Goal: Task Accomplishment & Management: Use online tool/utility

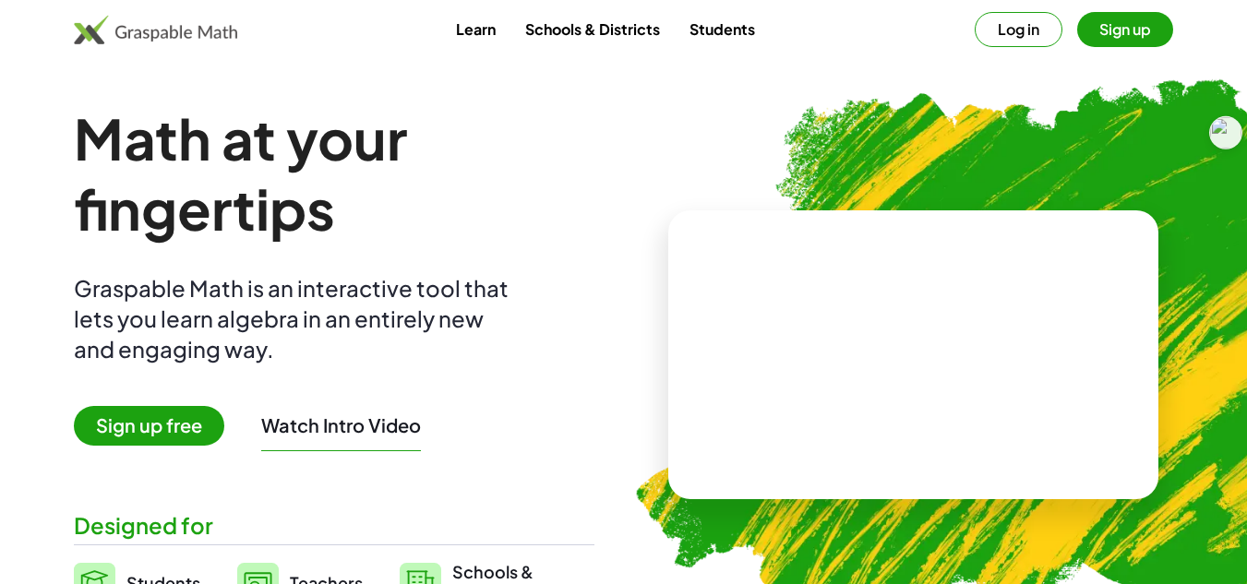
click at [1104, 39] on button "Sign up" at bounding box center [1125, 29] width 96 height 35
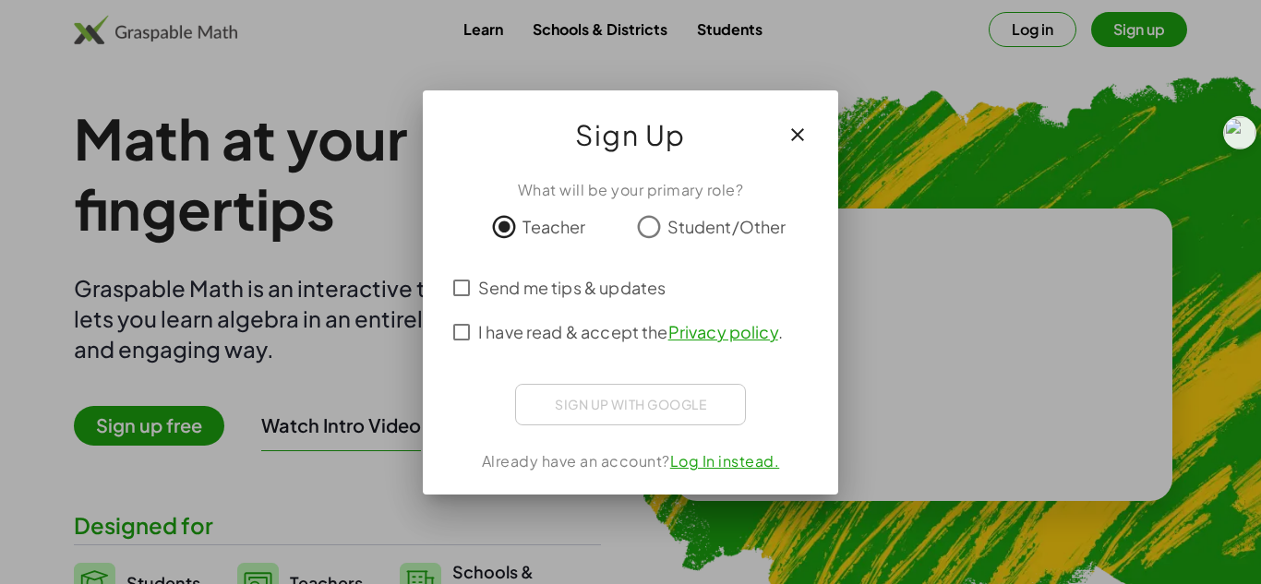
click at [442, 297] on div "What will be your primary role? Teacher Student/Other Send me tips & updates I …" at bounding box center [630, 329] width 415 height 330
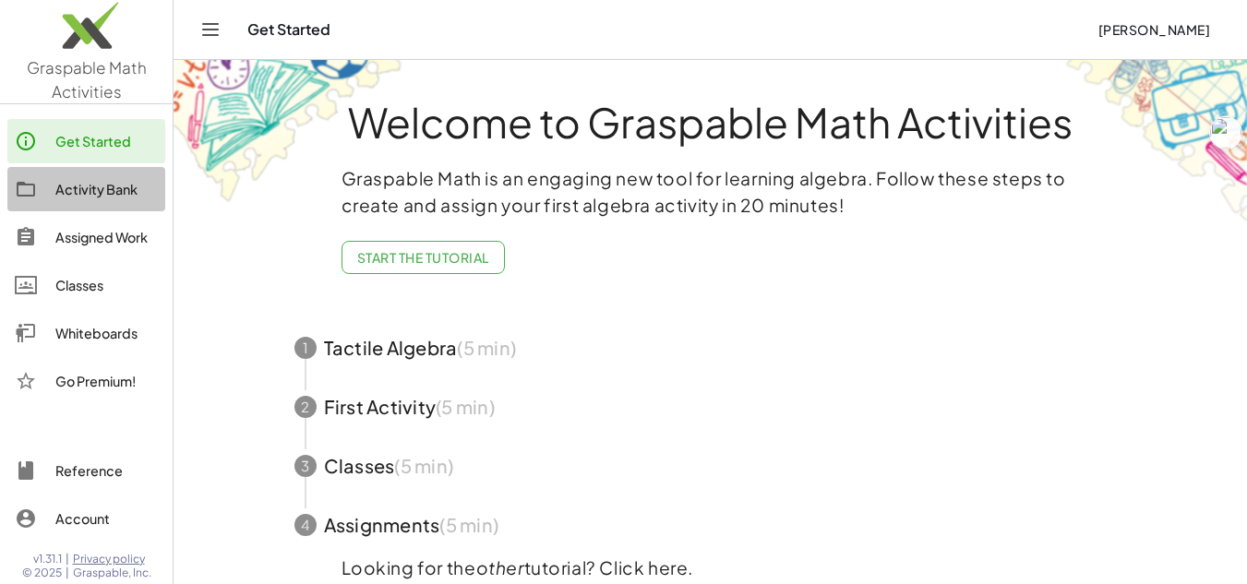
click at [99, 194] on div "Activity Bank" at bounding box center [106, 189] width 102 height 22
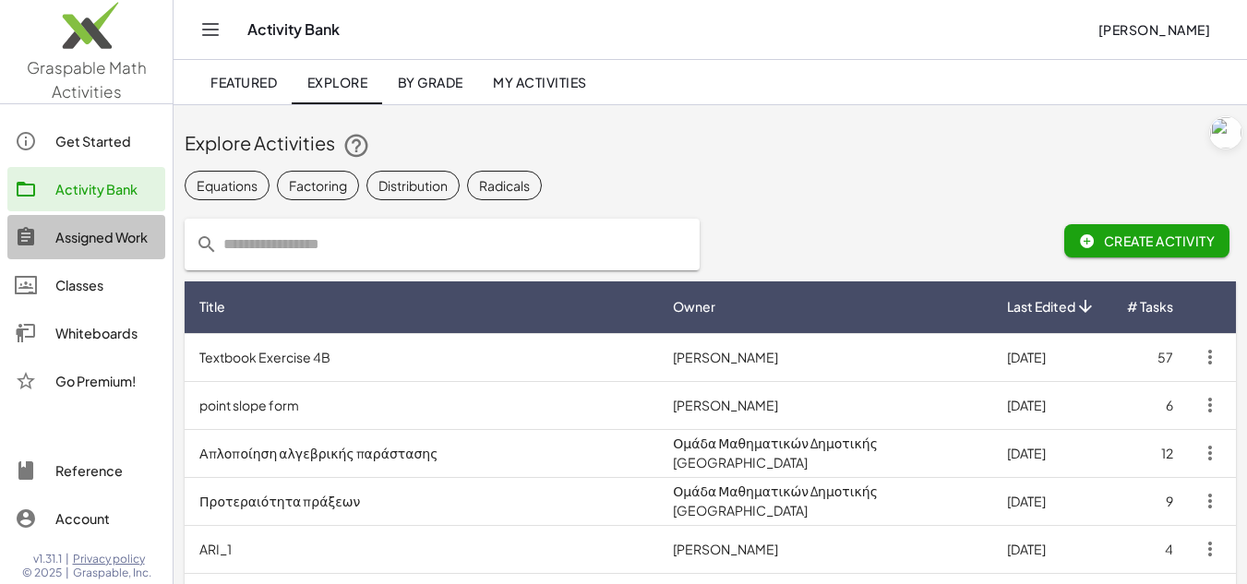
click at [124, 240] on div "Assigned Work" at bounding box center [106, 237] width 102 height 22
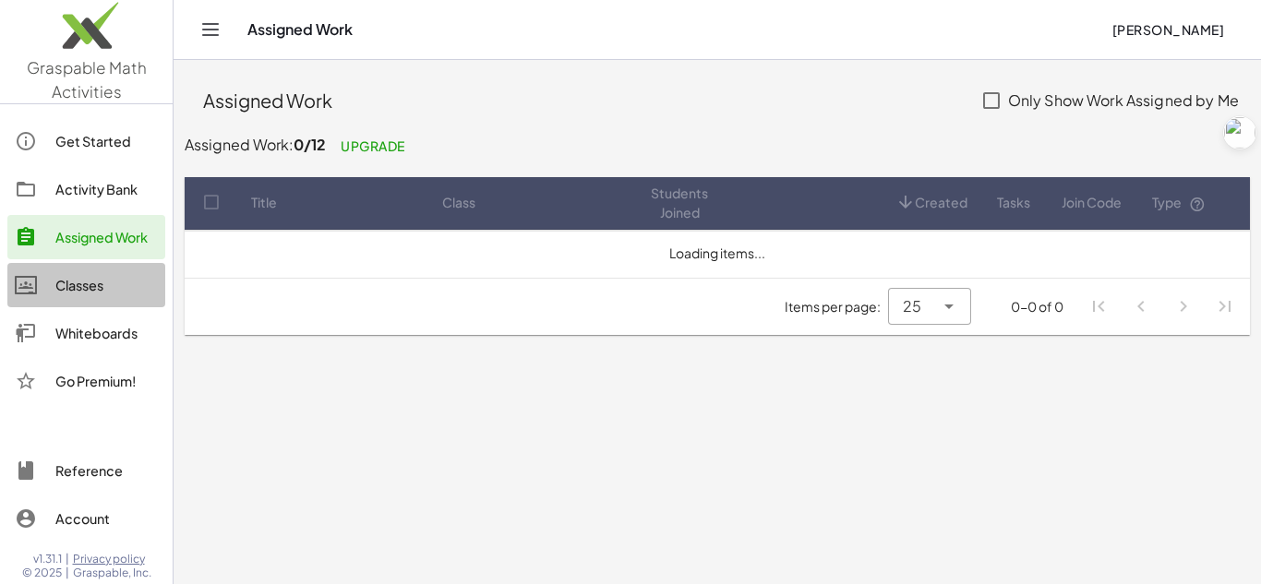
click at [103, 283] on div "Classes" at bounding box center [106, 285] width 102 height 22
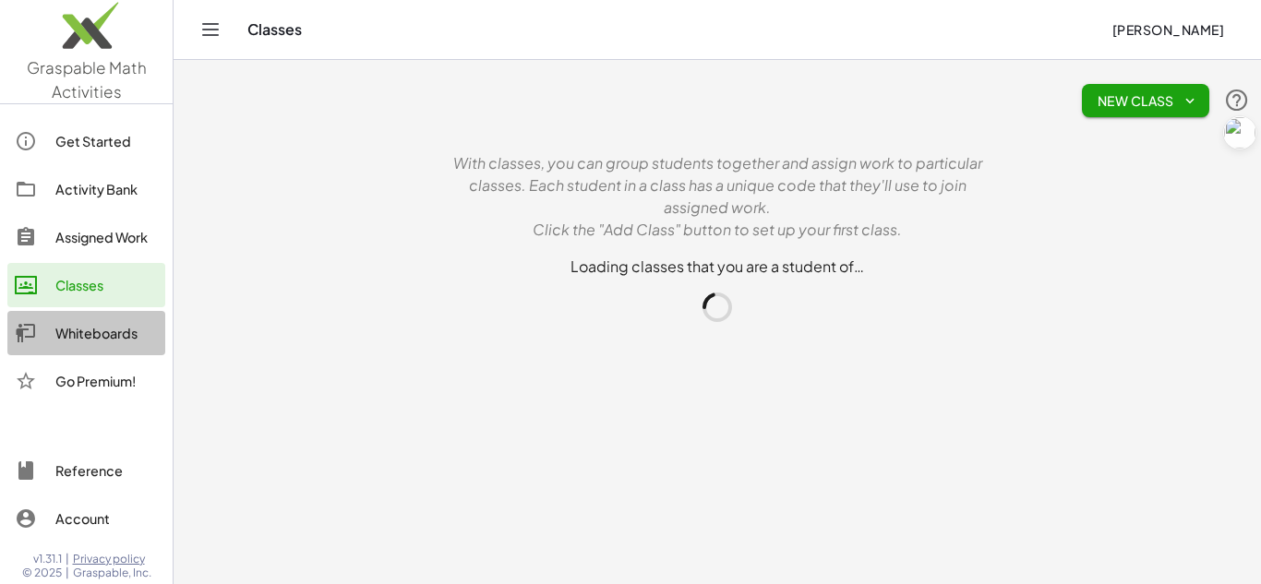
click at [121, 331] on div "Whiteboards" at bounding box center [106, 333] width 102 height 22
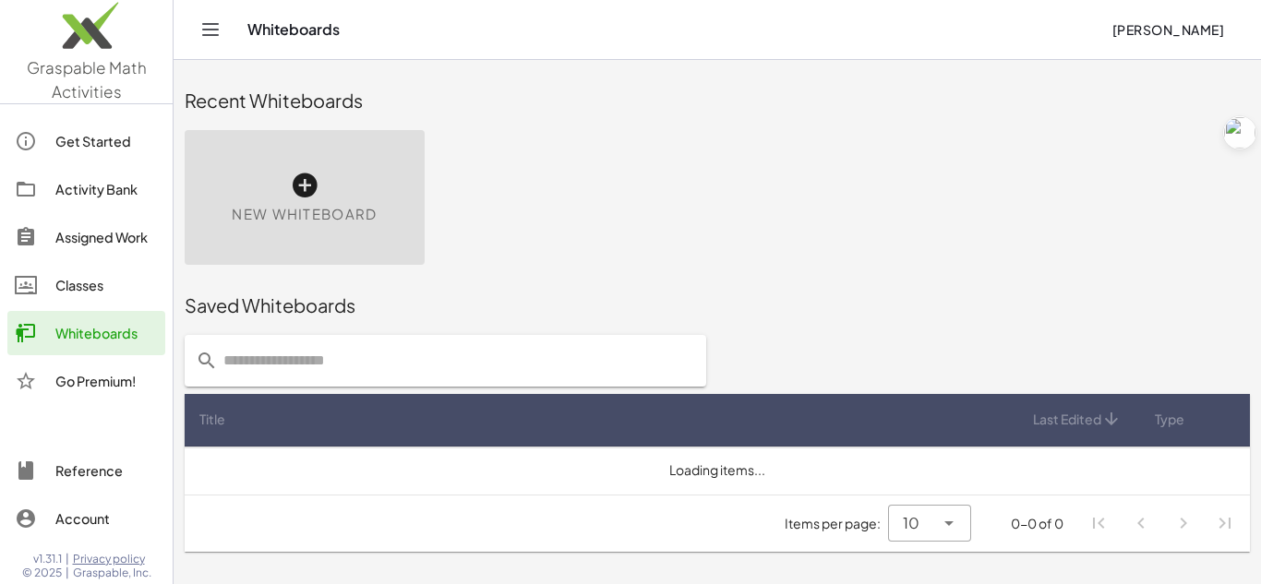
click at [319, 172] on div "New Whiteboard" at bounding box center [305, 197] width 240 height 135
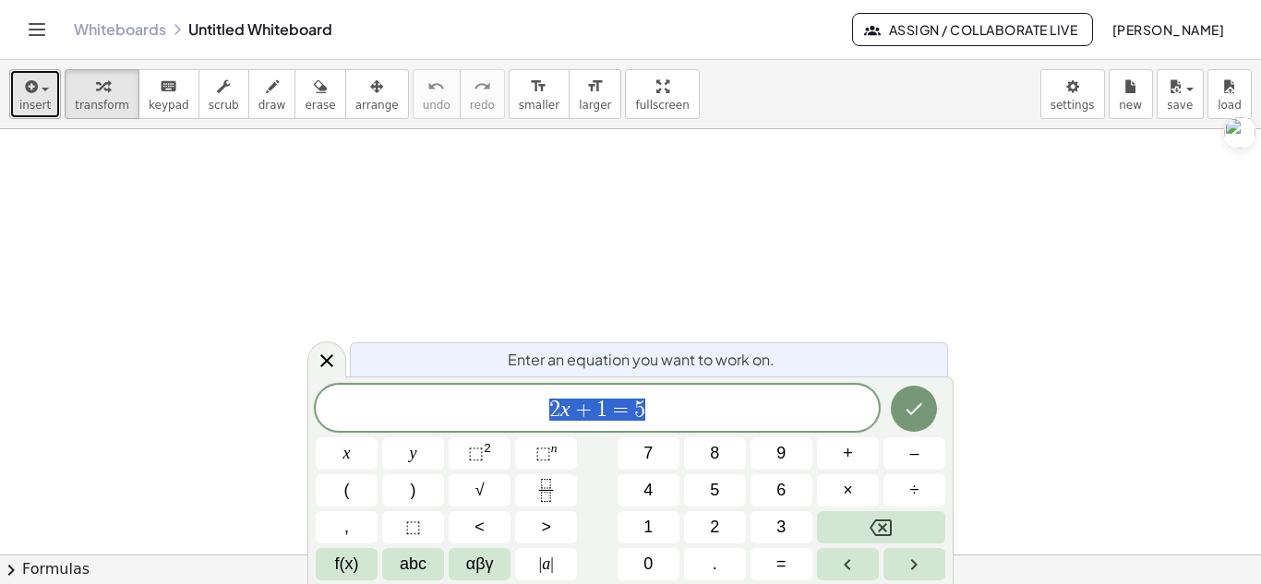
click at [43, 91] on div "button" at bounding box center [34, 86] width 31 height 22
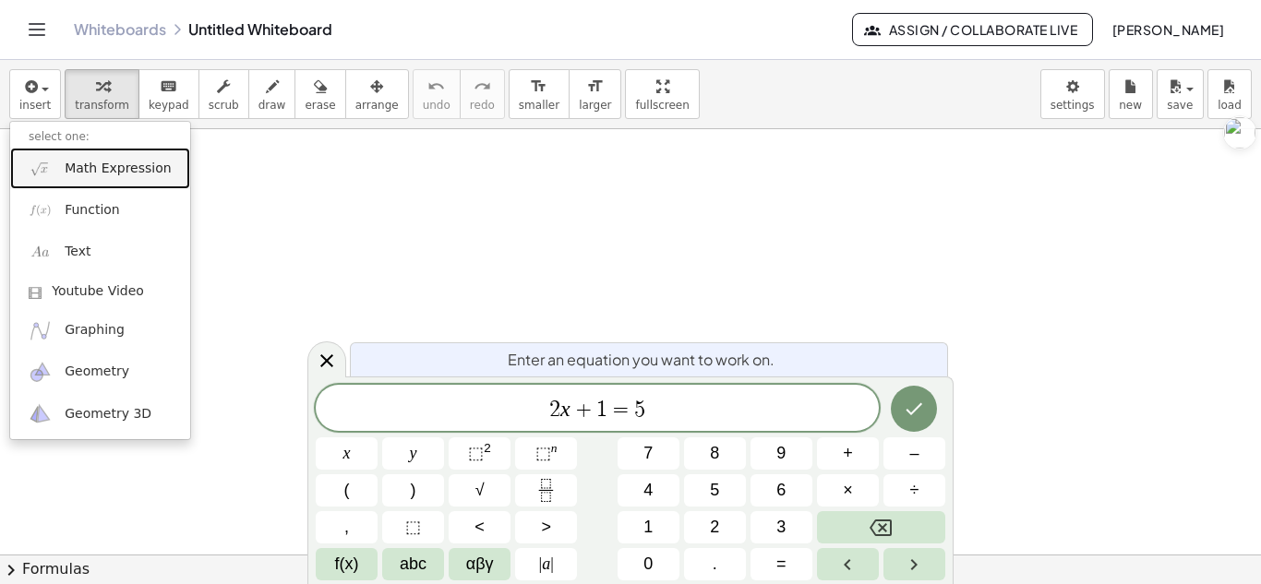
click at [138, 162] on span "Math Expression" at bounding box center [118, 169] width 106 height 18
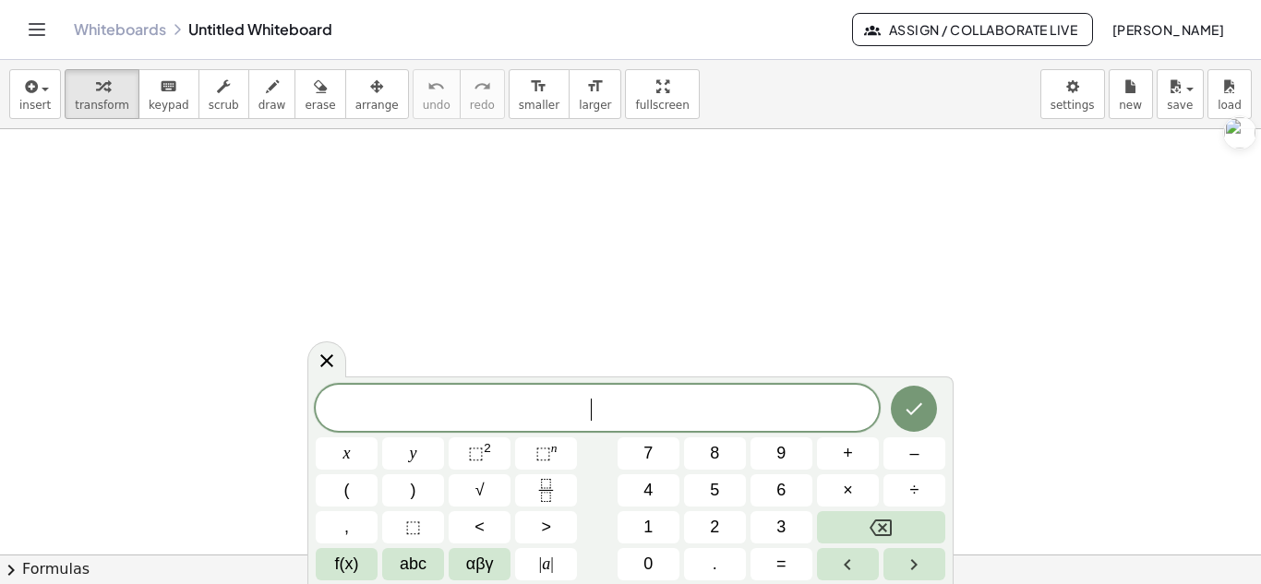
click at [504, 418] on span "​" at bounding box center [597, 410] width 563 height 26
click at [551, 458] on span "⬚ n" at bounding box center [546, 453] width 22 height 25
click at [513, 409] on span "​" at bounding box center [597, 410] width 563 height 26
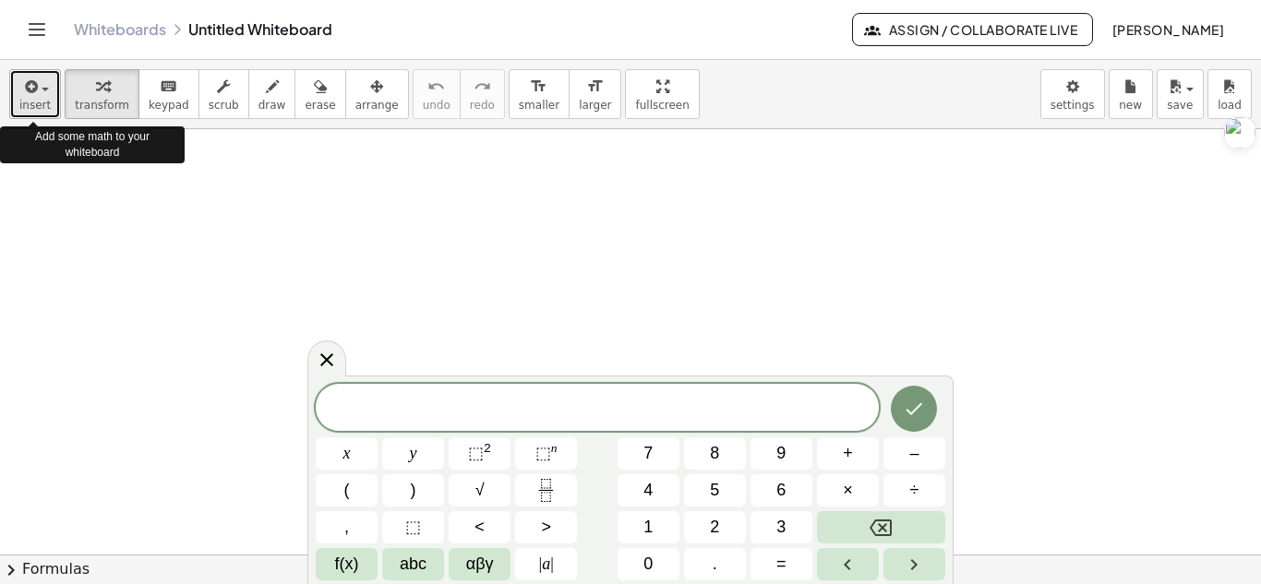
click at [18, 110] on button "insert" at bounding box center [35, 94] width 52 height 50
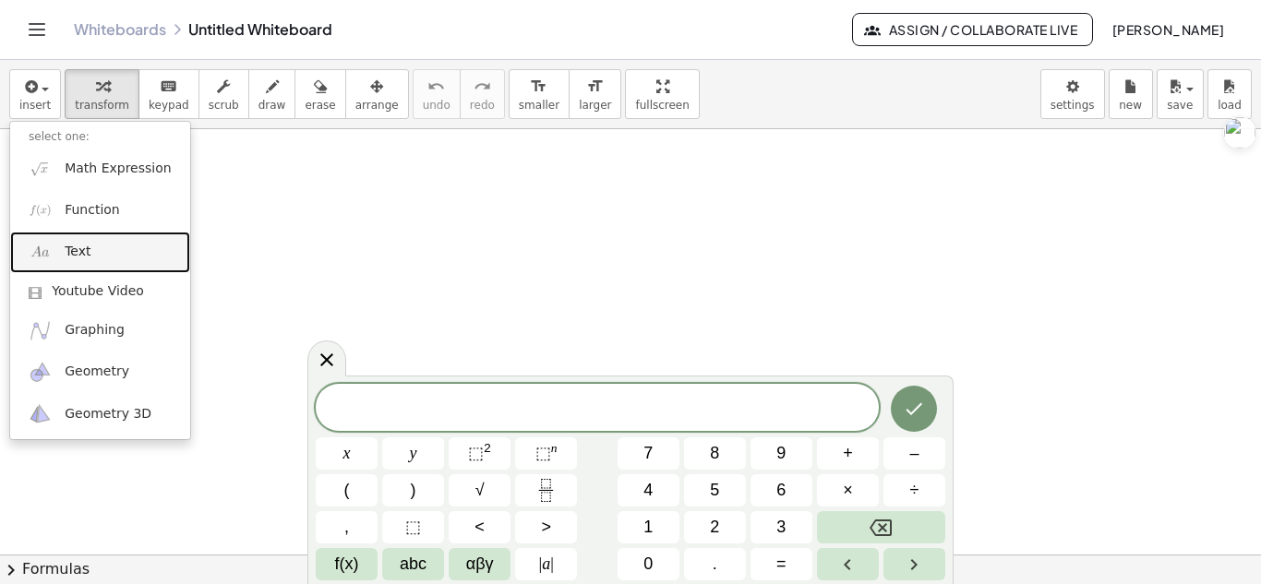
click at [72, 253] on span "Text" at bounding box center [78, 252] width 26 height 18
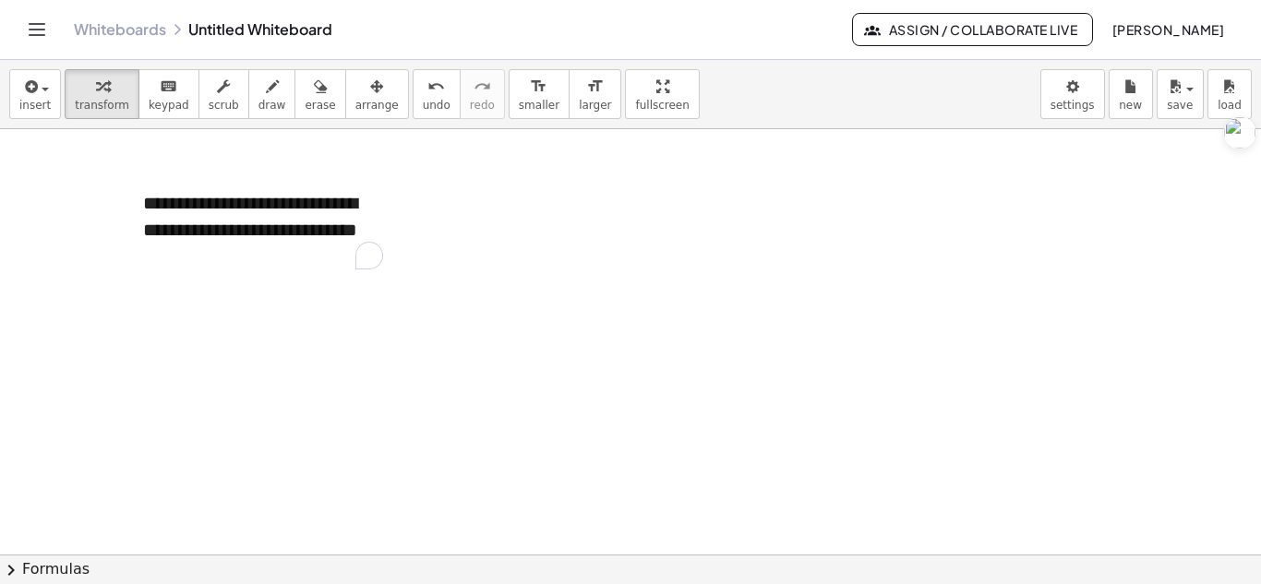
click at [200, 303] on div at bounding box center [630, 554] width 1261 height 851
click at [43, 104] on span "insert" at bounding box center [34, 105] width 31 height 13
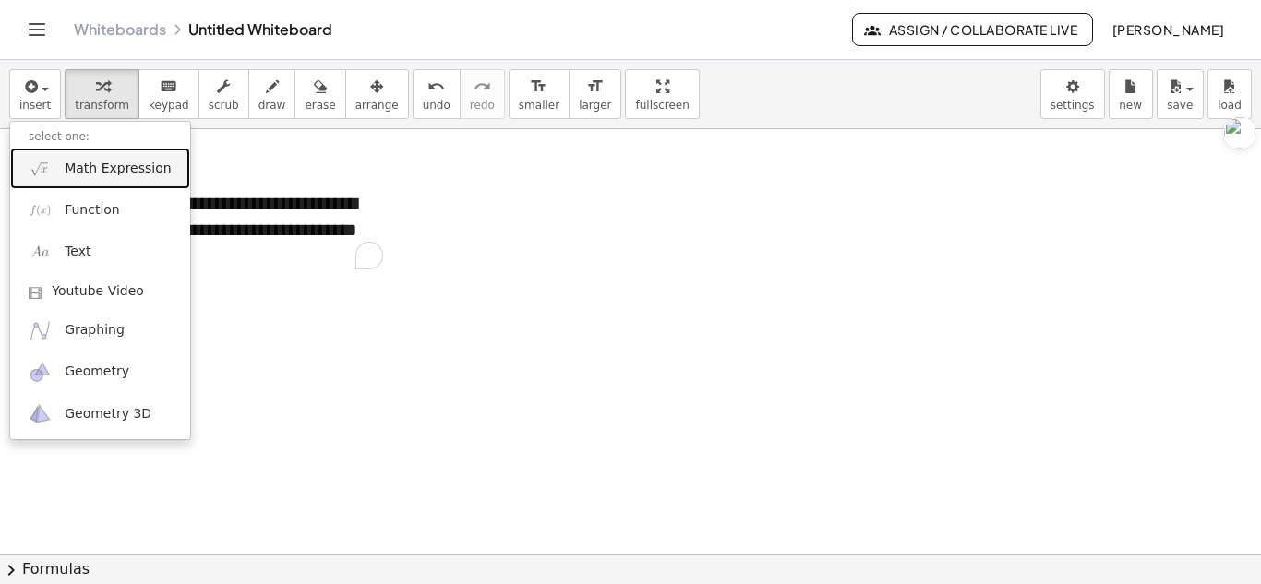
click at [63, 175] on link "Math Expression" at bounding box center [100, 169] width 180 height 42
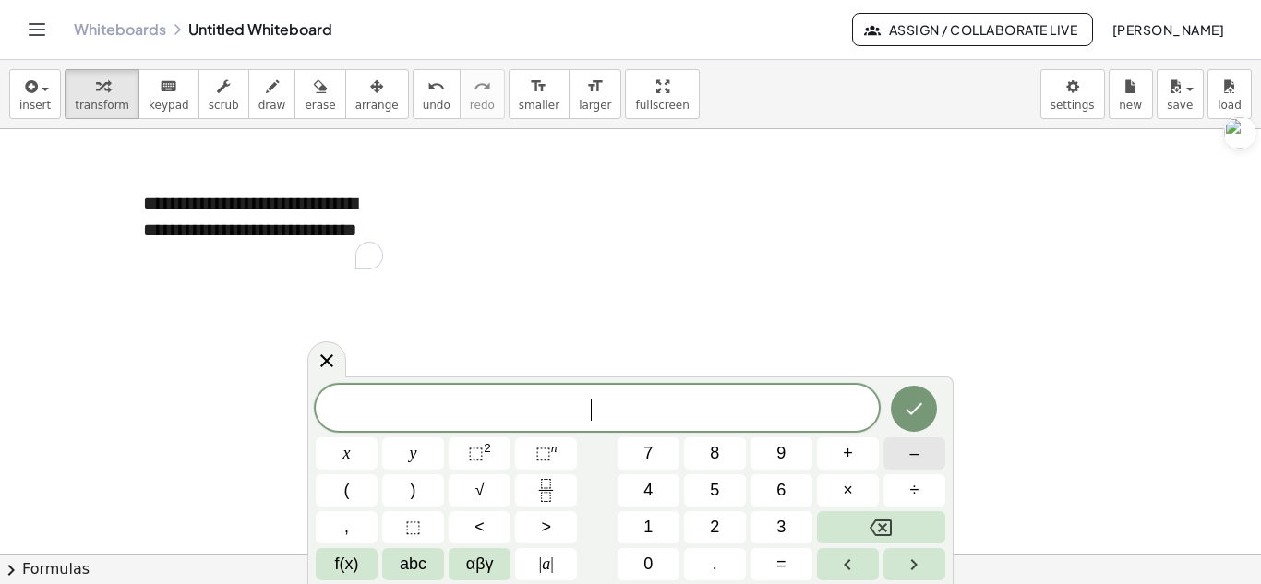
click at [913, 454] on span "–" at bounding box center [913, 453] width 9 height 25
click at [716, 516] on span "2" at bounding box center [714, 527] width 9 height 25
click at [347, 463] on span "x" at bounding box center [346, 453] width 7 height 25
click at [475, 457] on span "⬚" at bounding box center [476, 453] width 16 height 18
click at [903, 452] on button "–" at bounding box center [914, 454] width 62 height 32
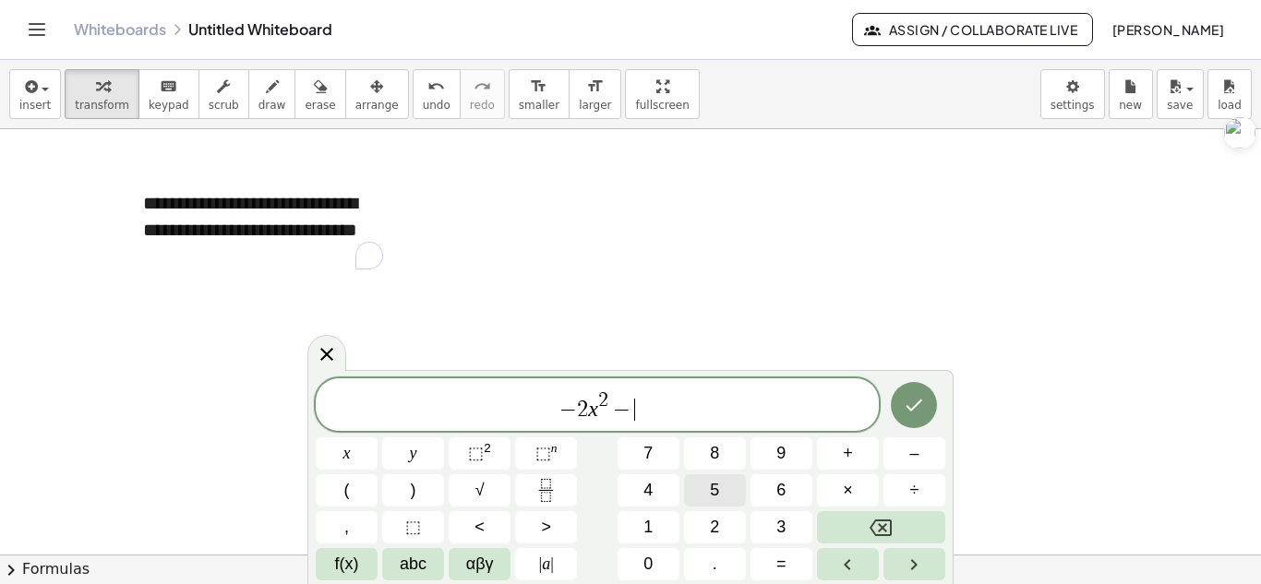
click at [730, 492] on button "5" at bounding box center [715, 491] width 62 height 32
click at [341, 442] on button "x" at bounding box center [347, 454] width 62 height 32
click at [919, 412] on icon "Done" at bounding box center [914, 405] width 22 height 22
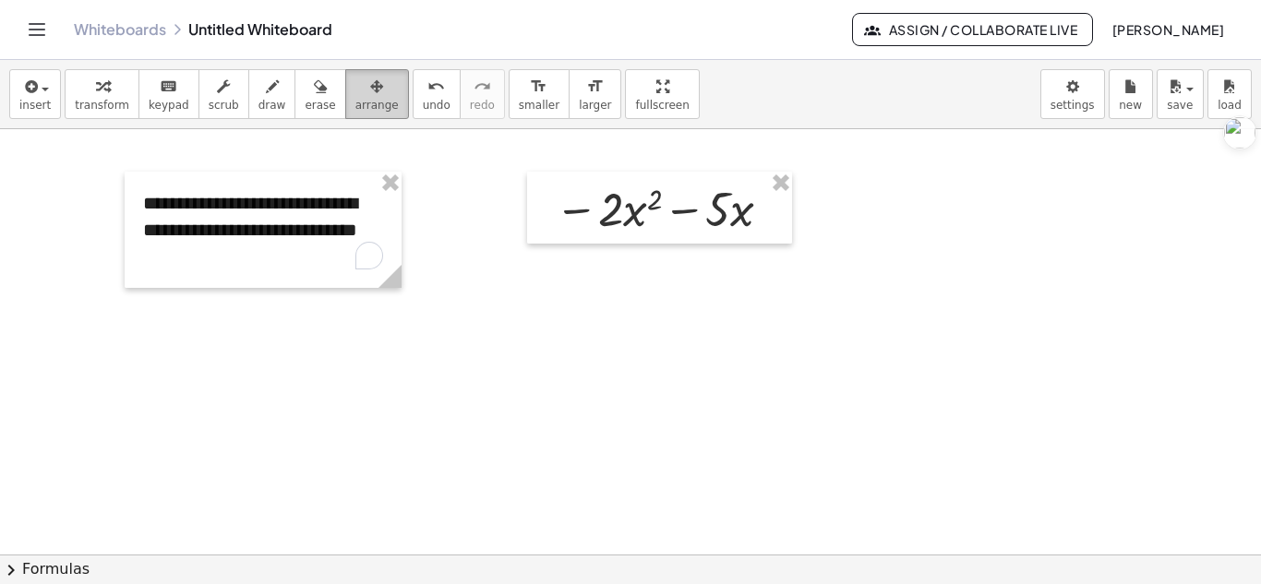
click at [345, 73] on button "arrange" at bounding box center [377, 94] width 64 height 50
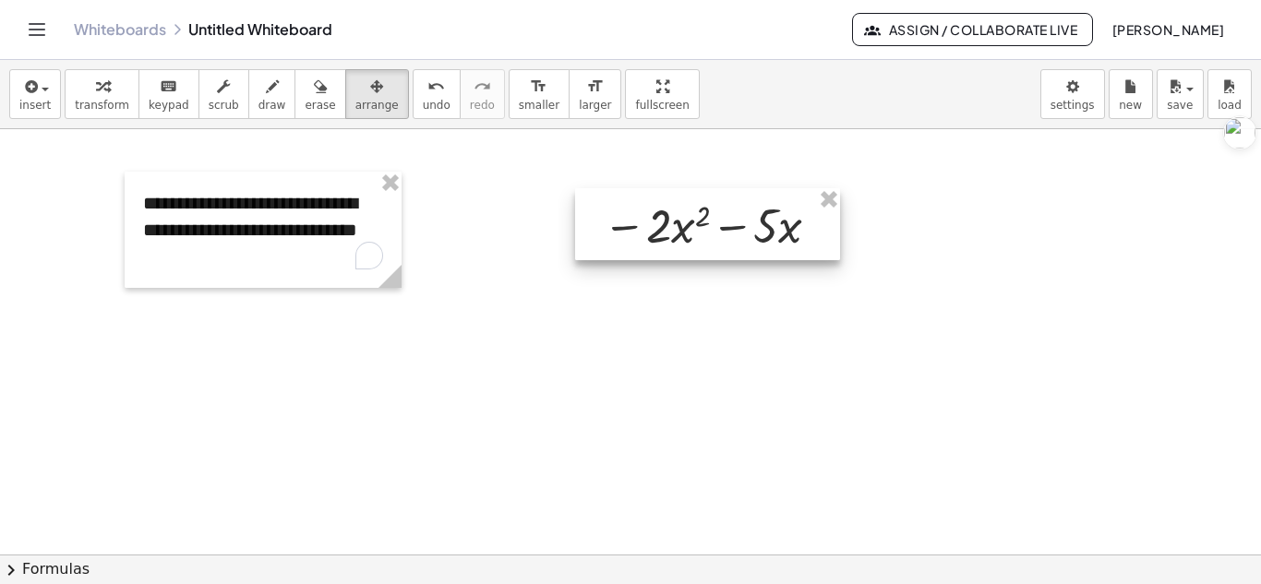
drag, startPoint x: 715, startPoint y: 203, endPoint x: 763, endPoint y: 226, distance: 52.4
click at [763, 226] on div at bounding box center [707, 224] width 265 height 72
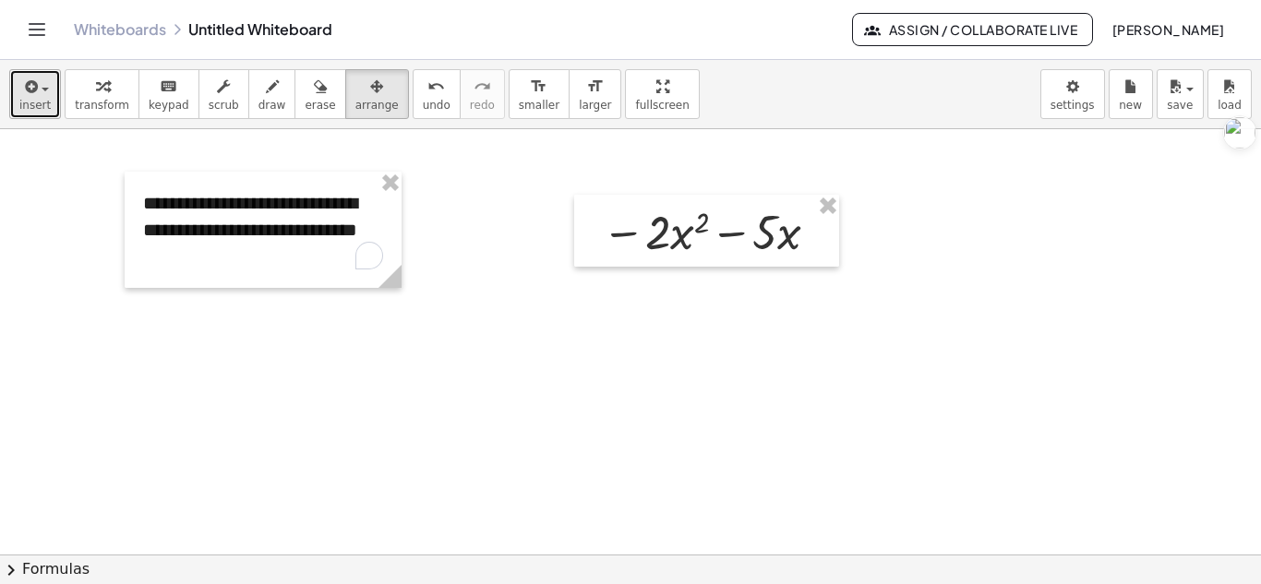
click at [18, 74] on button "insert" at bounding box center [35, 94] width 52 height 50
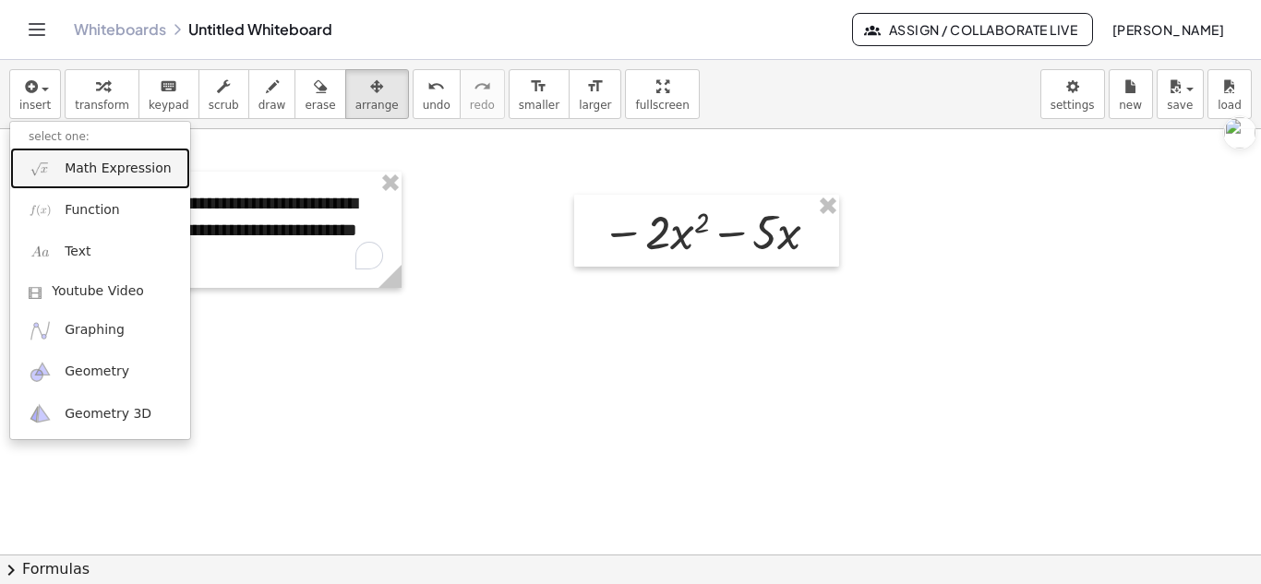
click at [109, 161] on span "Math Expression" at bounding box center [118, 169] width 106 height 18
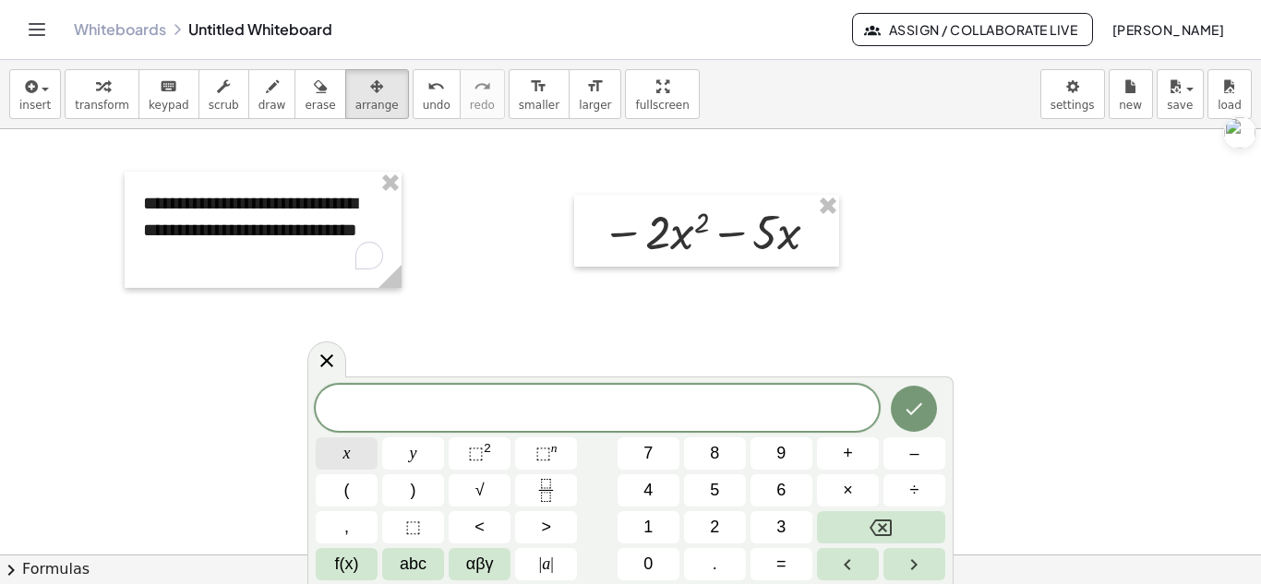
click at [350, 453] on span "x" at bounding box center [346, 453] width 7 height 25
click at [794, 568] on button "=" at bounding box center [782, 564] width 62 height 32
click at [922, 460] on button "–" at bounding box center [914, 454] width 62 height 32
click at [765, 526] on button "3" at bounding box center [782, 527] width 62 height 32
click at [922, 407] on icon "Done" at bounding box center [914, 409] width 22 height 22
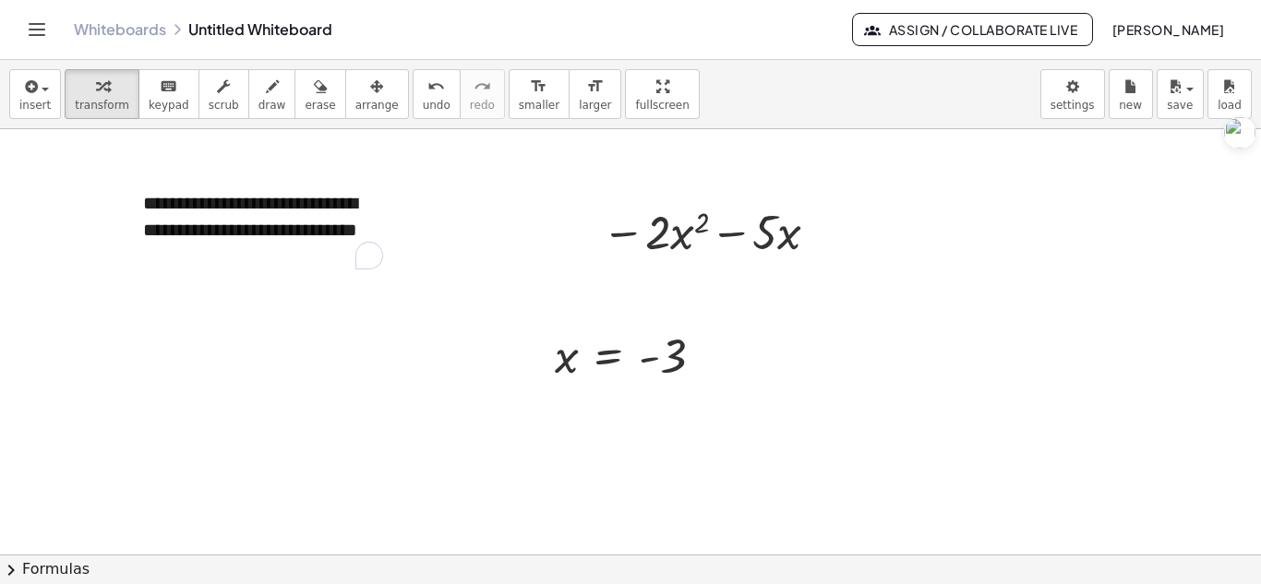
click at [341, 119] on div "insert select one: Math Expression Function Text Youtube Video Graphing Geometr…" at bounding box center [630, 94] width 1261 height 69
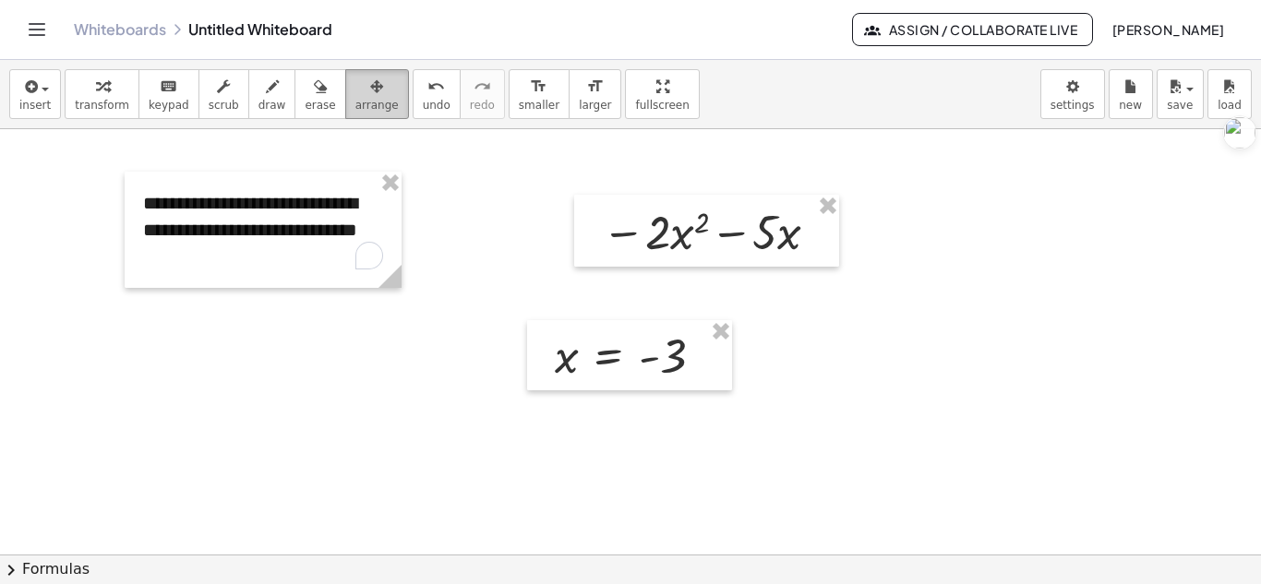
click at [370, 97] on icon "button" at bounding box center [376, 87] width 13 height 22
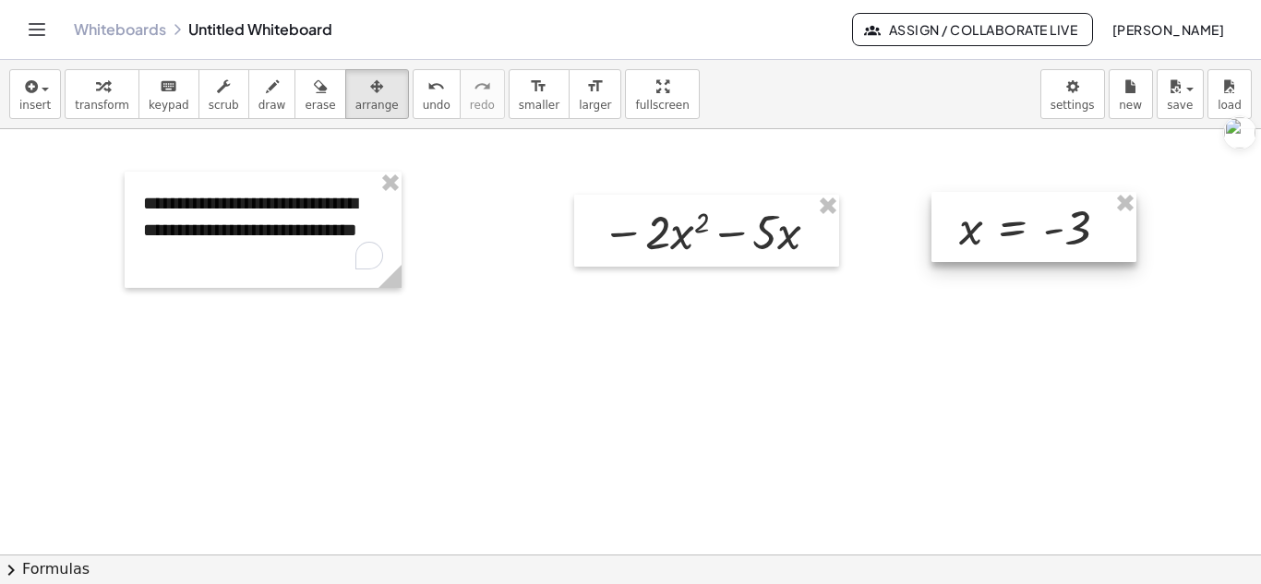
drag, startPoint x: 557, startPoint y: 375, endPoint x: 961, endPoint y: 246, distance: 424.5
click at [961, 246] on div at bounding box center [1033, 227] width 205 height 70
click at [895, 311] on div at bounding box center [630, 554] width 1261 height 851
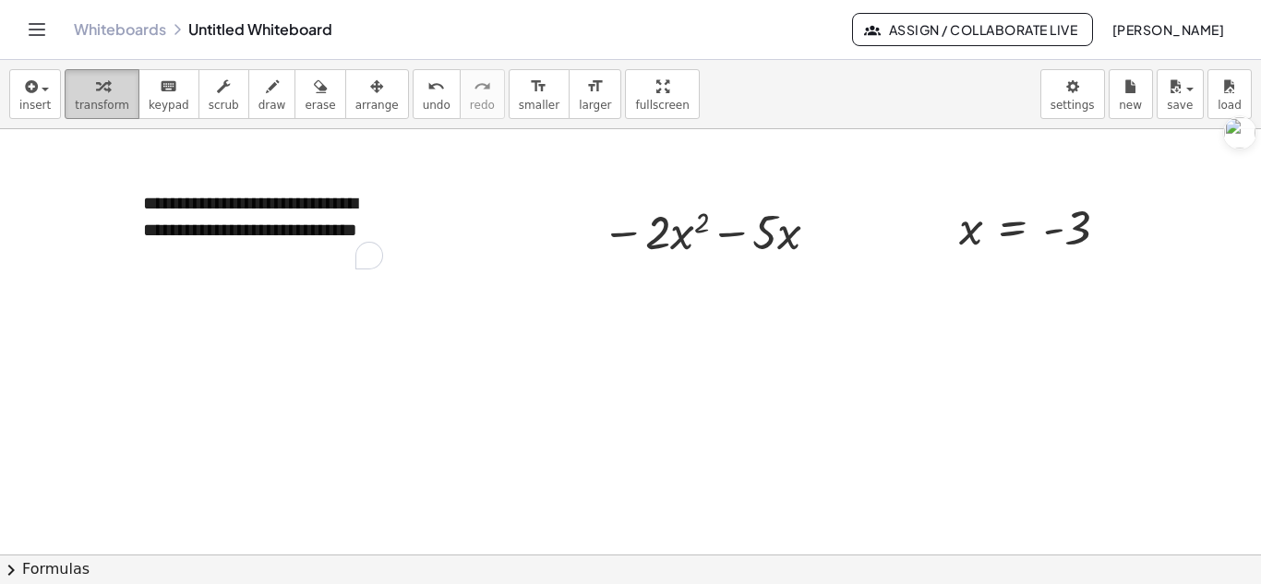
click at [96, 81] on icon "button" at bounding box center [102, 87] width 13 height 22
drag, startPoint x: 1118, startPoint y: 232, endPoint x: 668, endPoint y: 248, distance: 449.9
click at [668, 248] on div "**********" at bounding box center [630, 554] width 1261 height 851
drag, startPoint x: 1117, startPoint y: 233, endPoint x: 694, endPoint y: 241, distance: 422.9
click at [694, 241] on div "**********" at bounding box center [630, 554] width 1261 height 851
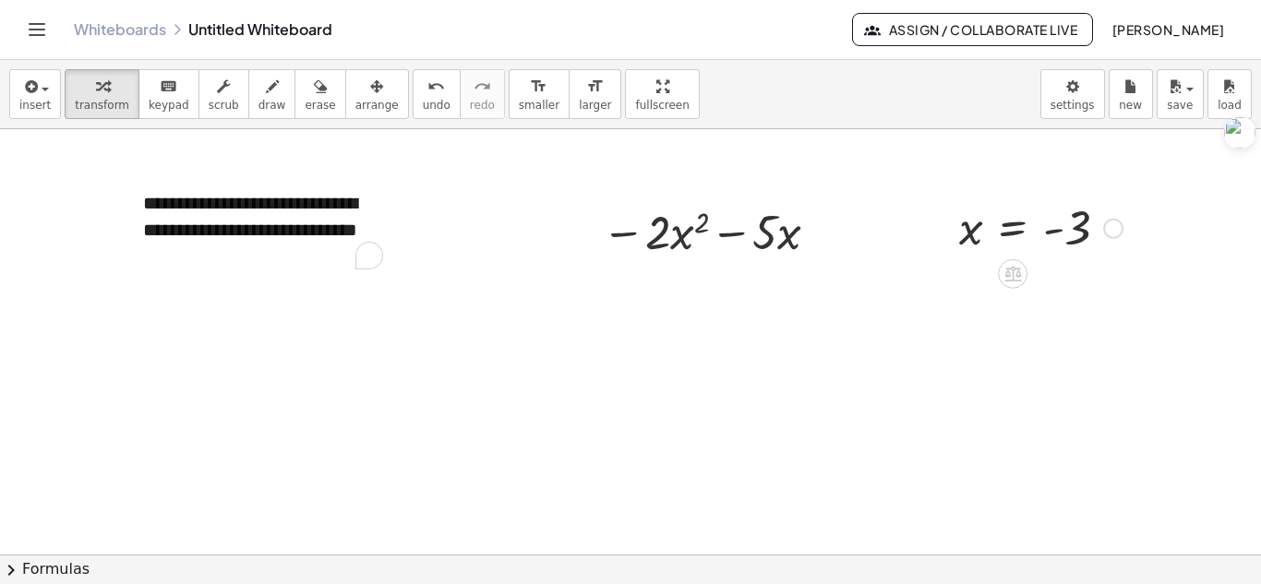
click at [829, 322] on div at bounding box center [630, 554] width 1261 height 851
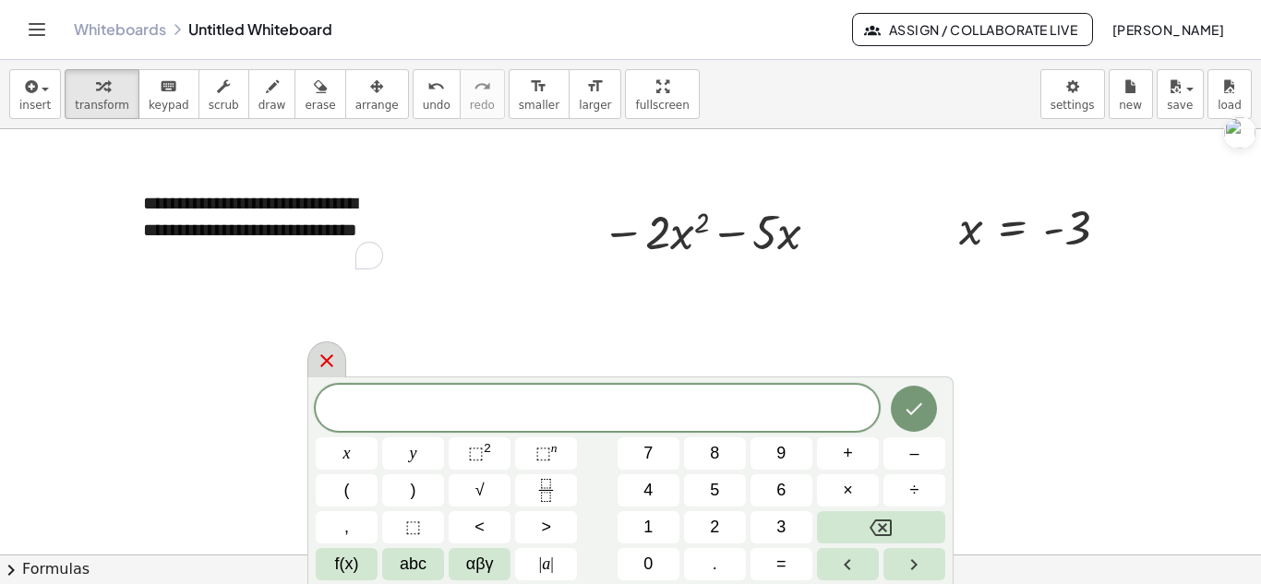
click at [330, 355] on icon at bounding box center [327, 361] width 22 height 22
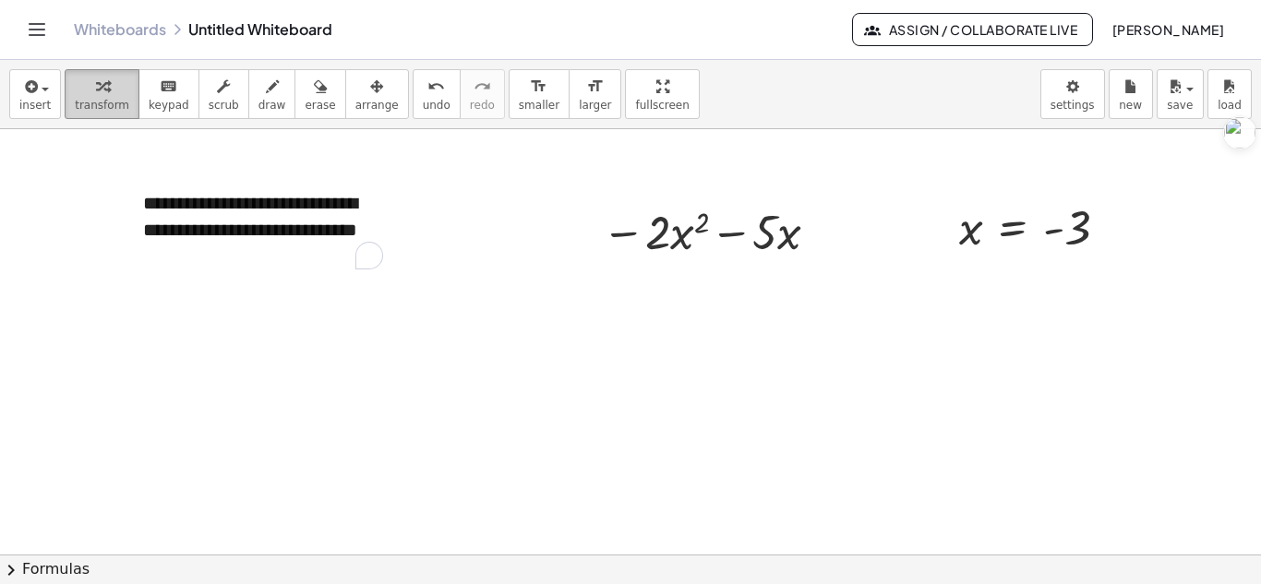
click at [102, 97] on button "transform" at bounding box center [102, 94] width 75 height 50
drag, startPoint x: 1112, startPoint y: 226, endPoint x: 661, endPoint y: 240, distance: 450.7
click at [661, 240] on div "**********" at bounding box center [630, 554] width 1261 height 851
drag, startPoint x: 1106, startPoint y: 231, endPoint x: 674, endPoint y: 246, distance: 432.3
click at [674, 246] on div "**********" at bounding box center [630, 554] width 1261 height 851
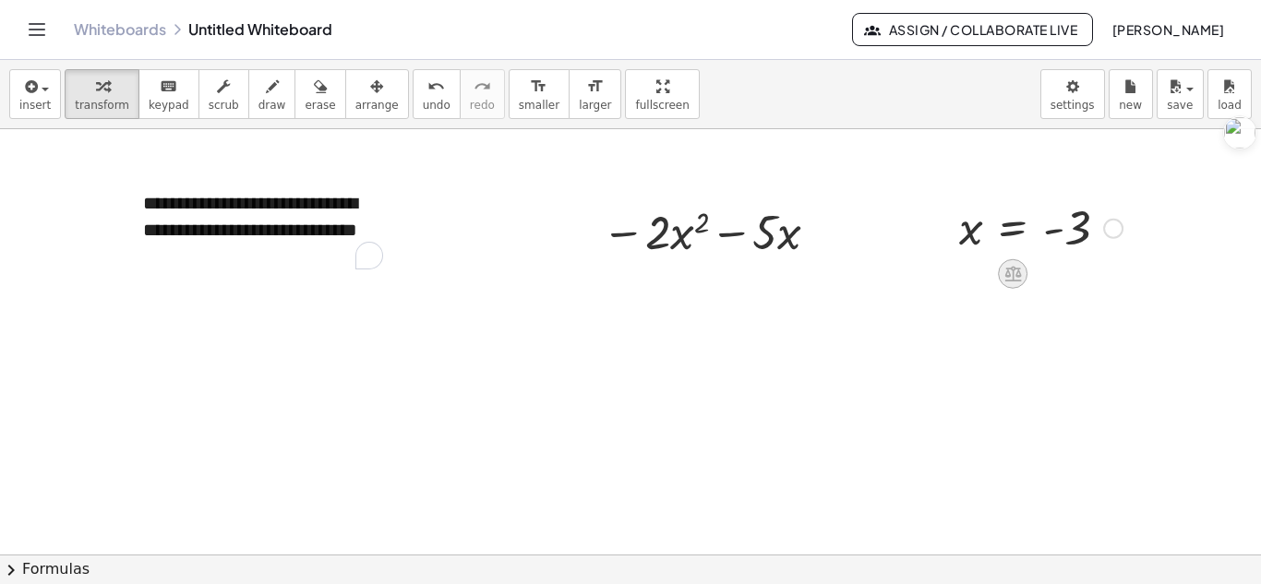
click at [1013, 275] on icon at bounding box center [1012, 275] width 17 height 16
click at [1102, 292] on div at bounding box center [630, 554] width 1261 height 851
click at [1115, 225] on div at bounding box center [1113, 229] width 20 height 20
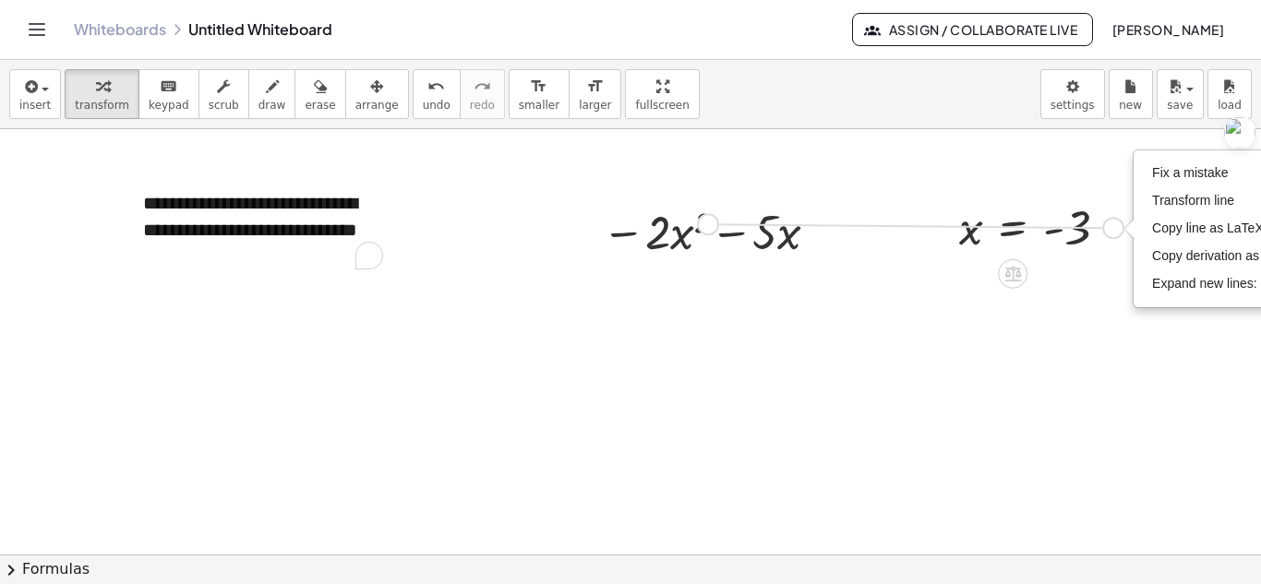
drag, startPoint x: 1115, startPoint y: 225, endPoint x: 709, endPoint y: 222, distance: 406.2
click at [709, 222] on div "**********" at bounding box center [630, 554] width 1261 height 851
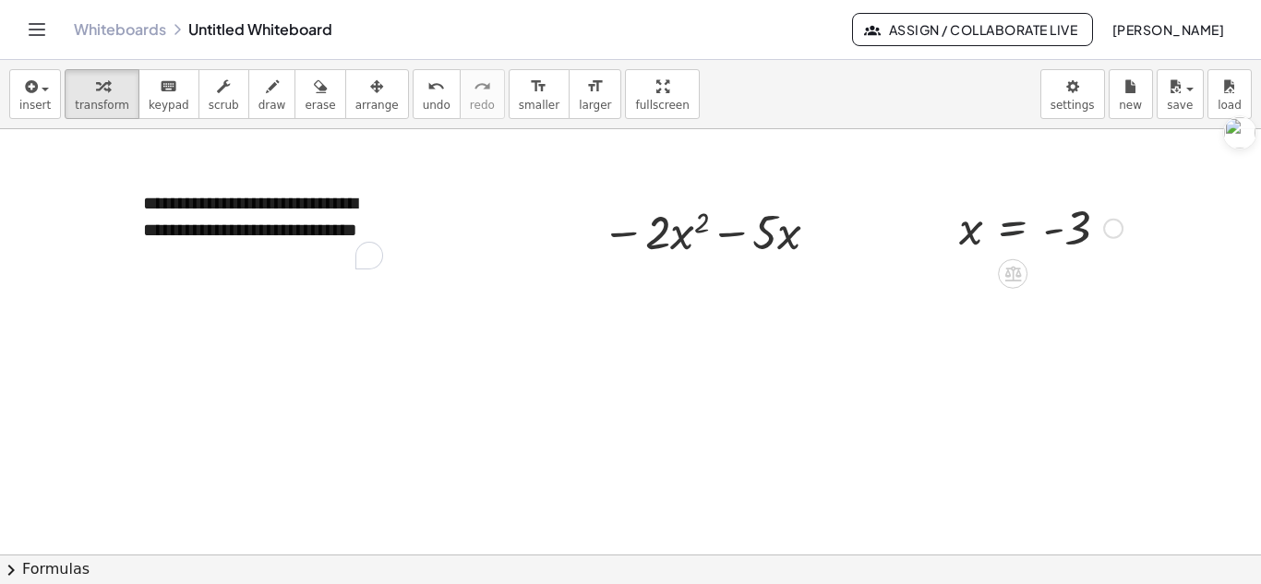
click at [1000, 254] on div at bounding box center [1041, 227] width 182 height 61
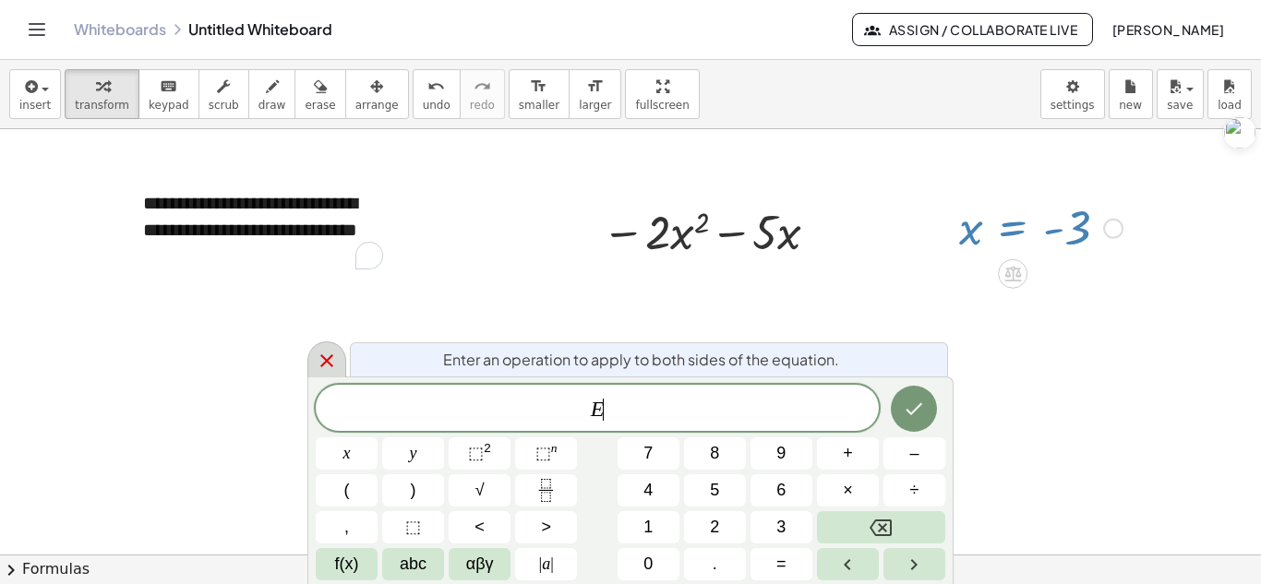
click at [326, 358] on icon at bounding box center [327, 361] width 22 height 22
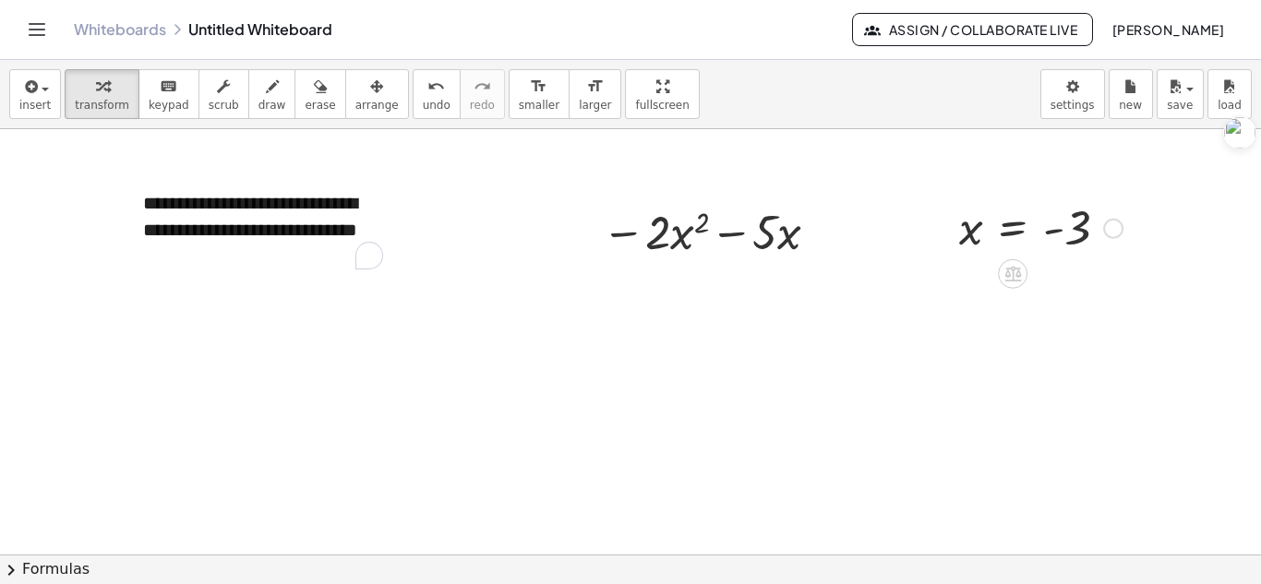
click at [1115, 225] on div "Fix a mistake Transform line Copy line as LaTeX Copy derivation as LaTeX Expand…" at bounding box center [1113, 229] width 20 height 20
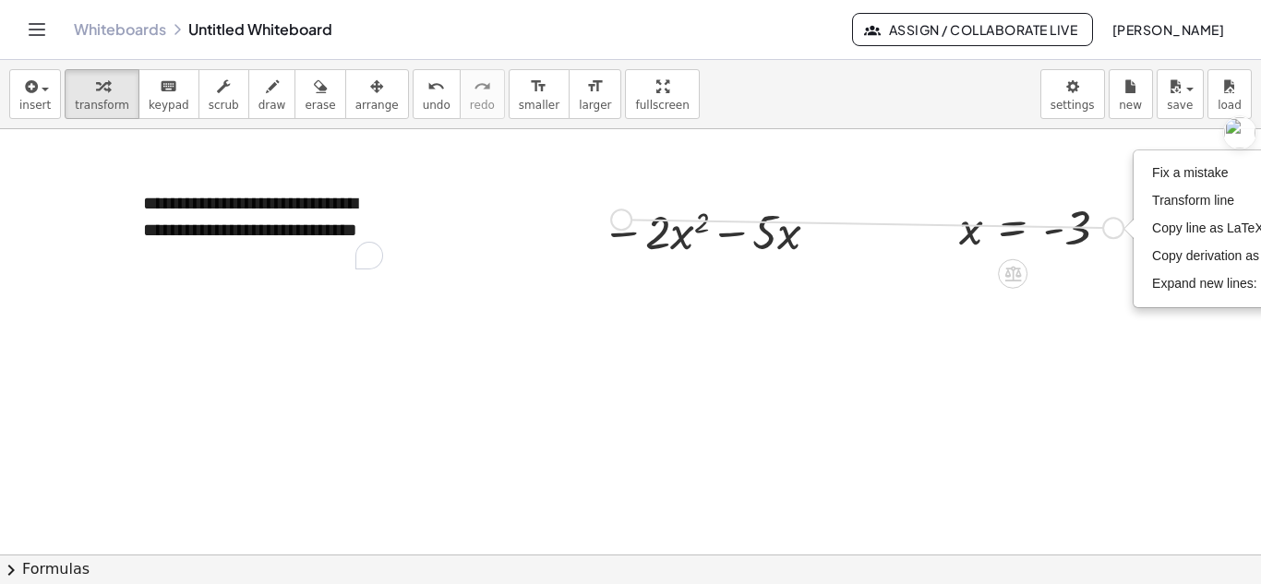
drag, startPoint x: 1115, startPoint y: 225, endPoint x: 624, endPoint y: 216, distance: 491.2
click at [624, 216] on div "**********" at bounding box center [630, 554] width 1261 height 851
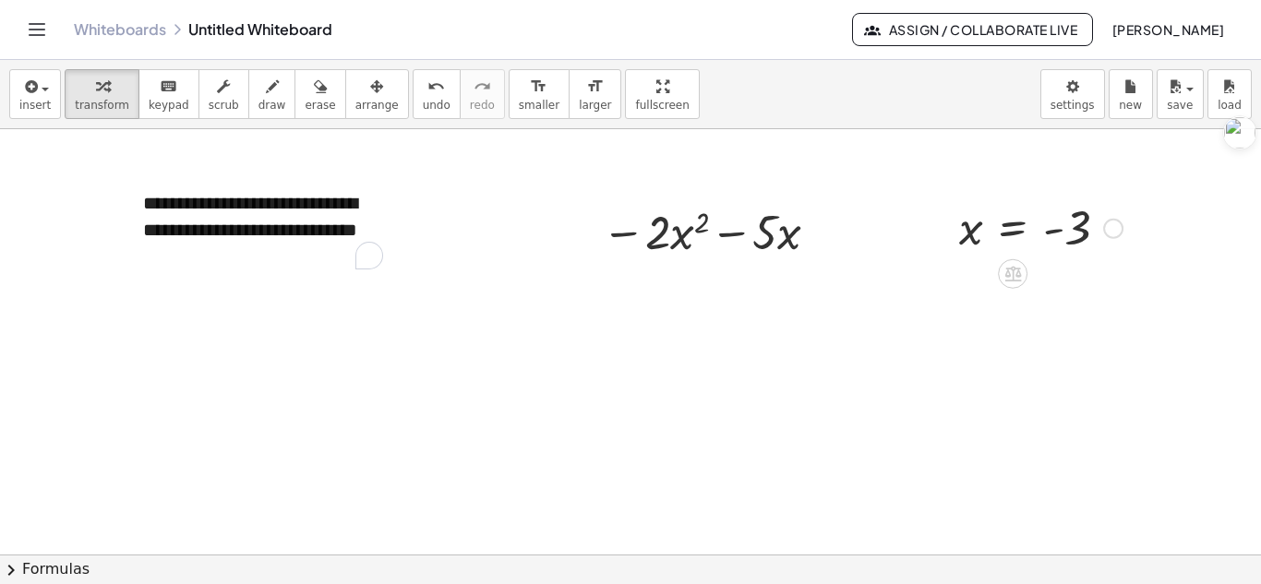
click at [624, 216] on div at bounding box center [714, 230] width 242 height 63
click at [1105, 230] on div "Fix a mistake Transform line Copy line as LaTeX Copy derivation as LaTeX Expand…" at bounding box center [1113, 229] width 20 height 20
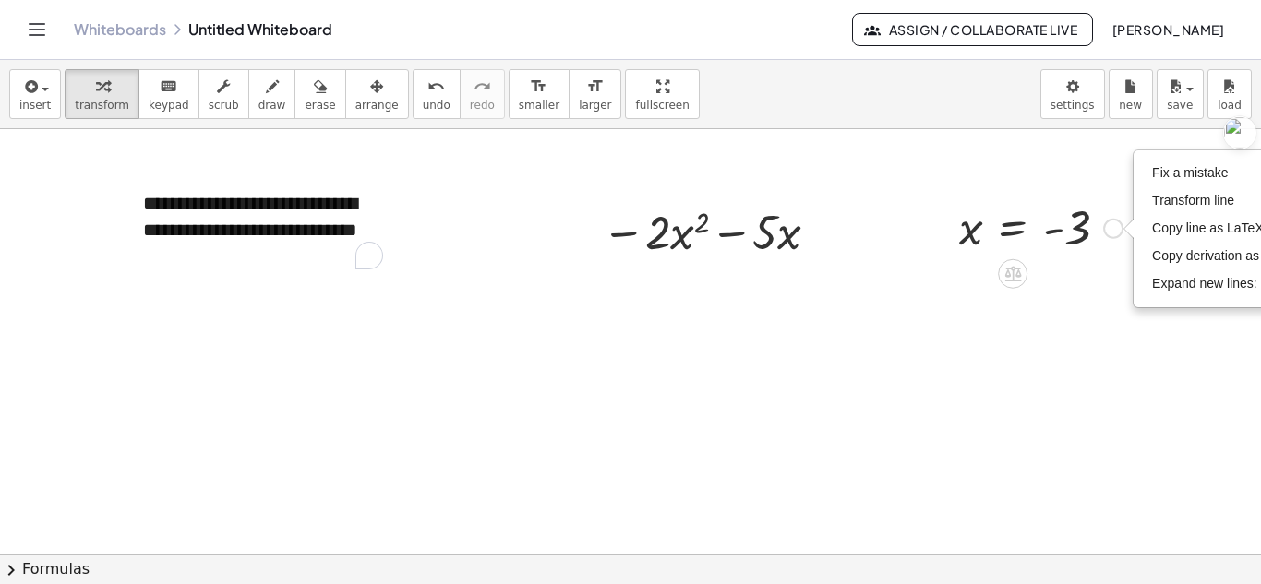
click at [1105, 230] on div "Fix a mistake Transform line Copy line as LaTeX Copy derivation as LaTeX Expand…" at bounding box center [1113, 229] width 20 height 20
drag, startPoint x: 1105, startPoint y: 230, endPoint x: 676, endPoint y: 225, distance: 429.3
click at [676, 225] on div "**********" at bounding box center [630, 554] width 1261 height 851
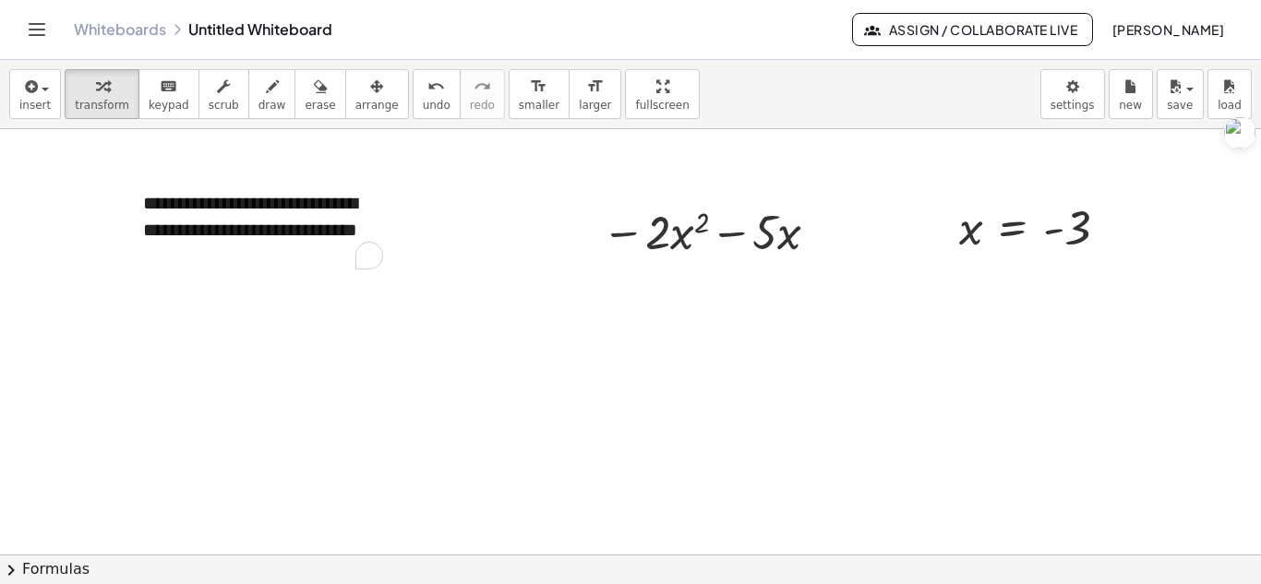
click at [1015, 157] on div at bounding box center [630, 554] width 1261 height 851
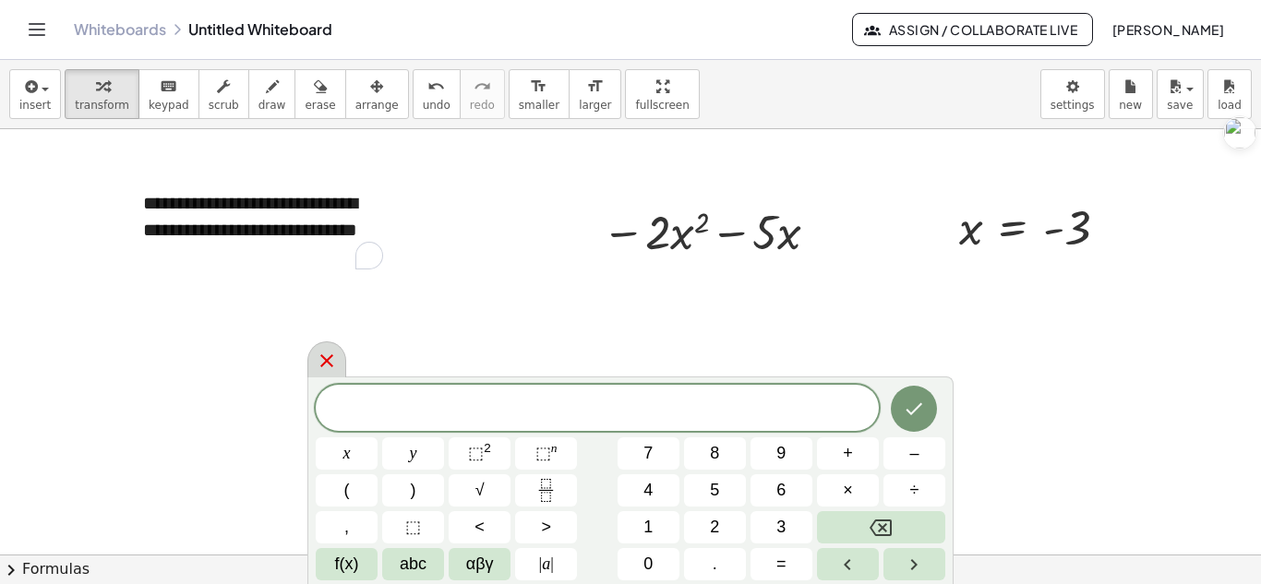
click at [324, 356] on icon at bounding box center [327, 361] width 22 height 22
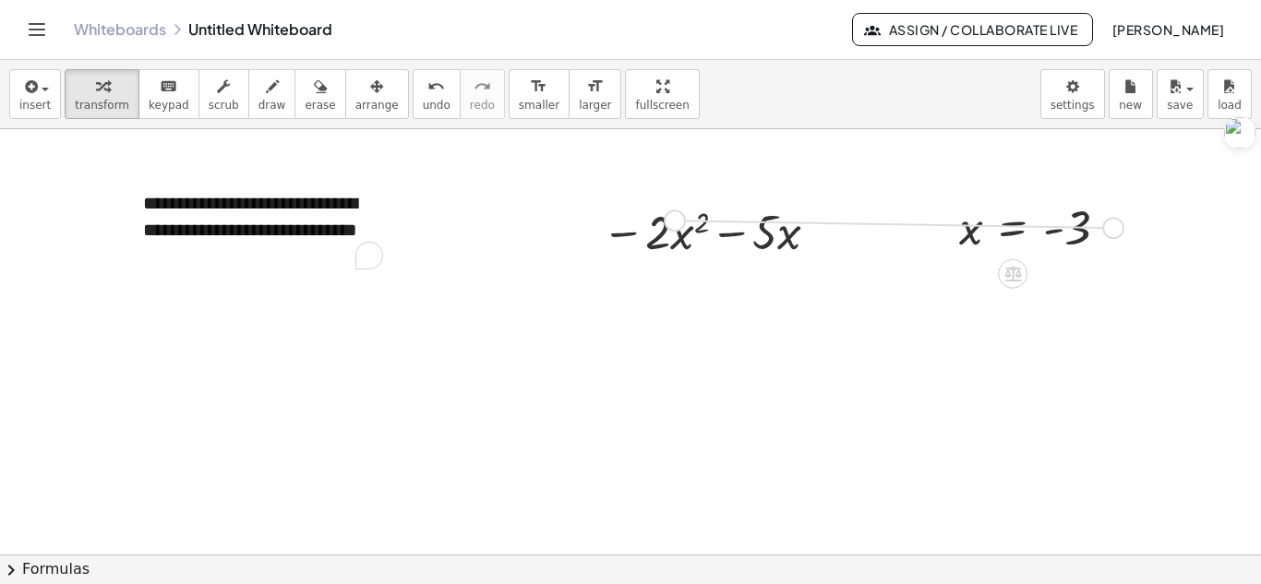
drag, startPoint x: 1112, startPoint y: 233, endPoint x: 668, endPoint y: 228, distance: 444.1
click at [668, 228] on div "**********" at bounding box center [630, 554] width 1261 height 851
drag, startPoint x: 1121, startPoint y: 229, endPoint x: 672, endPoint y: 234, distance: 448.7
click at [672, 234] on div "**********" at bounding box center [630, 554] width 1261 height 851
drag, startPoint x: 1111, startPoint y: 235, endPoint x: 681, endPoint y: 230, distance: 429.3
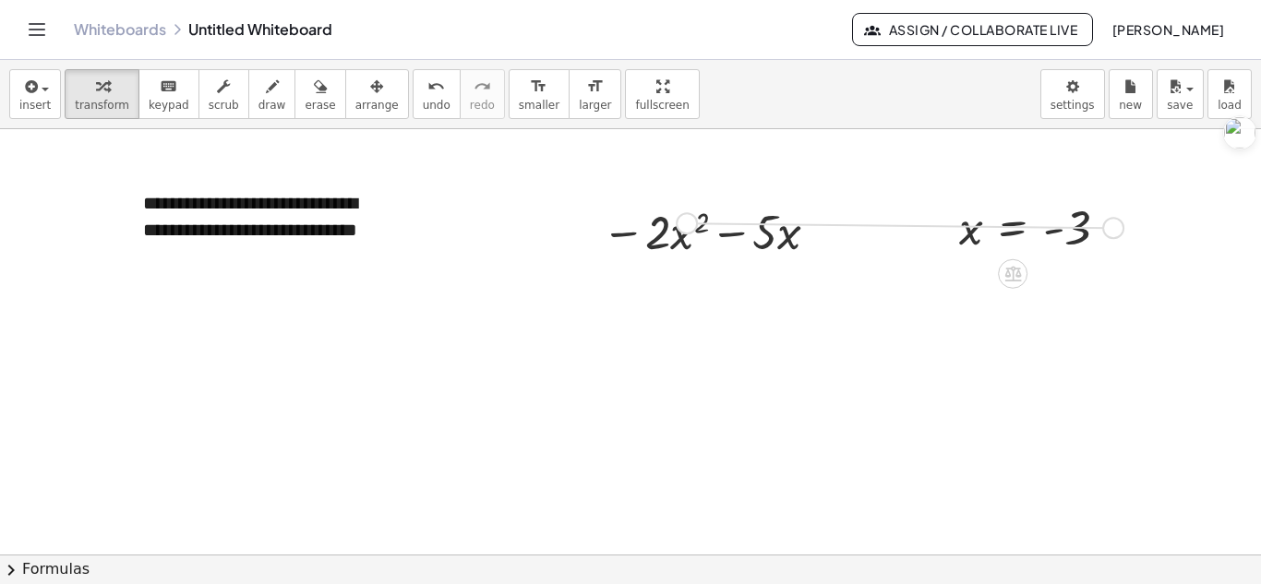
click at [681, 230] on div "**********" at bounding box center [630, 554] width 1261 height 851
click at [252, 261] on div "**********" at bounding box center [263, 230] width 277 height 116
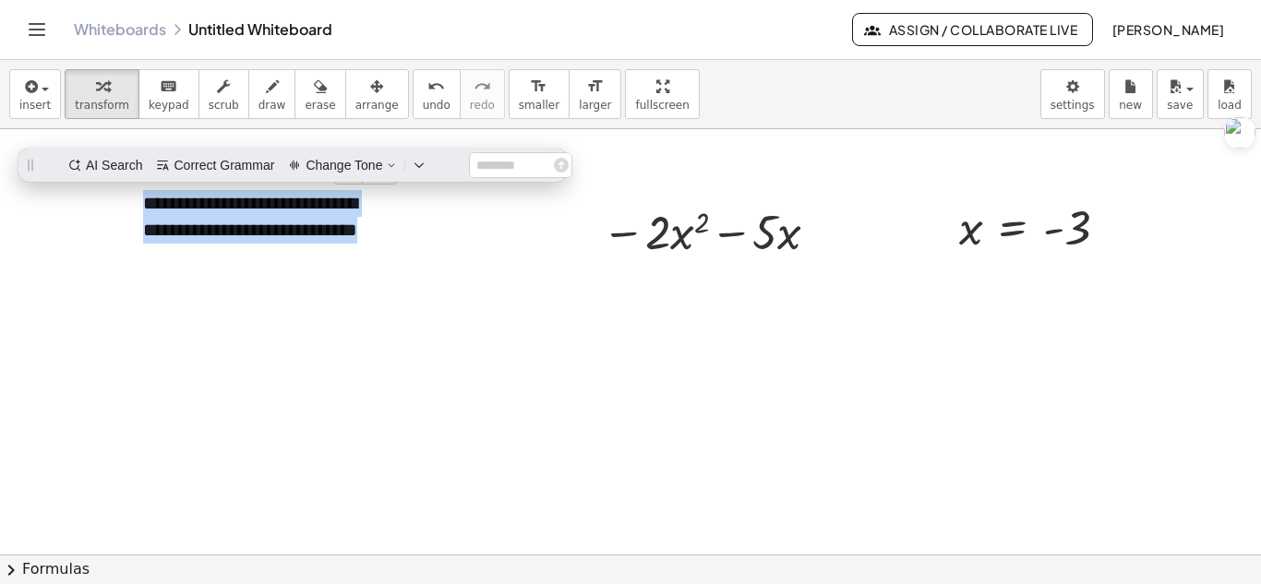
copy div "**********"
click at [1011, 380] on div at bounding box center [630, 554] width 1261 height 851
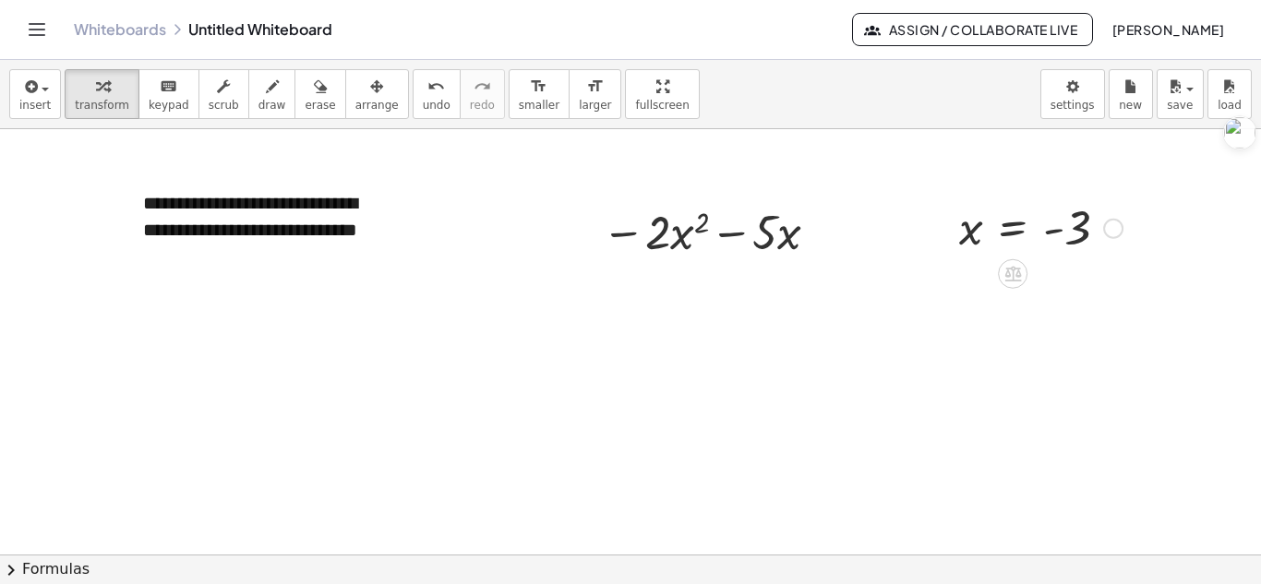
click at [1060, 259] on div "x = - 3 Fix a mistake Transform line Copy line as LaTeX Copy derivation as LaTe…" at bounding box center [1033, 227] width 205 height 70
drag, startPoint x: 1110, startPoint y: 230, endPoint x: 674, endPoint y: 231, distance: 435.7
click at [674, 231] on div "**********" at bounding box center [630, 554] width 1261 height 851
click at [427, 88] on icon "undo" at bounding box center [436, 87] width 18 height 22
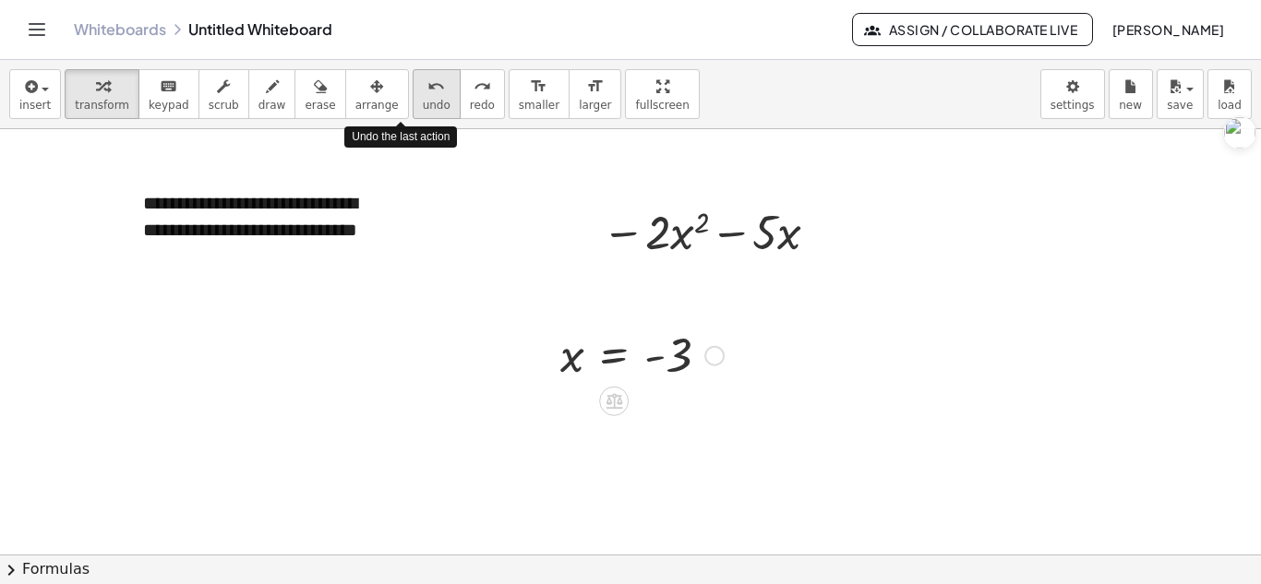
click at [427, 88] on icon "undo" at bounding box center [436, 87] width 18 height 22
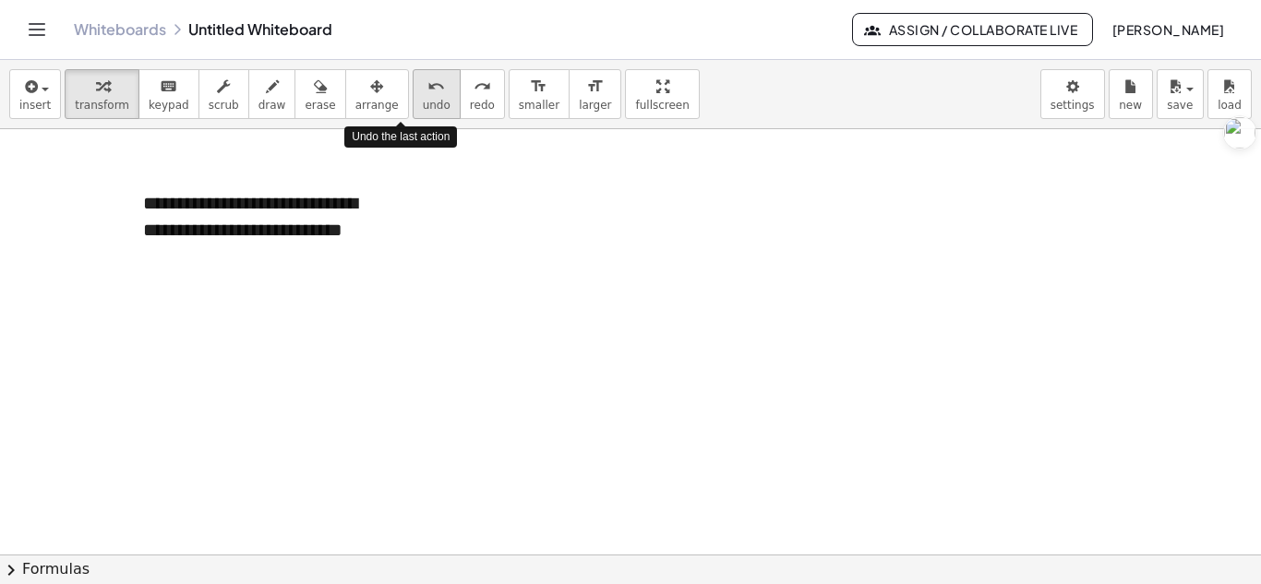
click at [427, 88] on icon "undo" at bounding box center [436, 87] width 18 height 22
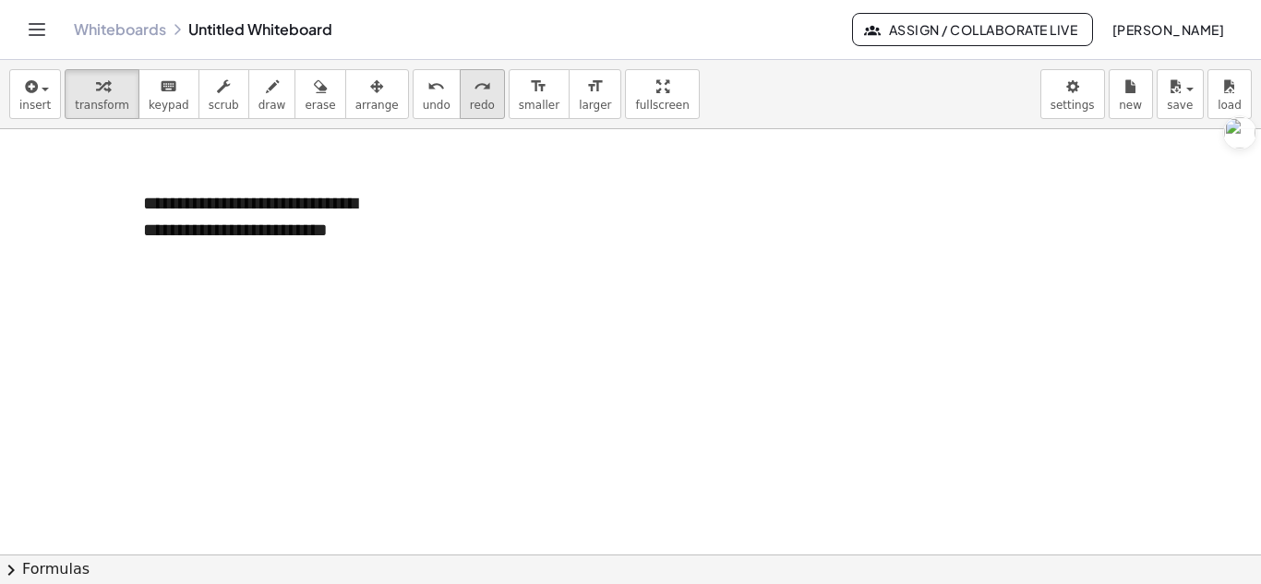
click at [474, 81] on icon "redo" at bounding box center [483, 87] width 18 height 22
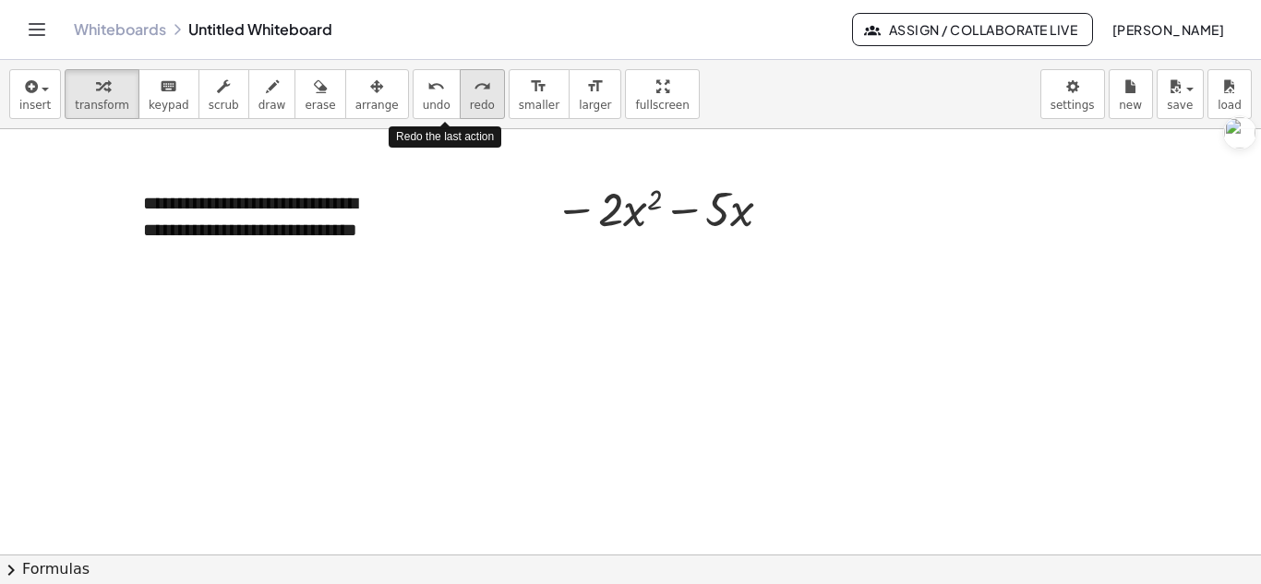
click at [474, 81] on icon "redo" at bounding box center [483, 87] width 18 height 22
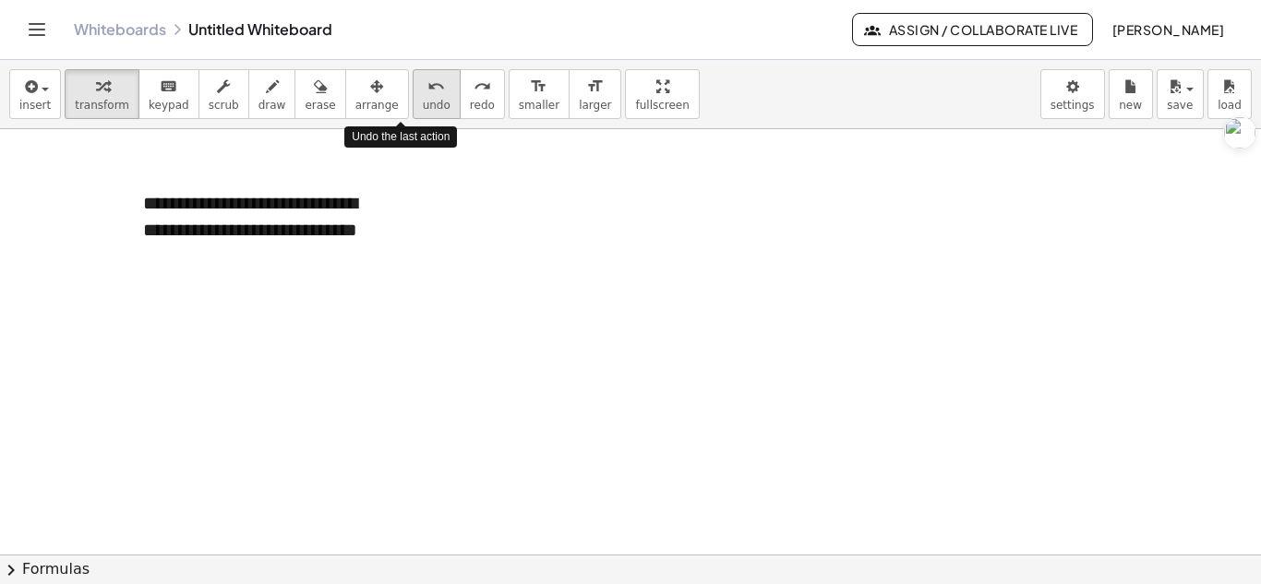
click at [423, 102] on span "undo" at bounding box center [437, 105] width 28 height 13
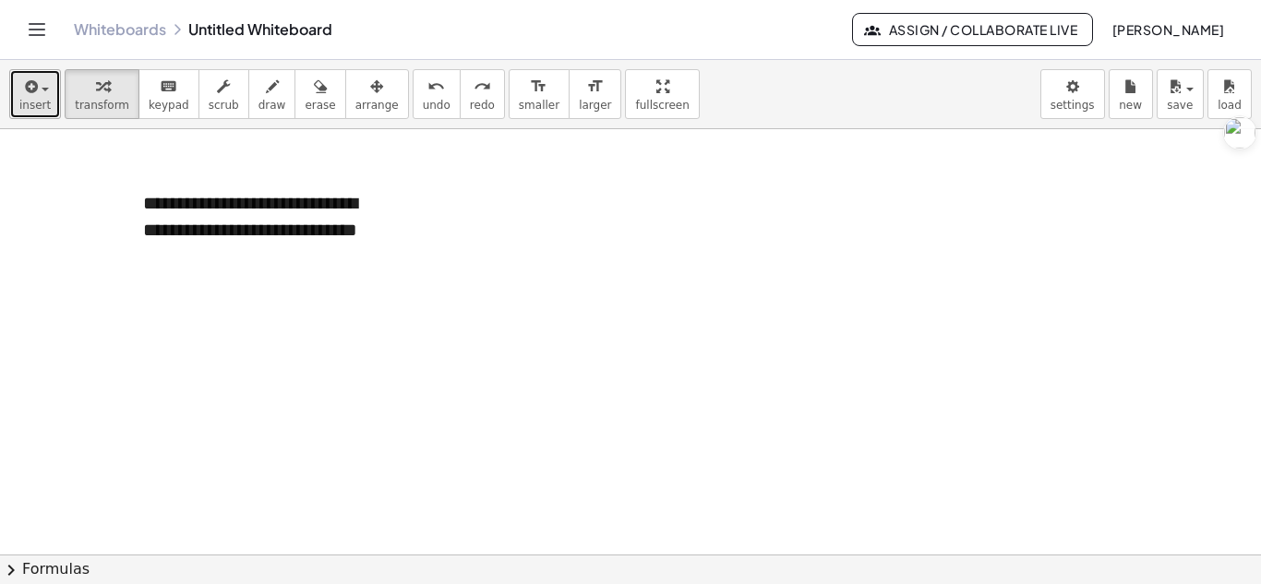
click at [52, 105] on button "insert" at bounding box center [35, 94] width 52 height 50
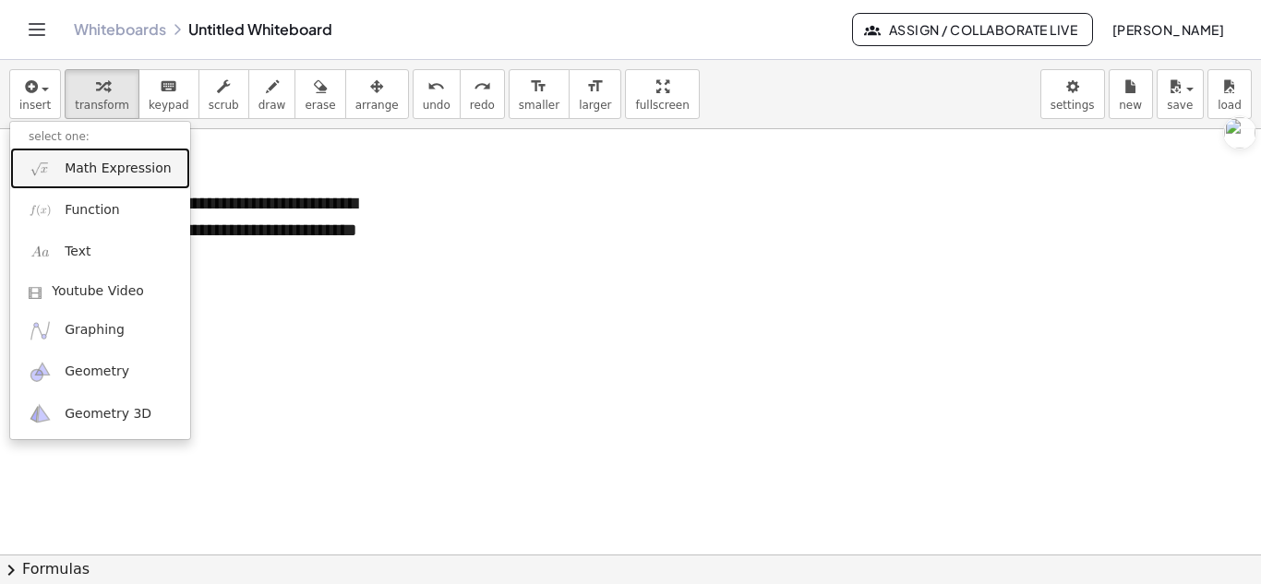
click at [91, 174] on span "Math Expression" at bounding box center [118, 169] width 106 height 18
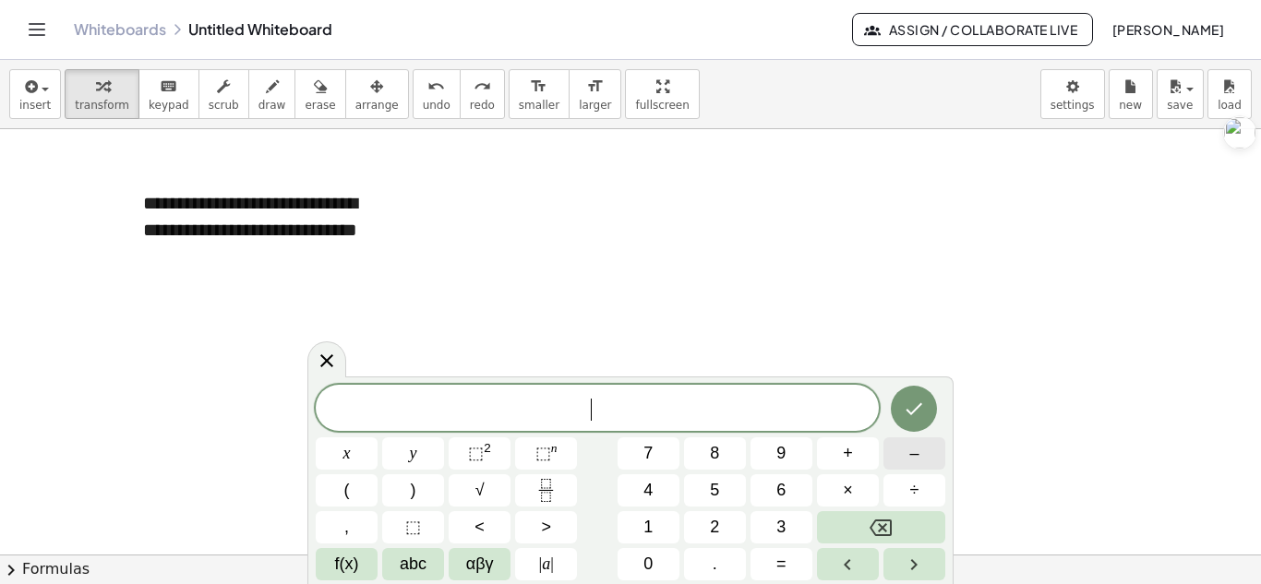
click at [928, 464] on button "–" at bounding box center [914, 454] width 62 height 32
click at [719, 516] on span "2" at bounding box center [714, 527] width 9 height 25
click at [357, 451] on button "x" at bounding box center [347, 454] width 62 height 32
click at [491, 454] on button "⬚ 2" at bounding box center [480, 454] width 62 height 32
click at [930, 454] on button "–" at bounding box center [914, 454] width 62 height 32
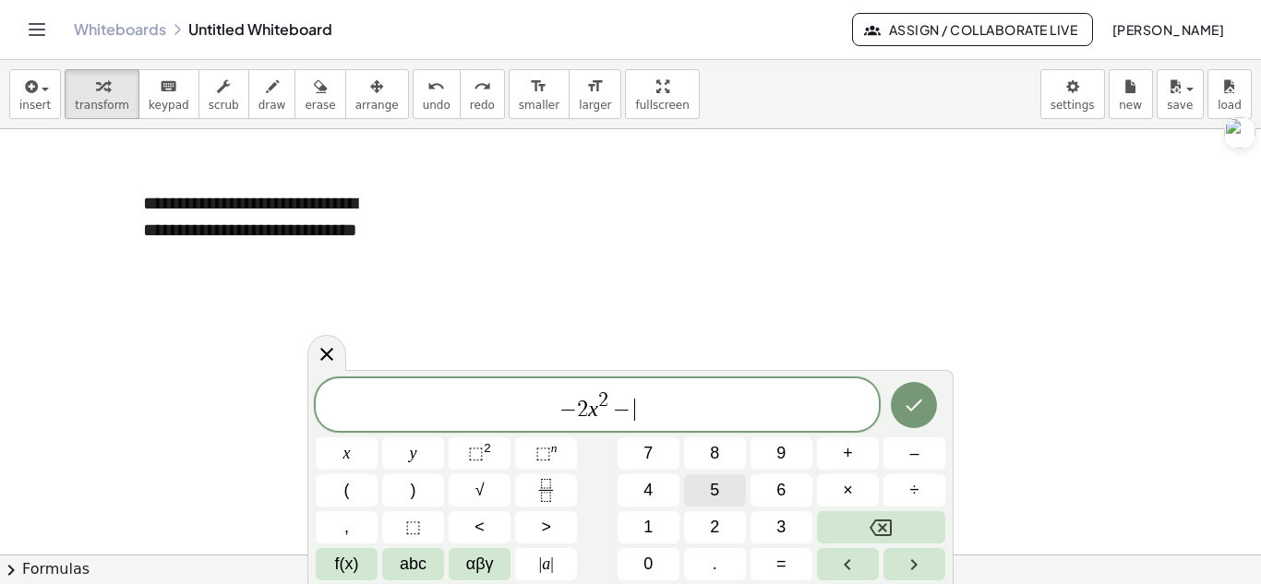
click at [708, 487] on button "5" at bounding box center [715, 491] width 62 height 32
click at [344, 444] on span "x" at bounding box center [346, 453] width 7 height 25
click at [931, 403] on button "Done" at bounding box center [914, 405] width 46 height 46
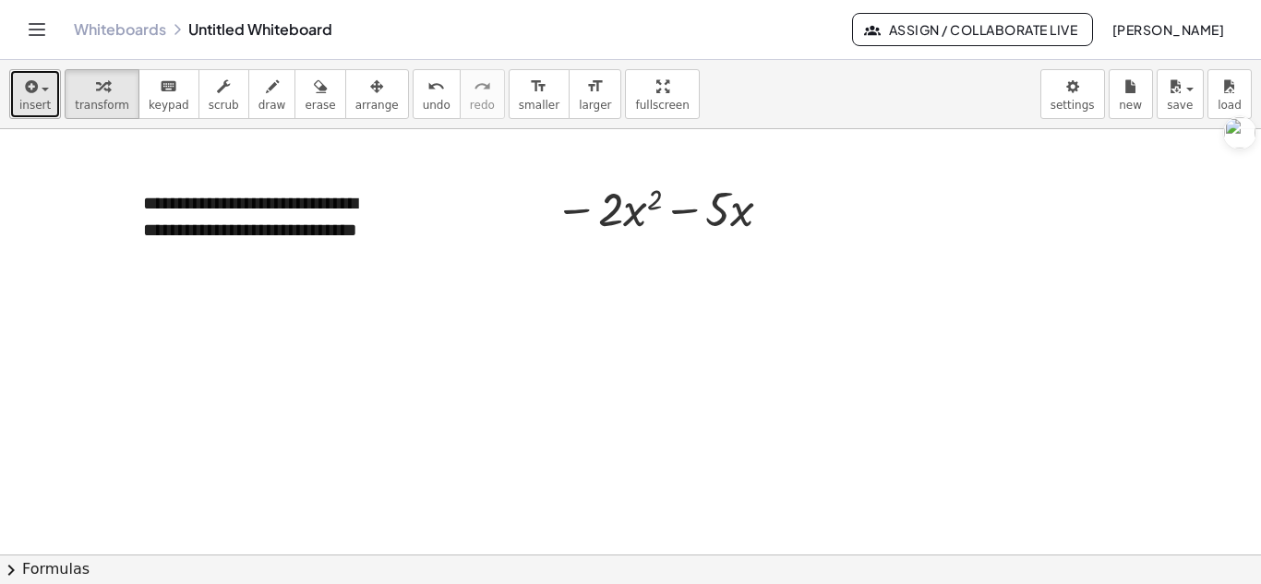
click at [49, 77] on button "insert" at bounding box center [35, 94] width 52 height 50
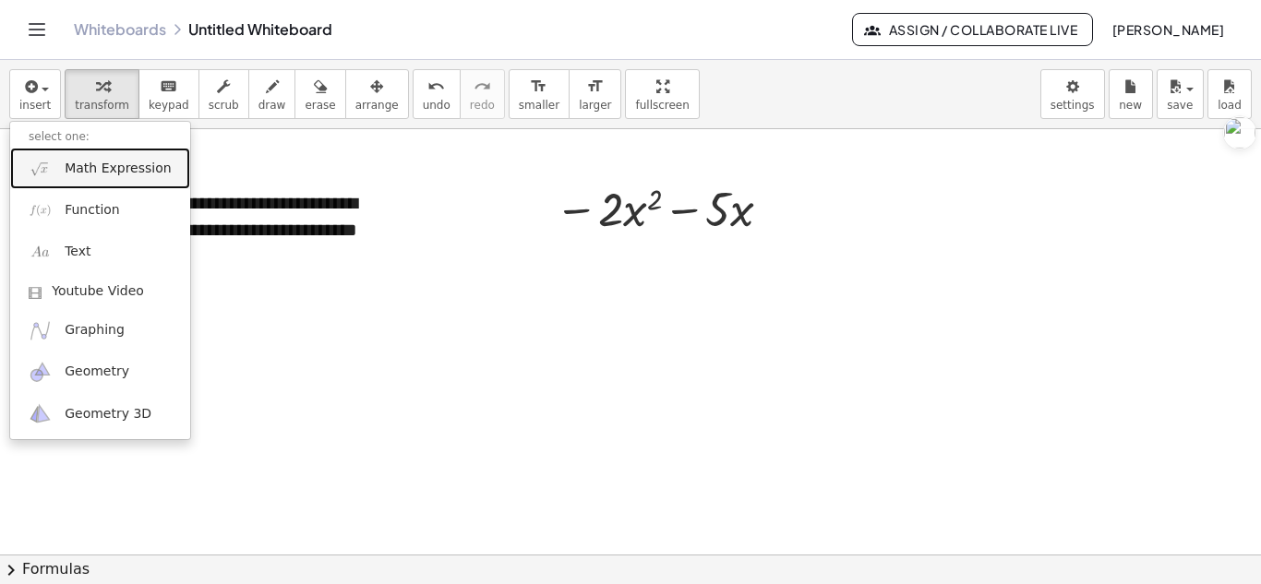
click at [94, 186] on link "Math Expression" at bounding box center [100, 169] width 180 height 42
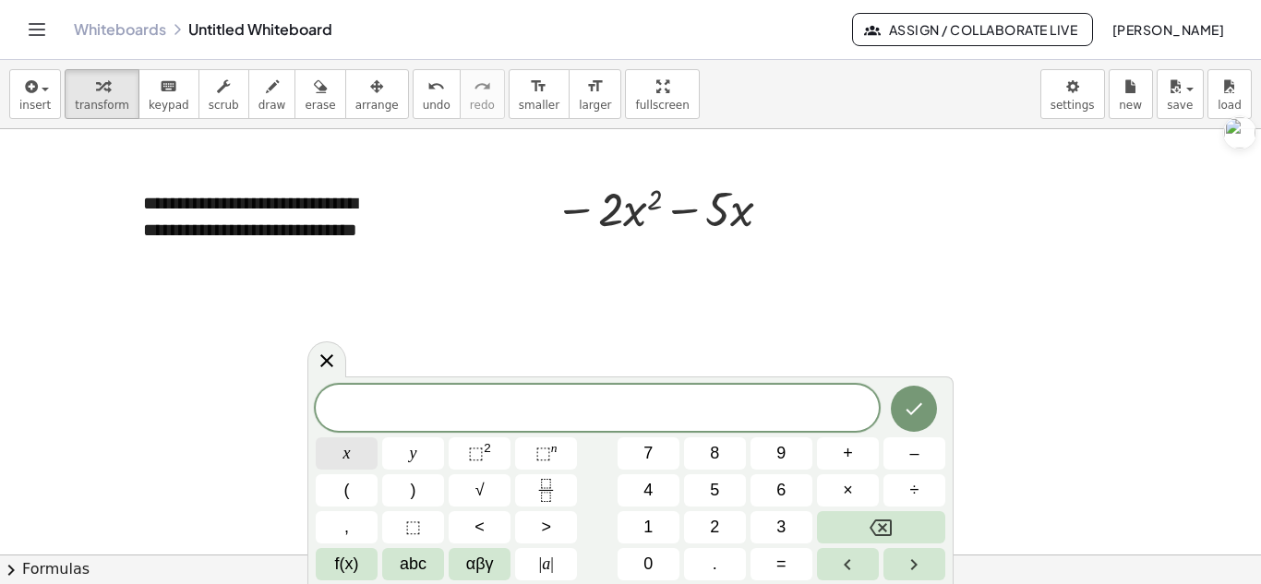
click at [355, 459] on button "x" at bounding box center [347, 454] width 62 height 32
click at [789, 553] on button "=" at bounding box center [782, 564] width 62 height 32
click at [914, 450] on span "–" at bounding box center [913, 453] width 9 height 25
click at [767, 534] on button "3" at bounding box center [782, 527] width 62 height 32
click at [925, 409] on icon "Done" at bounding box center [914, 409] width 22 height 22
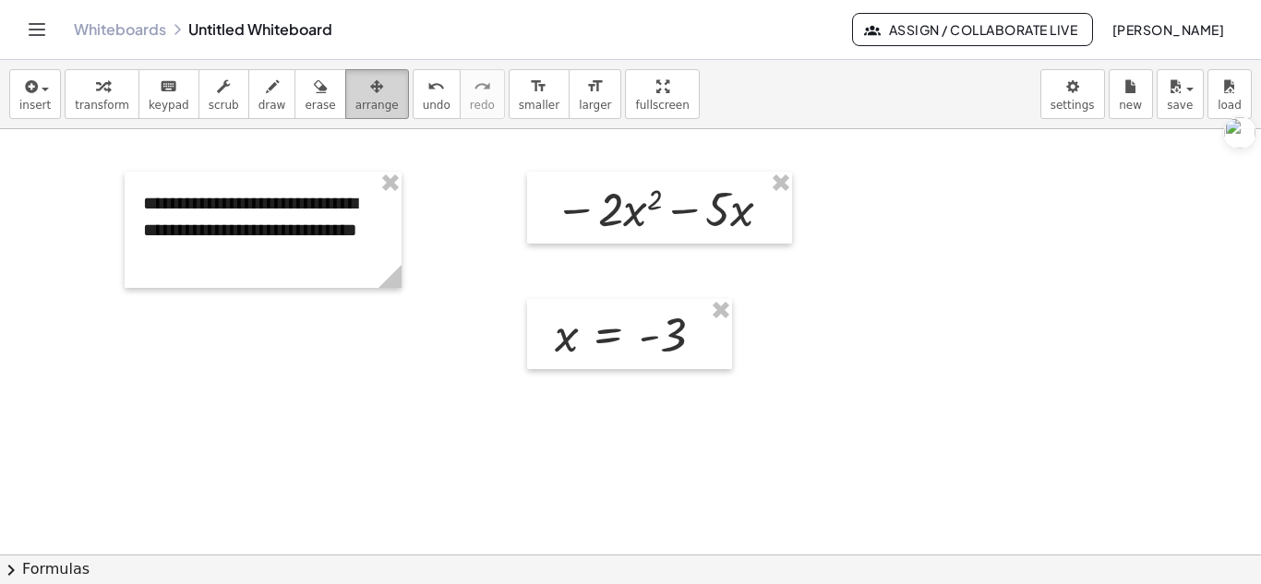
click at [355, 107] on span "arrange" at bounding box center [376, 105] width 43 height 13
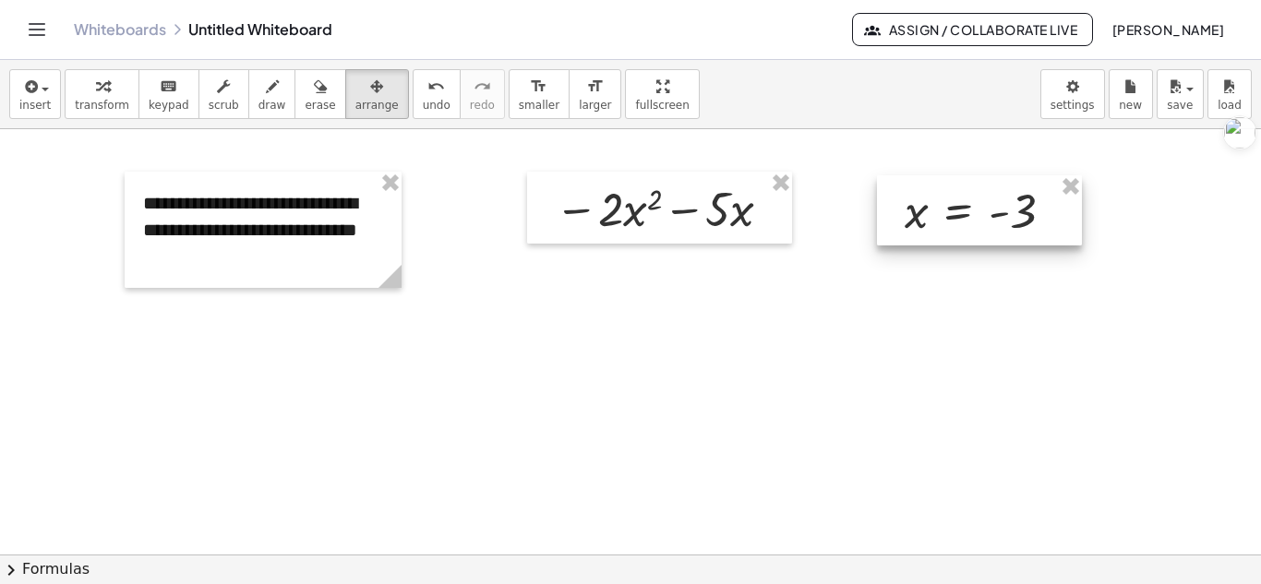
drag, startPoint x: 585, startPoint y: 354, endPoint x: 935, endPoint y: 230, distance: 371.1
click at [935, 230] on div at bounding box center [979, 210] width 205 height 70
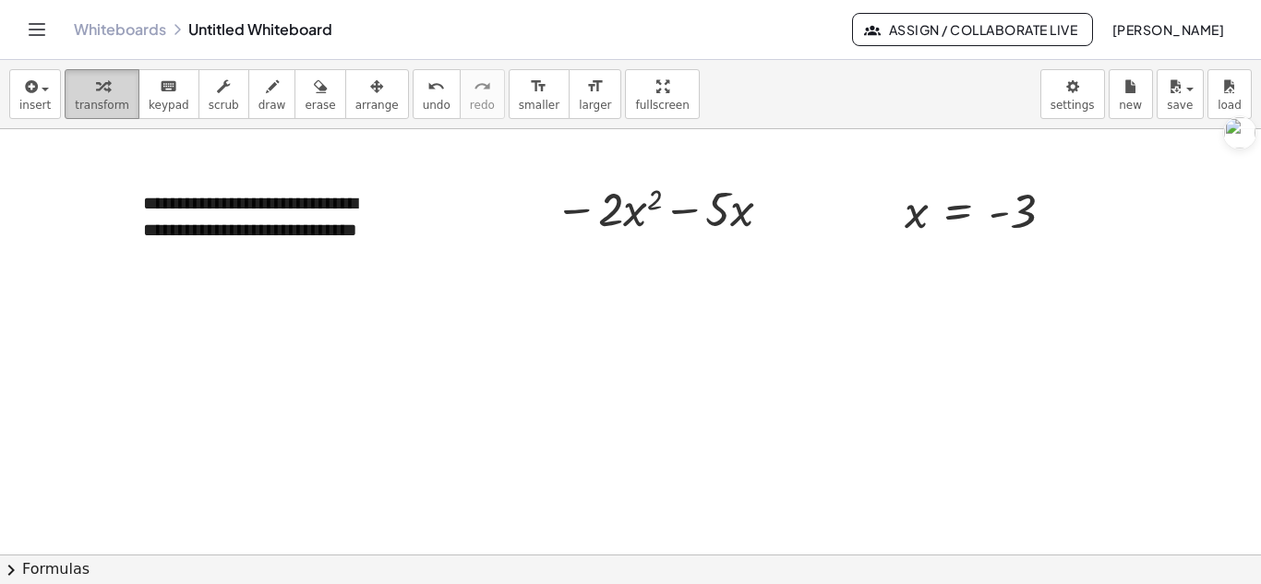
click at [113, 102] on span "transform" at bounding box center [102, 105] width 54 height 13
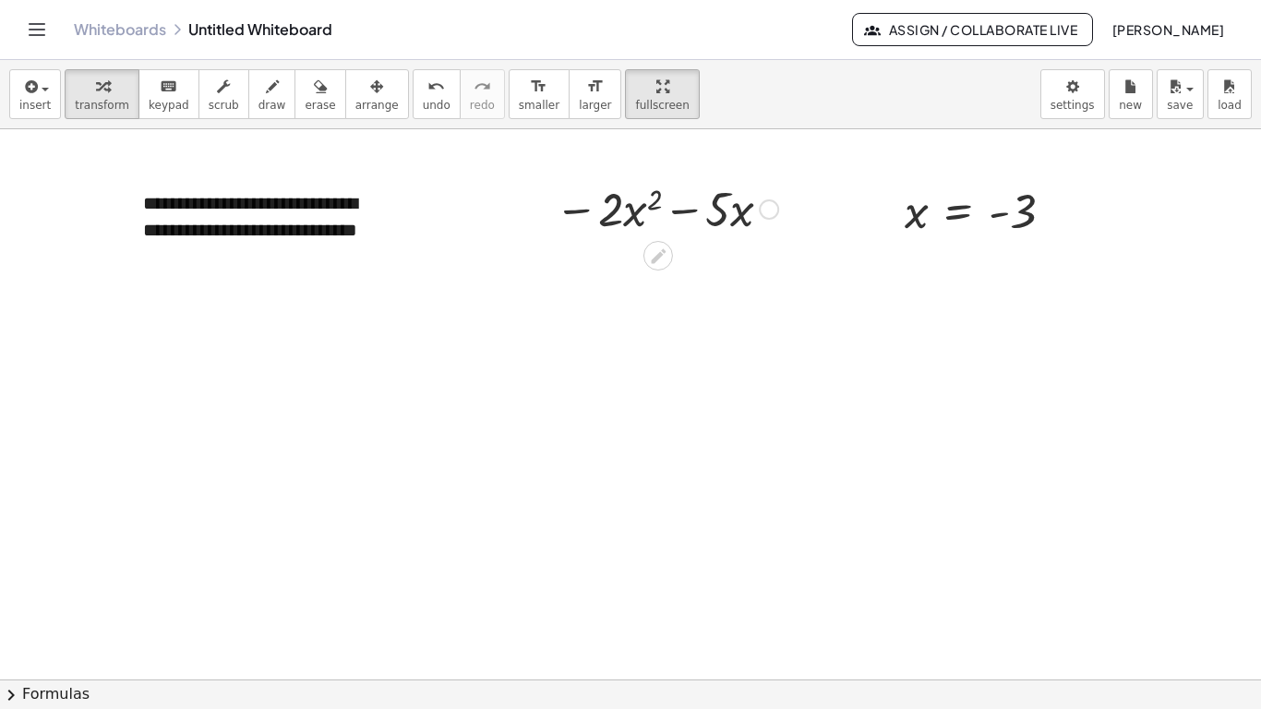
drag, startPoint x: 633, startPoint y: 85, endPoint x: 633, endPoint y: 165, distance: 80.3
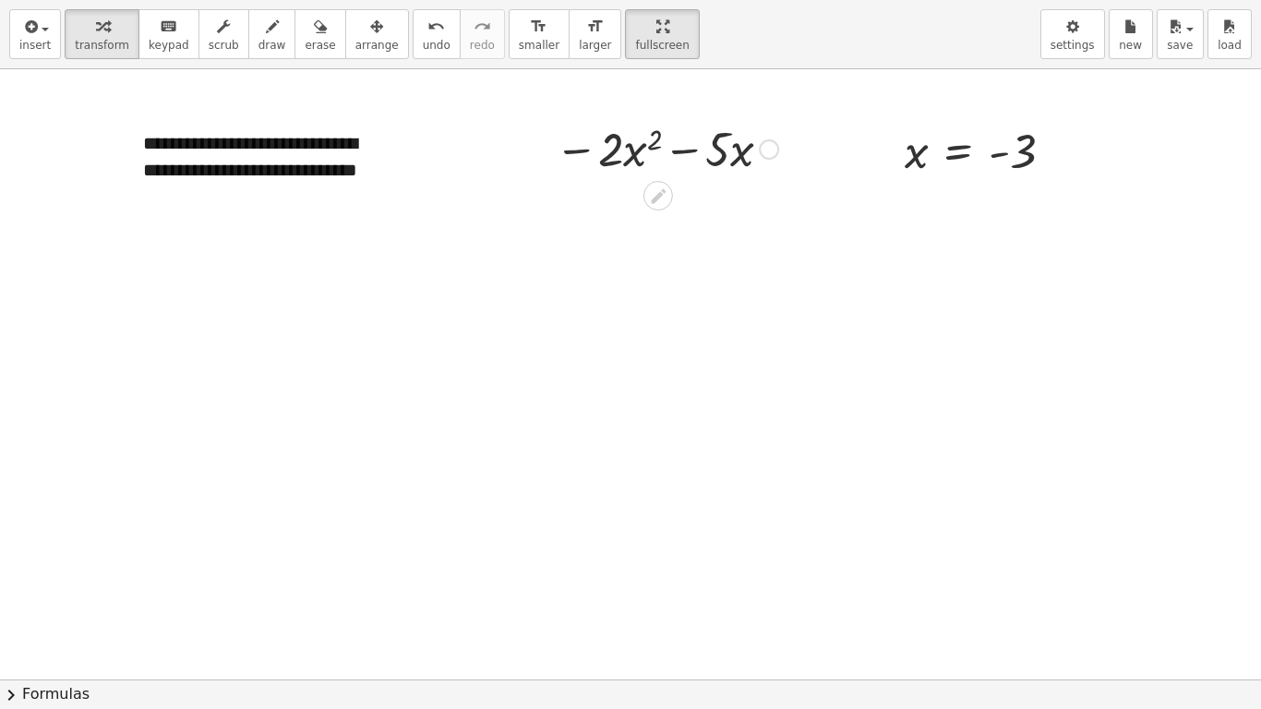
click at [633, 165] on div "**********" at bounding box center [630, 354] width 1261 height 709
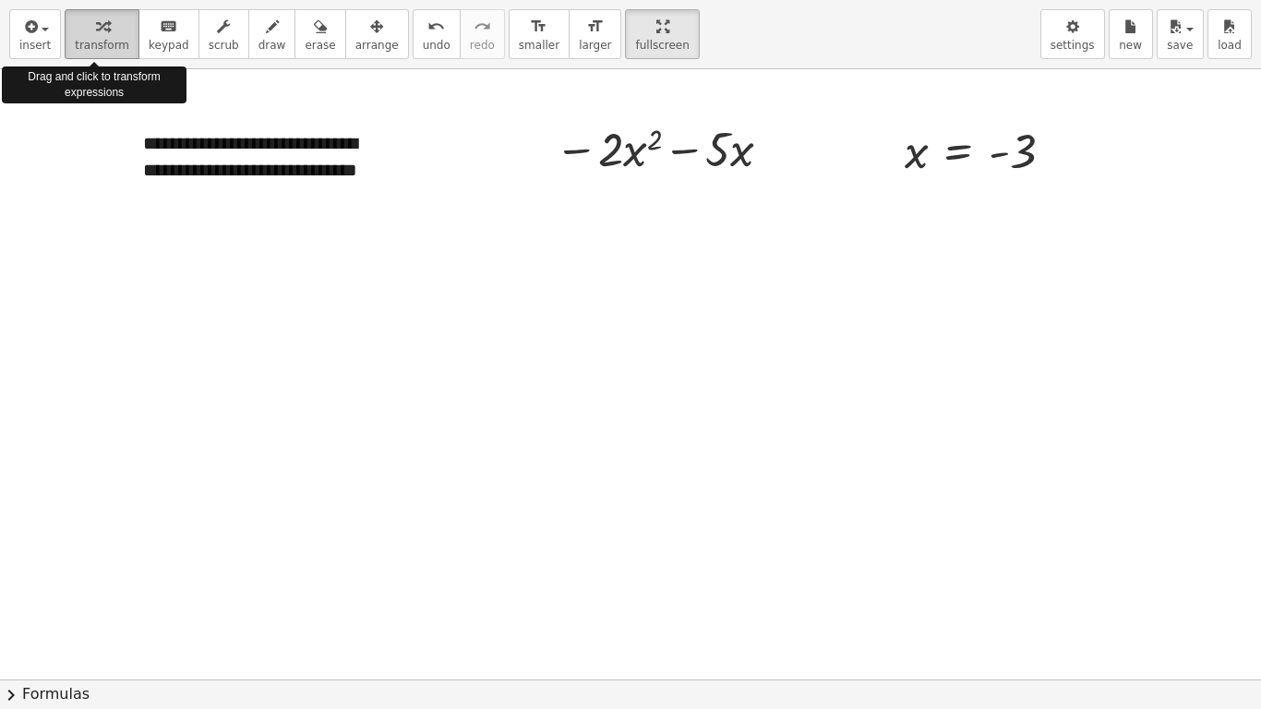
click at [107, 41] on span "transform" at bounding box center [102, 45] width 54 height 13
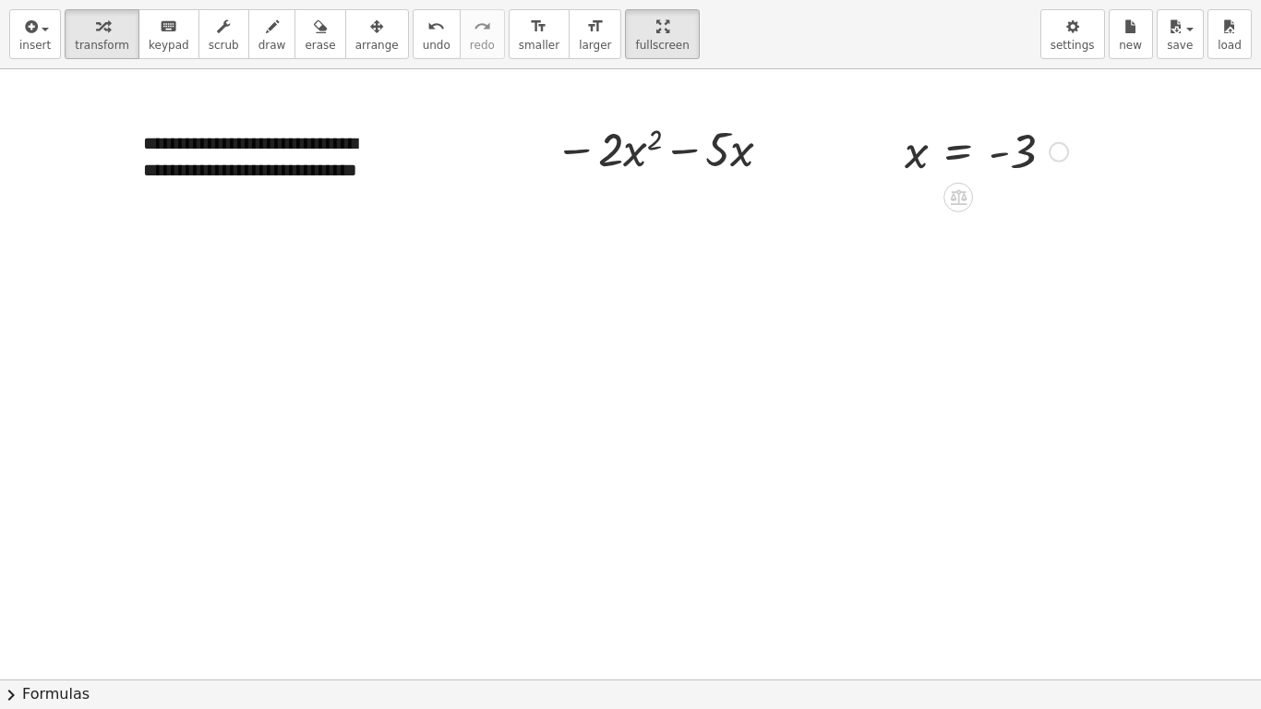
click at [1055, 151] on div at bounding box center [1059, 152] width 20 height 20
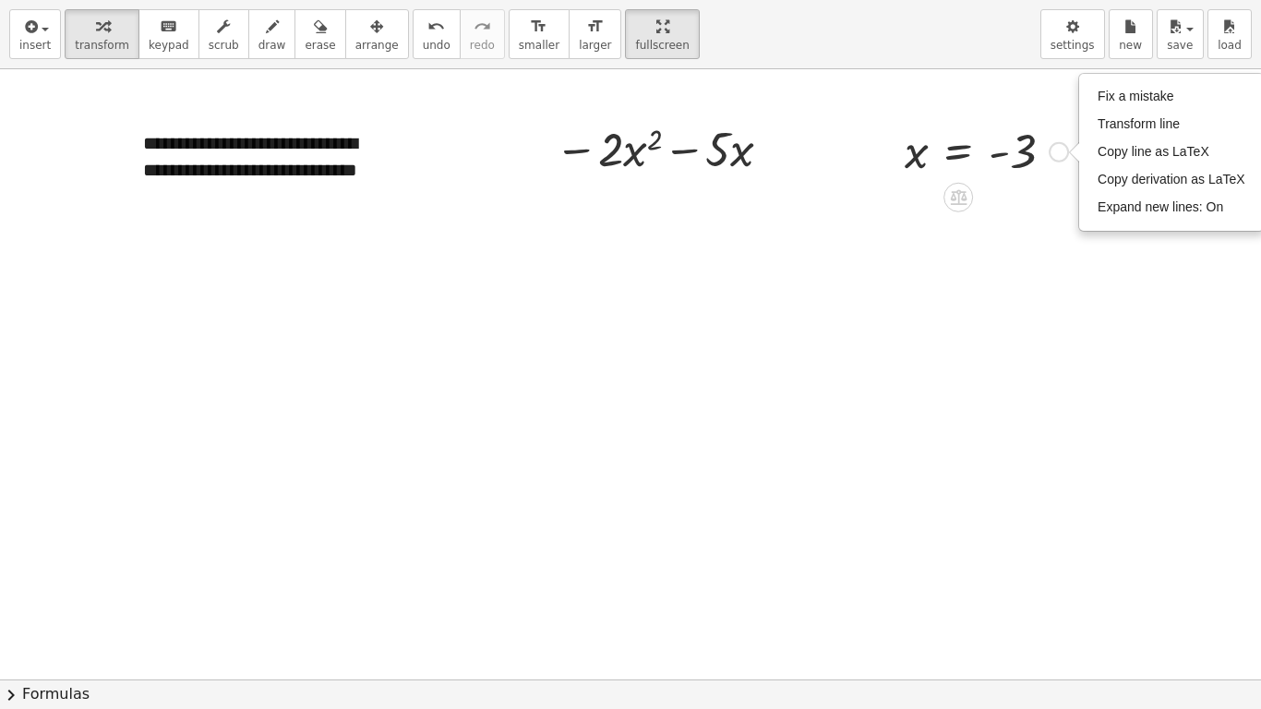
click at [1023, 146] on div at bounding box center [986, 150] width 182 height 61
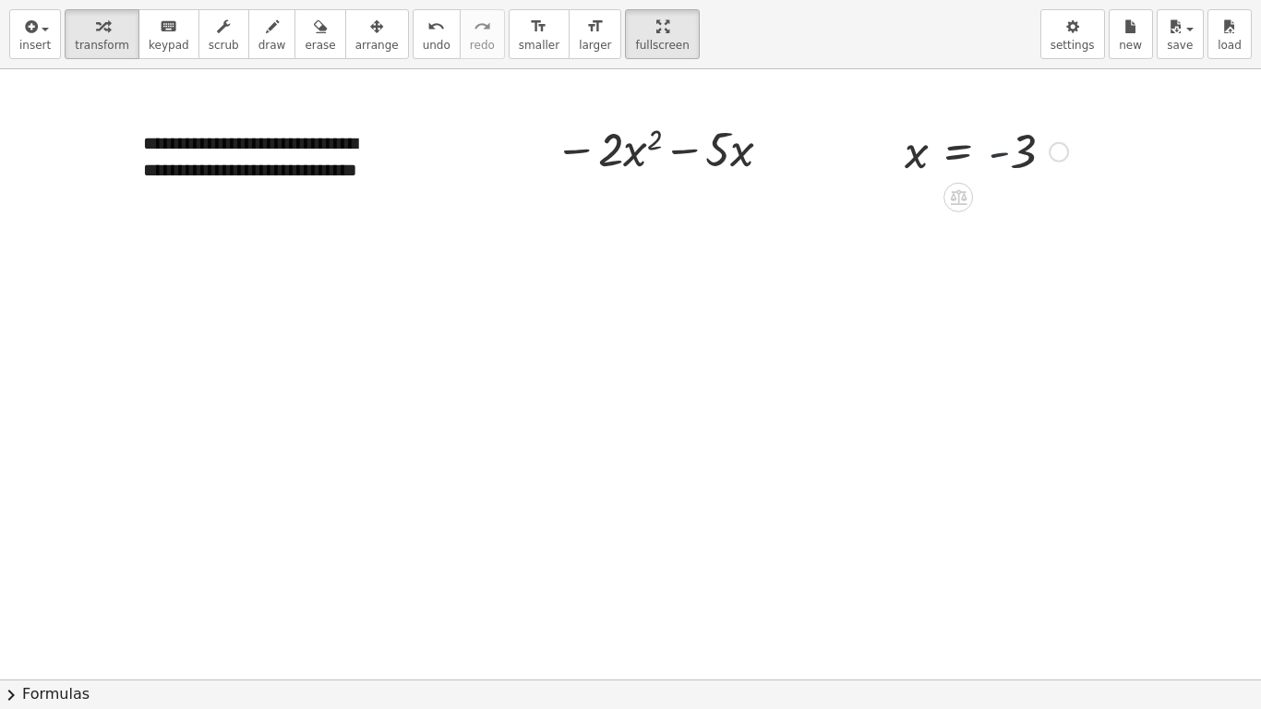
click at [1005, 159] on div at bounding box center [986, 150] width 182 height 61
drag, startPoint x: 1057, startPoint y: 155, endPoint x: 601, endPoint y: 152, distance: 456.1
click at [601, 152] on div "**********" at bounding box center [630, 679] width 1261 height 1220
click at [1056, 162] on div "Fix a mistake Transform line Copy line as LaTeX Copy derivation as LaTeX Expand…" at bounding box center [1059, 152] width 20 height 20
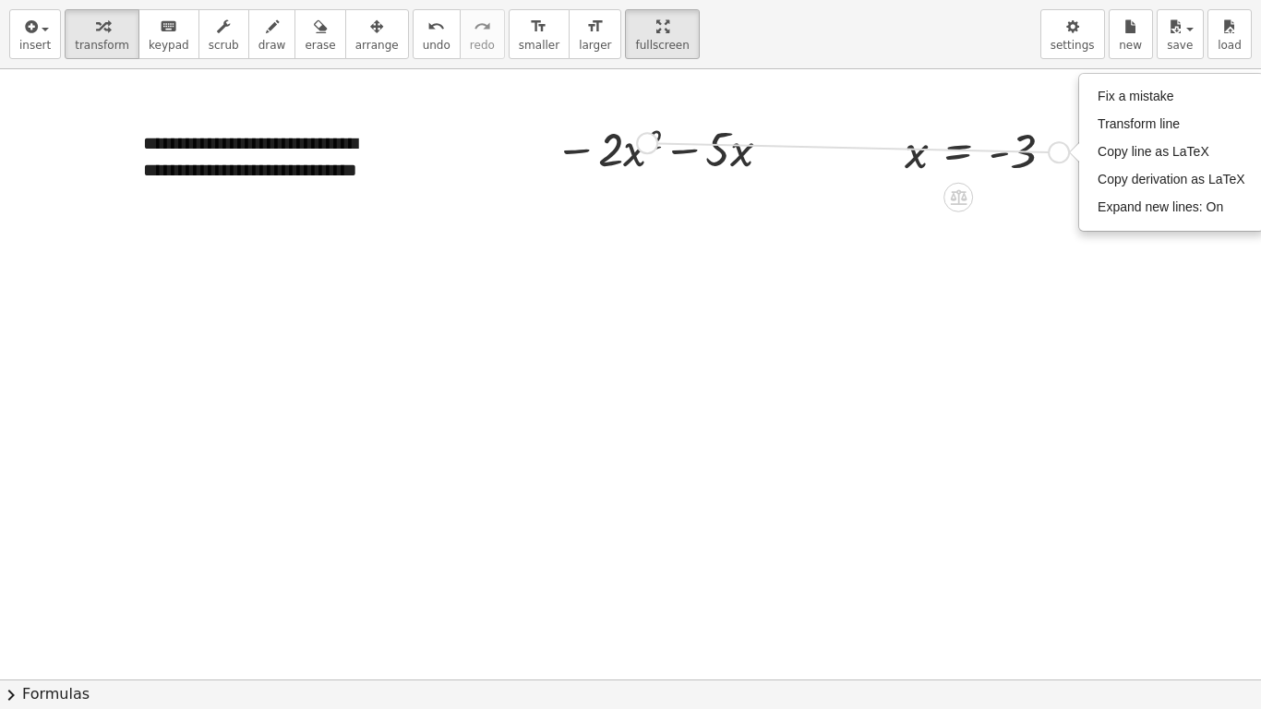
drag, startPoint x: 1056, startPoint y: 162, endPoint x: 644, endPoint y: 152, distance: 411.8
click at [644, 152] on div "**********" at bounding box center [630, 679] width 1261 height 1220
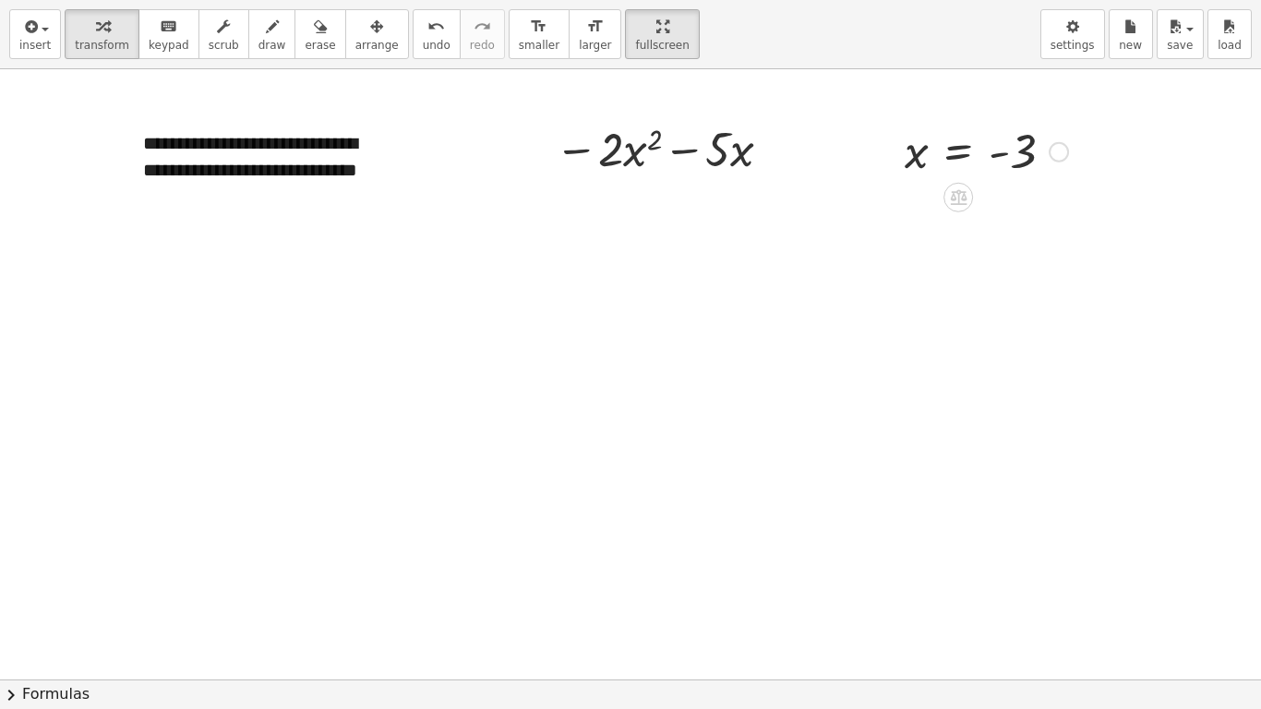
click at [1056, 152] on div "Fix a mistake Transform line Copy line as LaTeX Copy derivation as LaTeX Expand…" at bounding box center [1059, 152] width 20 height 20
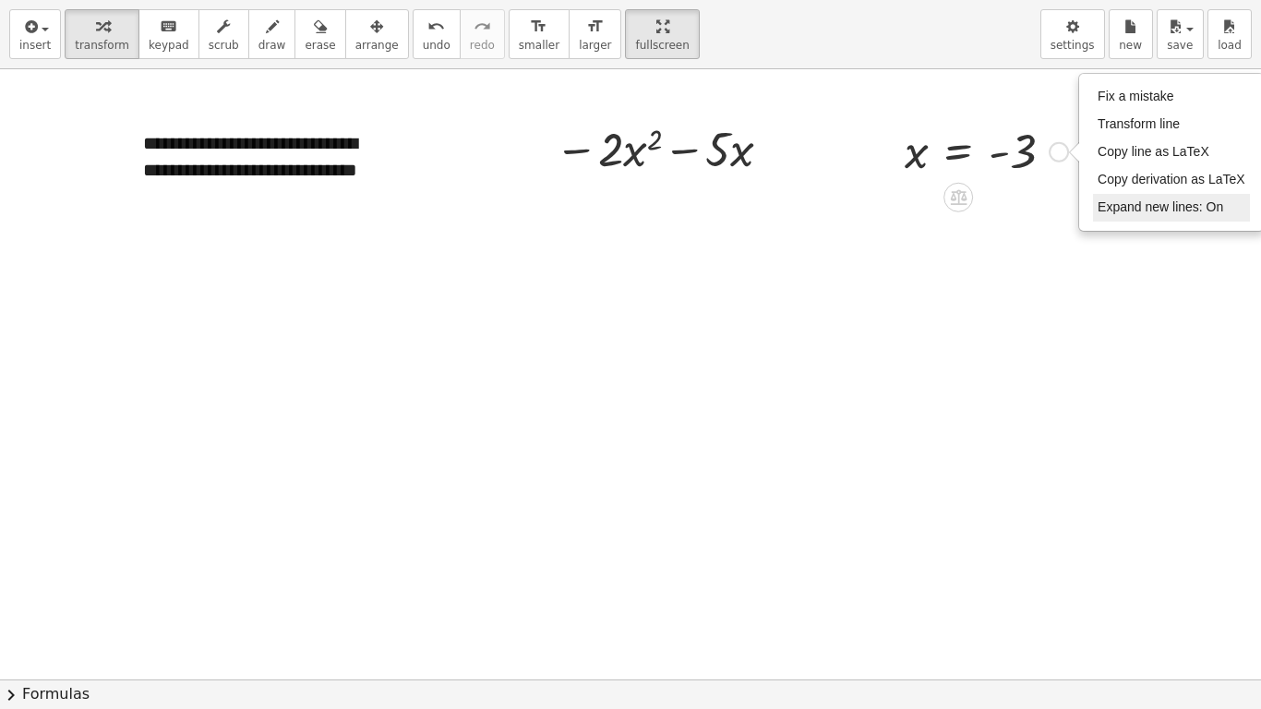
click at [1189, 204] on span "Expand new lines: On" at bounding box center [1161, 206] width 126 height 15
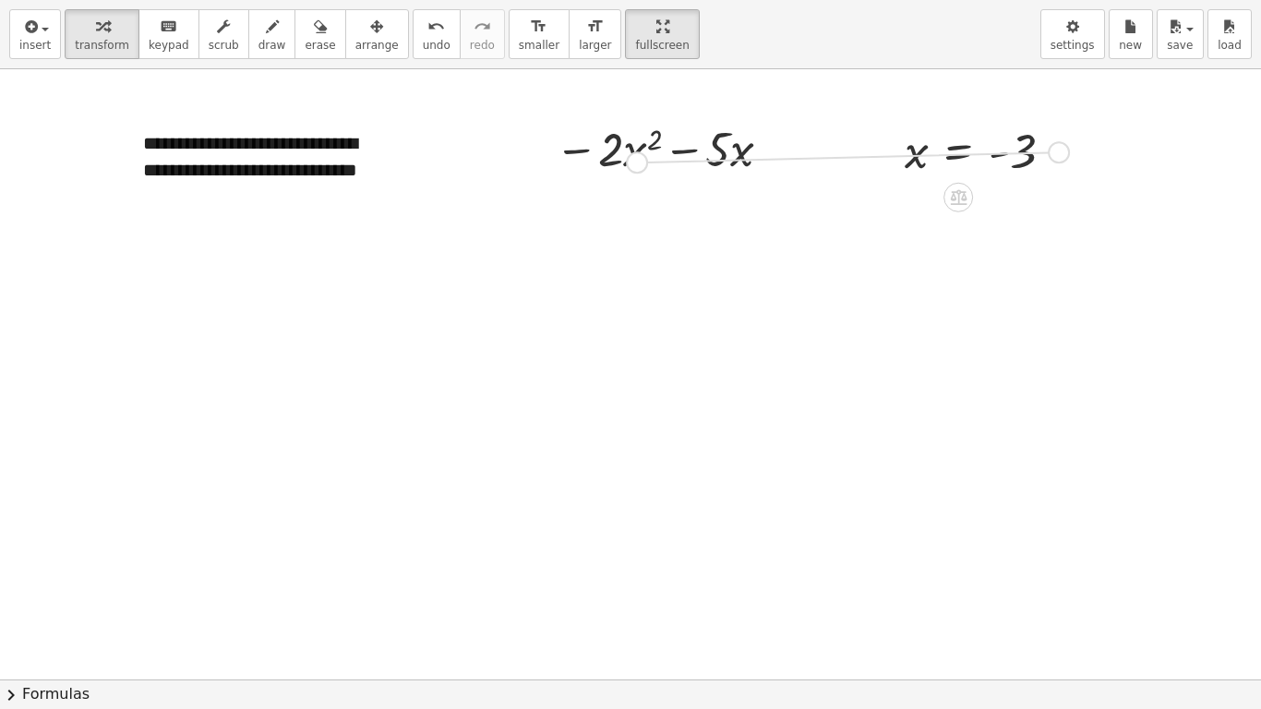
drag, startPoint x: 1064, startPoint y: 154, endPoint x: 642, endPoint y: 163, distance: 422.0
click at [642, 163] on div "**********" at bounding box center [630, 679] width 1261 height 1220
drag, startPoint x: 1064, startPoint y: 156, endPoint x: 644, endPoint y: 158, distance: 419.1
click at [644, 158] on div "**********" at bounding box center [630, 679] width 1261 height 1220
click at [966, 191] on icon at bounding box center [958, 198] width 17 height 16
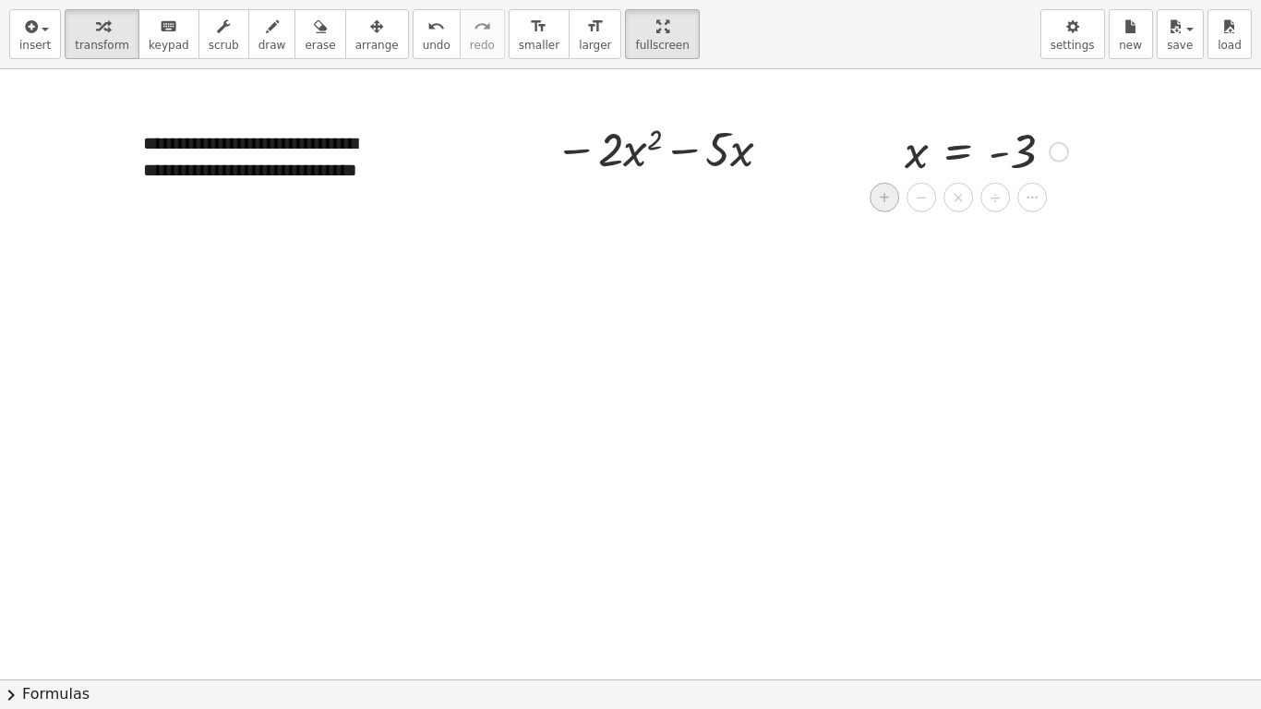
click at [872, 196] on div "+" at bounding box center [885, 198] width 30 height 30
click at [423, 40] on span "undo" at bounding box center [437, 45] width 28 height 13
drag, startPoint x: 1061, startPoint y: 150, endPoint x: 622, endPoint y: 148, distance: 438.5
click at [622, 148] on div "**********" at bounding box center [630, 679] width 1261 height 1220
drag, startPoint x: 1060, startPoint y: 146, endPoint x: 633, endPoint y: 139, distance: 426.6
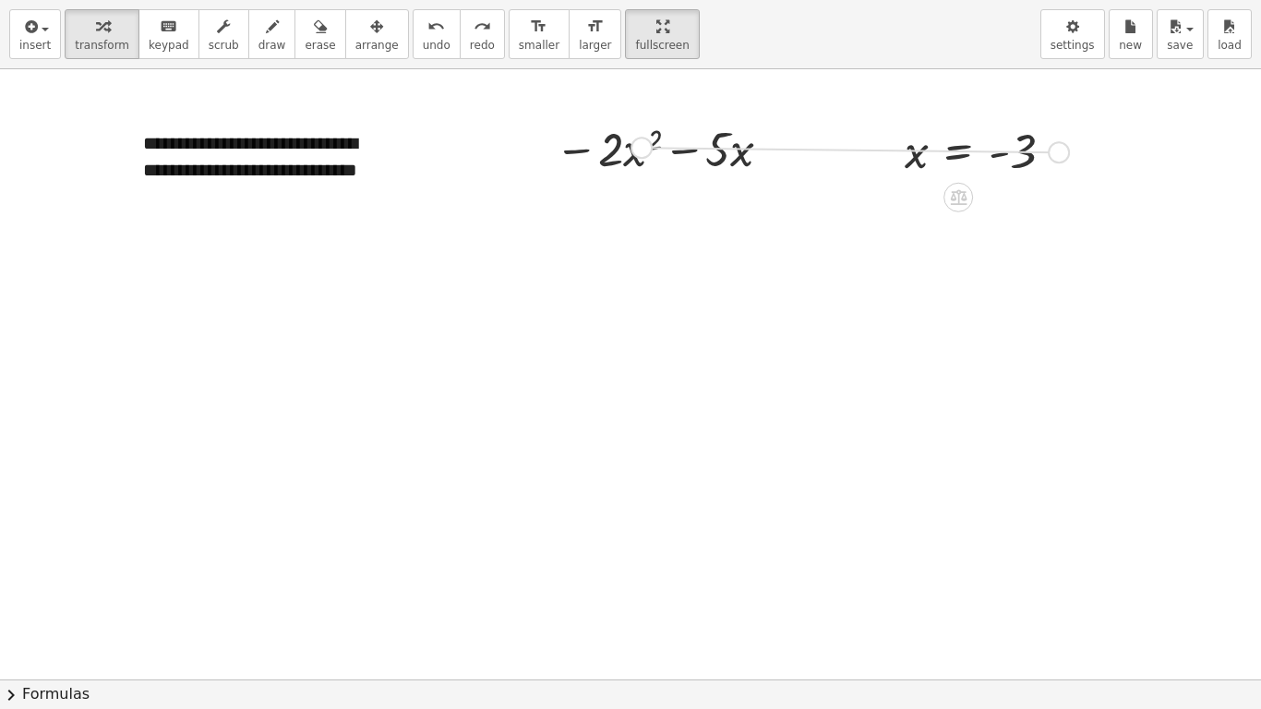
click at [633, 139] on div "**********" at bounding box center [630, 679] width 1261 height 1220
click at [52, 44] on button "insert" at bounding box center [35, 34] width 52 height 50
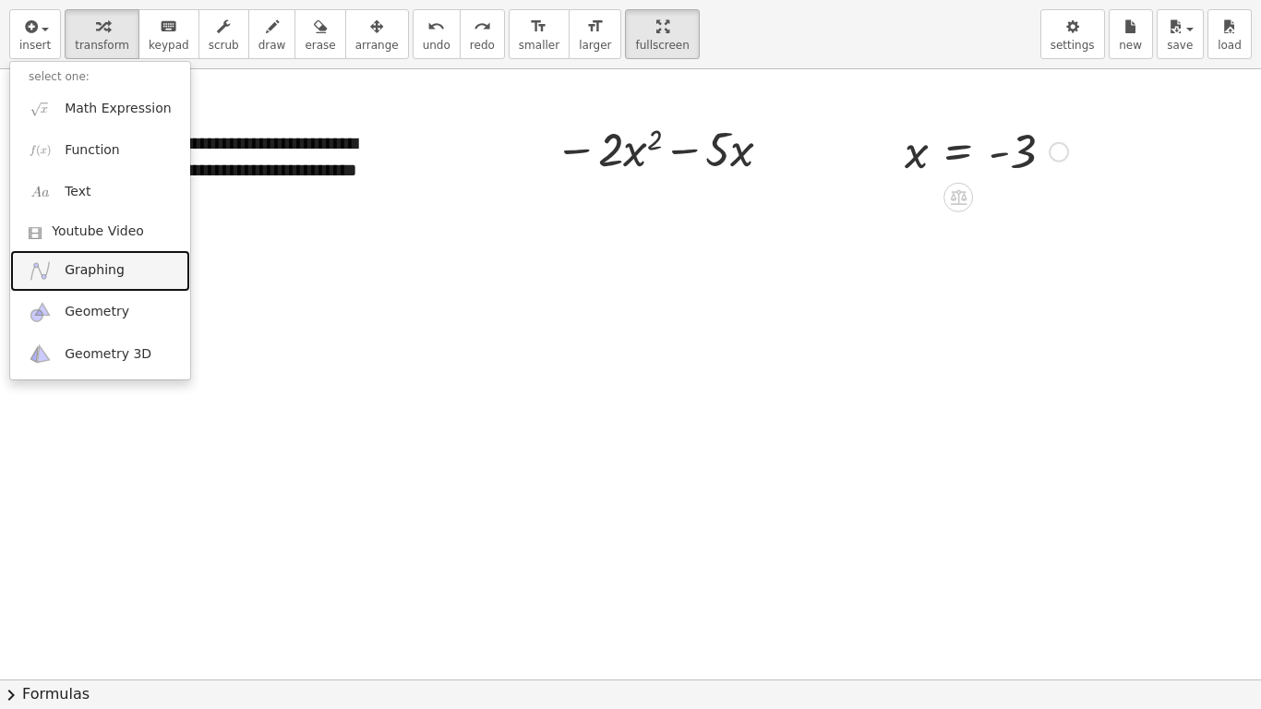
click at [122, 260] on link "Graphing" at bounding box center [100, 271] width 180 height 42
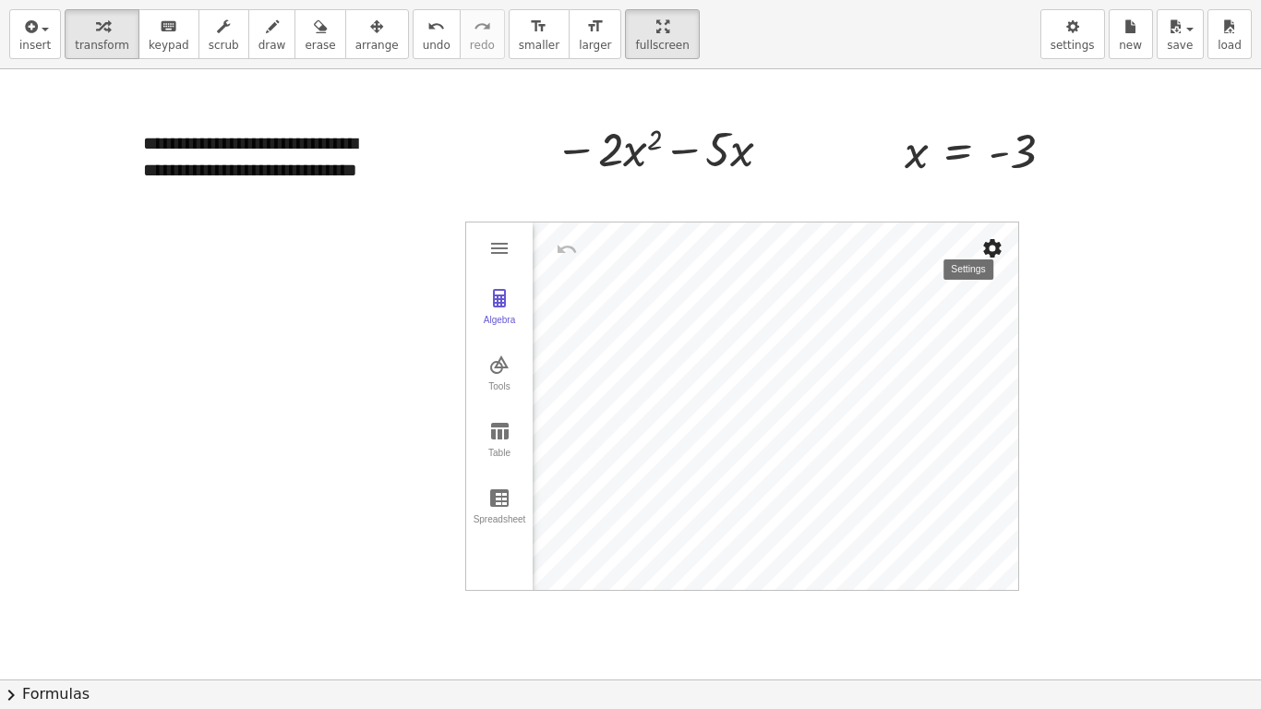
click at [990, 240] on img "Settings" at bounding box center [992, 248] width 22 height 22
click at [1136, 342] on div at bounding box center [630, 679] width 1261 height 1220
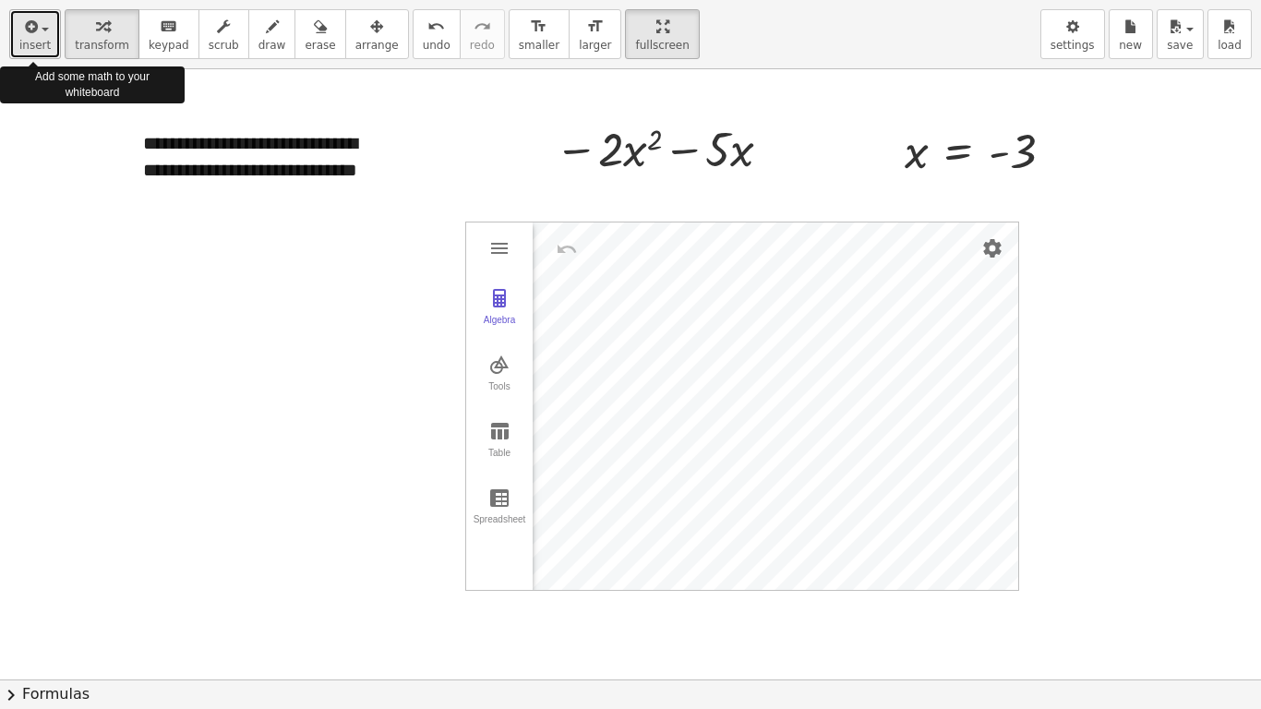
click at [18, 24] on button "insert" at bounding box center [35, 34] width 52 height 50
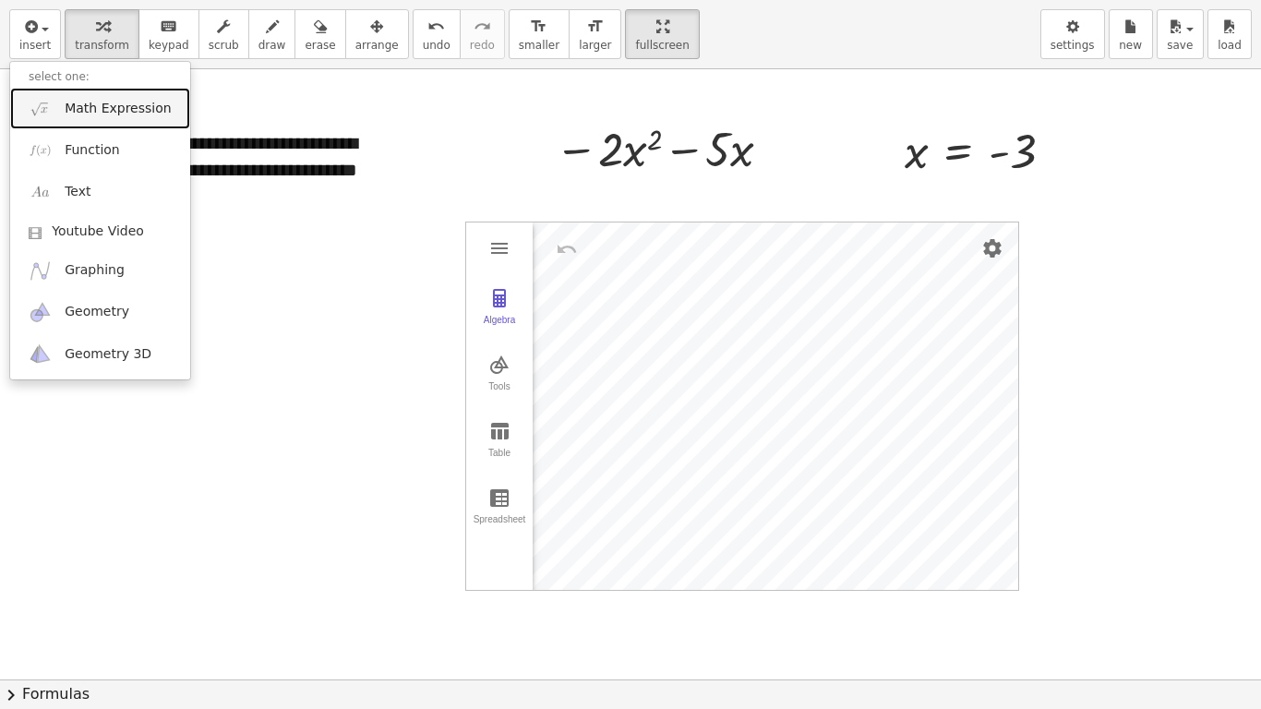
click at [91, 112] on span "Math Expression" at bounding box center [118, 109] width 106 height 18
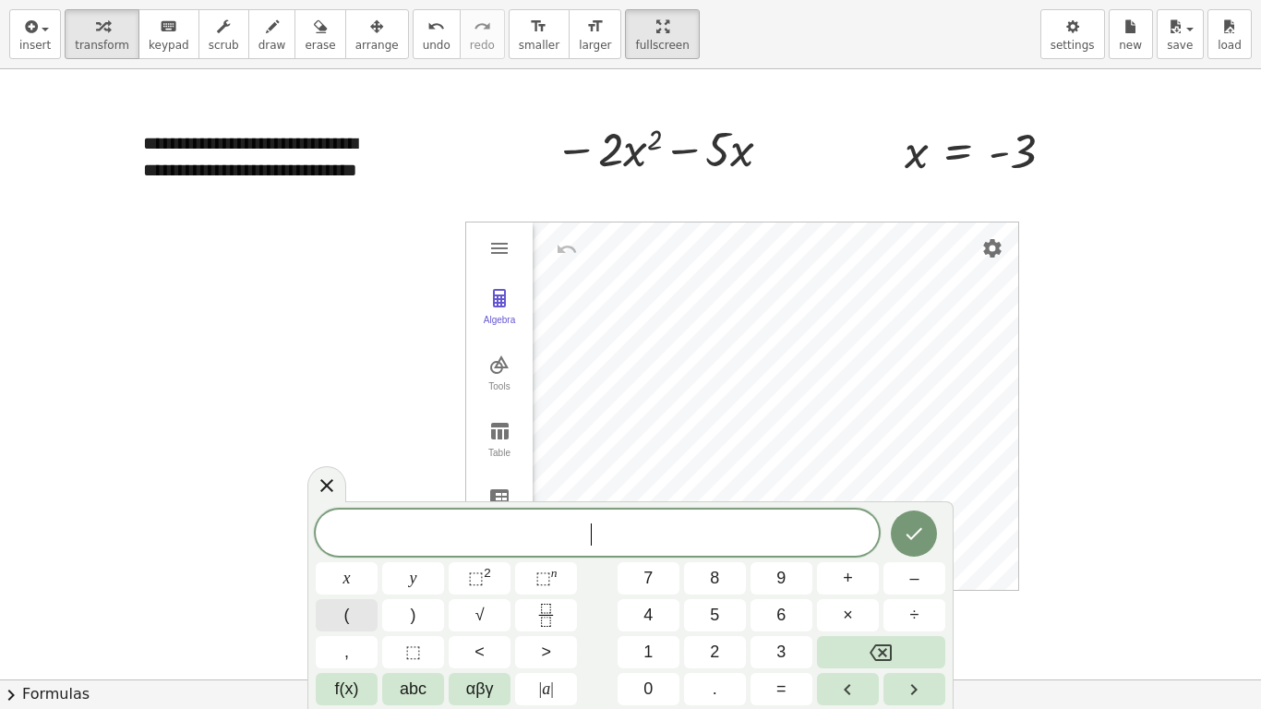
click at [350, 583] on button "(" at bounding box center [347, 615] width 62 height 32
click at [362, 579] on button "x" at bounding box center [347, 578] width 62 height 32
click at [921, 583] on button "–" at bounding box center [914, 578] width 62 height 32
click at [715, 583] on span "2" at bounding box center [714, 652] width 9 height 25
click at [646, 536] on span "( x − 2 ) ​" at bounding box center [597, 532] width 563 height 30
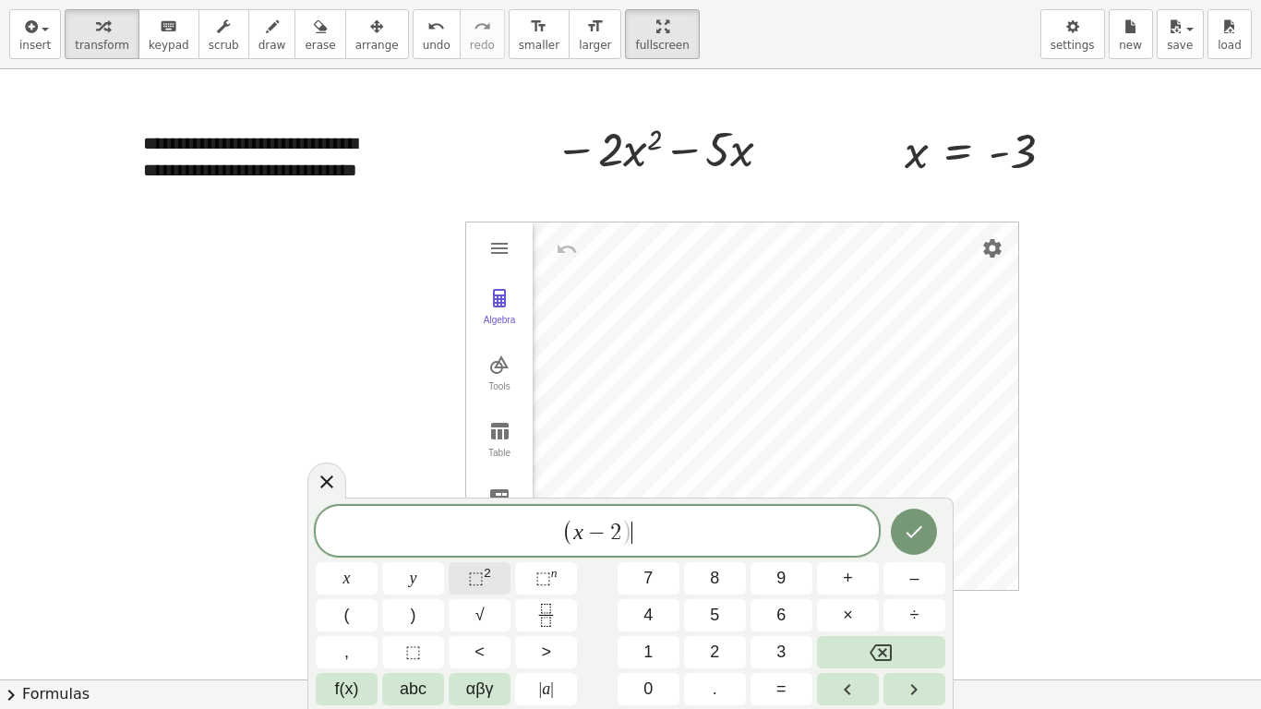
click at [475, 583] on span "⬚" at bounding box center [476, 578] width 16 height 18
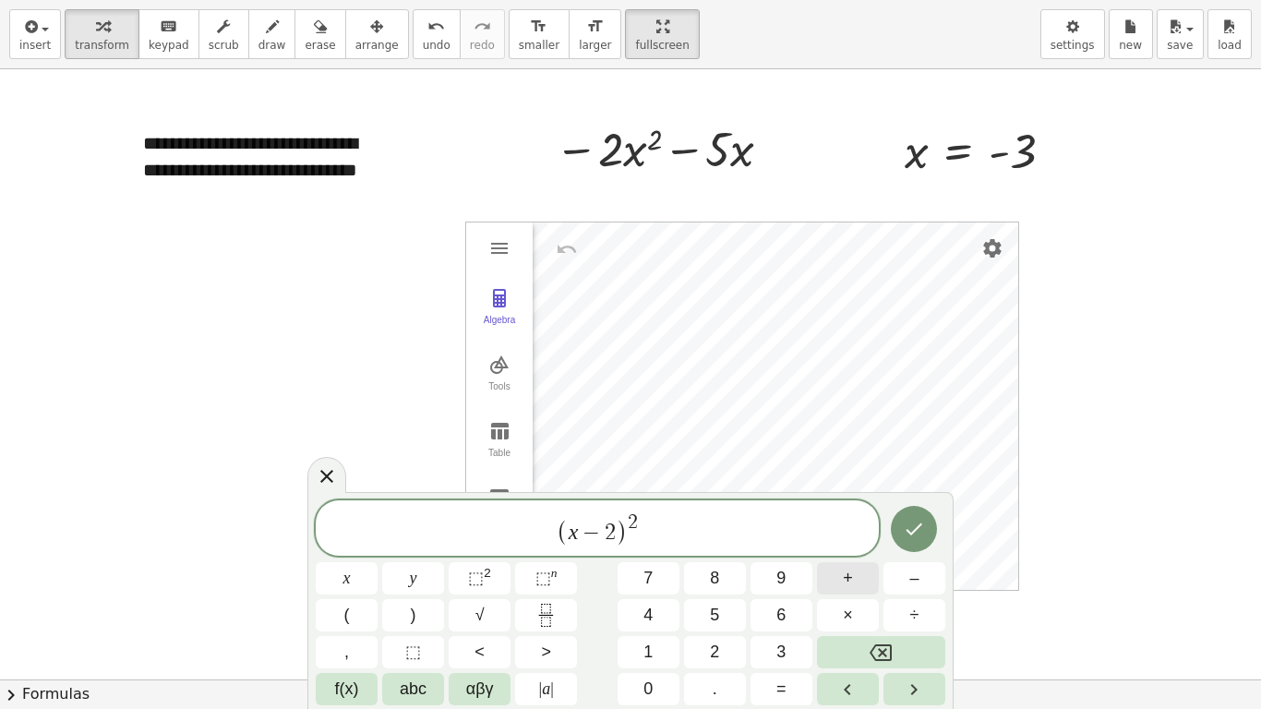
click at [856, 583] on button "+" at bounding box center [848, 578] width 62 height 32
click at [353, 583] on button "(" at bounding box center [347, 615] width 62 height 32
click at [426, 582] on button "y" at bounding box center [413, 578] width 62 height 32
click at [914, 583] on span "–" at bounding box center [913, 578] width 9 height 25
click at [790, 583] on button "3" at bounding box center [782, 652] width 62 height 32
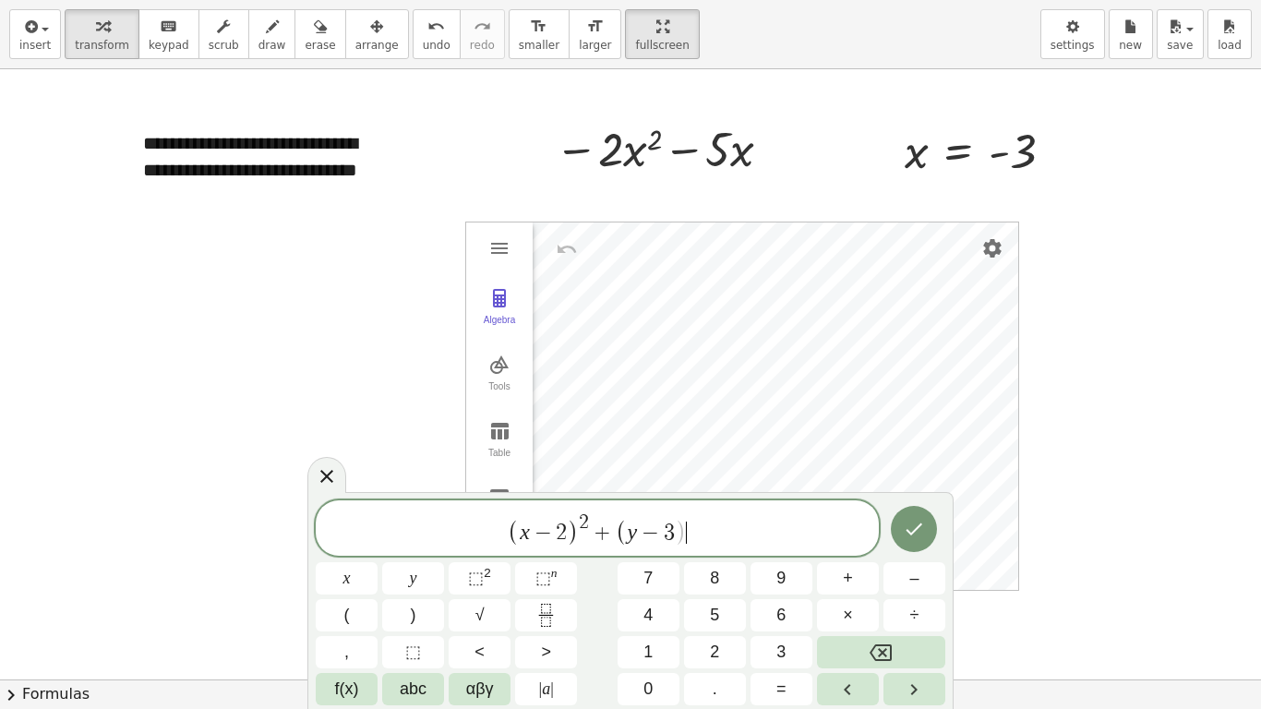
click at [688, 535] on span "( x − 2 ) 2 + ( y − 3 ) ​" at bounding box center [597, 529] width 563 height 36
click at [482, 578] on span "⬚" at bounding box center [476, 578] width 16 height 18
click at [787, 583] on button "=" at bounding box center [782, 689] width 62 height 32
click at [705, 583] on button "2" at bounding box center [715, 652] width 62 height 32
click at [485, 579] on sup "2" at bounding box center [487, 573] width 7 height 14
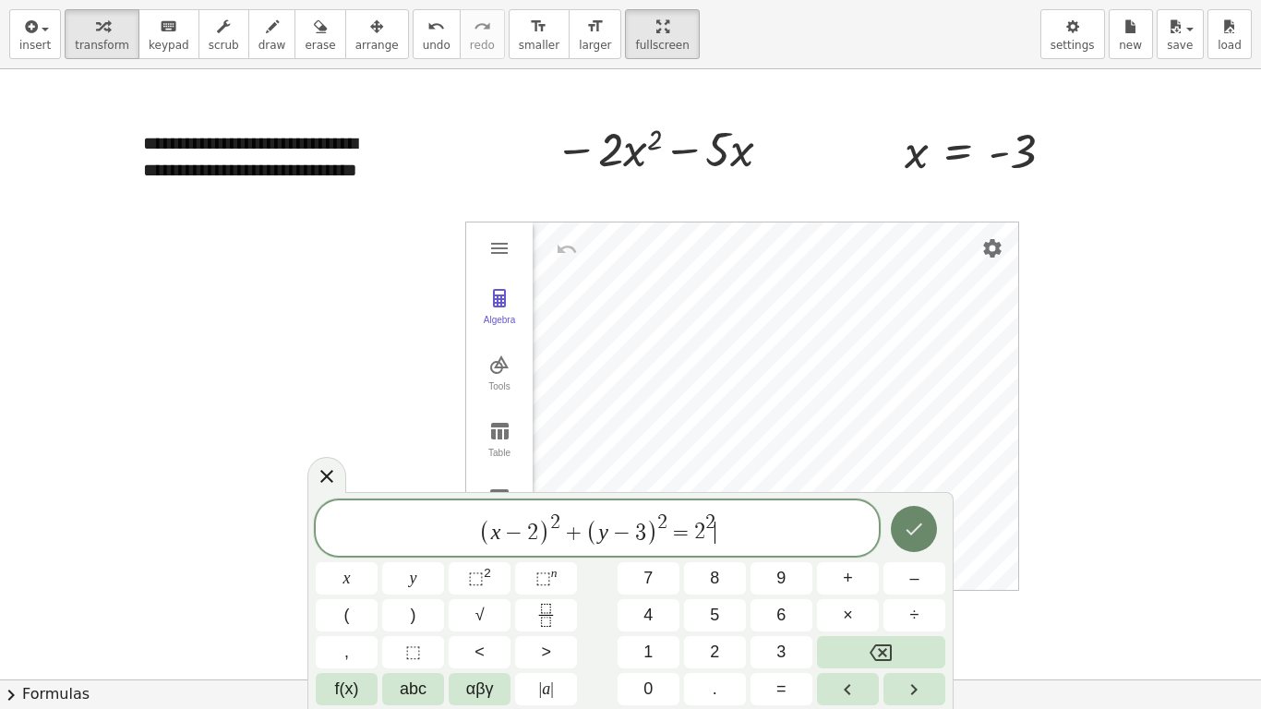
click at [923, 531] on icon "Done" at bounding box center [914, 529] width 22 height 22
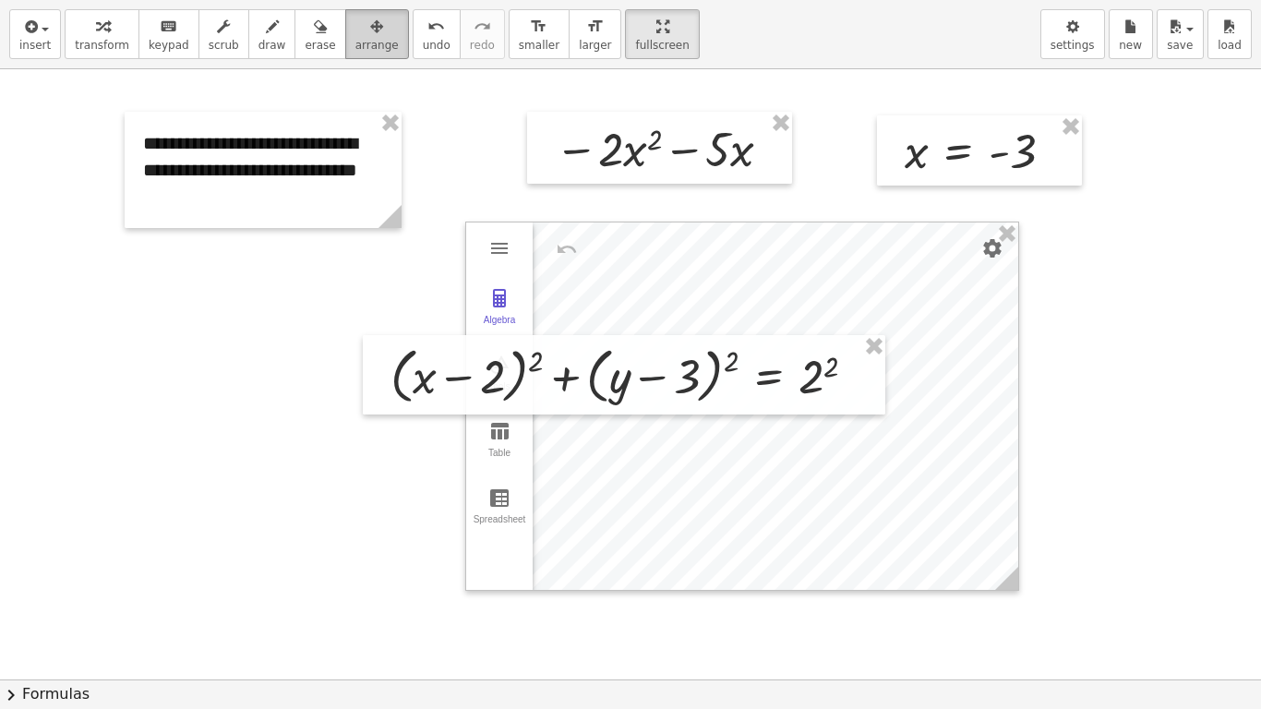
click at [357, 34] on div "button" at bounding box center [376, 26] width 43 height 22
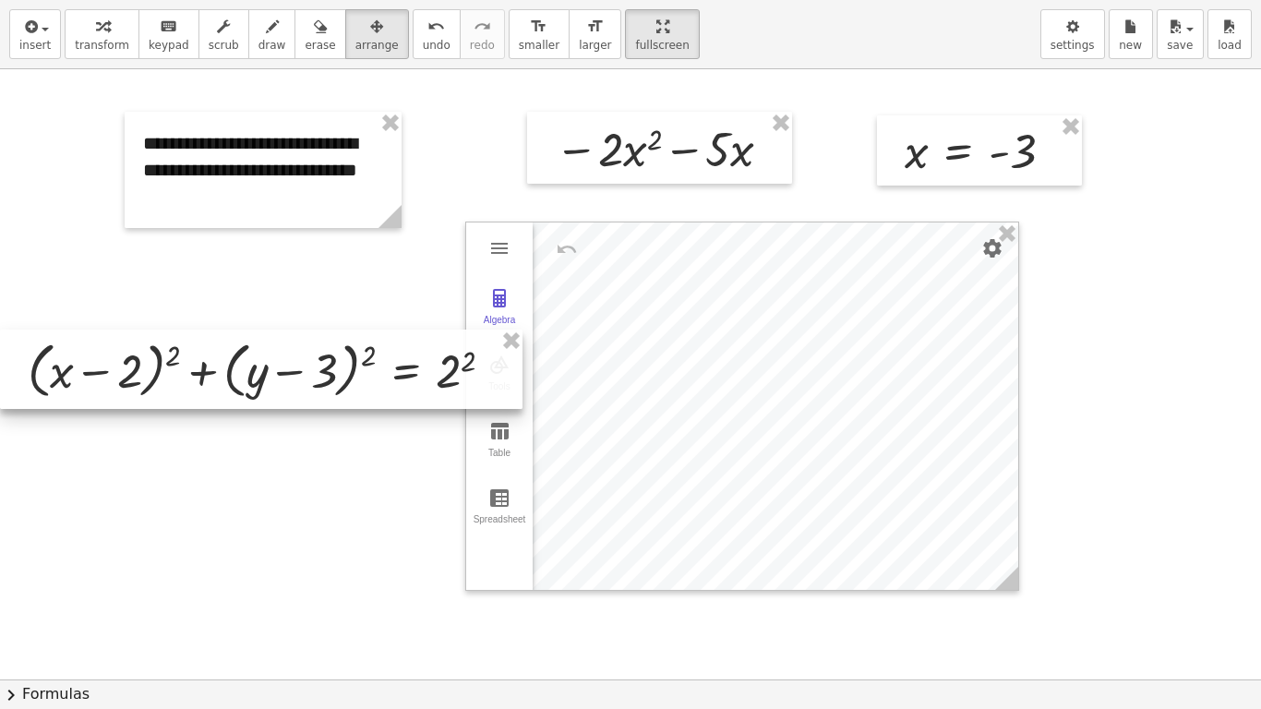
drag, startPoint x: 789, startPoint y: 374, endPoint x: 373, endPoint y: 367, distance: 416.4
click at [373, 367] on div at bounding box center [261, 369] width 523 height 79
drag, startPoint x: 516, startPoint y: 410, endPoint x: 374, endPoint y: 362, distance: 150.1
click at [374, 362] on div "**********" at bounding box center [630, 679] width 1261 height 1220
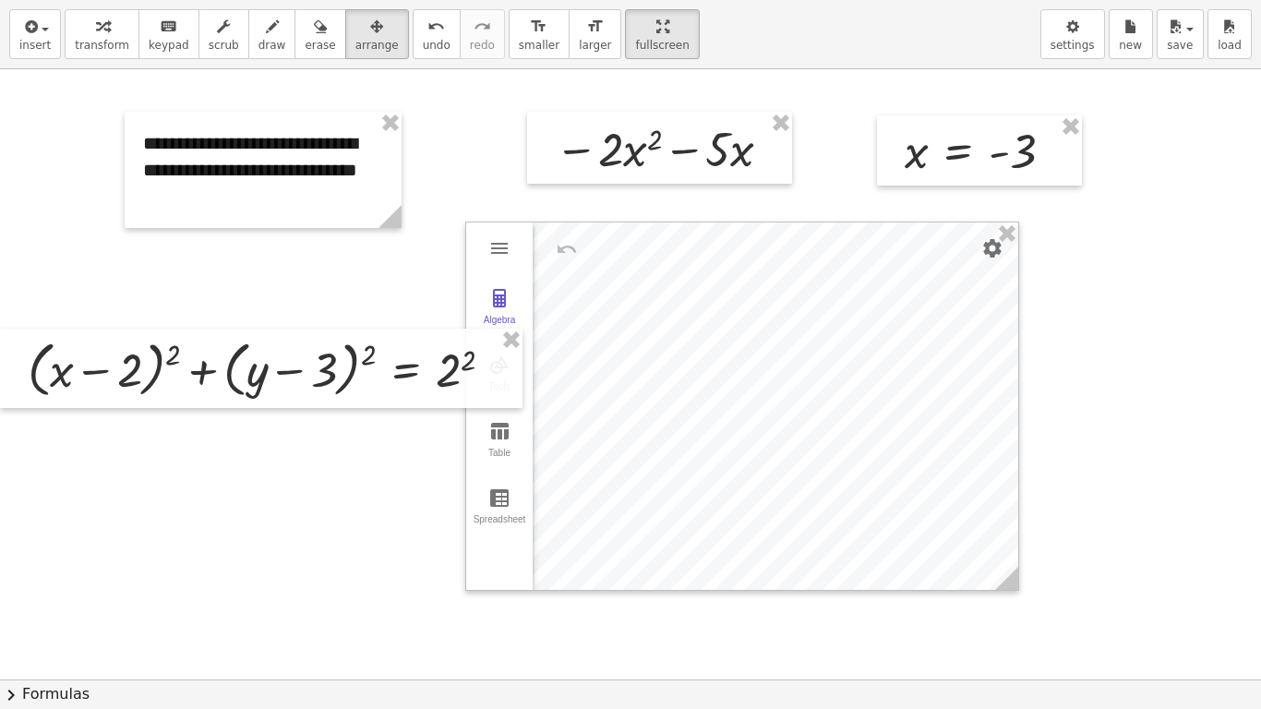
click at [355, 451] on div at bounding box center [630, 679] width 1261 height 1220
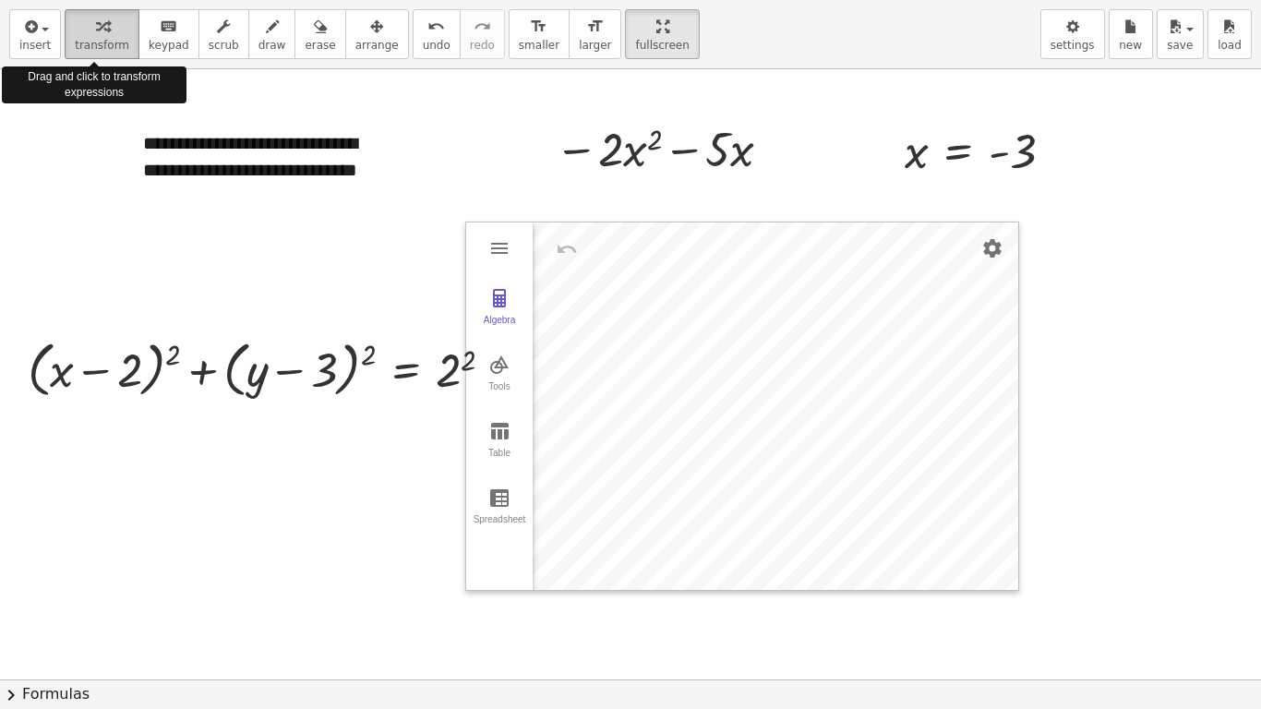
click at [96, 27] on icon "button" at bounding box center [102, 27] width 13 height 22
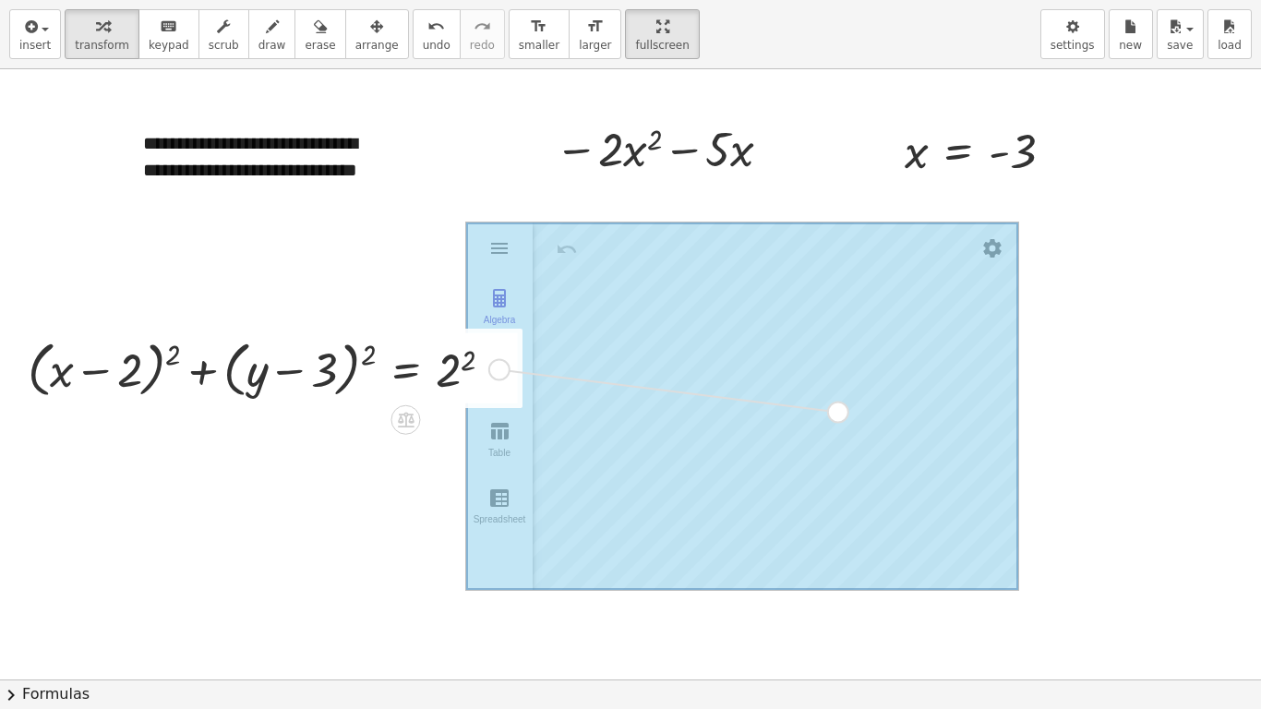
drag, startPoint x: 497, startPoint y: 366, endPoint x: 835, endPoint y: 408, distance: 341.5
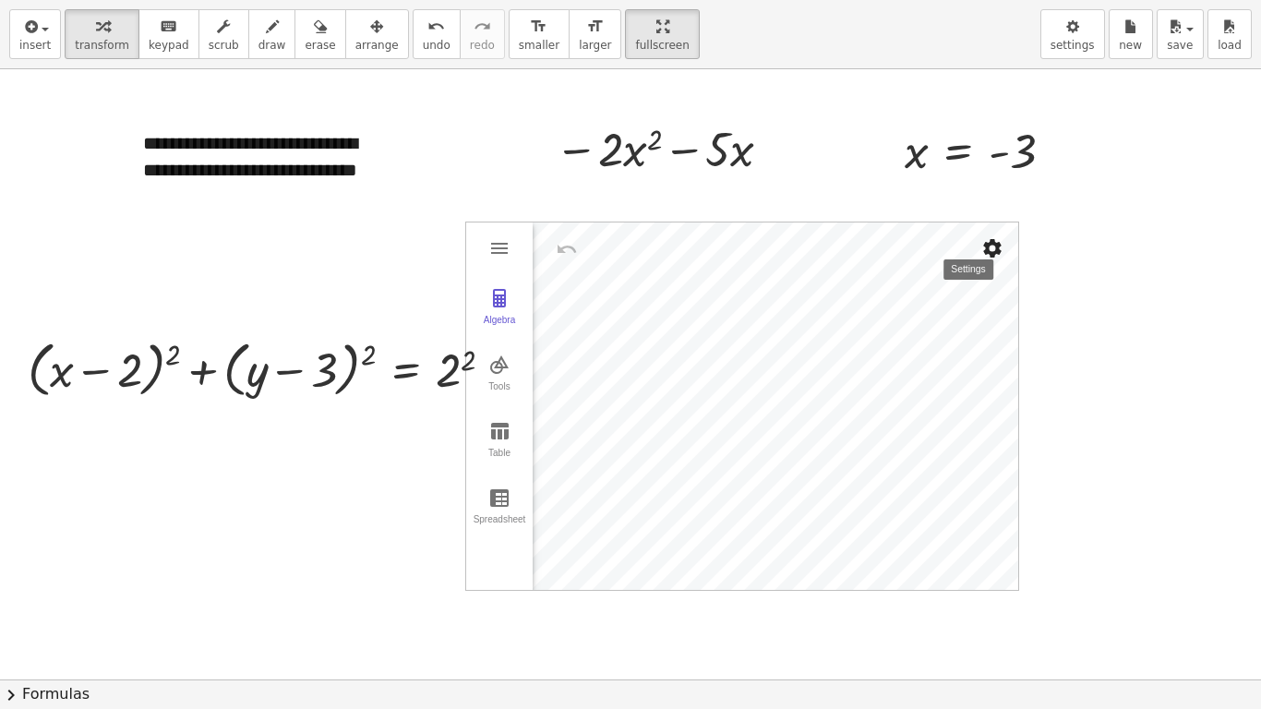
click at [991, 240] on img "Settings" at bounding box center [992, 248] width 22 height 22
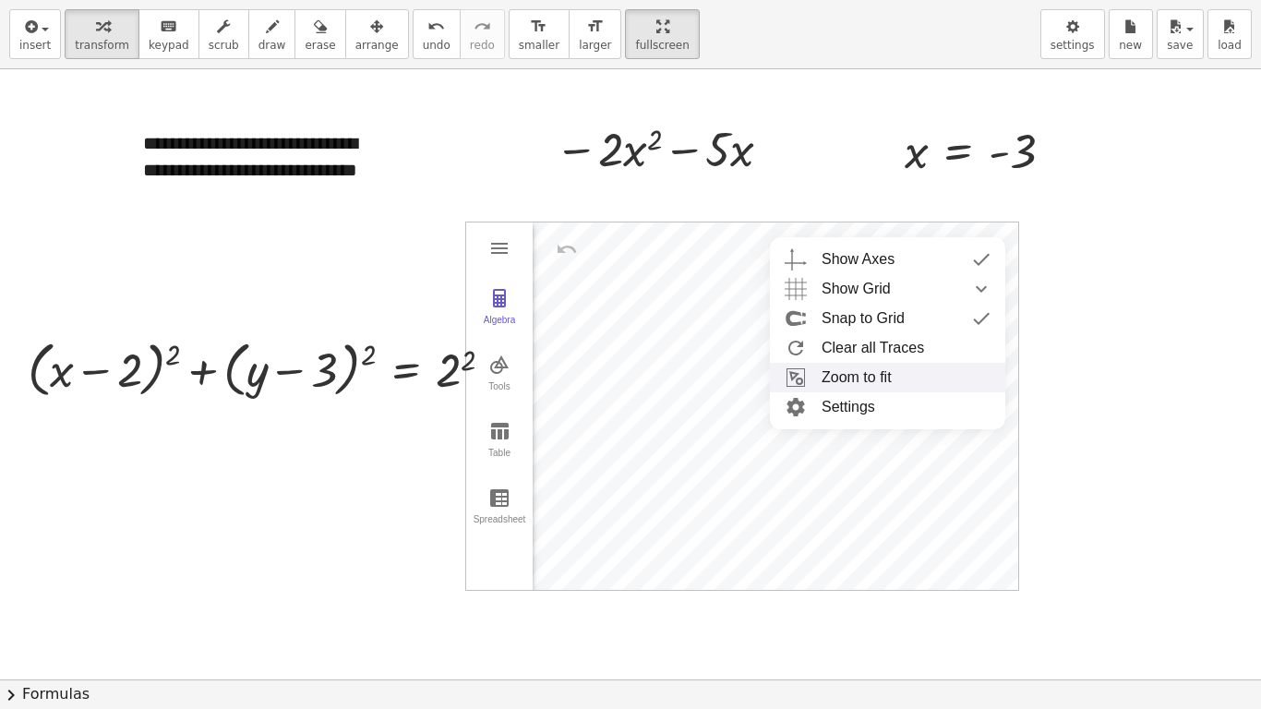
click at [915, 380] on li "Zoom to fit" at bounding box center [887, 378] width 235 height 30
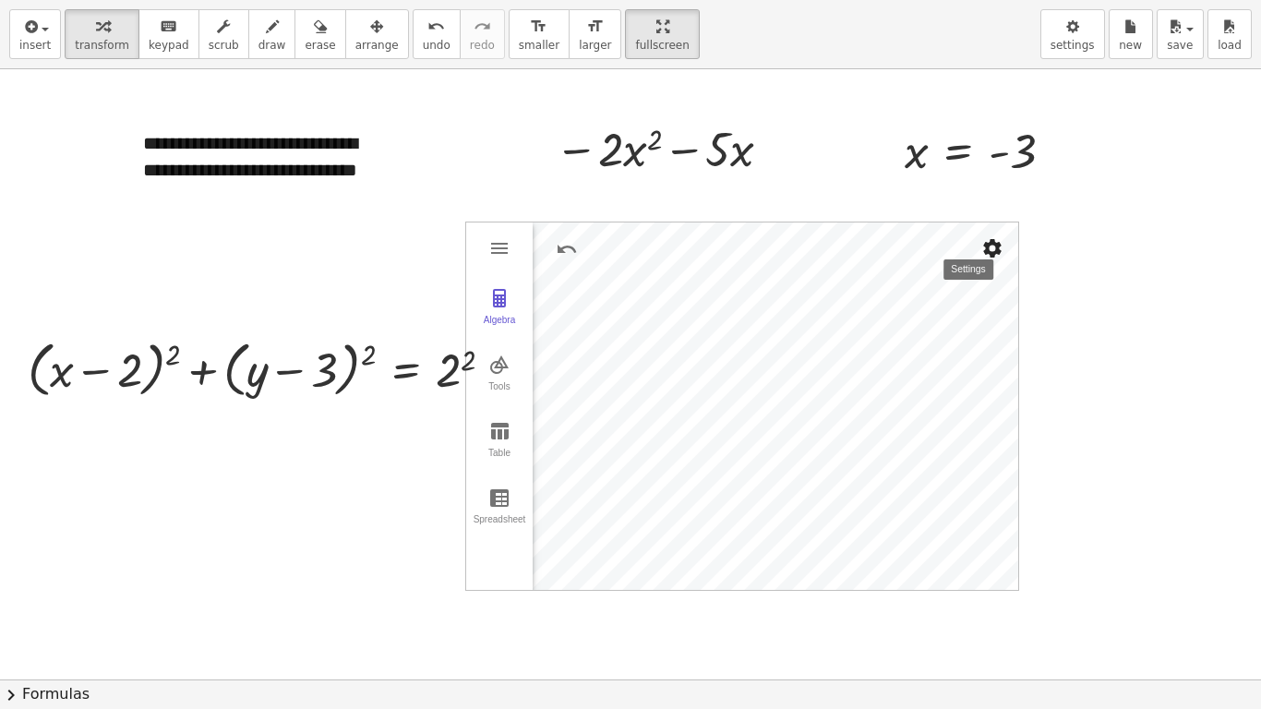
click at [1004, 241] on button "Settings" at bounding box center [992, 248] width 33 height 33
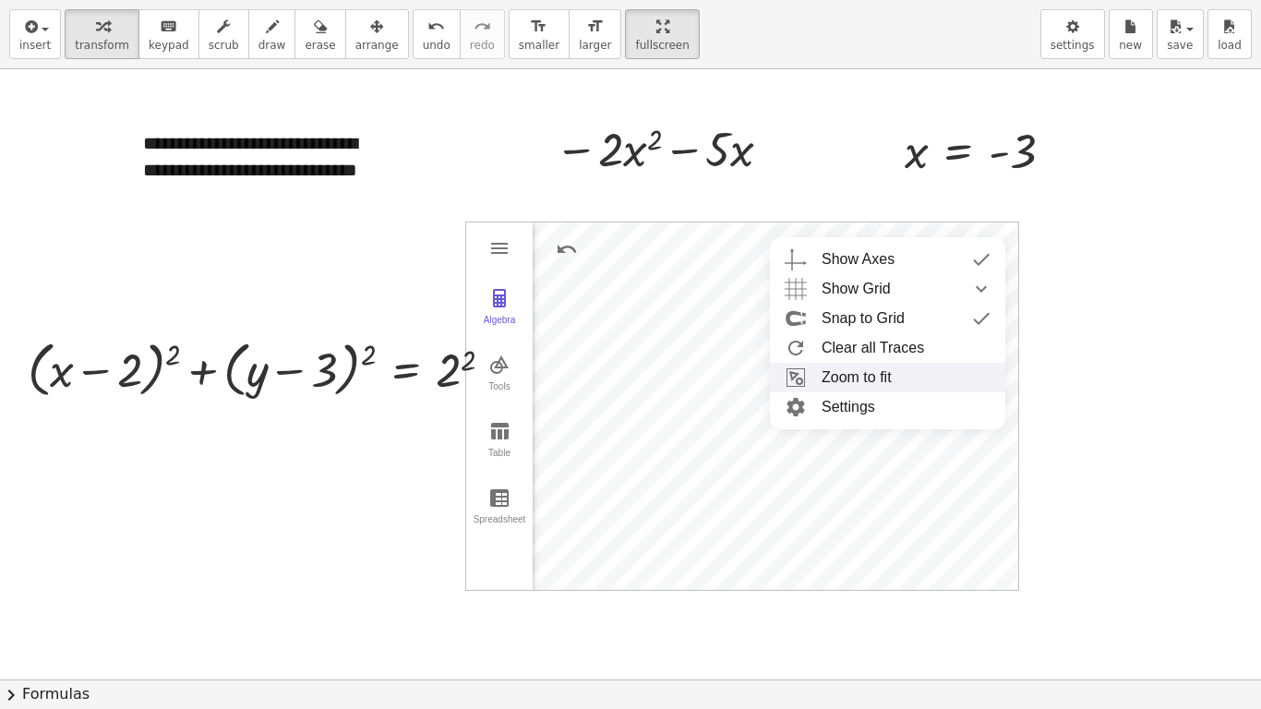
click at [913, 366] on li "Zoom to fit" at bounding box center [887, 378] width 235 height 30
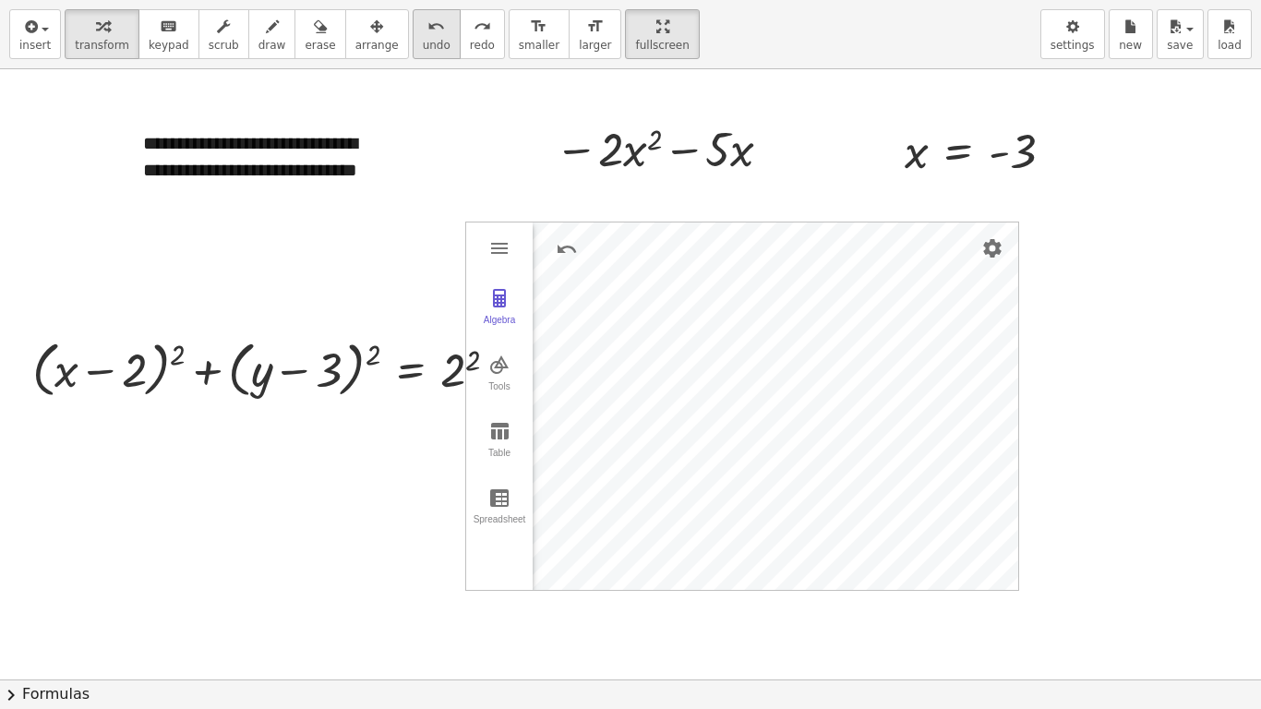
click at [427, 34] on icon "undo" at bounding box center [436, 27] width 18 height 22
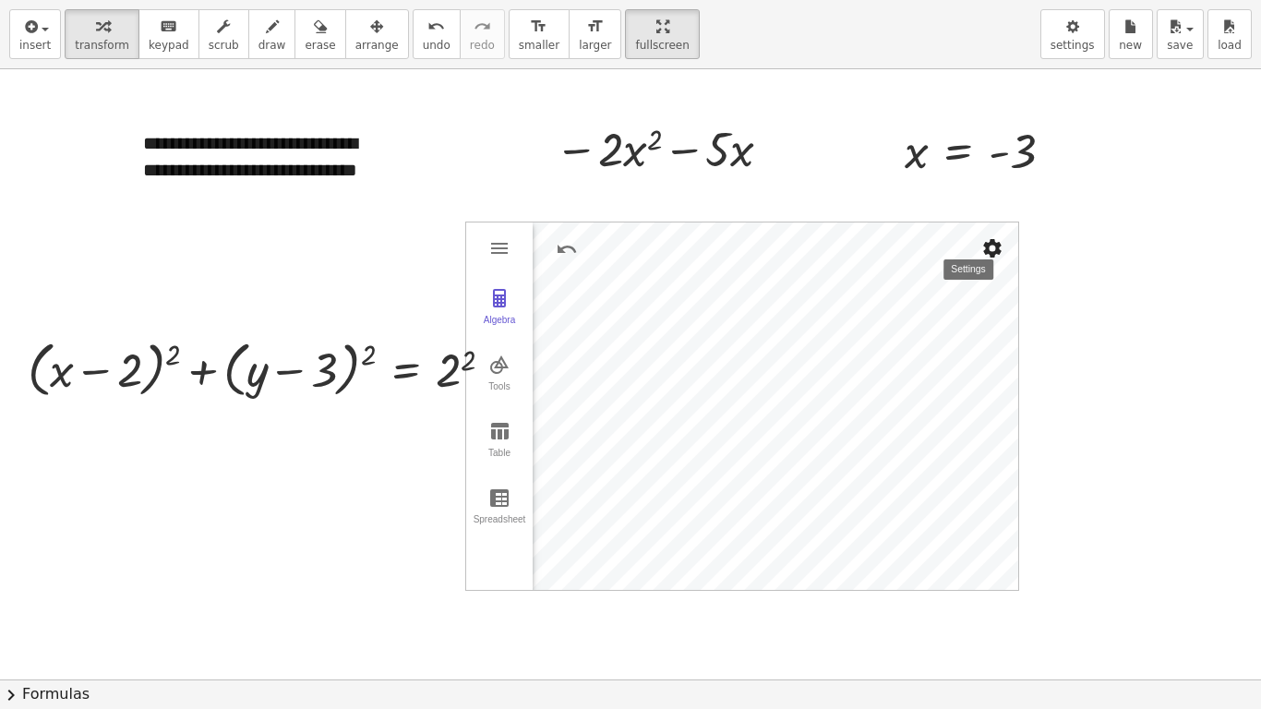
click at [1004, 236] on button "Settings" at bounding box center [992, 248] width 33 height 33
click at [504, 280] on button "Algebra" at bounding box center [499, 307] width 66 height 66
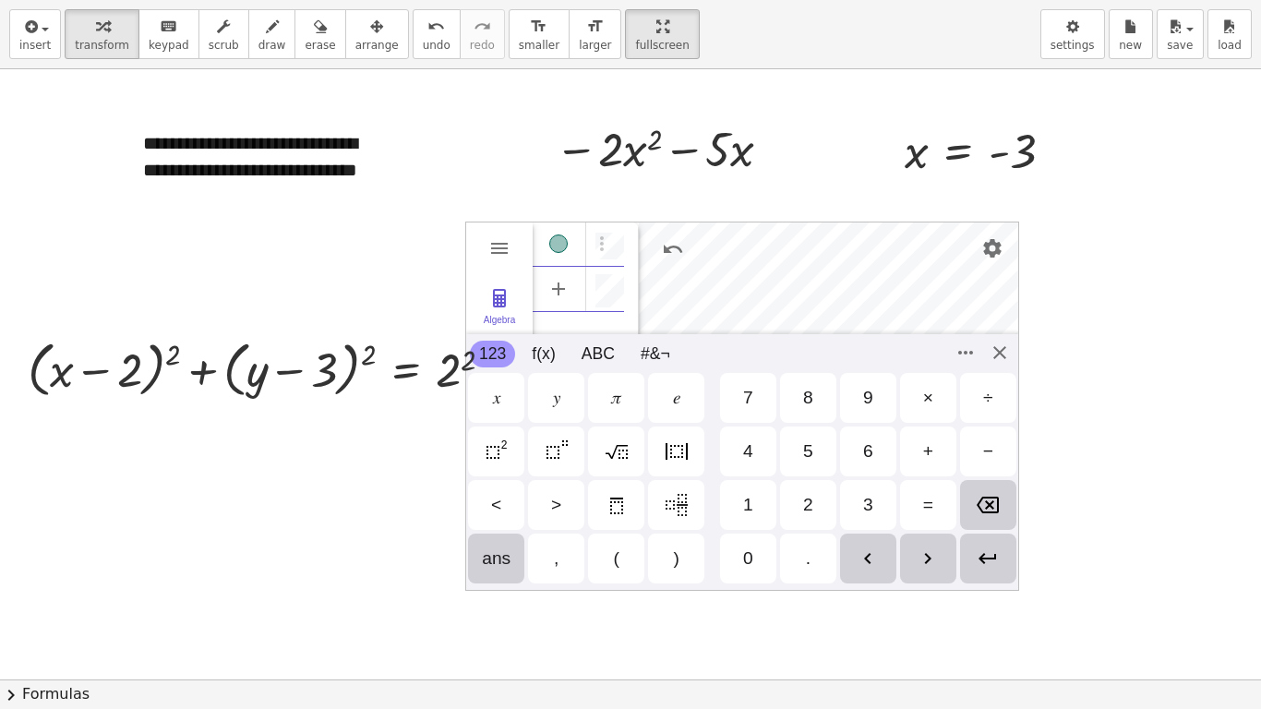
click at [615, 287] on div "Algebra" at bounding box center [618, 289] width 11 height 44
click at [1073, 237] on div at bounding box center [630, 679] width 1261 height 1220
click at [234, 366] on div at bounding box center [267, 368] width 499 height 70
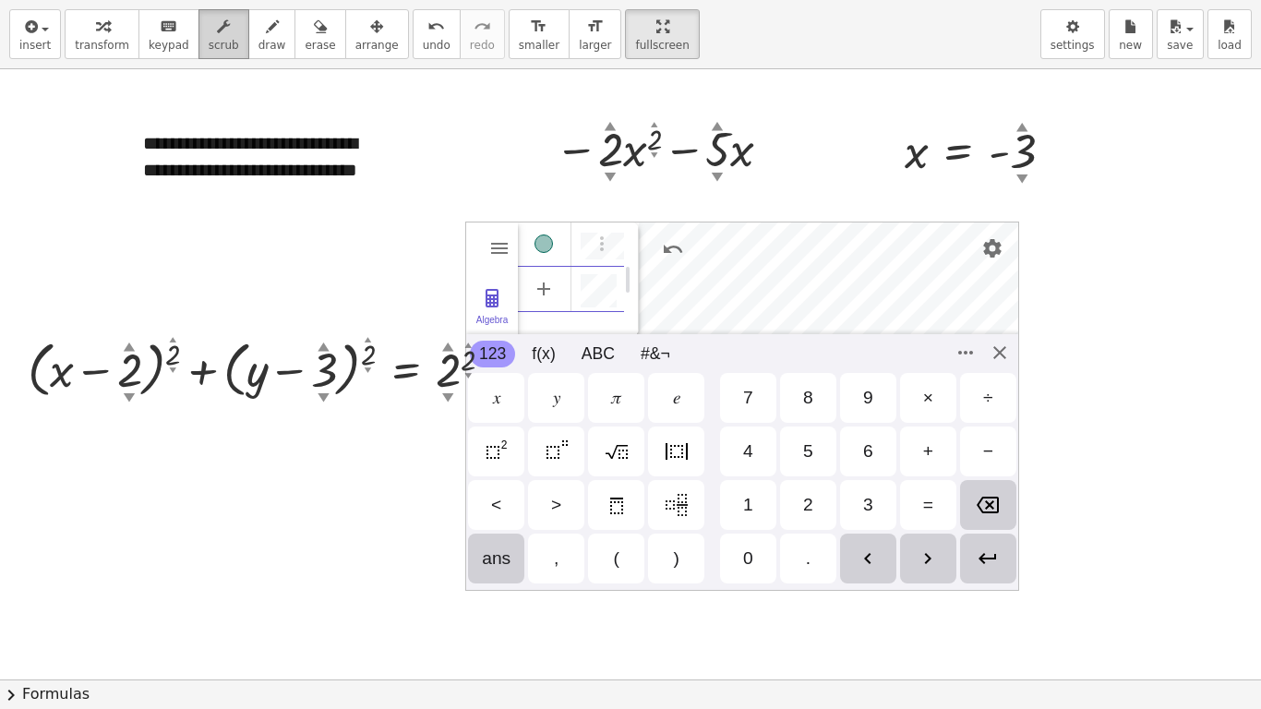
click at [215, 35] on div "button" at bounding box center [224, 26] width 30 height 22
drag, startPoint x: 129, startPoint y: 349, endPoint x: 141, endPoint y: 190, distance: 159.2
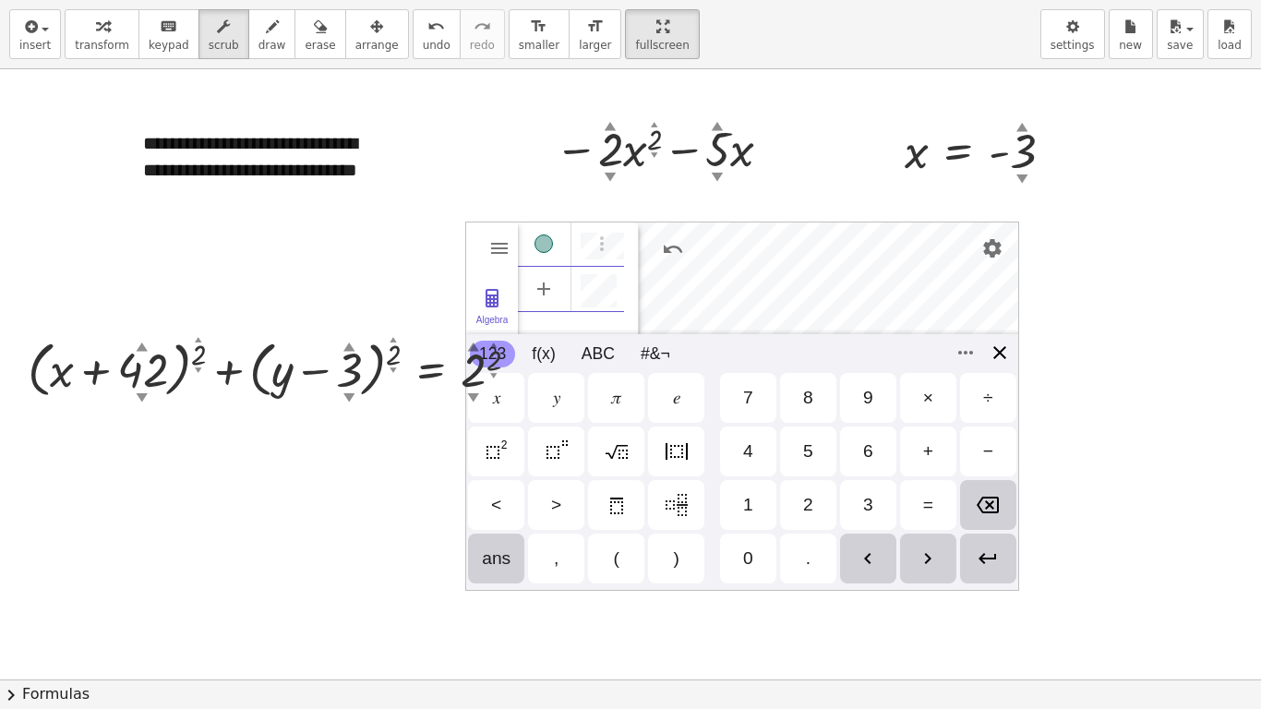
click at [996, 349] on div "Algebra Tools Table Spreadsheet GeoGebra Graphing Calculator Basic Tools Move P…" at bounding box center [742, 406] width 554 height 369
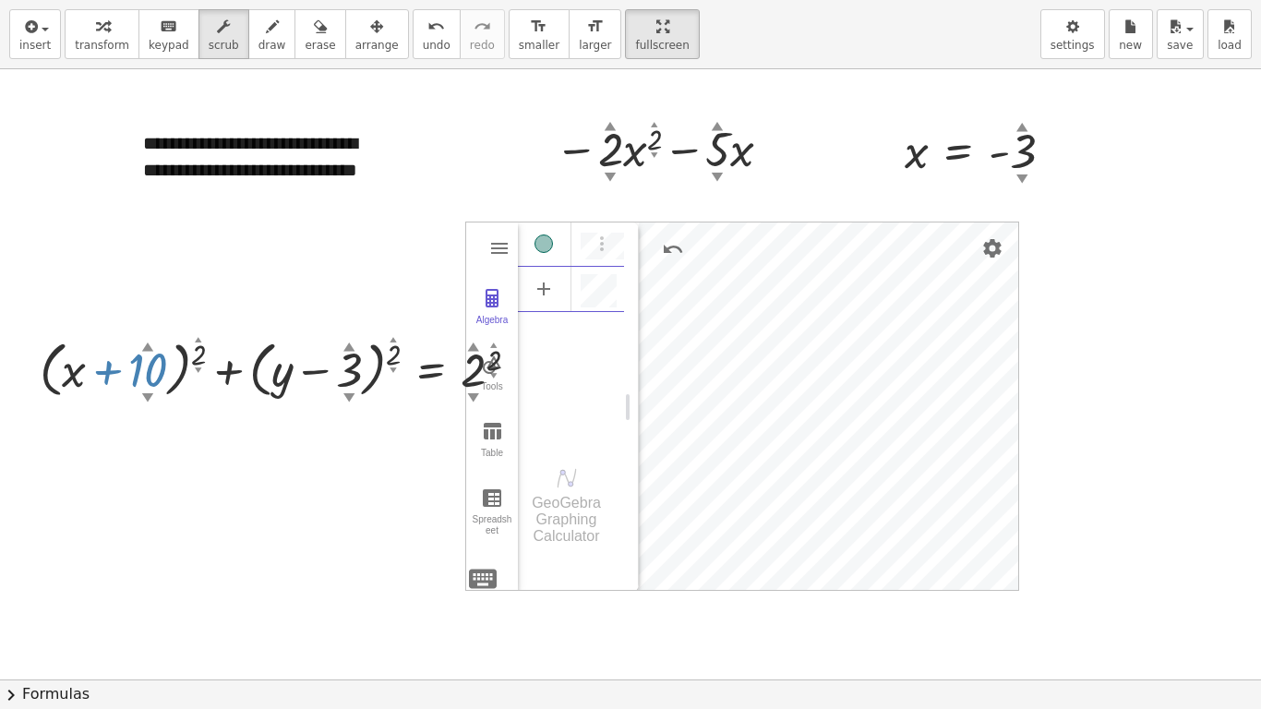
drag, startPoint x: 139, startPoint y: 340, endPoint x: 150, endPoint y: 480, distance: 140.7
click at [498, 303] on img "Graphing Calculator" at bounding box center [492, 298] width 22 height 22
drag, startPoint x: 156, startPoint y: 342, endPoint x: 151, endPoint y: 389, distance: 46.4
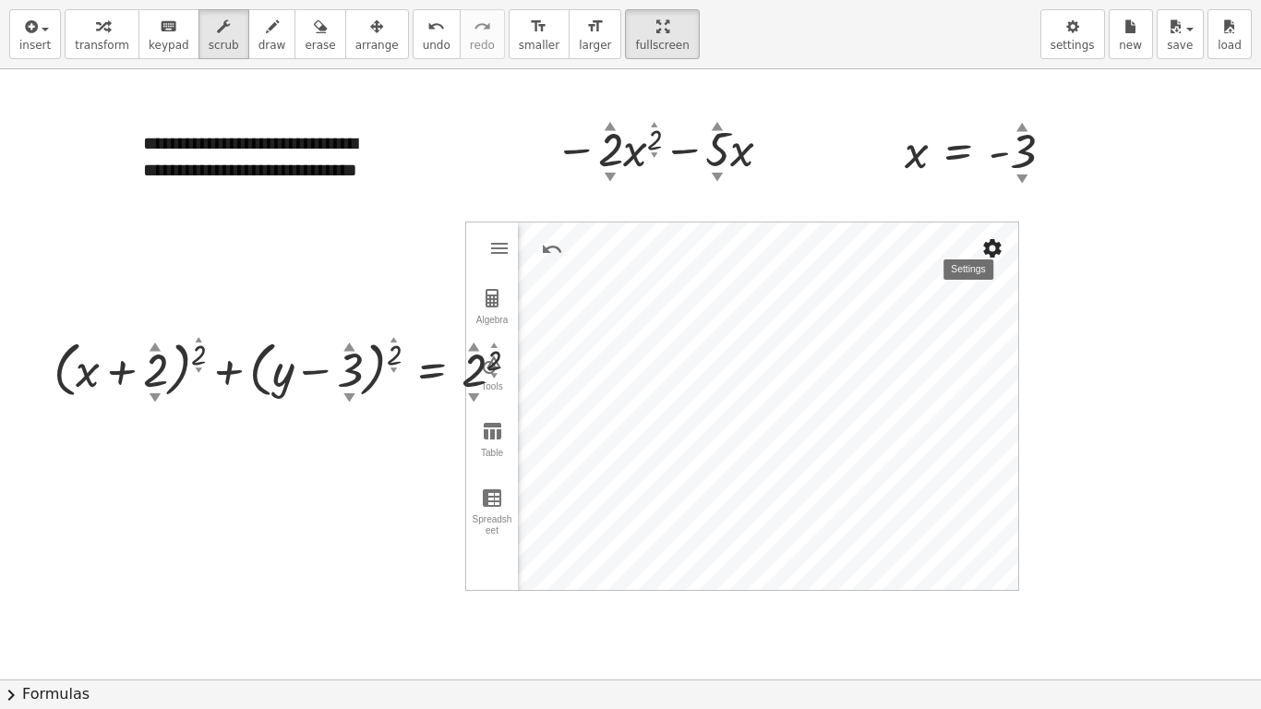
click at [984, 245] on img "Settings" at bounding box center [992, 248] width 22 height 22
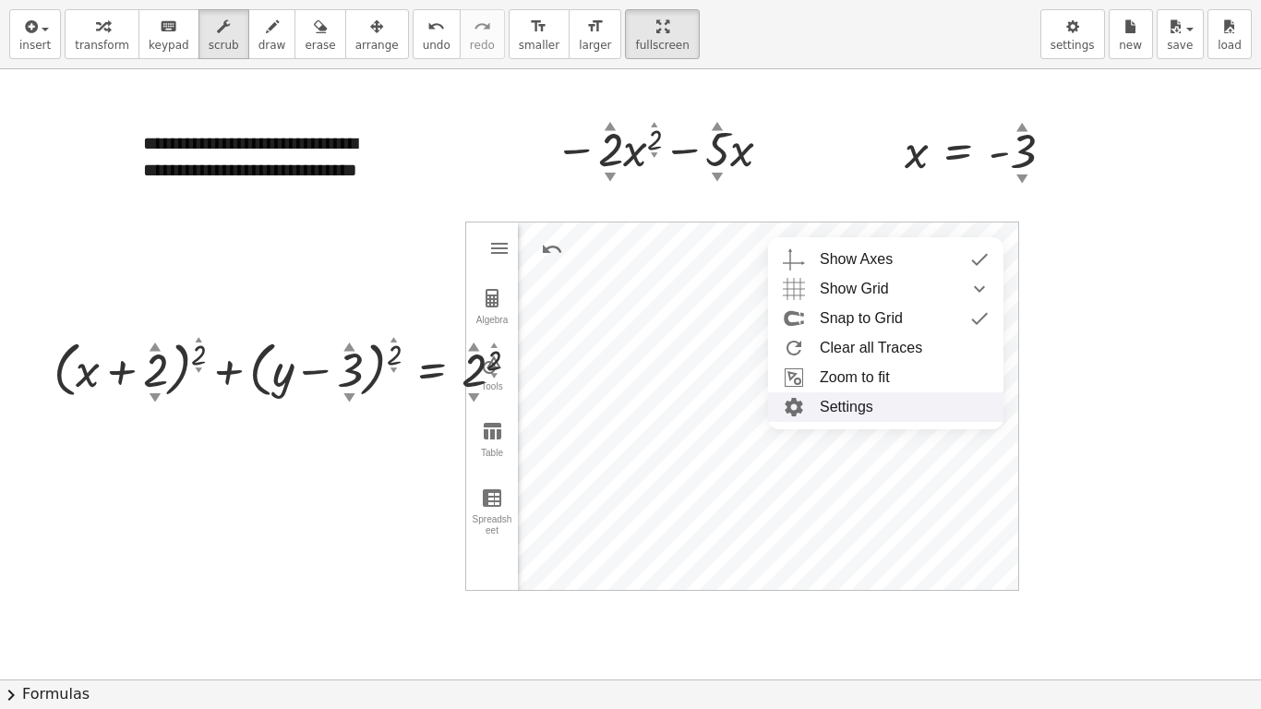
click at [927, 393] on li "Settings" at bounding box center [885, 407] width 235 height 30
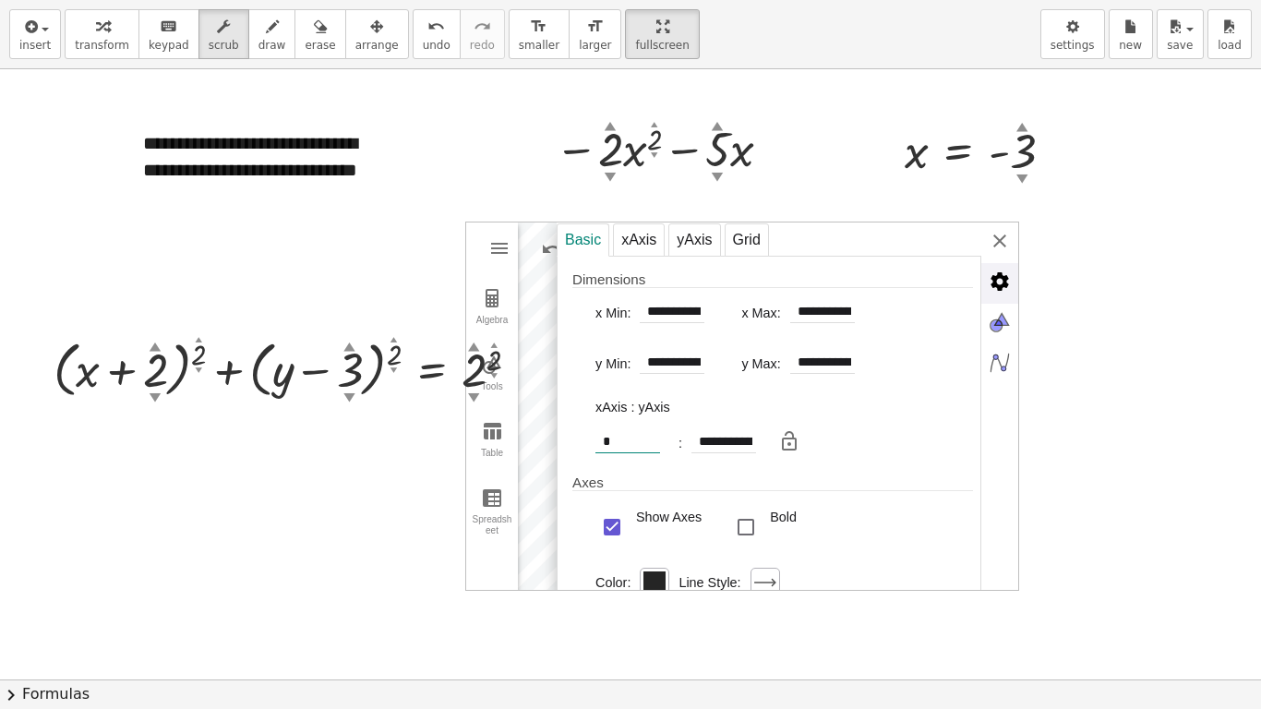
click at [630, 439] on input "*" at bounding box center [627, 442] width 65 height 22
type input "*"
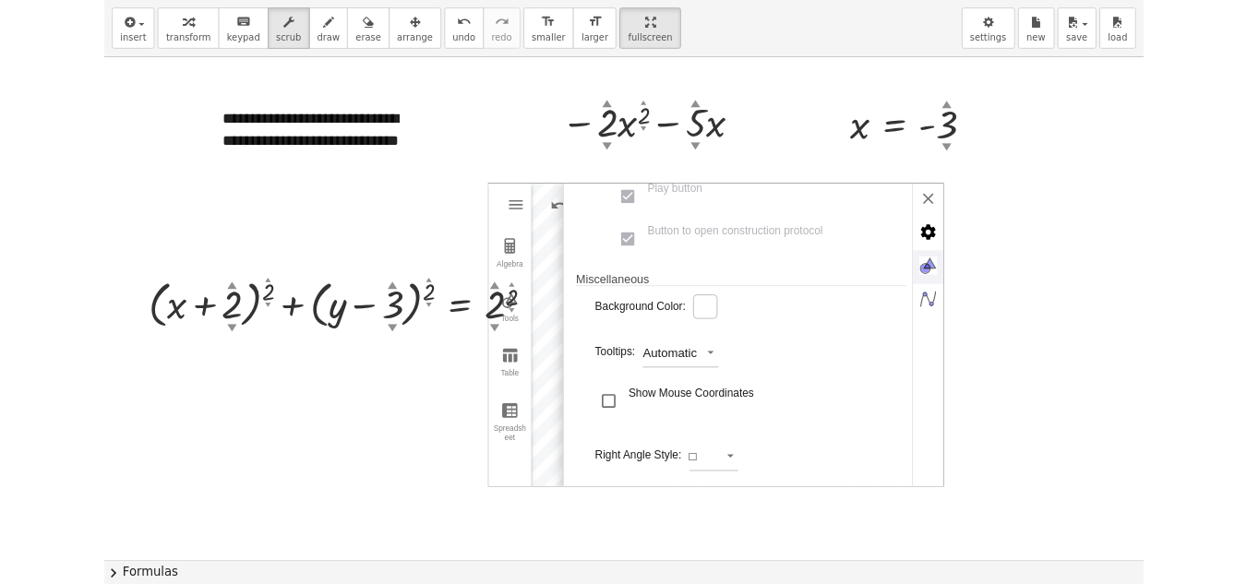
scroll to position [604, 0]
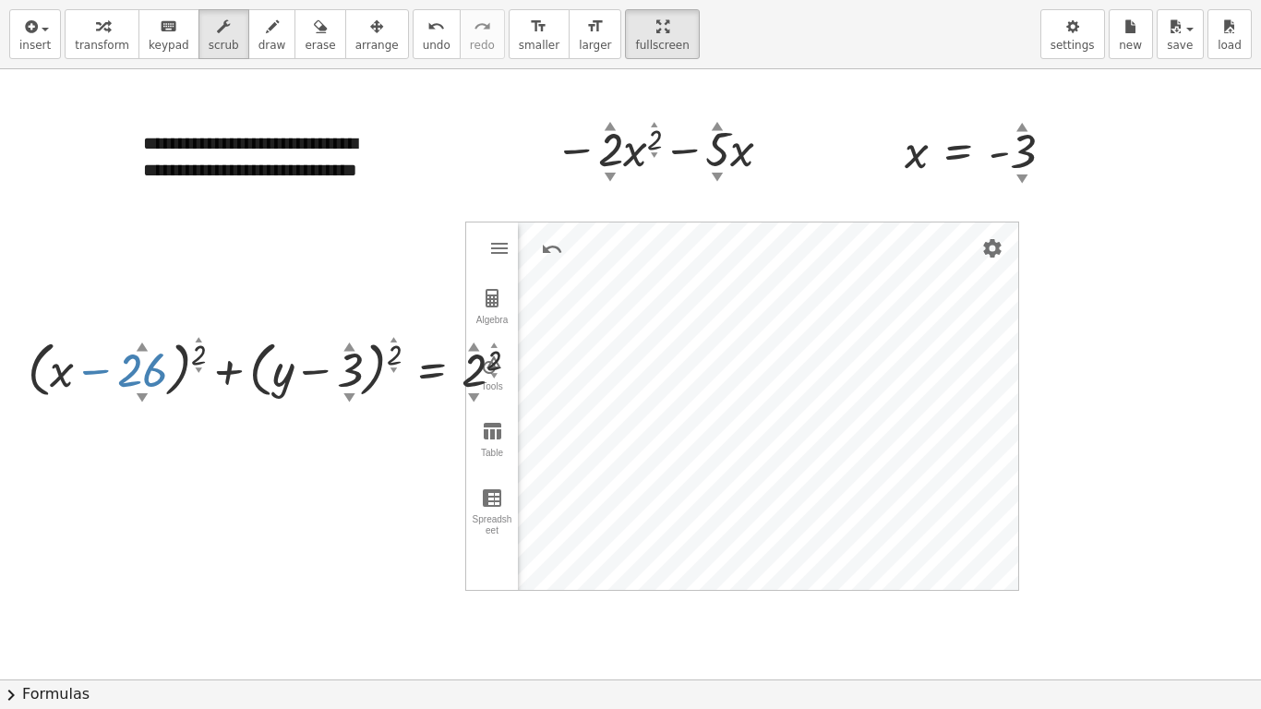
drag, startPoint x: 153, startPoint y: 346, endPoint x: 177, endPoint y: 561, distance: 216.4
click at [29, 21] on icon "button" at bounding box center [29, 27] width 17 height 22
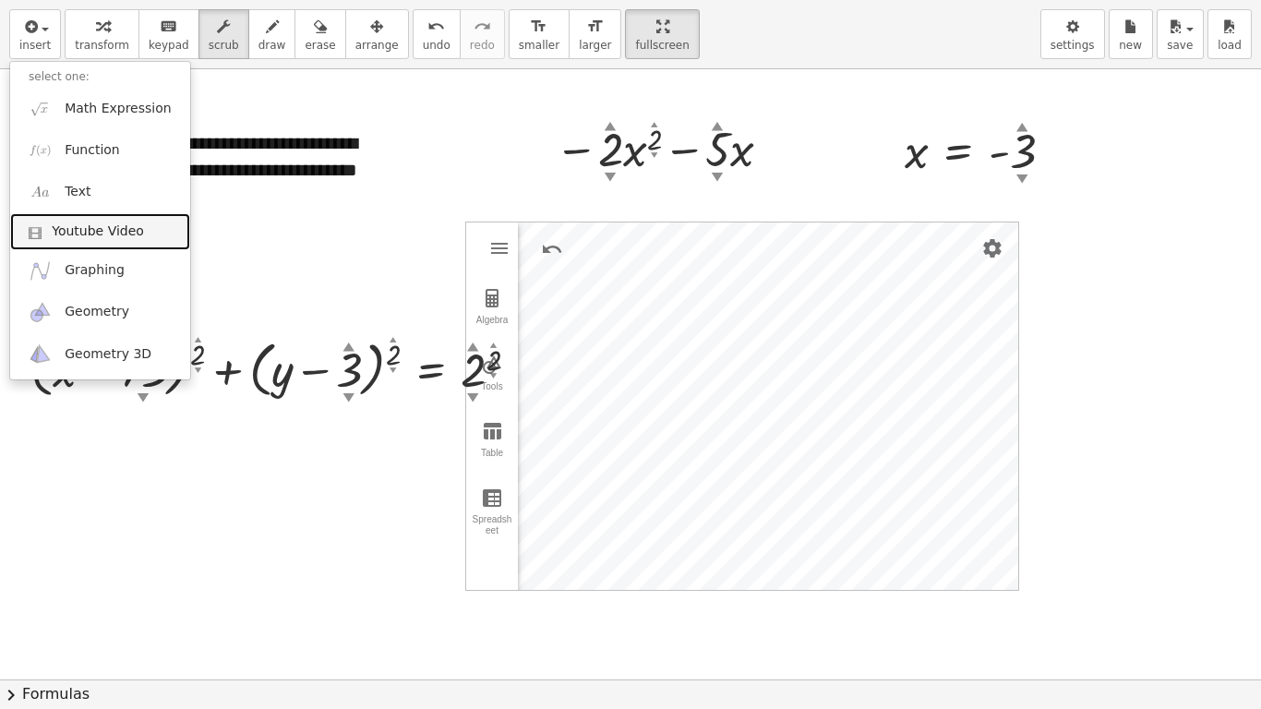
click at [108, 232] on span "Youtube Video" at bounding box center [98, 231] width 92 height 18
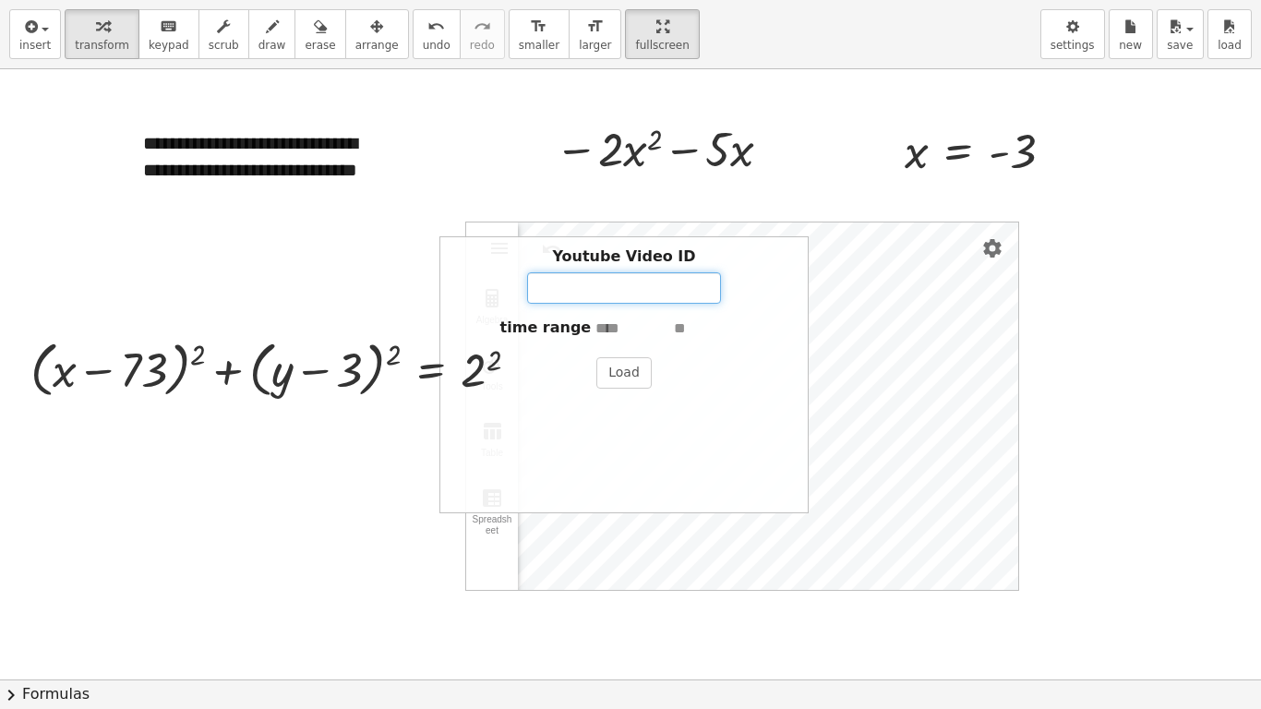
click at [661, 291] on input "Youtube Video ID" at bounding box center [624, 287] width 194 height 31
click at [595, 269] on div "Youtube Video ID" at bounding box center [624, 274] width 349 height 57
click at [592, 285] on input "Youtube Video ID" at bounding box center [624, 287] width 194 height 31
click at [622, 367] on button "Load" at bounding box center [623, 372] width 55 height 31
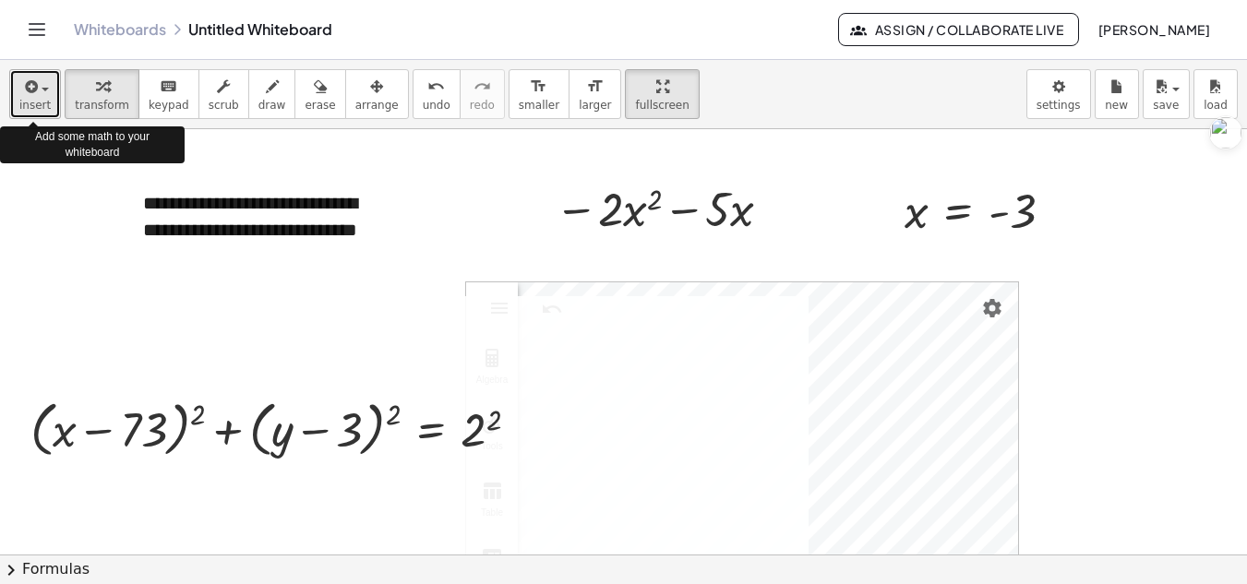
click at [16, 80] on button "insert" at bounding box center [35, 94] width 52 height 50
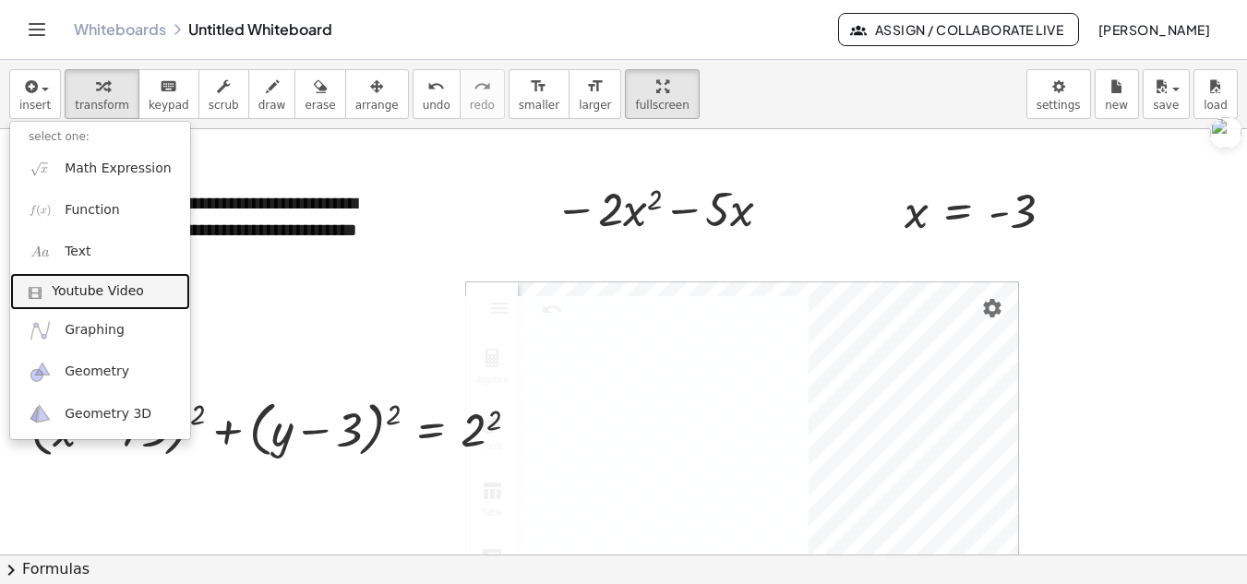
click at [110, 279] on link "Youtube Video" at bounding box center [100, 291] width 180 height 37
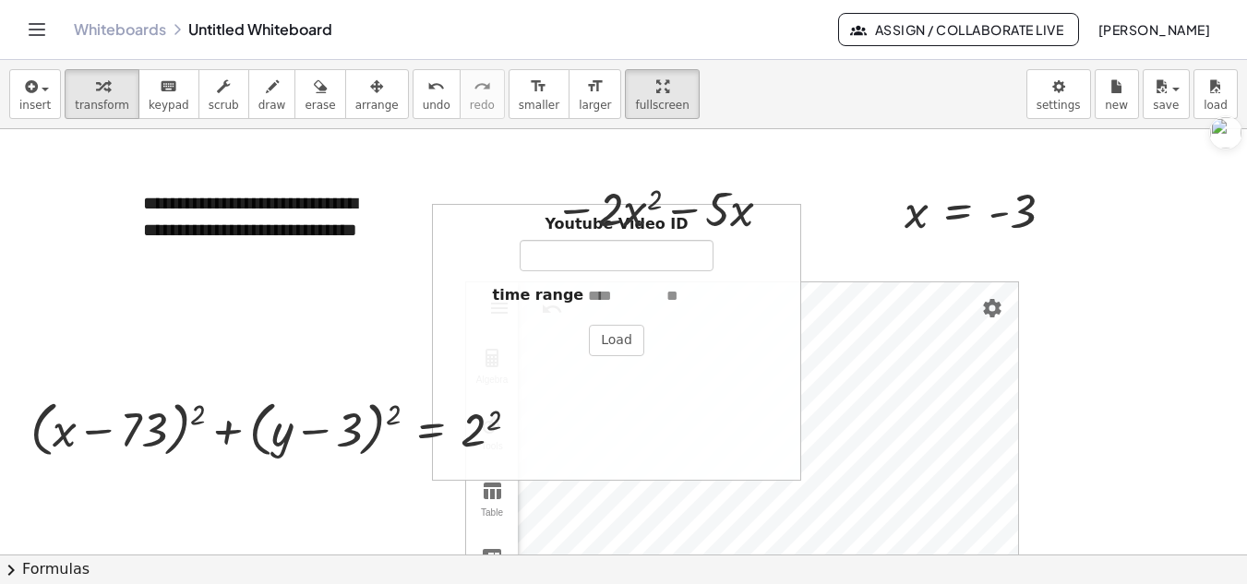
click at [599, 276] on div "Youtube Video ID time range Load" at bounding box center [616, 342] width 369 height 277
click at [592, 261] on input "Youtube Video ID" at bounding box center [617, 255] width 194 height 31
paste input "**********"
type input "**********"
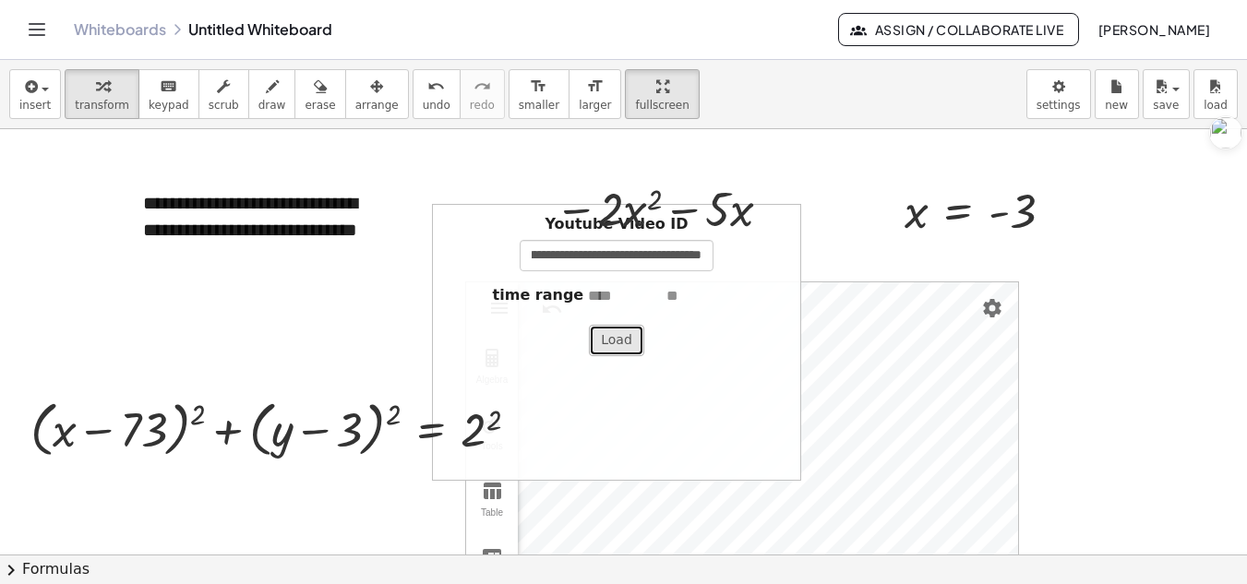
scroll to position [0, 0]
click at [625, 333] on button "Load" at bounding box center [616, 340] width 55 height 31
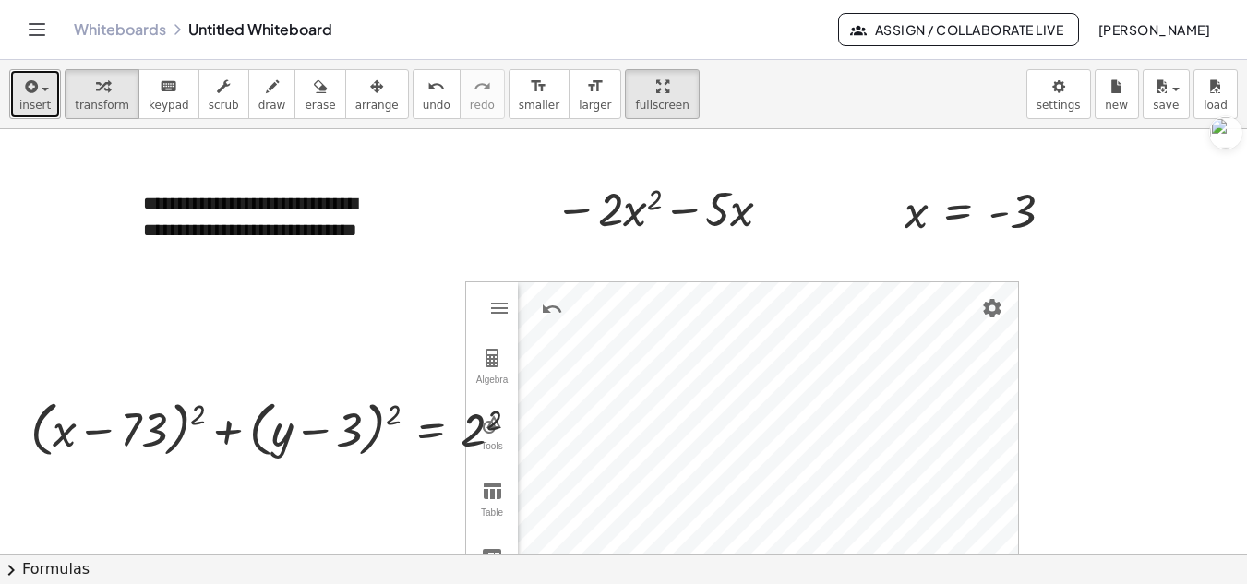
click at [33, 101] on span "insert" at bounding box center [34, 105] width 31 height 13
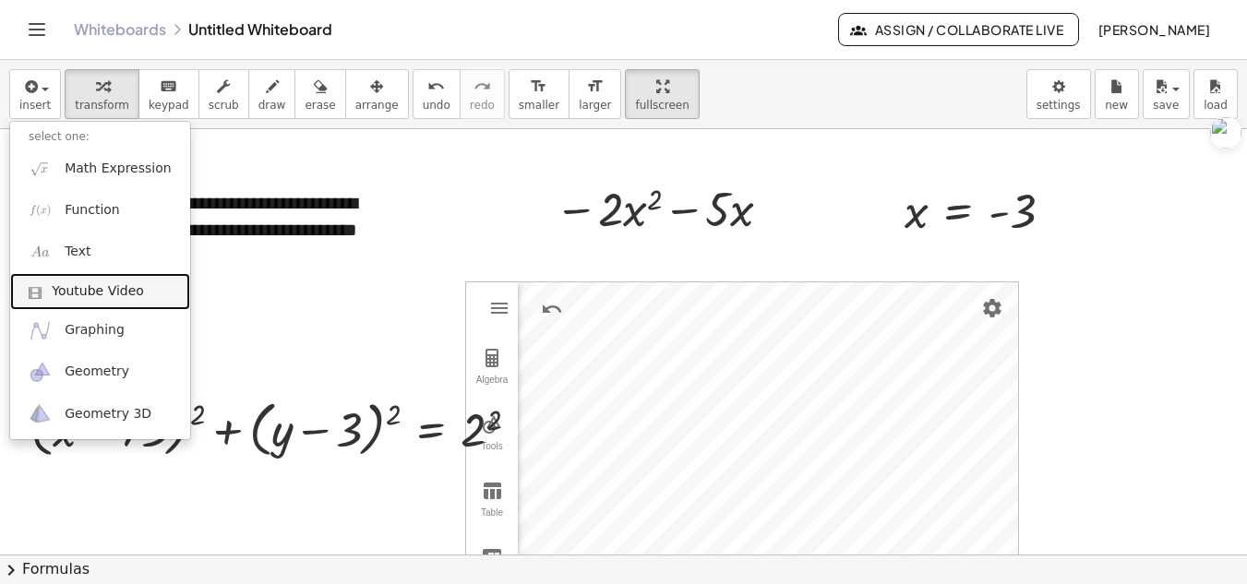
click at [110, 300] on span "Youtube Video" at bounding box center [98, 291] width 92 height 18
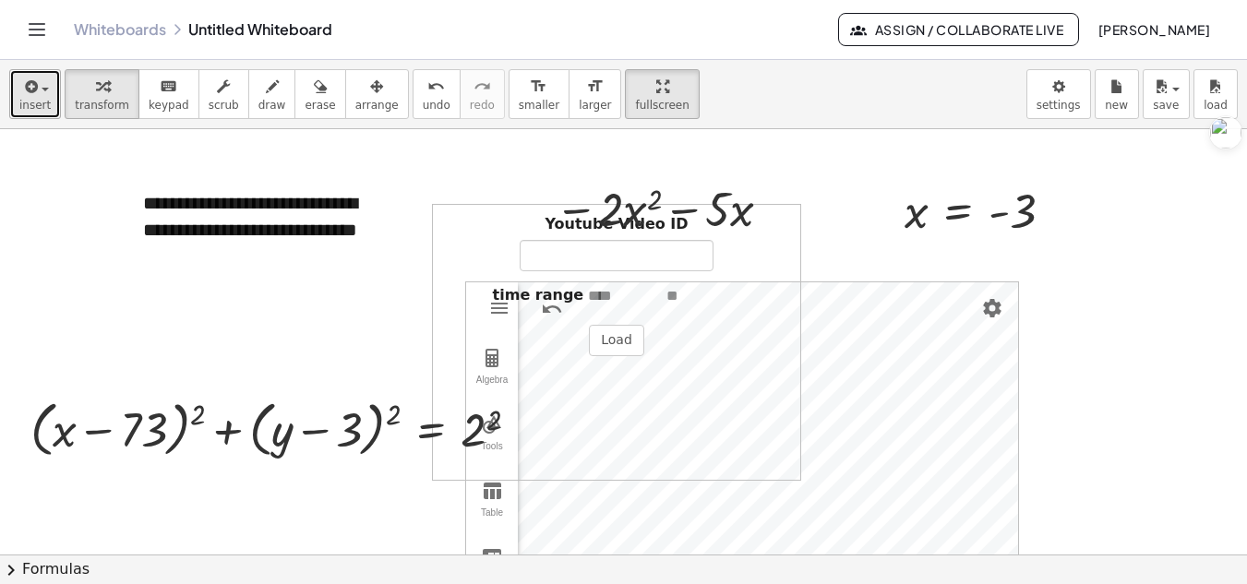
click at [35, 88] on icon "button" at bounding box center [29, 87] width 17 height 22
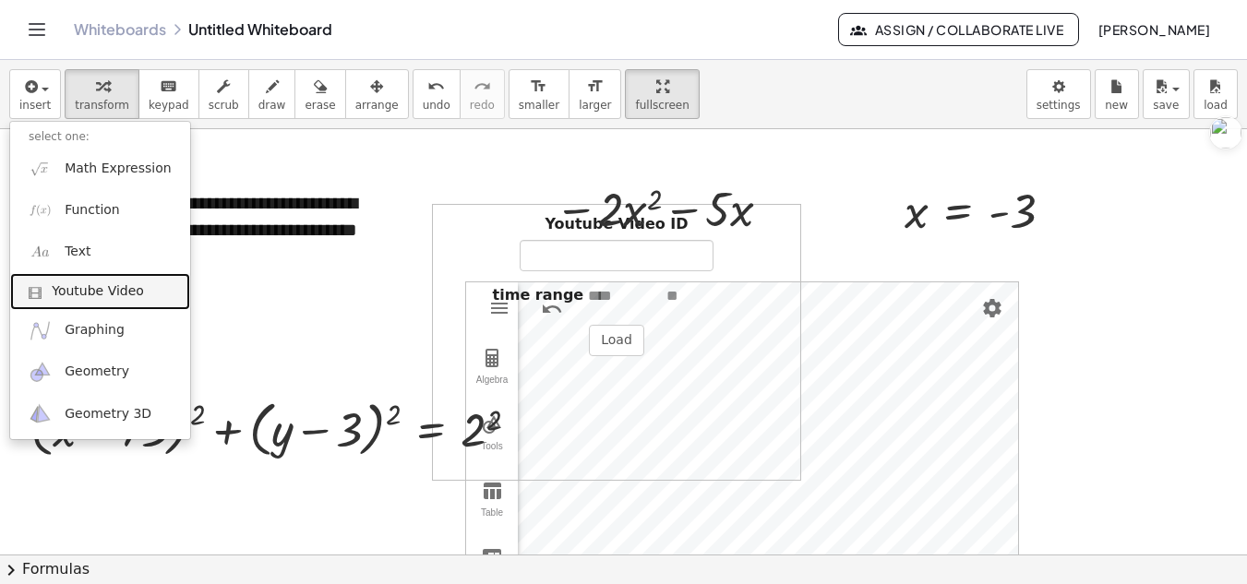
click at [93, 286] on span "Youtube Video" at bounding box center [98, 291] width 92 height 18
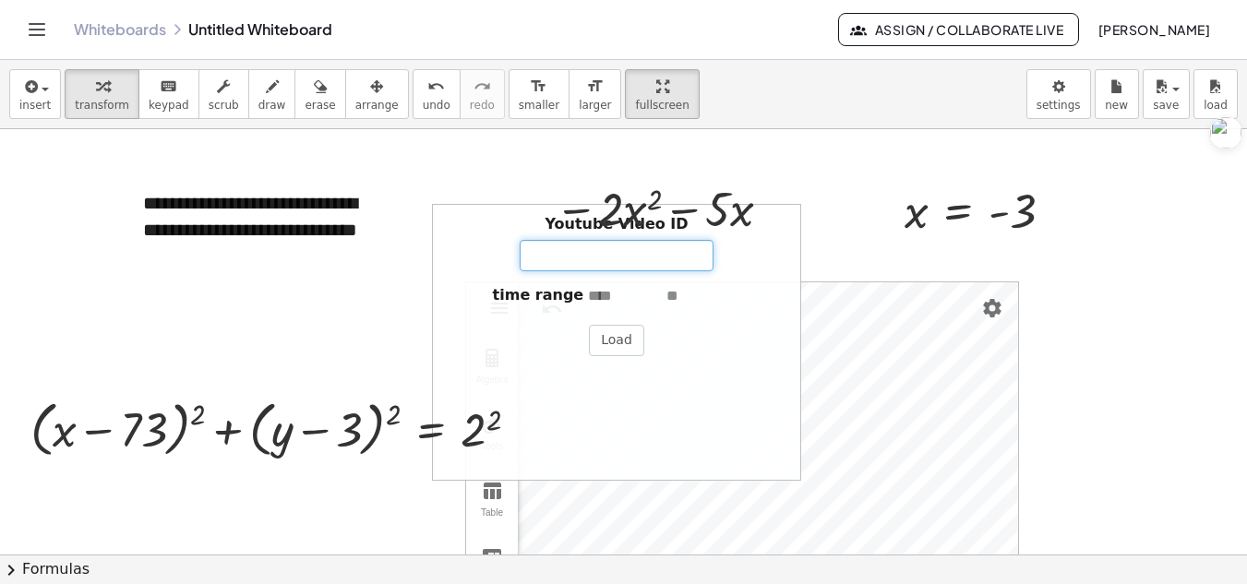
click at [589, 264] on input "Youtube Video ID" at bounding box center [617, 255] width 194 height 31
paste input "**********"
type input "**********"
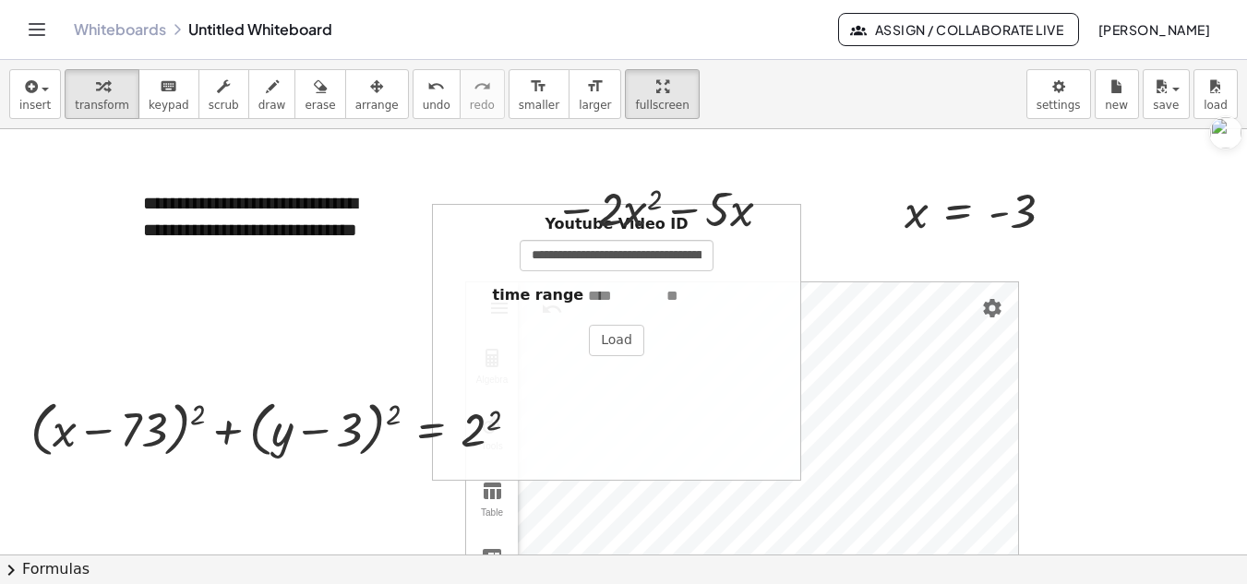
click at [608, 288] on input "text" at bounding box center [625, 296] width 74 height 21
type input "*"
click at [671, 290] on input "text" at bounding box center [704, 296] width 74 height 21
click at [691, 298] on input "text" at bounding box center [704, 296] width 74 height 21
type input "**"
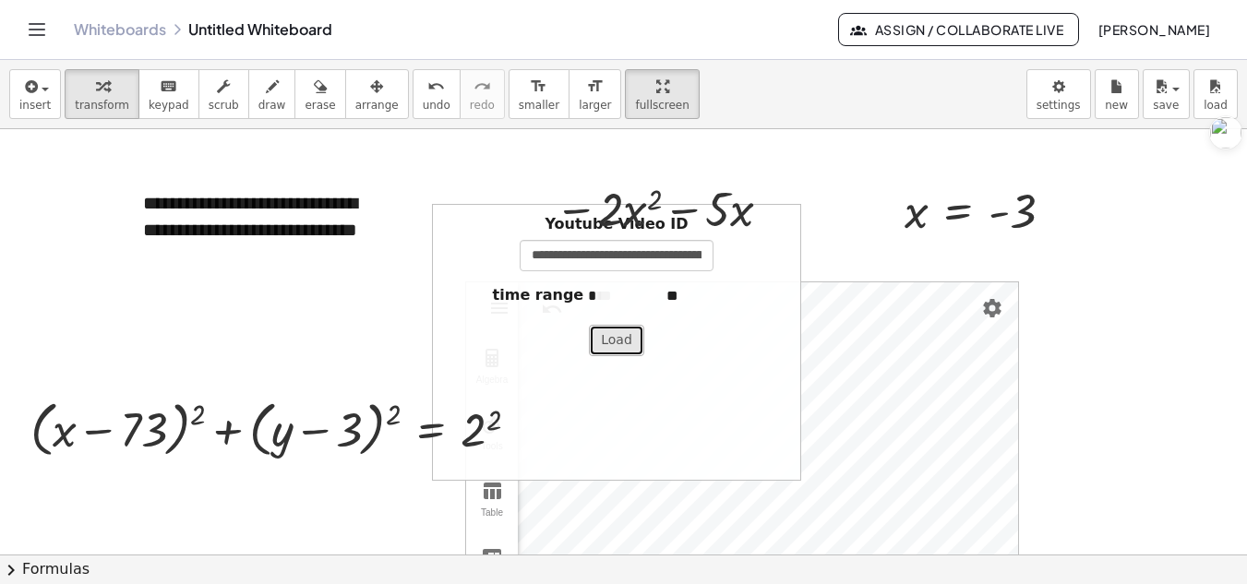
click at [630, 349] on button "Load" at bounding box center [616, 340] width 55 height 31
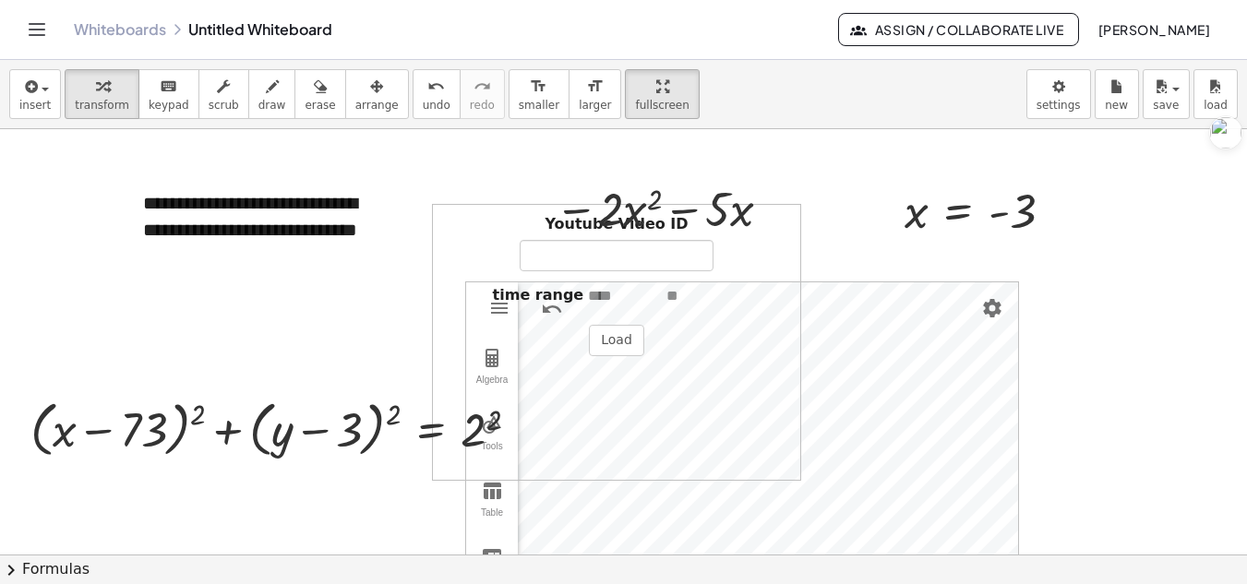
click at [867, 229] on div at bounding box center [623, 554] width 1247 height 851
click at [306, 95] on div "button" at bounding box center [320, 86] width 30 height 22
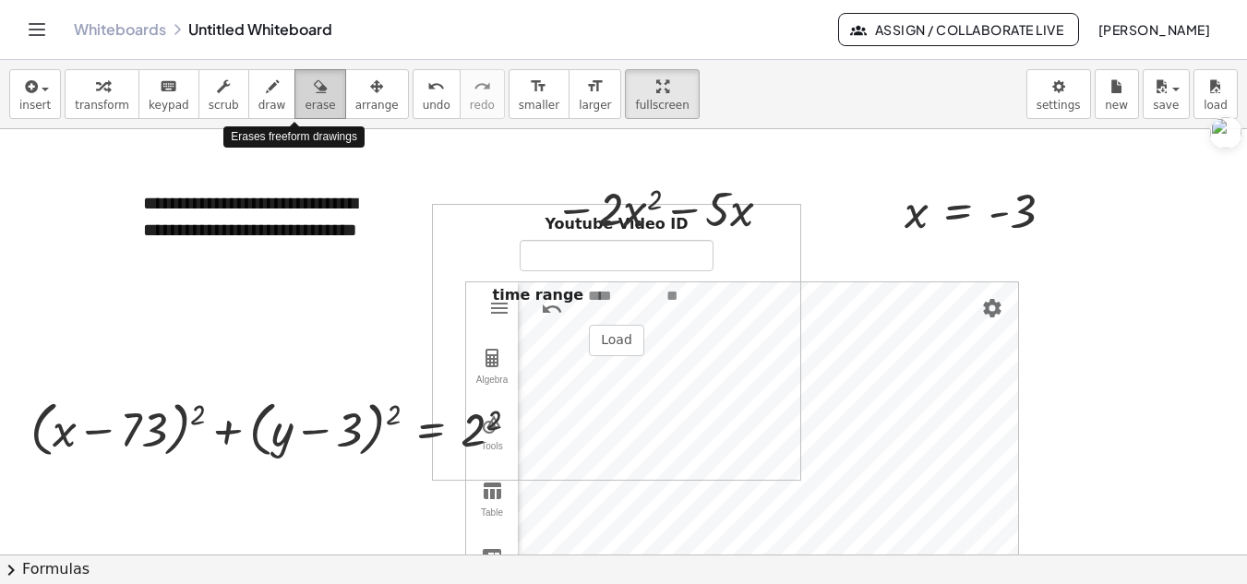
click at [306, 95] on div "button" at bounding box center [320, 86] width 30 height 22
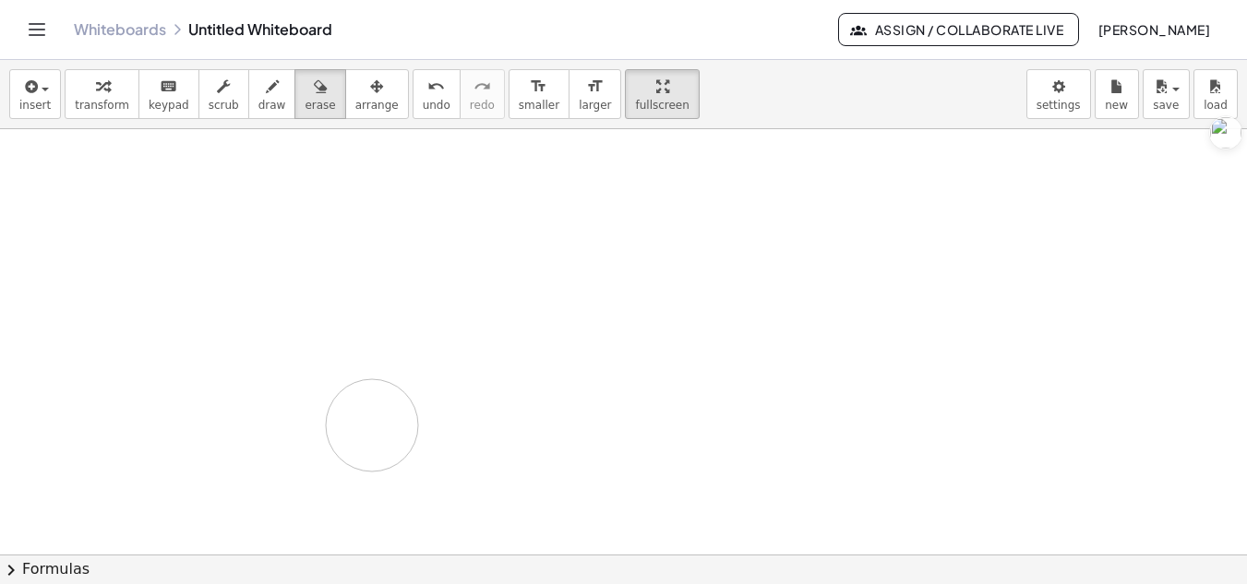
drag, startPoint x: 137, startPoint y: 167, endPoint x: 226, endPoint y: 481, distance: 326.4
click at [226, 481] on div at bounding box center [623, 554] width 1247 height 851
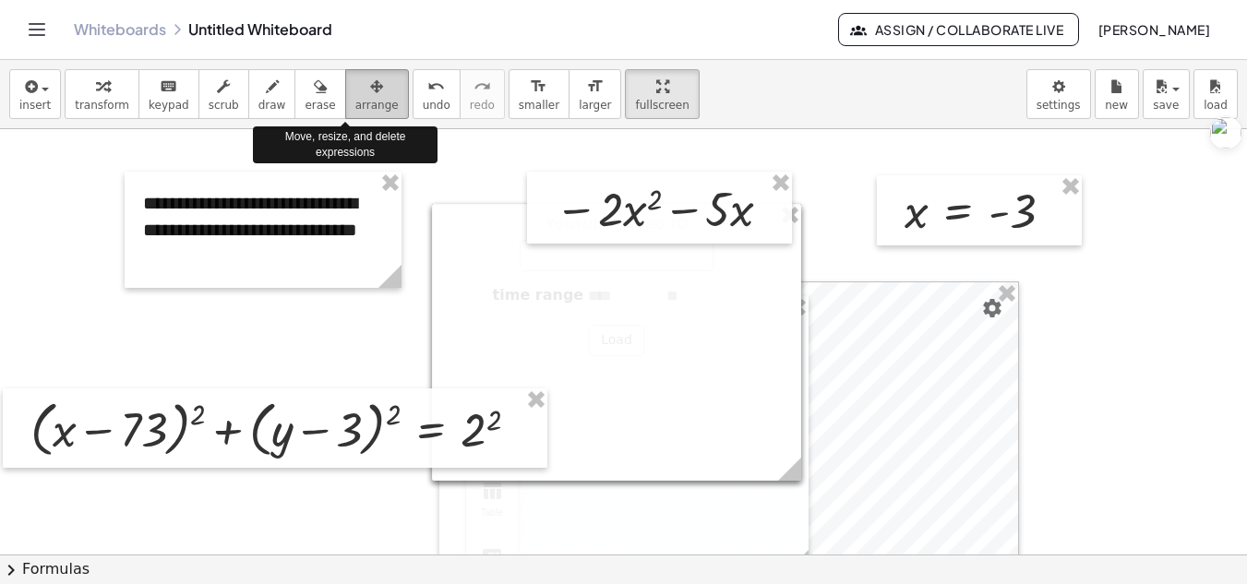
click at [345, 92] on button "arrange" at bounding box center [377, 94] width 64 height 50
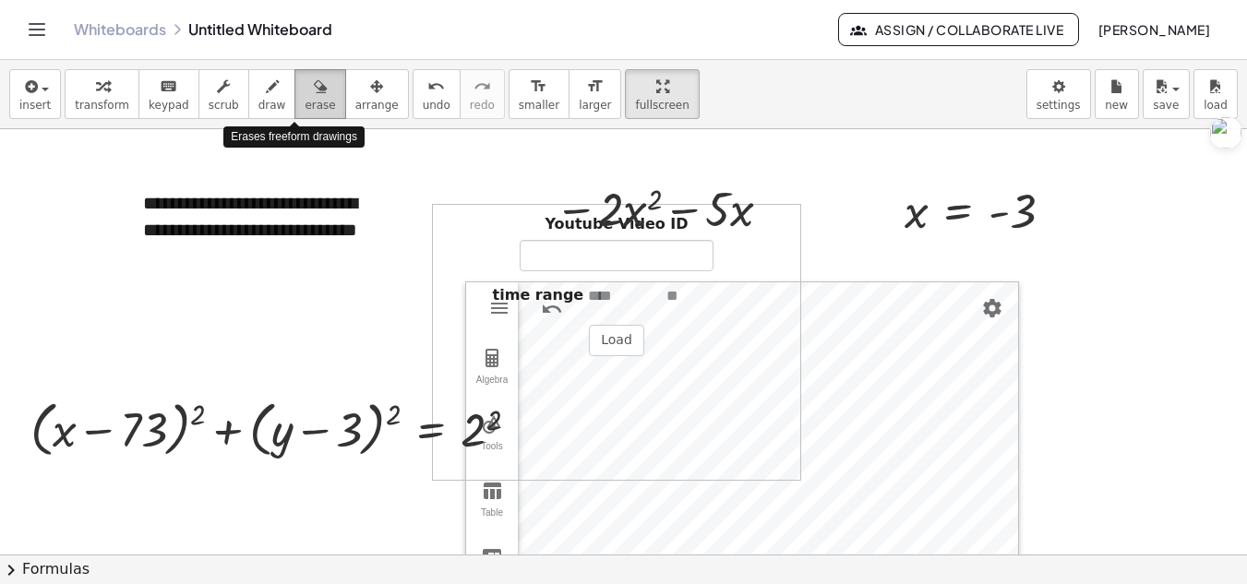
click at [314, 83] on icon "button" at bounding box center [320, 87] width 13 height 22
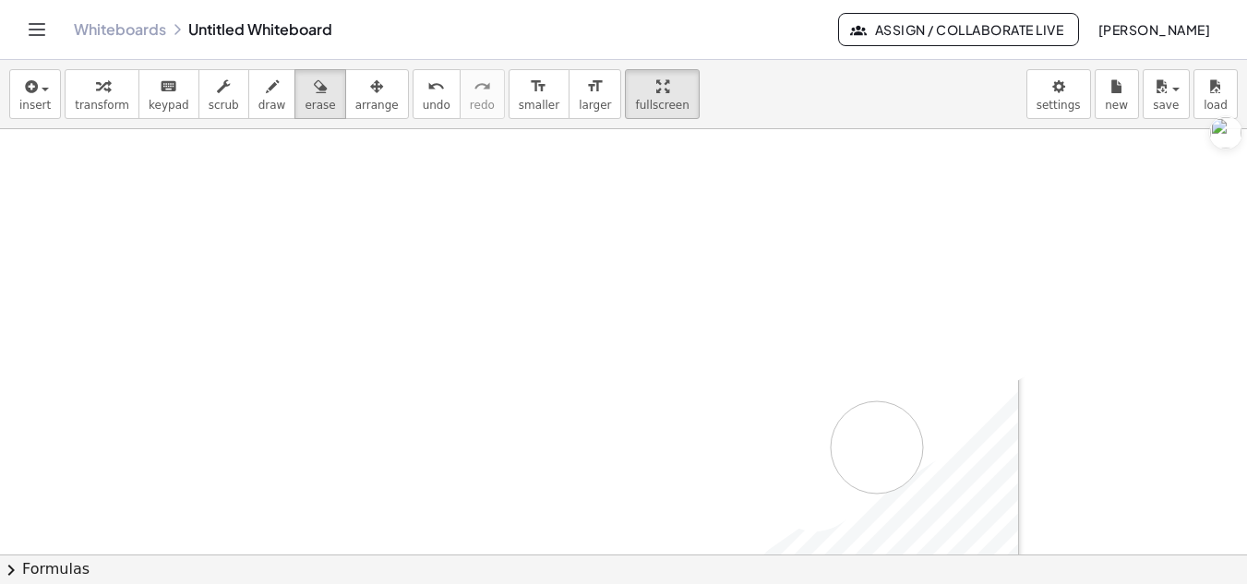
drag, startPoint x: 7, startPoint y: 131, endPoint x: 877, endPoint y: 475, distance: 935.3
click at [571, 529] on div at bounding box center [623, 554] width 1247 height 851
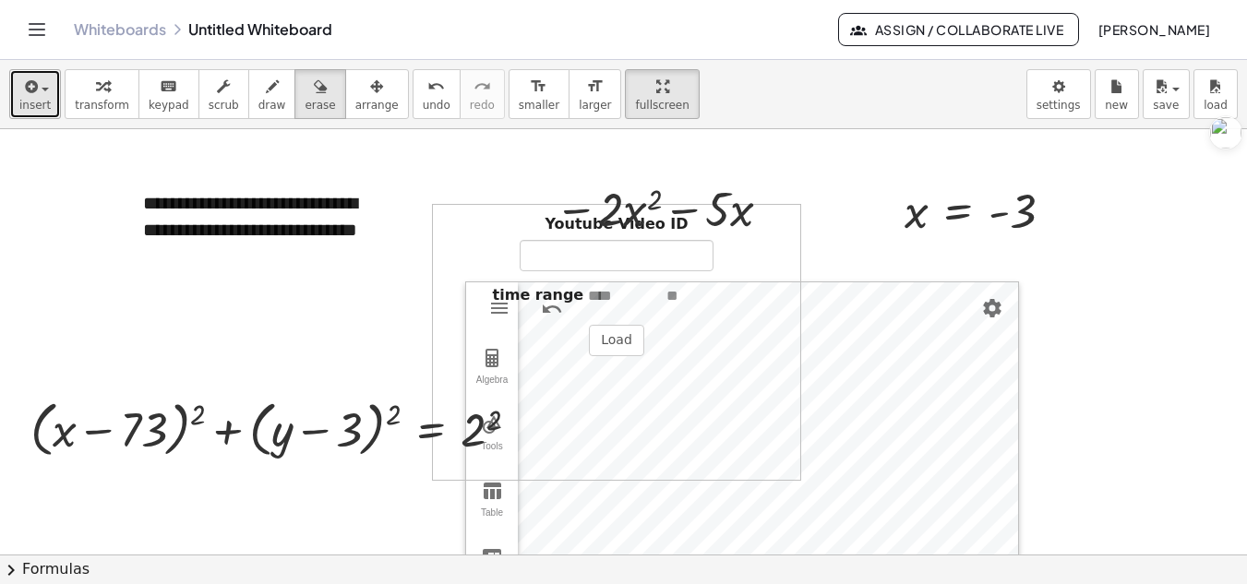
click at [46, 89] on span "button" at bounding box center [45, 90] width 7 height 4
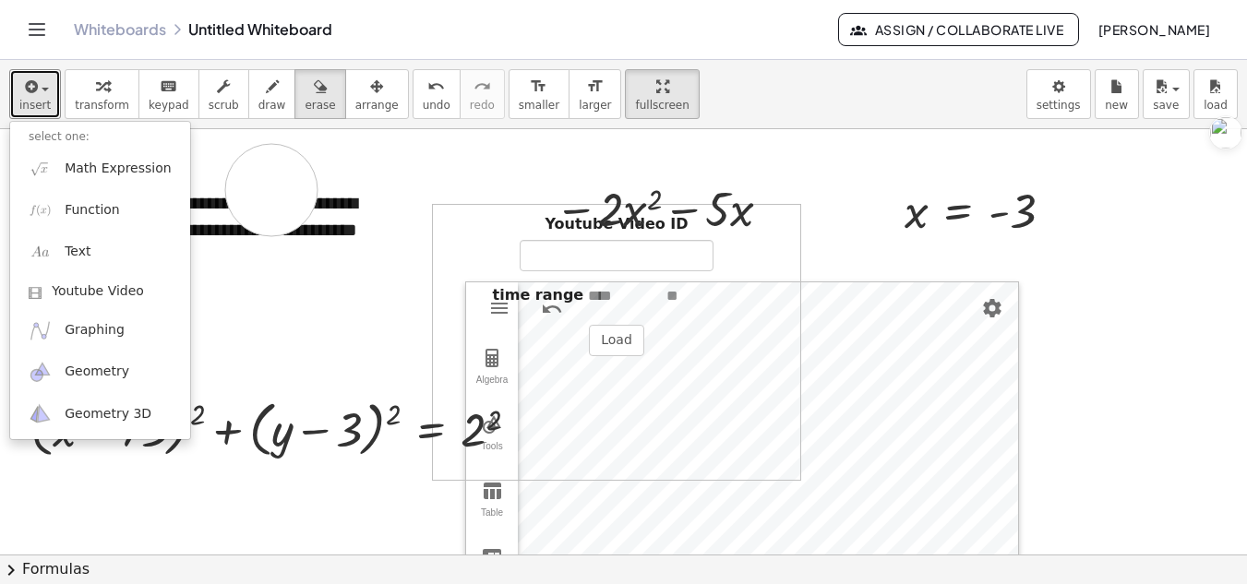
click at [271, 190] on div at bounding box center [623, 554] width 1247 height 851
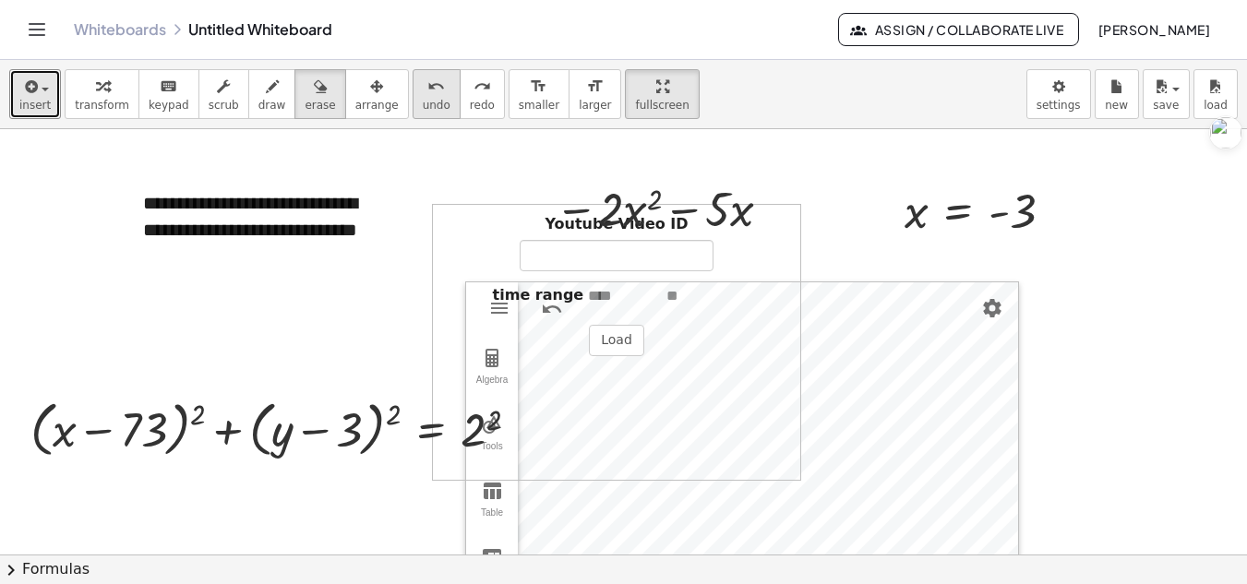
click at [427, 88] on icon "undo" at bounding box center [436, 87] width 18 height 22
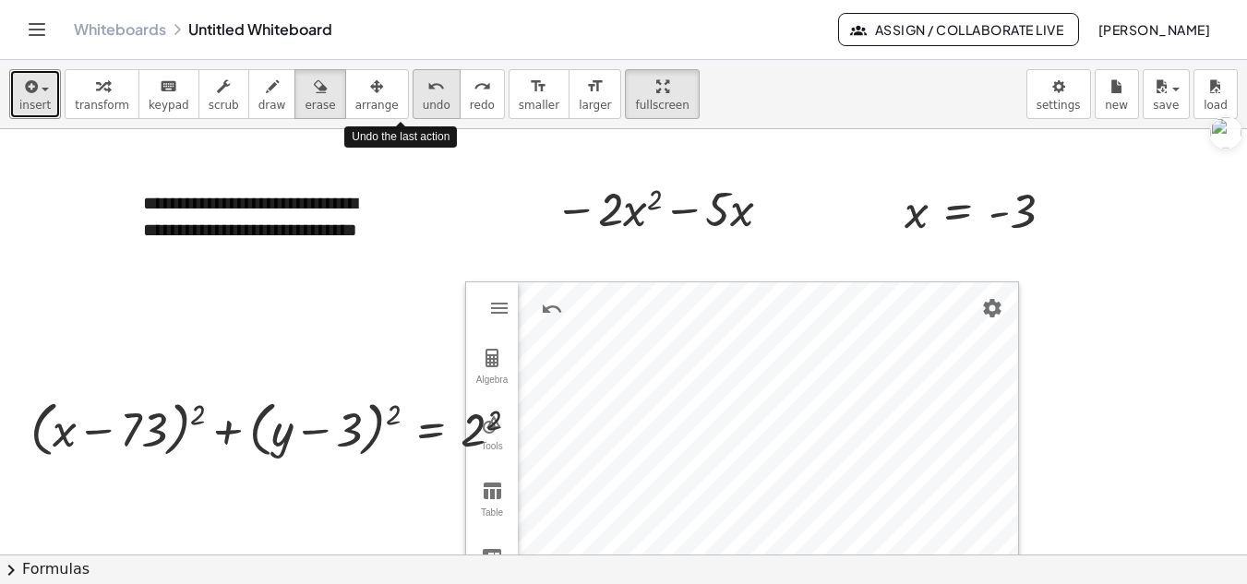
click at [427, 88] on icon "undo" at bounding box center [436, 87] width 18 height 22
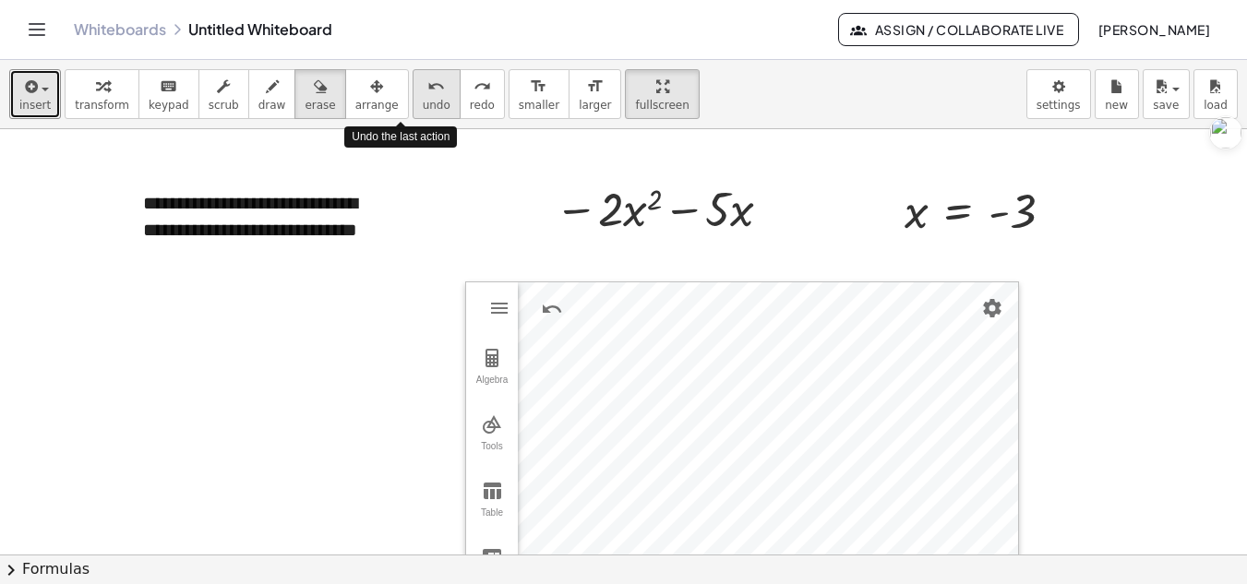
click at [427, 88] on icon "undo" at bounding box center [436, 87] width 18 height 22
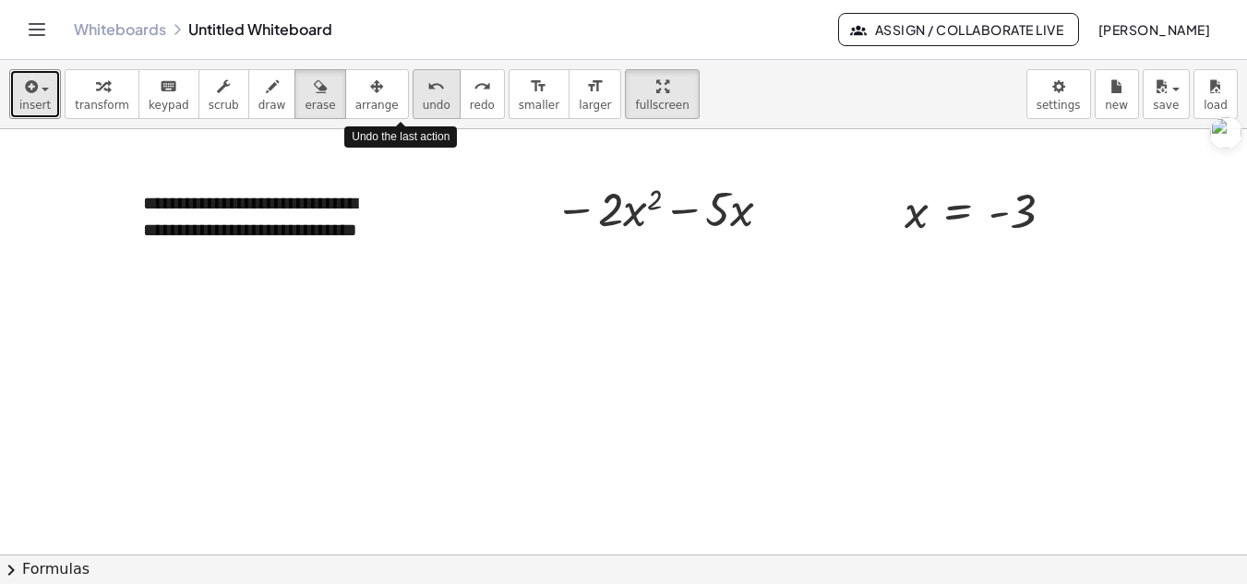
click at [427, 88] on icon "undo" at bounding box center [436, 87] width 18 height 22
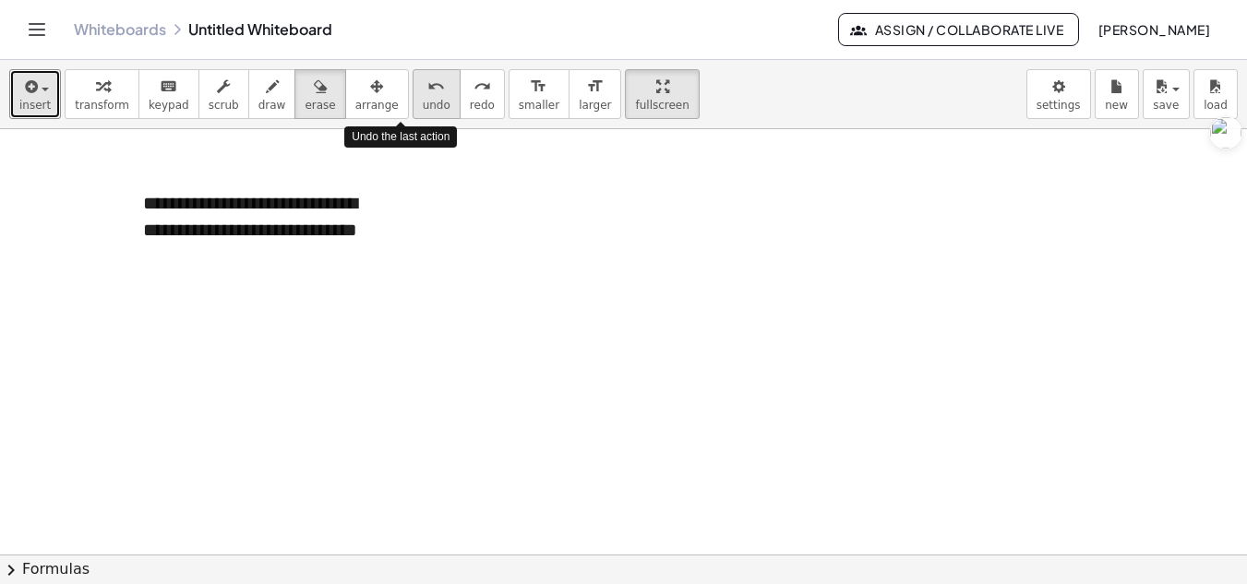
click at [427, 88] on icon "undo" at bounding box center [436, 87] width 18 height 22
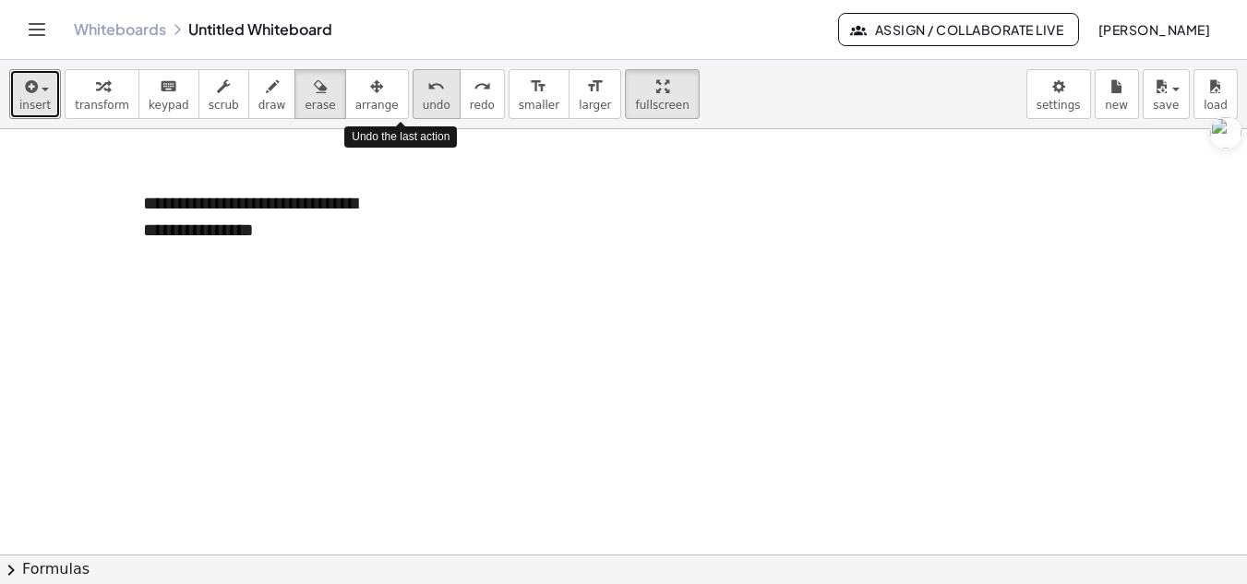
click at [427, 88] on icon "undo" at bounding box center [436, 87] width 18 height 22
click at [427, 91] on icon "undo" at bounding box center [436, 87] width 18 height 22
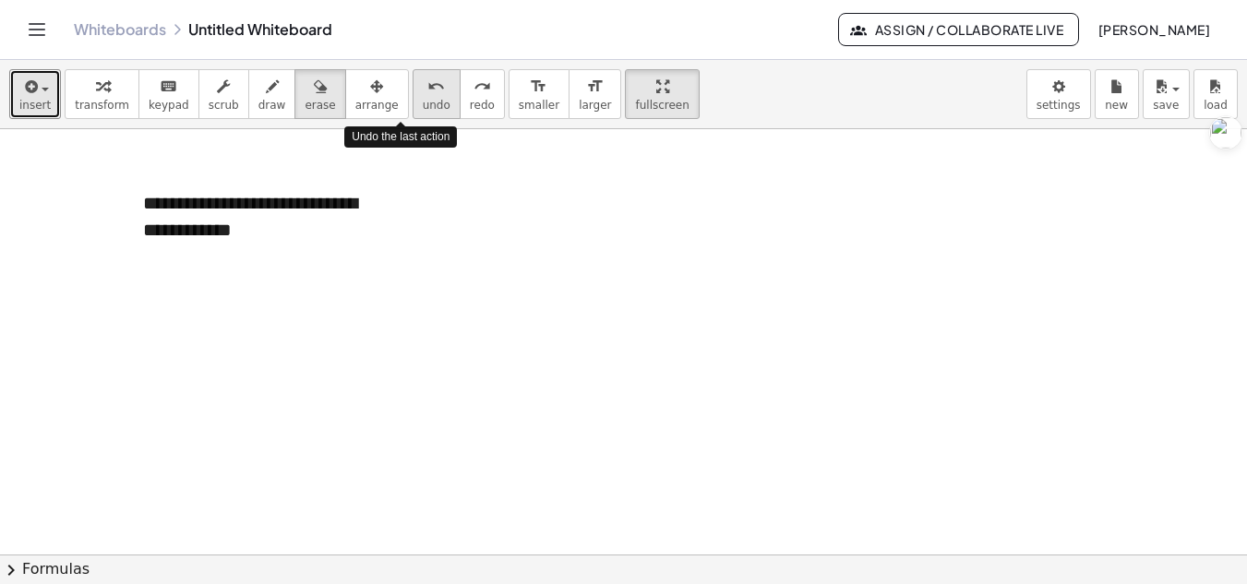
click at [427, 91] on icon "undo" at bounding box center [436, 87] width 18 height 22
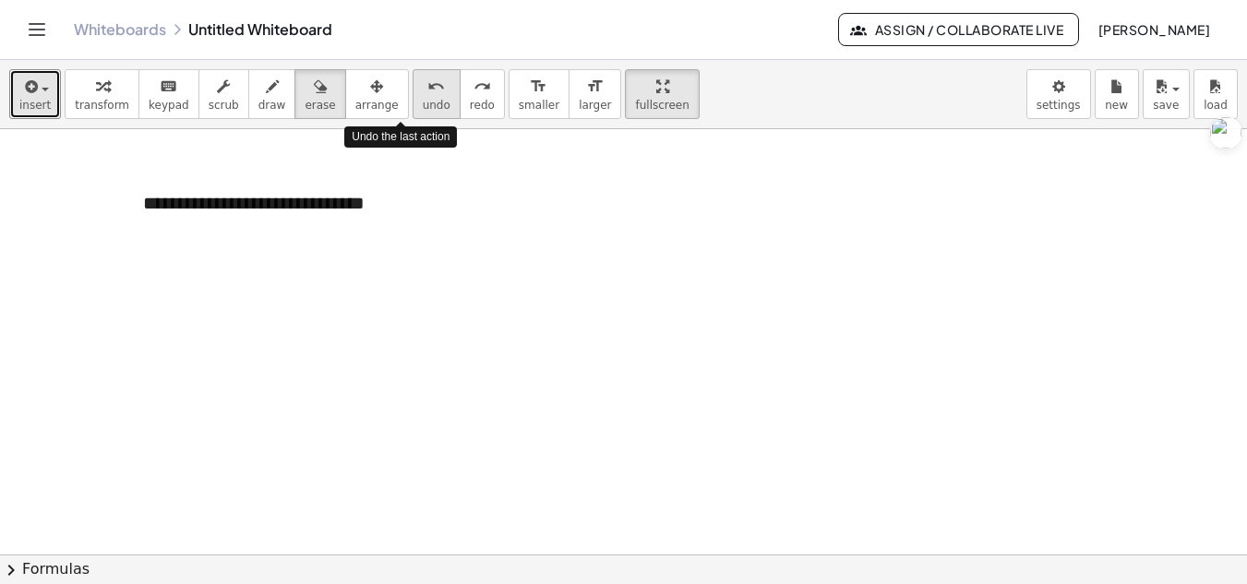
click at [427, 91] on icon "undo" at bounding box center [436, 87] width 18 height 22
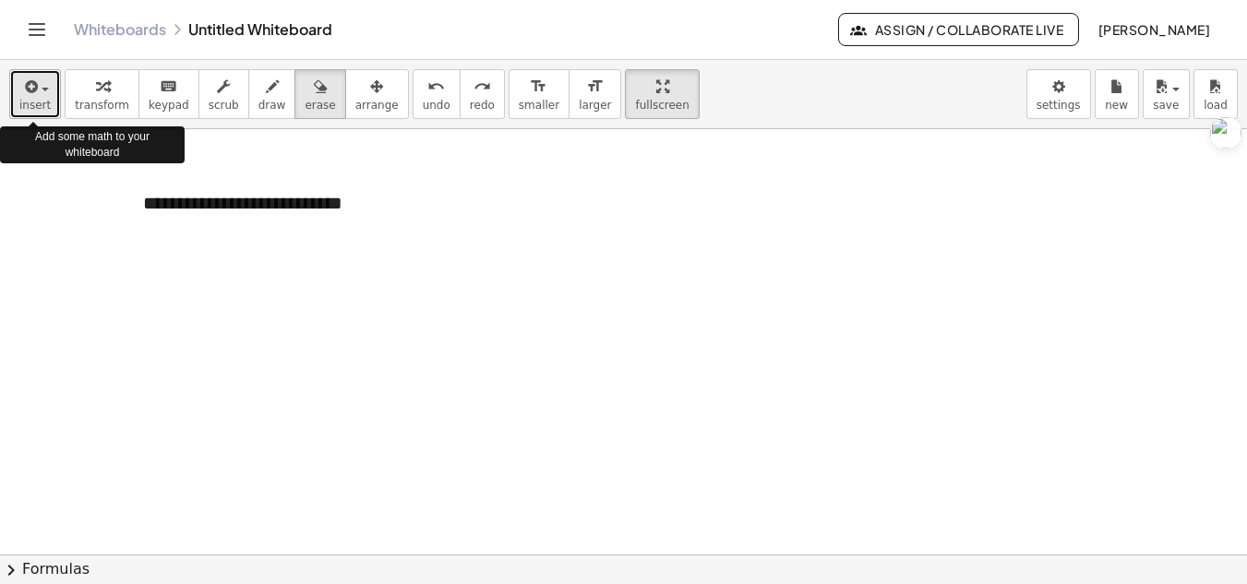
click at [21, 83] on icon "button" at bounding box center [29, 87] width 17 height 22
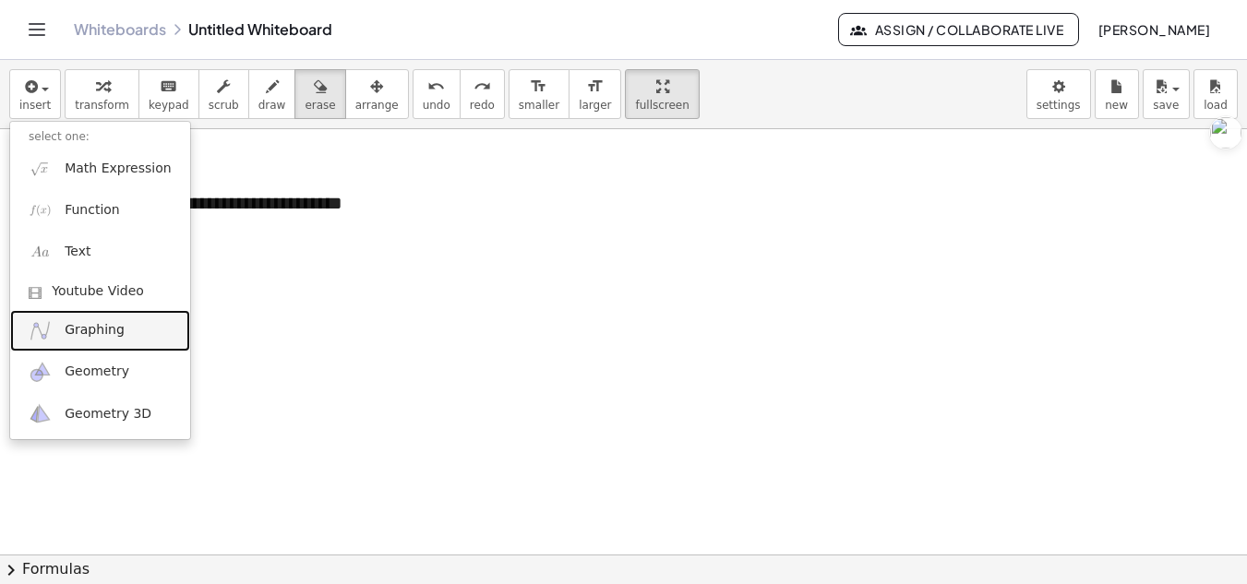
click at [120, 324] on link "Graphing" at bounding box center [100, 331] width 180 height 42
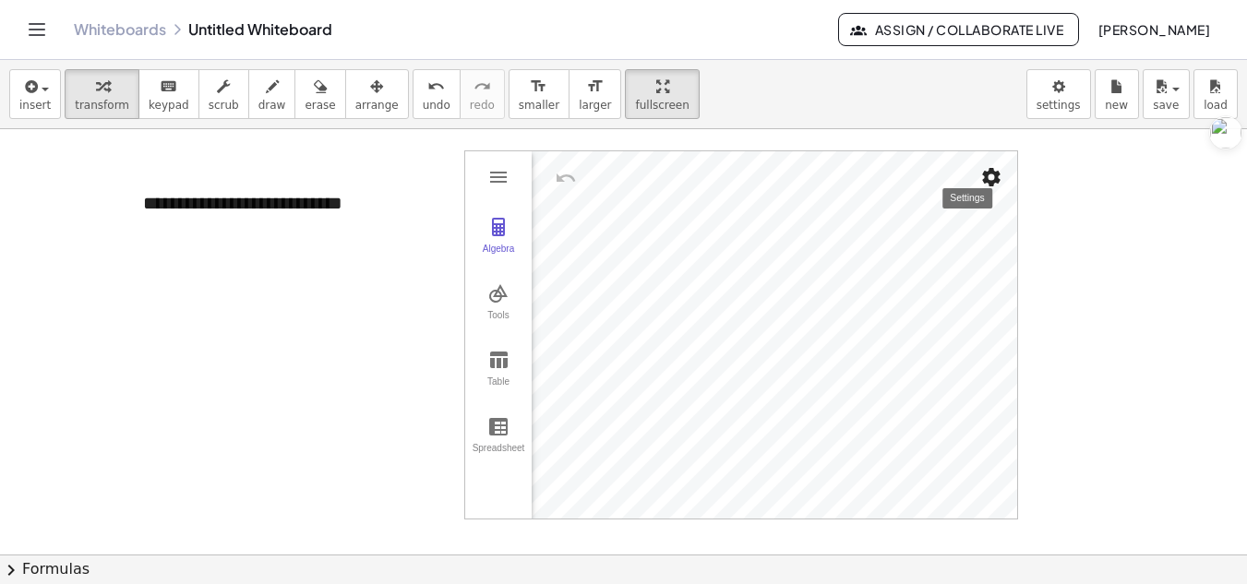
click at [991, 169] on img "Settings" at bounding box center [991, 177] width 22 height 22
click at [498, 232] on img "Graphing Calculator" at bounding box center [498, 227] width 22 height 22
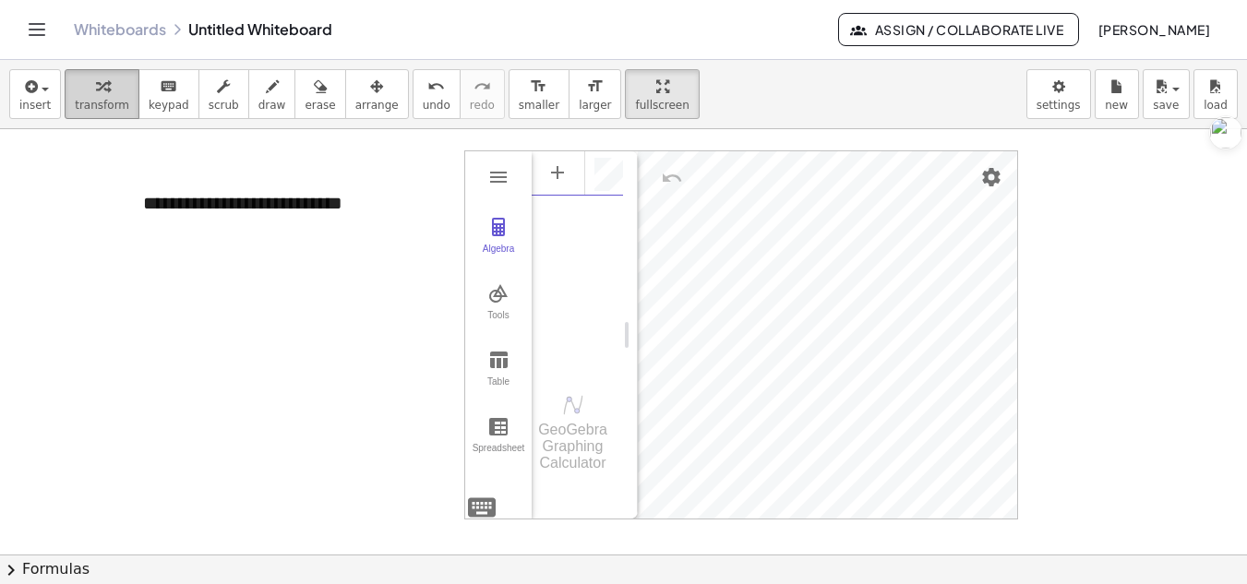
click at [79, 90] on div "button" at bounding box center [102, 86] width 54 height 22
click at [79, 175] on div at bounding box center [623, 554] width 1247 height 851
click at [28, 81] on icon "button" at bounding box center [29, 87] width 17 height 22
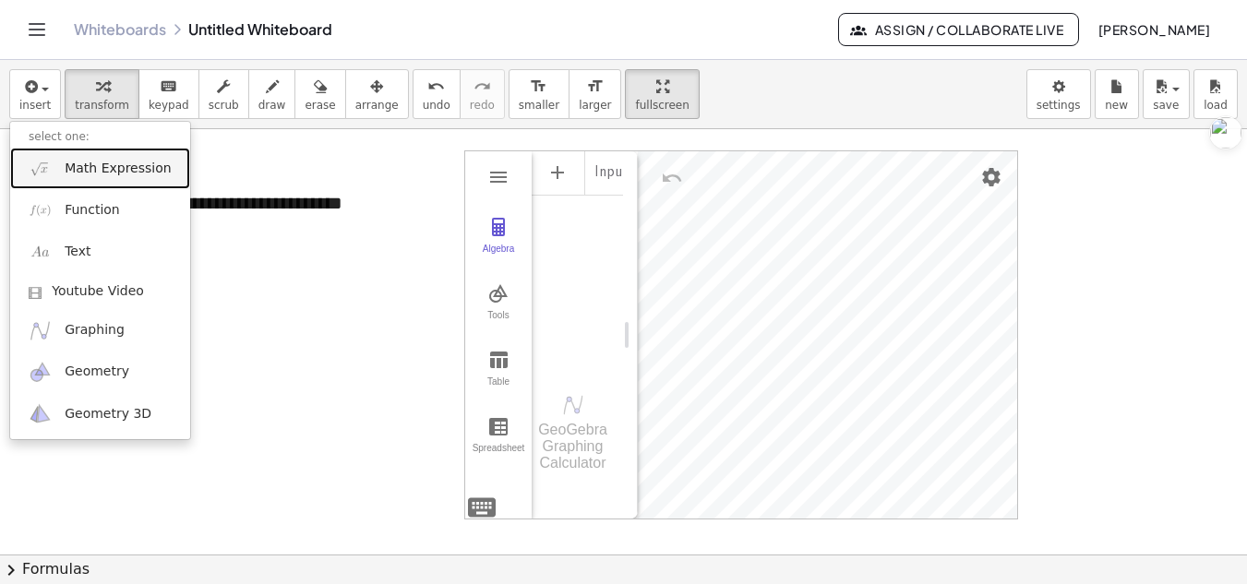
click at [103, 176] on span "Math Expression" at bounding box center [118, 169] width 106 height 18
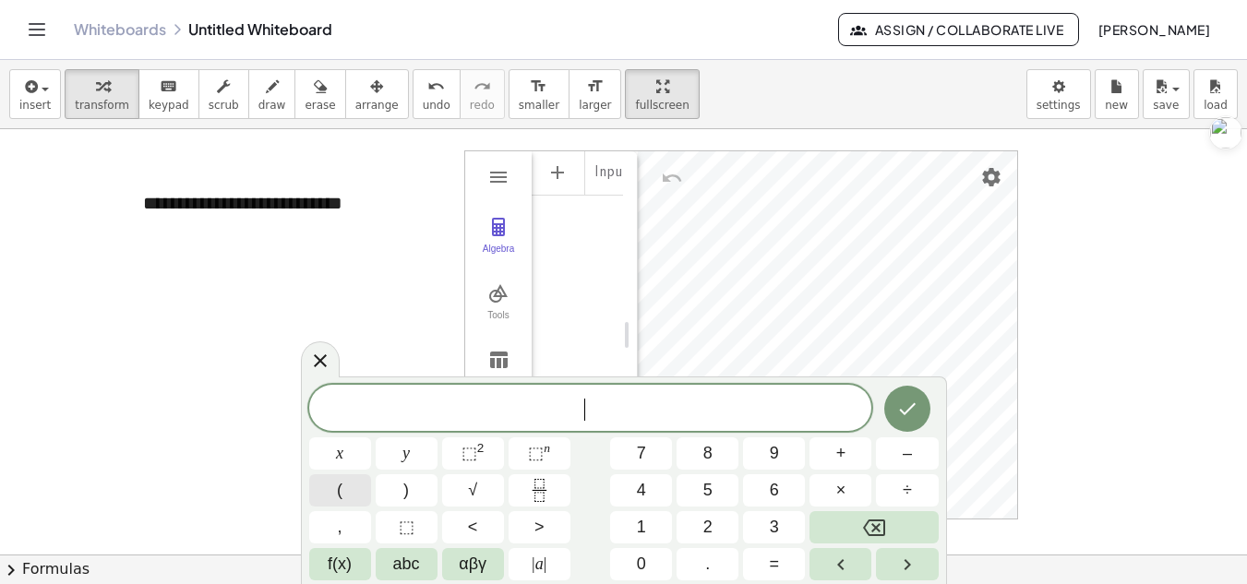
click at [360, 491] on button "(" at bounding box center [340, 491] width 62 height 32
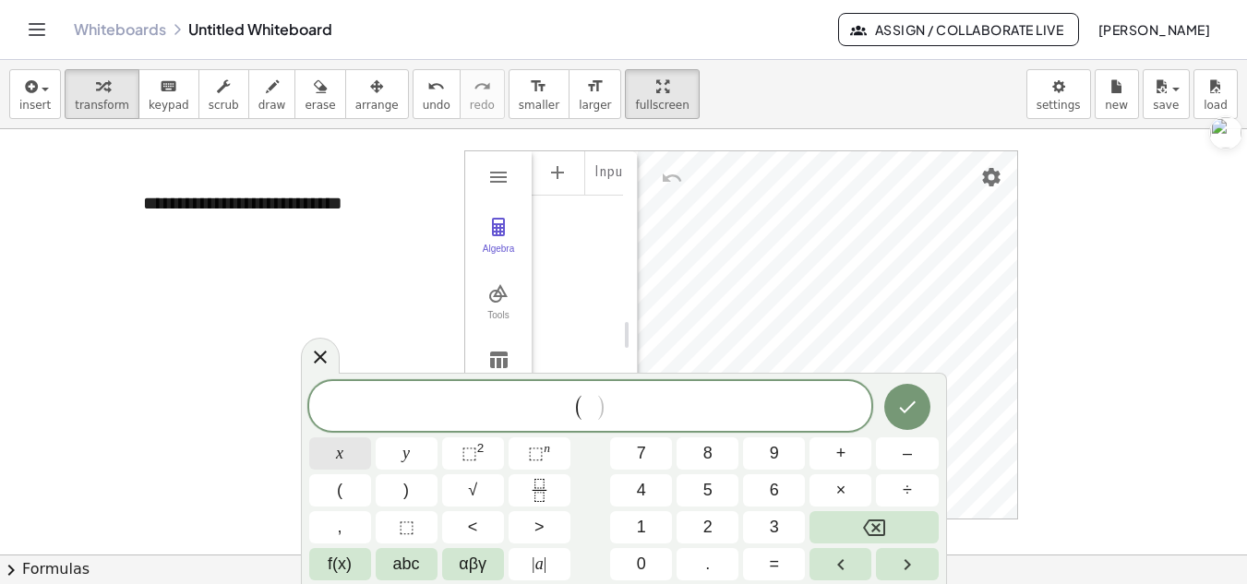
click at [346, 457] on button "x" at bounding box center [340, 454] width 62 height 32
click at [901, 452] on button "–" at bounding box center [907, 454] width 62 height 32
click at [699, 523] on button "2" at bounding box center [708, 527] width 62 height 32
click at [635, 397] on span "( x − 2 ) ​" at bounding box center [590, 407] width 563 height 30
click at [469, 446] on span "⬚" at bounding box center [470, 453] width 16 height 18
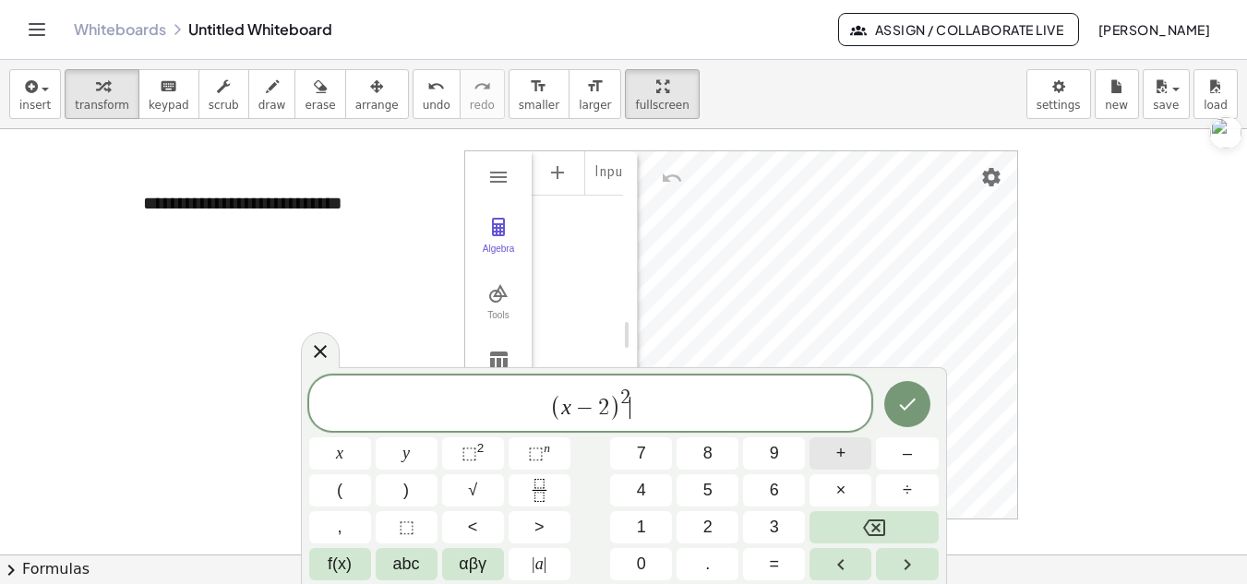
click at [845, 463] on span "+" at bounding box center [841, 453] width 10 height 25
click at [352, 489] on button "(" at bounding box center [340, 491] width 62 height 32
click at [421, 454] on button "y" at bounding box center [407, 454] width 62 height 32
click at [927, 456] on button "–" at bounding box center [907, 454] width 62 height 32
click at [768, 525] on button "3" at bounding box center [774, 527] width 62 height 32
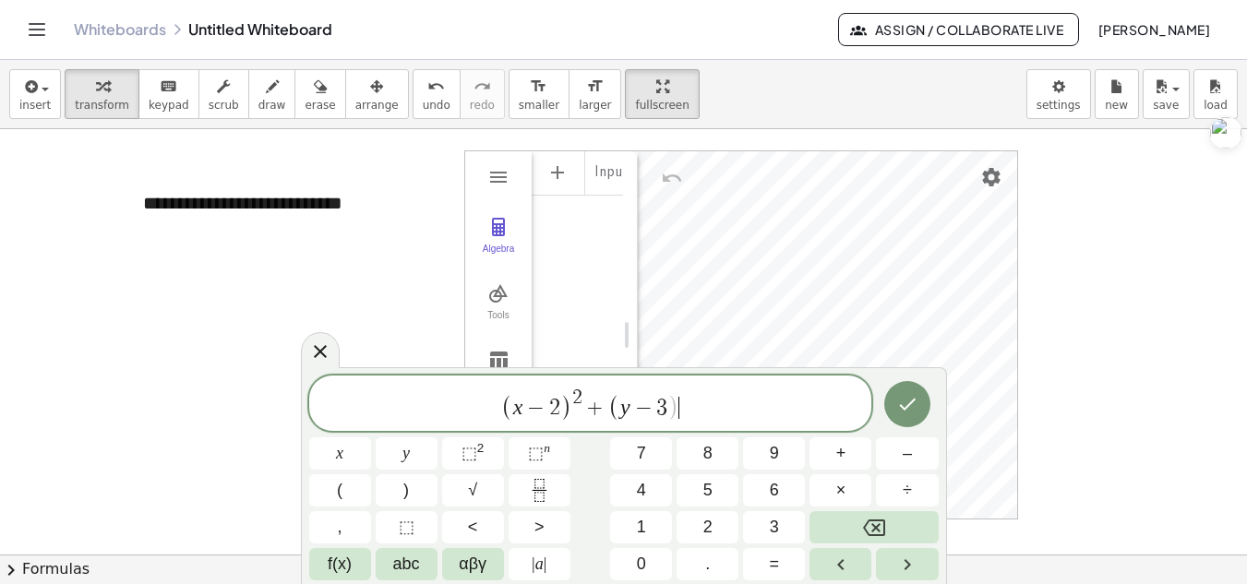
click at [676, 415] on span "( x − 2 ) 2 + ( y − 3 ) ​" at bounding box center [590, 405] width 563 height 36
click at [474, 452] on span "⬚" at bounding box center [470, 453] width 16 height 18
click at [784, 570] on button "=" at bounding box center [774, 564] width 62 height 32
click at [715, 521] on button "2" at bounding box center [708, 527] width 62 height 32
click at [468, 454] on span "⬚" at bounding box center [470, 453] width 16 height 18
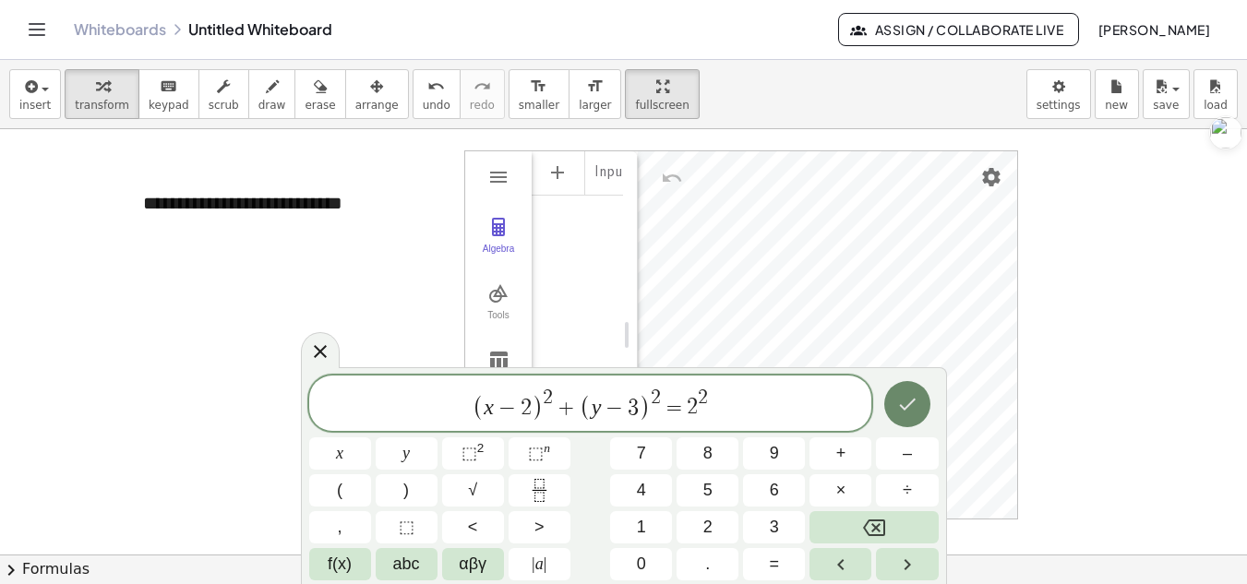
click at [903, 397] on icon "Done" at bounding box center [907, 404] width 22 height 22
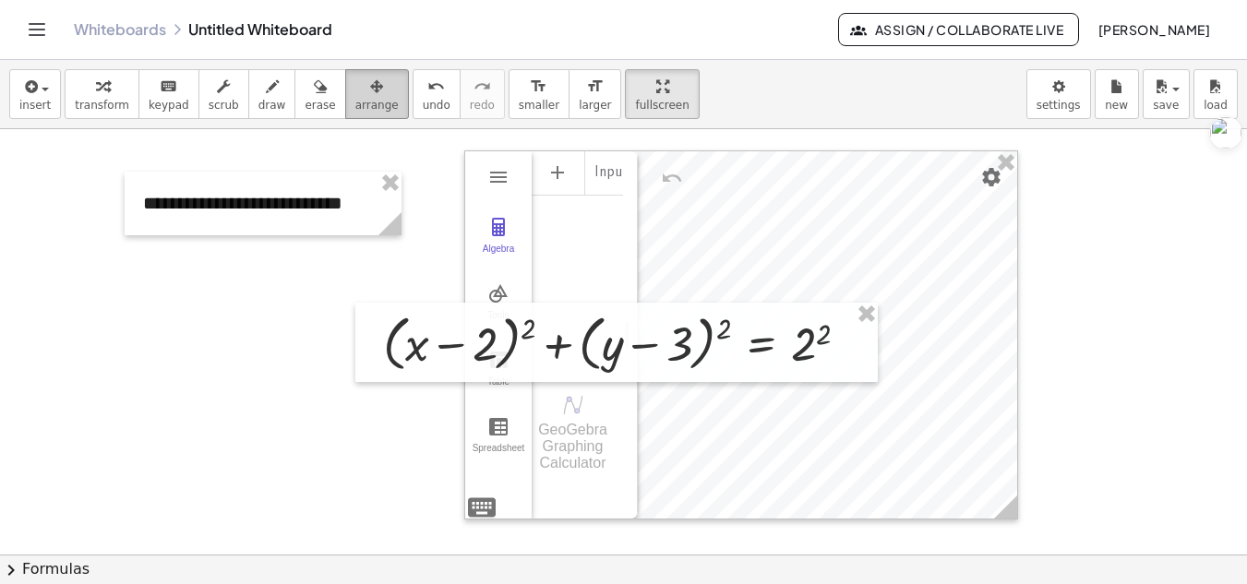
click at [370, 78] on icon "button" at bounding box center [376, 87] width 13 height 22
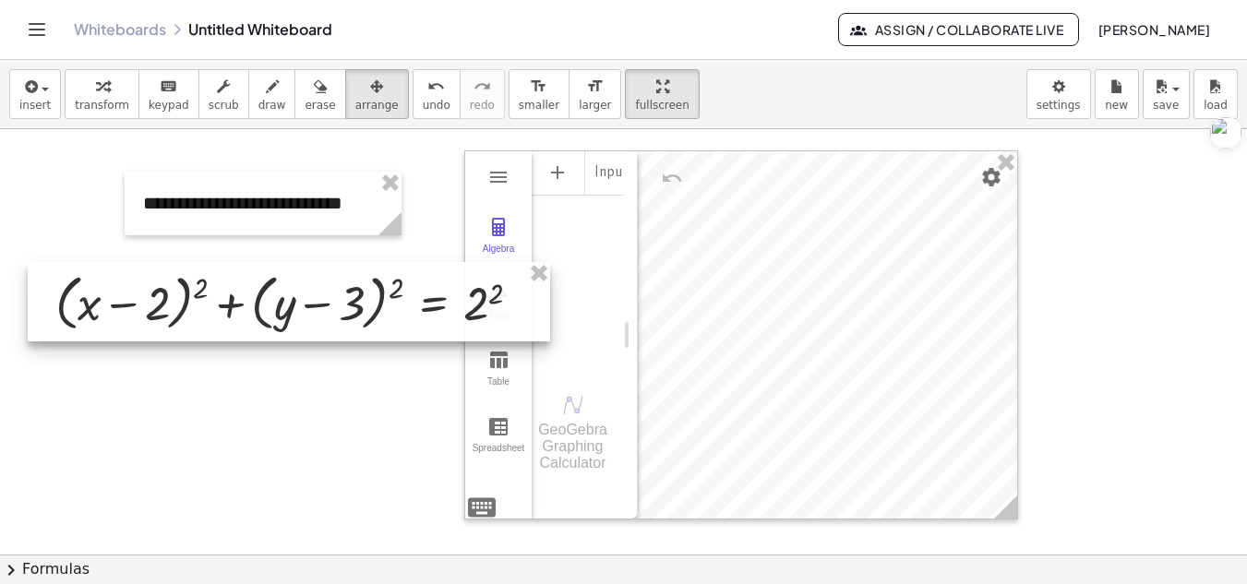
drag, startPoint x: 619, startPoint y: 351, endPoint x: 273, endPoint y: 312, distance: 347.4
click at [273, 312] on div at bounding box center [289, 301] width 523 height 79
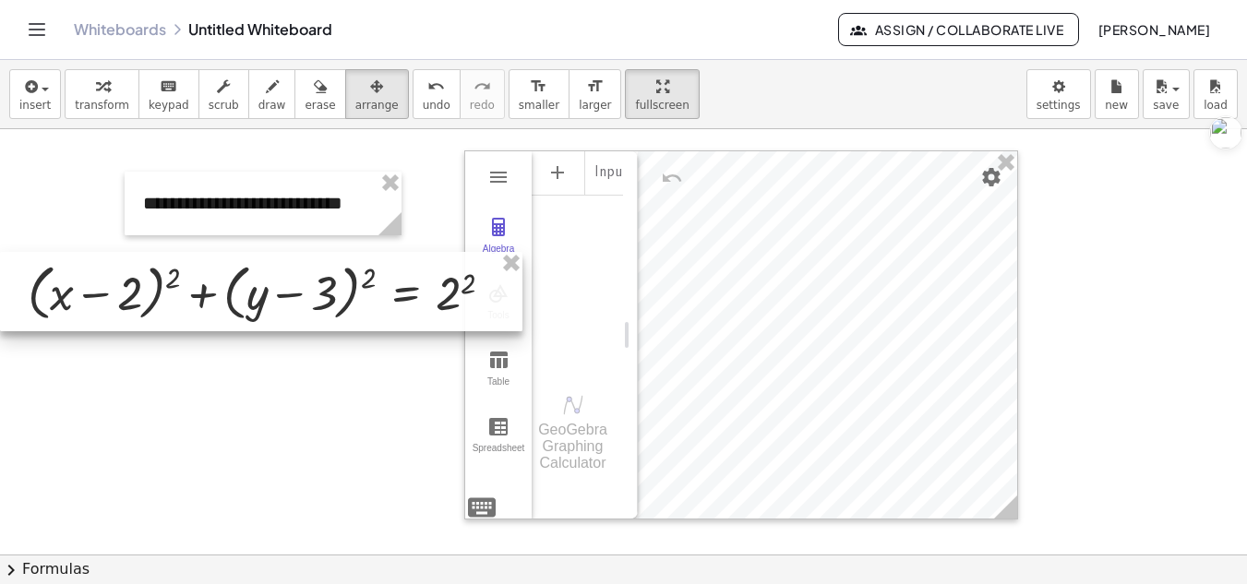
drag, startPoint x: 526, startPoint y: 338, endPoint x: 485, endPoint y: 326, distance: 43.2
click at [485, 326] on div at bounding box center [261, 291] width 523 height 79
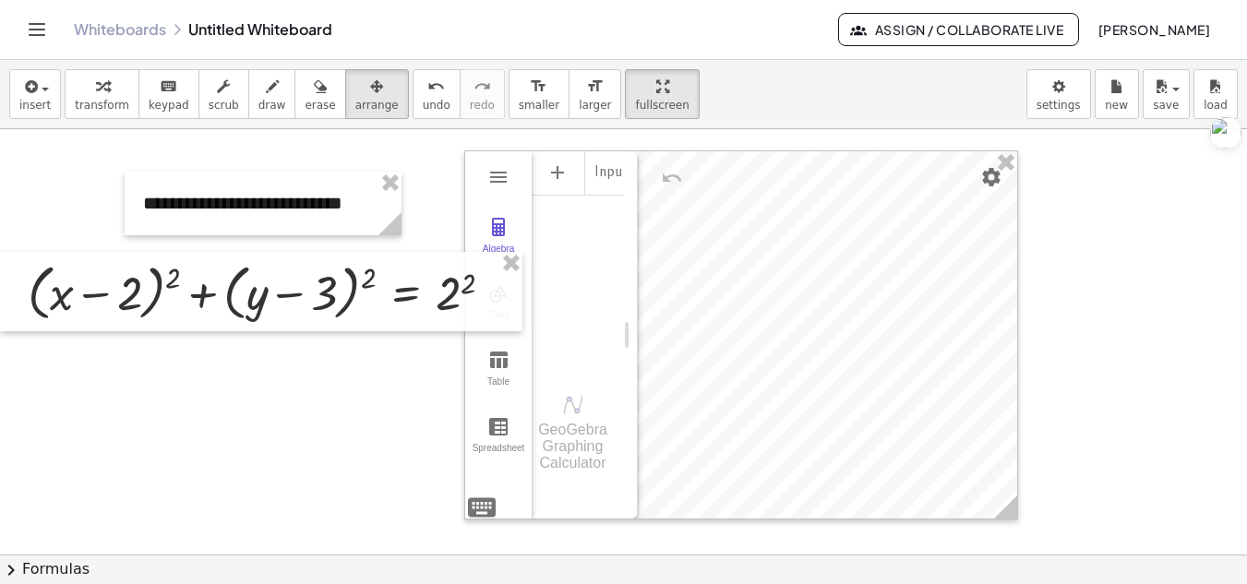
click at [416, 399] on div at bounding box center [623, 554] width 1247 height 851
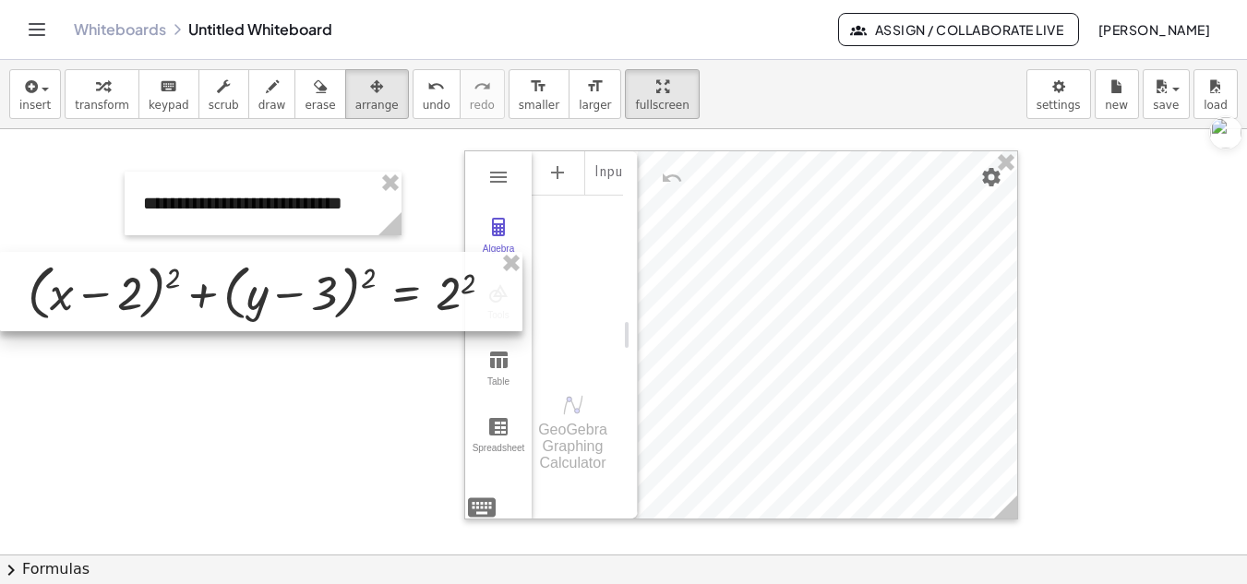
click at [507, 306] on div at bounding box center [261, 291] width 523 height 79
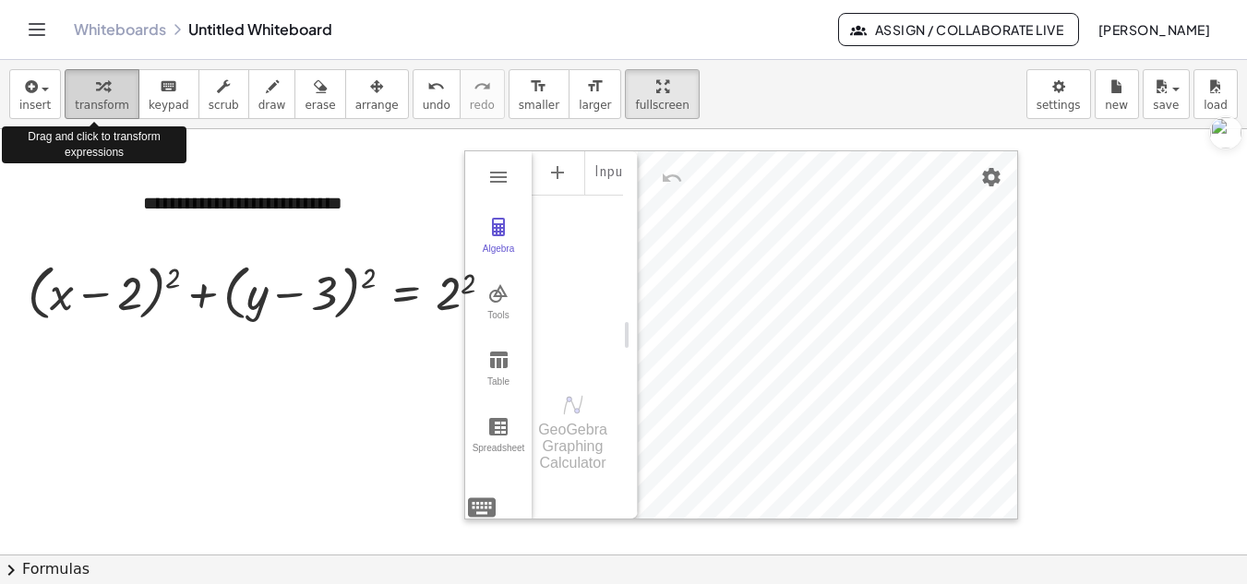
click at [97, 100] on span "transform" at bounding box center [102, 105] width 54 height 13
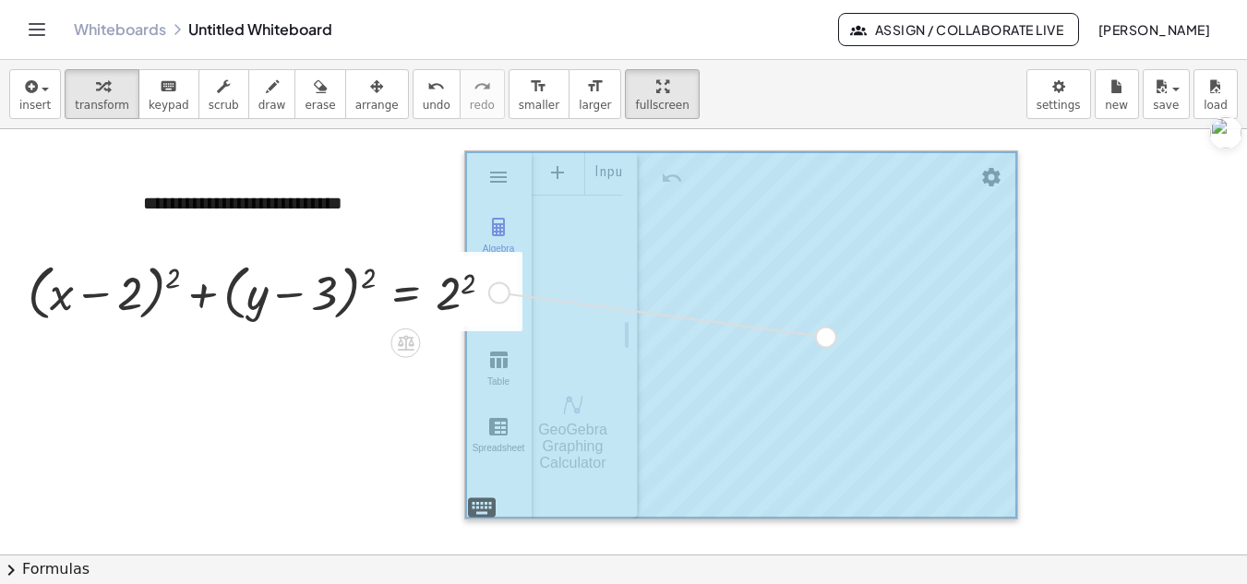
drag, startPoint x: 497, startPoint y: 287, endPoint x: 826, endPoint y: 328, distance: 332.1
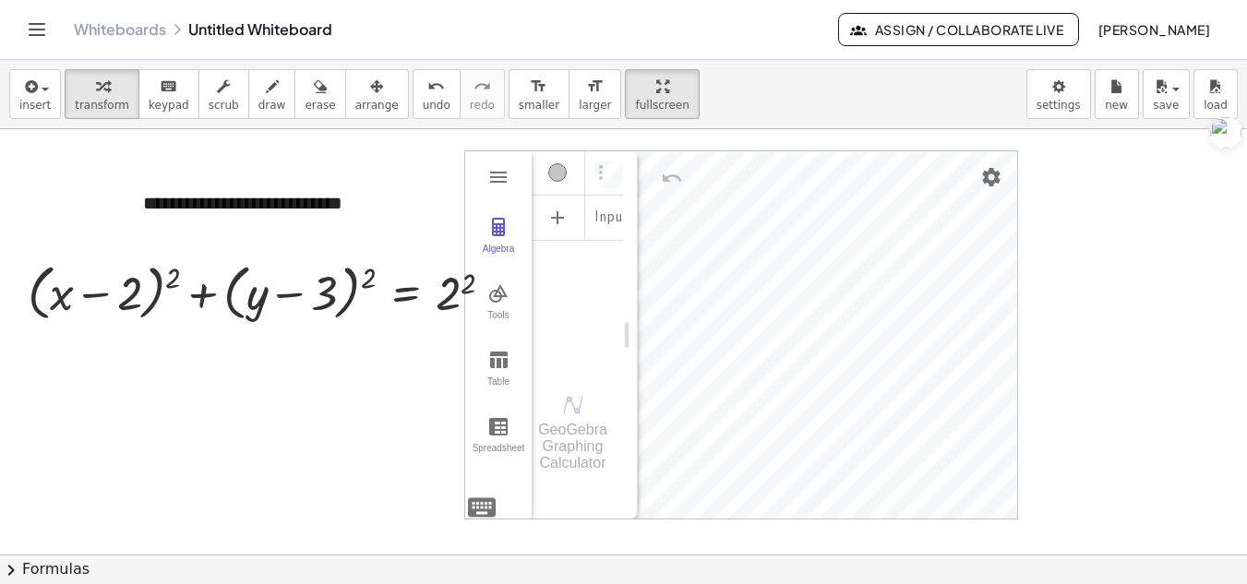
click at [607, 357] on div "Input…" at bounding box center [577, 259] width 91 height 218
click at [592, 222] on div "Algebra" at bounding box center [577, 216] width 91 height 41
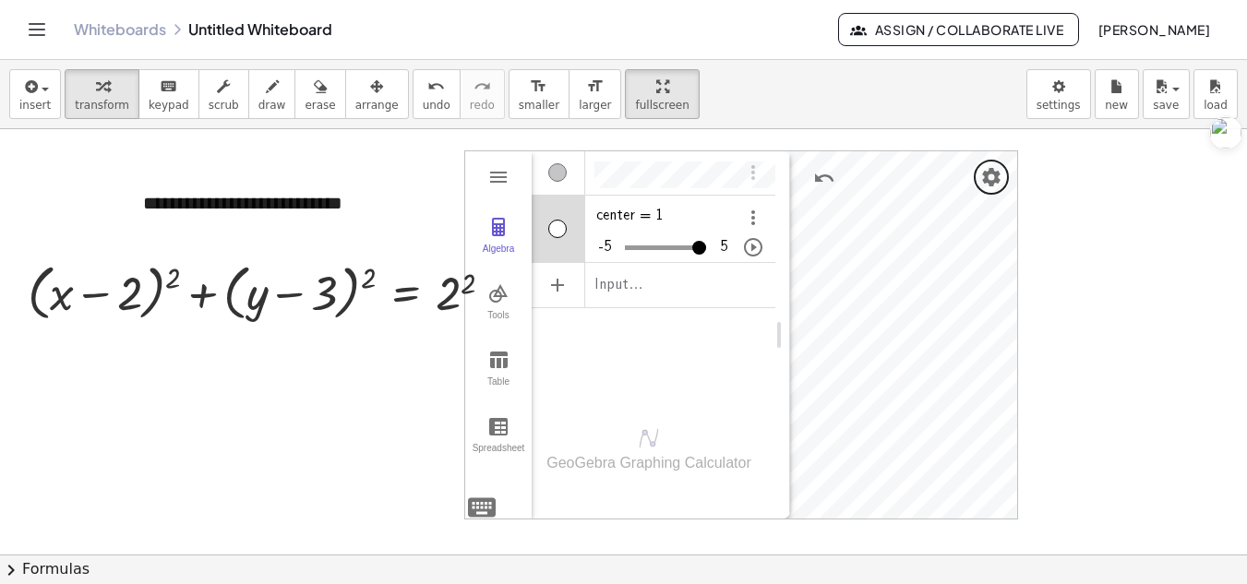
drag, startPoint x: 631, startPoint y: 331, endPoint x: 785, endPoint y: 341, distance: 153.5
click at [672, 204] on div "center = 1" at bounding box center [654, 211] width 245 height 30
click at [683, 289] on div "Algebra" at bounding box center [654, 283] width 245 height 41
click at [740, 218] on div "Algebra" at bounding box center [686, 225] width 182 height 37
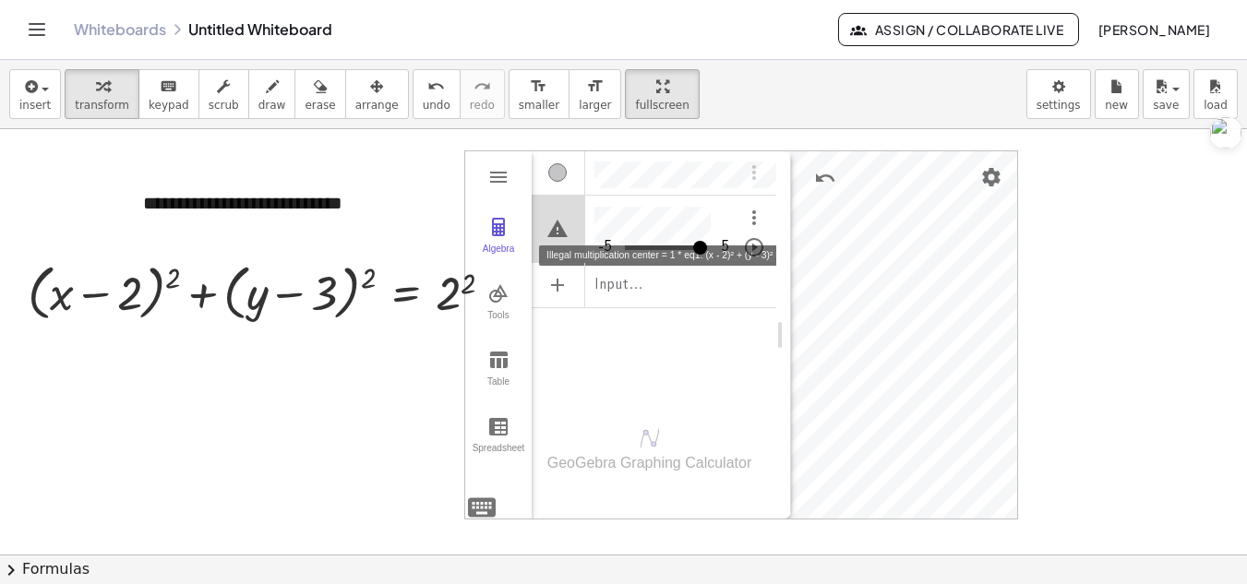
drag, startPoint x: 687, startPoint y: 362, endPoint x: 559, endPoint y: 238, distance: 177.6
click at [559, 238] on div "-5 5 ** ≤ center ≤ * Step 1 × Input…" at bounding box center [654, 275] width 245 height 251
click at [559, 238] on img "Illegal multiplication \acenter = 1 * eq1: (x - 2)² + (y - 3)² = 2²" at bounding box center [558, 229] width 22 height 22
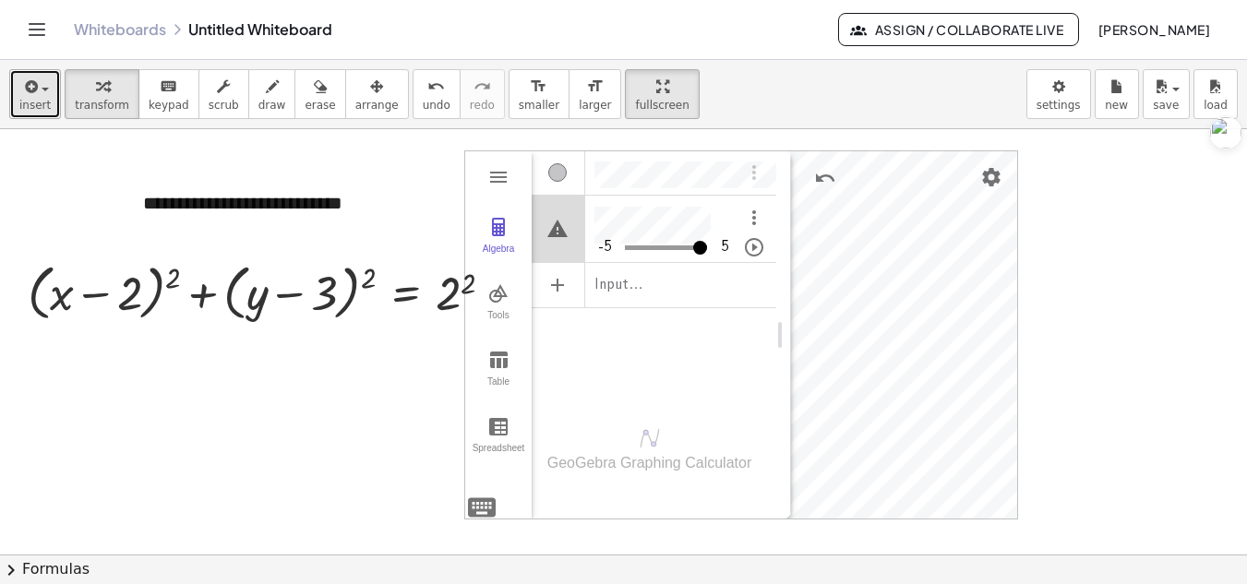
click at [17, 102] on button "insert" at bounding box center [35, 94] width 52 height 50
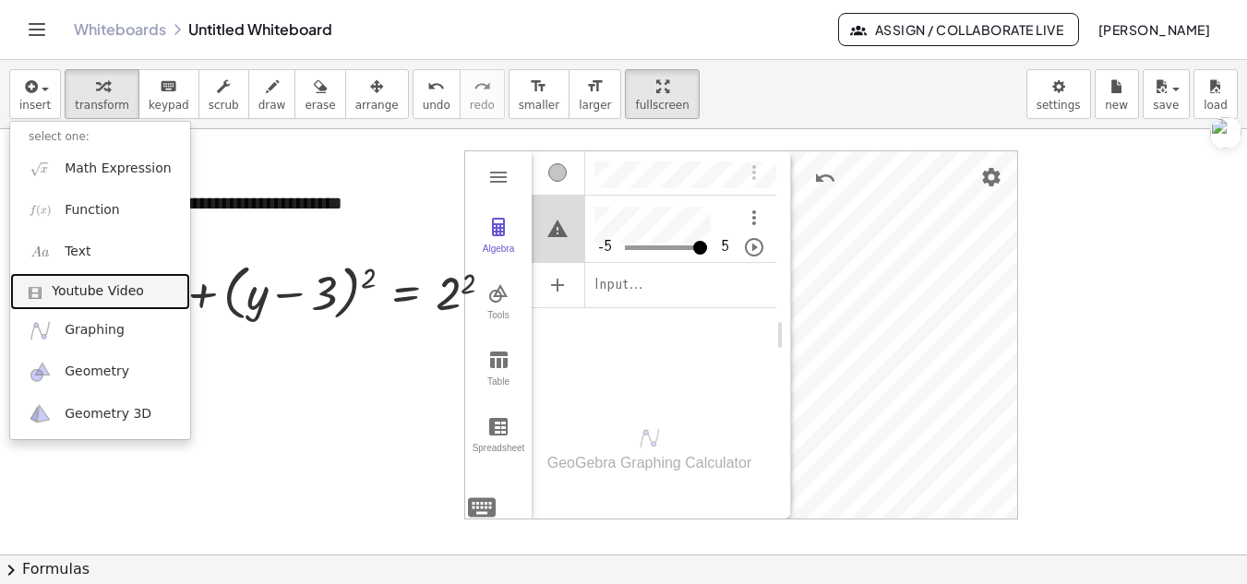
click at [91, 294] on span "Youtube Video" at bounding box center [98, 291] width 92 height 18
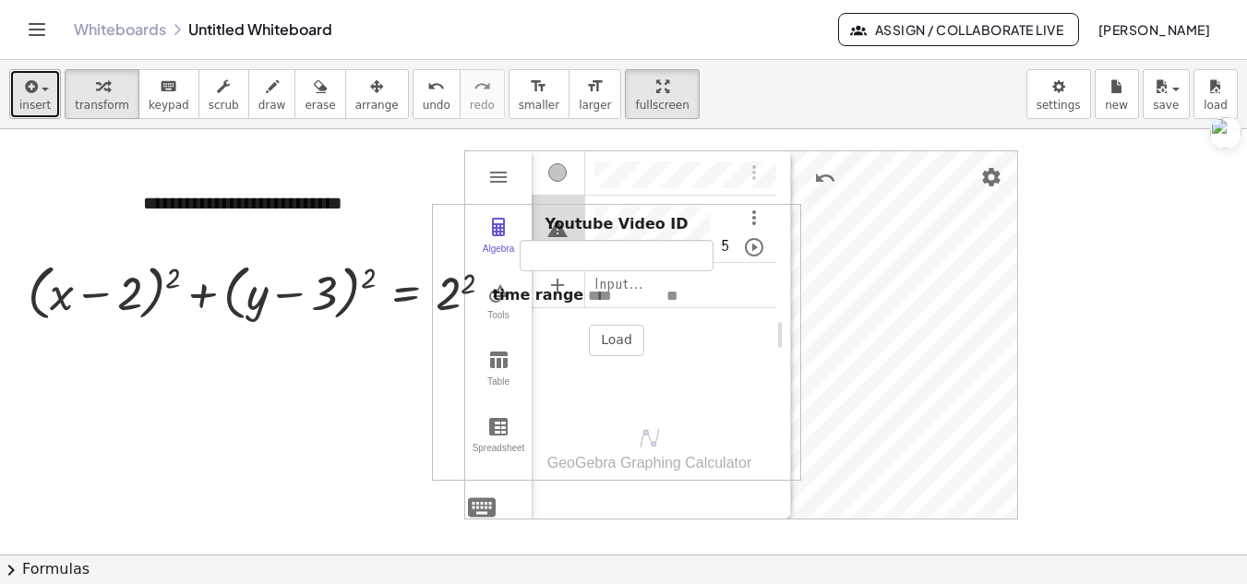
click at [38, 90] on span "button" at bounding box center [40, 88] width 4 height 13
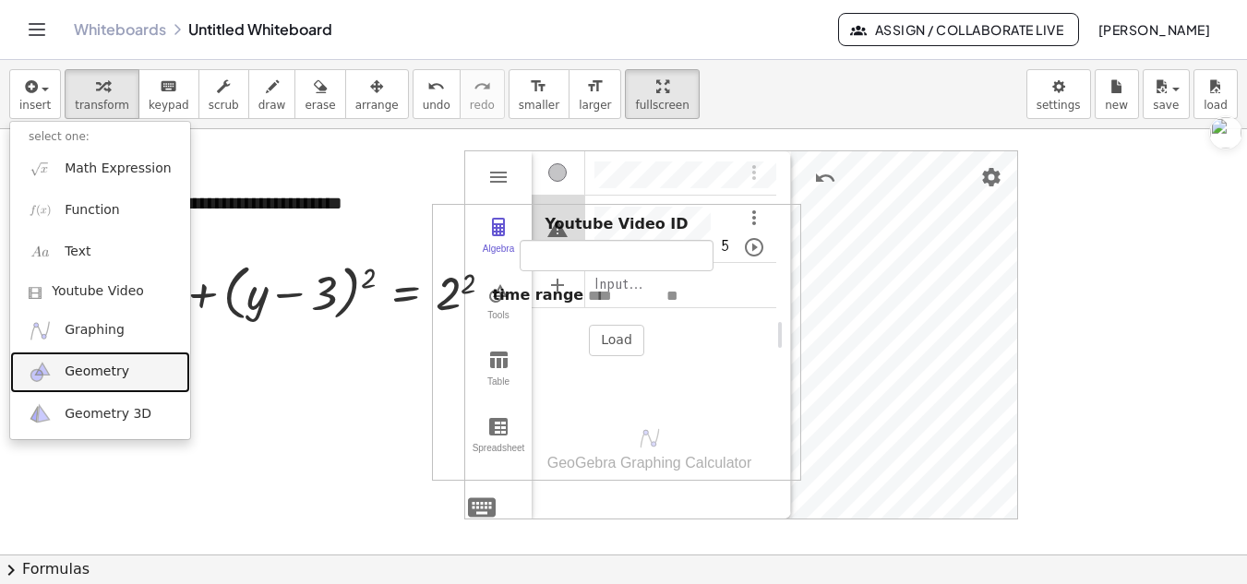
click at [114, 354] on link "Geometry" at bounding box center [100, 373] width 180 height 42
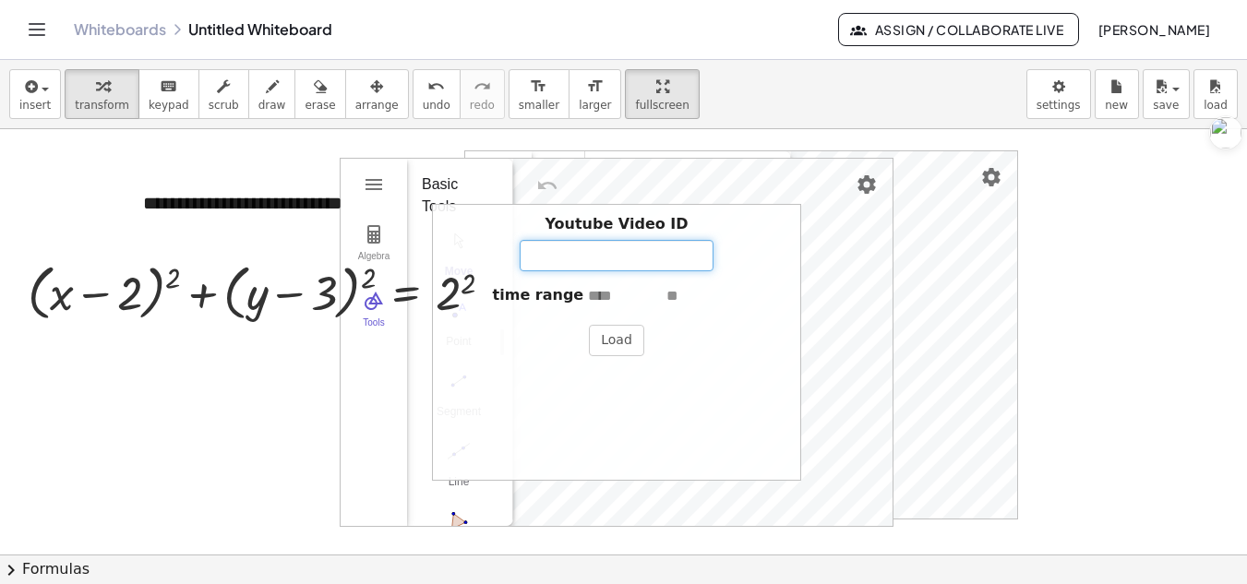
click at [634, 262] on input "Youtube Video ID" at bounding box center [617, 255] width 194 height 31
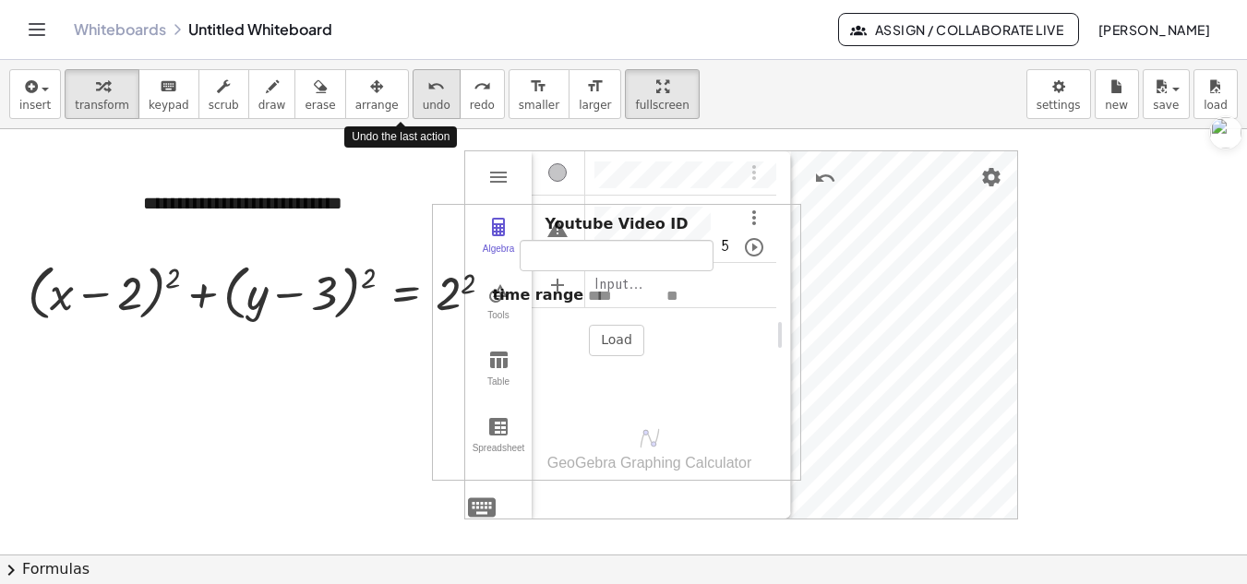
click at [423, 89] on div "undo" at bounding box center [437, 86] width 28 height 22
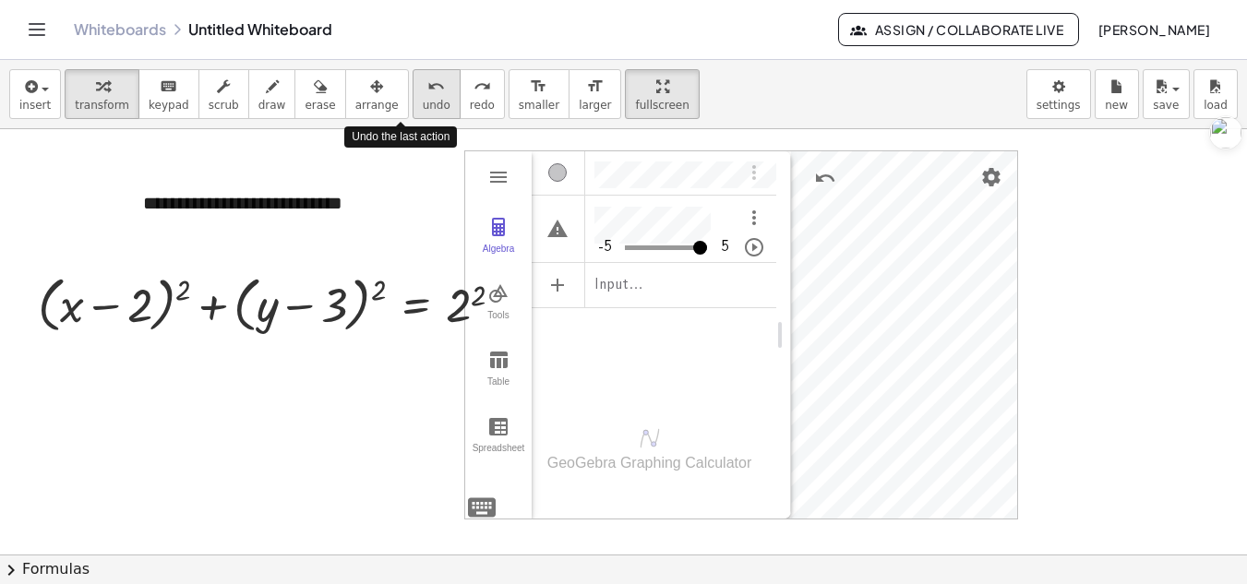
click at [423, 89] on div "undo" at bounding box center [437, 86] width 28 height 22
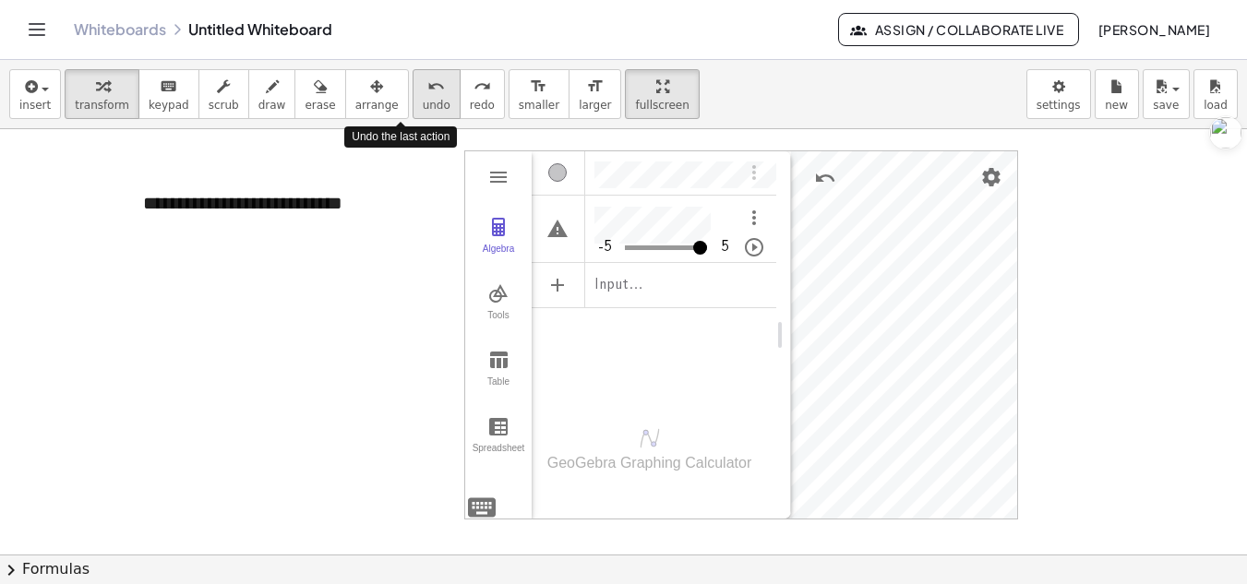
click at [423, 89] on div "undo" at bounding box center [437, 86] width 28 height 22
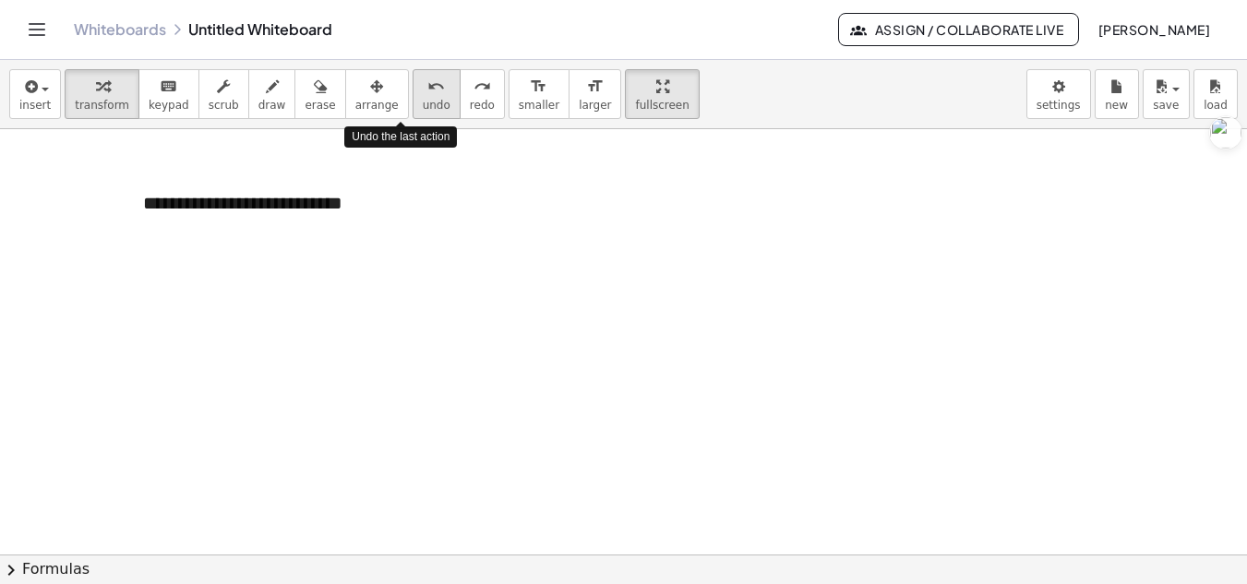
click at [423, 89] on div "undo" at bounding box center [437, 86] width 28 height 22
click at [423, 90] on div "undo" at bounding box center [437, 86] width 28 height 22
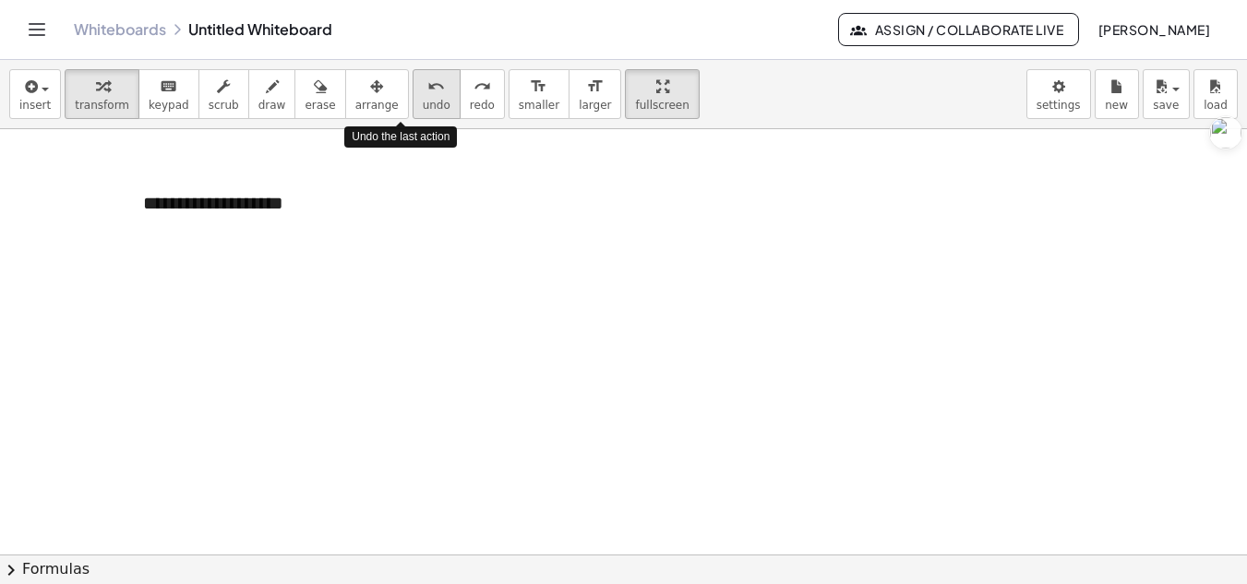
click at [423, 90] on div "undo" at bounding box center [437, 86] width 28 height 22
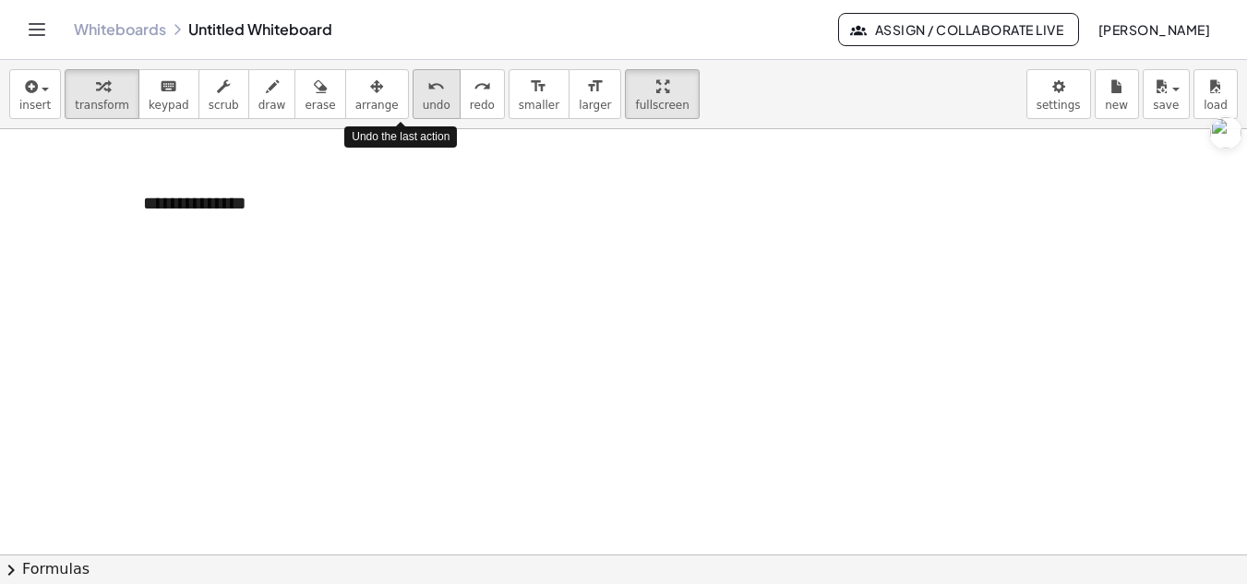
click at [423, 90] on div "undo" at bounding box center [437, 86] width 28 height 22
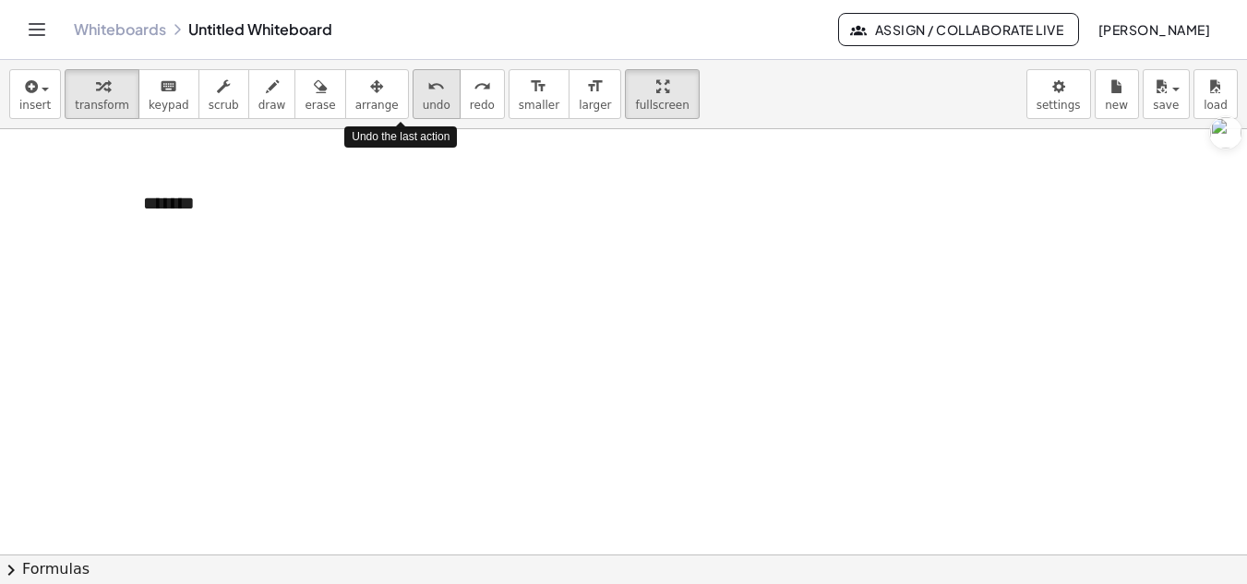
click at [423, 90] on div "undo" at bounding box center [437, 86] width 28 height 22
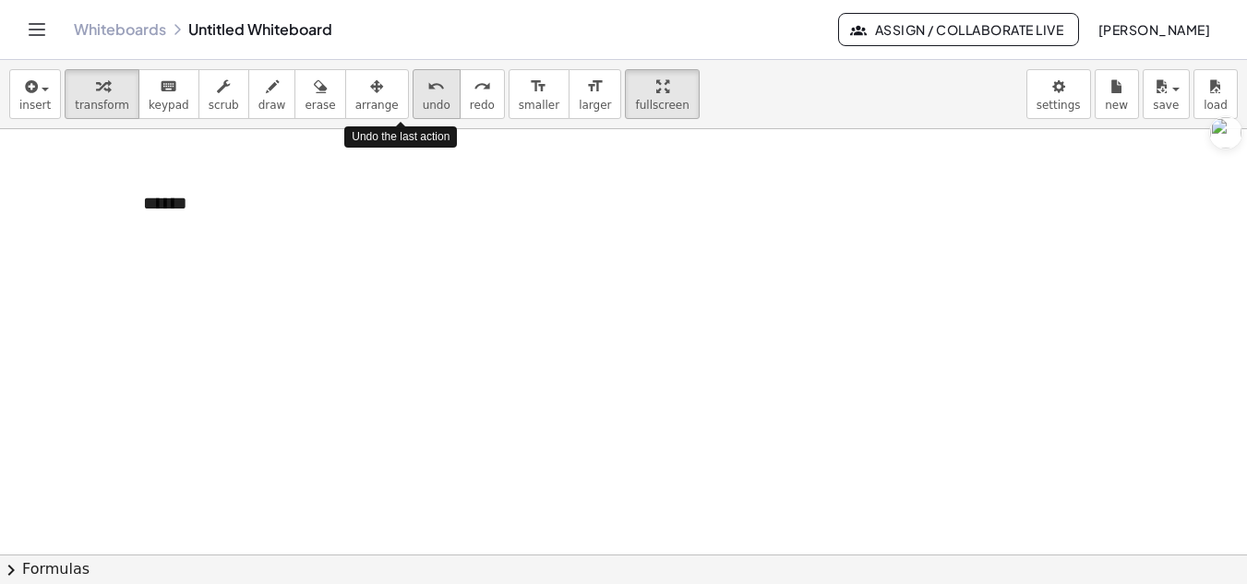
click at [423, 90] on div "undo" at bounding box center [437, 86] width 28 height 22
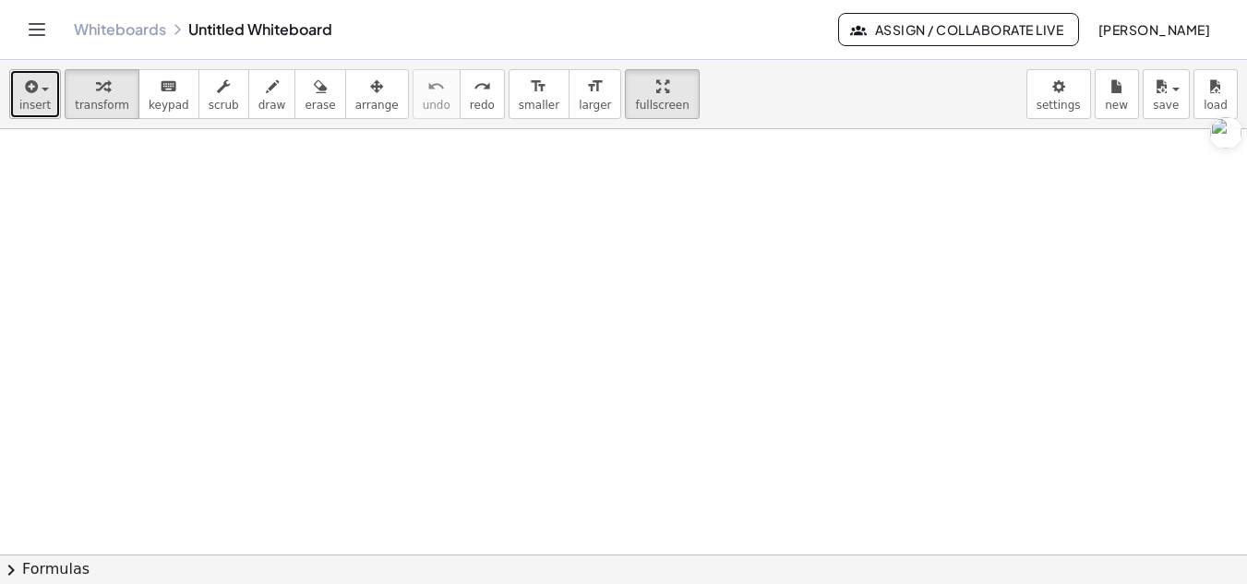
click at [35, 86] on icon "button" at bounding box center [29, 87] width 17 height 22
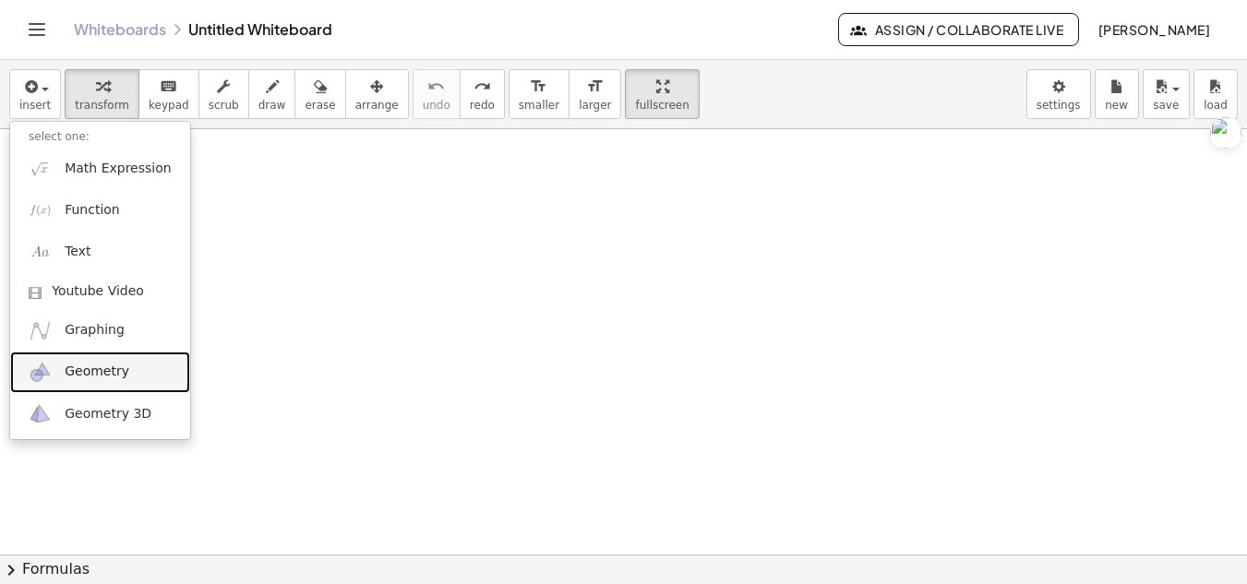
click at [95, 368] on span "Geometry" at bounding box center [97, 372] width 65 height 18
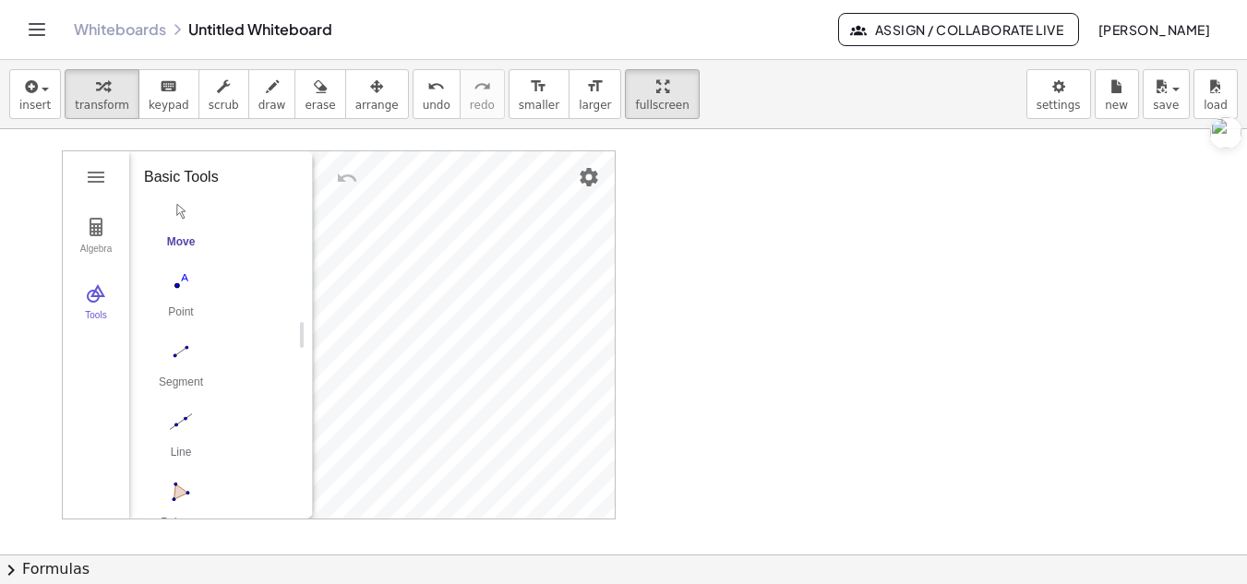
drag, startPoint x: 224, startPoint y: 332, endPoint x: 306, endPoint y: 349, distance: 83.8
click at [181, 287] on img "Point. Select position or line, function, or curve" at bounding box center [181, 282] width 74 height 30
click at [187, 353] on img "Segment. Select two points or positions" at bounding box center [181, 352] width 74 height 30
click at [190, 421] on img "Line. Select two points or positions" at bounding box center [181, 422] width 74 height 30
click at [187, 485] on img "Polygon. Select all vertices, then first vertex again" at bounding box center [181, 492] width 74 height 30
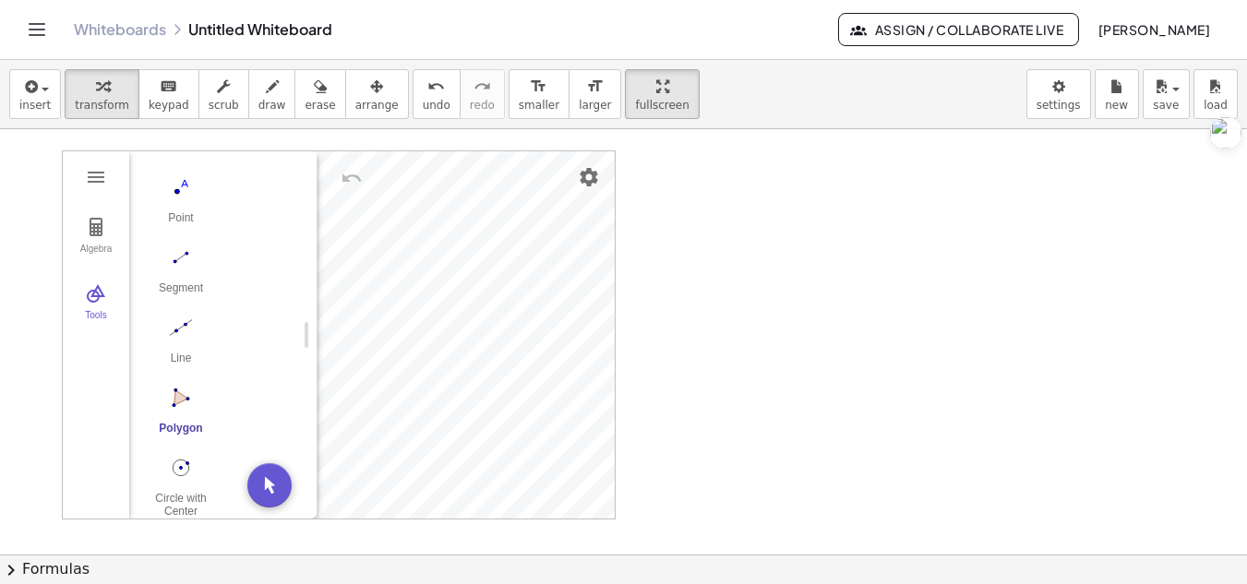
scroll to position [159, 0]
click at [202, 484] on div "More" at bounding box center [188, 489] width 59 height 15
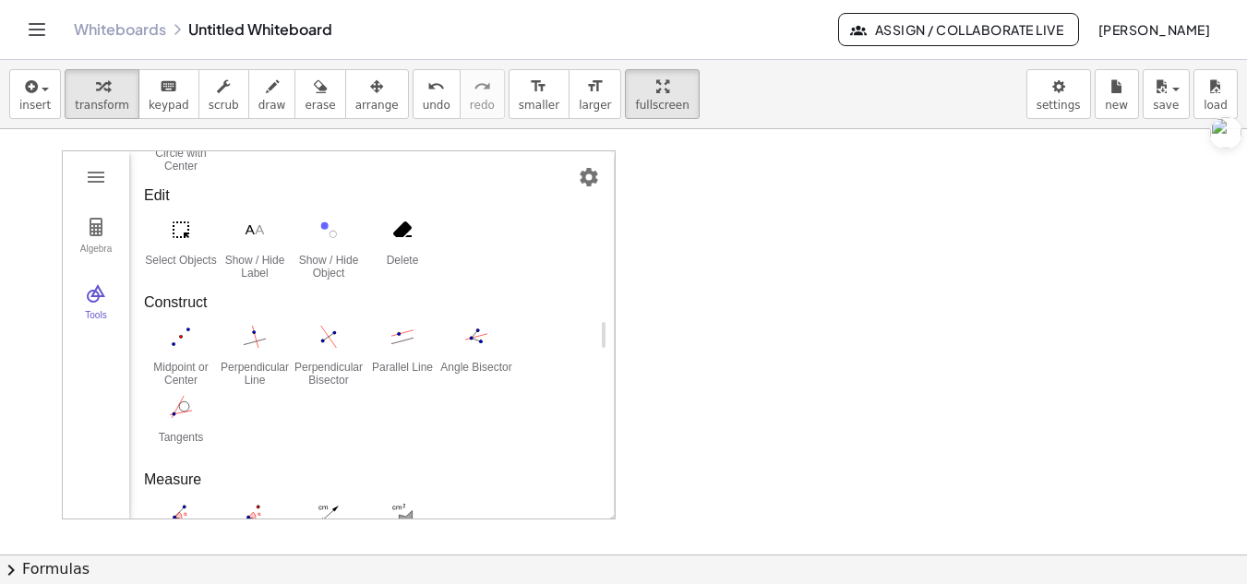
drag, startPoint x: 305, startPoint y: 337, endPoint x: 674, endPoint y: 376, distance: 371.3
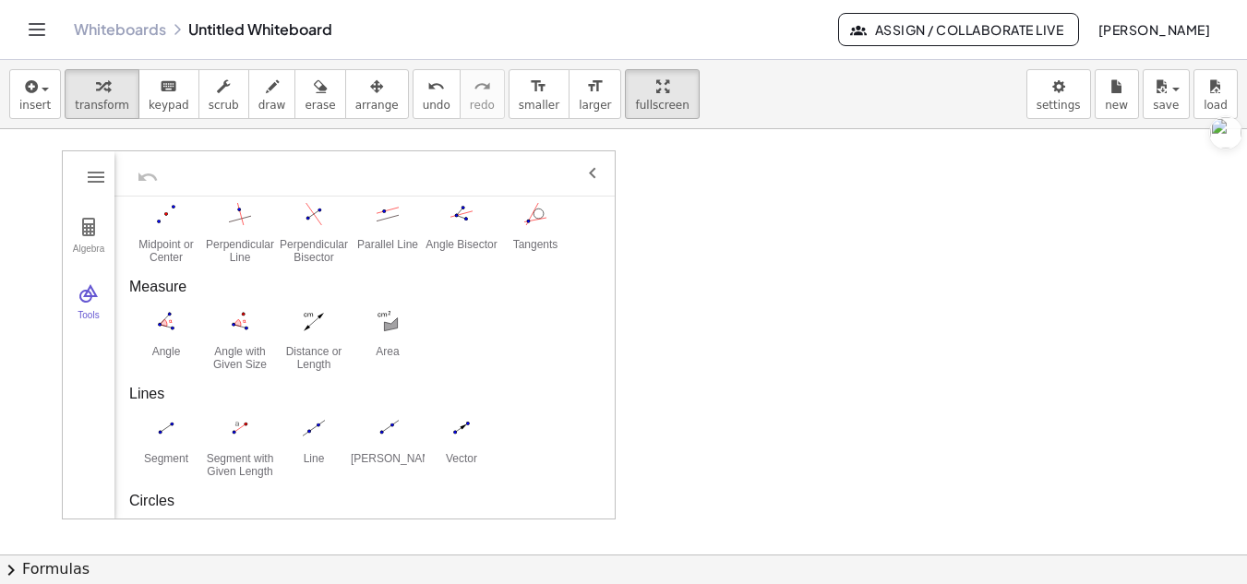
scroll to position [263, 0]
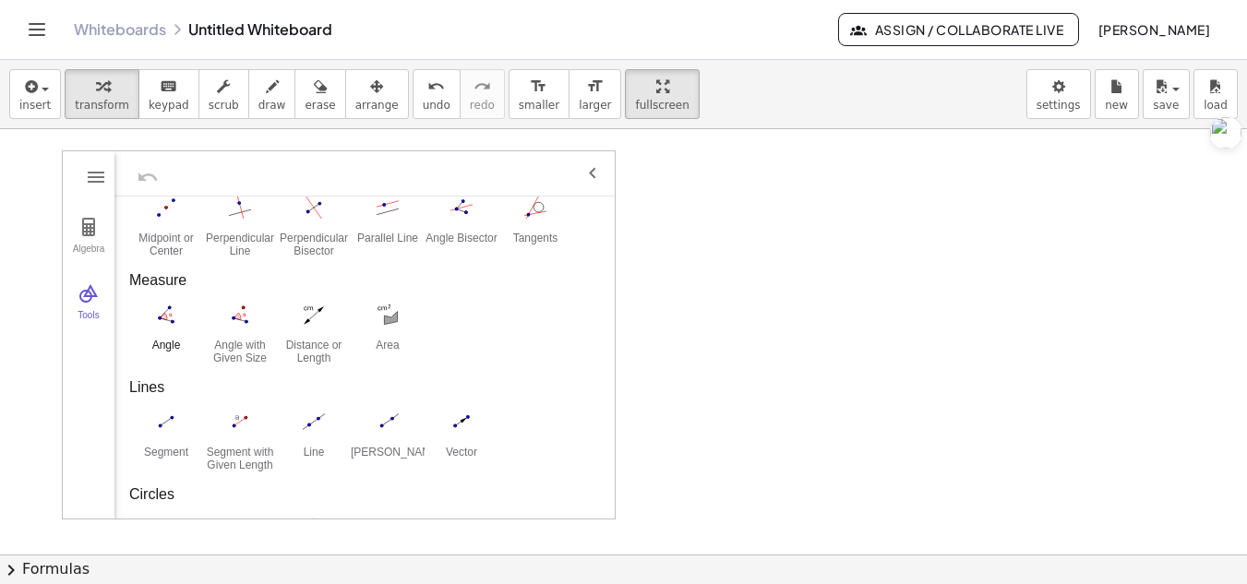
click at [160, 306] on img "Angle. Select three points or two lines" at bounding box center [166, 315] width 74 height 30
click at [571, 478] on img "Move. Drag or select object" at bounding box center [581, 485] width 44 height 44
drag, startPoint x: 174, startPoint y: 318, endPoint x: 799, endPoint y: 350, distance: 625.8
click at [799, 350] on div "Algebra Tools GeoGebra Geometry Basic Tools Move Point Segment Line Polygon Cir…" at bounding box center [623, 554] width 1247 height 851
click at [145, 310] on img "Angle. Select three points or two lines" at bounding box center [166, 315] width 74 height 30
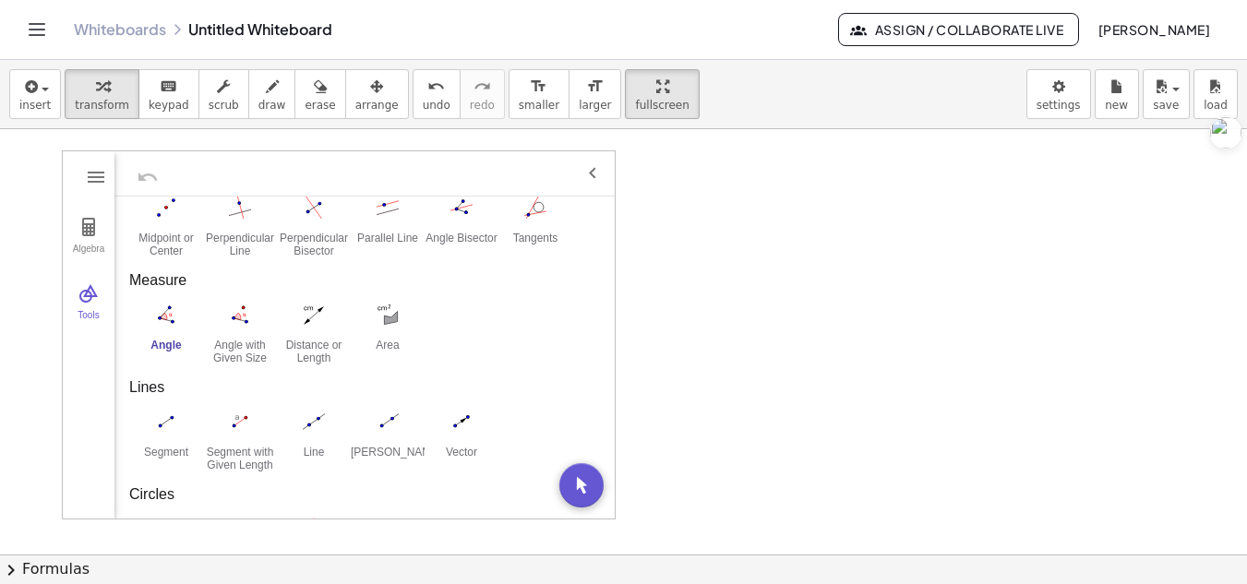
click at [145, 310] on img "Angle. Select three points or two lines" at bounding box center [166, 315] width 74 height 30
click at [590, 474] on img "Move. Drag or select object" at bounding box center [581, 485] width 44 height 44
click at [156, 307] on img "Angle. Select three points or two lines" at bounding box center [166, 315] width 74 height 30
drag, startPoint x: 156, startPoint y: 307, endPoint x: 602, endPoint y: 481, distance: 478.5
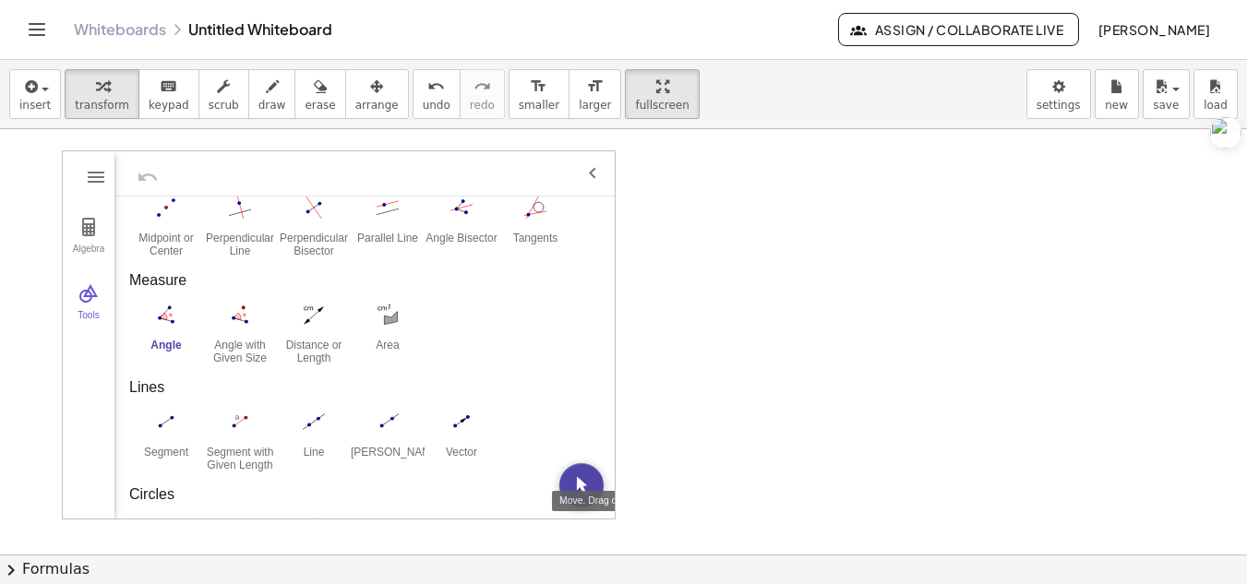
click at [602, 481] on div "GeoGebra Geometry Basic Tools Move Point Segment Line Polygon Circle with Cente…" at bounding box center [364, 358] width 500 height 322
click at [54, 92] on button "insert" at bounding box center [35, 94] width 52 height 50
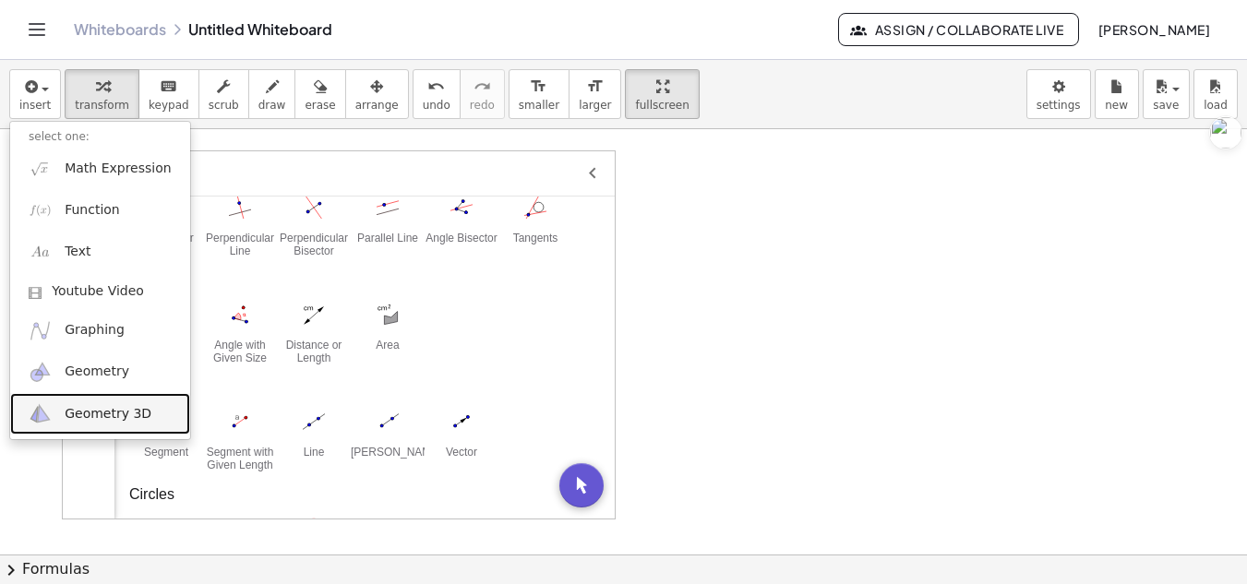
click at [117, 424] on link "Geometry 3D" at bounding box center [100, 414] width 180 height 42
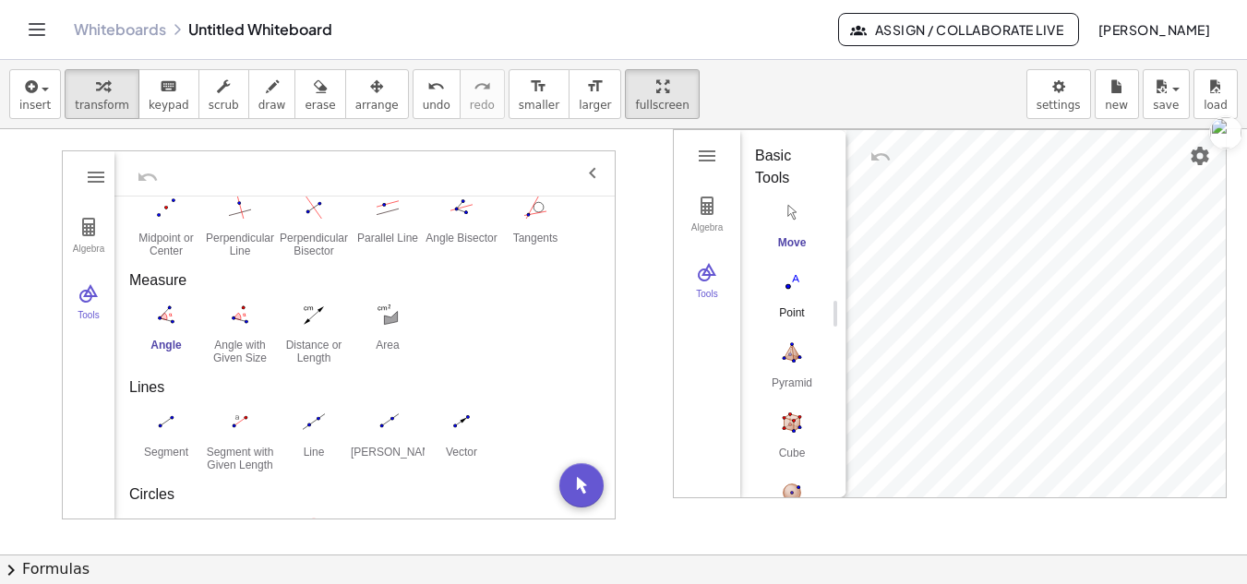
click at [788, 305] on button "Point" at bounding box center [792, 300] width 74 height 66
click at [796, 443] on img "Move. Drag or select object" at bounding box center [798, 464] width 44 height 44
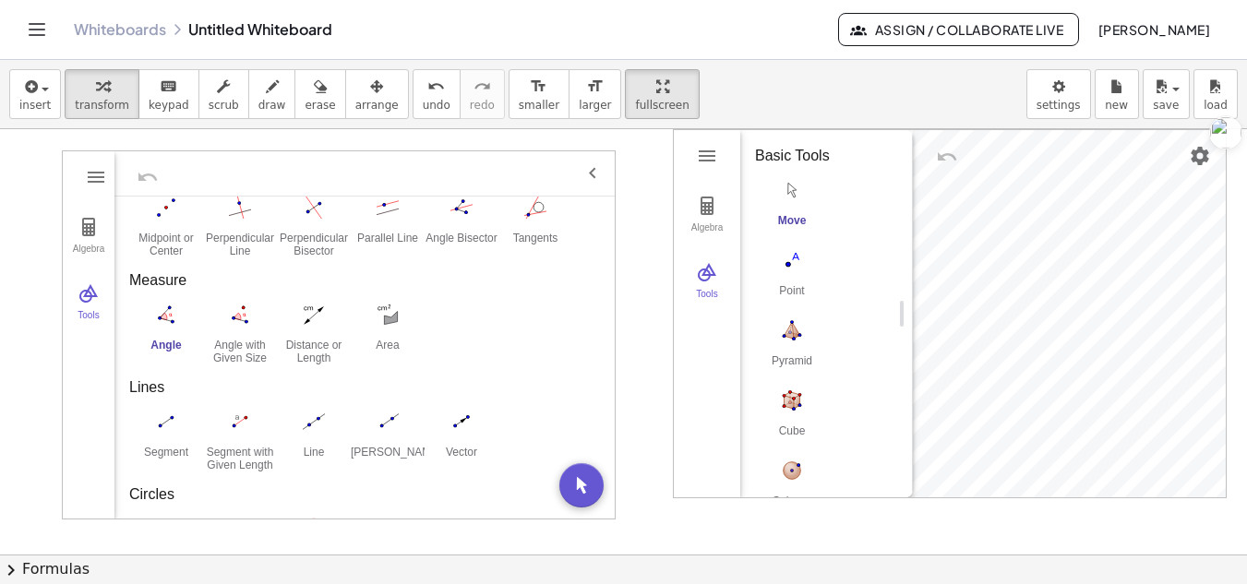
drag, startPoint x: 838, startPoint y: 308, endPoint x: 905, endPoint y: 316, distance: 66.9
click at [800, 354] on button "Pyramid" at bounding box center [792, 348] width 74 height 66
click at [799, 396] on img "Cube. Select two points or other corresponding objects" at bounding box center [792, 401] width 74 height 30
click at [1100, 162] on div "Algebra Tools GeoGebra 3D Calculator Basic Tools Move Point Pyramid Cube Sphere…" at bounding box center [950, 313] width 552 height 367
click at [799, 336] on img "Pyramid. Select a polygon for bottom, then select top point" at bounding box center [792, 331] width 74 height 30
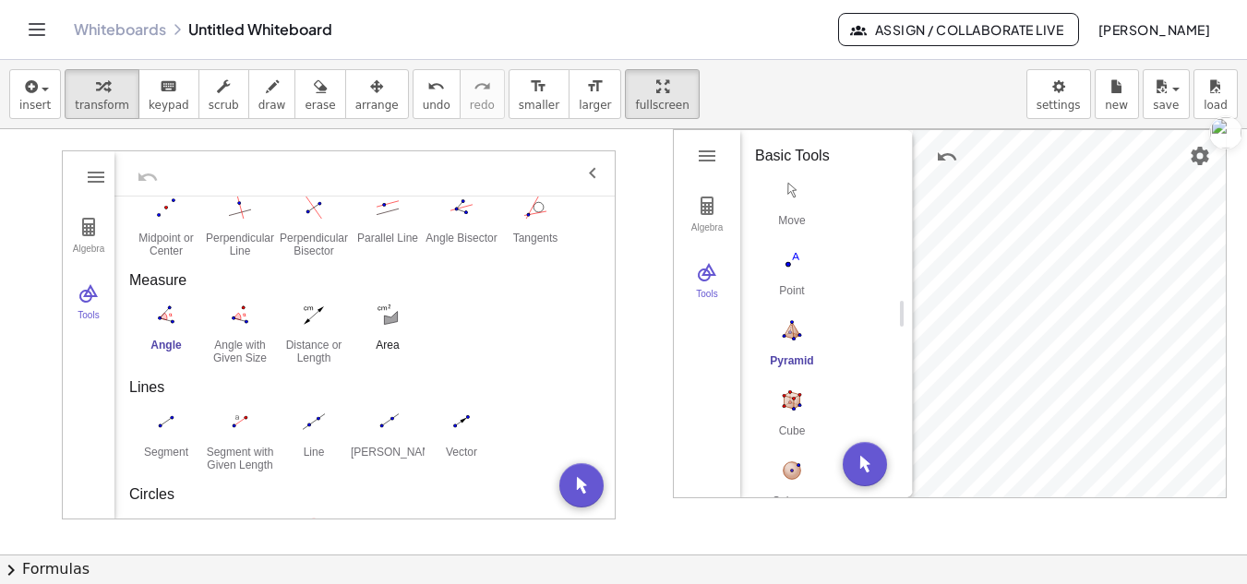
click at [367, 320] on img "Area. Select polygon, circle or conic" at bounding box center [388, 315] width 74 height 30
click at [32, 87] on icon "button" at bounding box center [29, 87] width 17 height 22
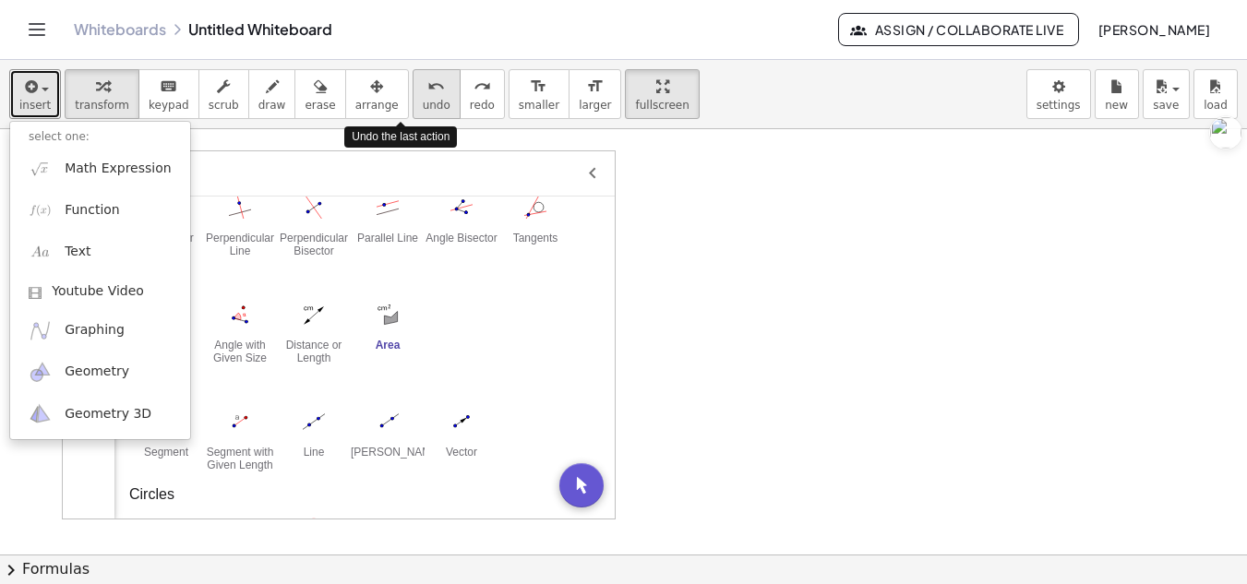
click at [427, 95] on icon "undo" at bounding box center [436, 87] width 18 height 22
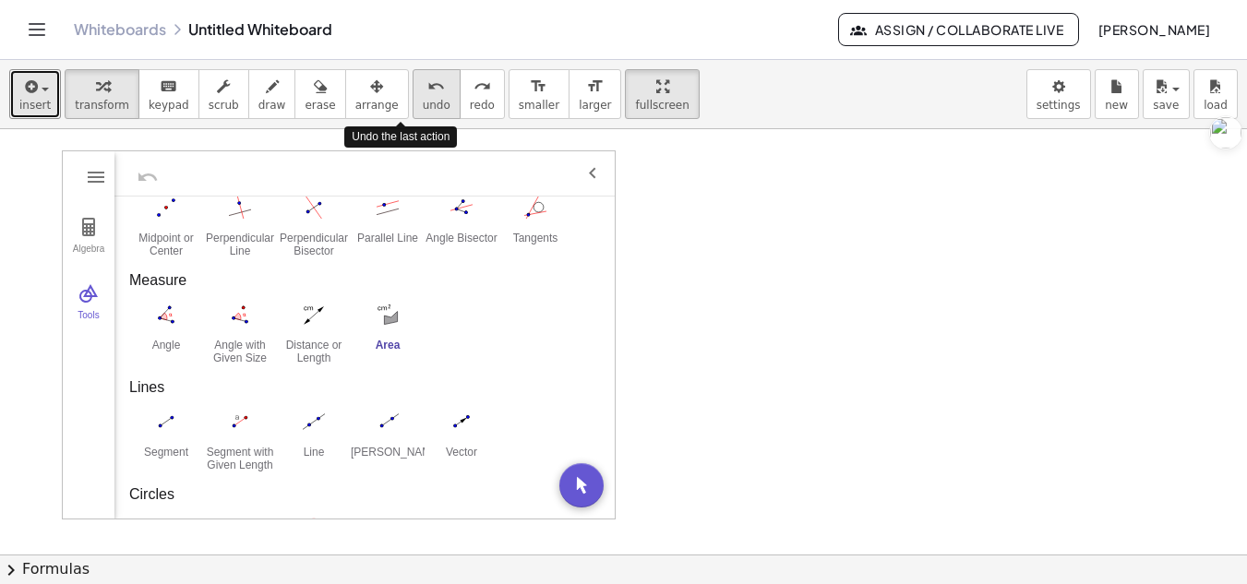
click at [427, 95] on icon "undo" at bounding box center [436, 87] width 18 height 22
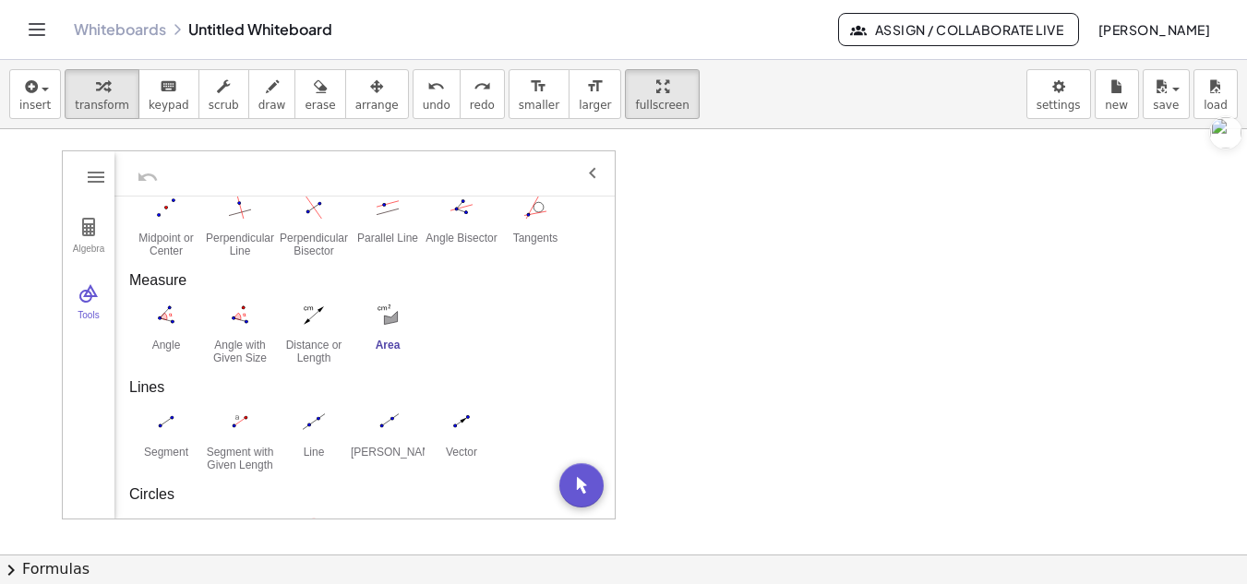
click at [390, 335] on button "Area" at bounding box center [388, 332] width 74 height 66
click at [394, 324] on img "Area. Select polygon, circle or conic" at bounding box center [388, 315] width 74 height 30
drag, startPoint x: 43, startPoint y: 67, endPoint x: 43, endPoint y: 87, distance: 19.4
click at [43, 87] on div "insert select one: Math Expression Function Text Youtube Video Graphing Geometr…" at bounding box center [623, 94] width 1247 height 69
click at [43, 87] on div "button" at bounding box center [34, 86] width 31 height 22
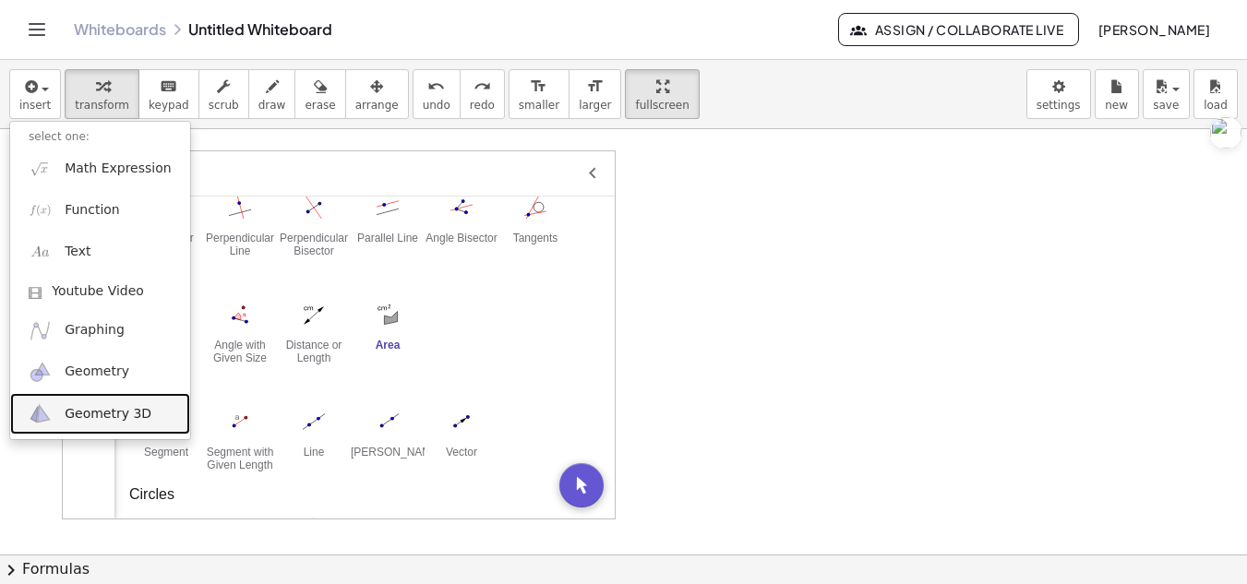
click at [104, 403] on link "Geometry 3D" at bounding box center [100, 414] width 180 height 42
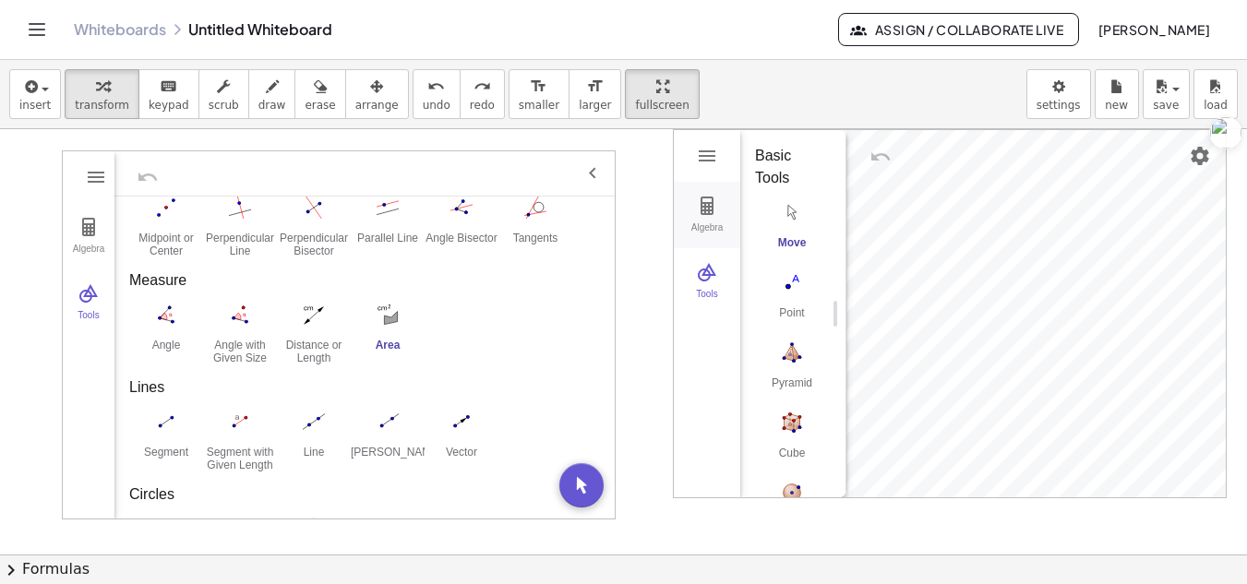
click at [713, 228] on div "Algebra" at bounding box center [707, 235] width 59 height 26
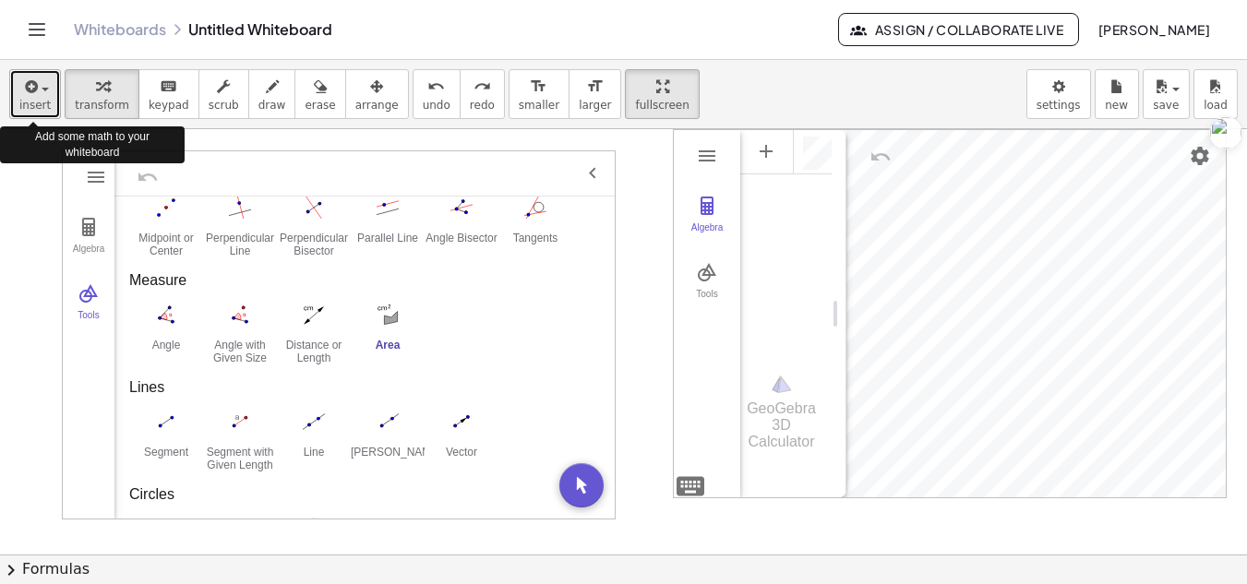
click at [27, 80] on icon "button" at bounding box center [29, 87] width 17 height 22
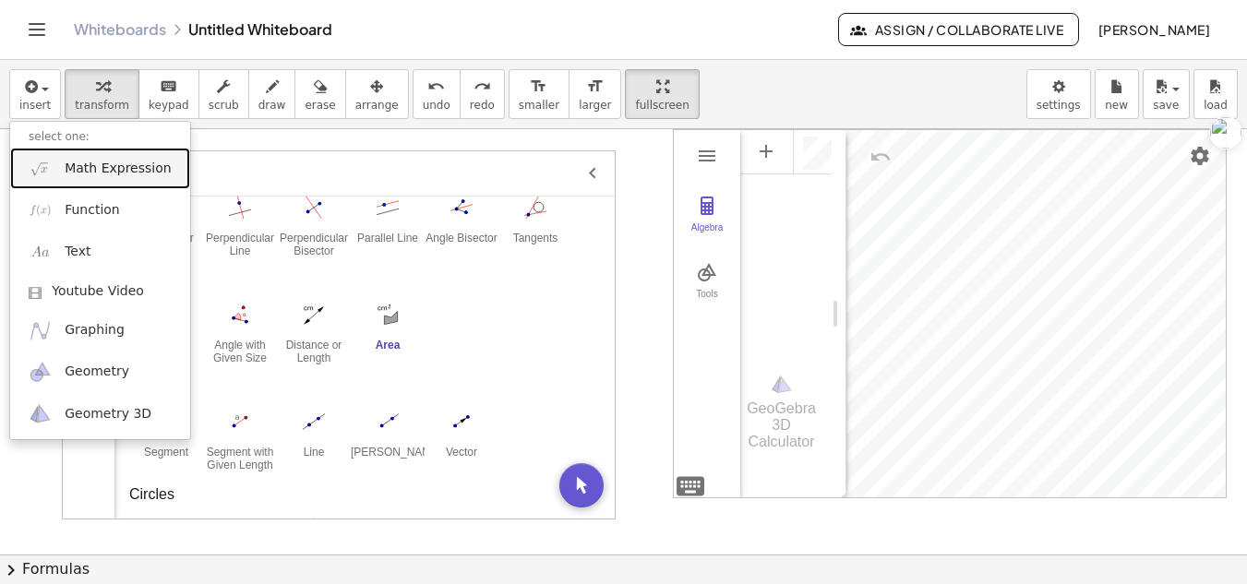
click at [137, 164] on span "Math Expression" at bounding box center [118, 169] width 106 height 18
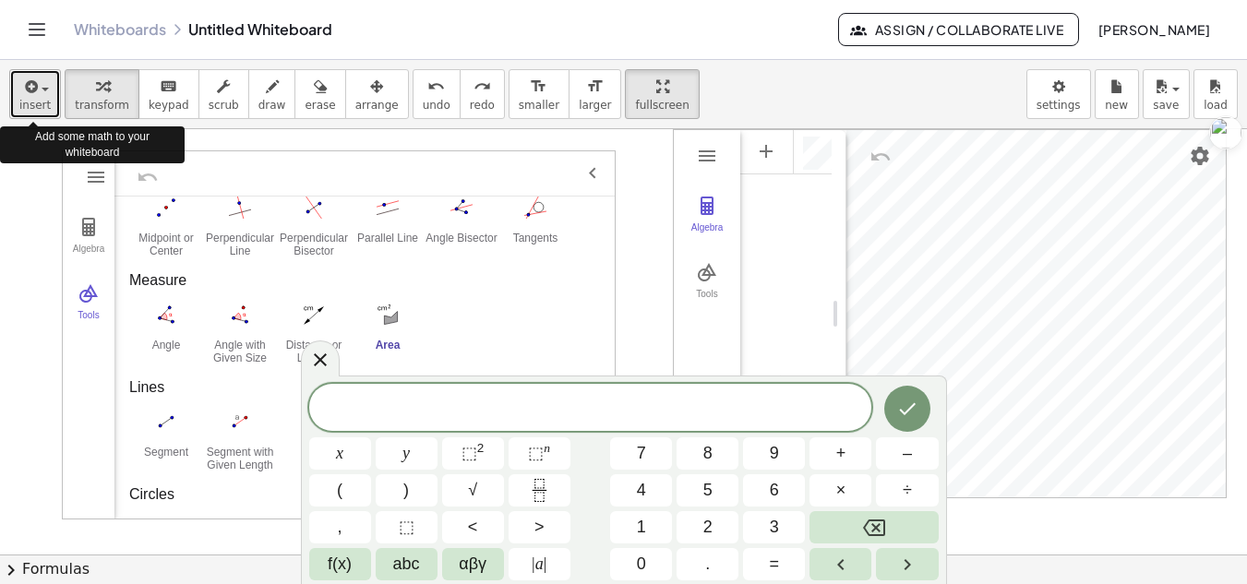
click at [30, 94] on icon "button" at bounding box center [29, 87] width 17 height 22
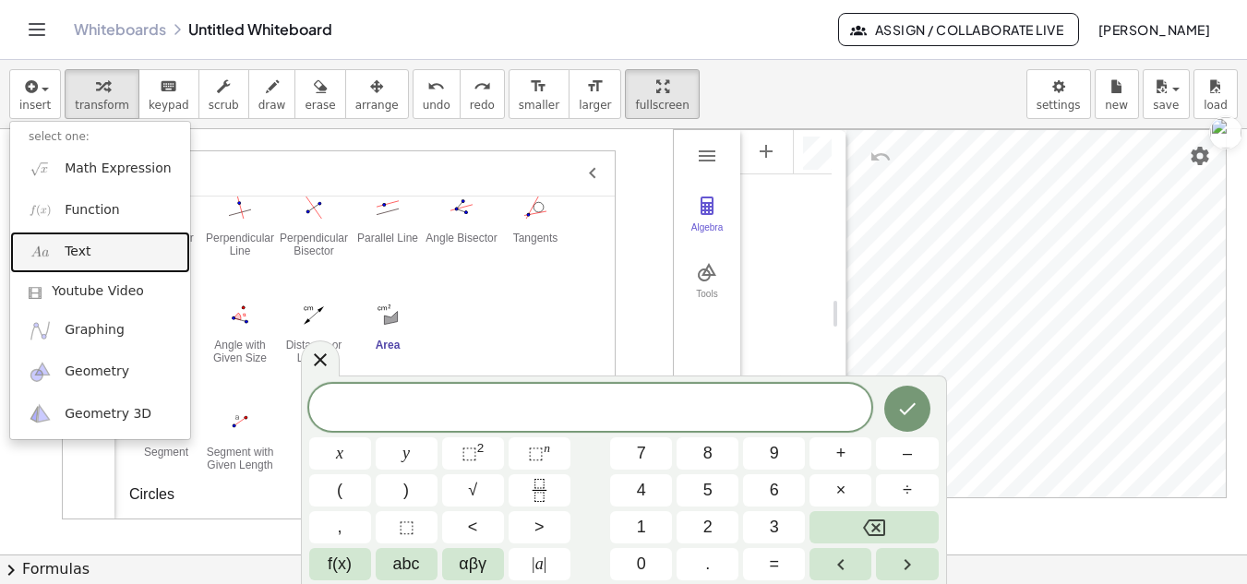
click at [115, 255] on link "Text" at bounding box center [100, 253] width 180 height 42
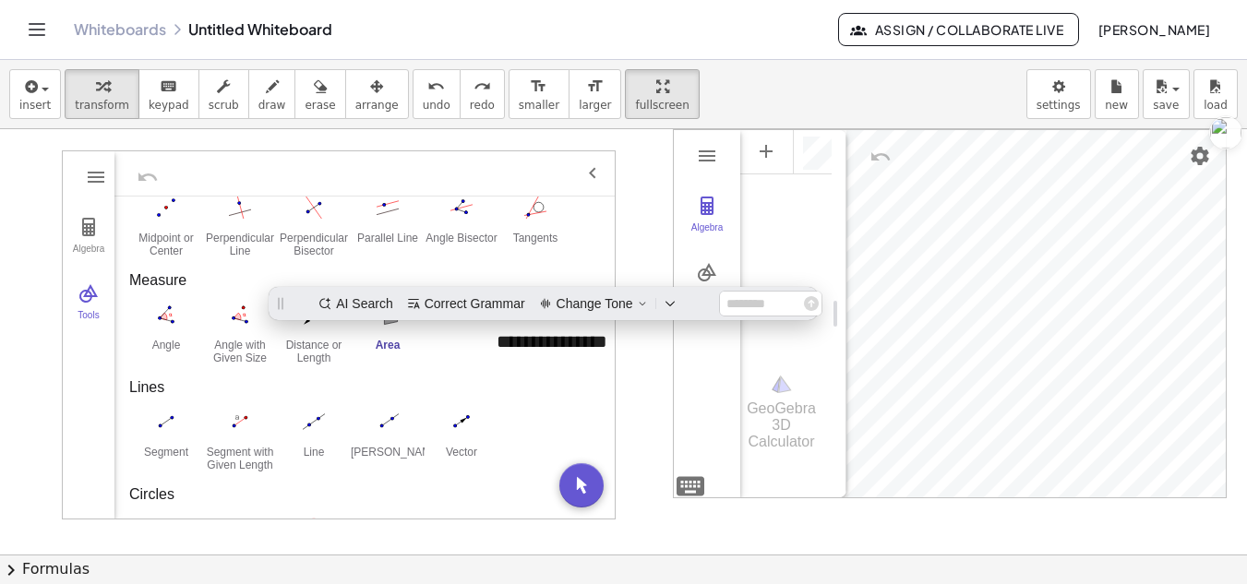
scroll to position [0, 0]
click at [21, 66] on div "insert select one: Math Expression Function Text Youtube Video Graphing Geometr…" at bounding box center [623, 94] width 1247 height 69
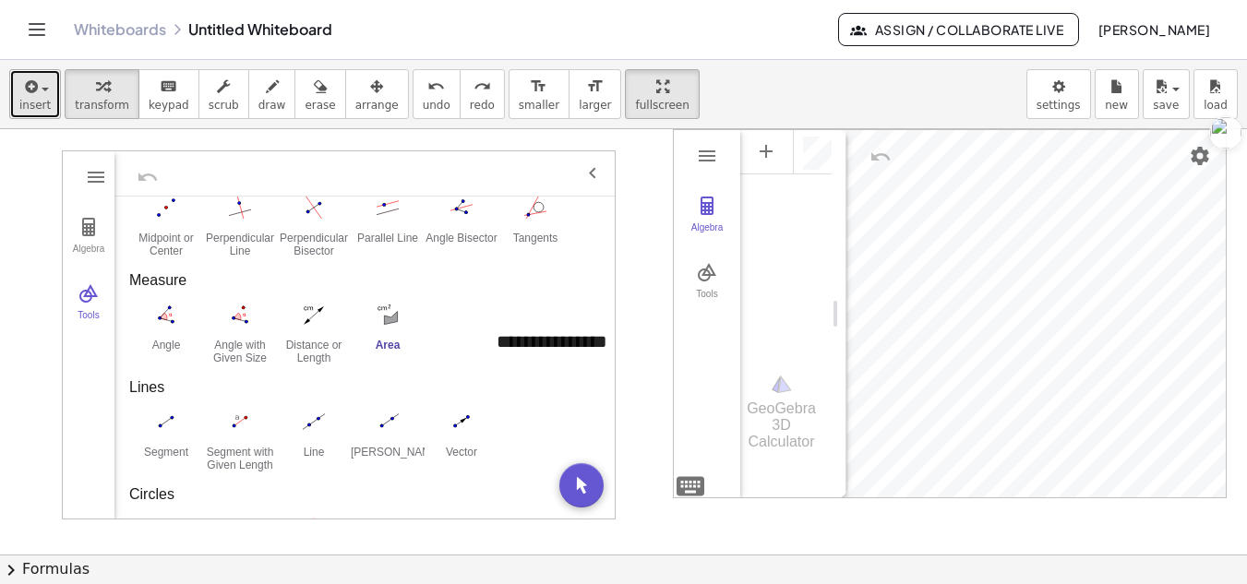
click at [29, 85] on icon "button" at bounding box center [29, 87] width 17 height 22
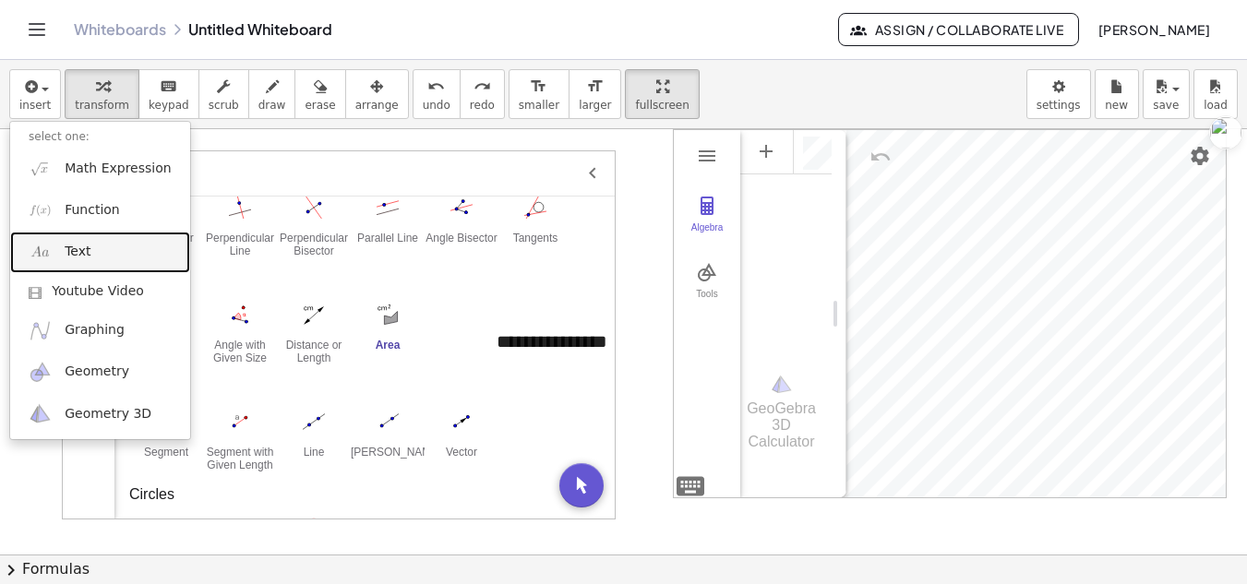
click at [89, 248] on link "Text" at bounding box center [100, 253] width 180 height 42
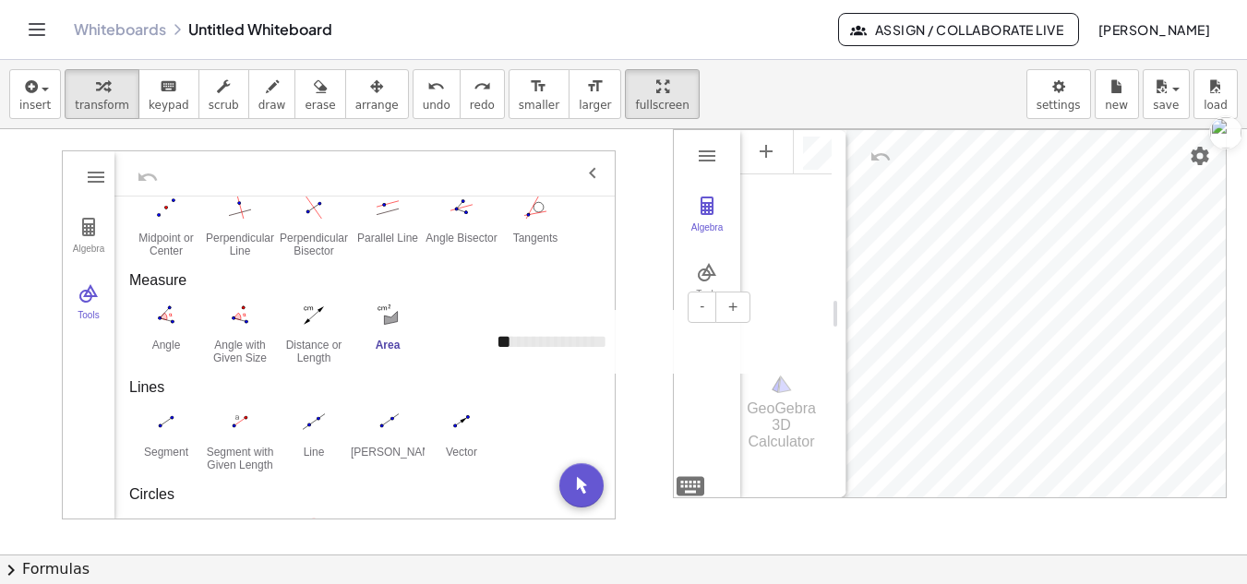
click at [599, 348] on div "**" at bounding box center [616, 342] width 277 height 64
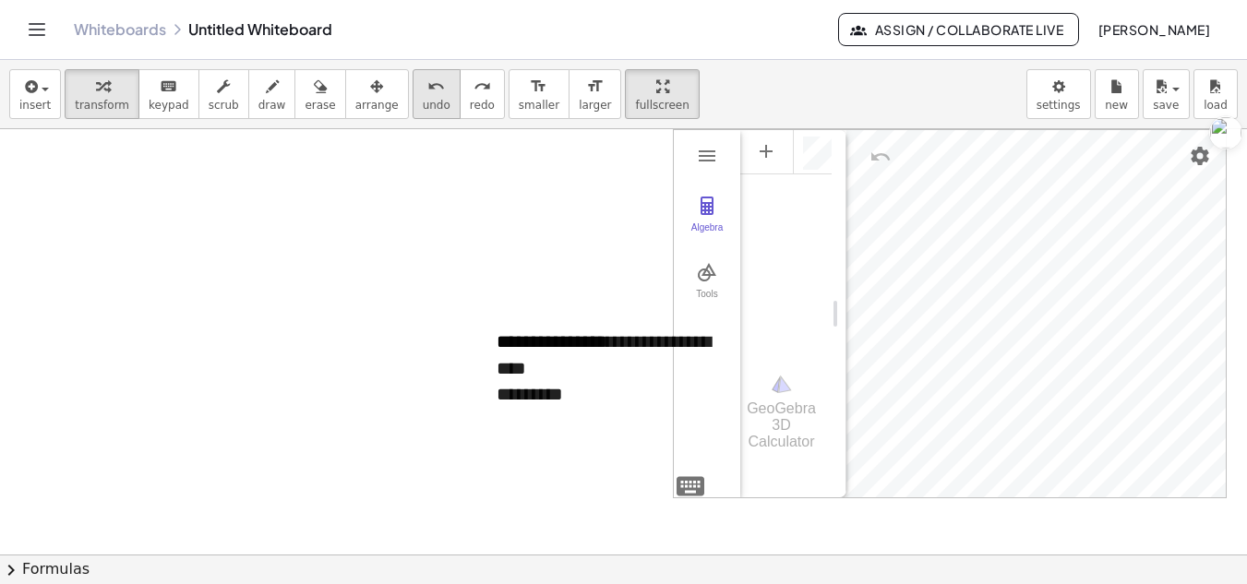
click at [420, 99] on button "undo undo" at bounding box center [437, 94] width 48 height 50
click at [34, 90] on icon "button" at bounding box center [29, 87] width 17 height 22
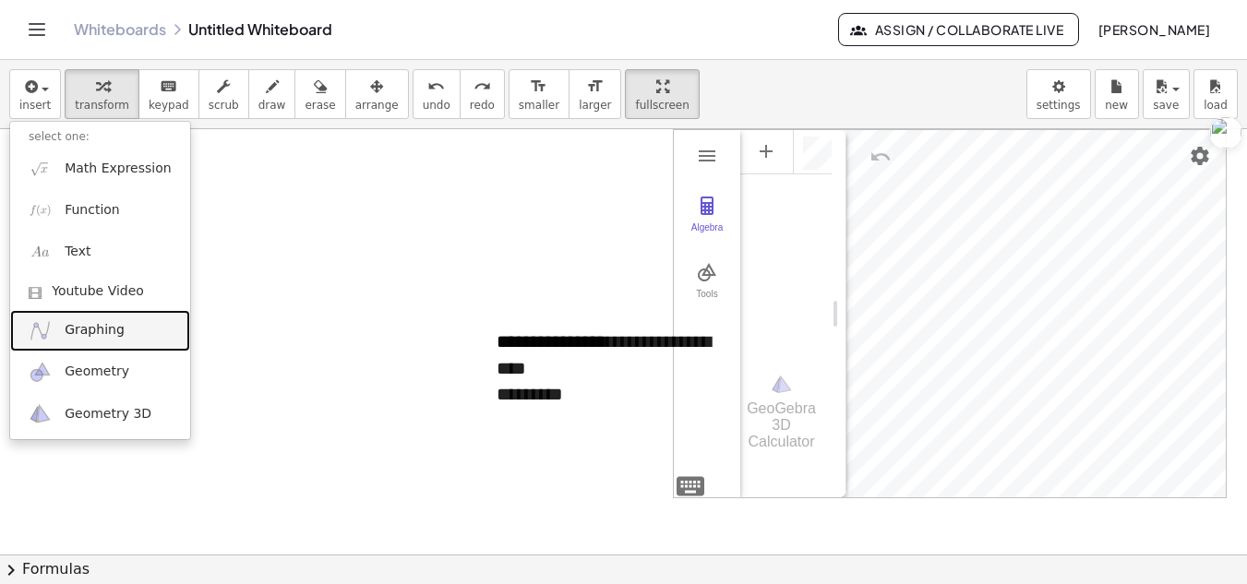
click at [83, 321] on span "Graphing" at bounding box center [95, 330] width 60 height 18
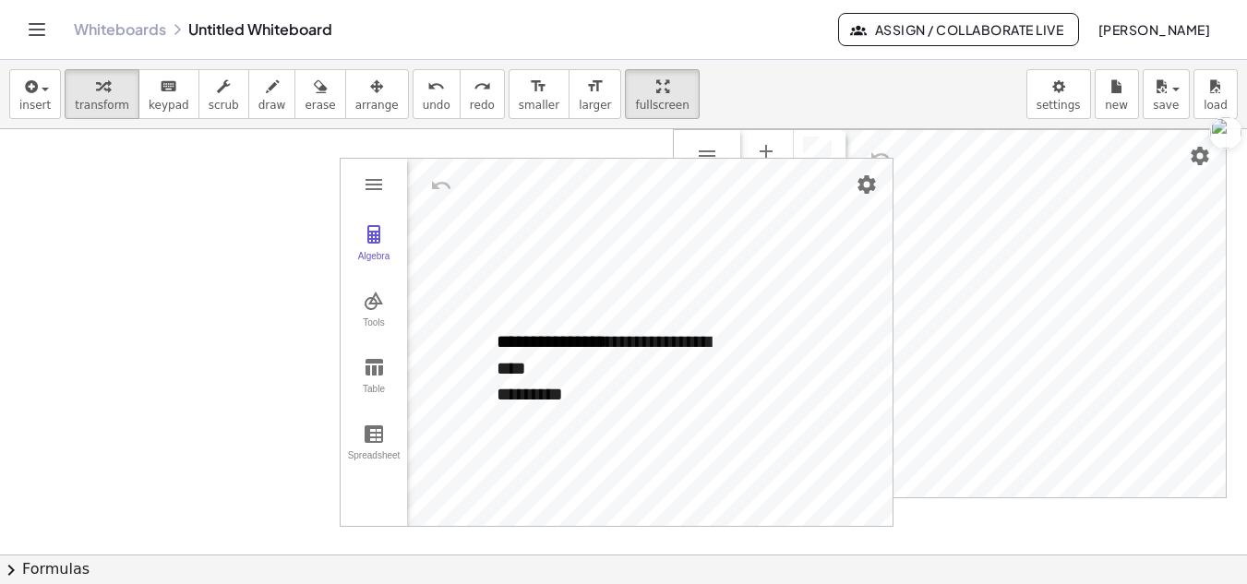
click at [606, 150] on div at bounding box center [623, 554] width 1247 height 851
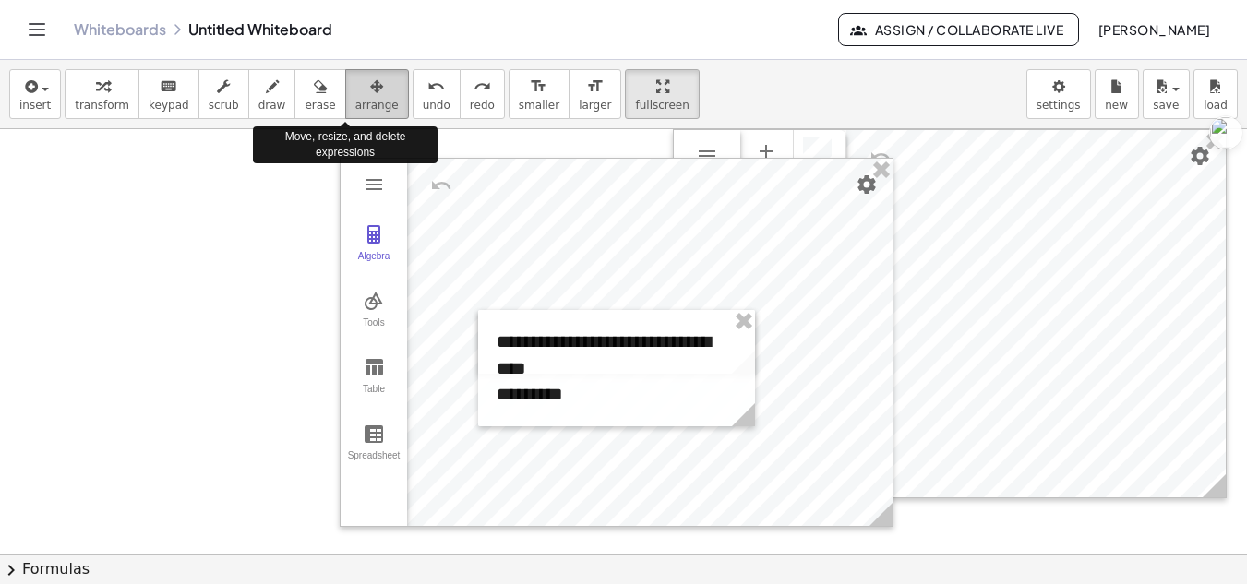
click at [355, 95] on div "button" at bounding box center [376, 86] width 43 height 22
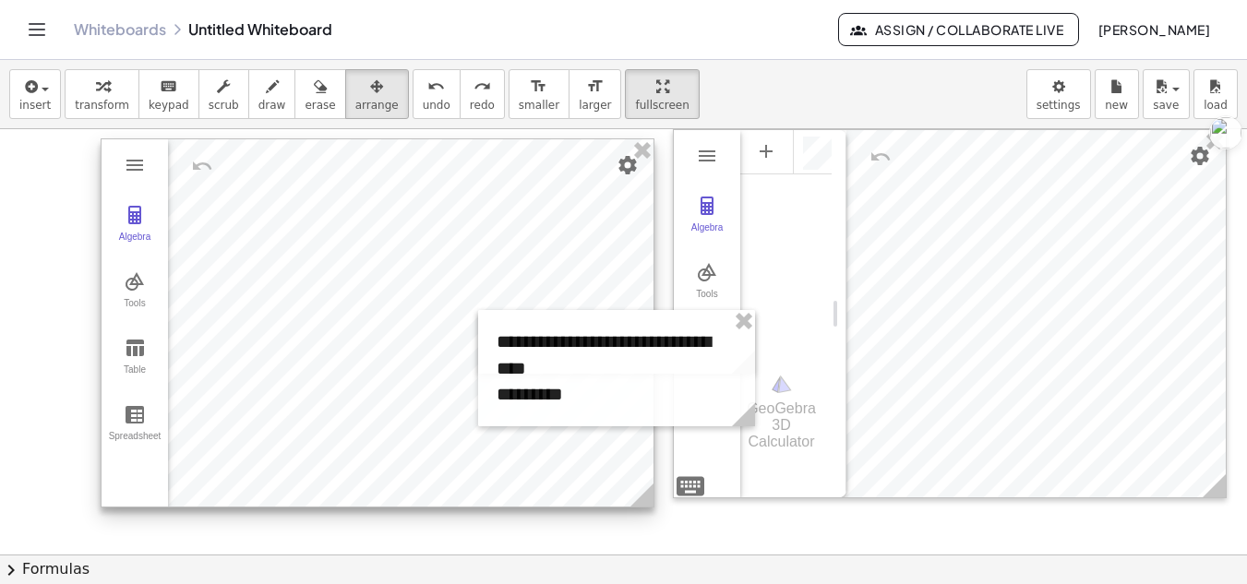
drag, startPoint x: 660, startPoint y: 174, endPoint x: 421, endPoint y: 154, distance: 239.9
click at [421, 154] on div at bounding box center [378, 322] width 552 height 367
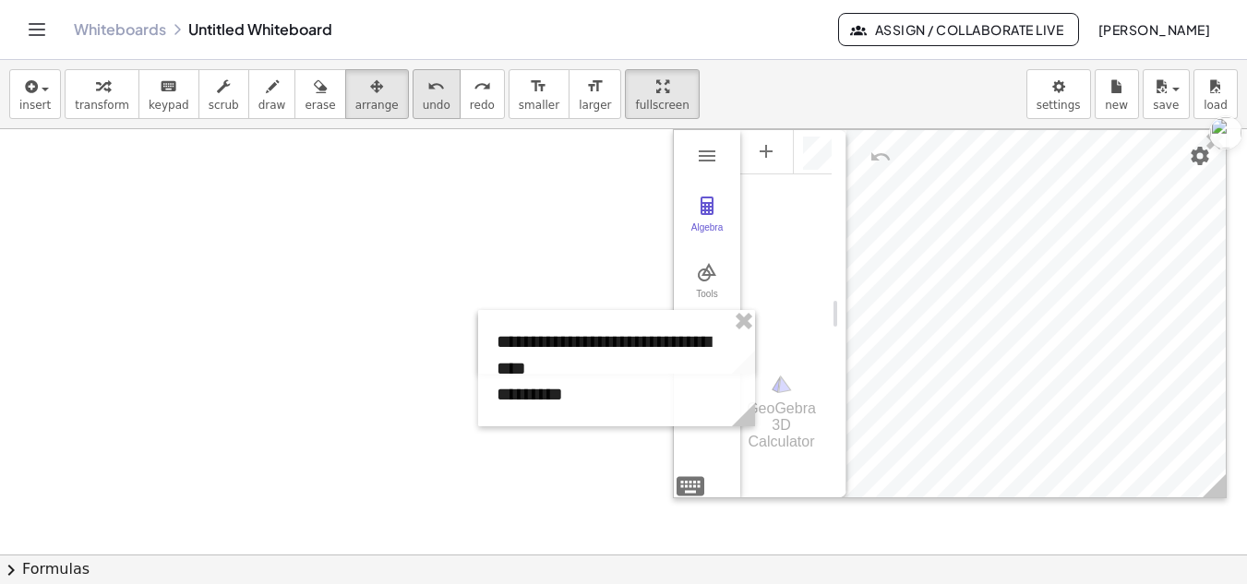
click at [423, 99] on span "undo" at bounding box center [437, 105] width 28 height 13
click at [427, 96] on icon "undo" at bounding box center [436, 87] width 18 height 22
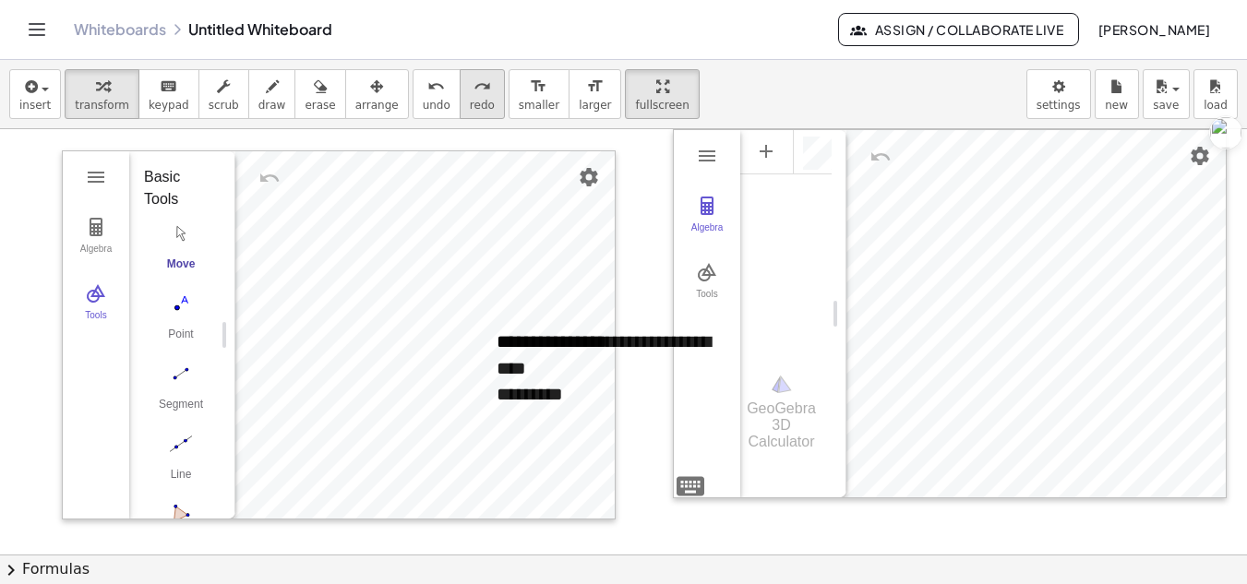
click at [470, 99] on span "redo" at bounding box center [482, 105] width 25 height 13
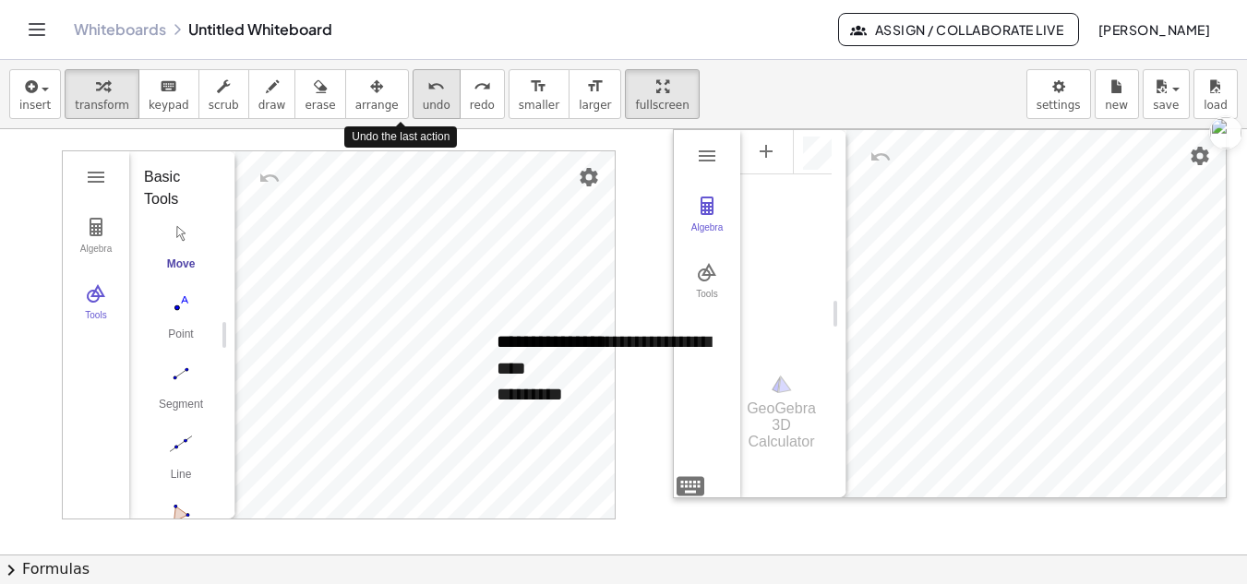
click at [427, 88] on icon "undo" at bounding box center [436, 87] width 18 height 22
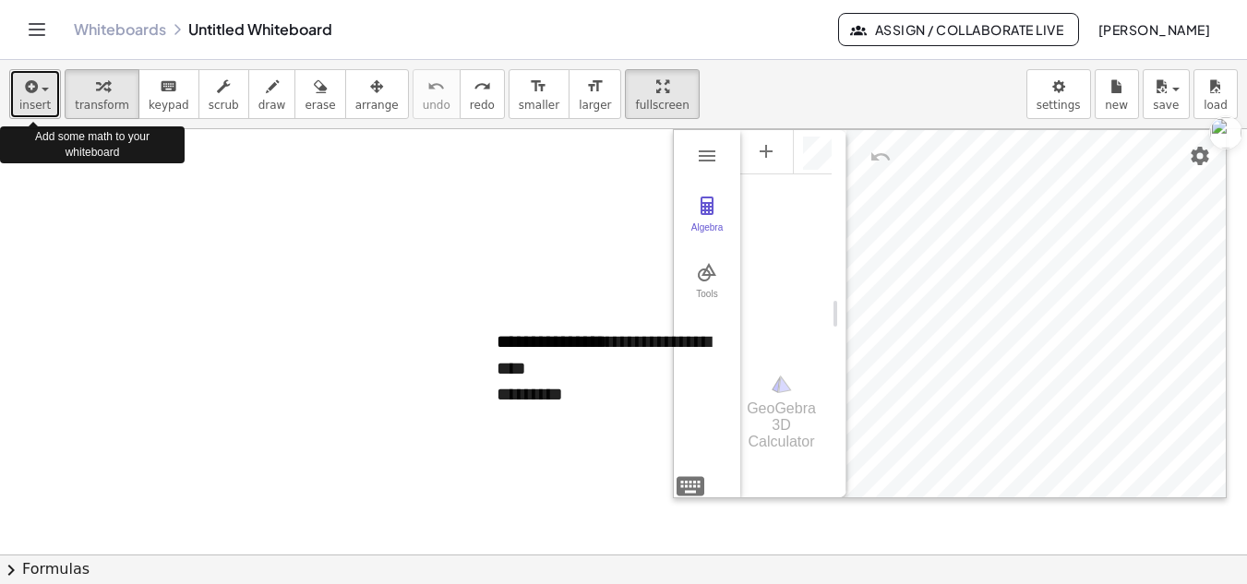
click at [34, 74] on button "insert" at bounding box center [35, 94] width 52 height 50
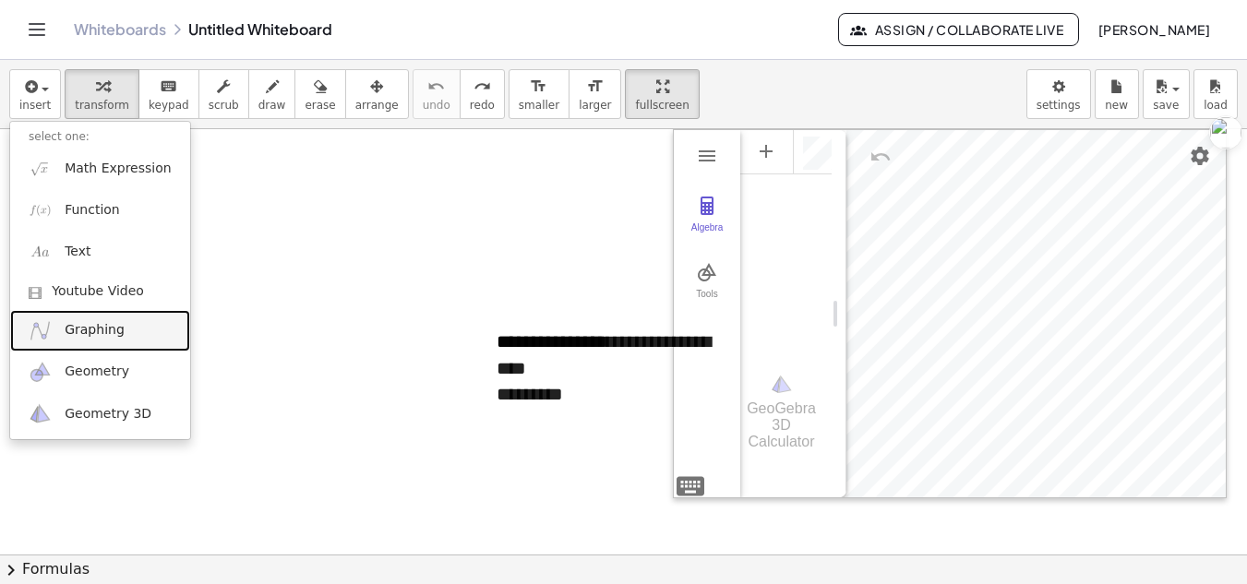
click at [84, 341] on link "Graphing" at bounding box center [100, 331] width 180 height 42
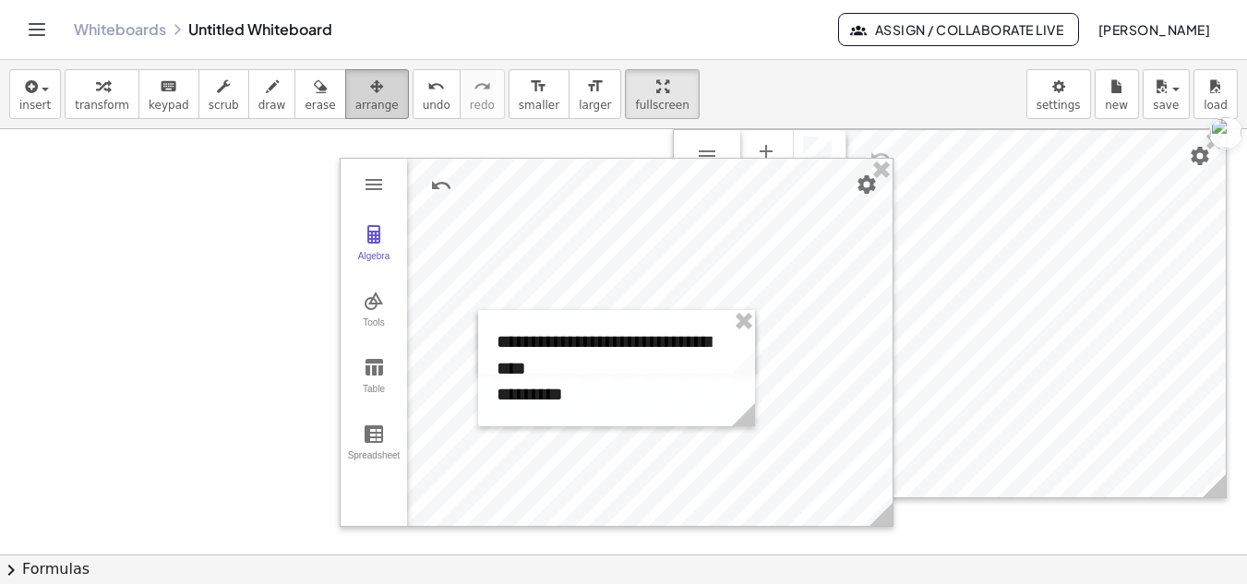
click at [355, 99] on span "arrange" at bounding box center [376, 105] width 43 height 13
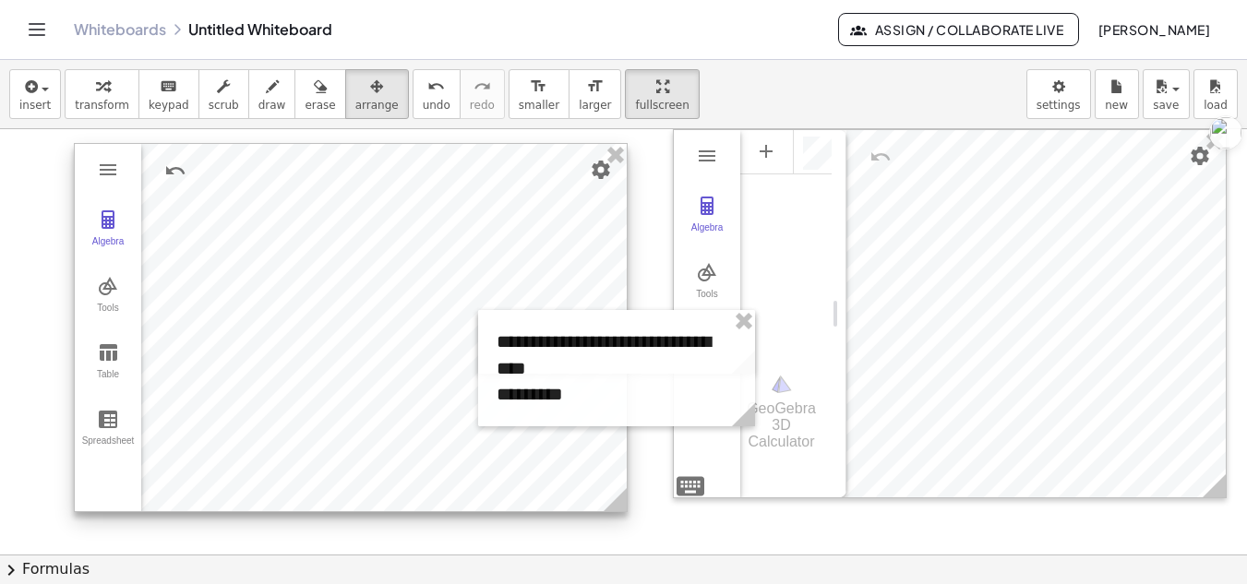
drag, startPoint x: 621, startPoint y: 174, endPoint x: 355, endPoint y: 159, distance: 266.3
click at [355, 159] on div at bounding box center [351, 327] width 552 height 367
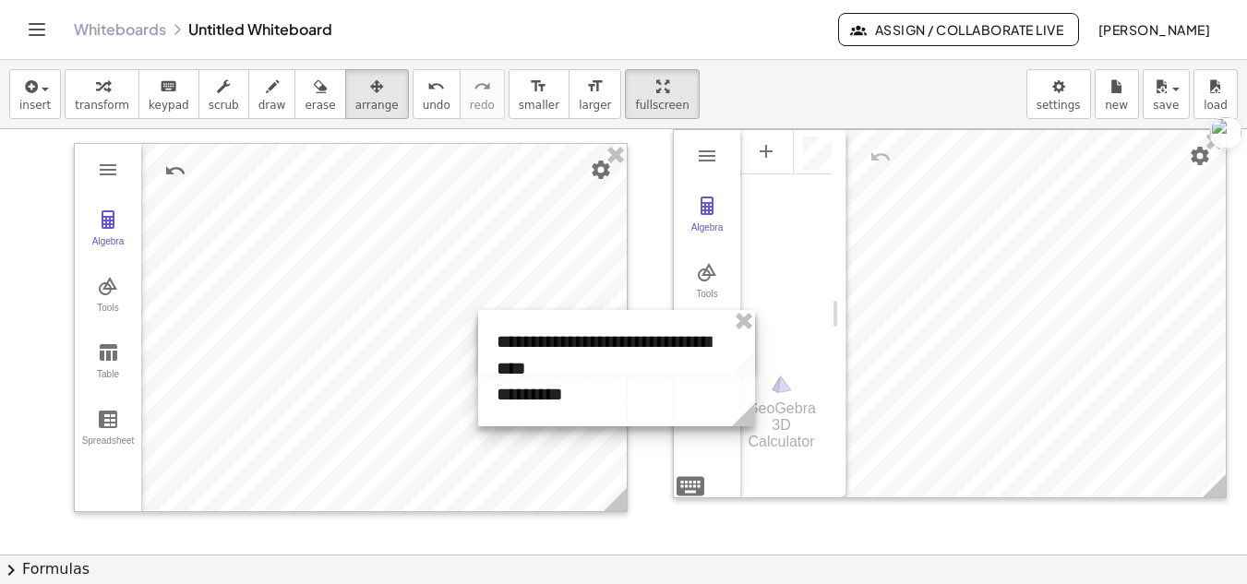
click at [603, 391] on div at bounding box center [616, 368] width 277 height 116
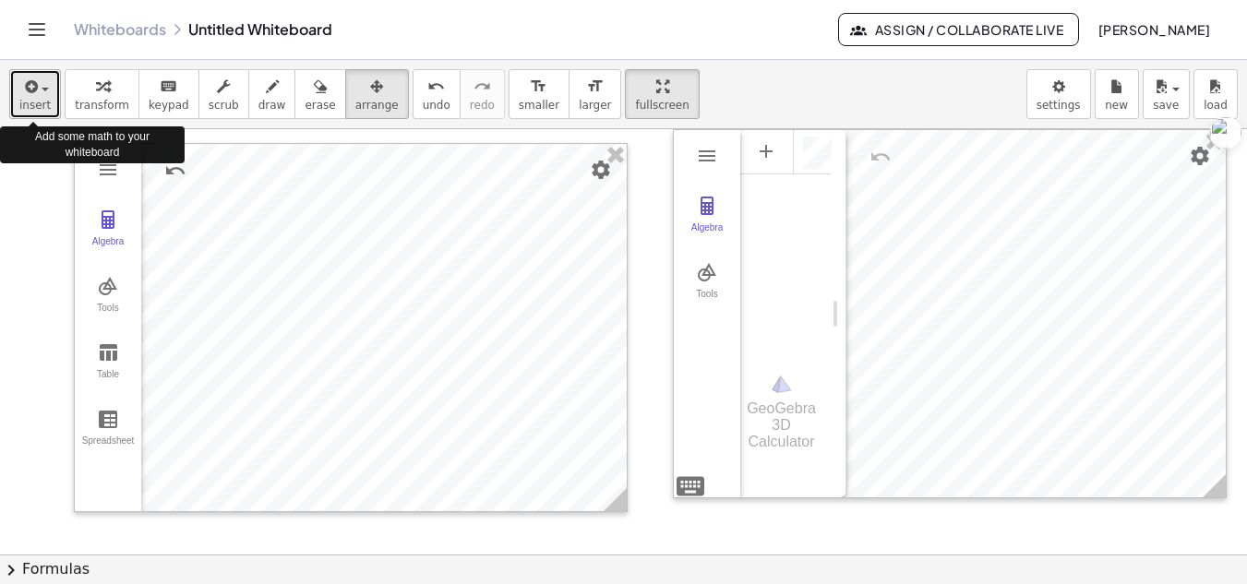
click at [38, 94] on span "button" at bounding box center [40, 88] width 4 height 13
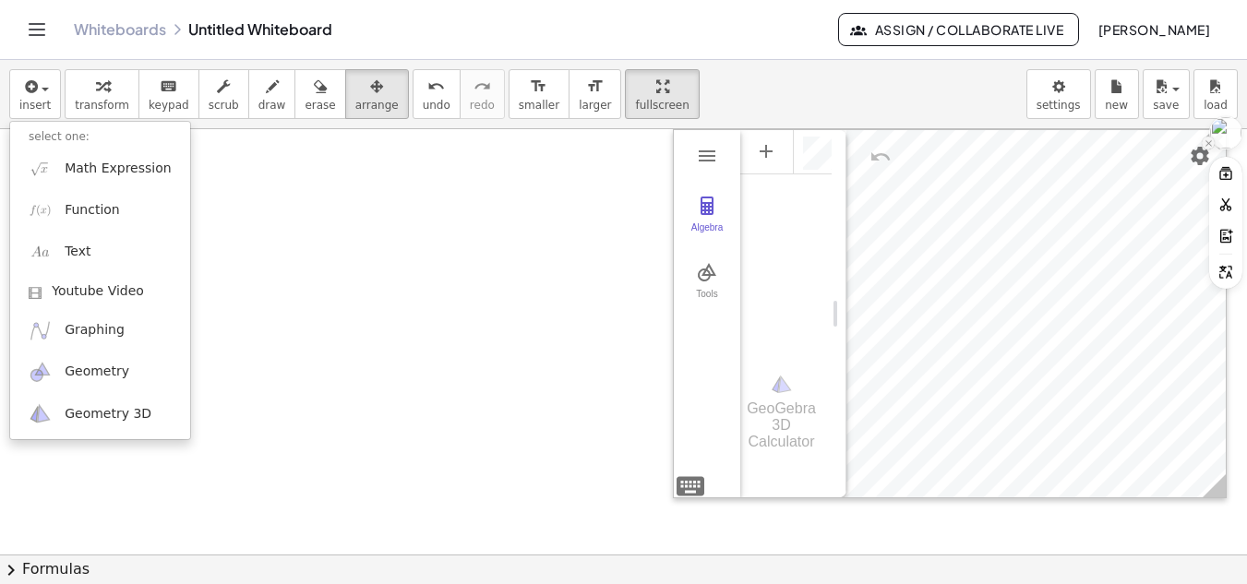
click at [1213, 145] on span at bounding box center [1208, 143] width 13 height 13
click at [1200, 139] on div "Ctrl + K" at bounding box center [1171, 132] width 63 height 31
click at [1208, 139] on icon at bounding box center [1209, 142] width 8 height 8
click at [295, 290] on div at bounding box center [623, 554] width 1247 height 851
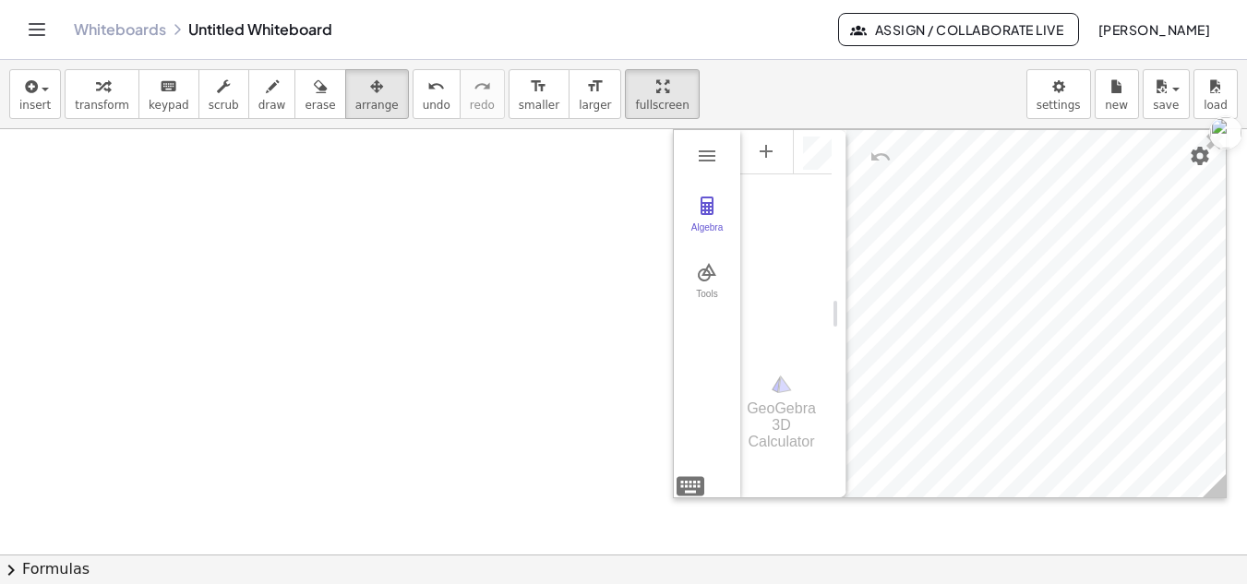
click at [364, 298] on div at bounding box center [623, 554] width 1247 height 851
click at [423, 111] on span "undo" at bounding box center [437, 105] width 28 height 13
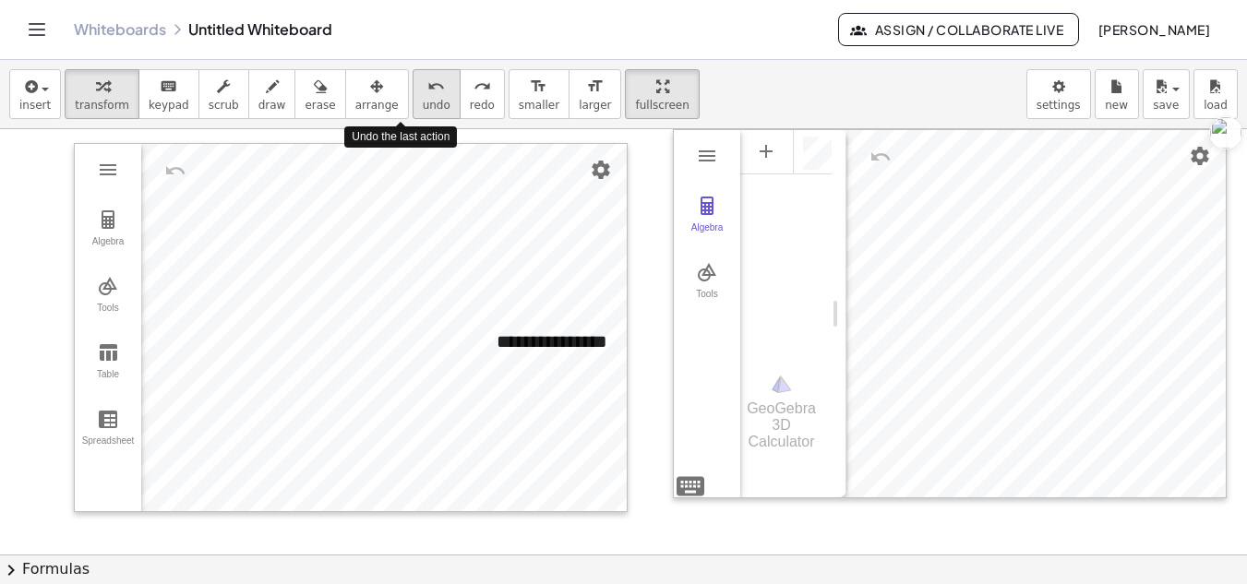
click at [423, 111] on span "undo" at bounding box center [437, 105] width 28 height 13
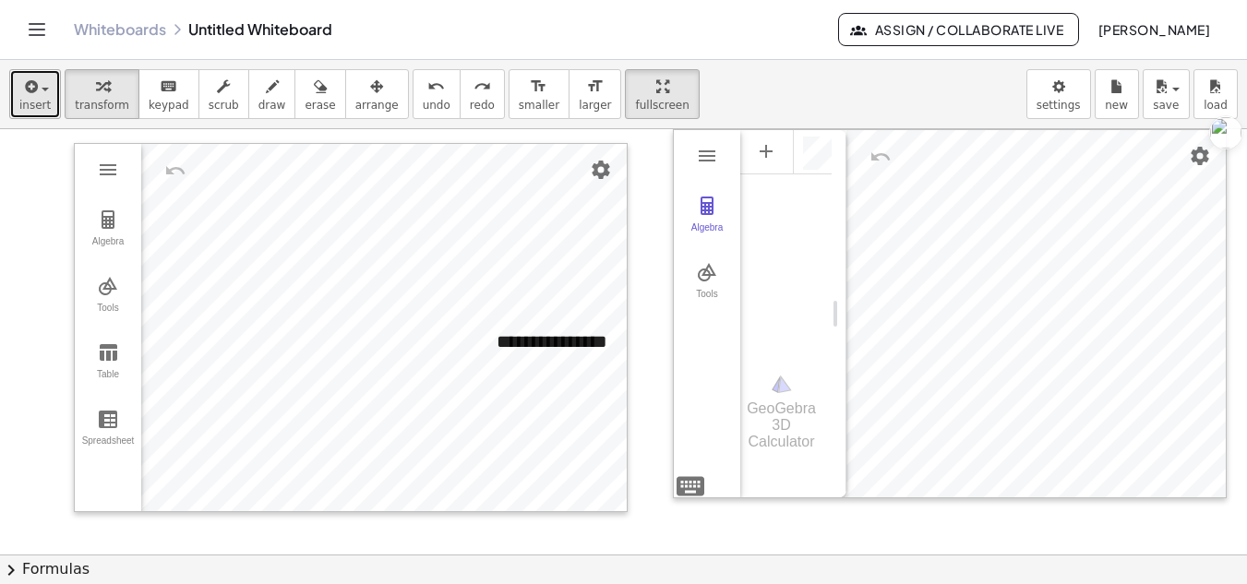
click at [46, 89] on span "button" at bounding box center [45, 90] width 7 height 4
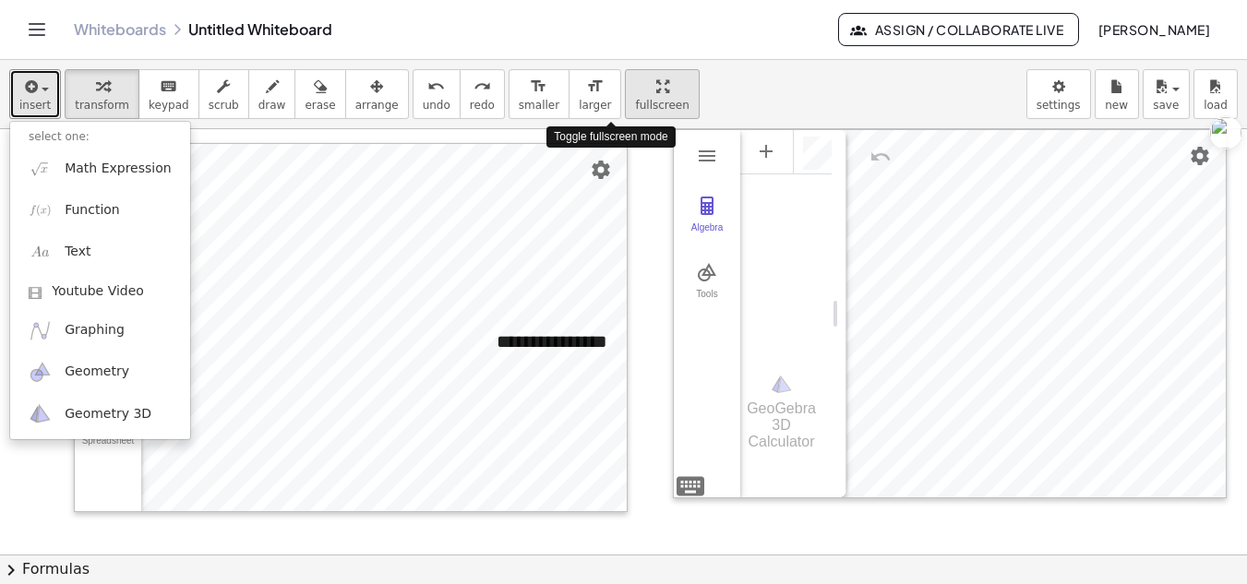
click at [635, 90] on div "button" at bounding box center [662, 86] width 54 height 22
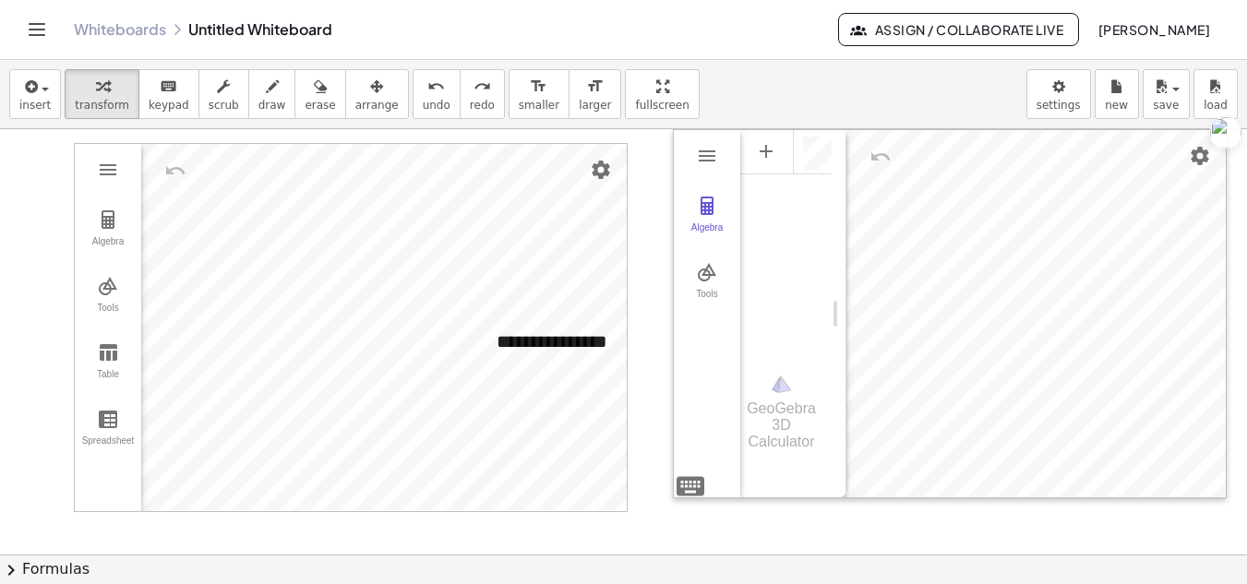
click at [903, 72] on div "insert select one: Math Expression Function Text Youtube Video Graphing Geometr…" at bounding box center [623, 94] width 1247 height 69
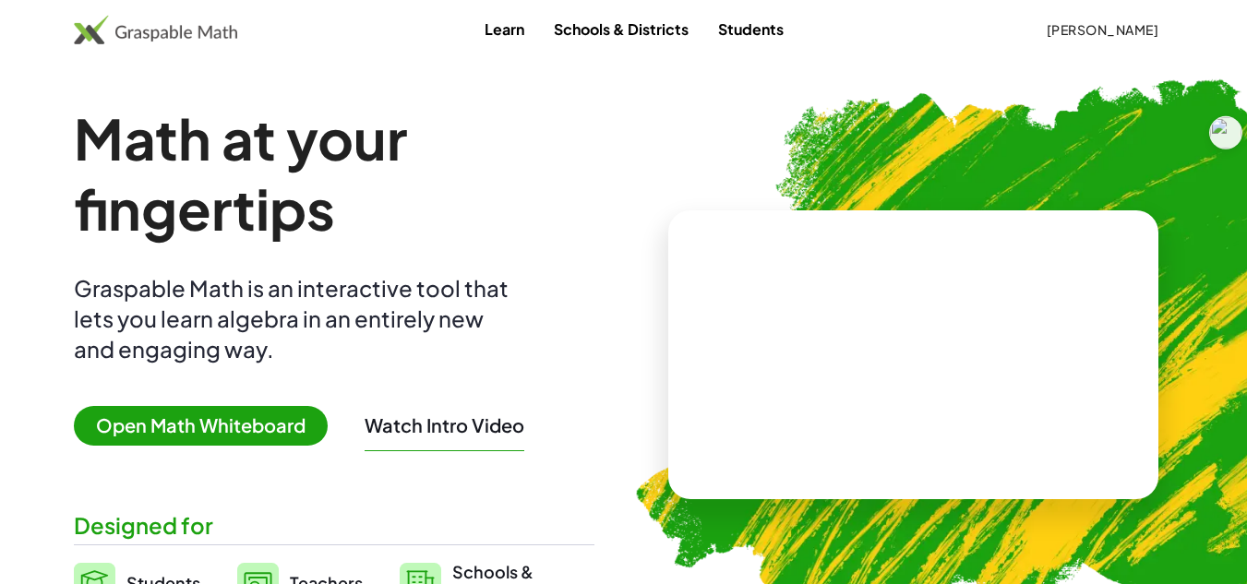
click at [225, 423] on span "Open Math Whiteboard" at bounding box center [201, 426] width 254 height 40
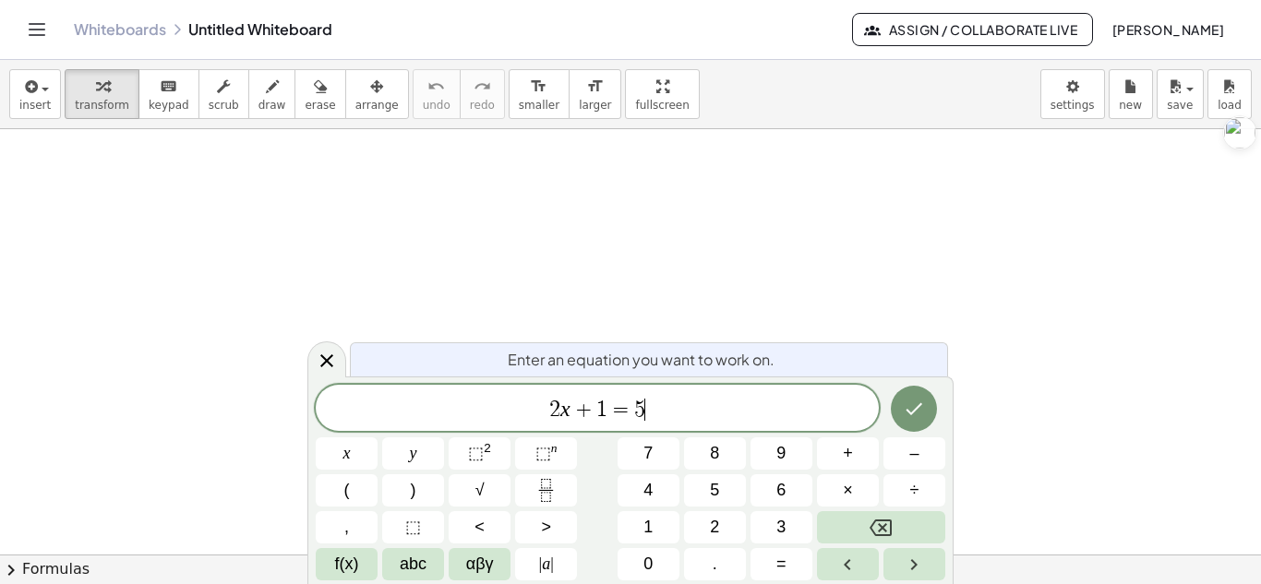
click at [690, 405] on span "2 x + 1 = 5 ​" at bounding box center [597, 410] width 563 height 26
click at [893, 461] on button "–" at bounding box center [914, 454] width 62 height 32
click at [714, 524] on span "2" at bounding box center [714, 527] width 9 height 25
click at [367, 447] on button "x" at bounding box center [347, 454] width 62 height 32
click at [906, 457] on button "–" at bounding box center [914, 454] width 62 height 32
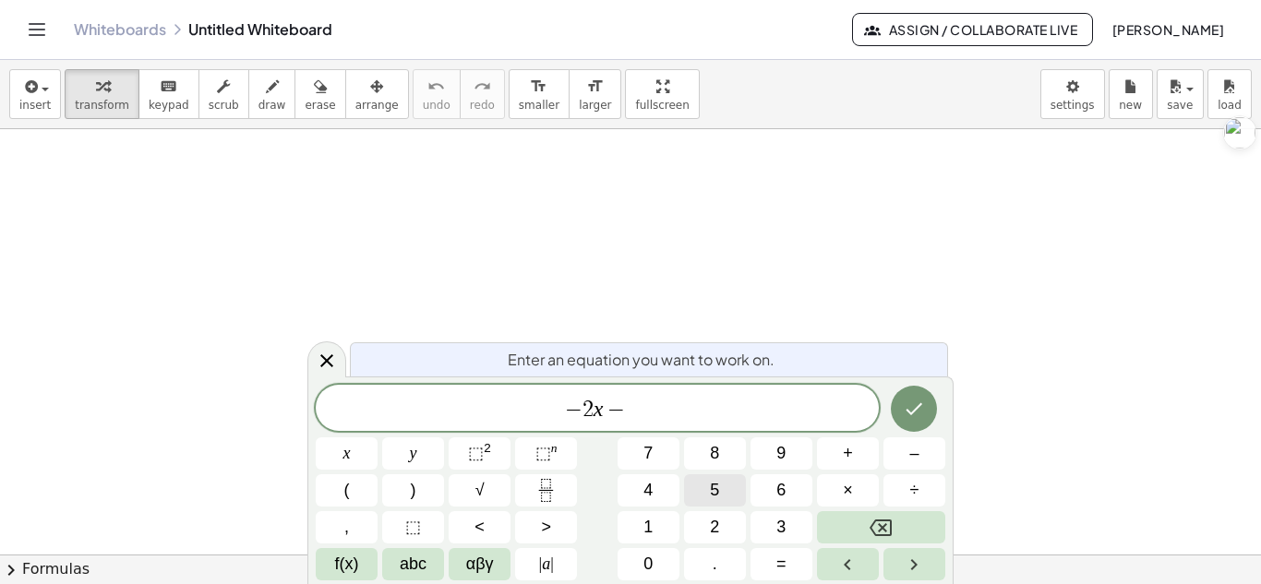
click at [737, 475] on button "5" at bounding box center [715, 491] width 62 height 32
click at [355, 455] on button "x" at bounding box center [347, 454] width 62 height 32
click at [911, 406] on icon "Done" at bounding box center [914, 409] width 22 height 22
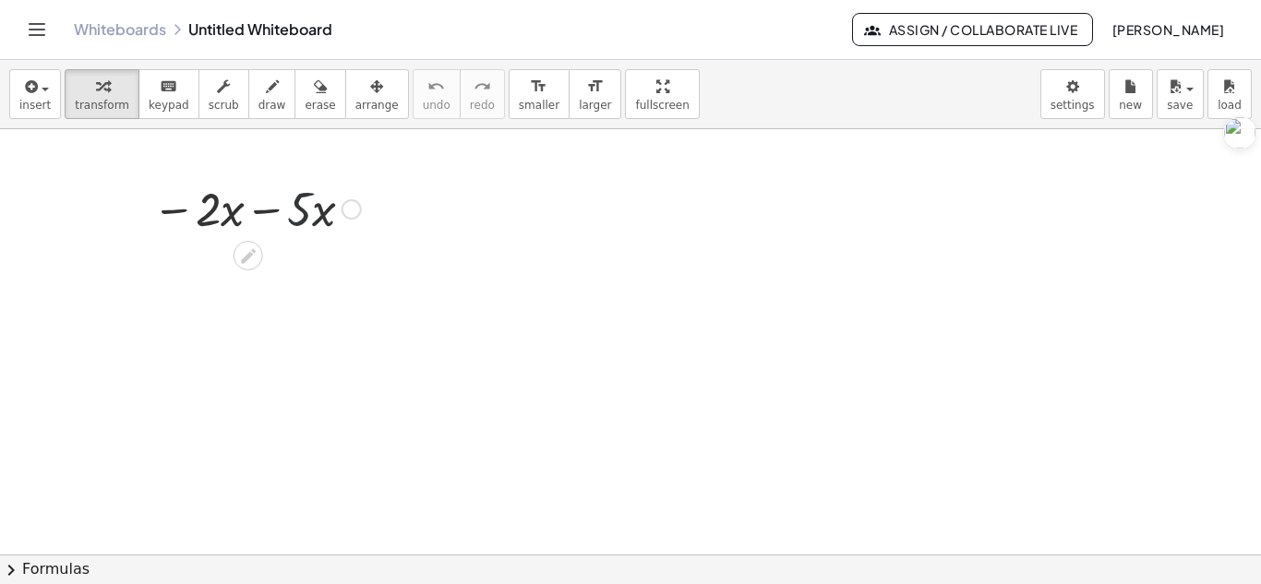
click at [288, 180] on div at bounding box center [256, 207] width 227 height 63
click at [244, 253] on icon at bounding box center [247, 255] width 19 height 19
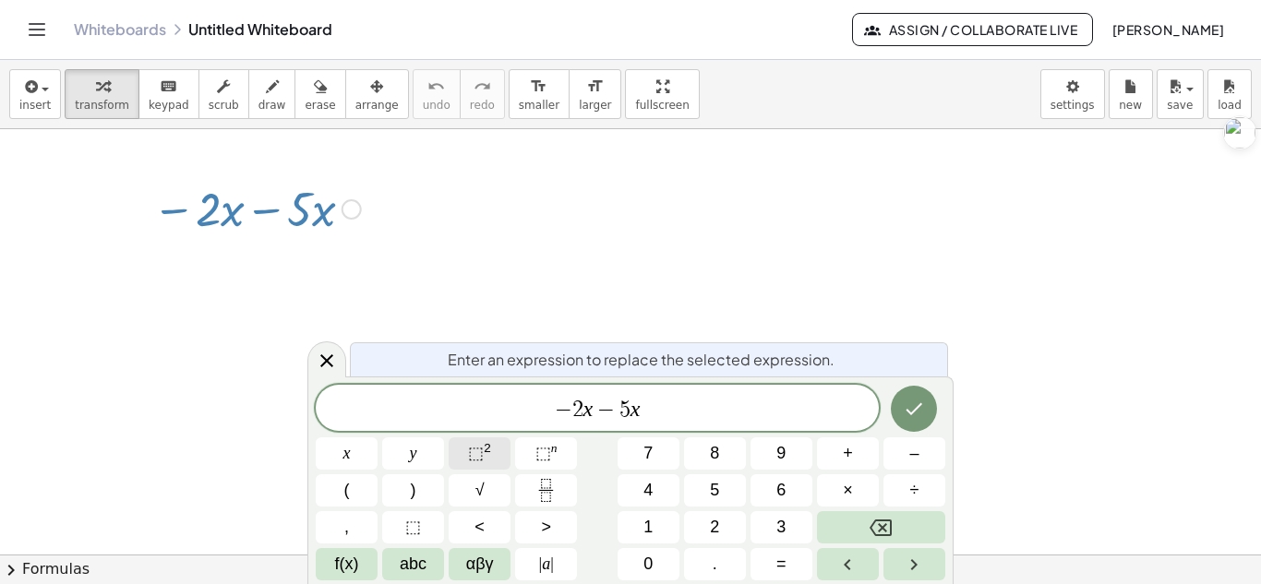
click at [495, 453] on button "⬚ 2" at bounding box center [480, 454] width 62 height 32
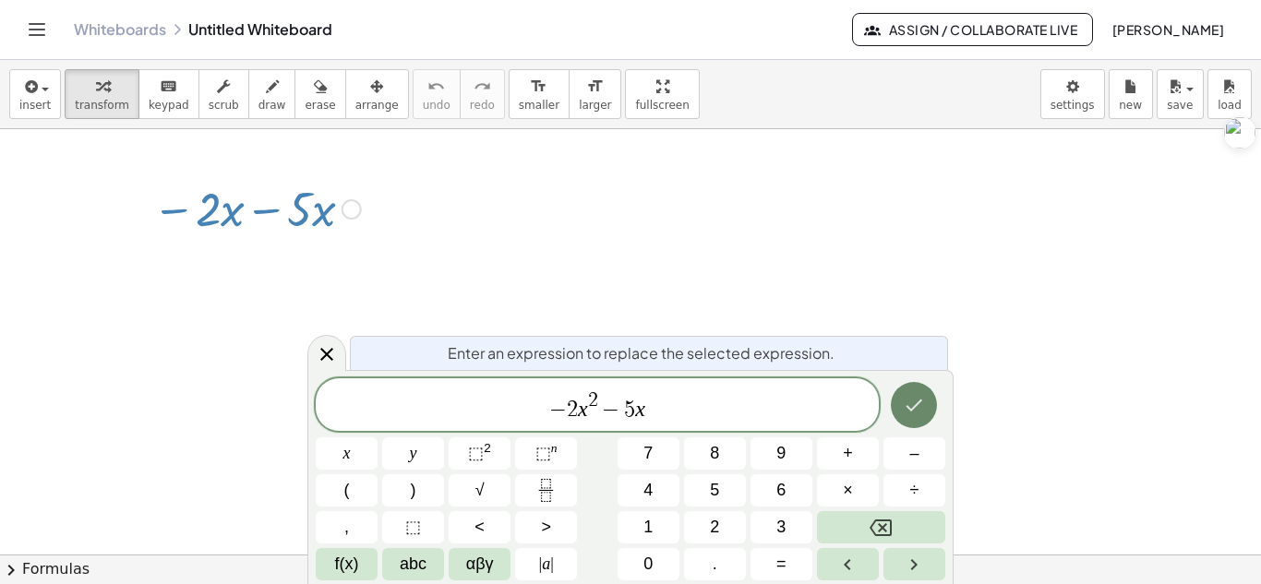
click at [910, 413] on icon "Done" at bounding box center [914, 405] width 22 height 22
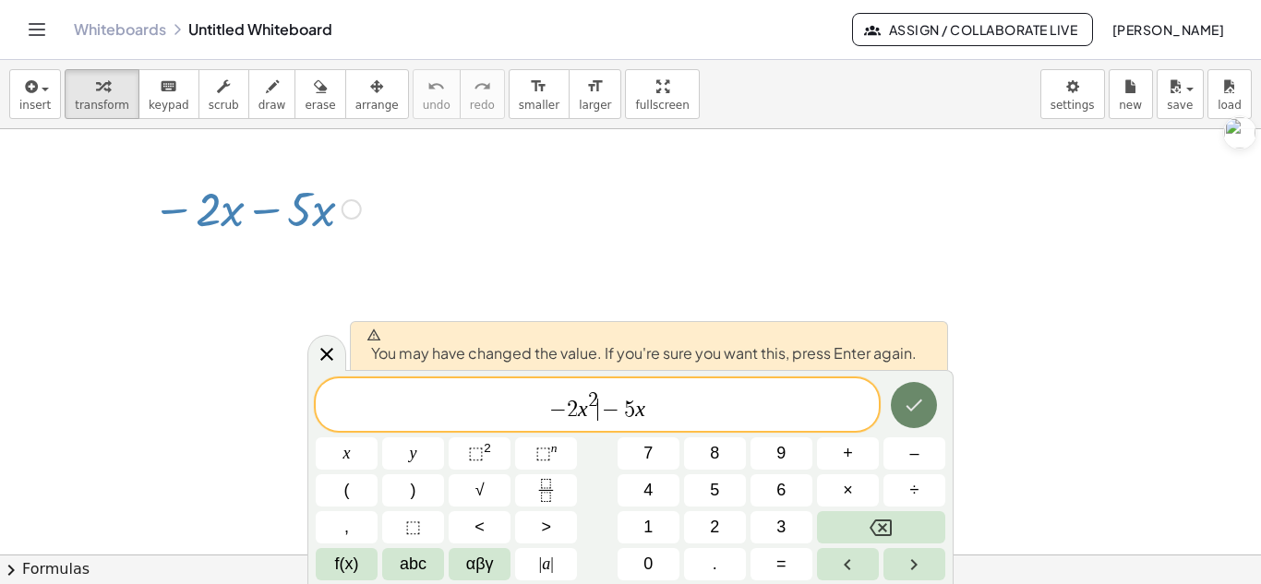
click at [910, 403] on icon "Done" at bounding box center [914, 405] width 22 height 22
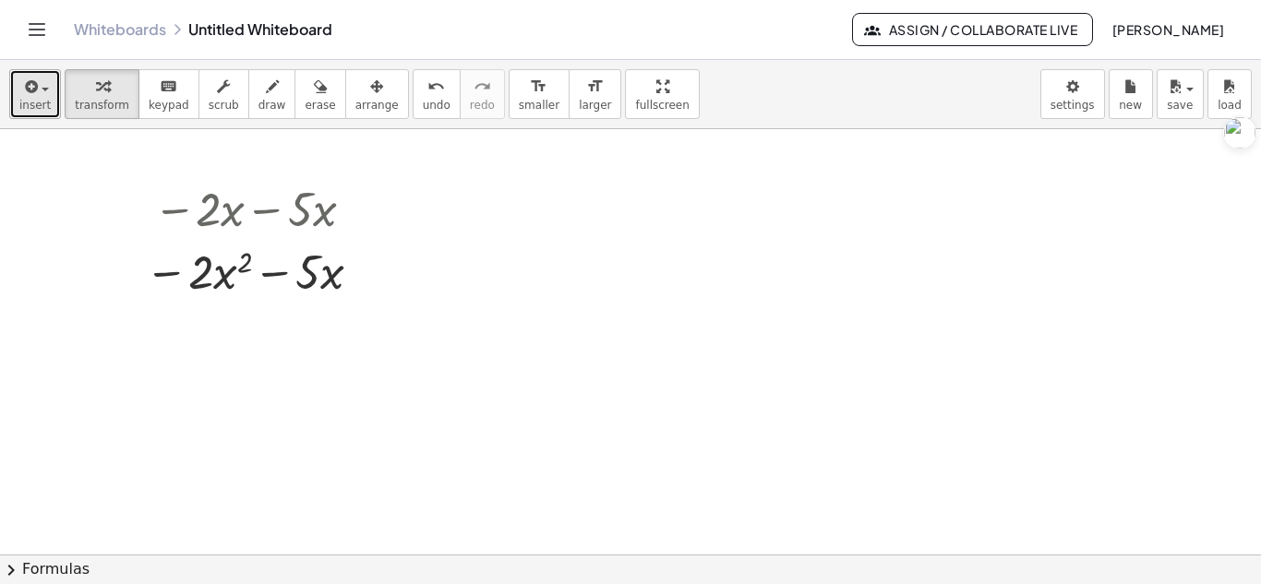
click at [46, 83] on div "button" at bounding box center [34, 86] width 31 height 22
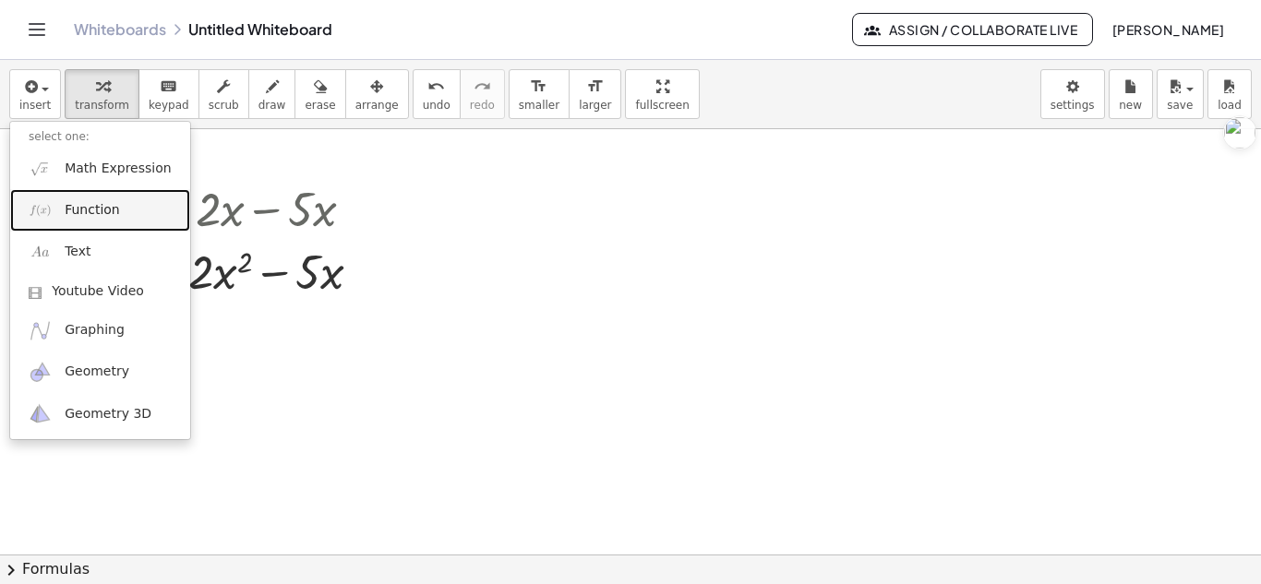
click at [103, 202] on span "Function" at bounding box center [92, 210] width 55 height 18
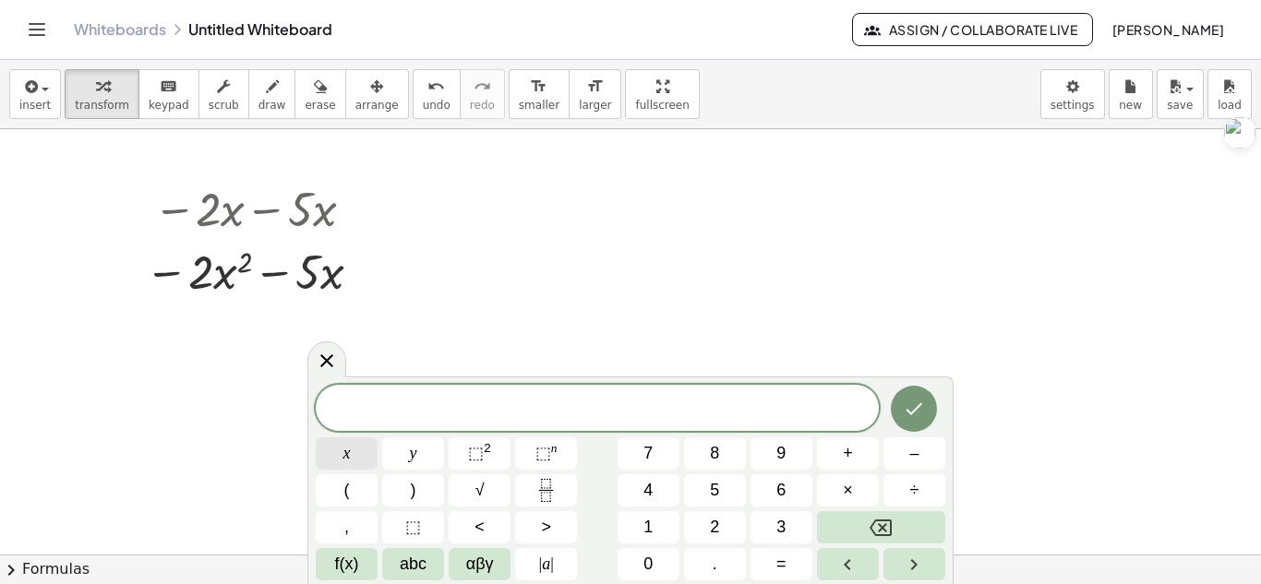
click at [371, 439] on button "x" at bounding box center [347, 454] width 62 height 32
click at [790, 571] on button "=" at bounding box center [782, 564] width 62 height 32
click at [905, 455] on button "–" at bounding box center [914, 454] width 62 height 32
click at [724, 483] on button "5" at bounding box center [715, 491] width 62 height 32
click at [924, 384] on div "x = − 5 x y ⬚ 2 ⬚ n 7 8 9 + – ( ) √ 4 5 6 × ÷ , ⬚ < > 1 2 3 f(x) abc αβγ | a | …" at bounding box center [630, 481] width 646 height 208
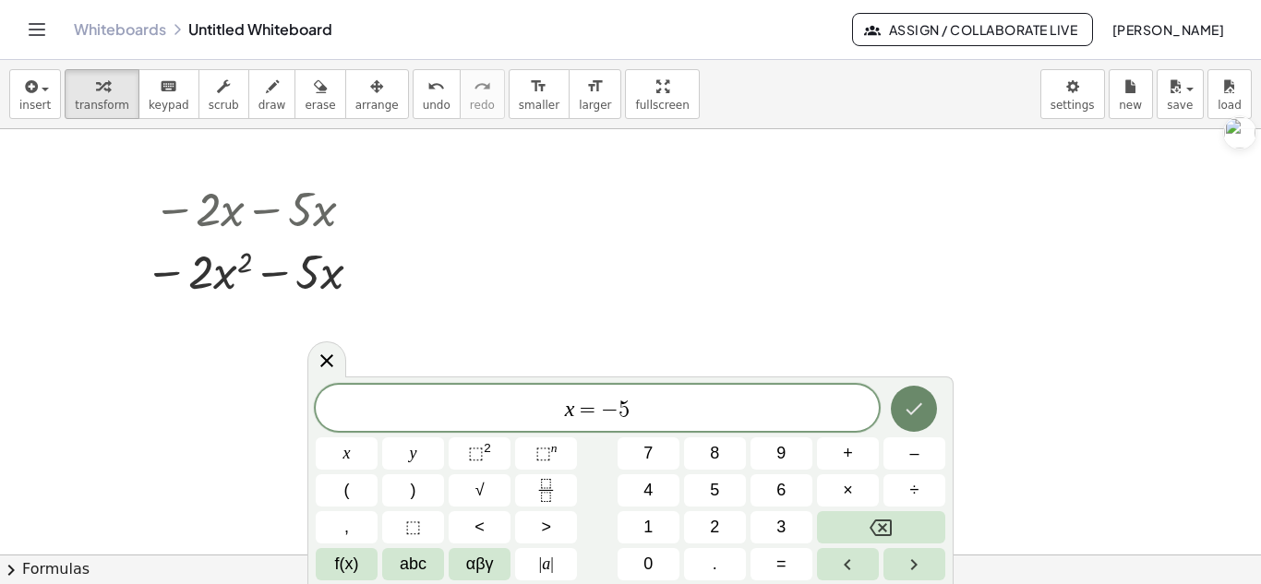
click at [921, 395] on button "Done" at bounding box center [914, 409] width 46 height 46
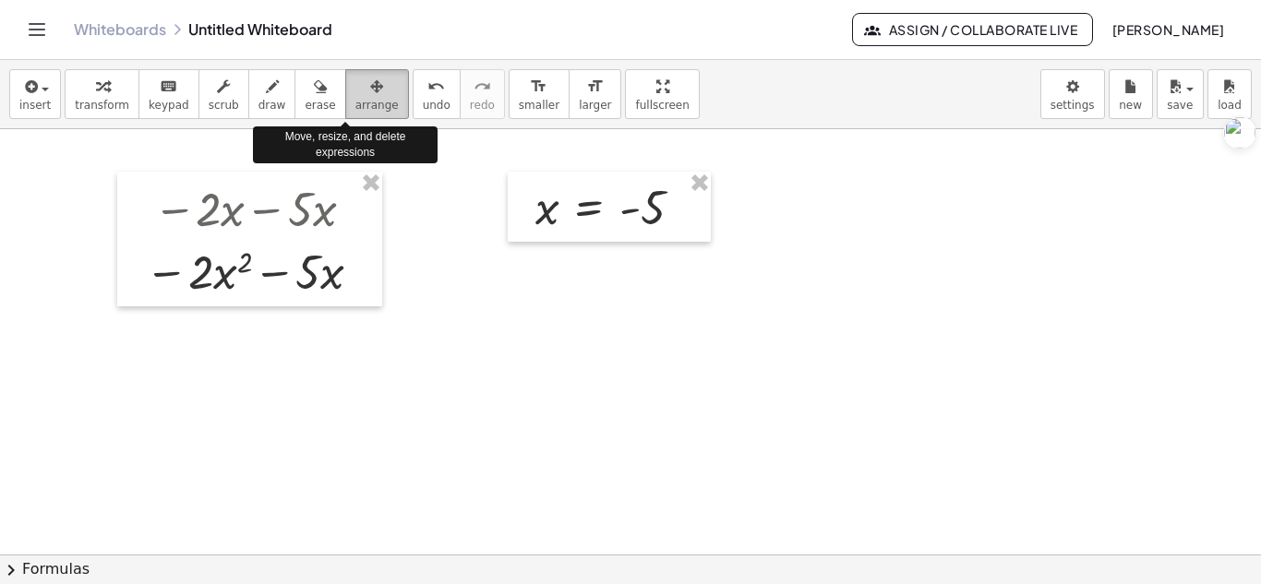
click at [345, 102] on button "arrange" at bounding box center [377, 94] width 64 height 50
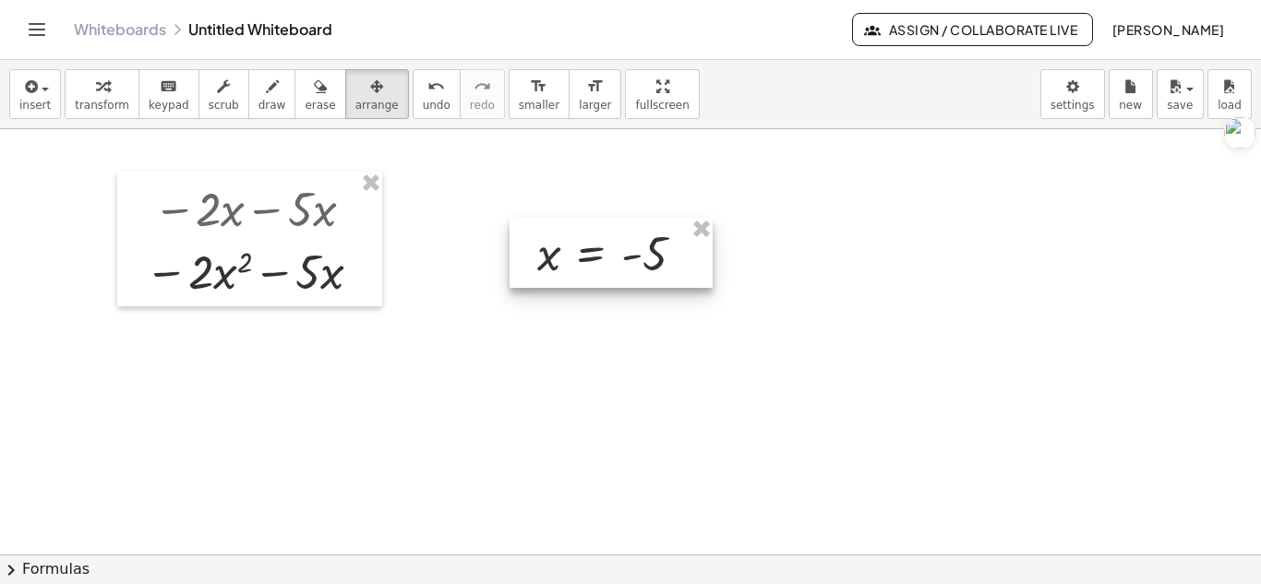
drag, startPoint x: 521, startPoint y: 231, endPoint x: 523, endPoint y: 278, distance: 47.1
click at [523, 278] on div at bounding box center [611, 253] width 203 height 70
click at [523, 278] on div at bounding box center [611, 254] width 203 height 70
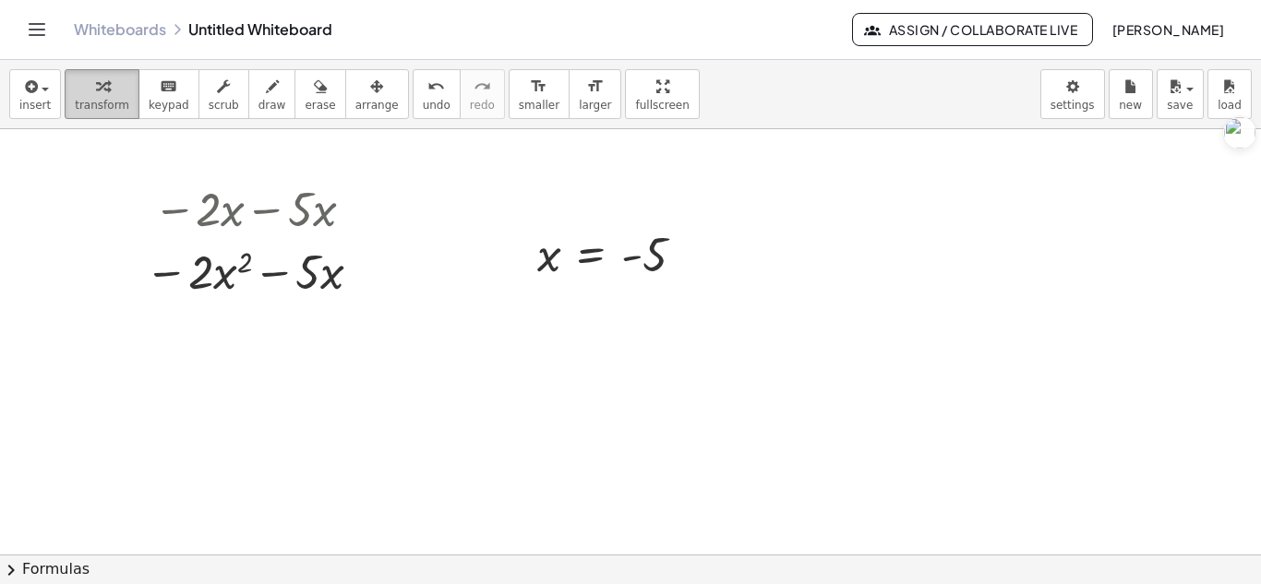
click at [96, 91] on icon "button" at bounding box center [102, 87] width 13 height 22
click at [685, 254] on div at bounding box center [689, 256] width 20 height 20
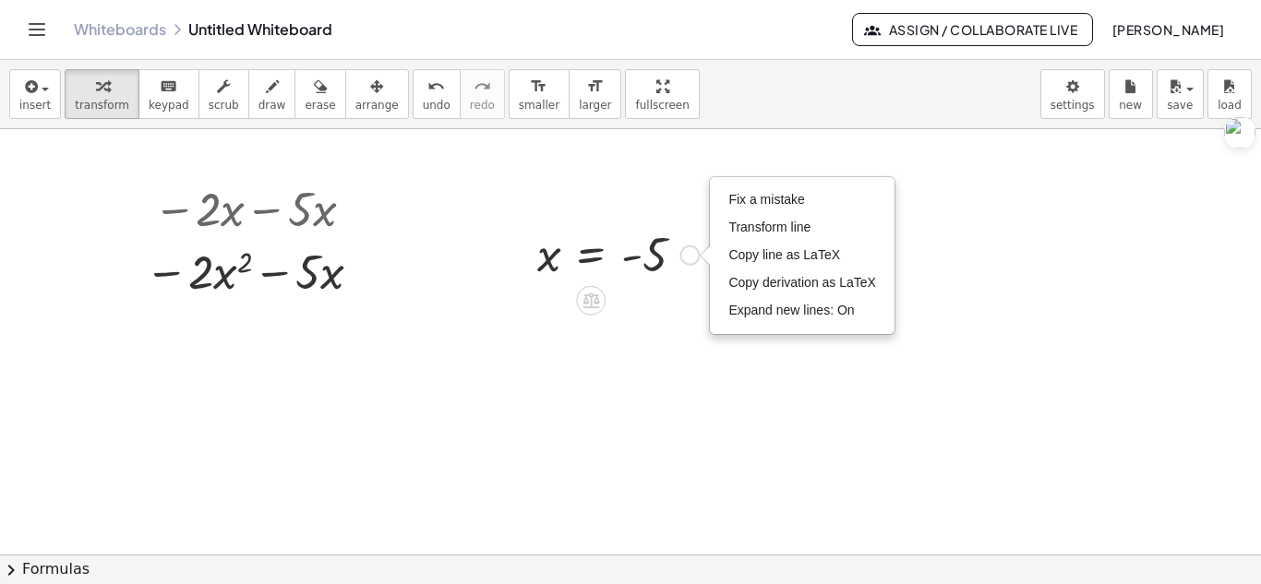
click at [661, 253] on div at bounding box center [618, 253] width 180 height 61
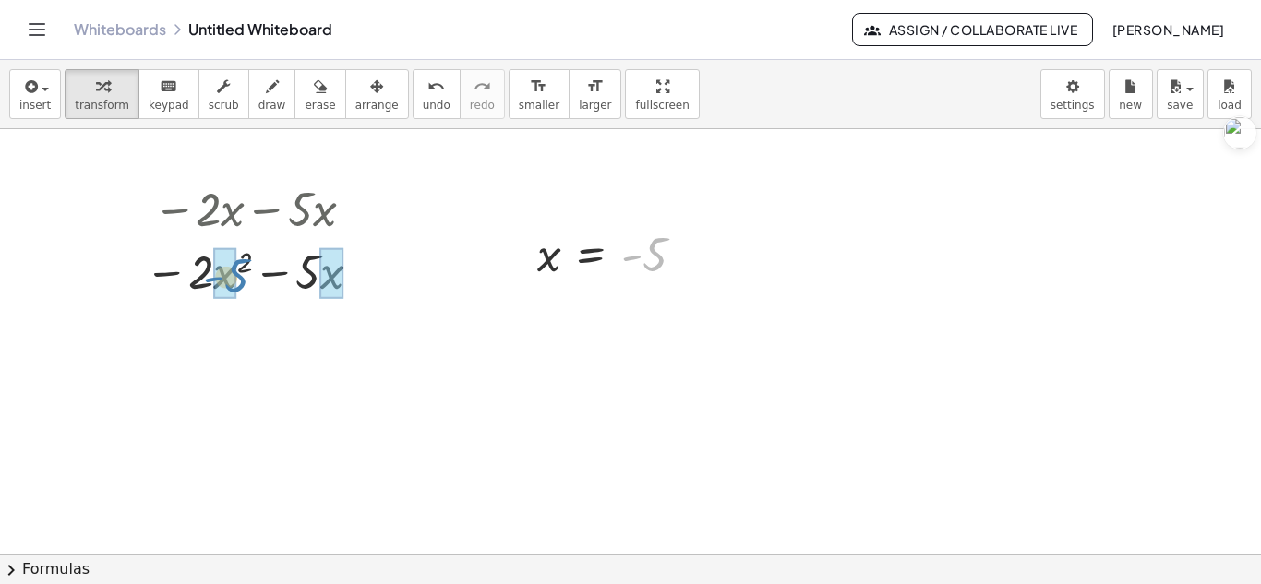
drag, startPoint x: 661, startPoint y: 253, endPoint x: 237, endPoint y: 272, distance: 424.2
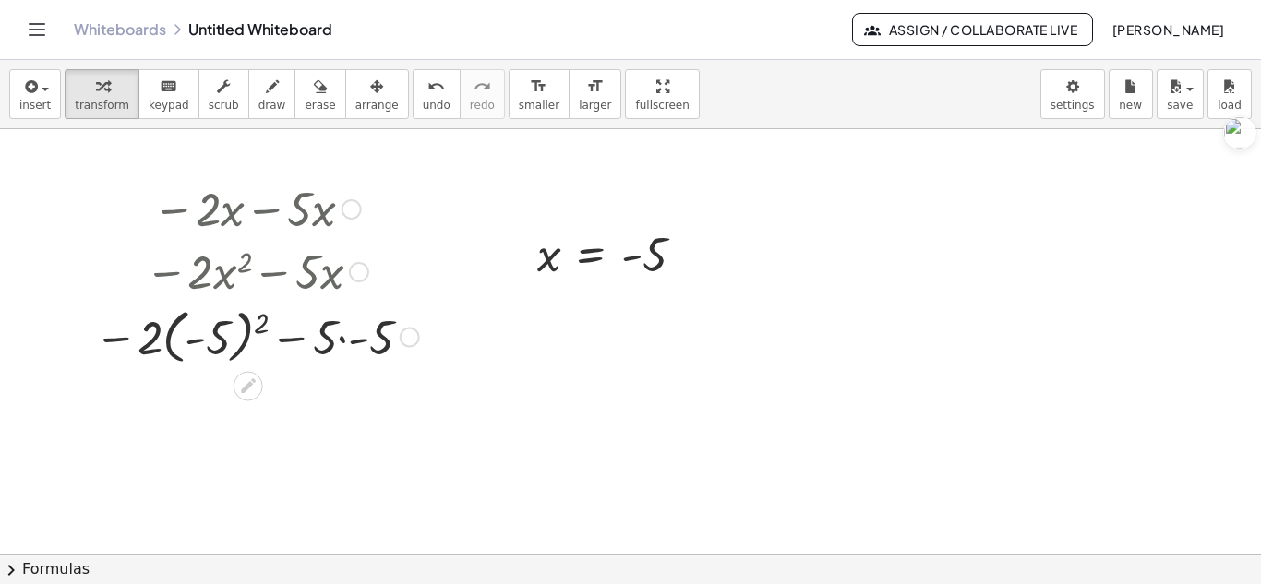
click at [215, 343] on div at bounding box center [256, 335] width 343 height 67
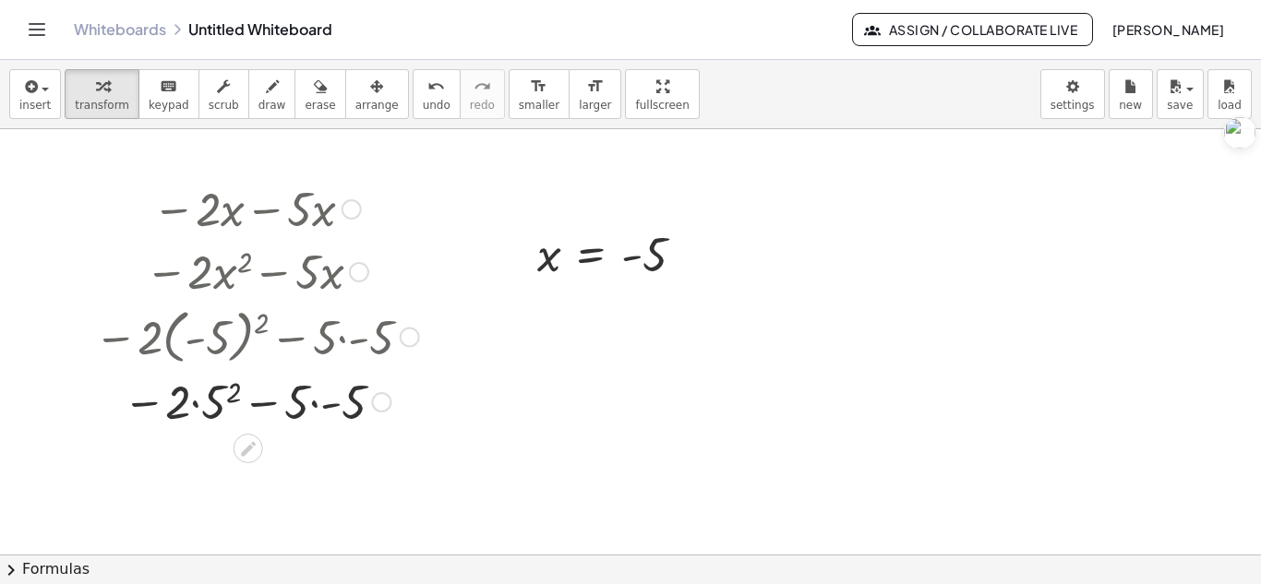
click at [194, 401] on div at bounding box center [256, 400] width 343 height 63
click at [332, 409] on div at bounding box center [256, 400] width 343 height 63
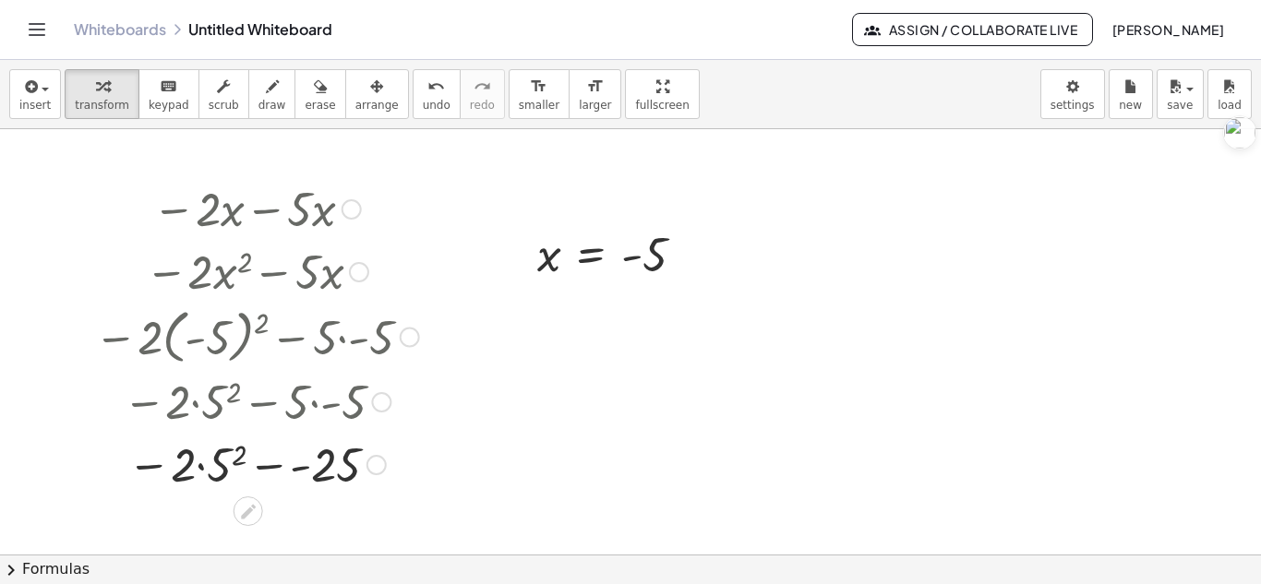
click at [270, 468] on div at bounding box center [256, 463] width 343 height 63
click at [413, 97] on button "undo undo" at bounding box center [437, 94] width 48 height 50
click at [269, 463] on div at bounding box center [257, 463] width 365 height 63
click at [269, 463] on div at bounding box center [256, 463] width 343 height 63
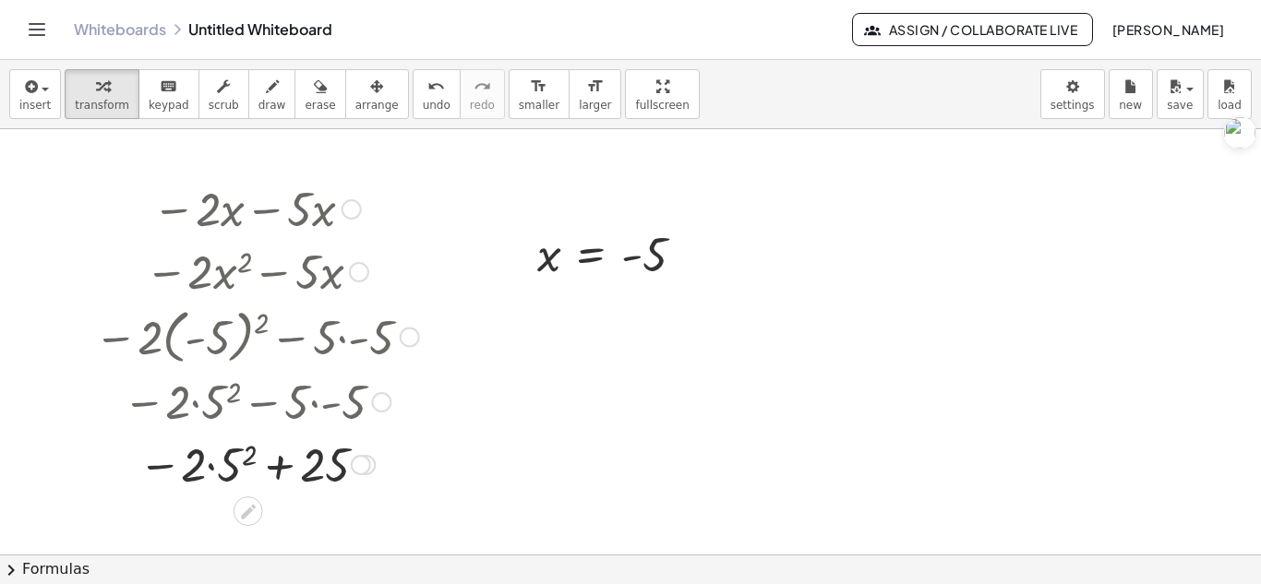
click at [216, 468] on div at bounding box center [256, 463] width 343 height 63
click at [240, 454] on div at bounding box center [256, 463] width 343 height 63
click at [211, 460] on div at bounding box center [256, 463] width 343 height 63
click at [255, 470] on div at bounding box center [256, 463] width 343 height 61
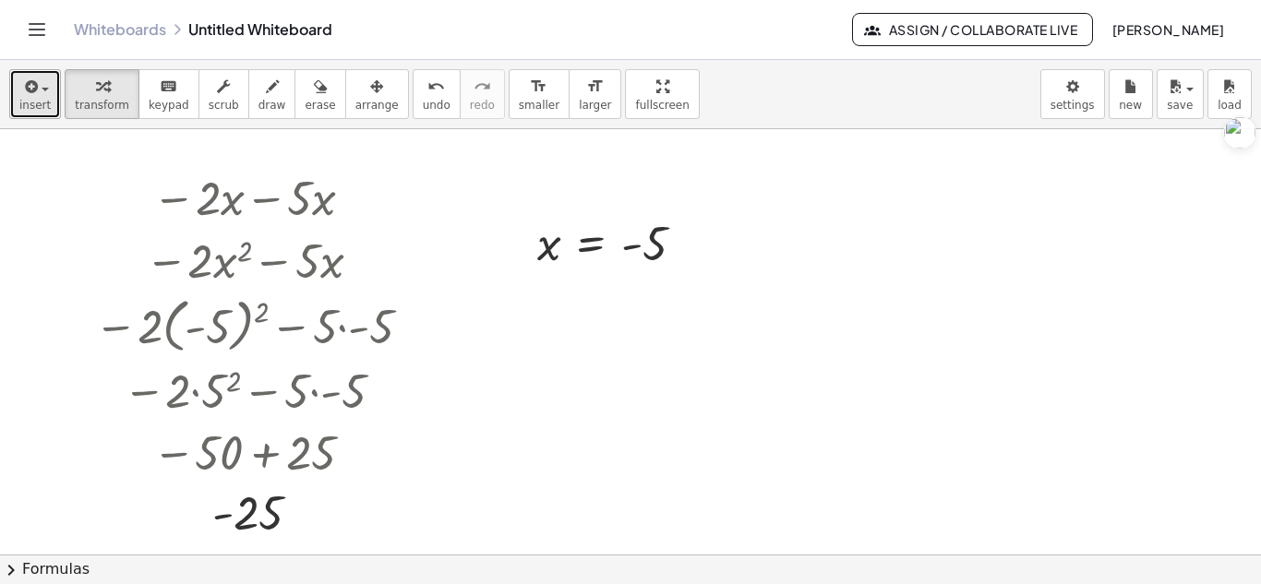
click at [46, 75] on div "button" at bounding box center [34, 86] width 31 height 22
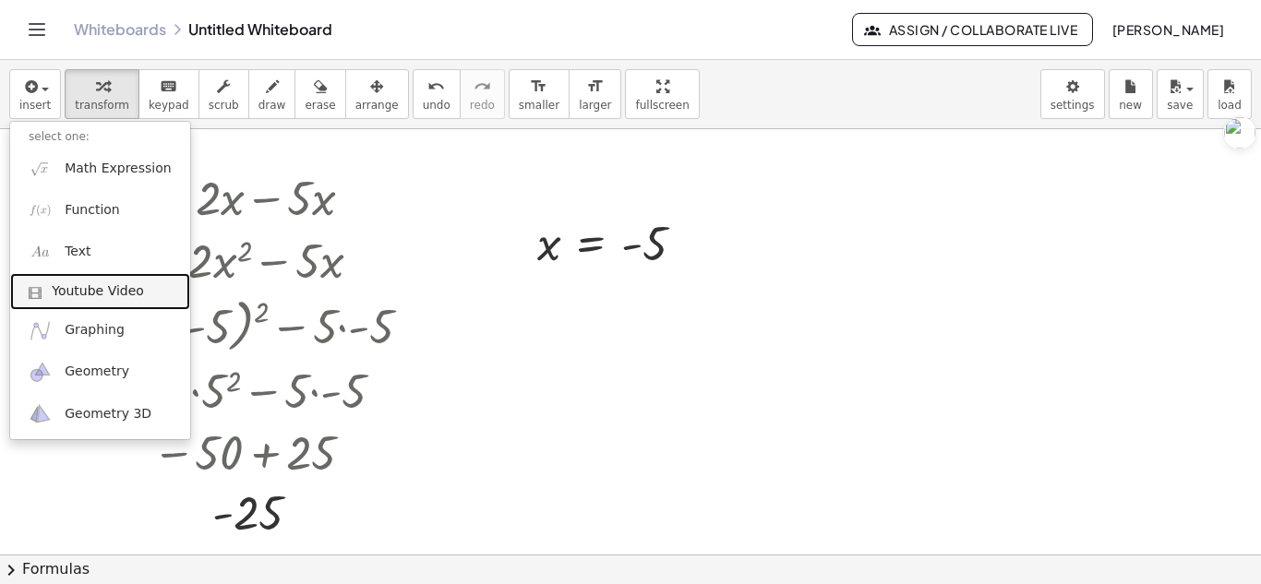
click at [97, 303] on link "Youtube Video" at bounding box center [100, 291] width 180 height 37
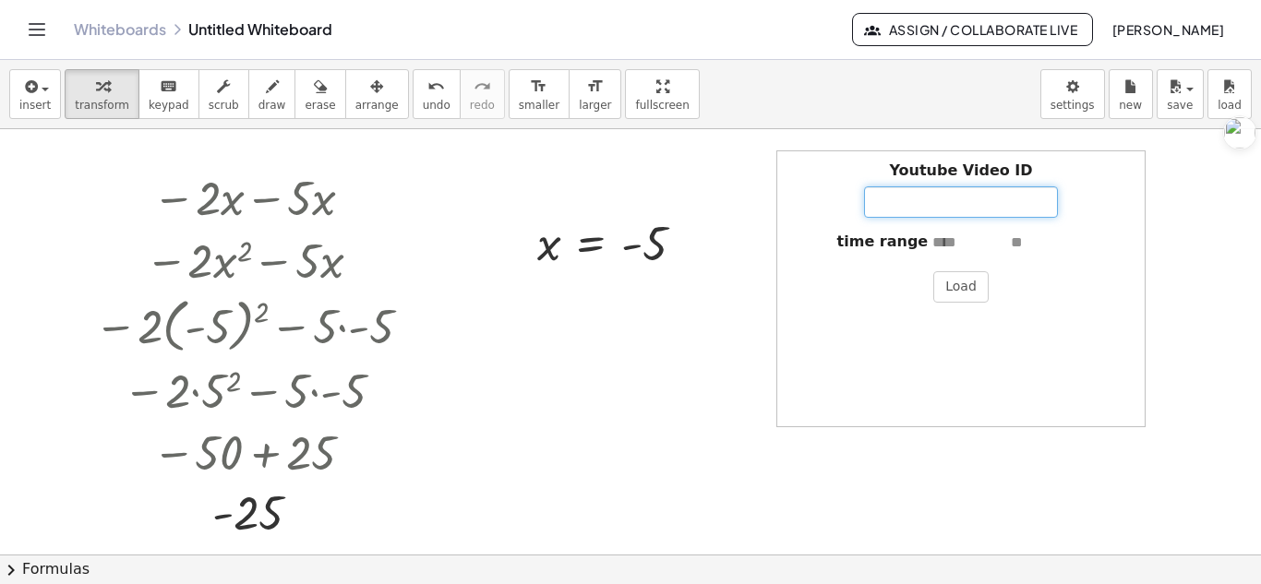
click at [931, 195] on input "Youtube Video ID" at bounding box center [961, 201] width 194 height 31
paste input "**********"
type input "**********"
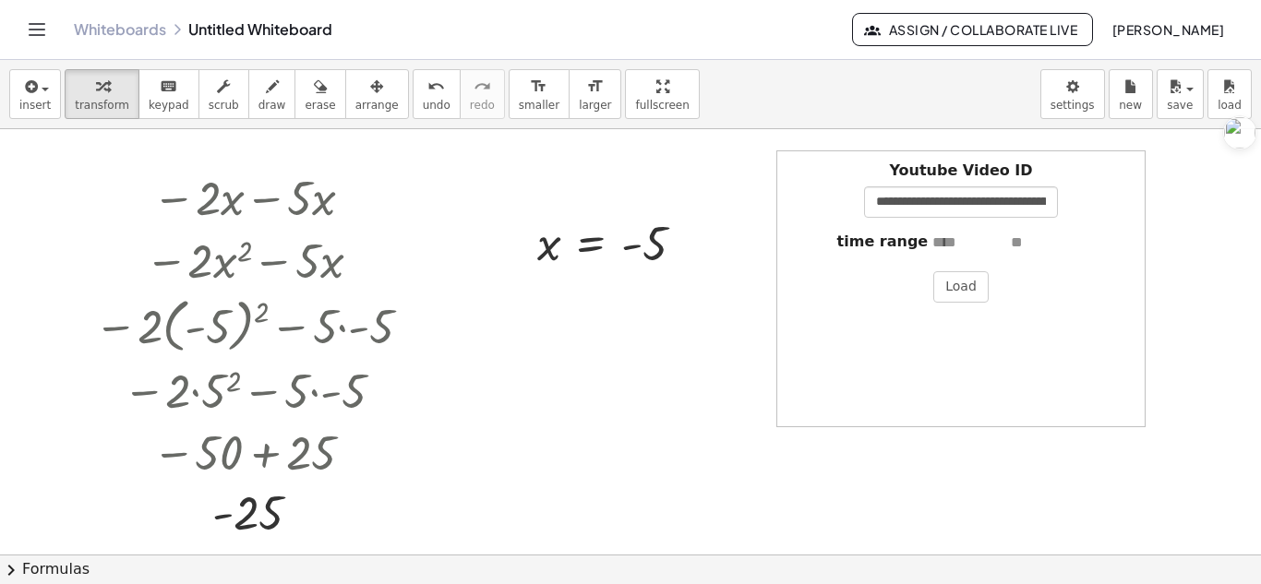
click at [955, 243] on input "text" at bounding box center [969, 243] width 74 height 21
type input "****"
click at [1015, 246] on input "text" at bounding box center [1048, 243] width 74 height 21
type input "****"
click at [957, 297] on button "Load" at bounding box center [960, 286] width 55 height 31
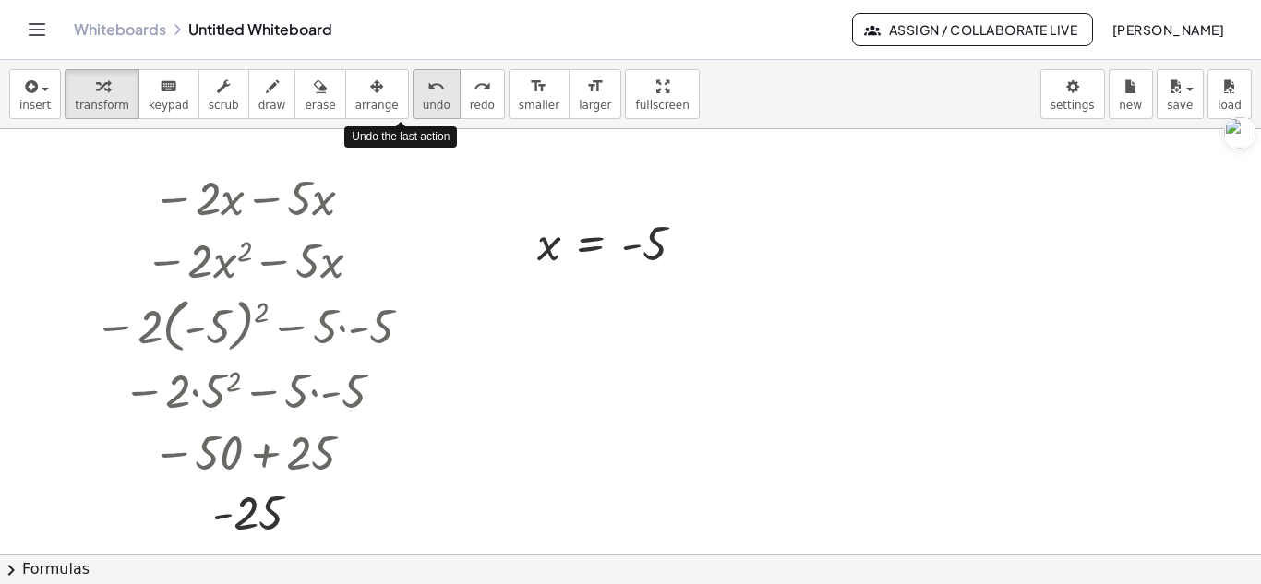
click at [427, 96] on icon "undo" at bounding box center [436, 87] width 18 height 22
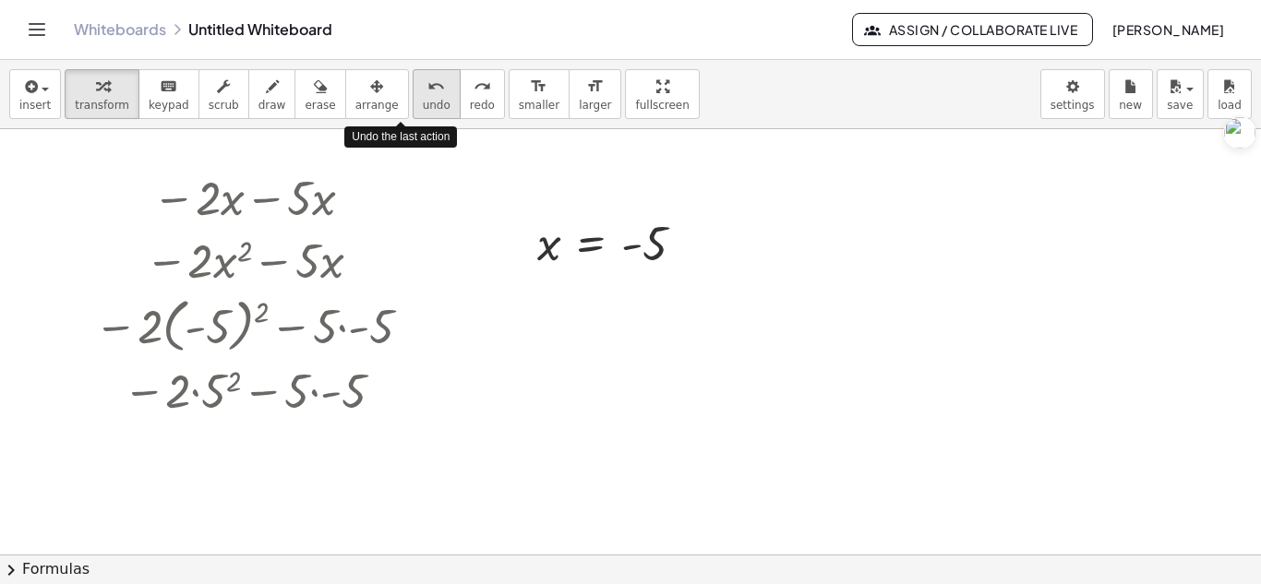
click at [427, 96] on icon "undo" at bounding box center [436, 87] width 18 height 22
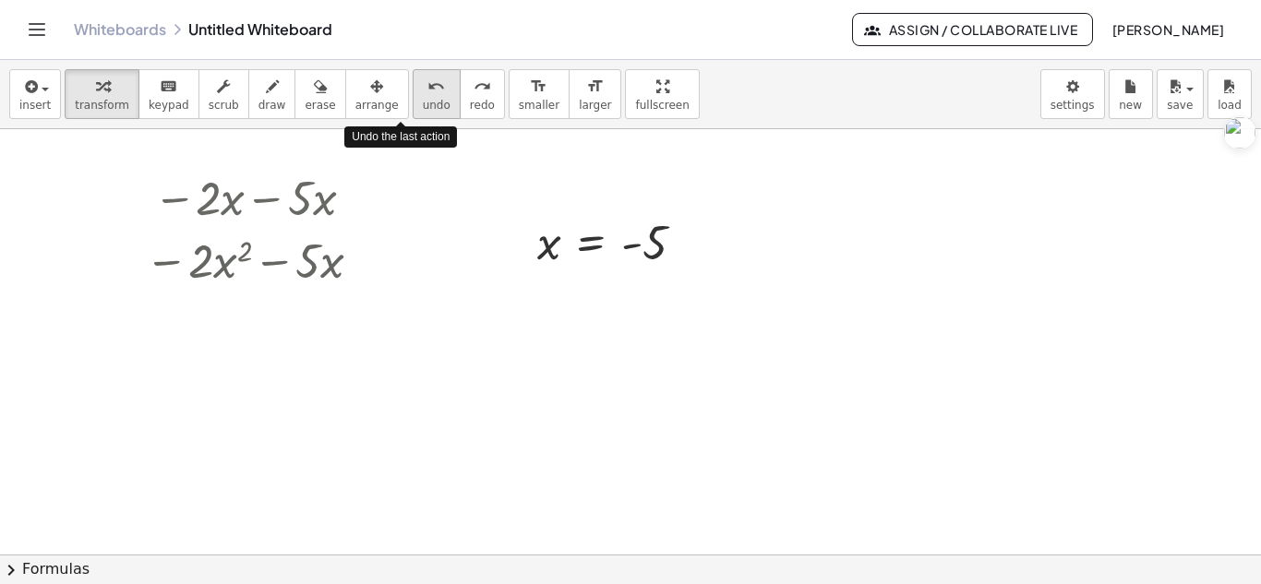
click at [427, 96] on icon "undo" at bounding box center [436, 87] width 18 height 22
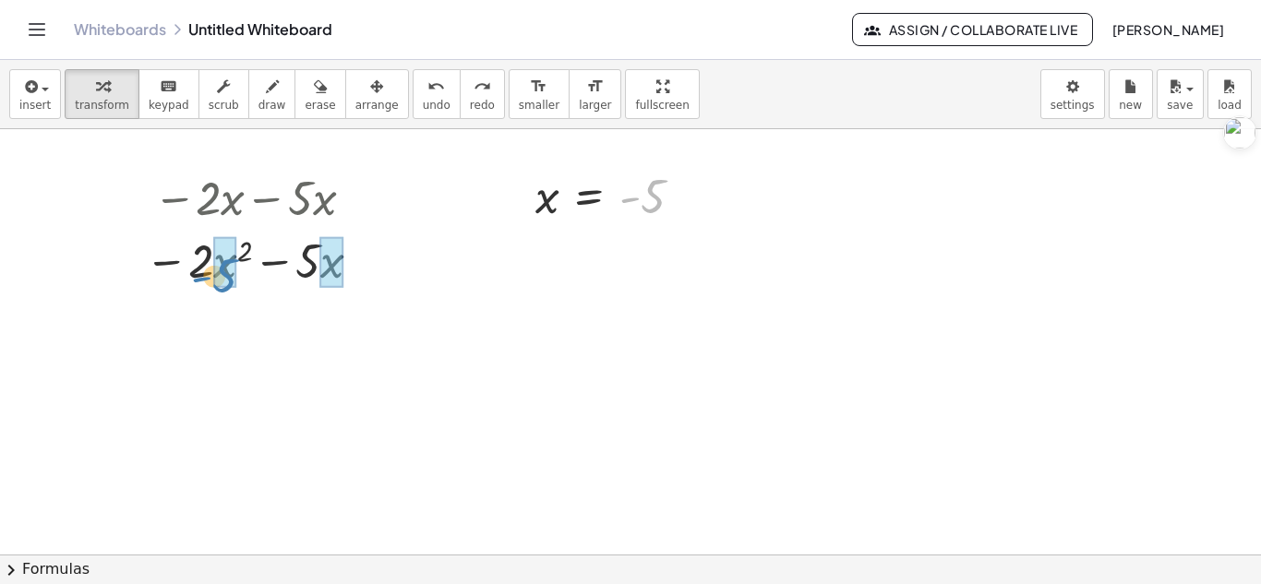
drag, startPoint x: 666, startPoint y: 202, endPoint x: 237, endPoint y: 280, distance: 435.3
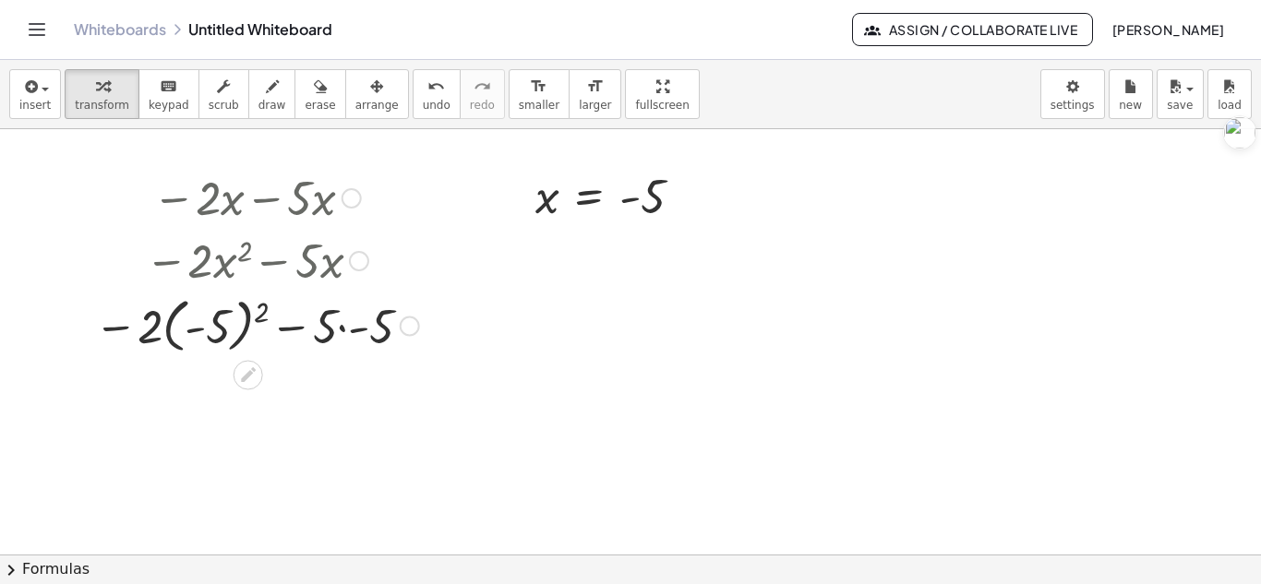
click at [228, 312] on div at bounding box center [256, 324] width 343 height 67
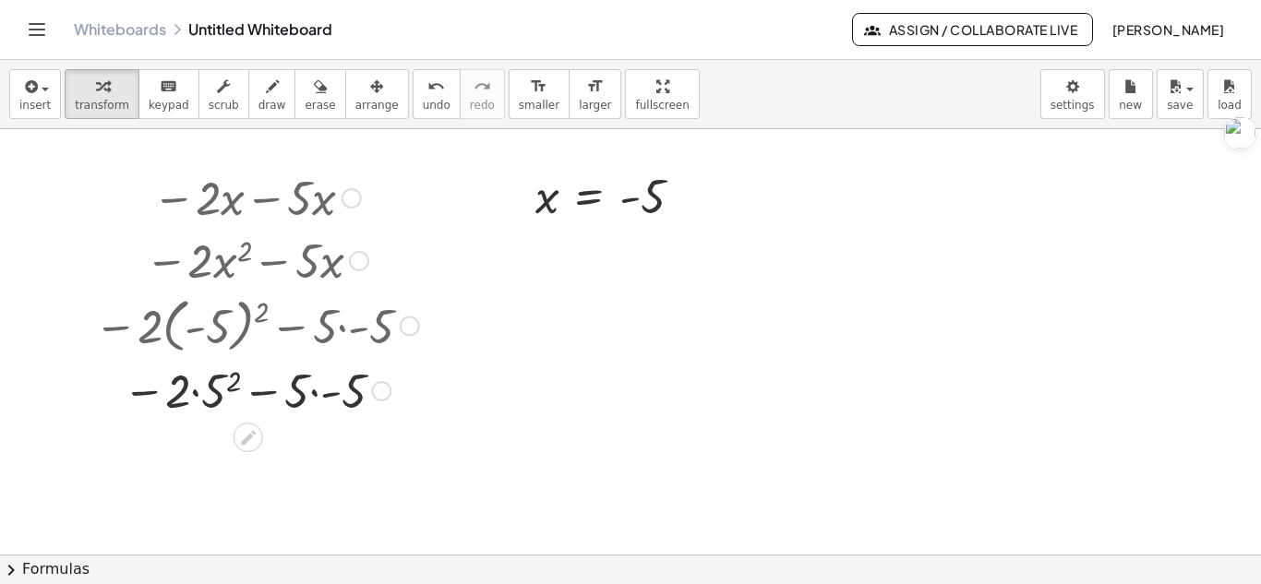
click at [215, 388] on div at bounding box center [256, 389] width 343 height 63
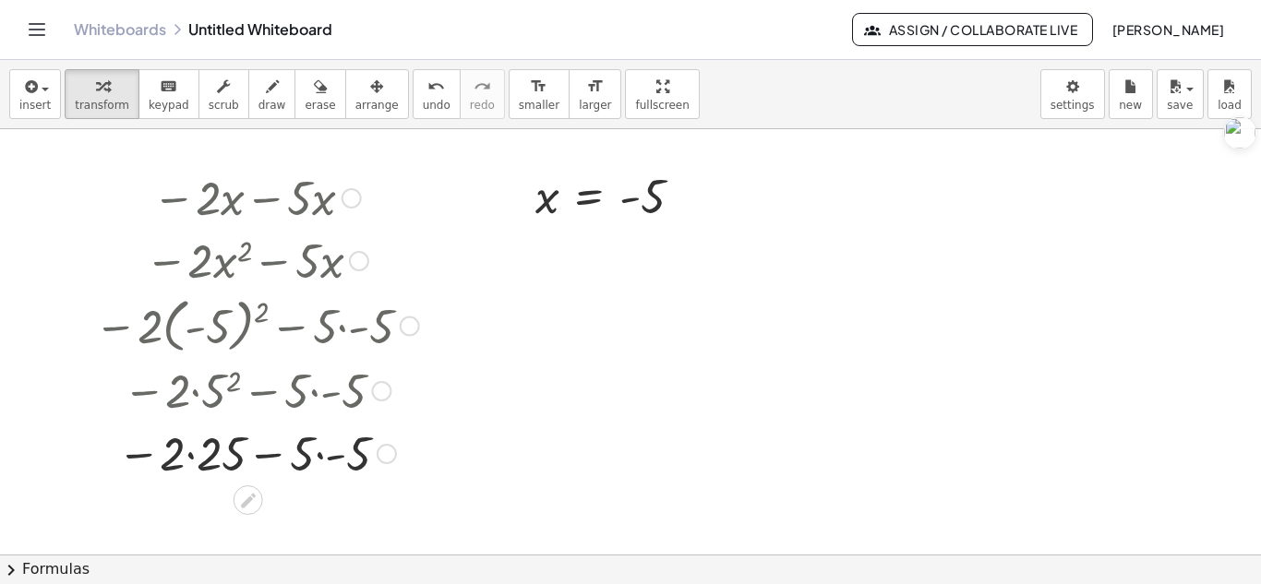
click at [187, 452] on div at bounding box center [256, 452] width 343 height 63
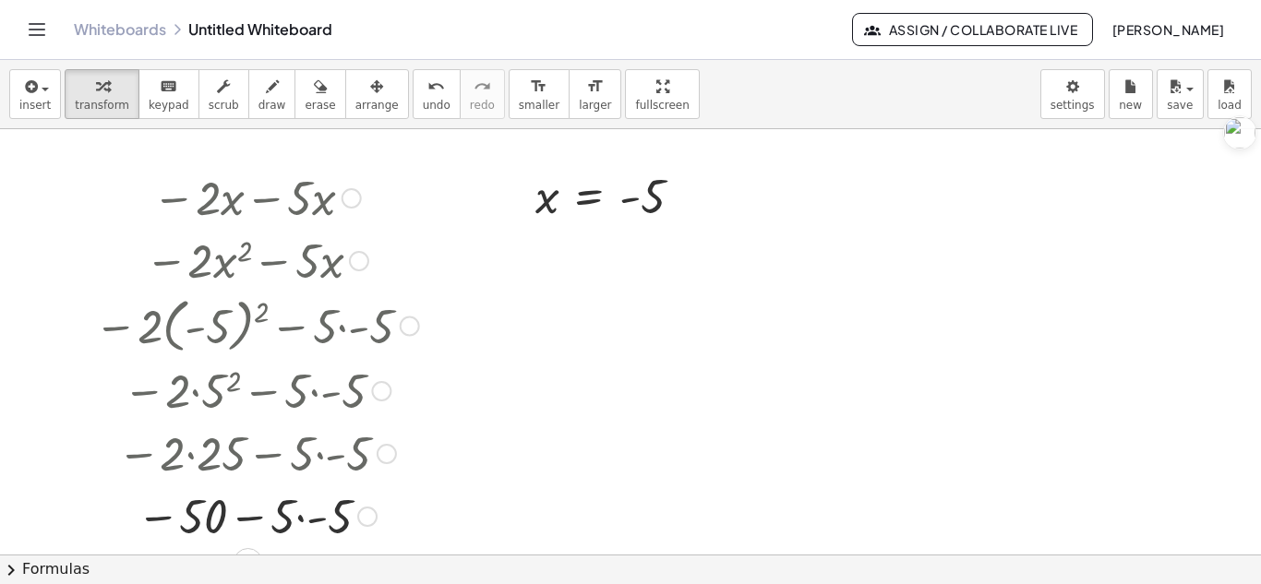
click at [328, 457] on div at bounding box center [256, 452] width 381 height 63
click at [269, 453] on div at bounding box center [256, 452] width 381 height 63
click at [245, 516] on div at bounding box center [256, 515] width 343 height 63
drag, startPoint x: 245, startPoint y: 516, endPoint x: 258, endPoint y: 524, distance: 16.1
click at [258, 524] on div at bounding box center [256, 515] width 343 height 63
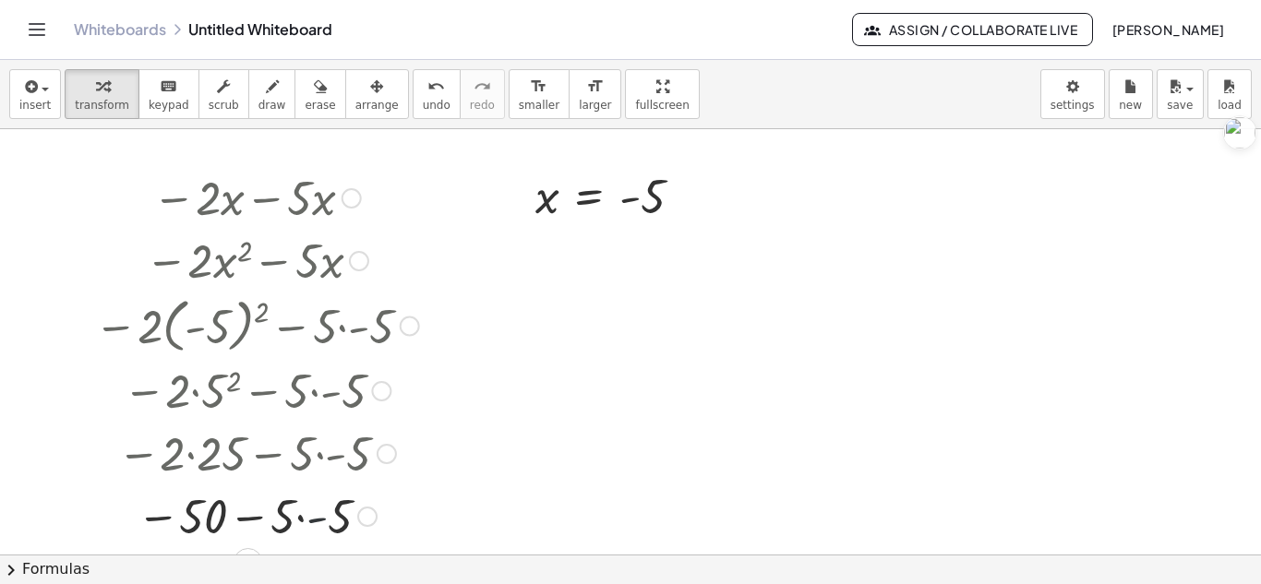
click at [315, 520] on div at bounding box center [256, 515] width 343 height 63
click at [258, 520] on div at bounding box center [256, 515] width 343 height 61
click at [255, 512] on div at bounding box center [256, 515] width 343 height 61
click at [24, 63] on div "insert select one: Math Expression Function Text Youtube Video Graphing Geometr…" at bounding box center [630, 94] width 1261 height 69
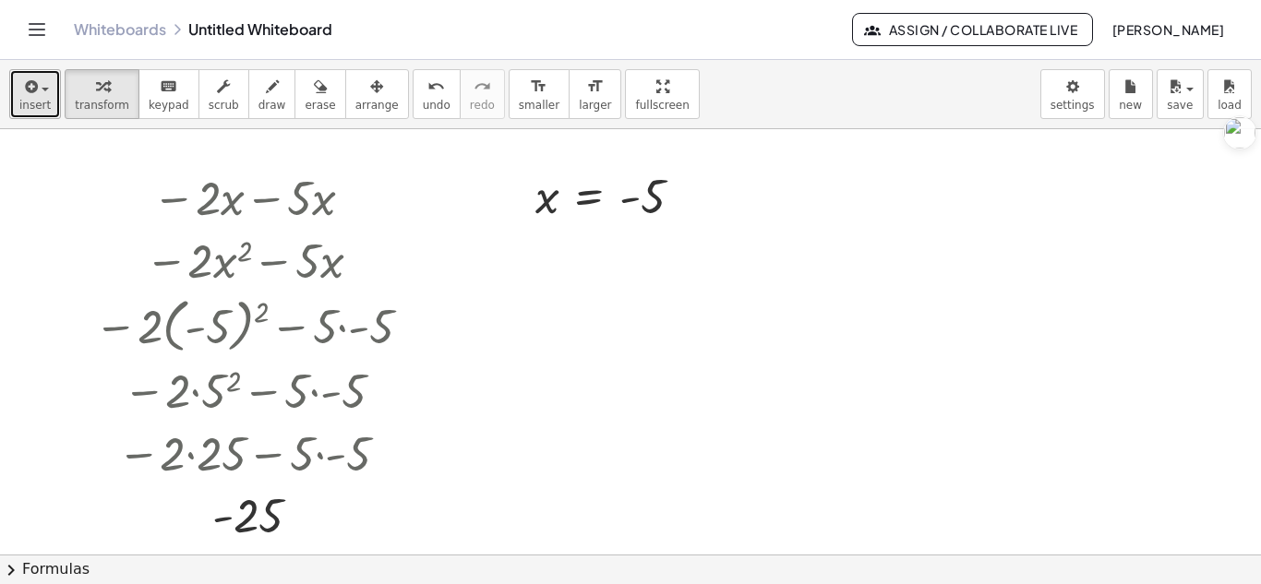
click at [26, 111] on span "insert" at bounding box center [34, 105] width 31 height 13
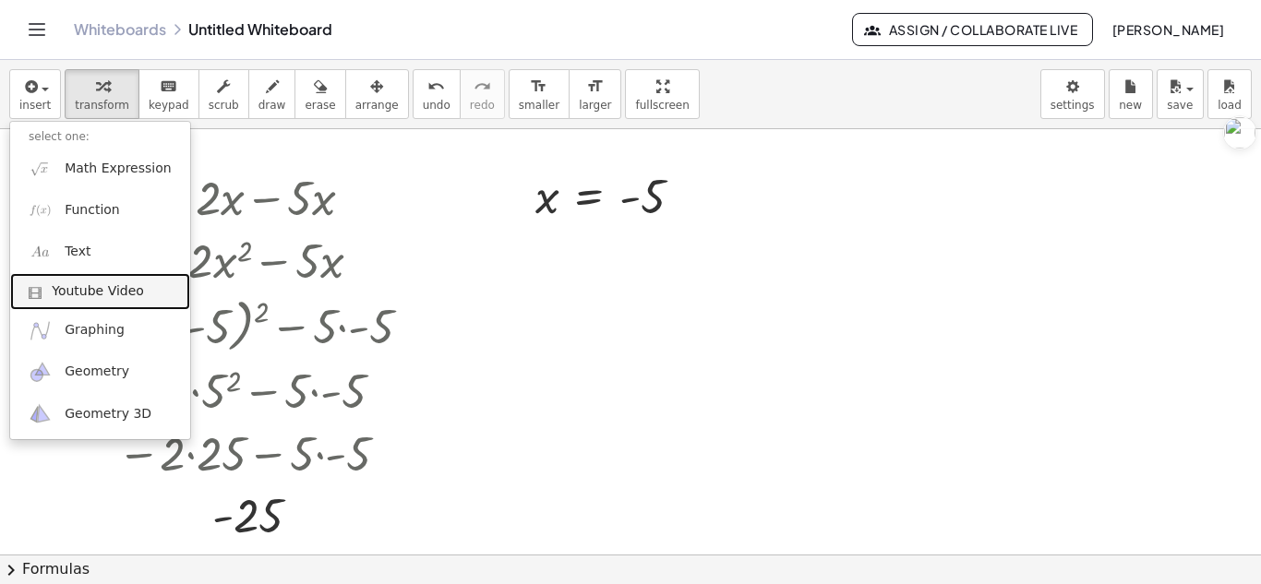
click at [83, 294] on span "Youtube Video" at bounding box center [98, 291] width 92 height 18
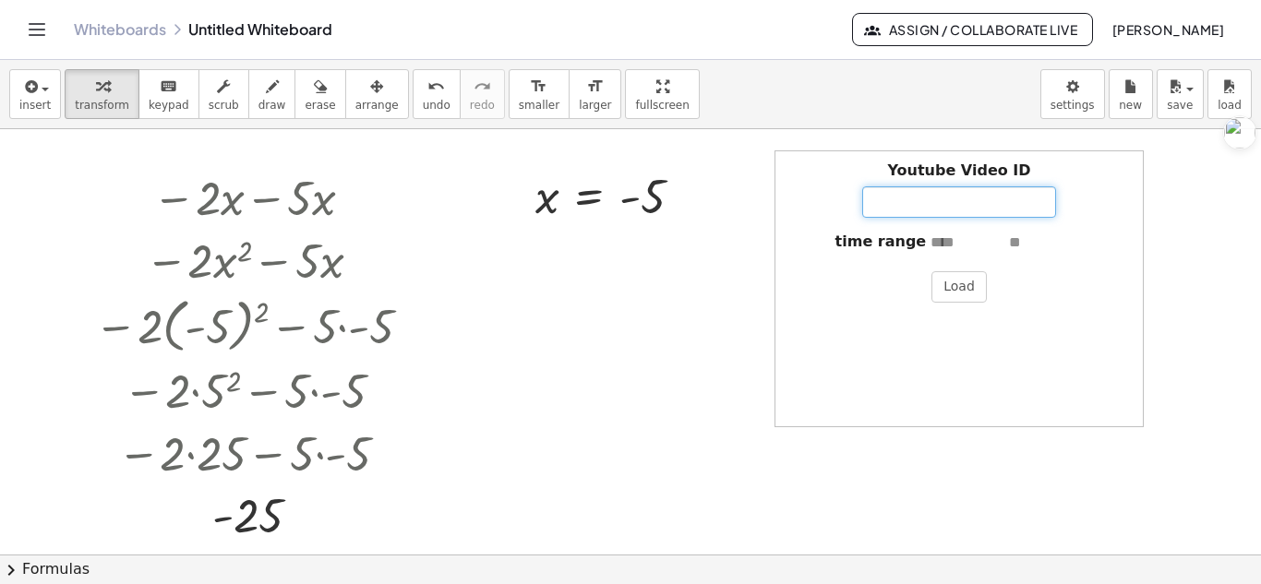
click at [908, 212] on input "Youtube Video ID" at bounding box center [959, 201] width 194 height 31
paste input "**********"
type input "**********"
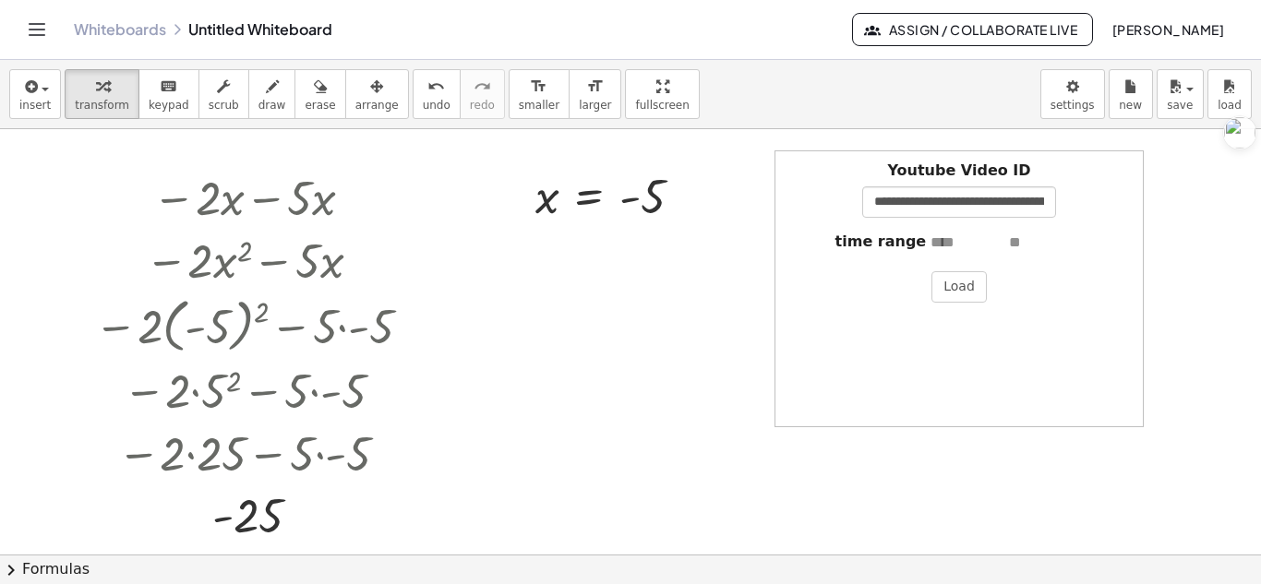
click at [970, 240] on input "text" at bounding box center [968, 243] width 74 height 21
type input "****"
click at [1020, 238] on input "text" at bounding box center [1046, 243] width 74 height 21
type input "****"
click at [970, 285] on button "Load" at bounding box center [958, 286] width 55 height 31
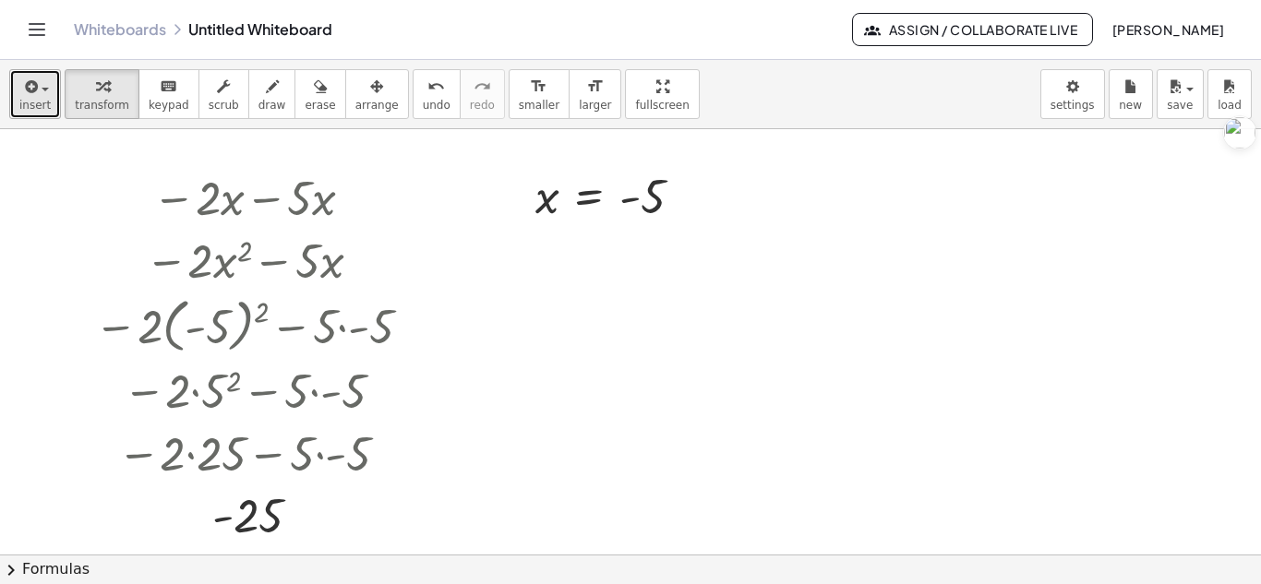
click at [45, 94] on div "button" at bounding box center [34, 86] width 31 height 22
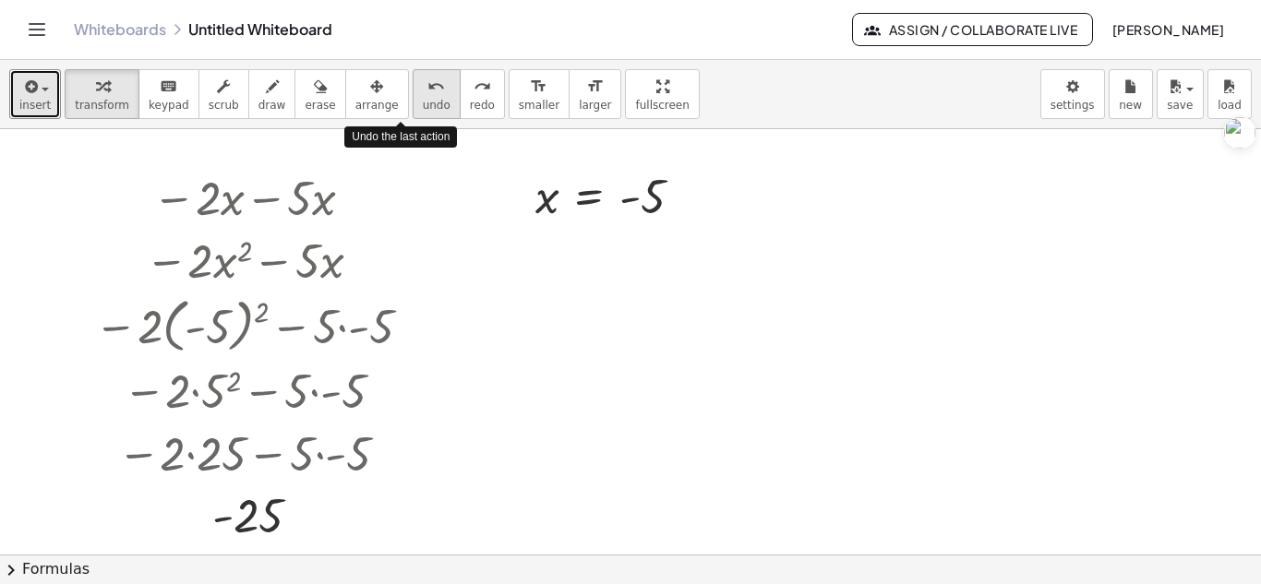
click at [427, 84] on icon "undo" at bounding box center [436, 87] width 18 height 22
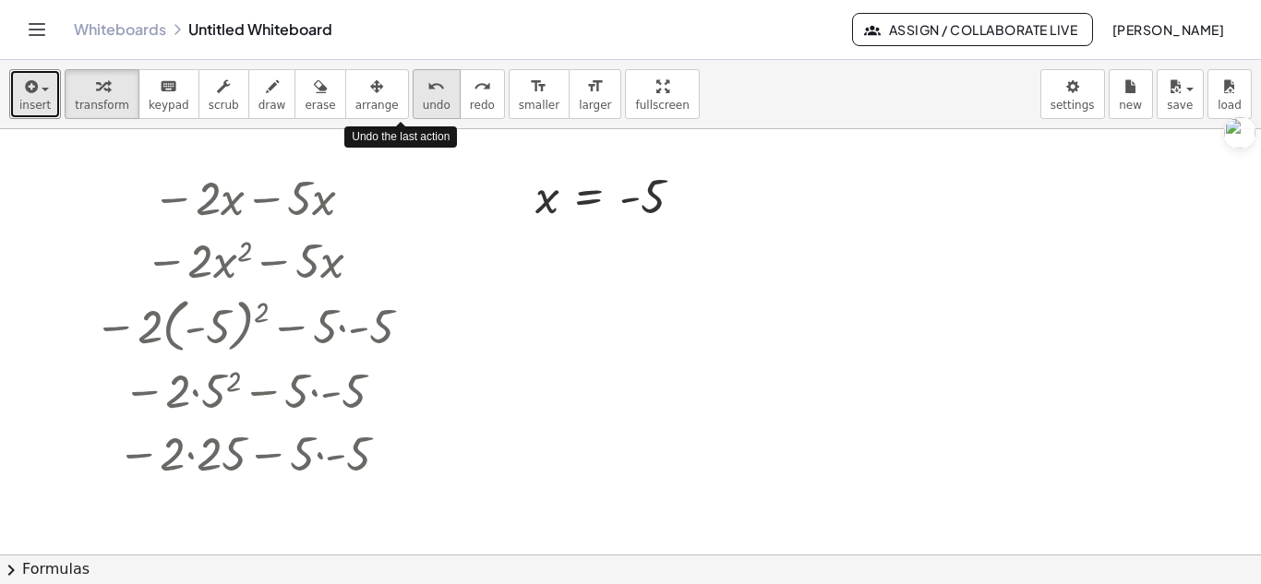
click at [427, 84] on icon "undo" at bounding box center [436, 87] width 18 height 22
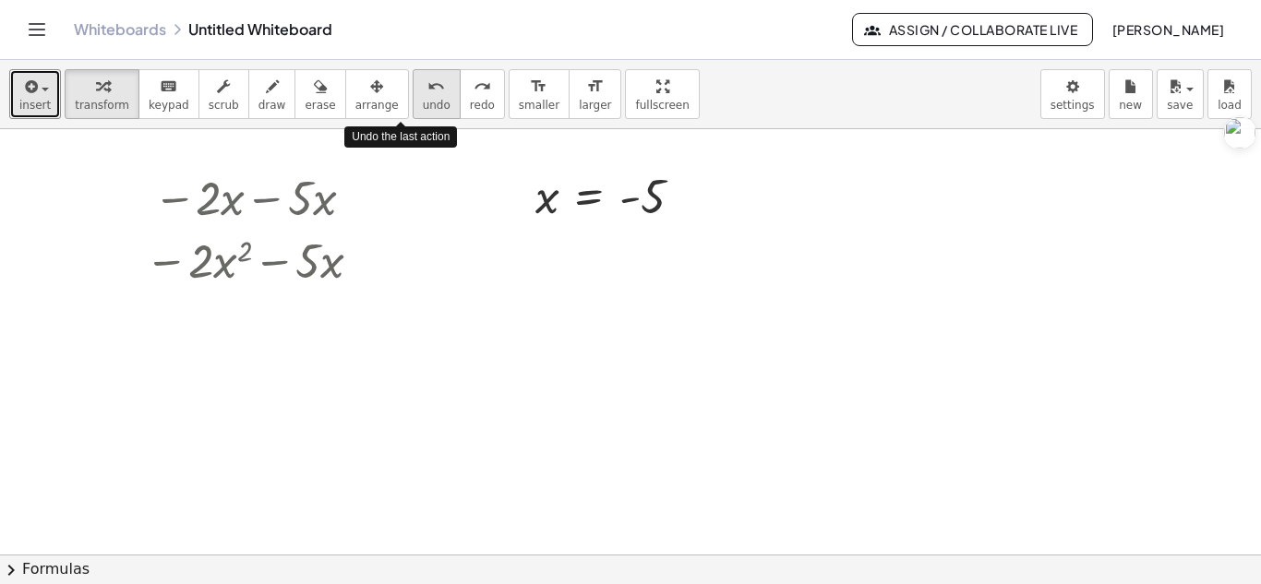
click at [427, 84] on icon "undo" at bounding box center [436, 87] width 18 height 22
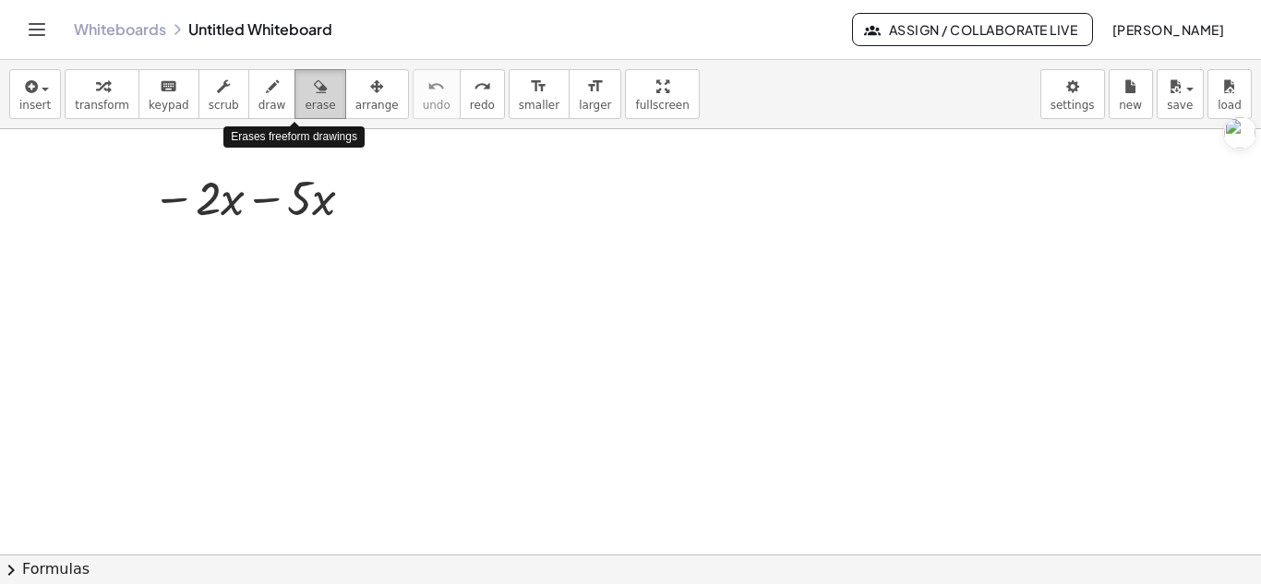
click at [299, 73] on button "erase" at bounding box center [319, 94] width 51 height 50
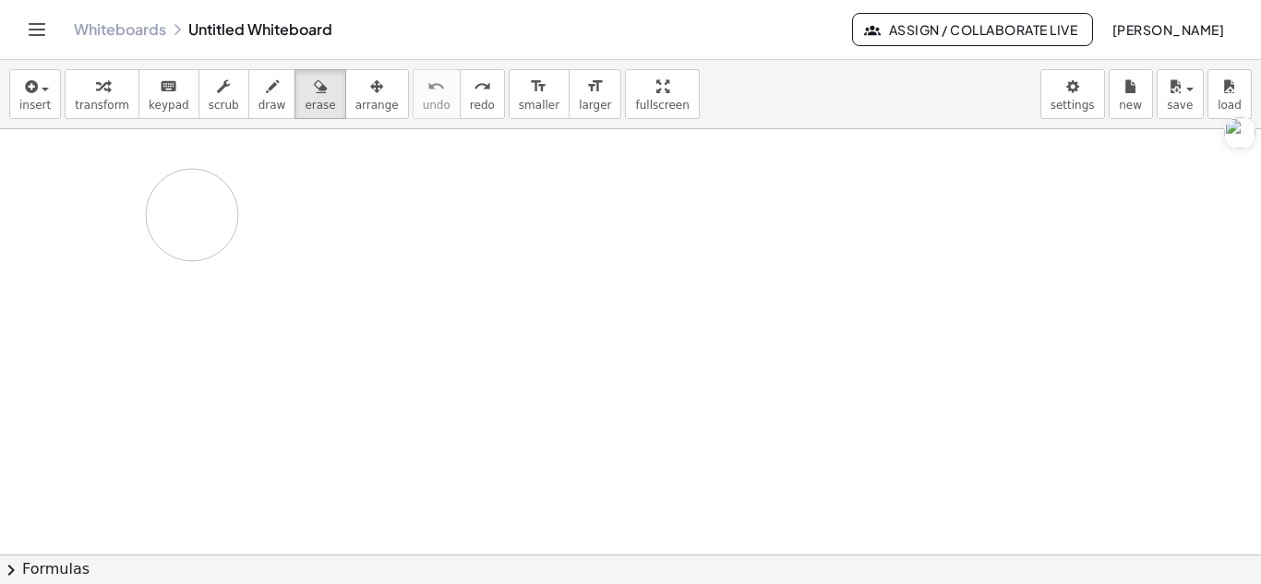
drag, startPoint x: 119, startPoint y: 190, endPoint x: 179, endPoint y: 218, distance: 66.1
drag, startPoint x: 138, startPoint y: 197, endPoint x: 312, endPoint y: 184, distance: 175.0
drag, startPoint x: 375, startPoint y: 206, endPoint x: 119, endPoint y: 224, distance: 256.4
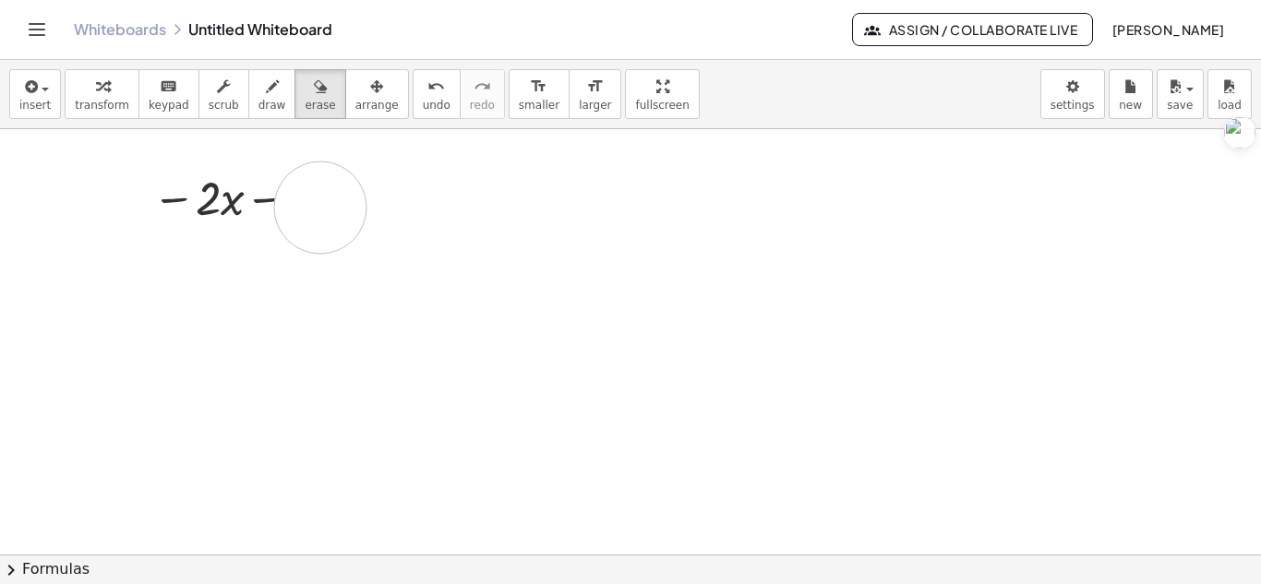
click at [305, 87] on div "button" at bounding box center [320, 86] width 30 height 22
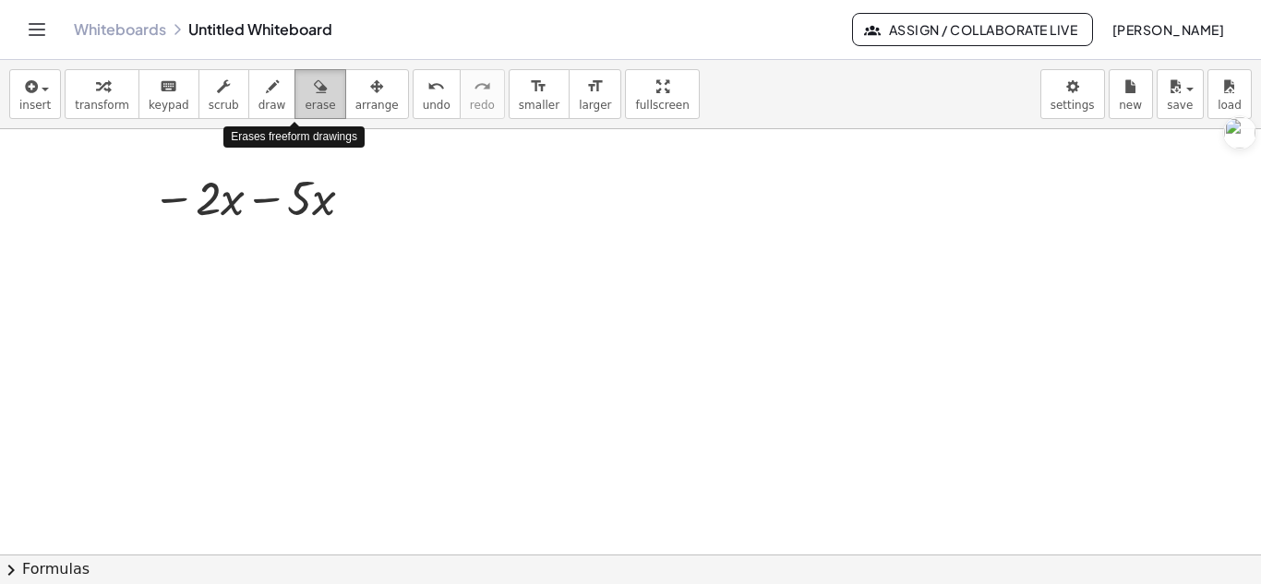
click at [305, 87] on div "button" at bounding box center [320, 86] width 30 height 22
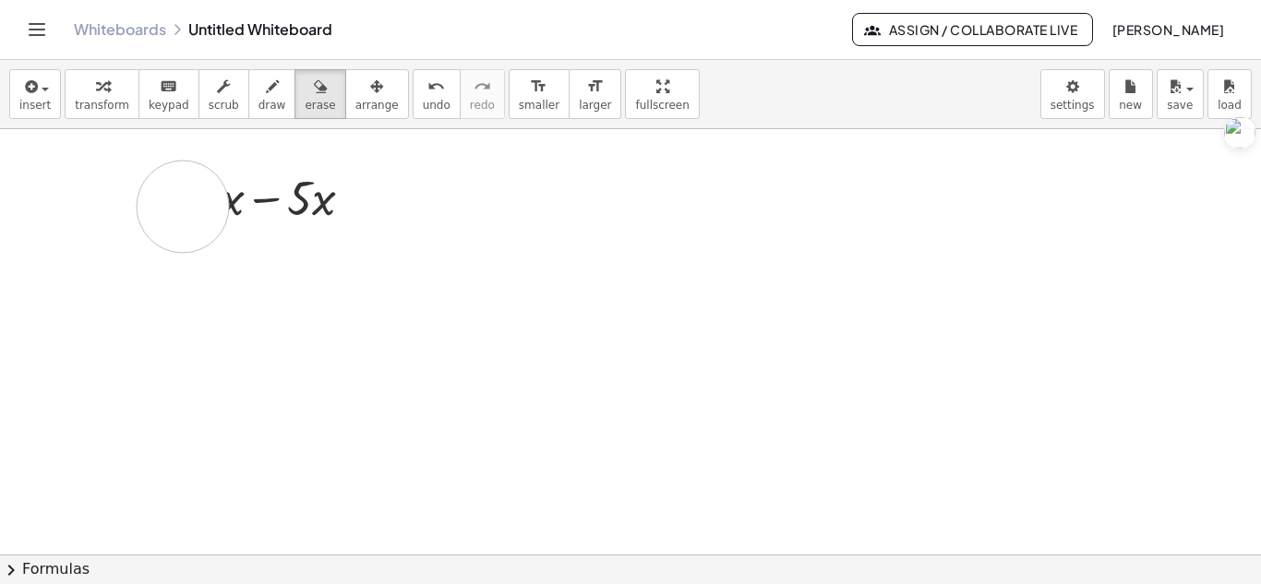
drag, startPoint x: 193, startPoint y: 207, endPoint x: 249, endPoint y: 196, distance: 57.4
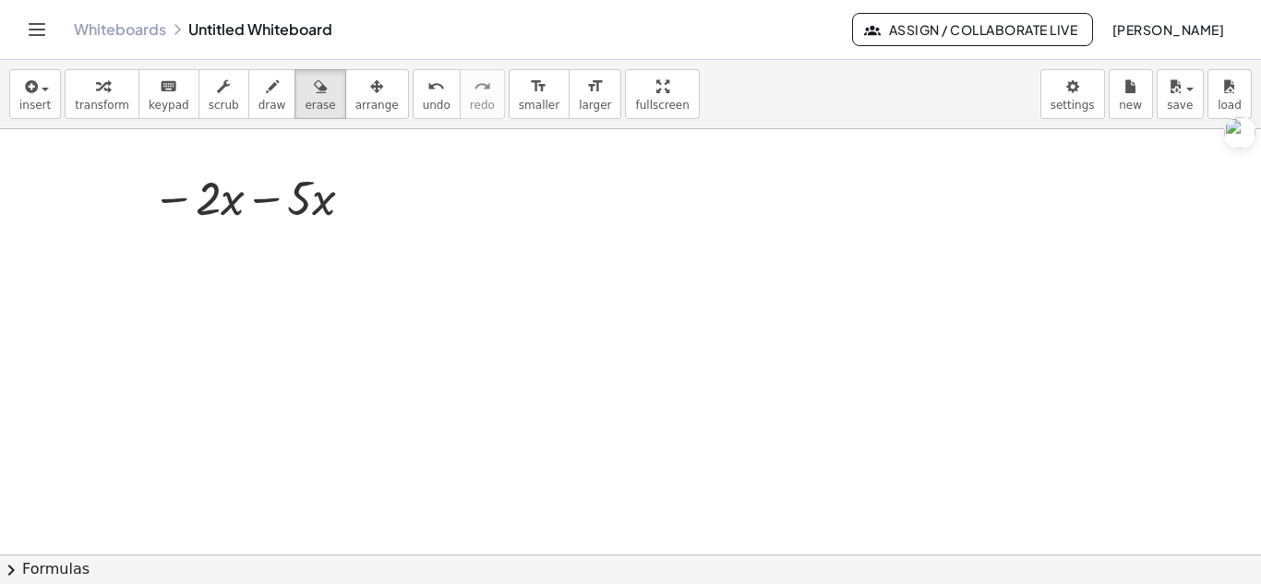
drag, startPoint x: 408, startPoint y: 194, endPoint x: 216, endPoint y: 220, distance: 193.8
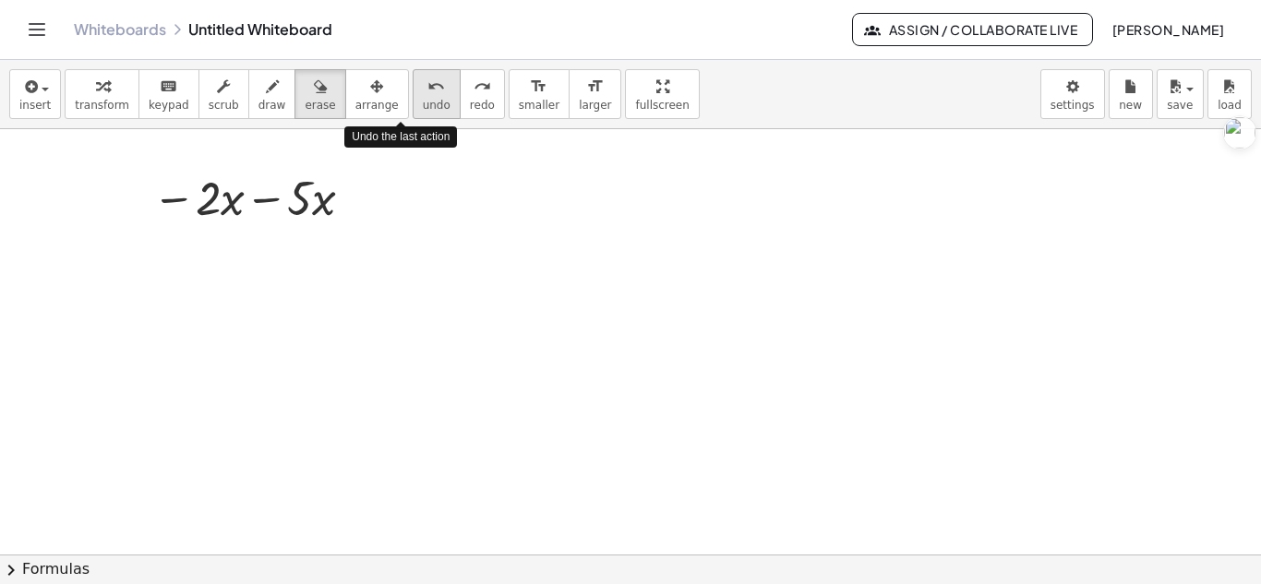
click at [423, 103] on span "undo" at bounding box center [437, 105] width 28 height 13
click at [32, 24] on icon "Toggle navigation" at bounding box center [38, 29] width 16 height 11
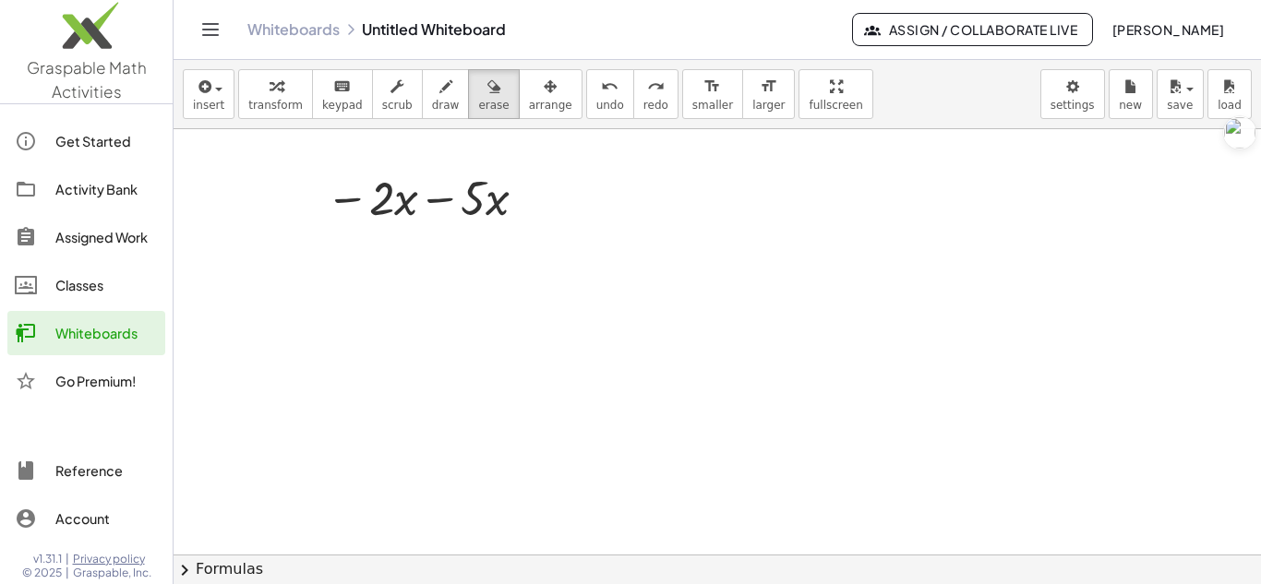
click at [207, 18] on button "Toggle navigation" at bounding box center [211, 30] width 30 height 30
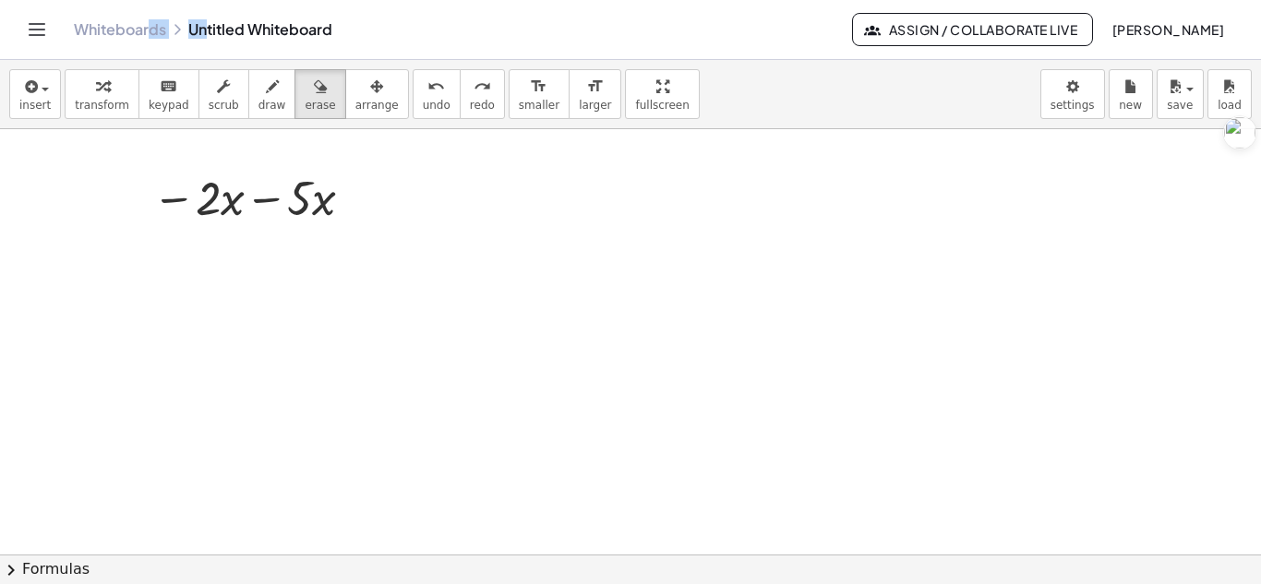
drag, startPoint x: 207, startPoint y: 18, endPoint x: 118, endPoint y: 30, distance: 89.6
click at [118, 30] on div "Whiteboards Untitled Whiteboard Assign / Collaborate Live John Paul Fabro" at bounding box center [630, 29] width 1217 height 59
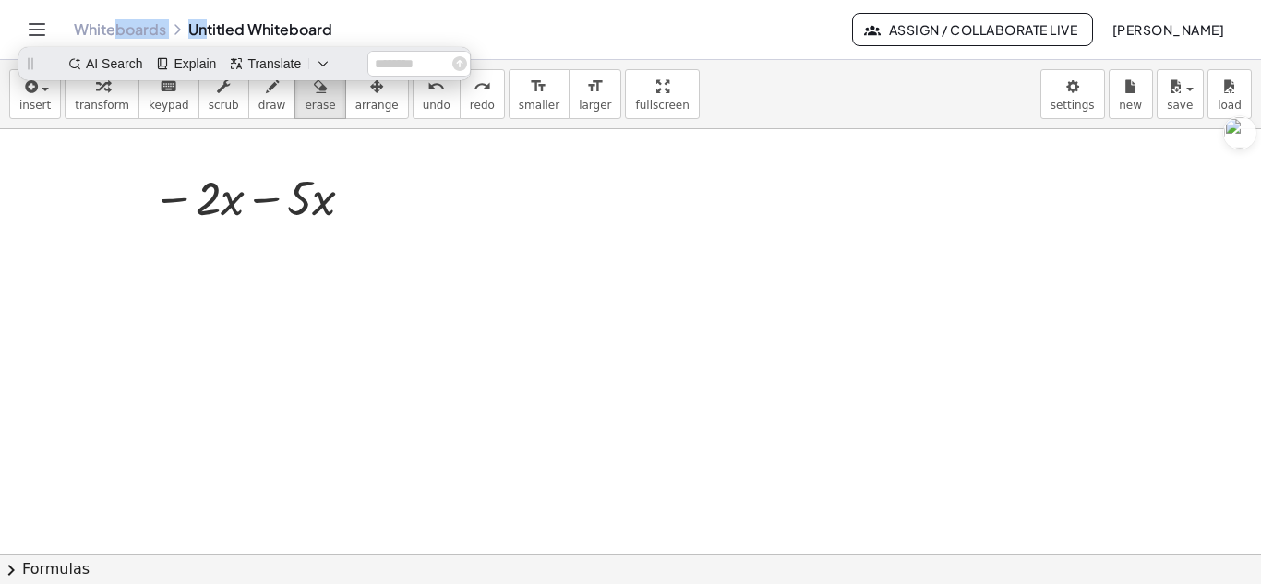
click at [45, 20] on icon "Toggle navigation" at bounding box center [37, 29] width 22 height 22
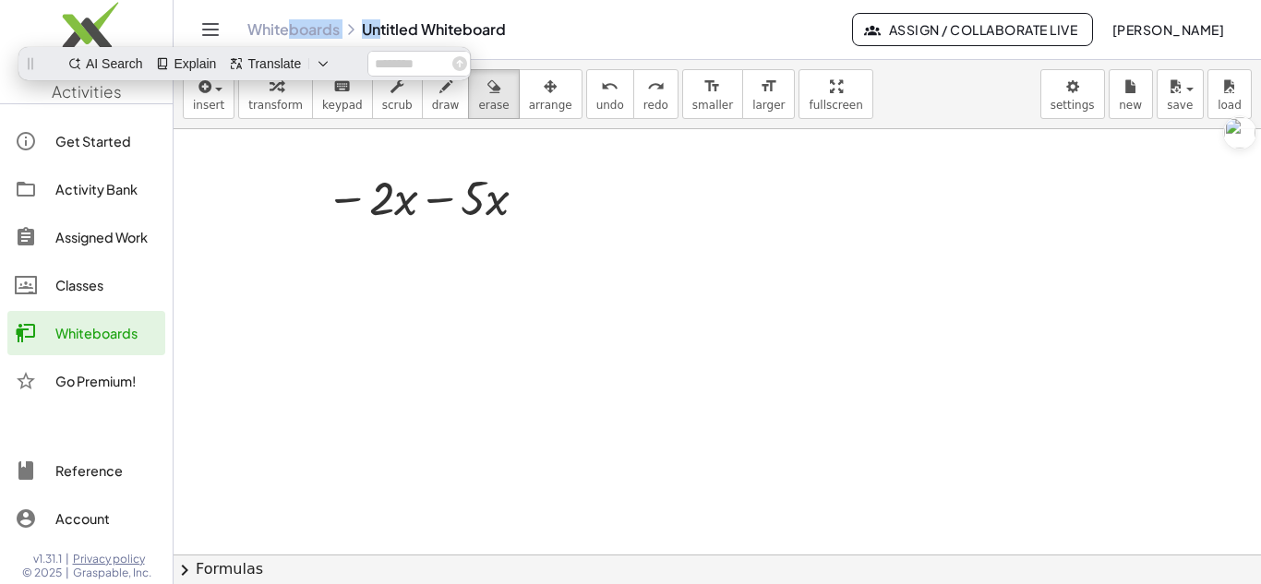
click at [108, 325] on div "Whiteboards" at bounding box center [106, 333] width 102 height 22
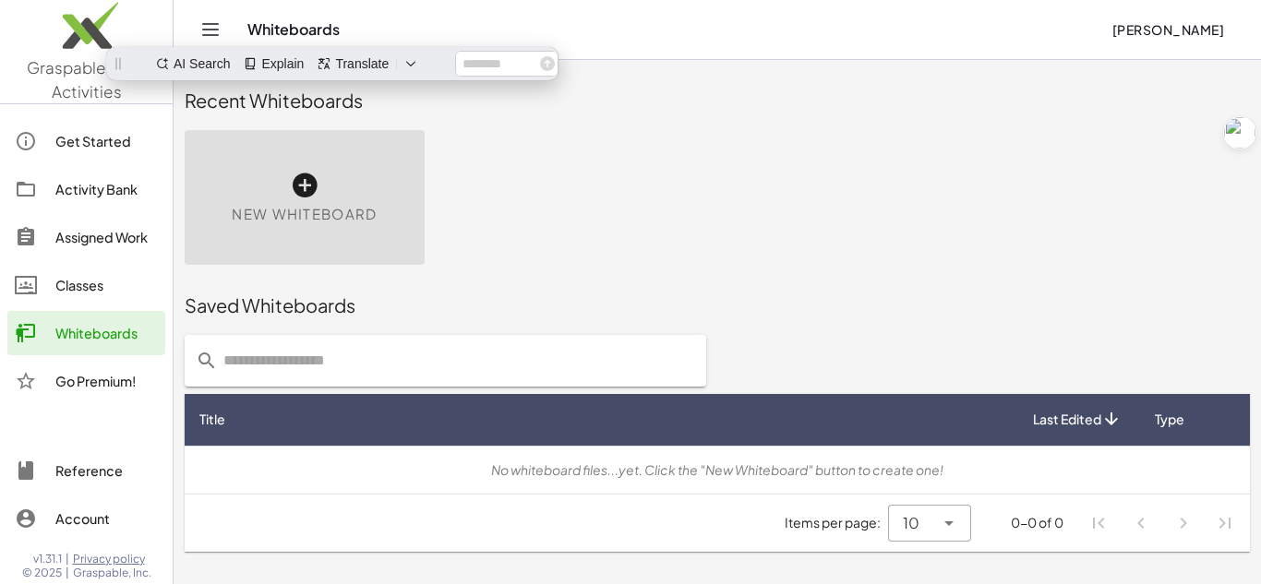
click at [350, 222] on span "New Whiteboard" at bounding box center [304, 214] width 145 height 21
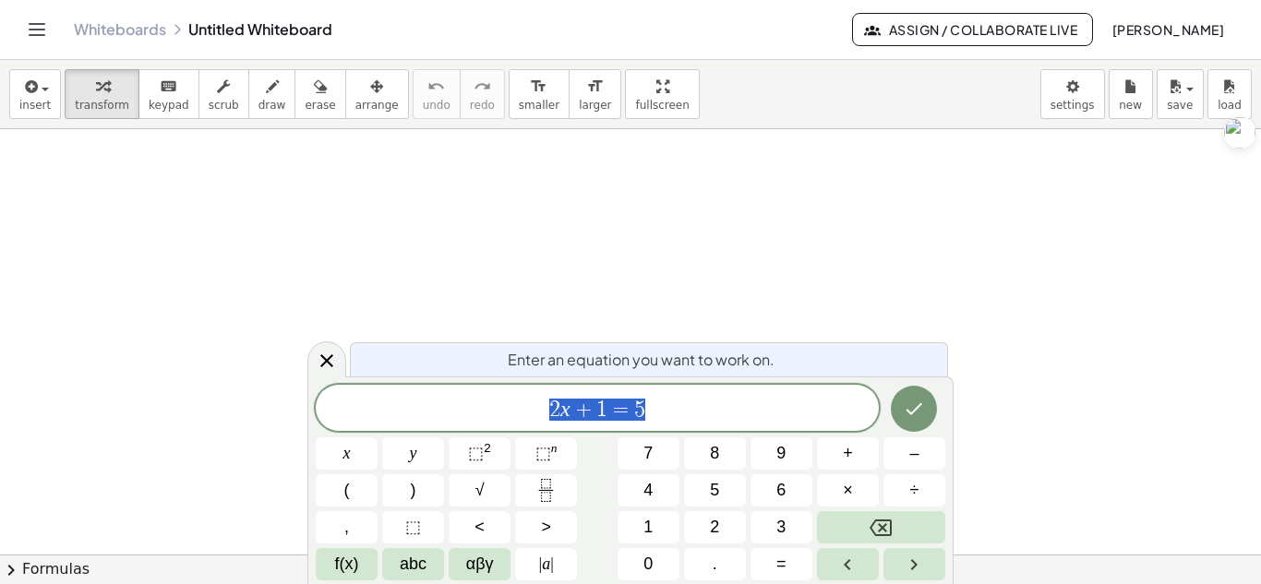
click at [734, 299] on div at bounding box center [630, 554] width 1261 height 851
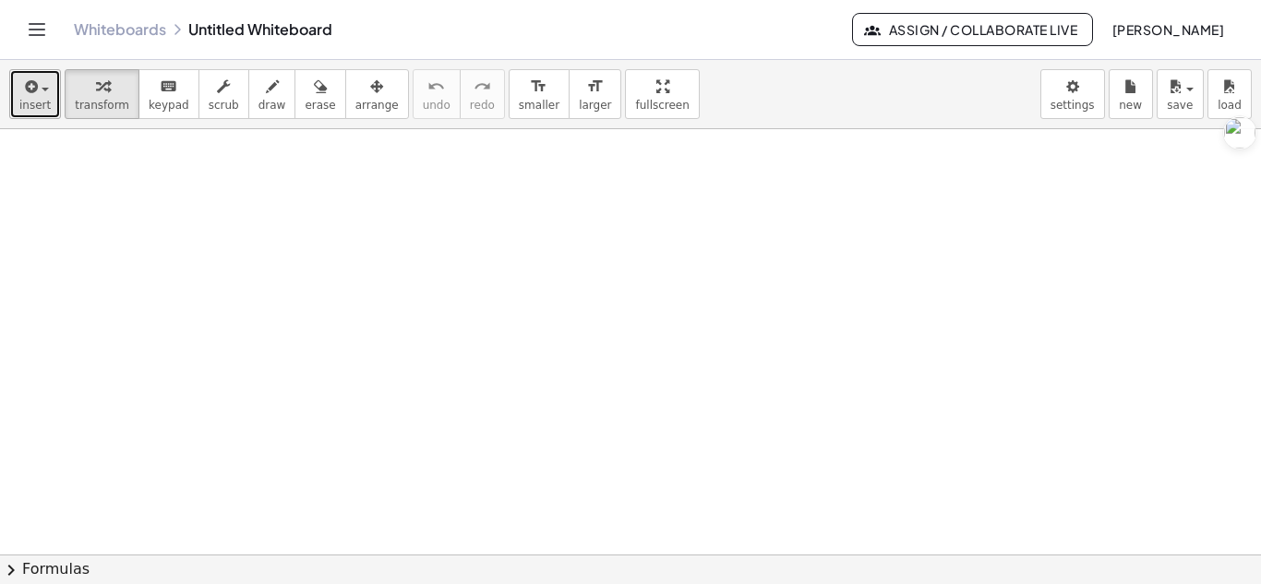
click at [38, 93] on span "button" at bounding box center [40, 88] width 4 height 13
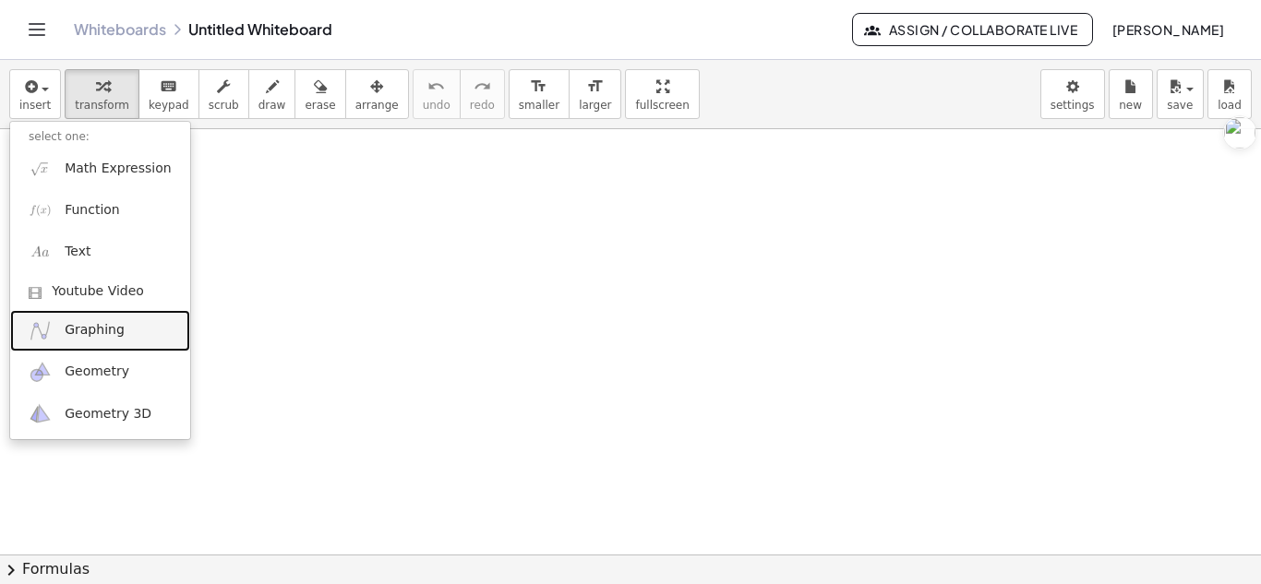
click at [77, 343] on link "Graphing" at bounding box center [100, 331] width 180 height 42
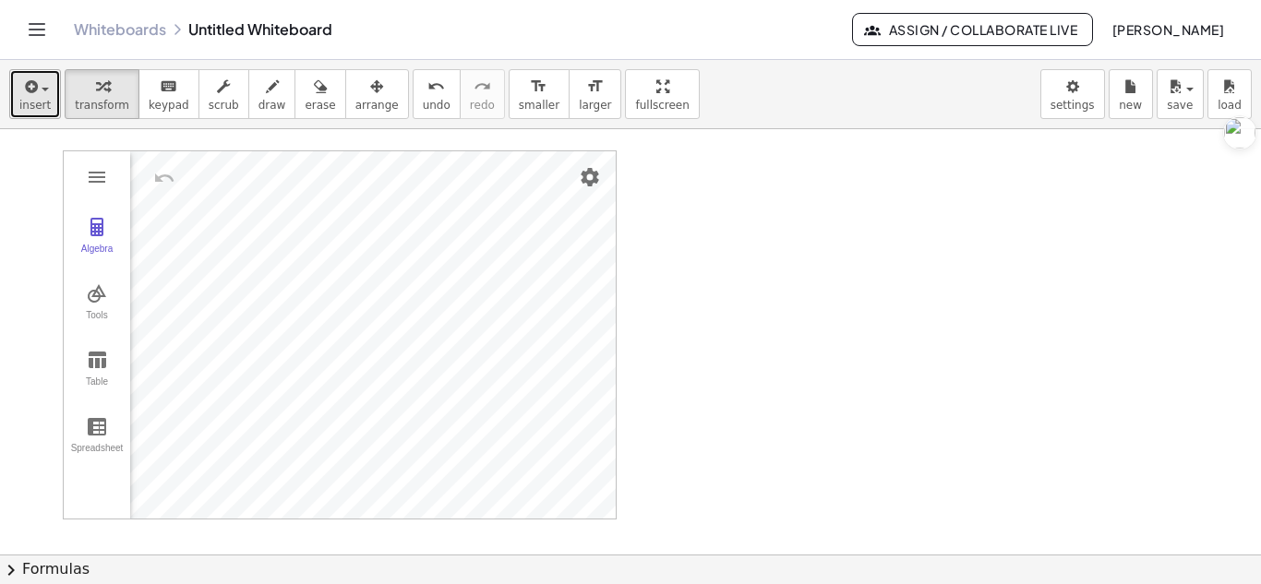
click at [30, 73] on button "insert" at bounding box center [35, 94] width 52 height 50
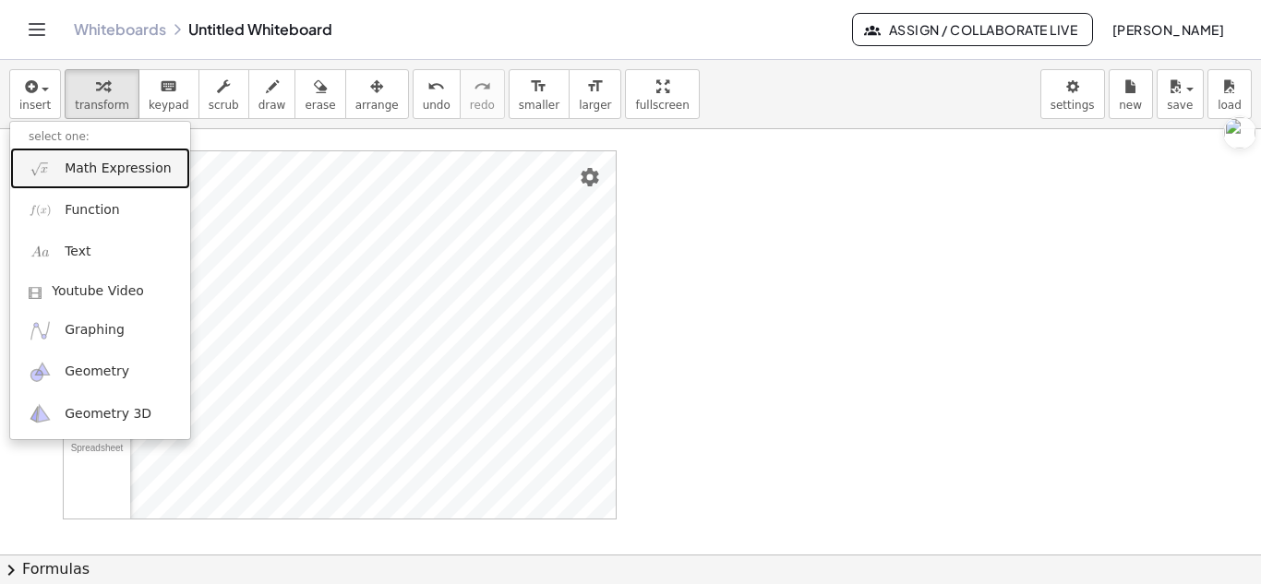
click at [103, 174] on span "Math Expression" at bounding box center [118, 169] width 106 height 18
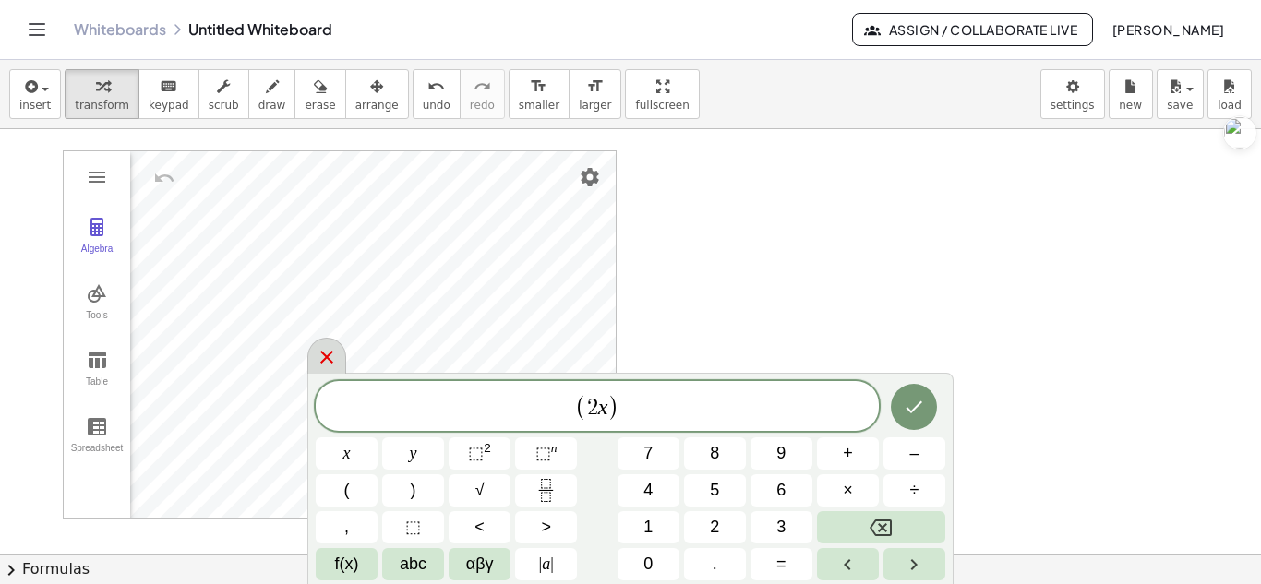
click at [318, 352] on icon at bounding box center [327, 357] width 22 height 22
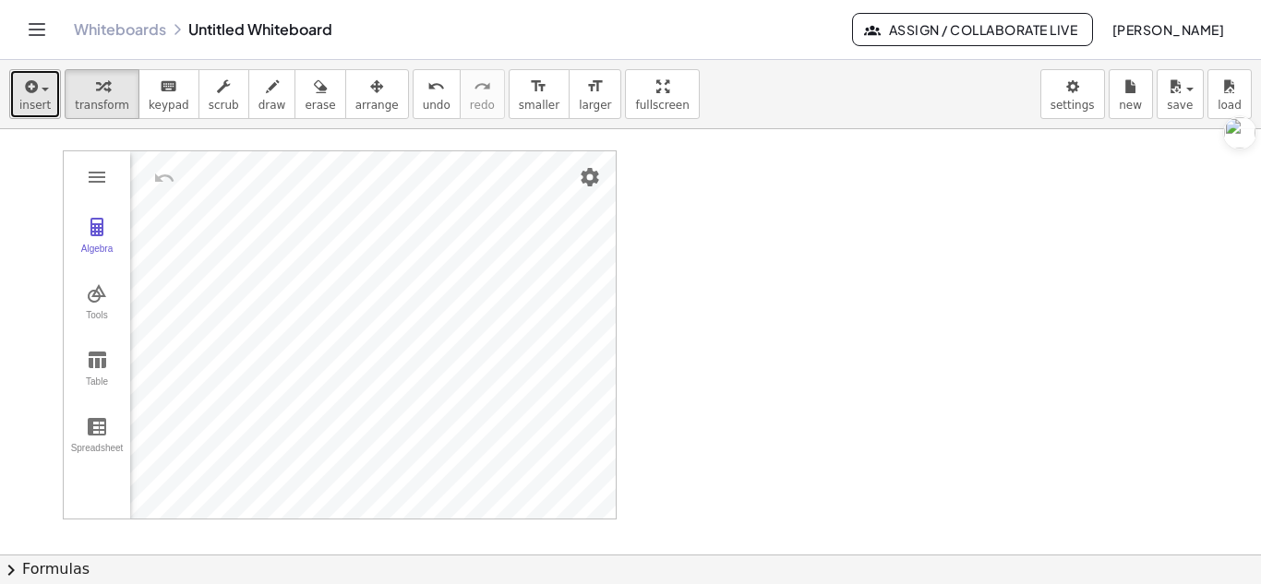
click at [49, 101] on button "insert" at bounding box center [35, 94] width 52 height 50
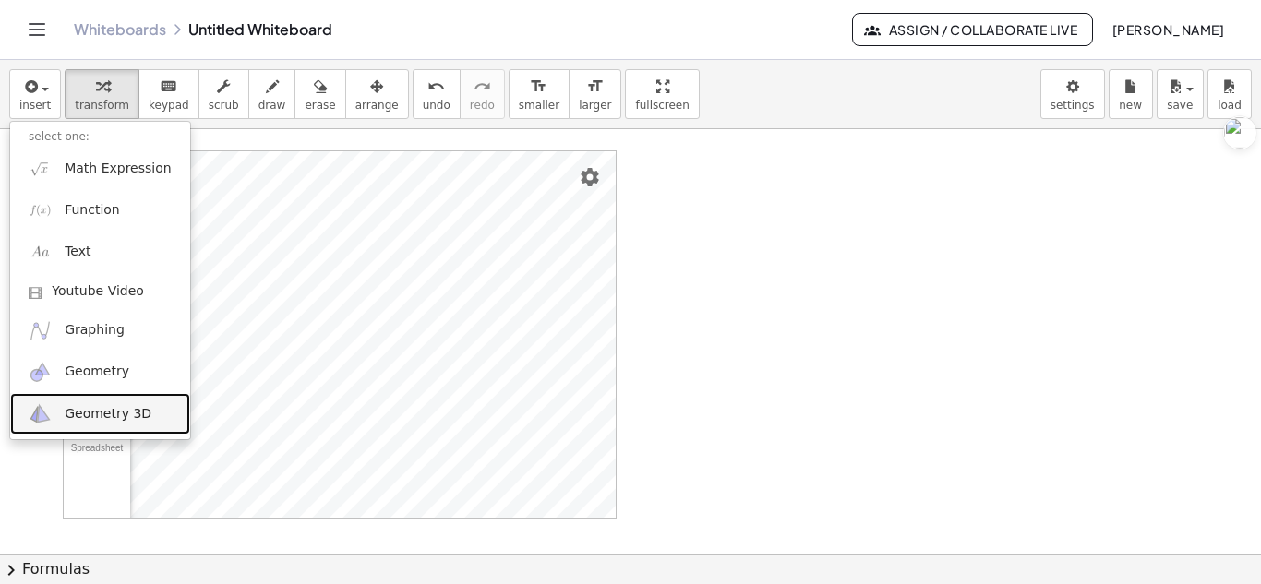
click at [120, 416] on span "Geometry 3D" at bounding box center [108, 414] width 87 height 18
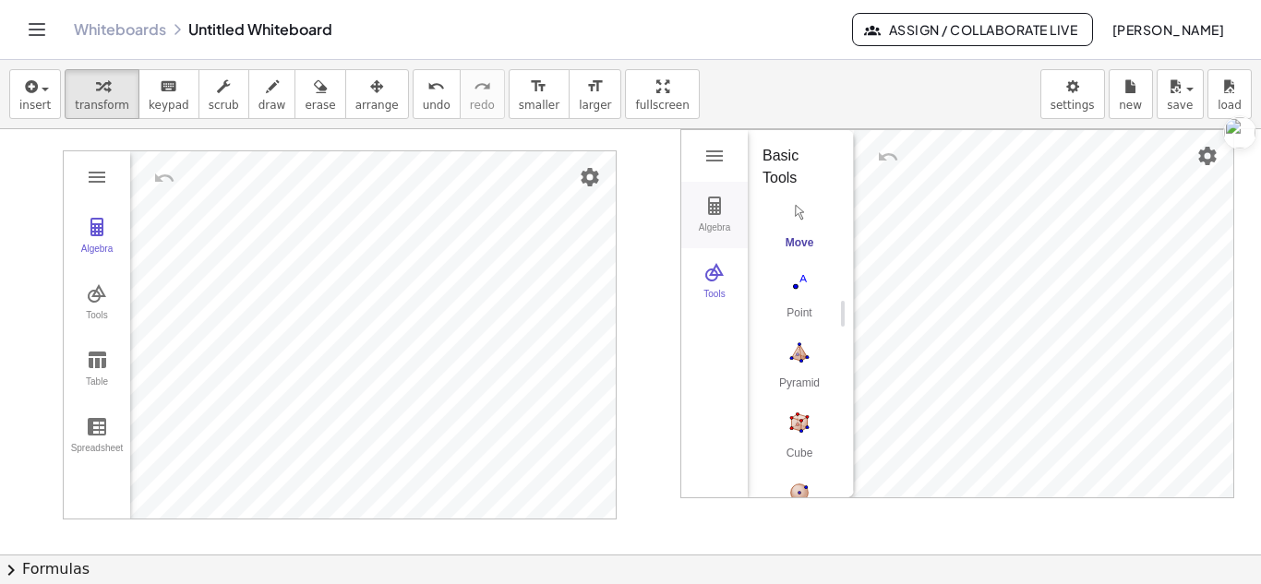
click at [729, 227] on div "Algebra" at bounding box center [714, 235] width 59 height 26
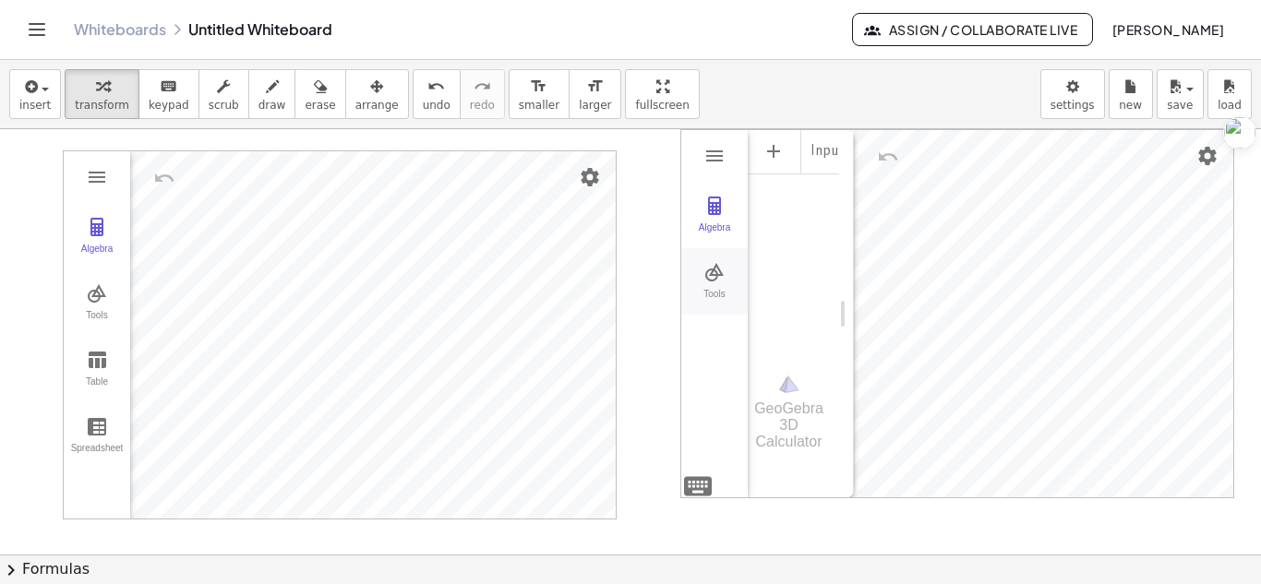
click at [723, 259] on button "Tools" at bounding box center [714, 281] width 66 height 66
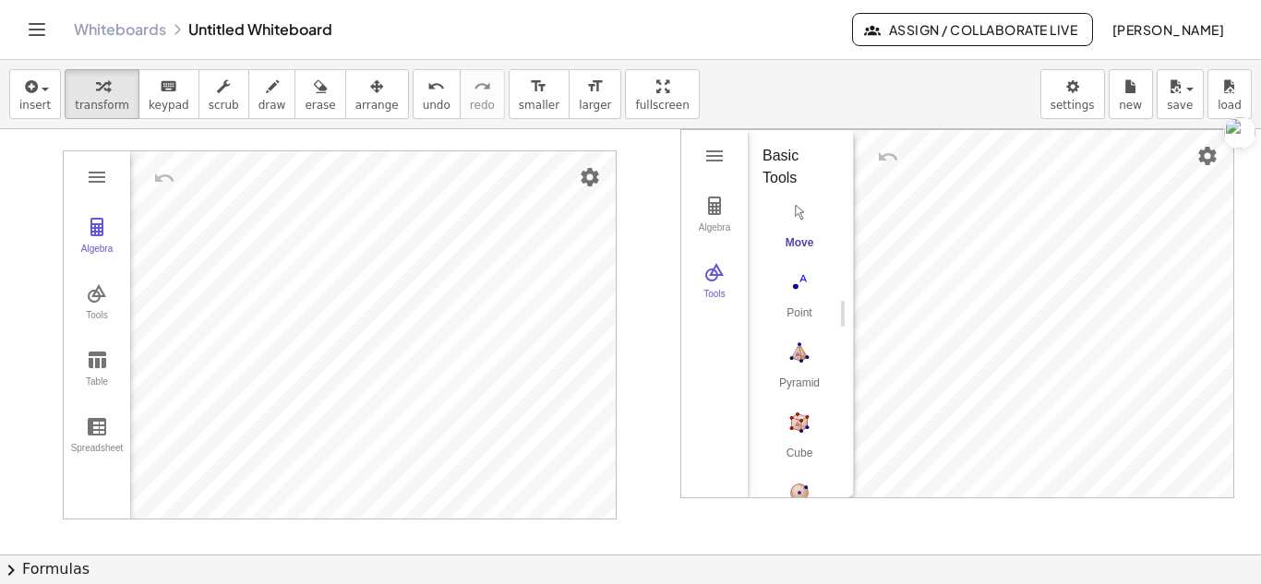
click at [792, 245] on div "Move" at bounding box center [800, 249] width 74 height 26
click at [804, 271] on img "Point. Select position or line, function, or curve" at bounding box center [800, 283] width 74 height 30
click at [802, 309] on div "Point" at bounding box center [800, 319] width 74 height 26
click at [796, 294] on img "Point. Select position or line, function, or curve" at bounding box center [800, 283] width 74 height 30
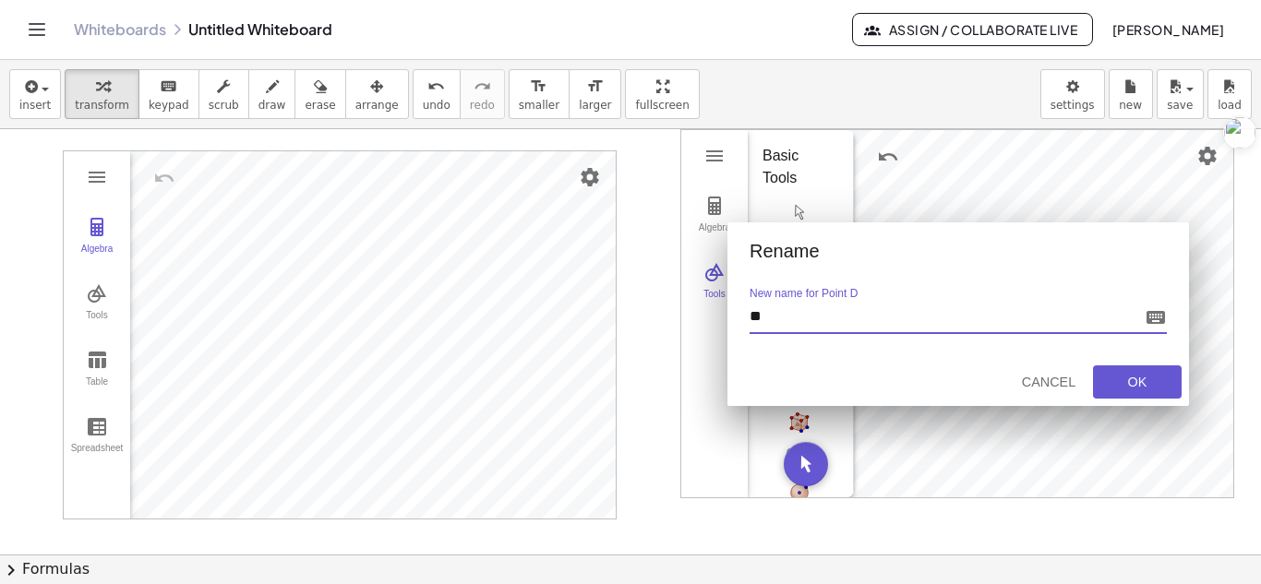
type input "*"
click at [1057, 377] on div "Cancel" at bounding box center [1048, 382] width 59 height 15
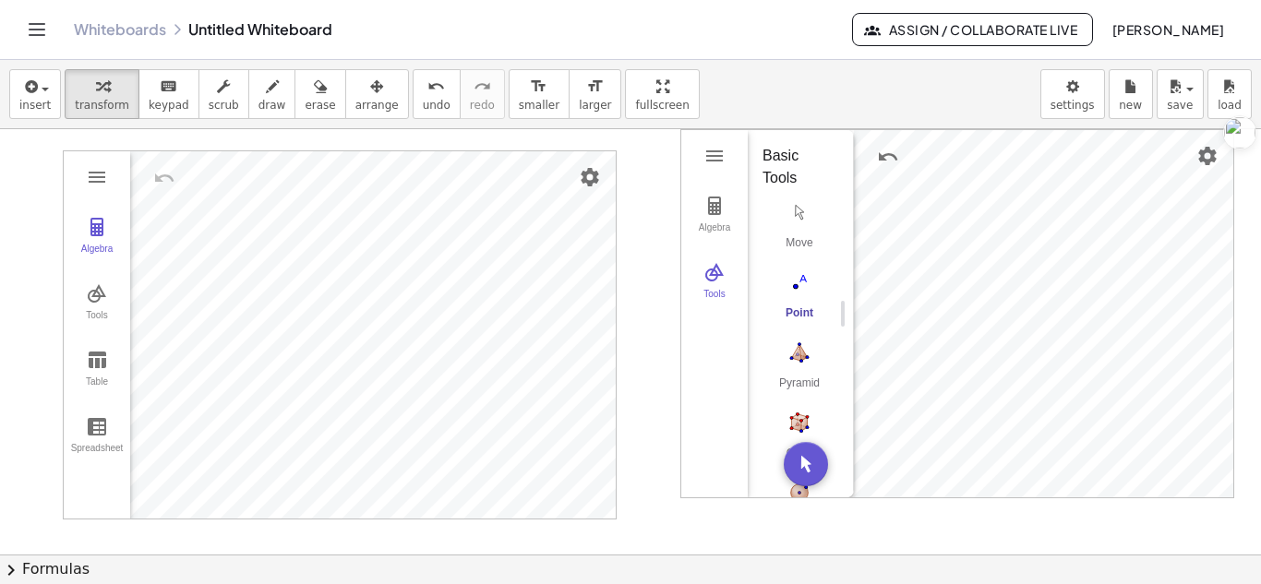
click at [1074, 46] on div "Whiteboards Untitled Whiteboard Assign / Collaborate Live John Paul Fabro" at bounding box center [630, 29] width 1217 height 59
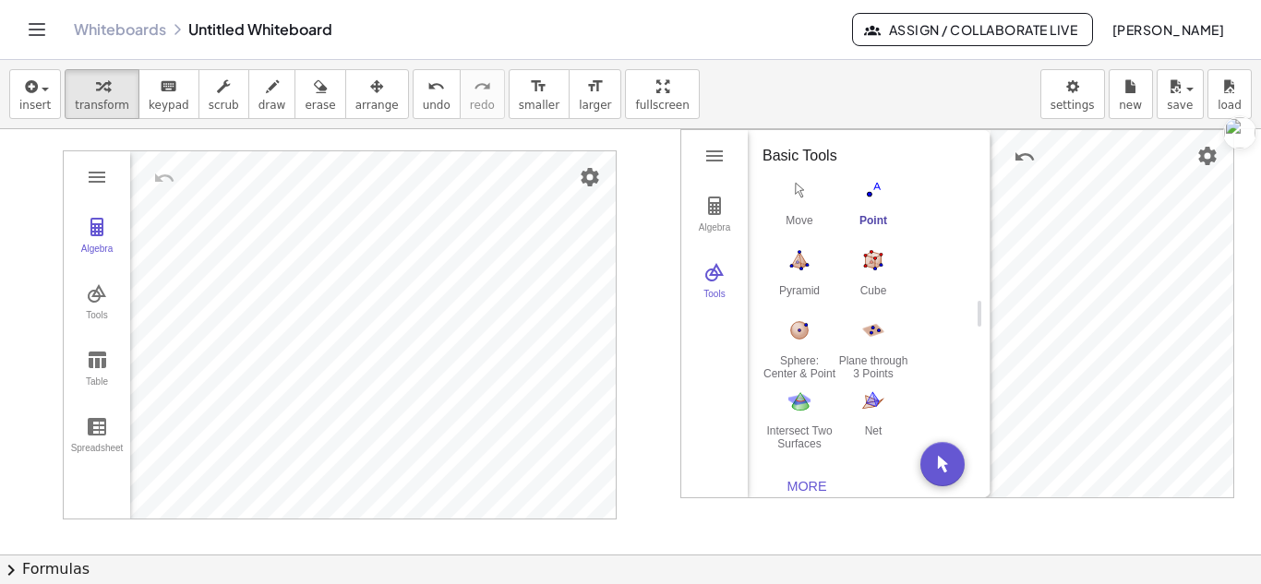
drag, startPoint x: 841, startPoint y: 307, endPoint x: 995, endPoint y: 277, distance: 157.2
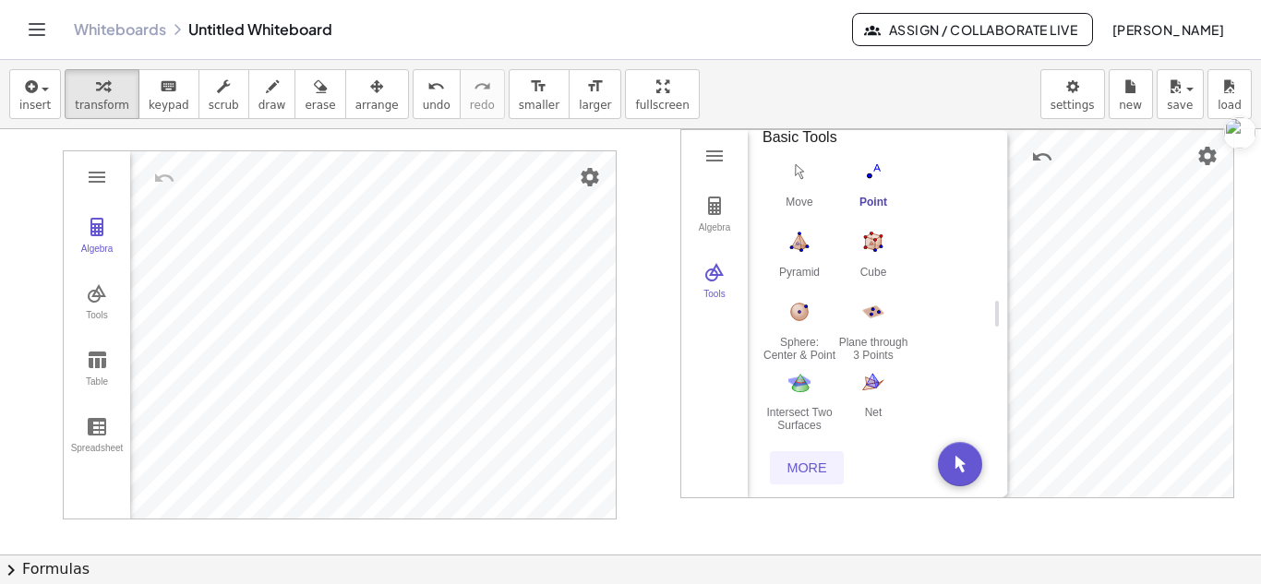
click at [809, 463] on div "More" at bounding box center [806, 468] width 59 height 15
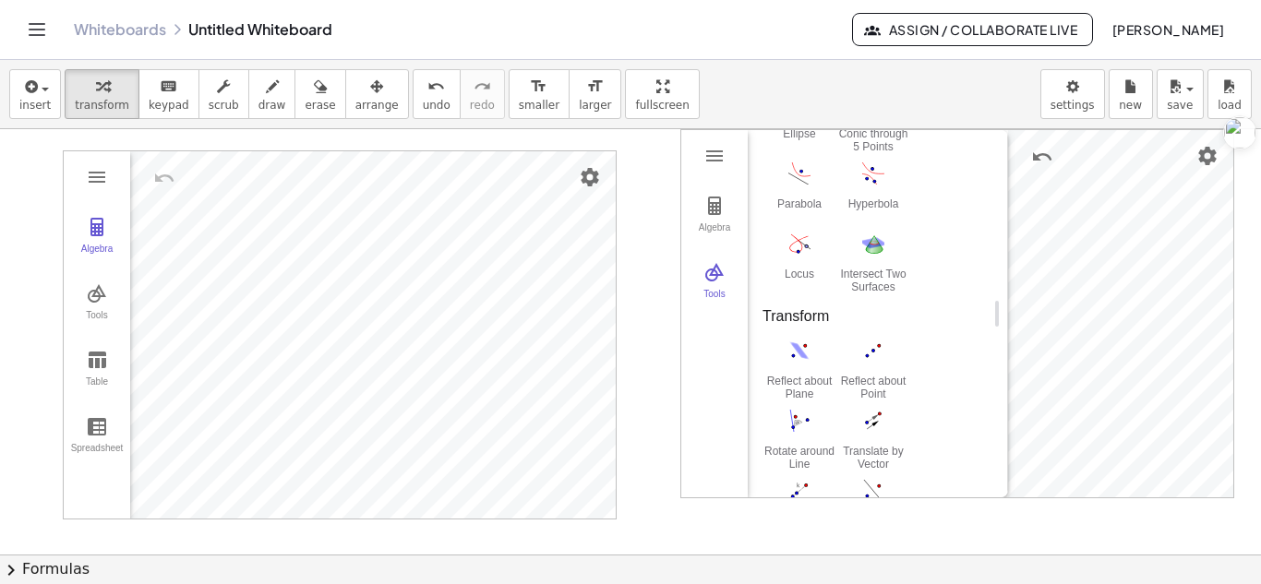
scroll to position [2880, 0]
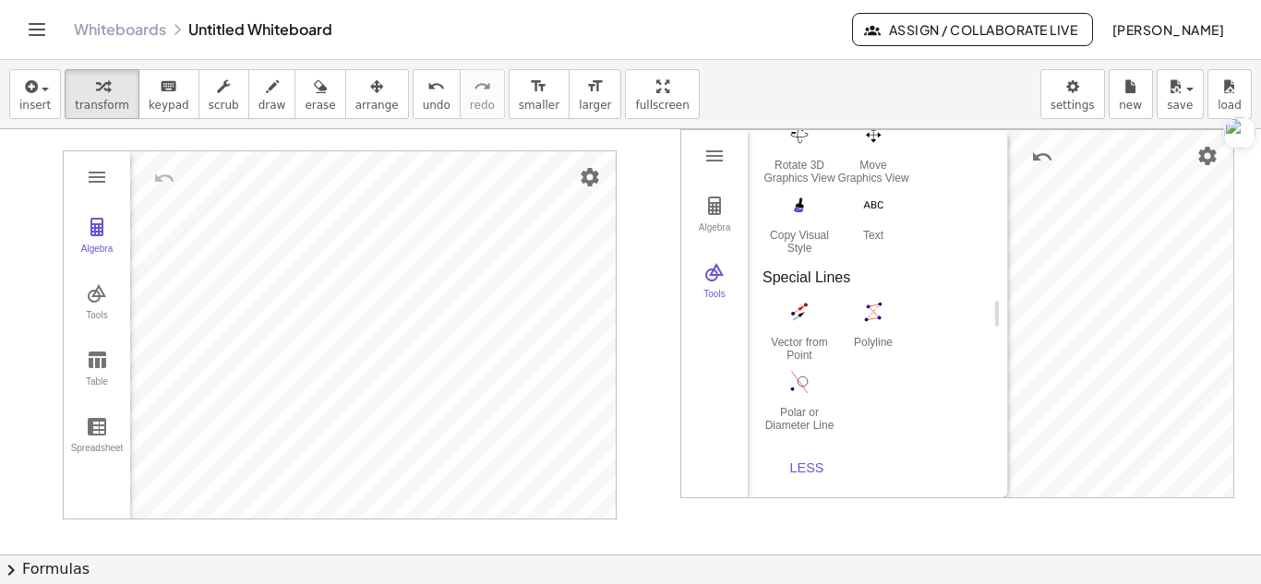
drag, startPoint x: 983, startPoint y: 475, endPoint x: 981, endPoint y: 441, distance: 33.3
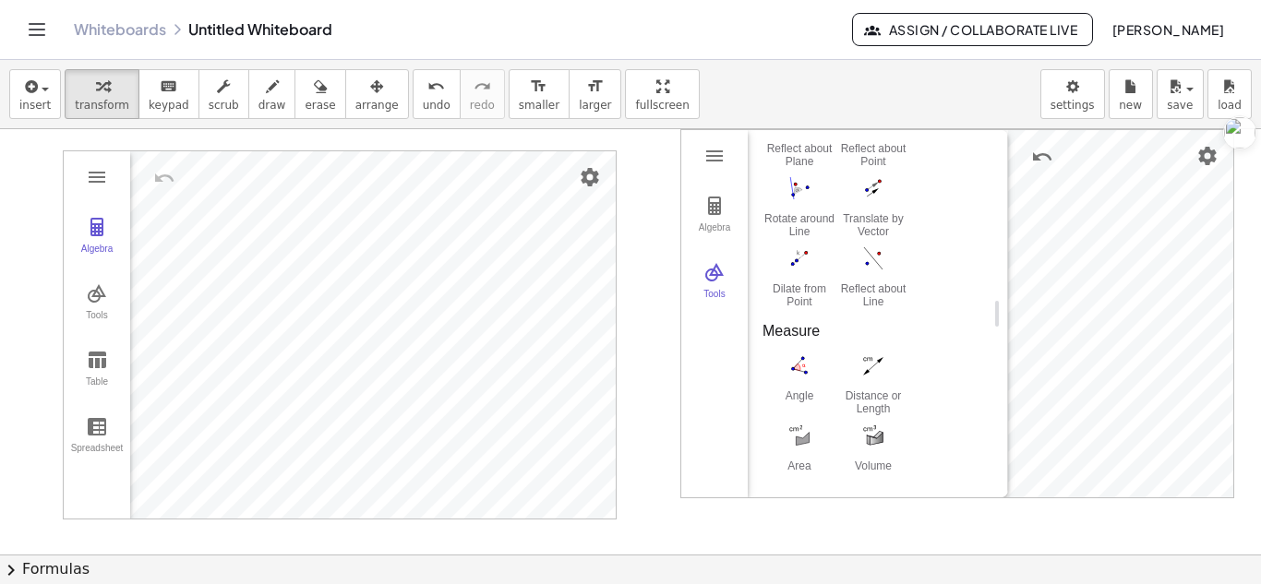
scroll to position [2507, 0]
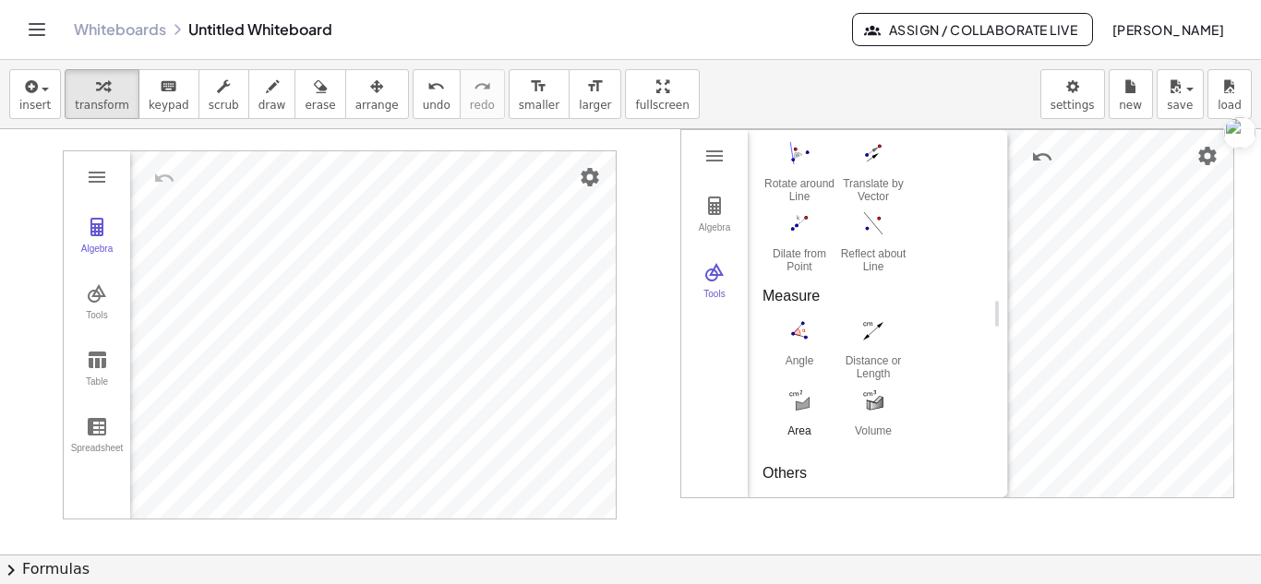
click at [801, 403] on img "Area. Select polygon, circle or conic" at bounding box center [800, 401] width 74 height 30
click at [793, 402] on img "Area. Select polygon, circle or conic" at bounding box center [800, 401] width 74 height 30
click at [1126, 296] on div "Algebra Tools 1 × (0, 0, 3) 1 × (0, 0, 2) 1 × (0, 0, 1) 1 × (0, 0.82, 0) Input……" at bounding box center [957, 313] width 552 height 367
click at [803, 407] on img "Area. Select polygon, circle or conic" at bounding box center [800, 401] width 74 height 30
click at [1083, 339] on div "Algebra Tools 1 × (0, 0, 3) 1 × (0, 0, 2) 1 × (0, 0, 1) 1 × (0, 0.82, 0) Input……" at bounding box center [957, 313] width 552 height 367
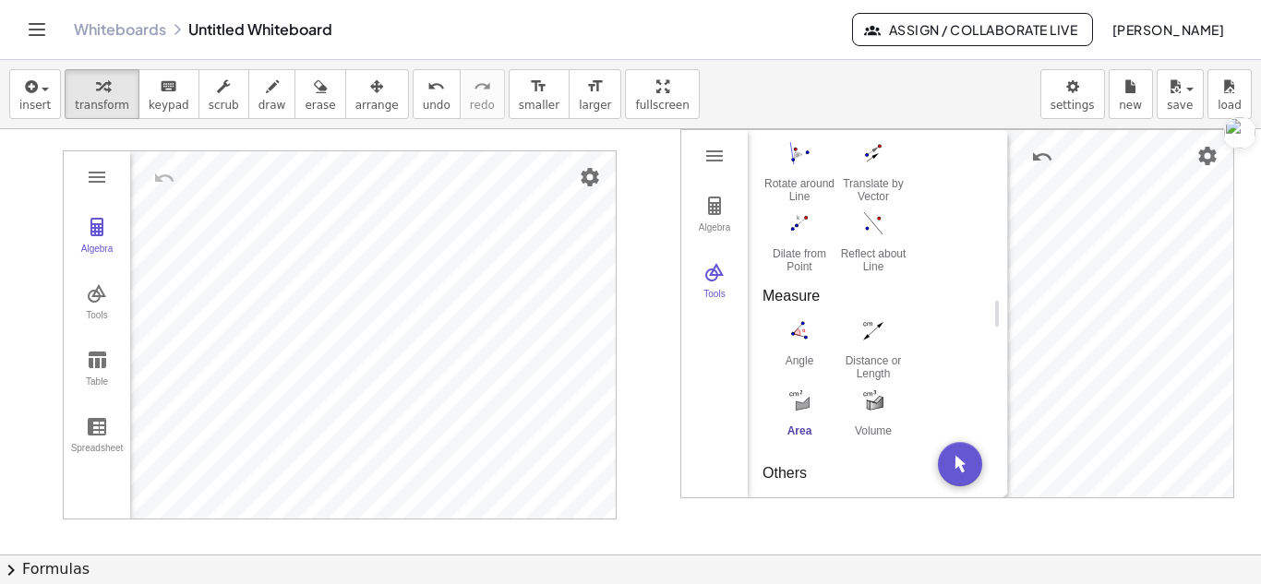
click at [801, 404] on img "Area. Select polygon, circle or conic" at bounding box center [800, 401] width 74 height 30
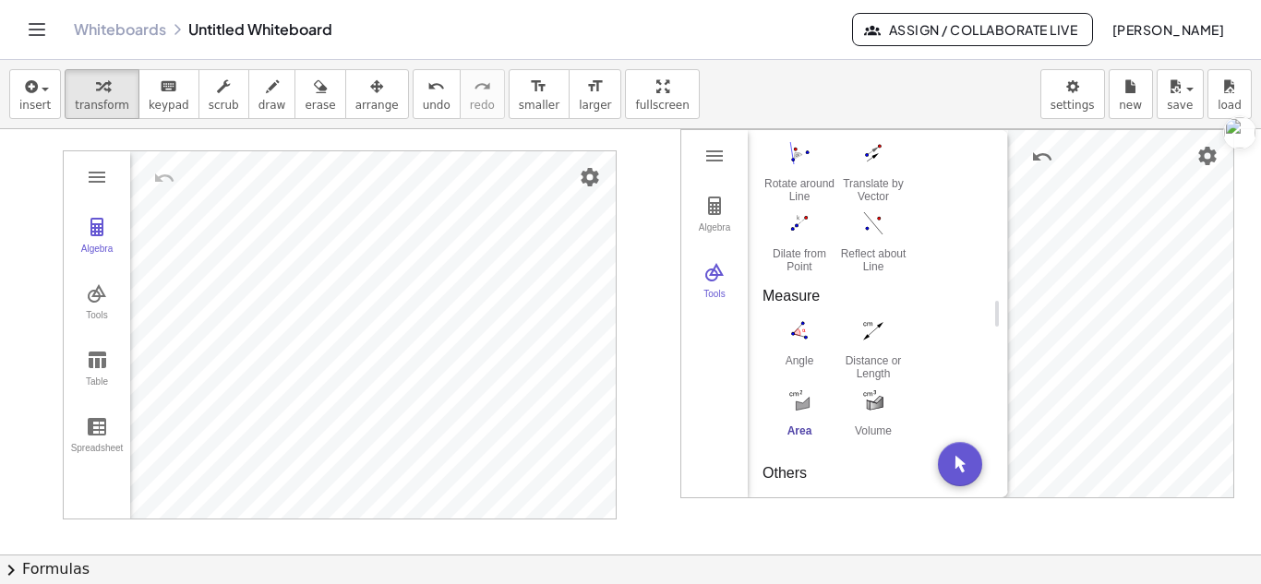
click at [801, 404] on img "Area. Select polygon, circle or conic" at bounding box center [800, 401] width 74 height 30
drag, startPoint x: 801, startPoint y: 404, endPoint x: 802, endPoint y: 428, distance: 24.0
click at [802, 428] on button "Area" at bounding box center [800, 418] width 74 height 66
click at [802, 428] on div "Area" at bounding box center [800, 438] width 74 height 26
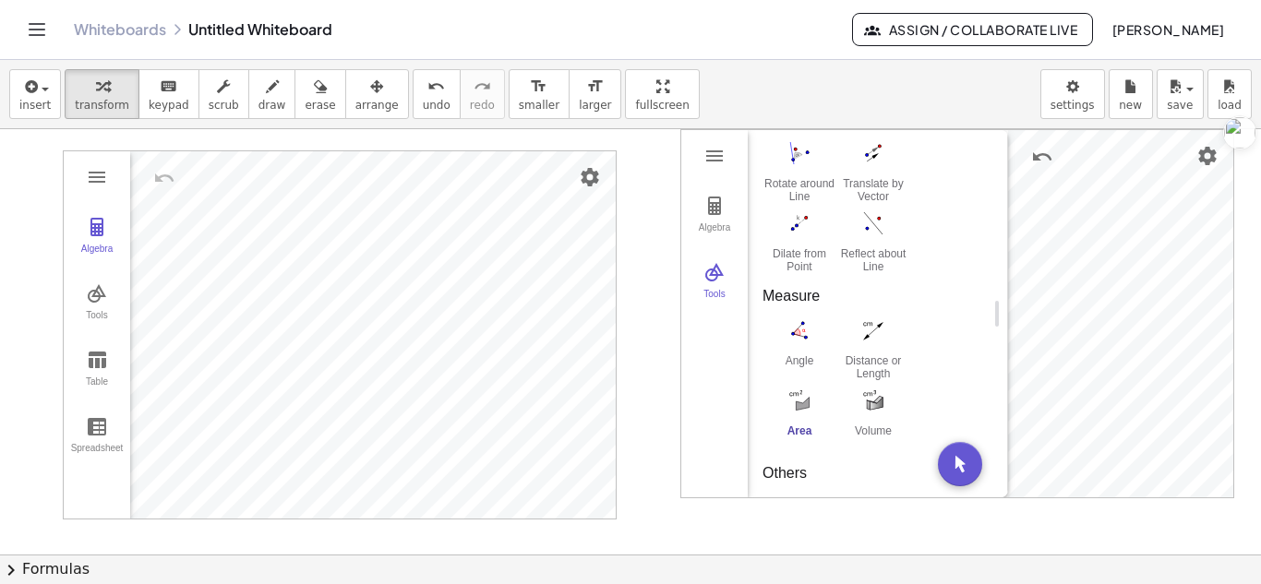
click at [802, 428] on div "Area" at bounding box center [800, 438] width 74 height 26
click at [1072, 377] on div "Algebra Tools 1 × (0, 0, 3) 1 × (0, 0, 2) 1 × (0, 0, 1) 1 × (0, 0.82, 0) Input……" at bounding box center [957, 313] width 552 height 367
click at [1155, 256] on div "Algebra Tools 1 × (0, 0, 3) 1 × (0, 0, 2) 1 × (0, 0, 1) 1 × (0, 0.82, 0) Input……" at bounding box center [957, 313] width 552 height 367
click at [960, 469] on img "Move. Drag or select object" at bounding box center [960, 464] width 44 height 44
click at [960, 469] on div "1 × (0, 0, 3) 1 × (0, 0, 2) 1 × (0, 0, 1) 1 × (0, 0.82, 0) Input… GeoGebra 3D C…" at bounding box center [871, 313] width 246 height 367
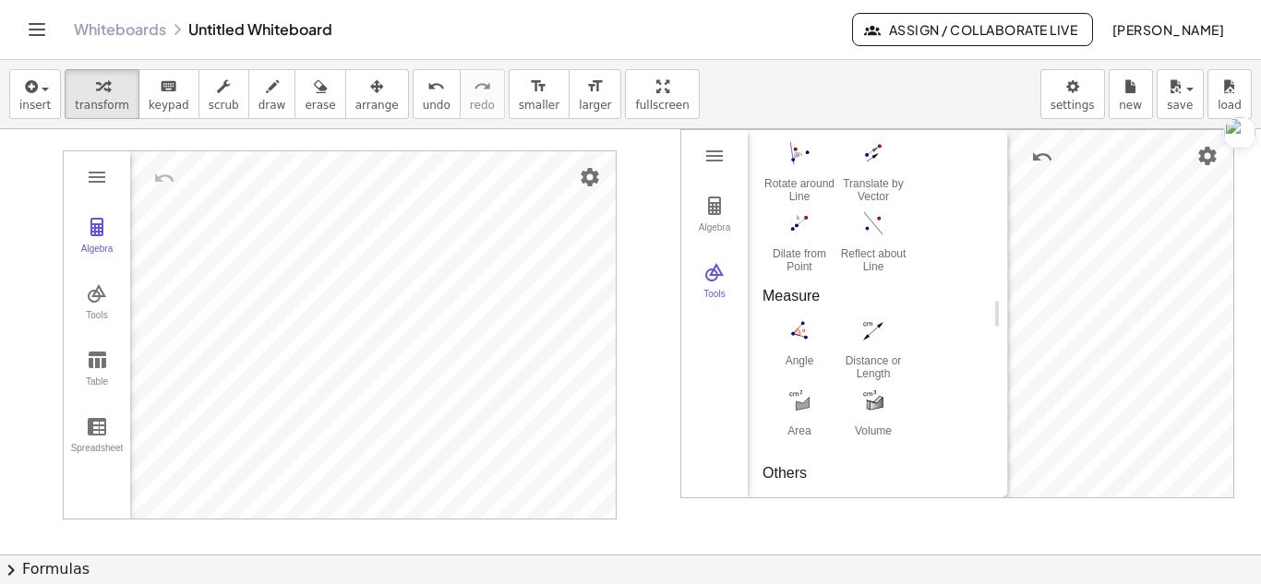
click at [960, 469] on div "Others" at bounding box center [871, 474] width 216 height 22
click at [798, 413] on img "Area. Select polygon, circle or conic" at bounding box center [800, 401] width 74 height 30
click at [971, 453] on img "Move. Drag or select object" at bounding box center [960, 464] width 44 height 44
click at [715, 217] on button "Algebra" at bounding box center [714, 215] width 66 height 66
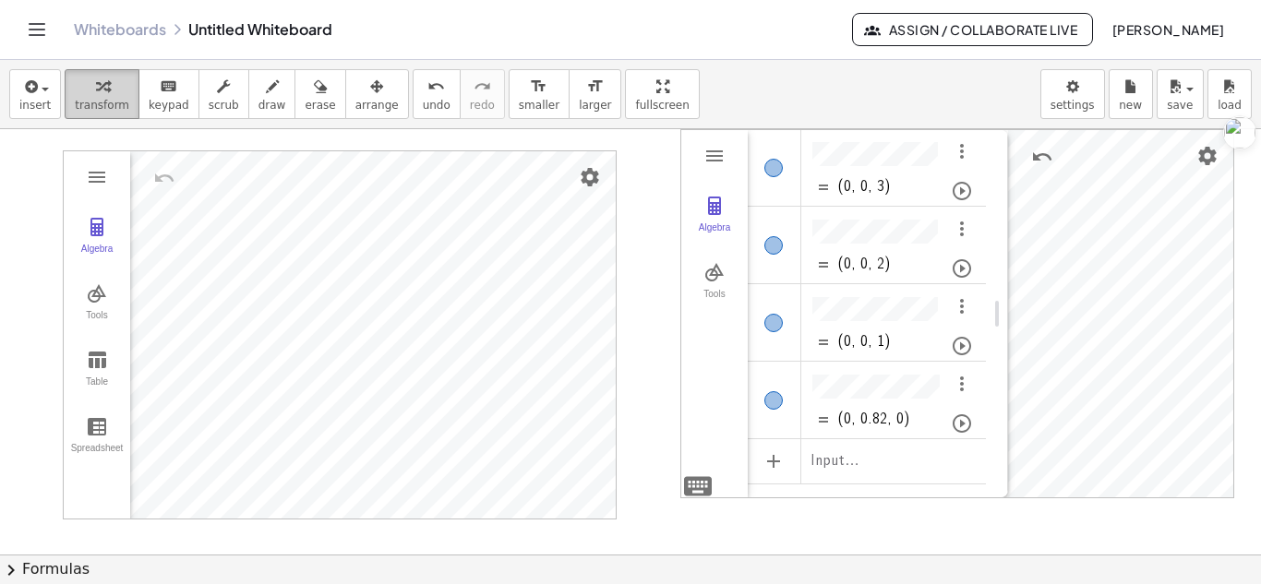
click at [80, 86] on div "button" at bounding box center [102, 86] width 54 height 22
click at [39, 85] on span "button" at bounding box center [40, 88] width 4 height 13
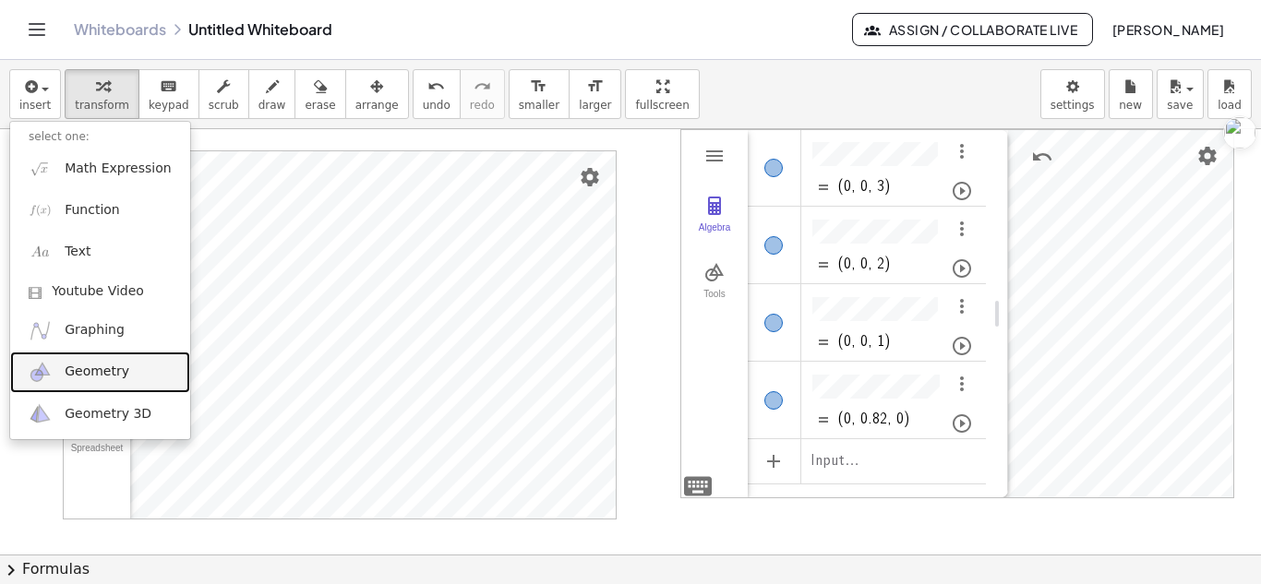
click at [99, 374] on span "Geometry" at bounding box center [97, 372] width 65 height 18
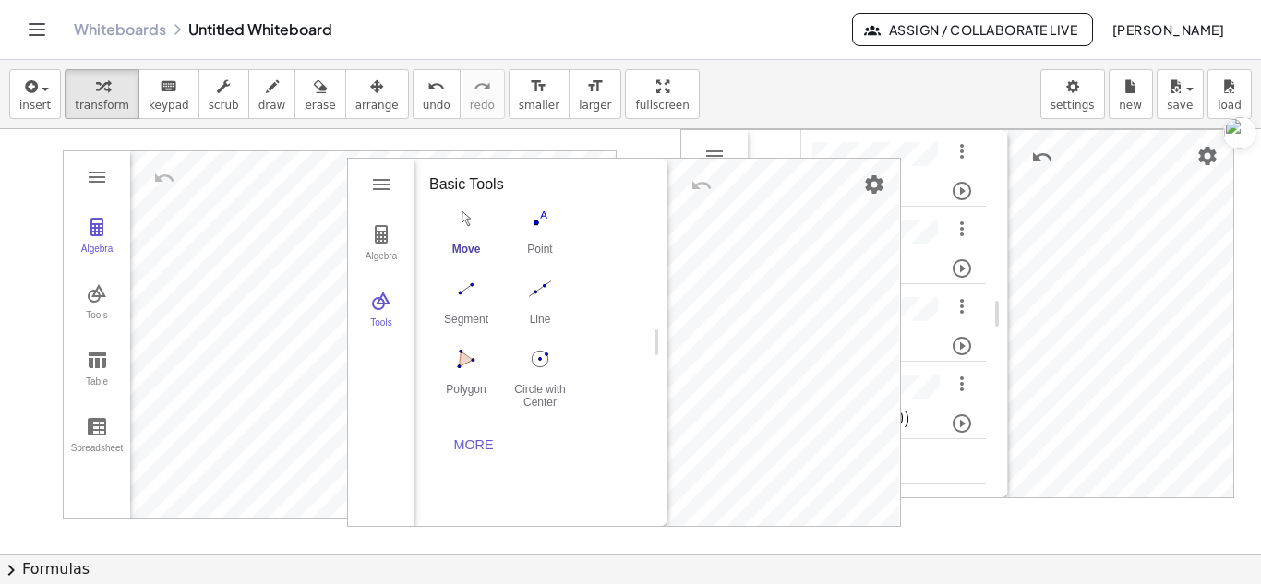
drag, startPoint x: 511, startPoint y: 335, endPoint x: 654, endPoint y: 356, distance: 143.7
click at [453, 344] on img "Polygon. Select all vertices, then first vertex again" at bounding box center [466, 359] width 74 height 30
click at [610, 472] on img "Move. Drag or select object" at bounding box center [615, 493] width 44 height 44
click at [775, 345] on div "Algebra Tools GeoGebra Geometry Basic Tools Move Point Segment Line Polygon Cir…" at bounding box center [624, 342] width 552 height 367
click at [535, 221] on img "Point. Select position or line, function, or curve" at bounding box center [540, 219] width 74 height 30
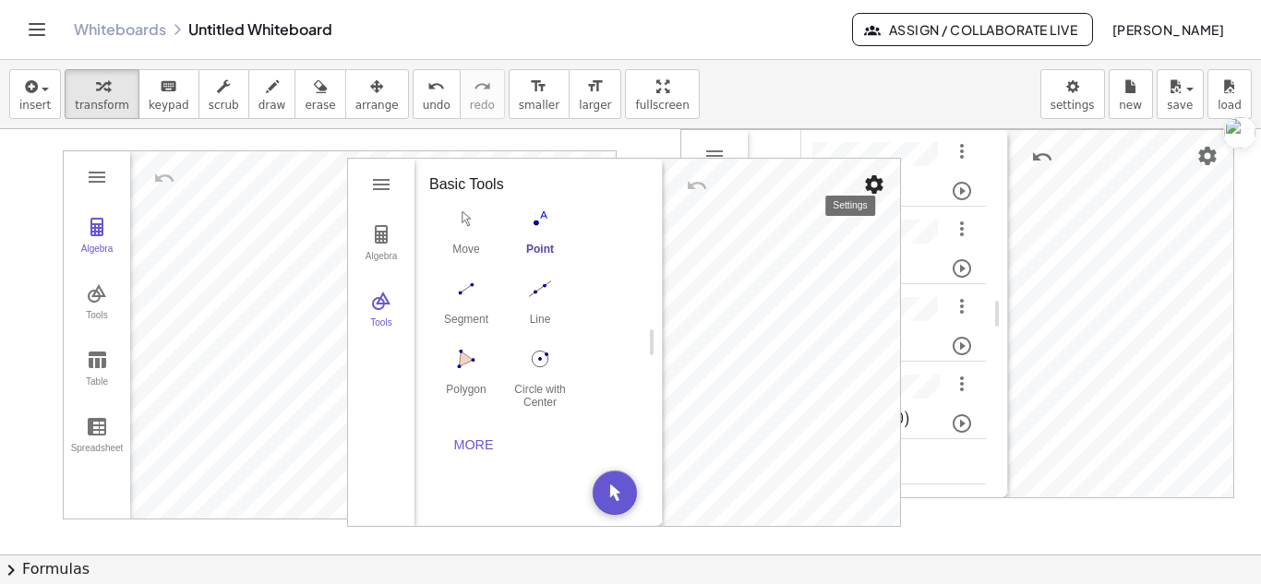
click at [873, 174] on img "Settings" at bounding box center [874, 185] width 22 height 22
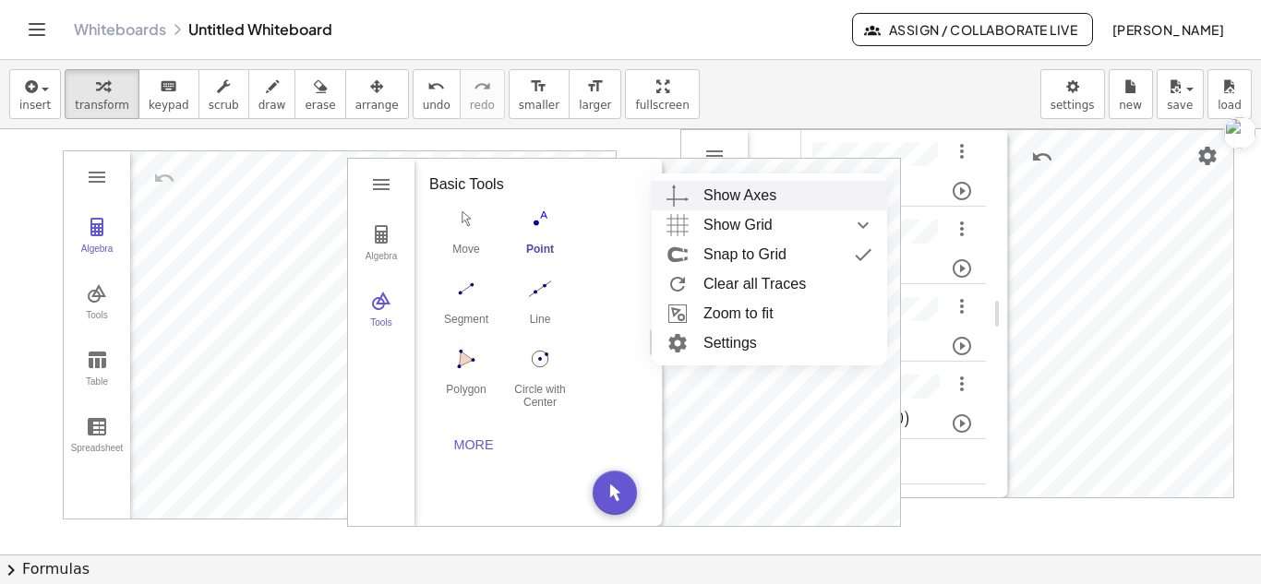
click at [821, 190] on div "Show Axes" at bounding box center [787, 196] width 169 height 30
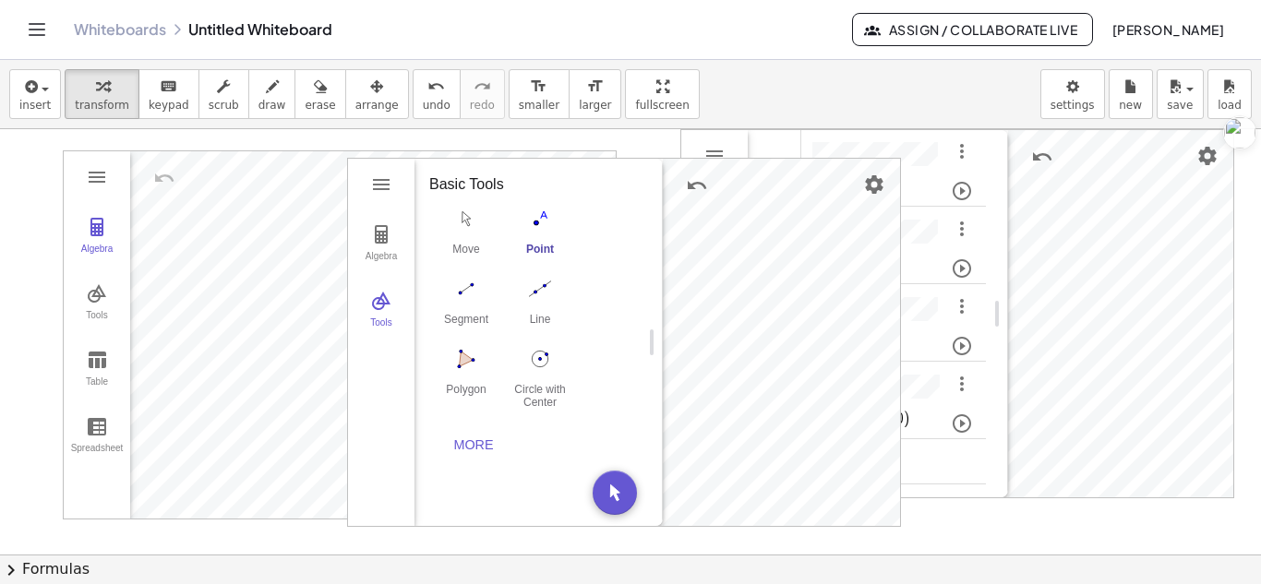
click at [550, 246] on div "Point" at bounding box center [540, 256] width 74 height 26
click at [479, 302] on img "Segment. Select two points or positions" at bounding box center [466, 289] width 74 height 30
click at [553, 312] on button "Line" at bounding box center [540, 306] width 74 height 66
click at [465, 355] on img "Polygon. Select all vertices, then first vertex again" at bounding box center [466, 359] width 74 height 30
click at [466, 444] on div "More" at bounding box center [473, 445] width 59 height 15
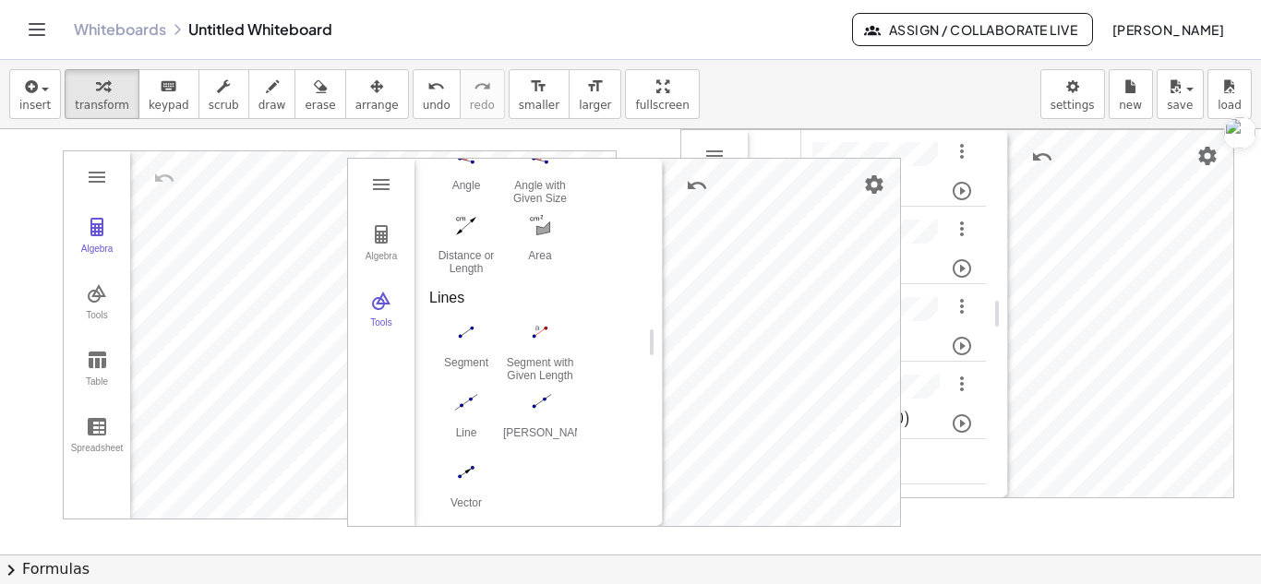
scroll to position [721, 0]
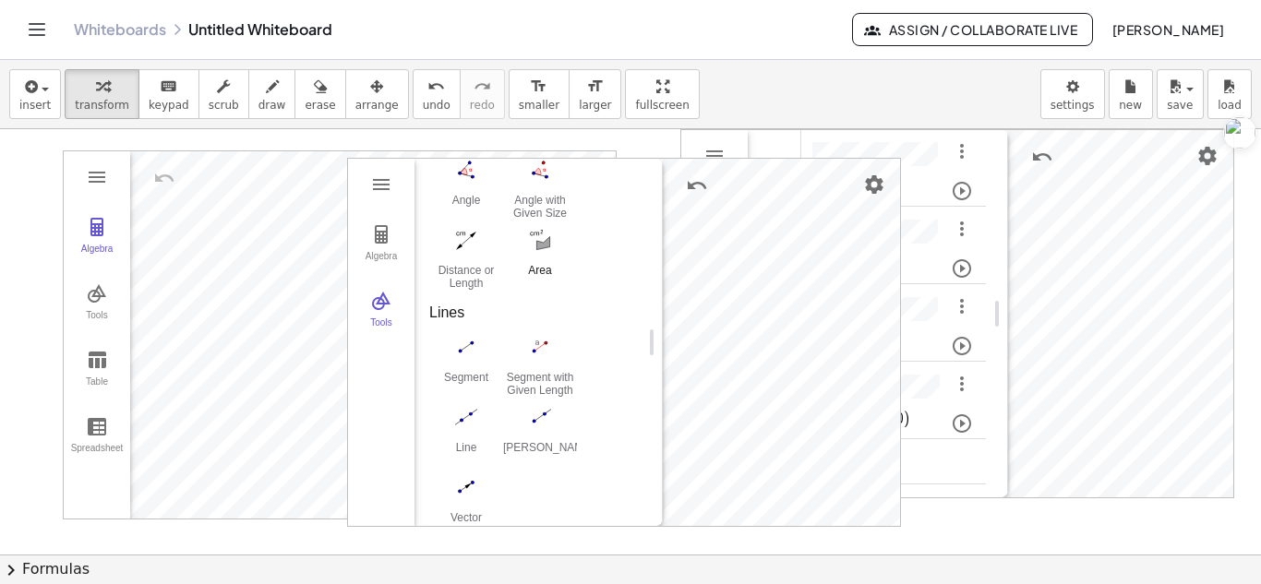
click at [549, 243] on img "Area. Select polygon, circle or conic" at bounding box center [540, 240] width 74 height 30
click at [541, 237] on img "Area. Select polygon, circle or conic" at bounding box center [540, 240] width 74 height 30
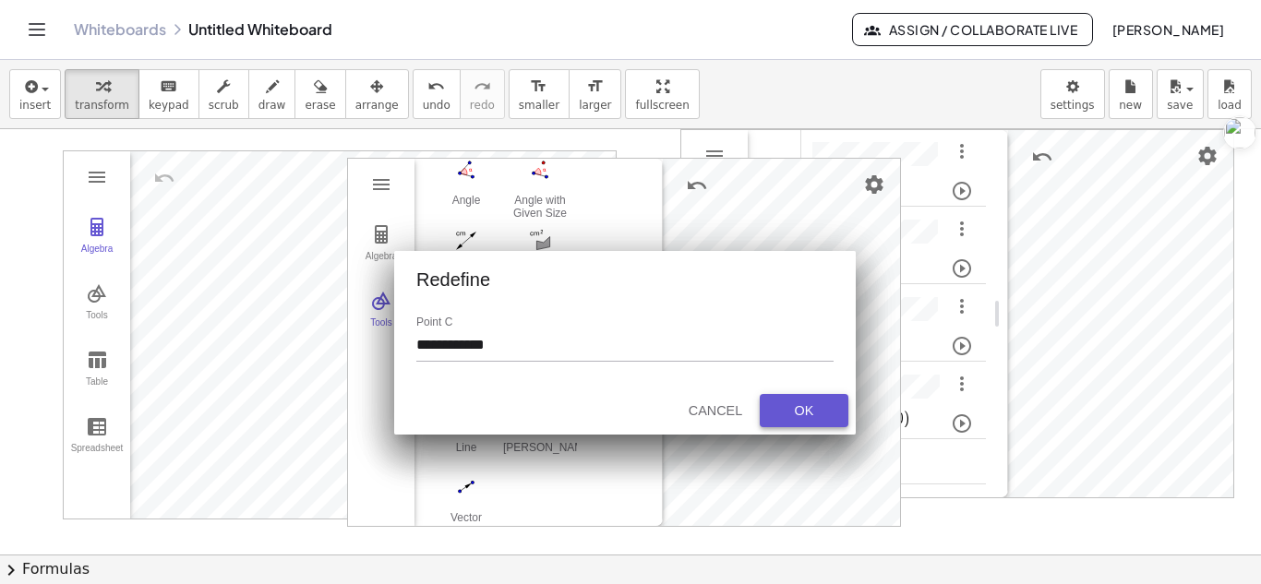
click at [826, 405] on div "OK" at bounding box center [804, 410] width 59 height 15
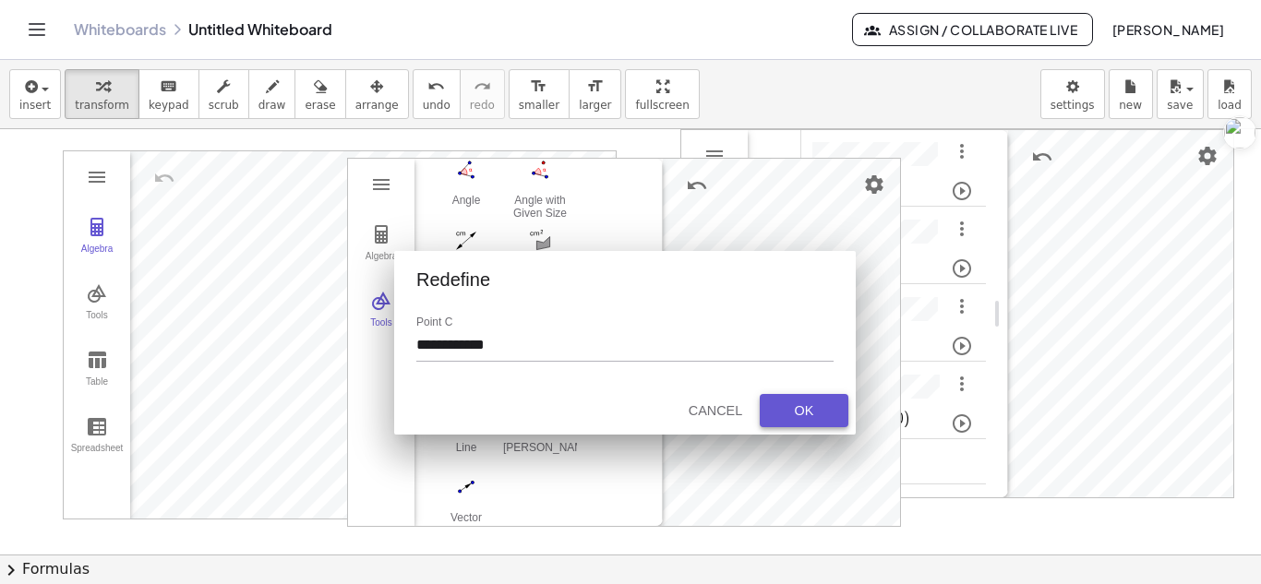
click at [818, 407] on div "OK" at bounding box center [804, 410] width 59 height 15
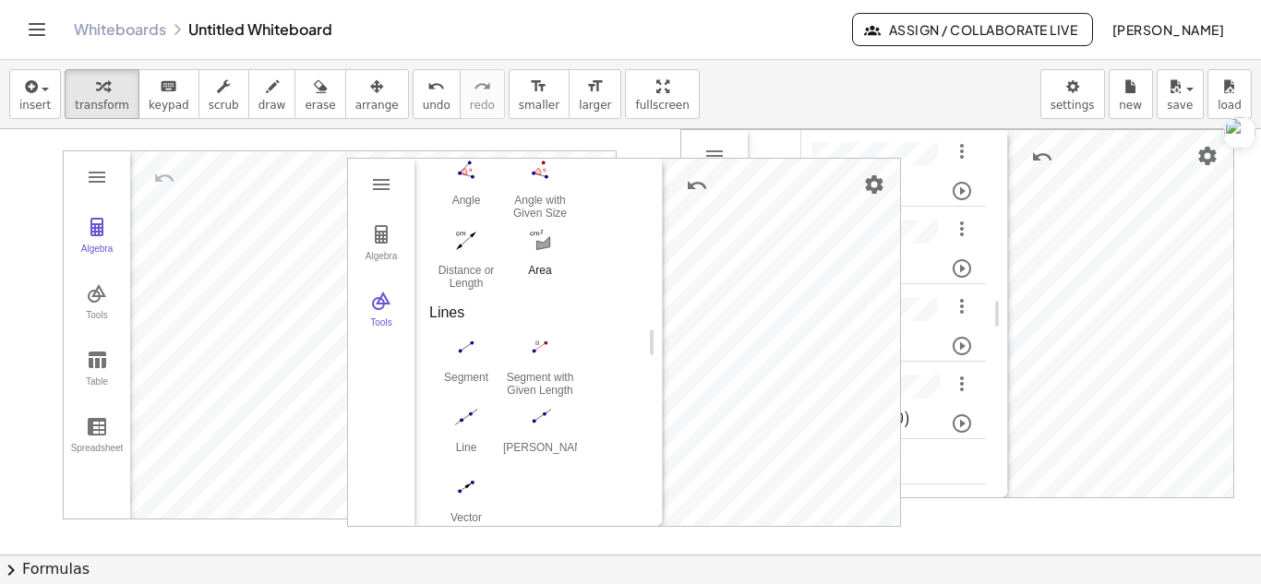
click at [537, 238] on img "Area. Select polygon, circle or conic" at bounding box center [540, 240] width 74 height 30
click at [465, 250] on img "Distance or Length. Select two points, a segment, polygon or circle" at bounding box center [466, 240] width 74 height 30
click at [467, 347] on img "Segment. Select two points or positions" at bounding box center [466, 347] width 74 height 30
click at [523, 350] on img "Segment with Given Length. Select point, then enter length" at bounding box center [540, 347] width 74 height 30
click at [879, 186] on img "Settings" at bounding box center [874, 185] width 22 height 22
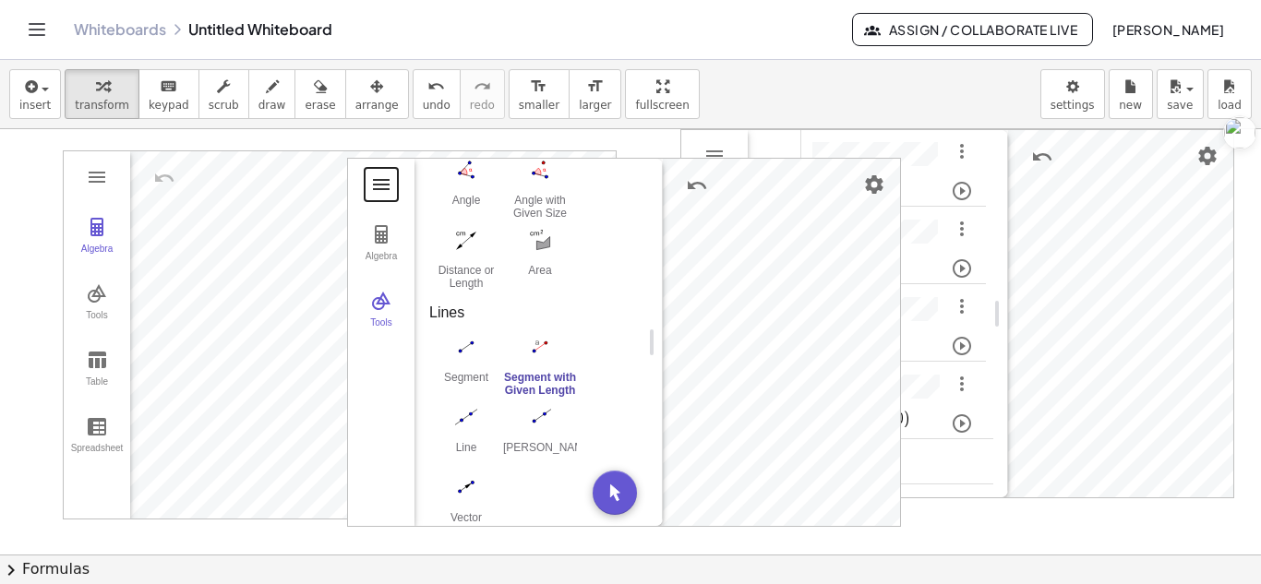
click at [385, 170] on button "Geometry" at bounding box center [381, 184] width 33 height 33
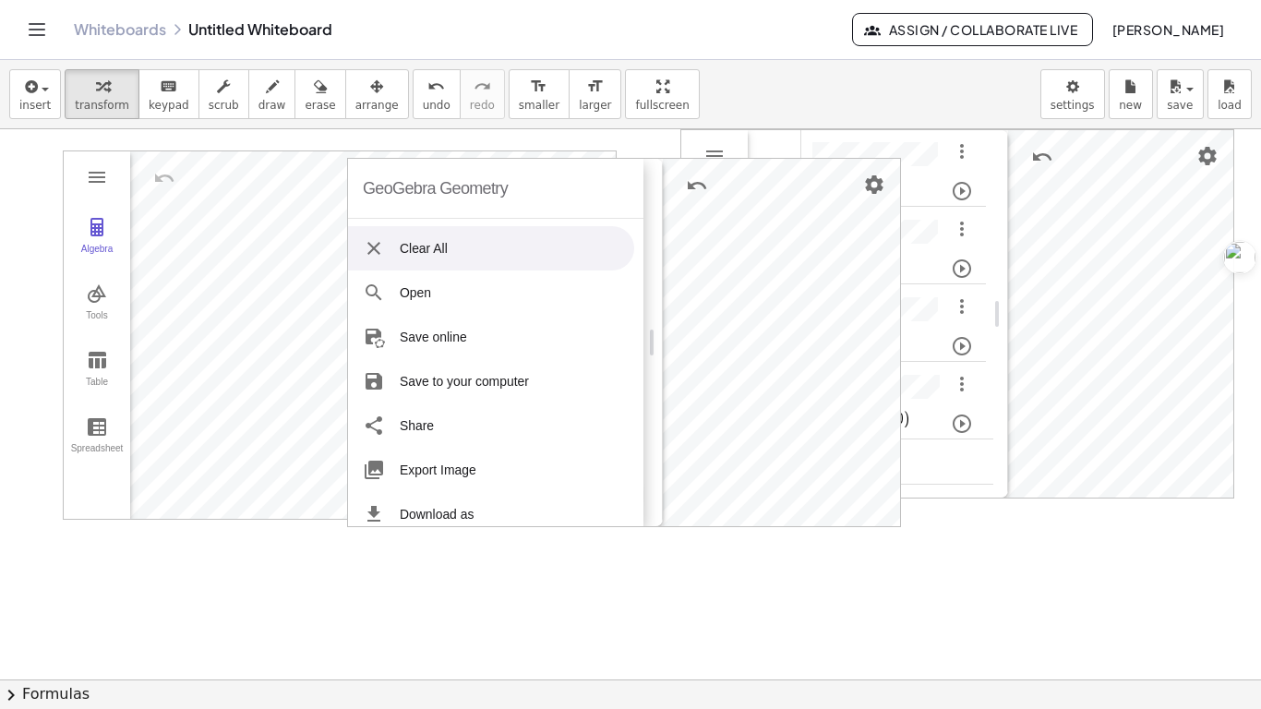
drag, startPoint x: 578, startPoint y: 118, endPoint x: 578, endPoint y: 198, distance: 80.3
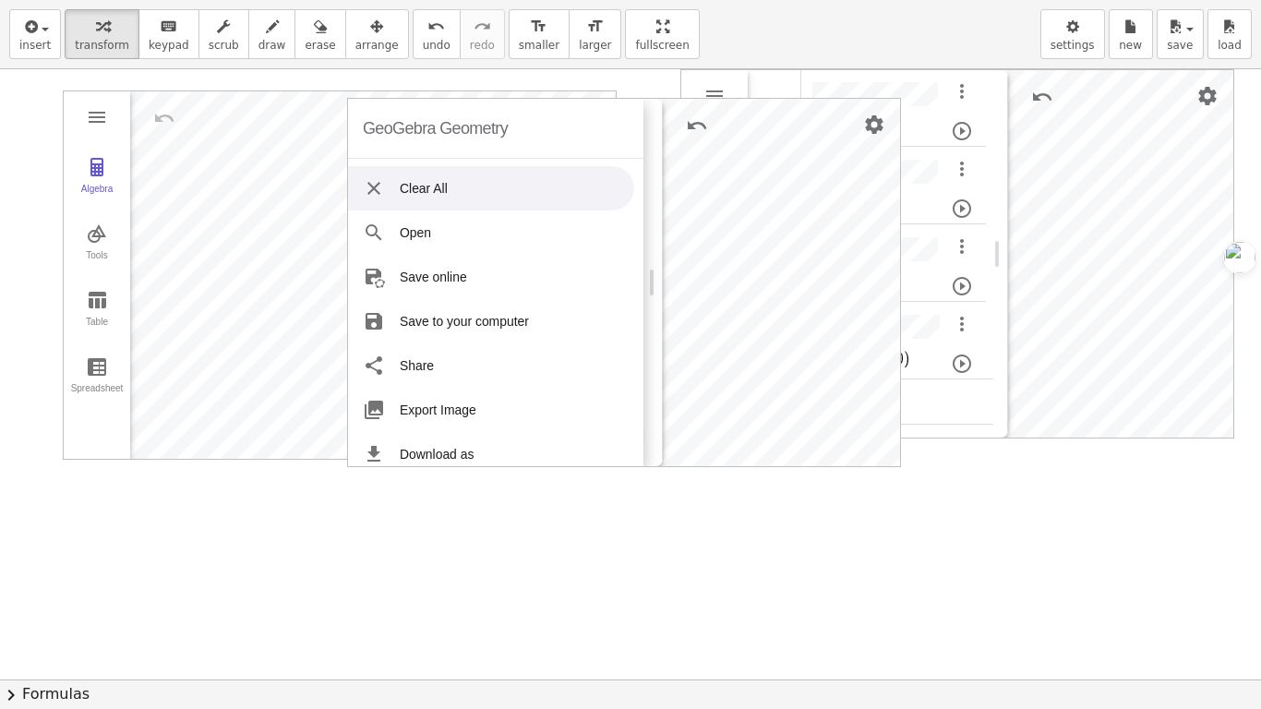
click at [578, 198] on div "insert select one: Math Expression Function Text Youtube Video Graphing Geometr…" at bounding box center [630, 354] width 1261 height 709
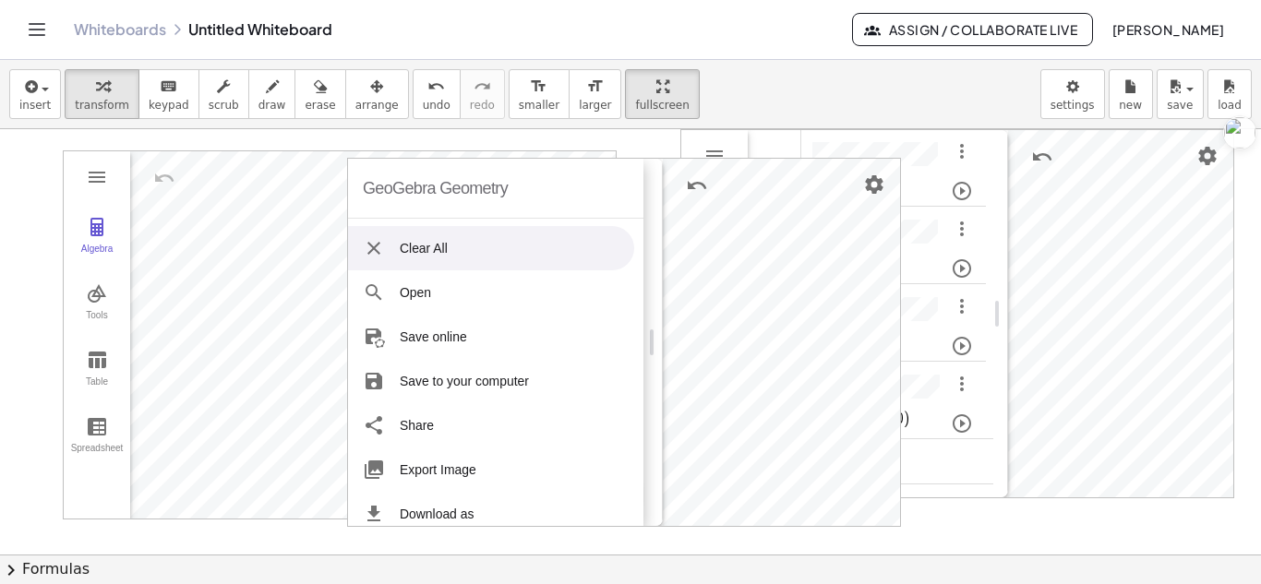
click at [449, 149] on div at bounding box center [630, 554] width 1261 height 851
click at [379, 236] on li "Clear All" at bounding box center [491, 248] width 286 height 44
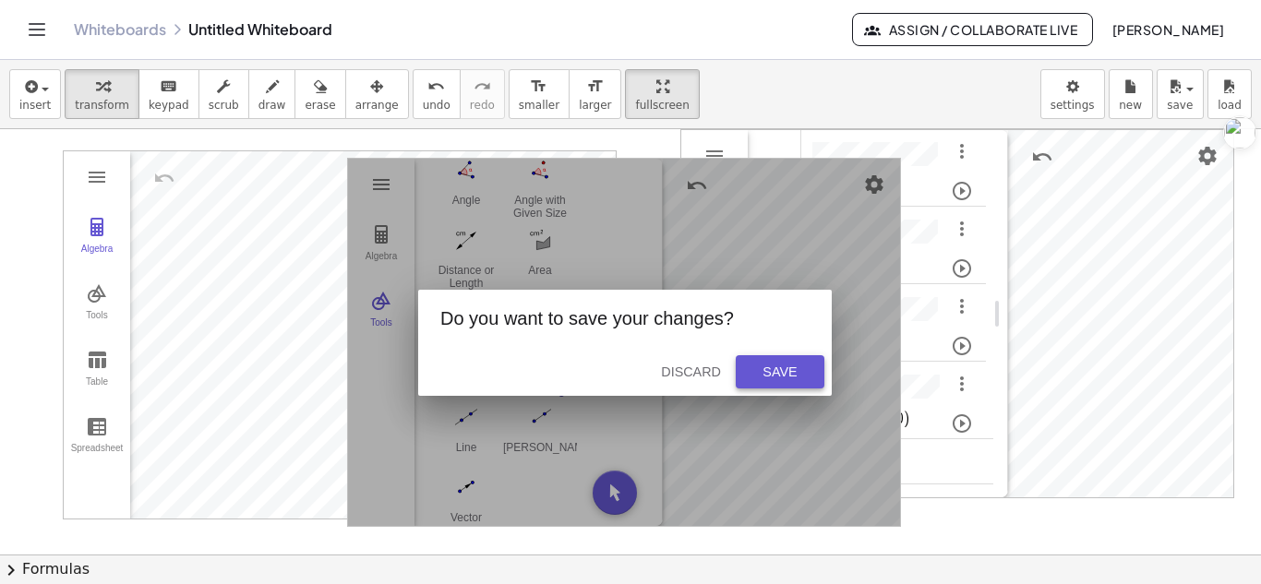
click at [751, 372] on div "Save" at bounding box center [780, 372] width 59 height 15
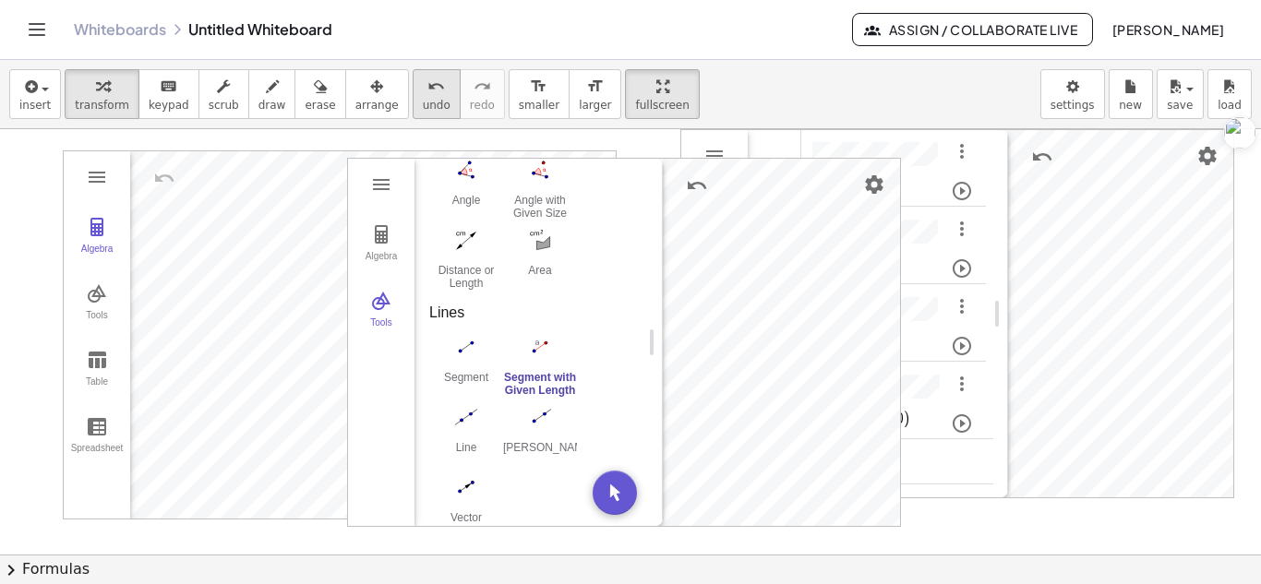
click at [423, 105] on span "undo" at bounding box center [437, 105] width 28 height 13
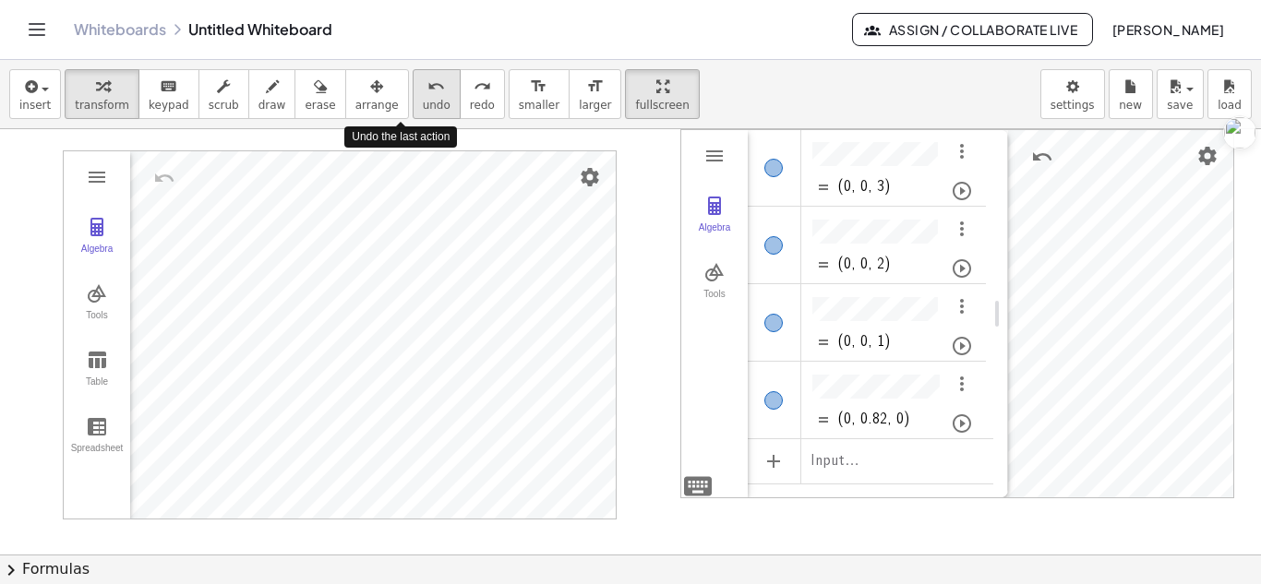
click at [423, 105] on span "undo" at bounding box center [437, 105] width 28 height 13
click at [114, 297] on button "Tools" at bounding box center [97, 303] width 66 height 66
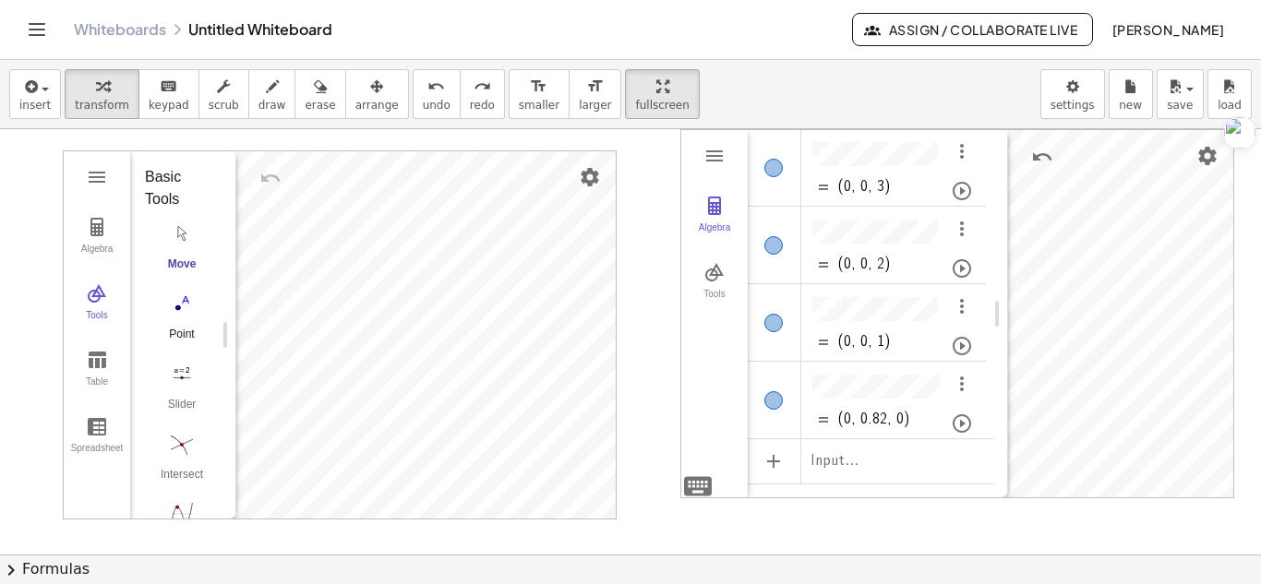
click at [190, 319] on button "Point" at bounding box center [182, 321] width 74 height 66
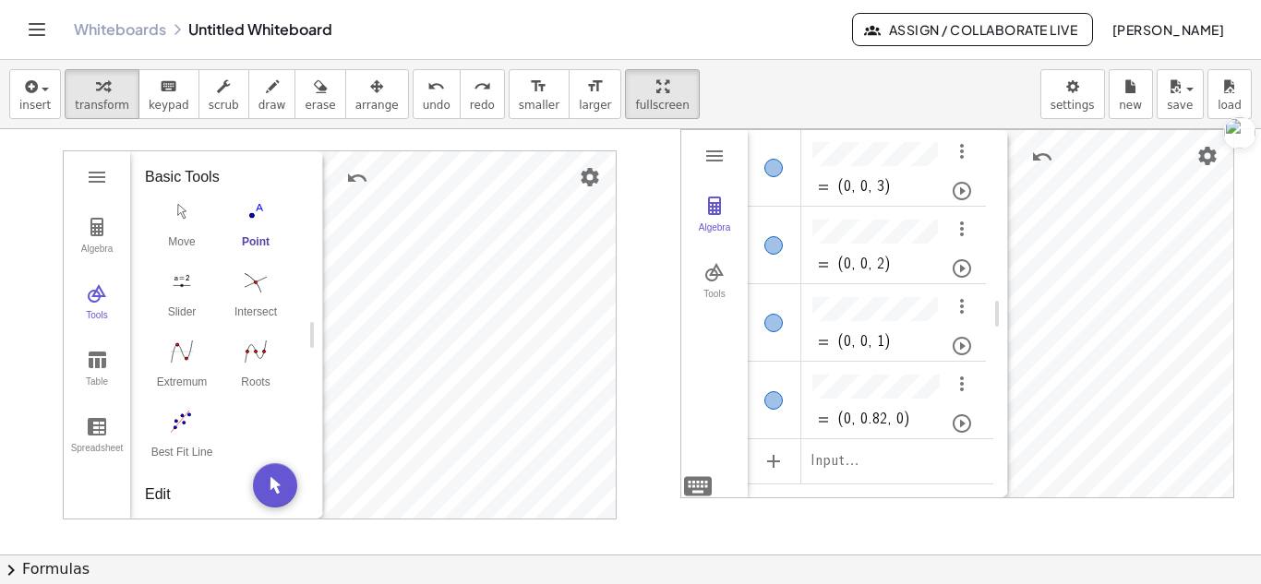
drag, startPoint x: 228, startPoint y: 331, endPoint x: 315, endPoint y: 338, distance: 87.0
click at [219, 332] on button "Intersect" at bounding box center [256, 299] width 74 height 66
click at [219, 296] on img "Intersect. Select intersection or two objects successively" at bounding box center [256, 282] width 74 height 30
click at [472, 193] on div "Algebra Tools Table Spreadsheet 1 × (0, 3) 1 × (2, 0) 1 × (0, 1) D = (-3.01, 0.…" at bounding box center [340, 334] width 552 height 367
click at [170, 367] on img "Extremum. Select a function" at bounding box center [182, 352] width 74 height 30
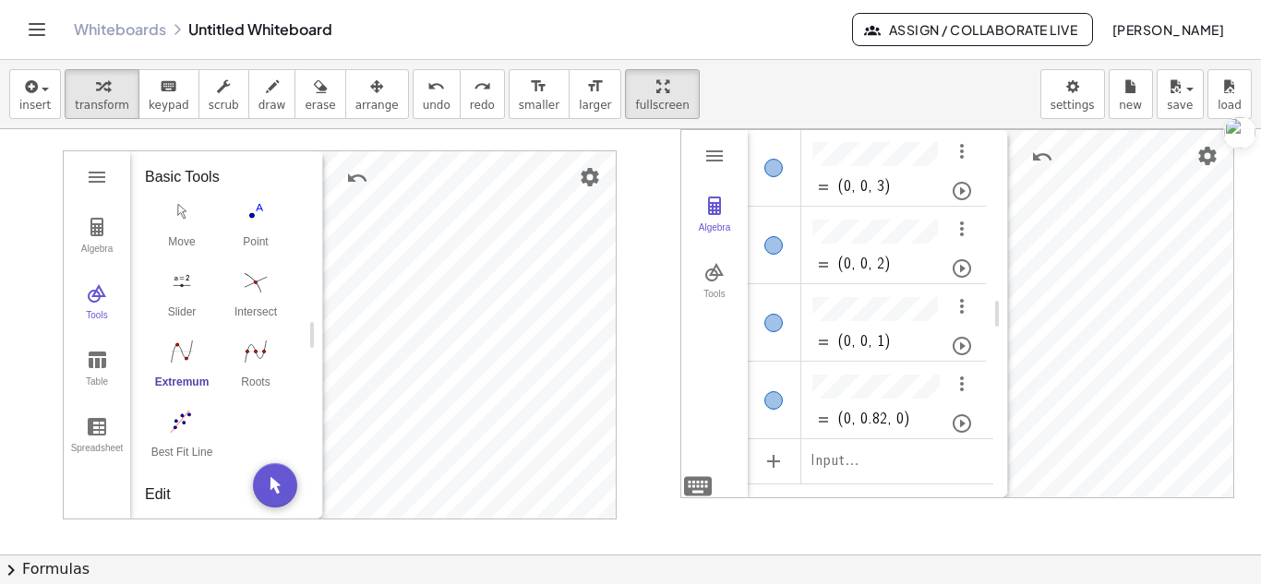
click at [312, 331] on div "Algebra Tools Table Spreadsheet 1 × (0, 3) 1 × (2, 0) 1 × (0, 1) D = (-3.01, 0.…" at bounding box center [340, 334] width 552 height 367
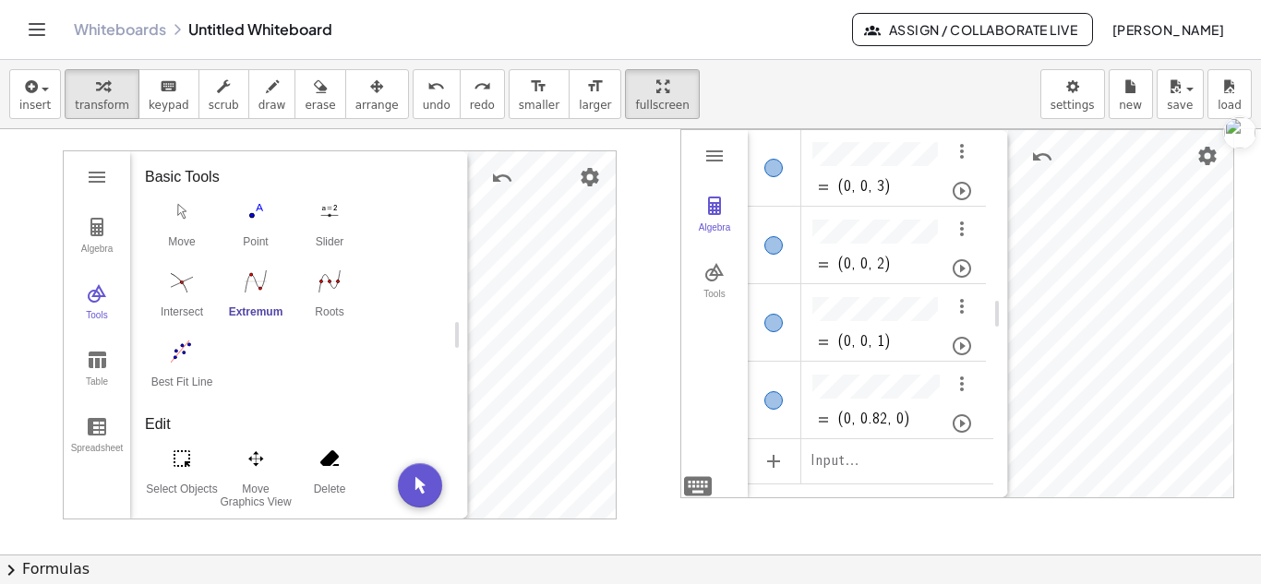
drag, startPoint x: 314, startPoint y: 331, endPoint x: 459, endPoint y: 324, distance: 145.1
click at [619, 200] on div at bounding box center [630, 554] width 1261 height 851
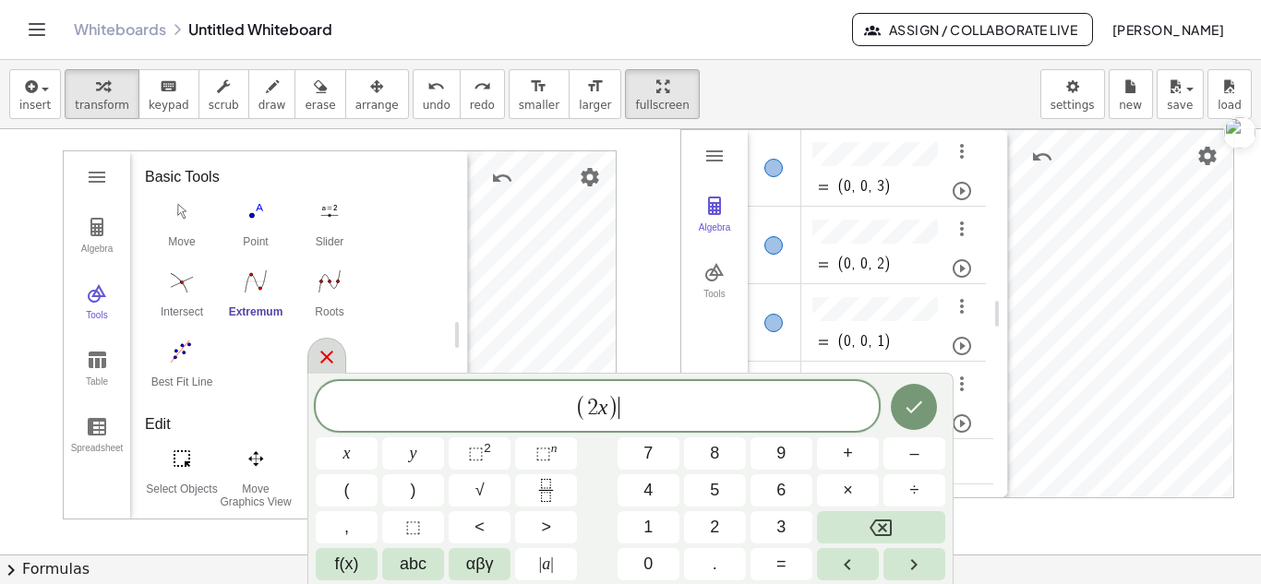
click at [323, 347] on icon at bounding box center [327, 357] width 22 height 22
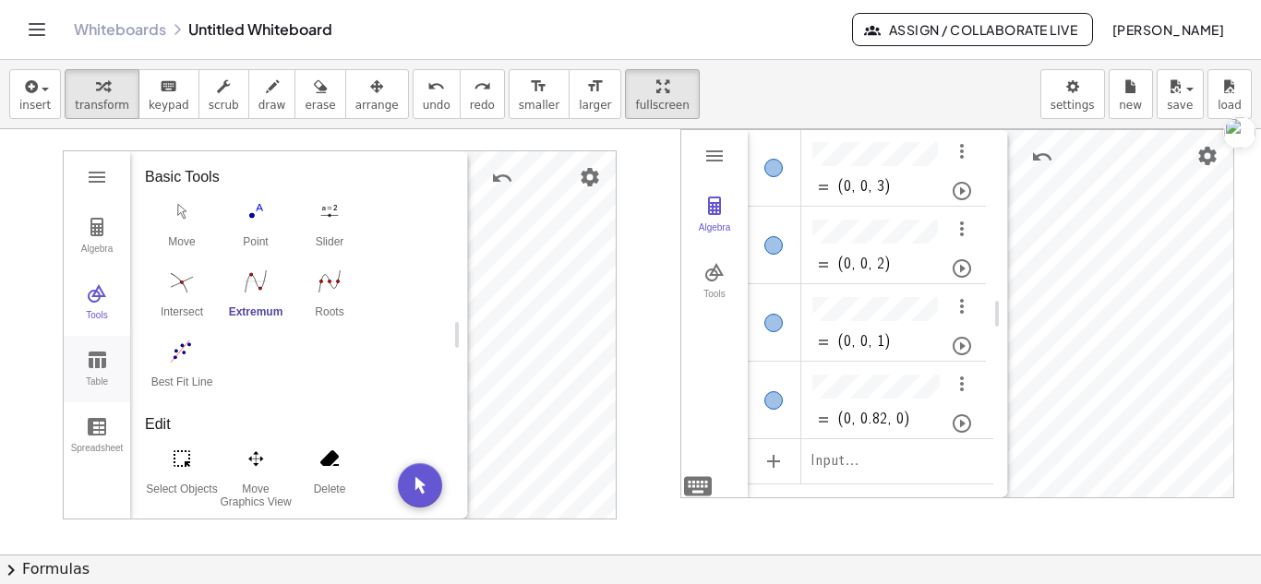
click at [103, 362] on img "Graphing Calculator" at bounding box center [97, 360] width 22 height 22
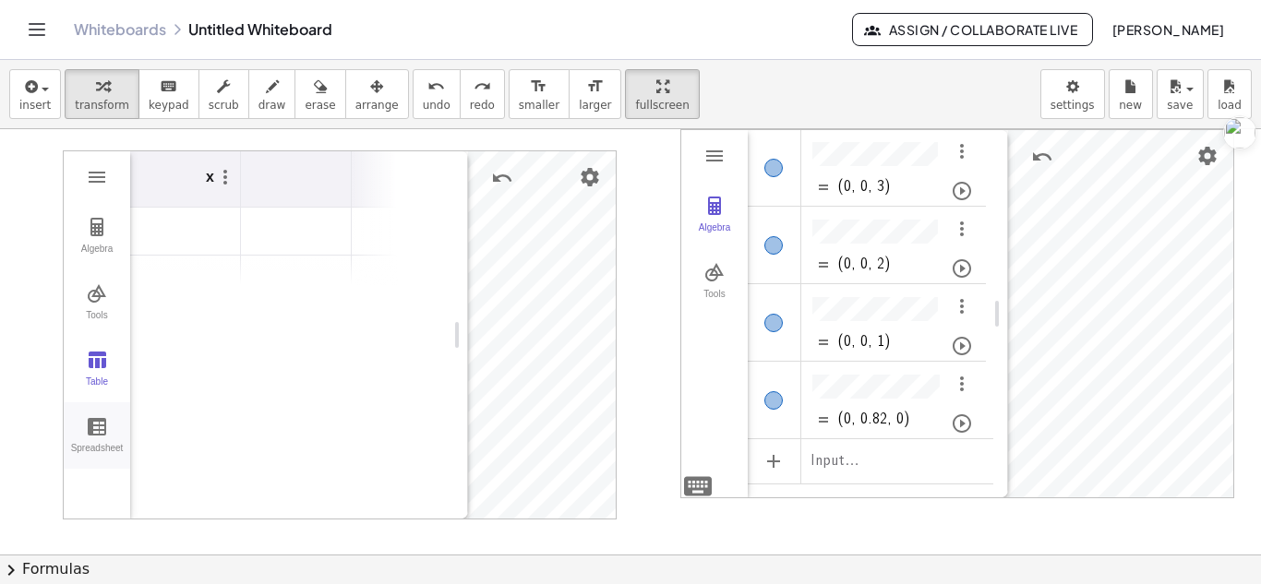
click at [90, 417] on img "Graphing Calculator" at bounding box center [97, 426] width 22 height 22
click at [95, 311] on div "Tools" at bounding box center [96, 323] width 59 height 26
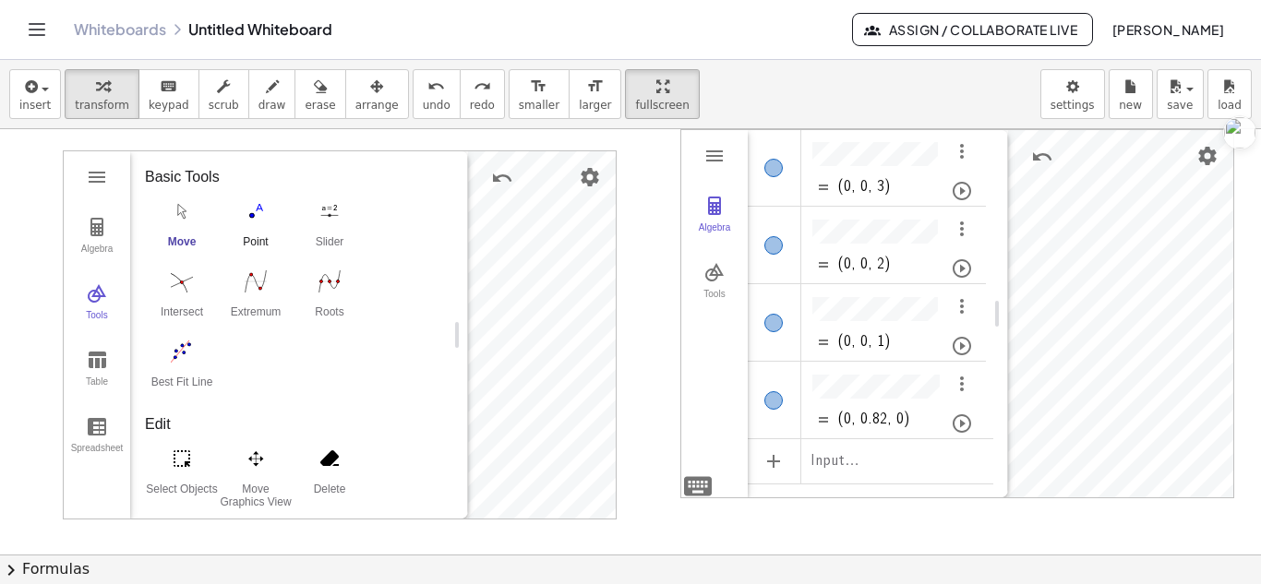
click at [268, 214] on img "Point. Select position or line, function, or curve" at bounding box center [256, 212] width 74 height 30
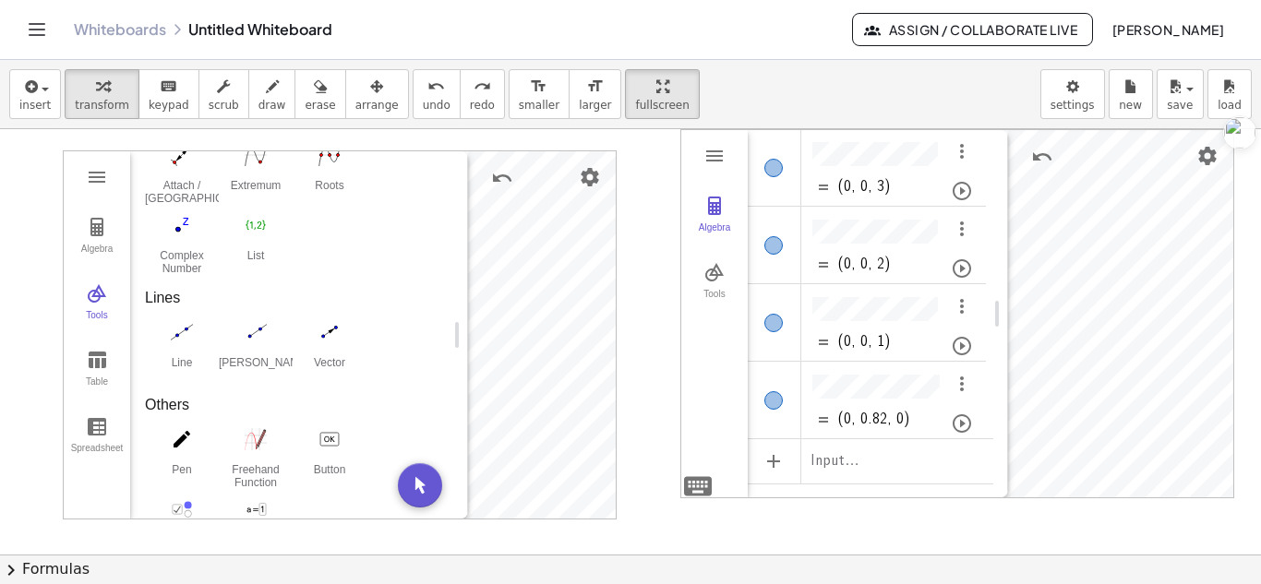
scroll to position [716, 0]
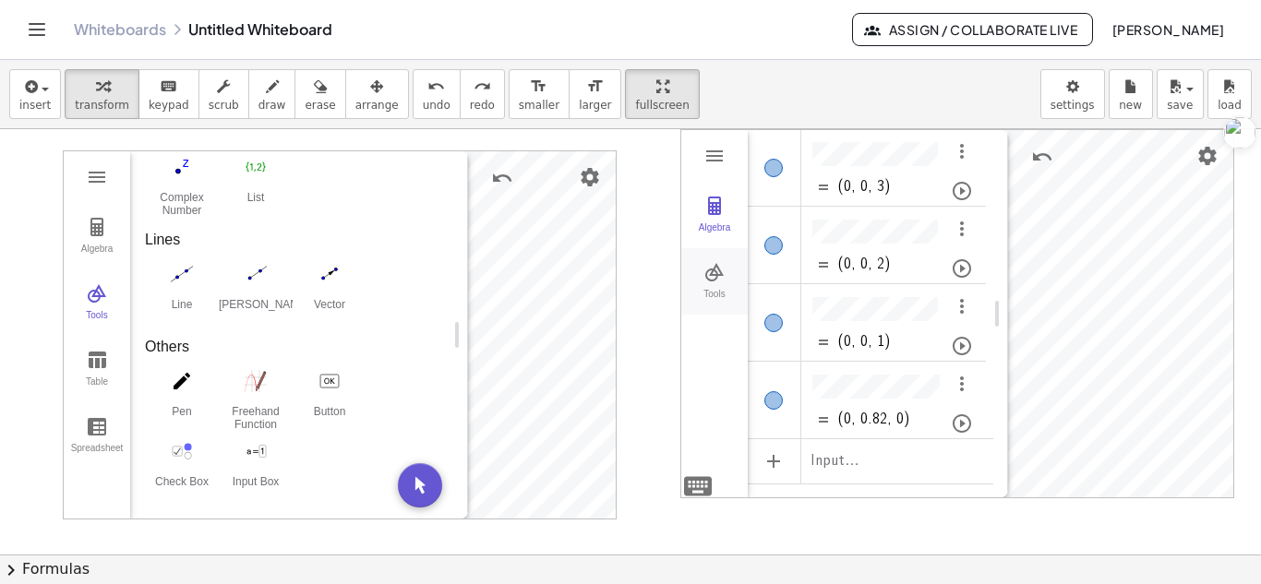
click at [720, 273] on img "3D Calculator" at bounding box center [714, 272] width 22 height 22
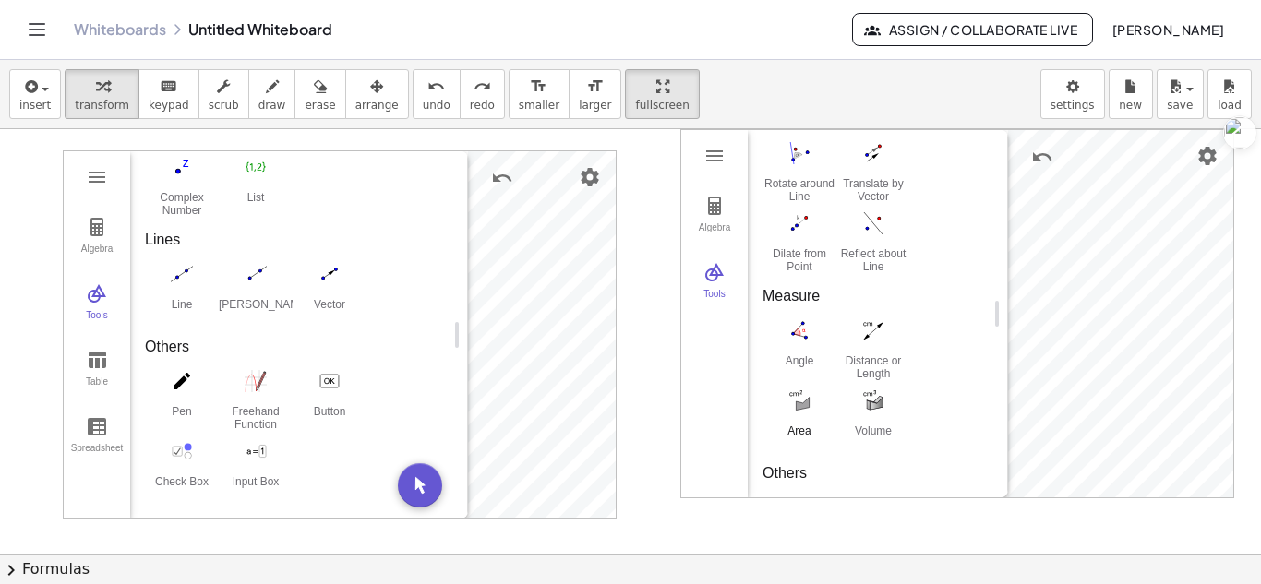
click at [811, 392] on img "Area. Select polygon, circle or conic" at bounding box center [800, 401] width 74 height 30
click at [186, 274] on img "Line. Select two points or positions" at bounding box center [182, 274] width 74 height 30
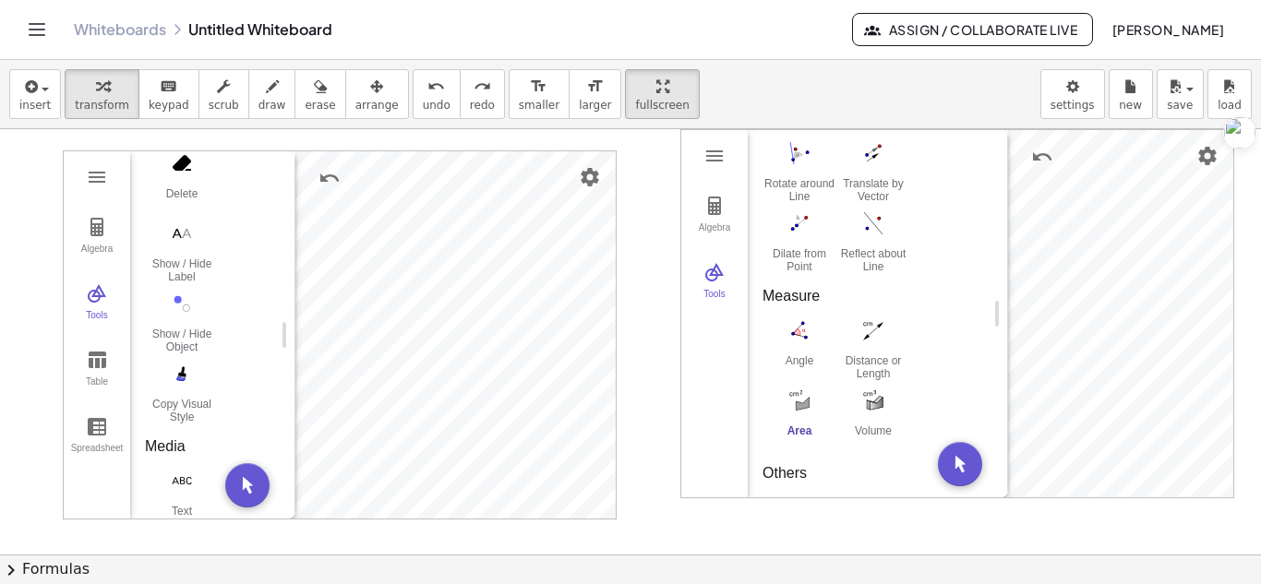
drag, startPoint x: 459, startPoint y: 319, endPoint x: 286, endPoint y: 330, distance: 172.9
drag, startPoint x: 270, startPoint y: 275, endPoint x: 270, endPoint y: 166, distance: 108.9
click at [170, 253] on button "Show / Hide Label" at bounding box center [182, 251] width 74 height 66
click at [96, 286] on img "Graphing Calculator" at bounding box center [97, 293] width 22 height 22
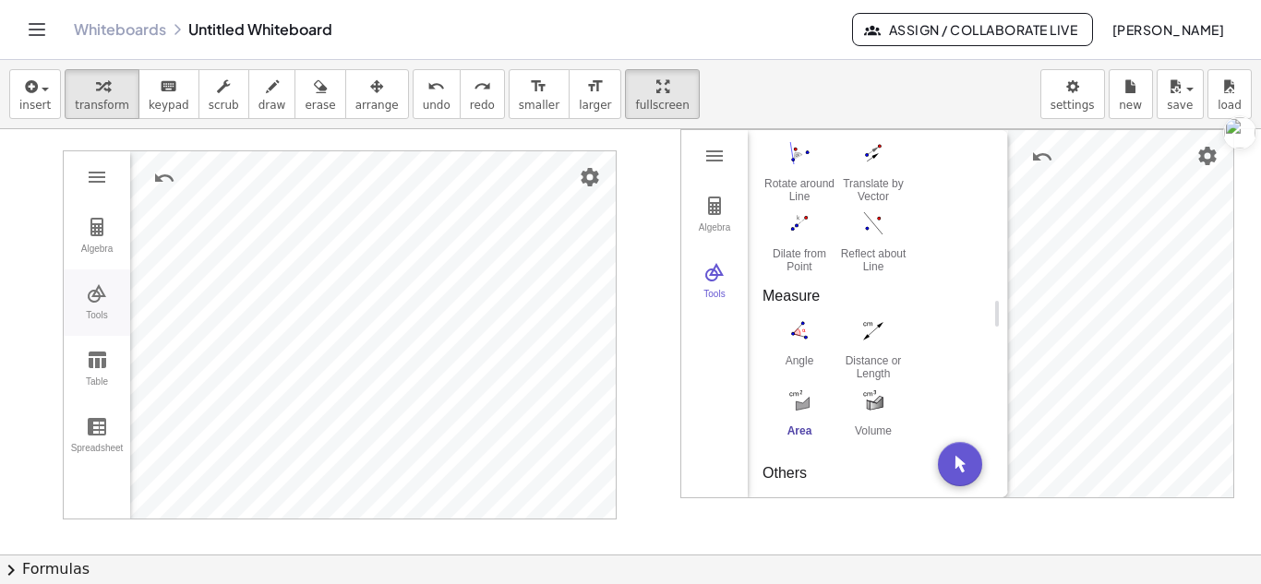
click at [102, 287] on img "Graphing Calculator" at bounding box center [97, 293] width 22 height 22
click at [186, 299] on img "Ray. Select starting point, then point on ray" at bounding box center [182, 308] width 74 height 30
click at [802, 336] on img "Angle. Select three points or two lines" at bounding box center [800, 331] width 74 height 30
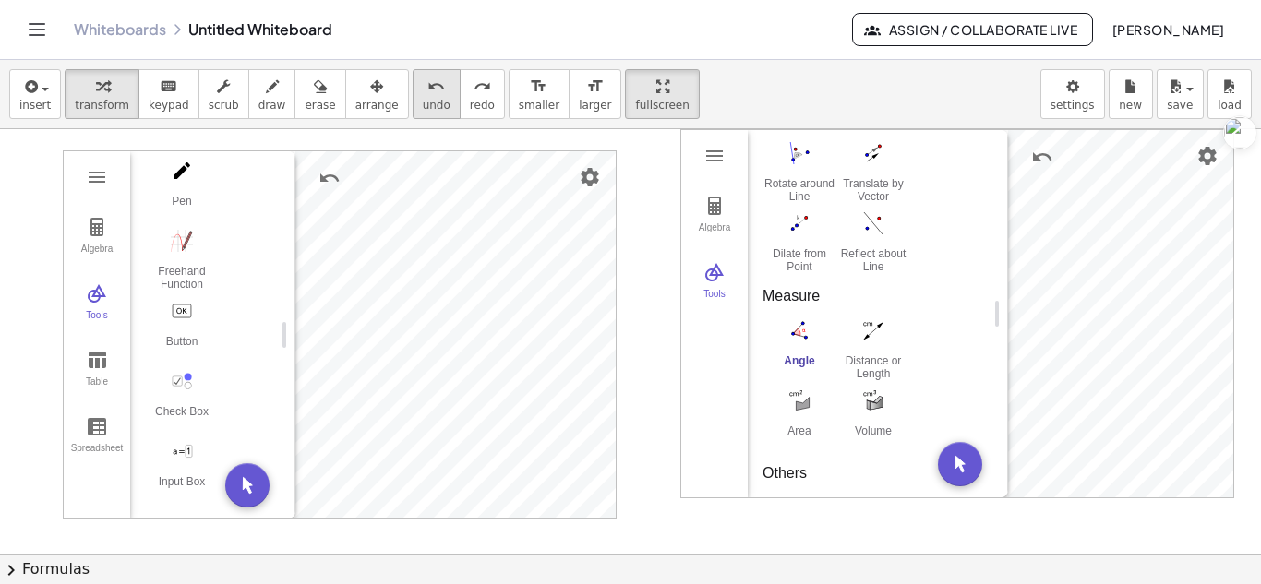
click at [427, 94] on icon "undo" at bounding box center [436, 87] width 18 height 22
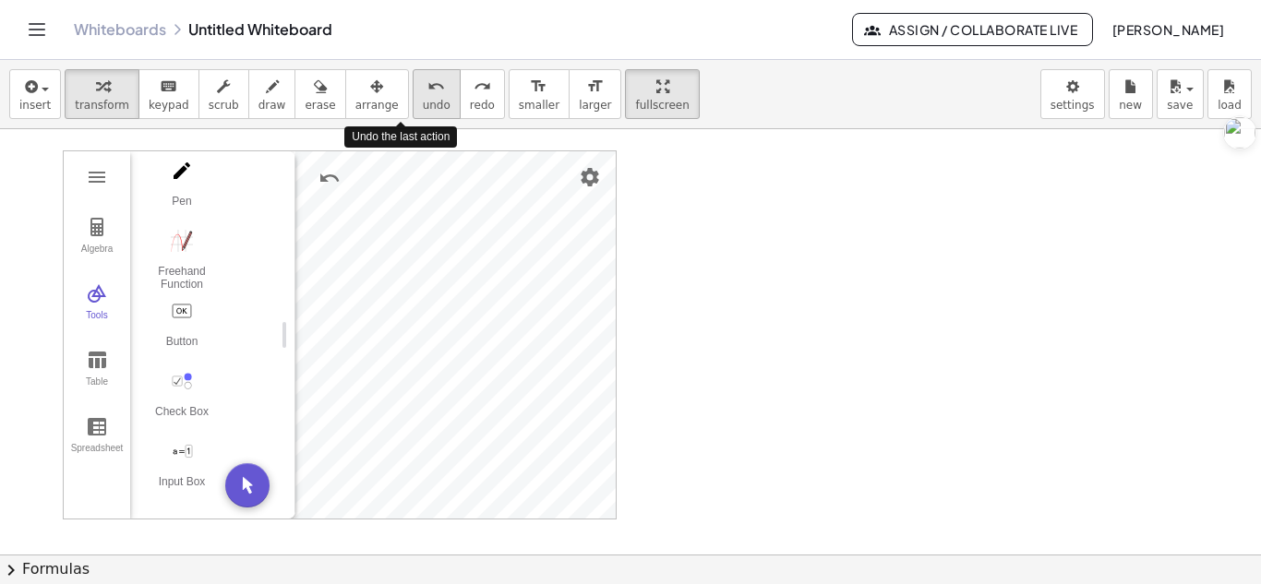
click at [427, 94] on icon "undo" at bounding box center [436, 87] width 18 height 22
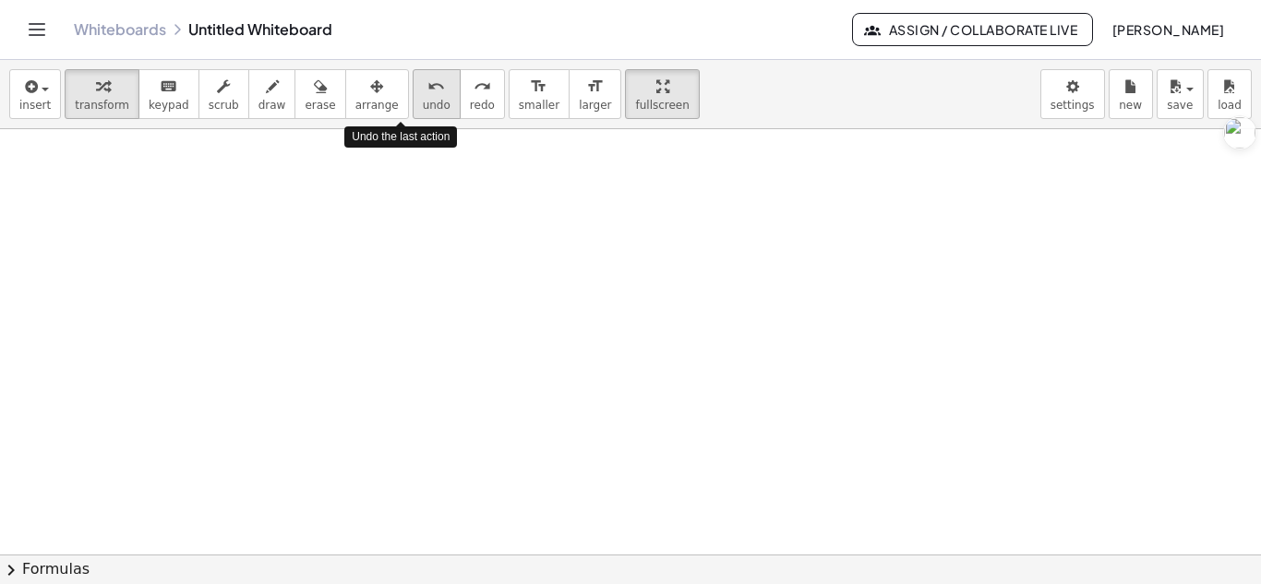
click at [427, 94] on icon "undo" at bounding box center [436, 87] width 18 height 22
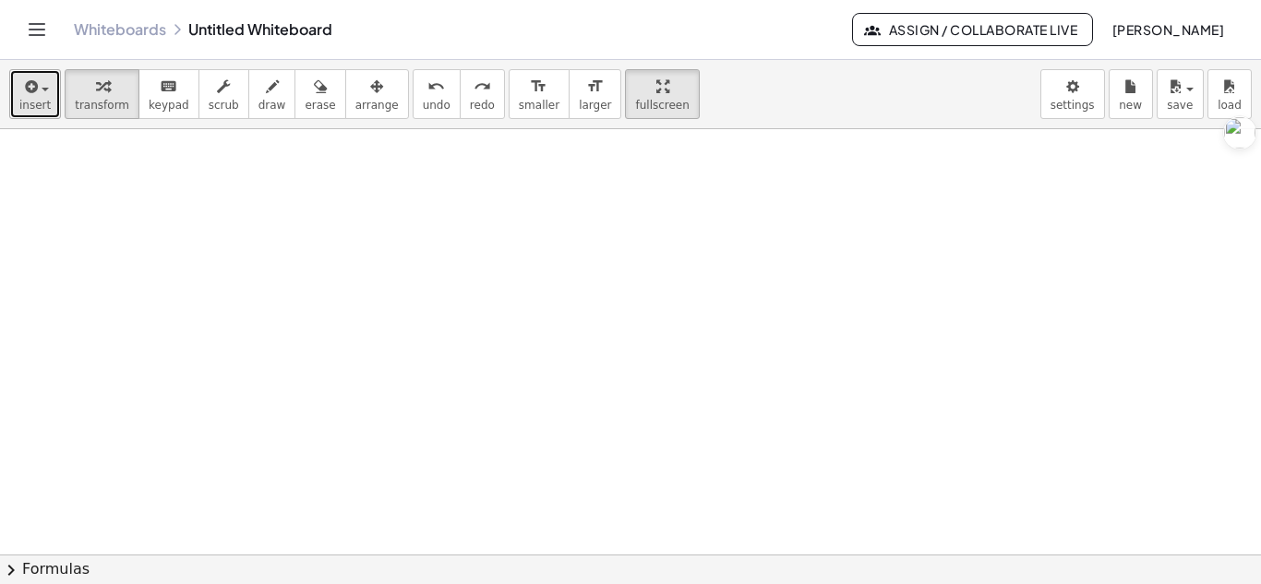
click at [9, 108] on button "insert" at bounding box center [35, 94] width 52 height 50
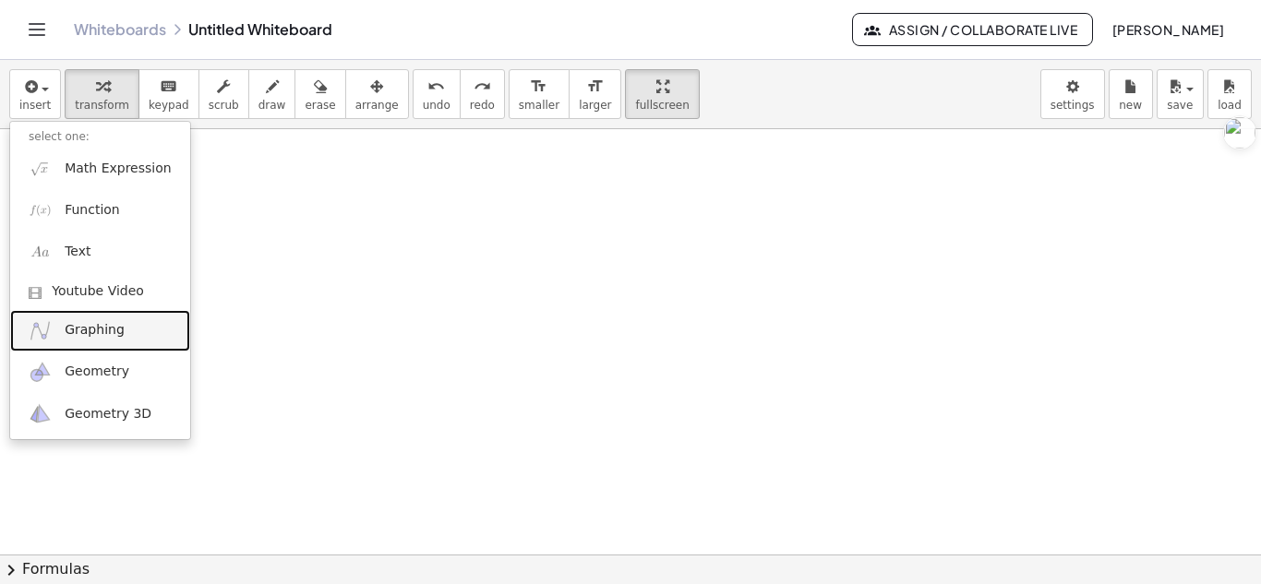
click at [88, 328] on span "Graphing" at bounding box center [95, 330] width 60 height 18
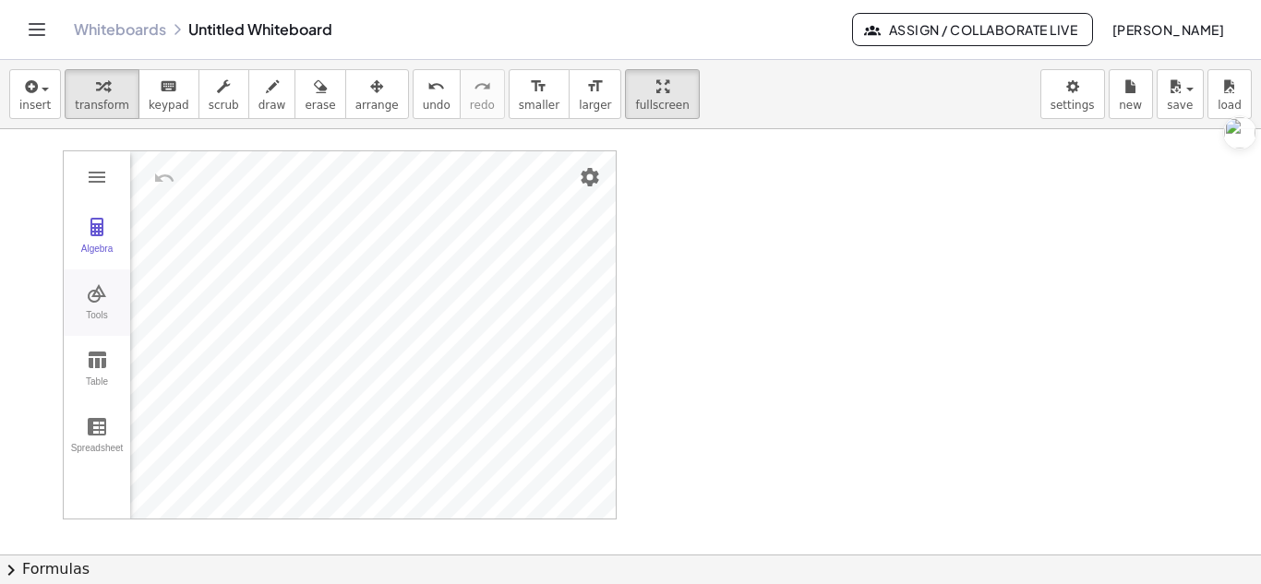
click at [96, 300] on img "Graphing Calculator" at bounding box center [97, 293] width 22 height 22
click at [178, 312] on img "Point. Select position or line, function, or curve" at bounding box center [182, 304] width 74 height 30
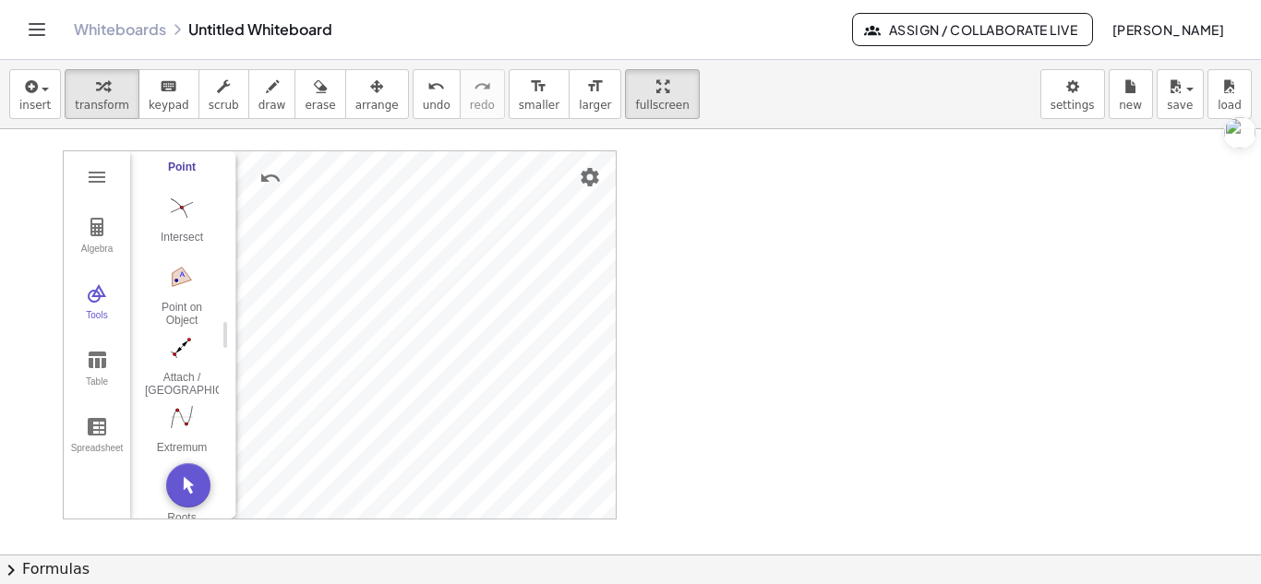
scroll to position [1196, 0]
click at [196, 291] on button "Point on Object" at bounding box center [182, 288] width 74 height 66
click at [186, 270] on img "Point on Object. Select object or its perimeter" at bounding box center [182, 271] width 74 height 30
click at [181, 200] on img "Line. Select two points or positions" at bounding box center [182, 202] width 74 height 30
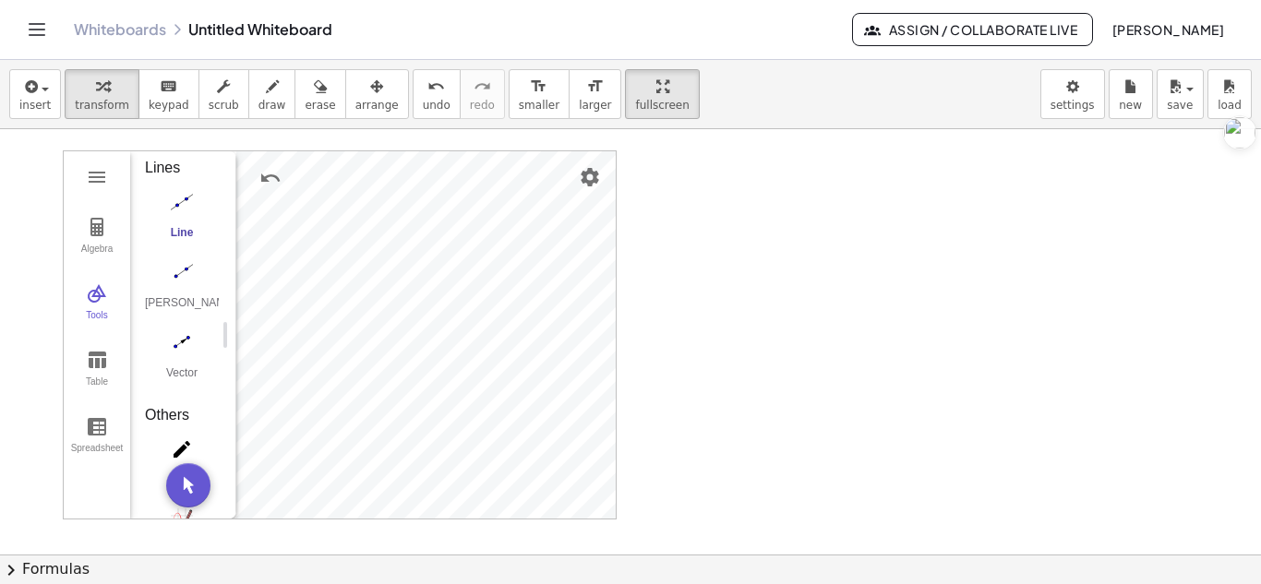
click at [190, 214] on img "Line. Select two points or positions" at bounding box center [182, 202] width 74 height 30
click at [185, 357] on button "Vector" at bounding box center [182, 360] width 74 height 66
click at [183, 347] on img "Vector. Select starting point, then end point" at bounding box center [182, 343] width 74 height 30
click at [99, 228] on img "Graphing Calculator" at bounding box center [97, 227] width 22 height 22
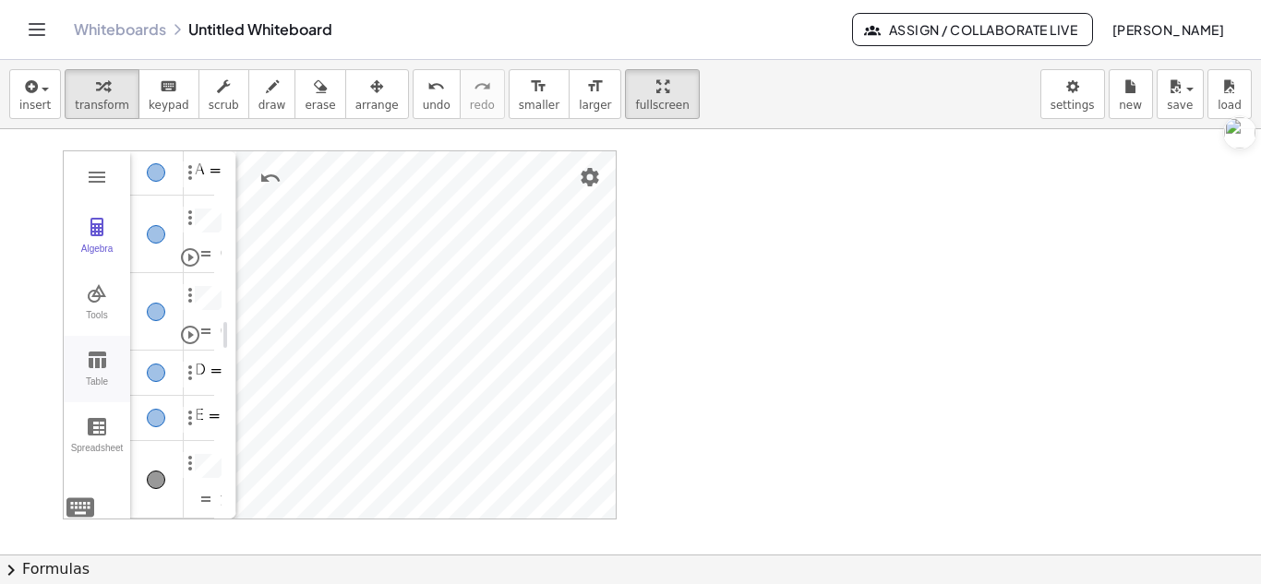
click at [90, 363] on img "Graphing Calculator" at bounding box center [97, 360] width 22 height 22
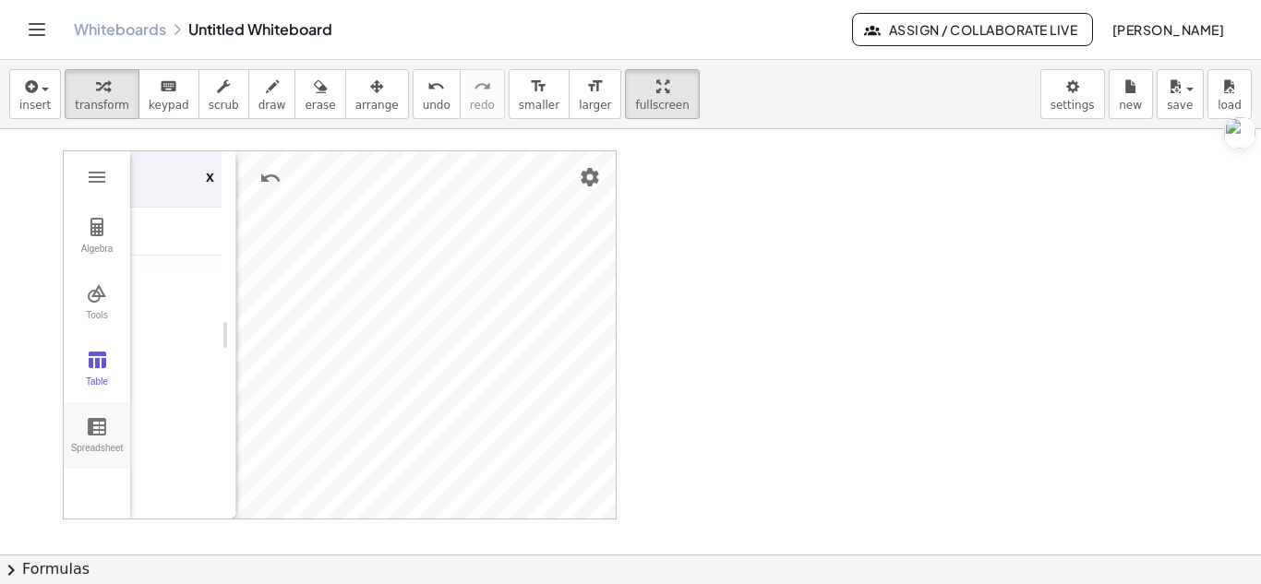
click at [91, 423] on img "Graphing Calculator" at bounding box center [97, 426] width 22 height 22
click at [101, 299] on img "Graphing Calculator" at bounding box center [97, 293] width 22 height 22
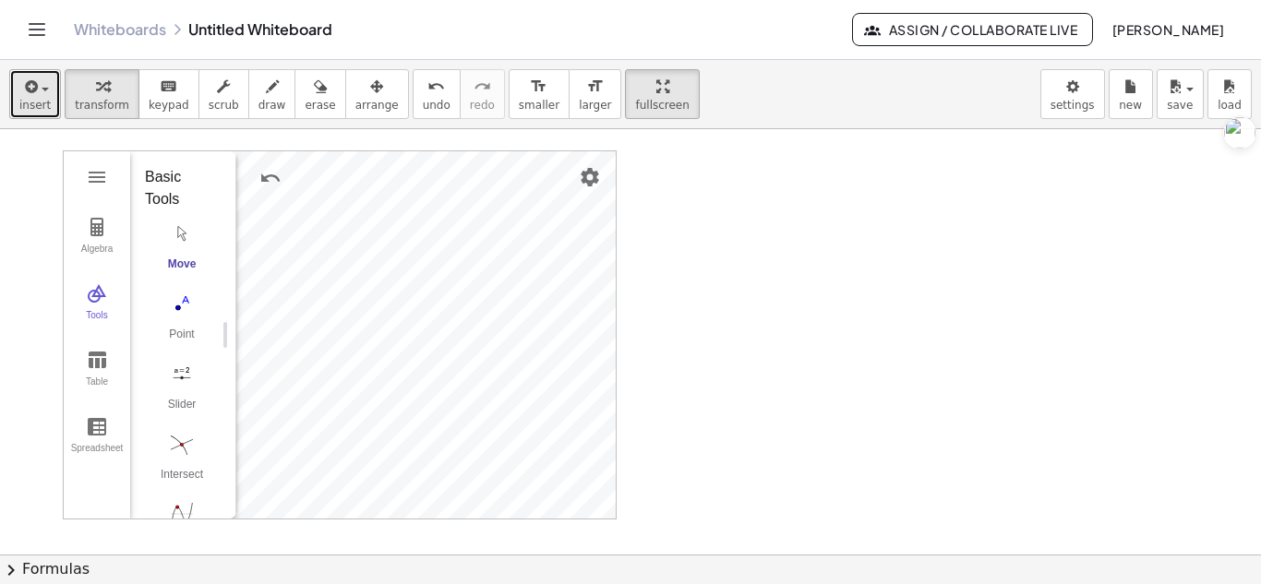
click at [30, 87] on icon "button" at bounding box center [29, 87] width 17 height 22
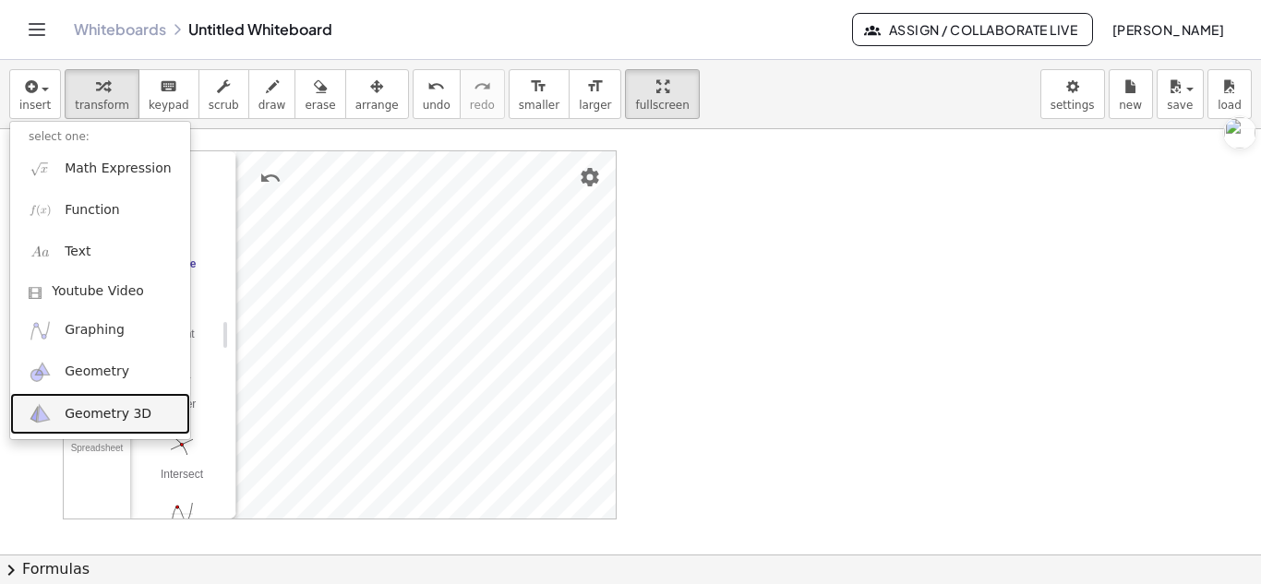
click at [107, 399] on link "Geometry 3D" at bounding box center [100, 414] width 180 height 42
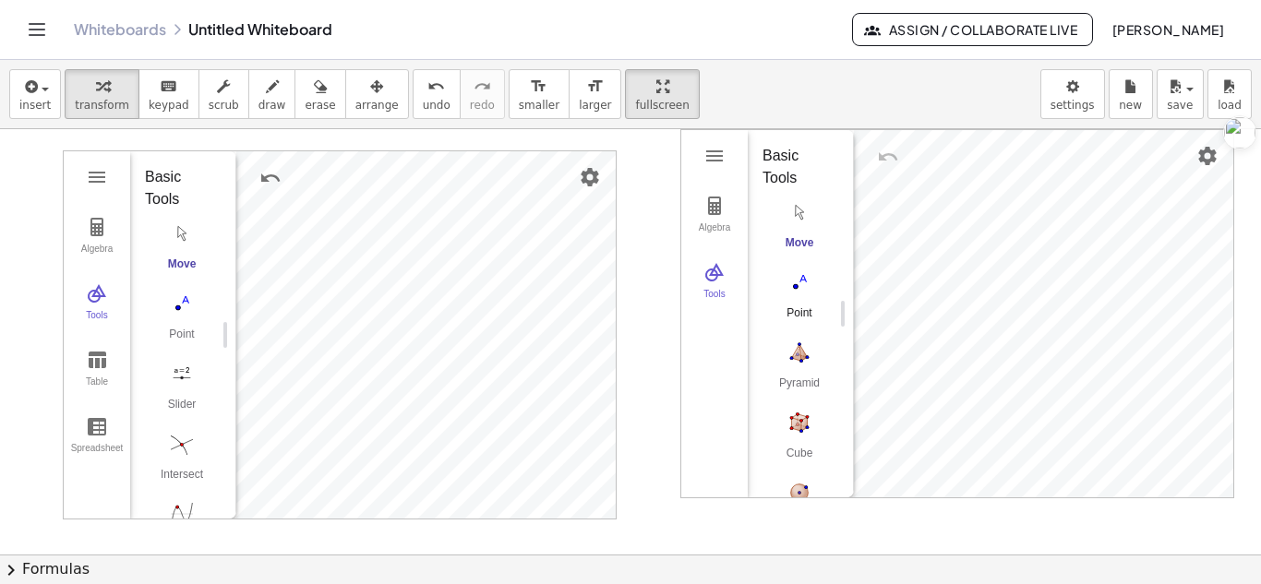
click at [807, 298] on button "Point" at bounding box center [800, 300] width 74 height 66
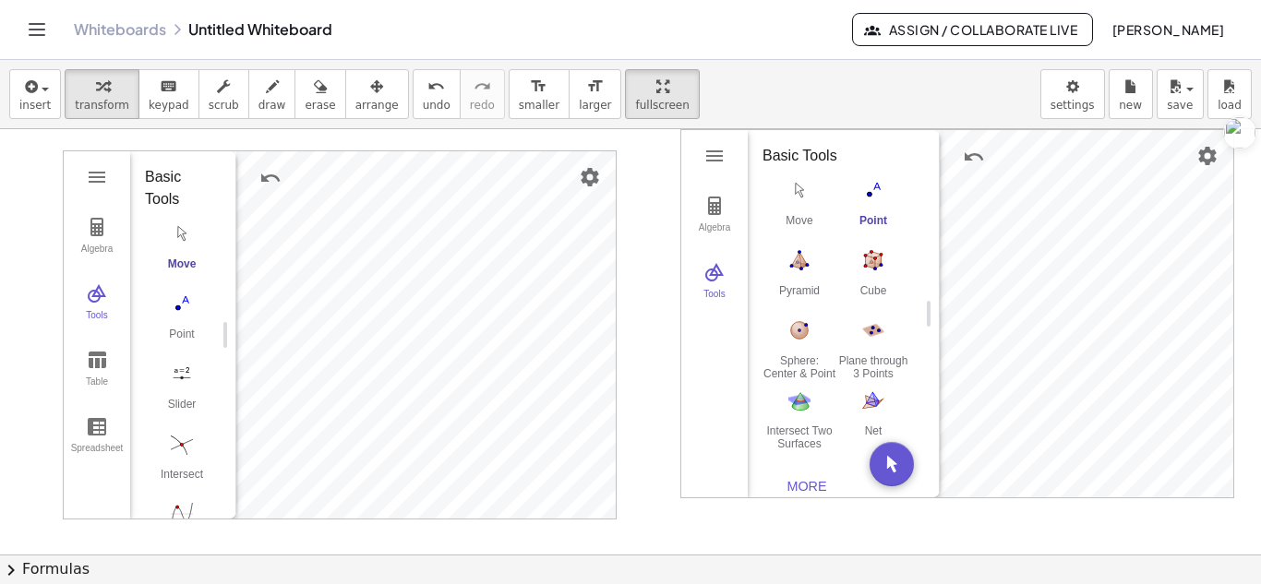
drag, startPoint x: 840, startPoint y: 314, endPoint x: 928, endPoint y: 309, distance: 87.8
drag, startPoint x: 917, startPoint y: 317, endPoint x: 921, endPoint y: 388, distance: 71.2
click at [921, 388] on div "Basic Tools Move Point Pyramid Cube Sphere: Center & Point Plane through 3 Poin…" at bounding box center [837, 313] width 179 height 367
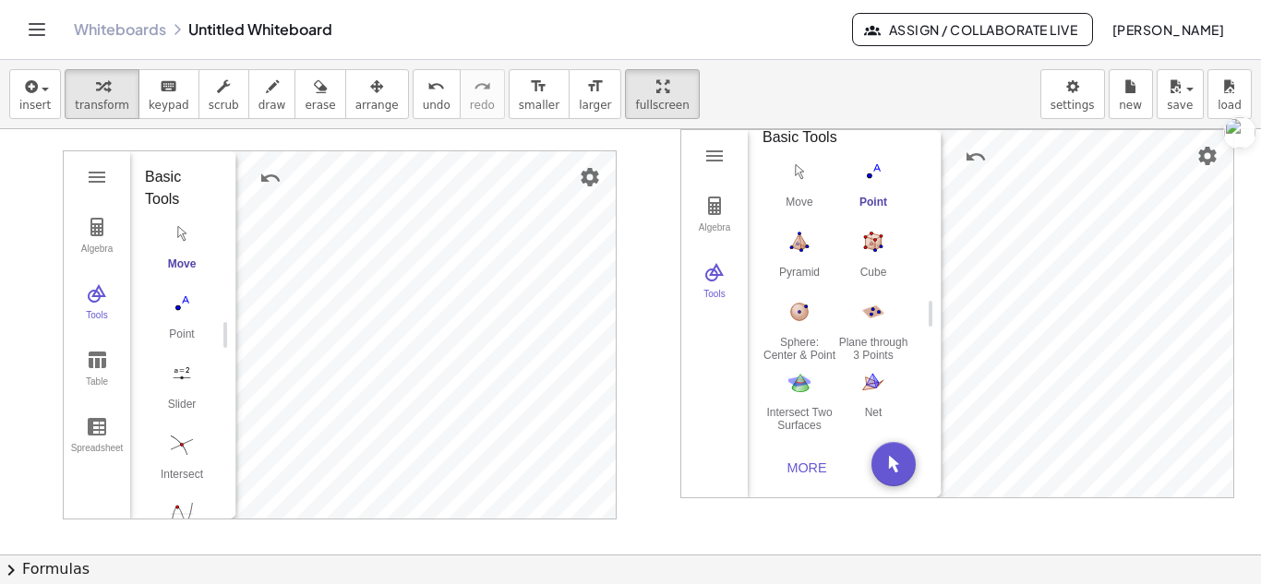
scroll to position [67, 0]
click at [836, 257] on img "Cube. Select two points or other corresponding objects" at bounding box center [873, 242] width 74 height 30
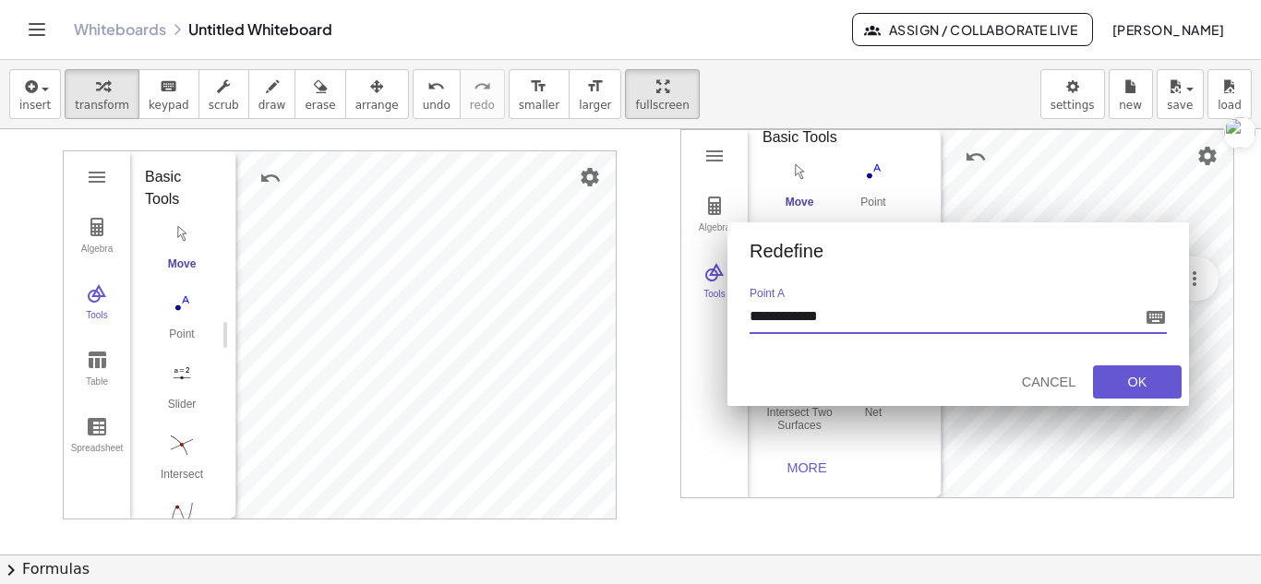
click at [1090, 250] on div "Redefine" at bounding box center [969, 251] width 439 height 21
click at [1113, 380] on div "OK" at bounding box center [1137, 382] width 59 height 15
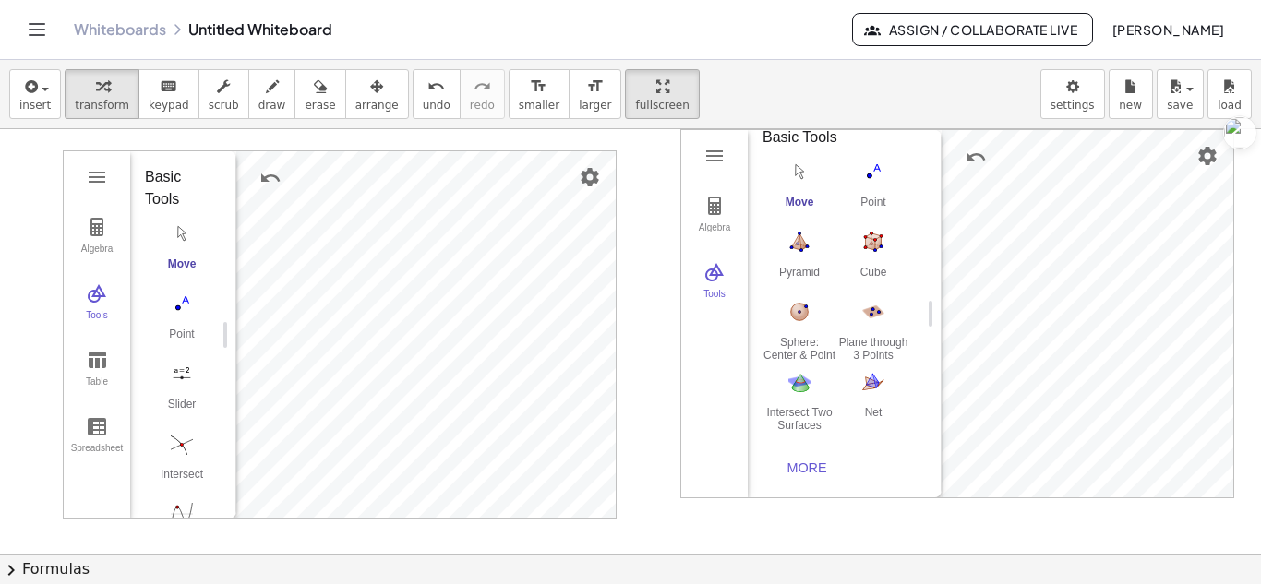
click at [801, 317] on div "Move Point Pyramid Cube Sphere: Center & Point Plane through 3 Points Intersect…" at bounding box center [838, 296] width 150 height 281
click at [836, 257] on img "Cube. Select two points or other corresponding objects" at bounding box center [873, 242] width 74 height 30
drag, startPoint x: 916, startPoint y: 314, endPoint x: 923, endPoint y: 385, distance: 71.5
click at [924, 395] on div "Basic Tools Move Point Pyramid Cube Sphere: Center & Point Plane through 3 Poin…" at bounding box center [837, 313] width 179 height 367
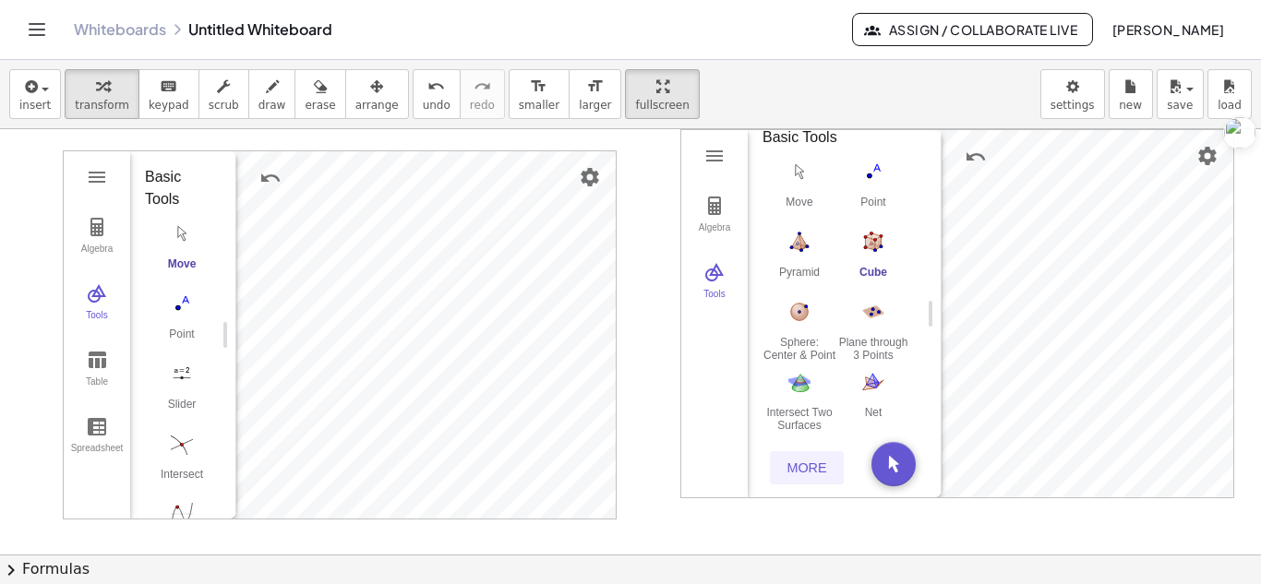
click at [812, 461] on div "More" at bounding box center [806, 468] width 59 height 15
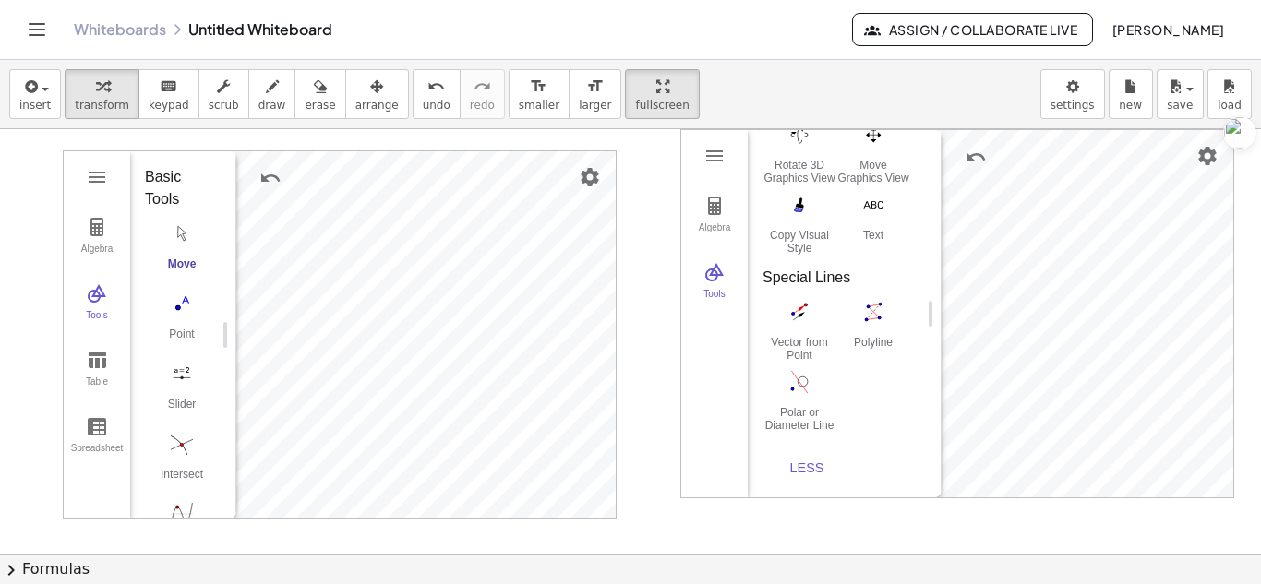
scroll to position [4898, 0]
click at [793, 42] on img "Area. Select polygon, circle or conic" at bounding box center [800, 28] width 74 height 30
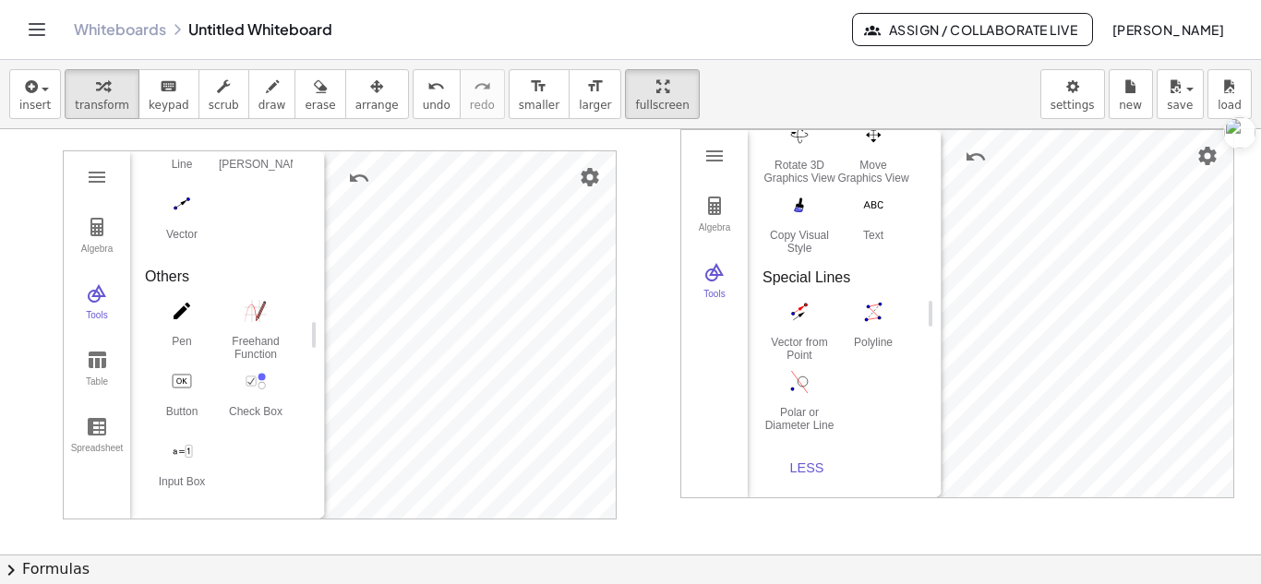
scroll to position [1067, 0]
drag, startPoint x: 230, startPoint y: 331, endPoint x: 379, endPoint y: 363, distance: 152.8
click at [615, 127] on div "insert select one: Math Expression Function Text Youtube Video Graphing Geometr…" at bounding box center [630, 94] width 1261 height 69
click at [105, 161] on button "Graphing Calculator" at bounding box center [96, 177] width 33 height 33
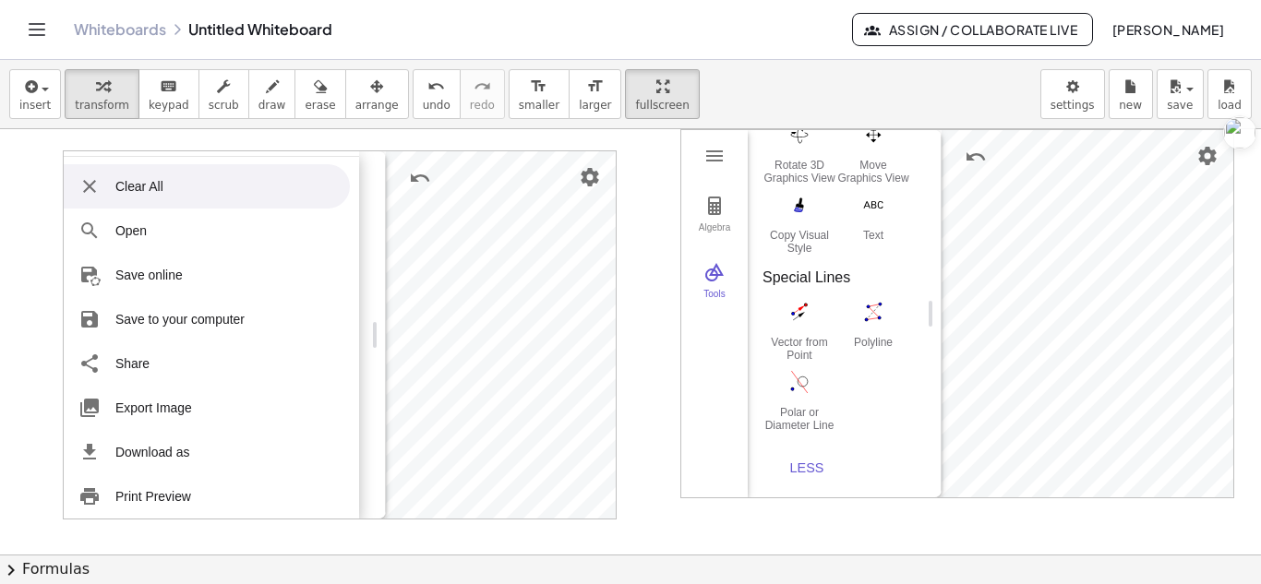
scroll to position [226, 0]
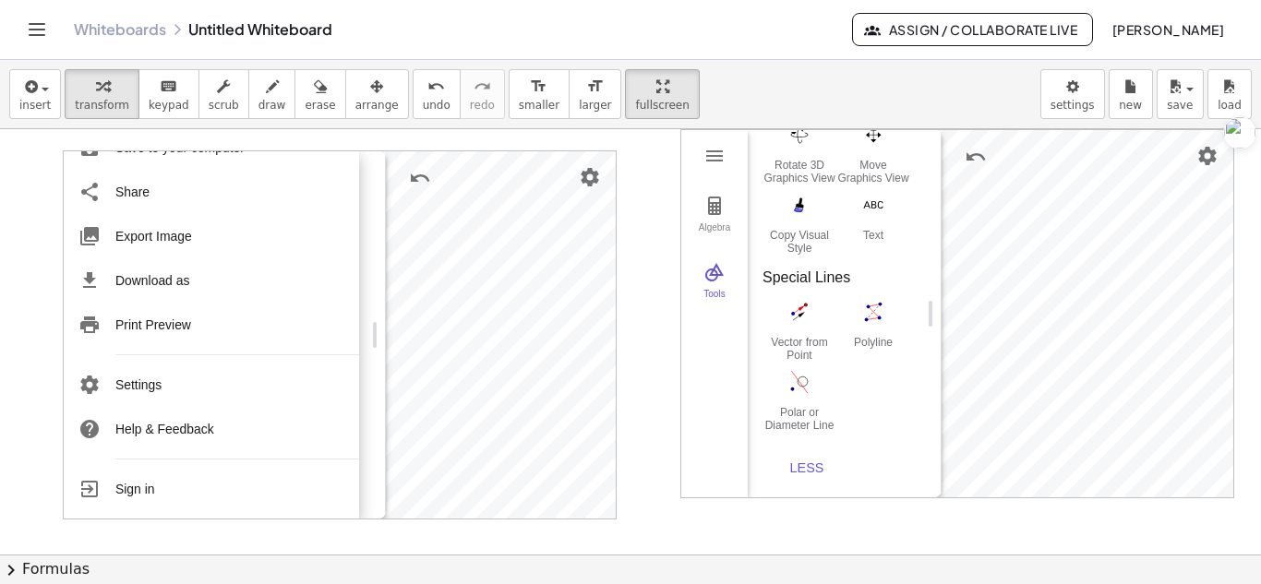
drag, startPoint x: 340, startPoint y: 394, endPoint x: 342, endPoint y: 325, distance: 69.3
click at [342, 325] on ul "Clear All Open Save online Save to your computer Share Export Image Download as…" at bounding box center [211, 252] width 295 height 534
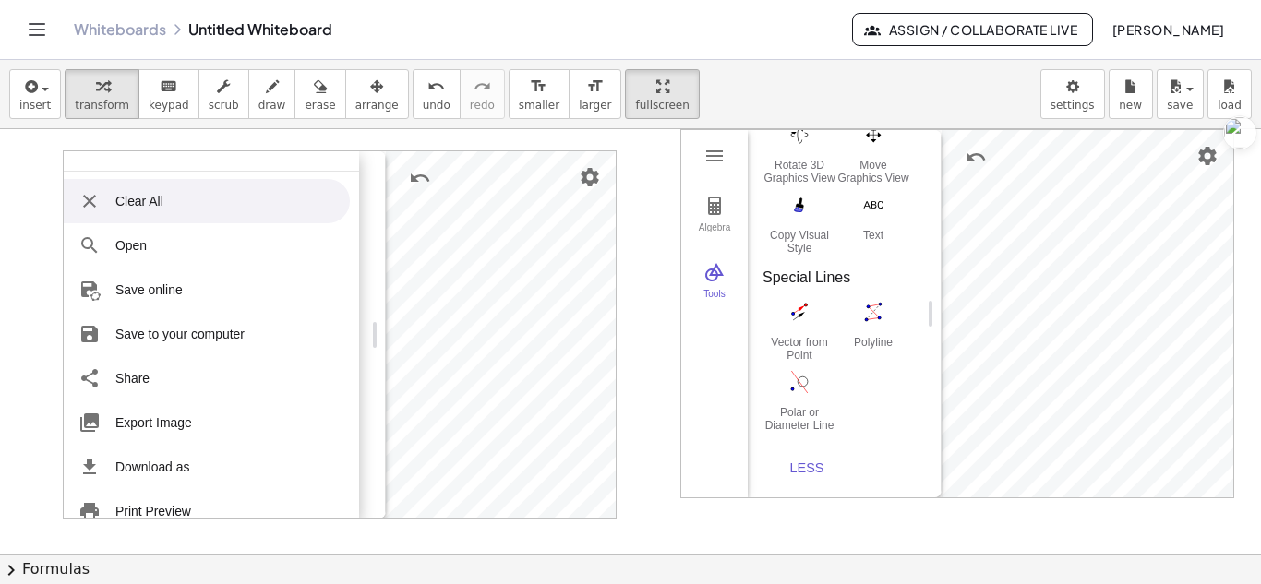
scroll to position [0, 0]
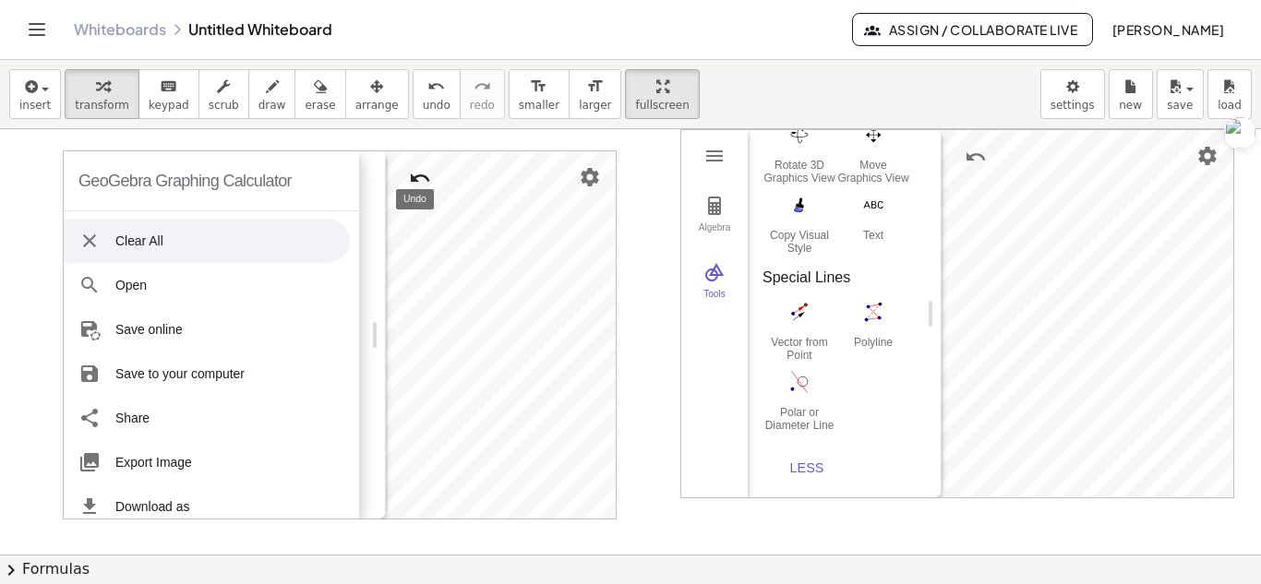
click at [429, 175] on img "Undo" at bounding box center [420, 178] width 22 height 22
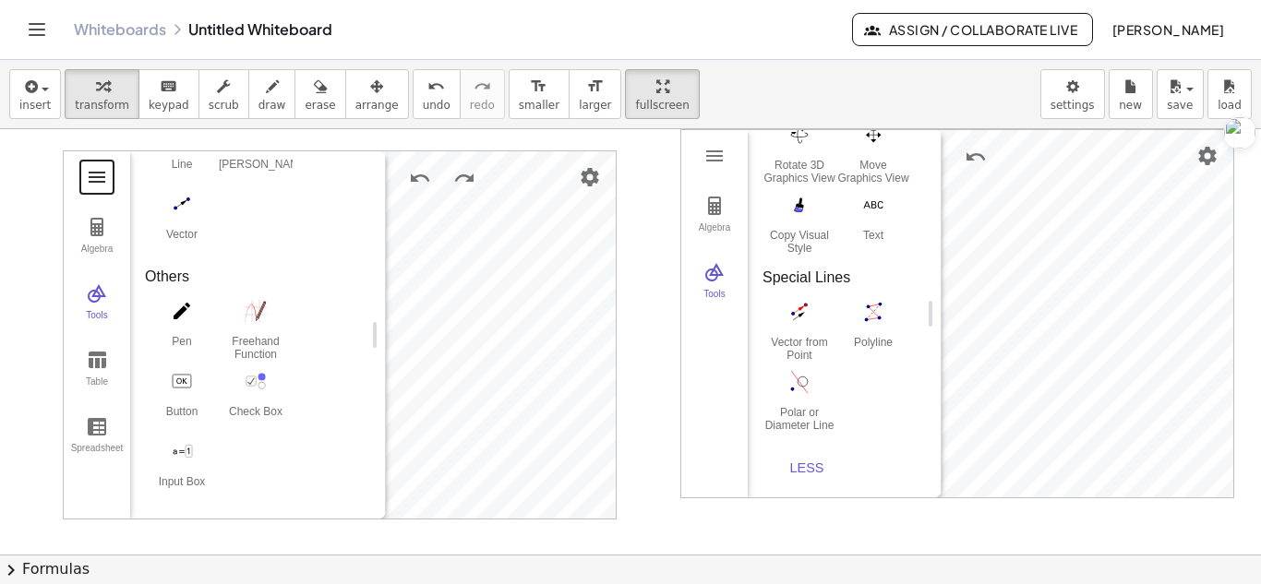
click at [102, 161] on button "Graphing Calculator" at bounding box center [96, 177] width 33 height 33
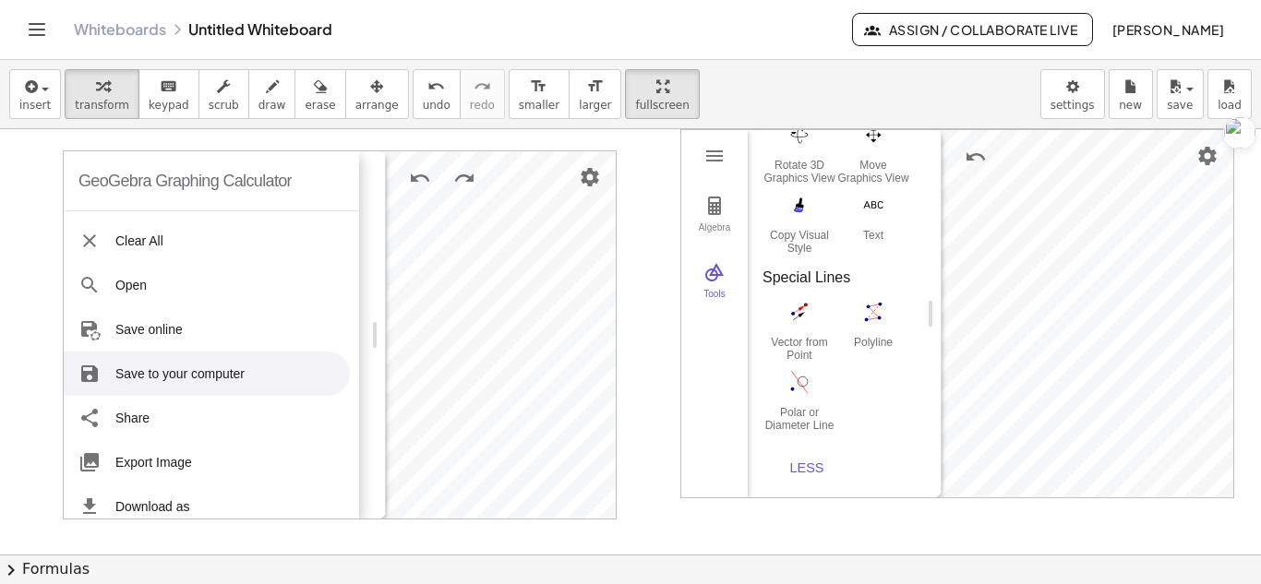
click at [641, 214] on div at bounding box center [630, 554] width 1261 height 851
click at [423, 101] on span "undo" at bounding box center [437, 105] width 28 height 13
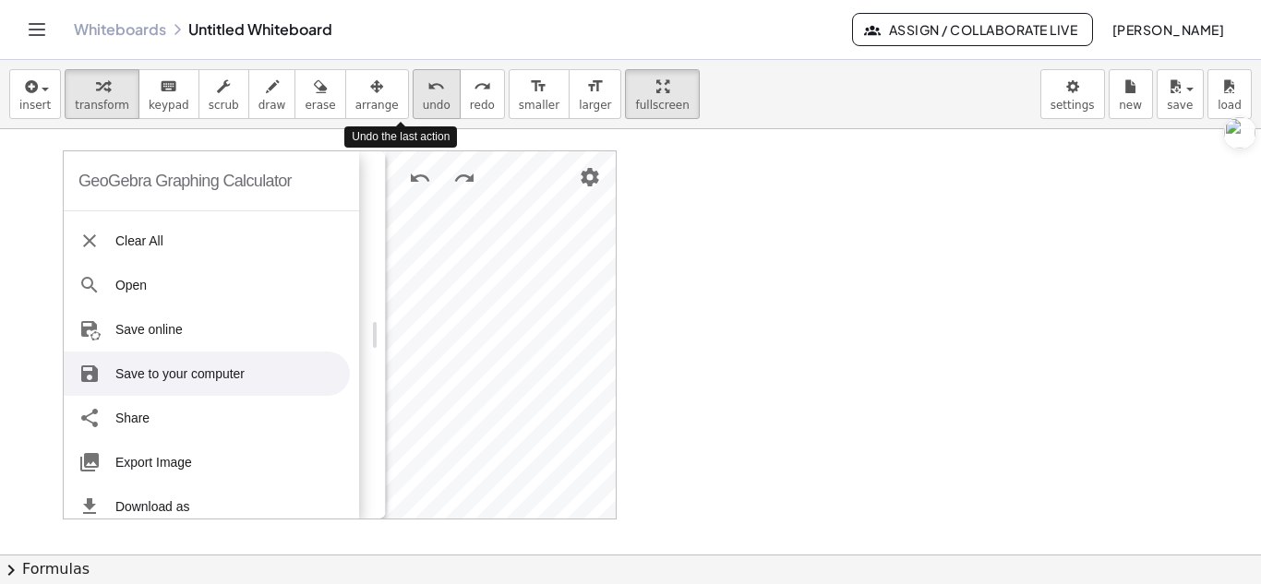
click at [423, 101] on span "undo" at bounding box center [437, 105] width 28 height 13
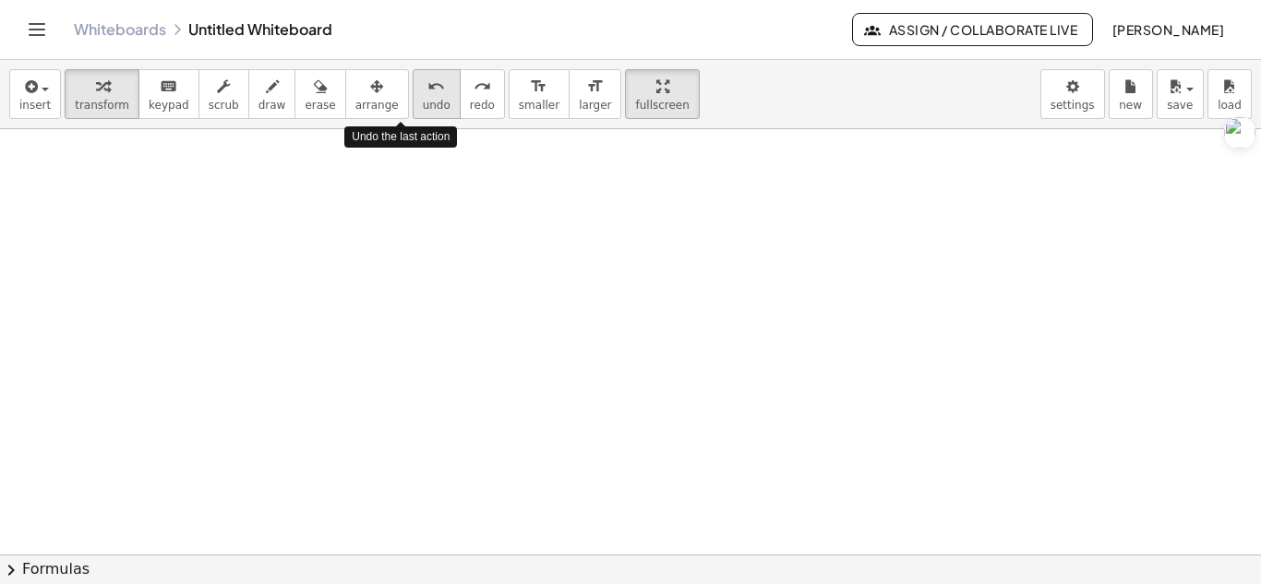
click at [423, 101] on span "undo" at bounding box center [437, 105] width 28 height 13
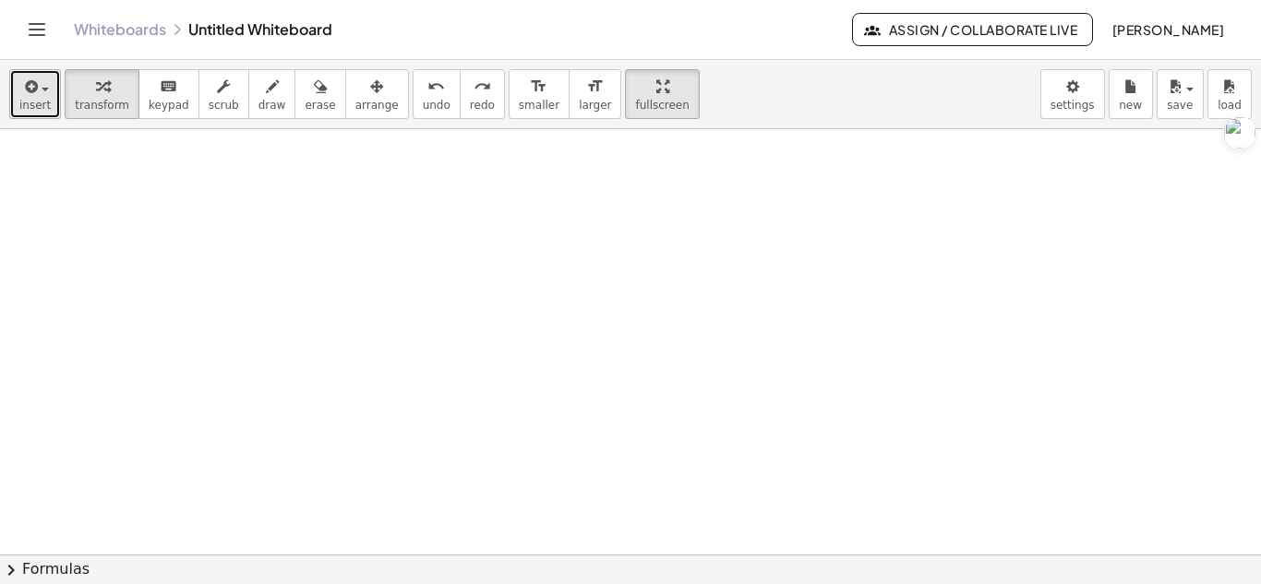
click at [30, 96] on icon "button" at bounding box center [29, 87] width 17 height 22
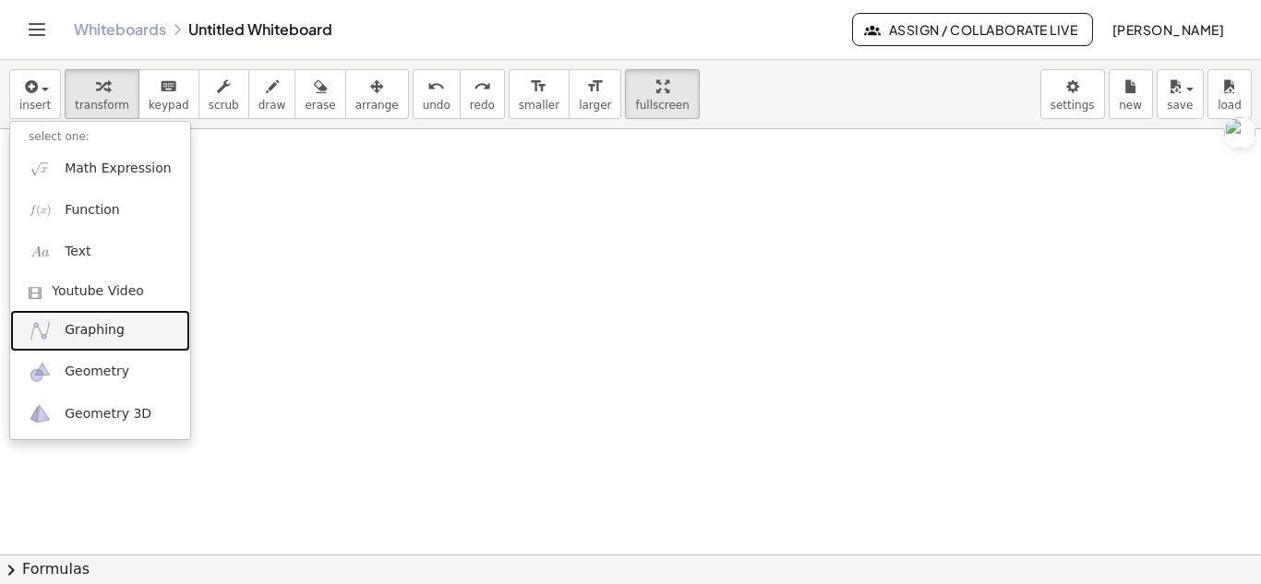
click at [113, 346] on link "Graphing" at bounding box center [100, 331] width 180 height 42
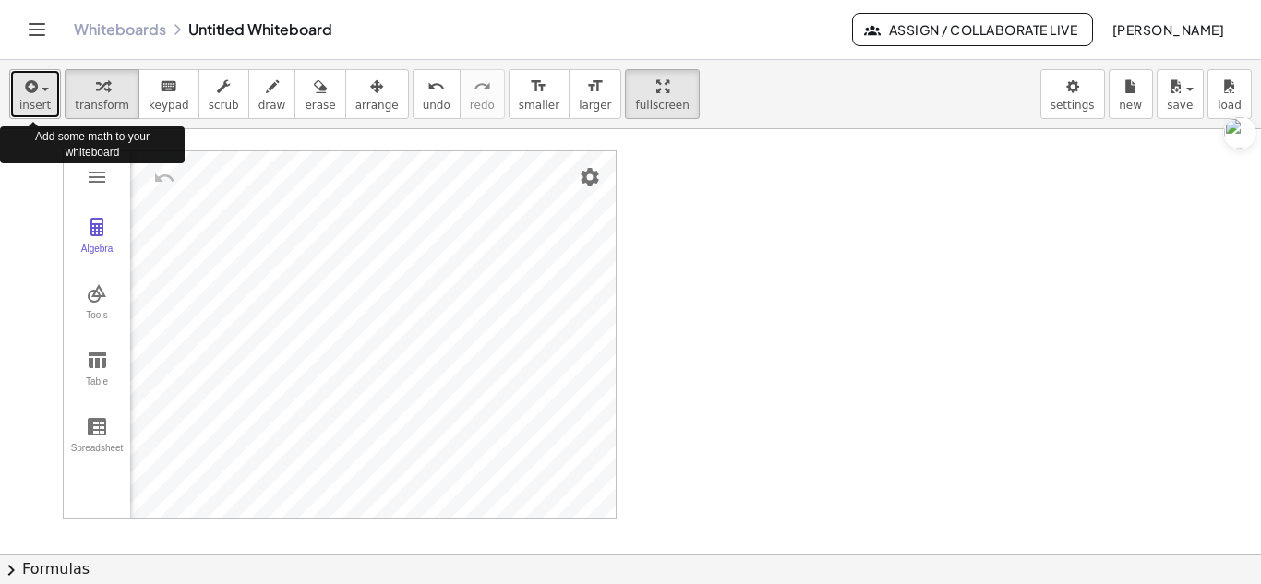
click at [30, 91] on icon "button" at bounding box center [29, 87] width 17 height 22
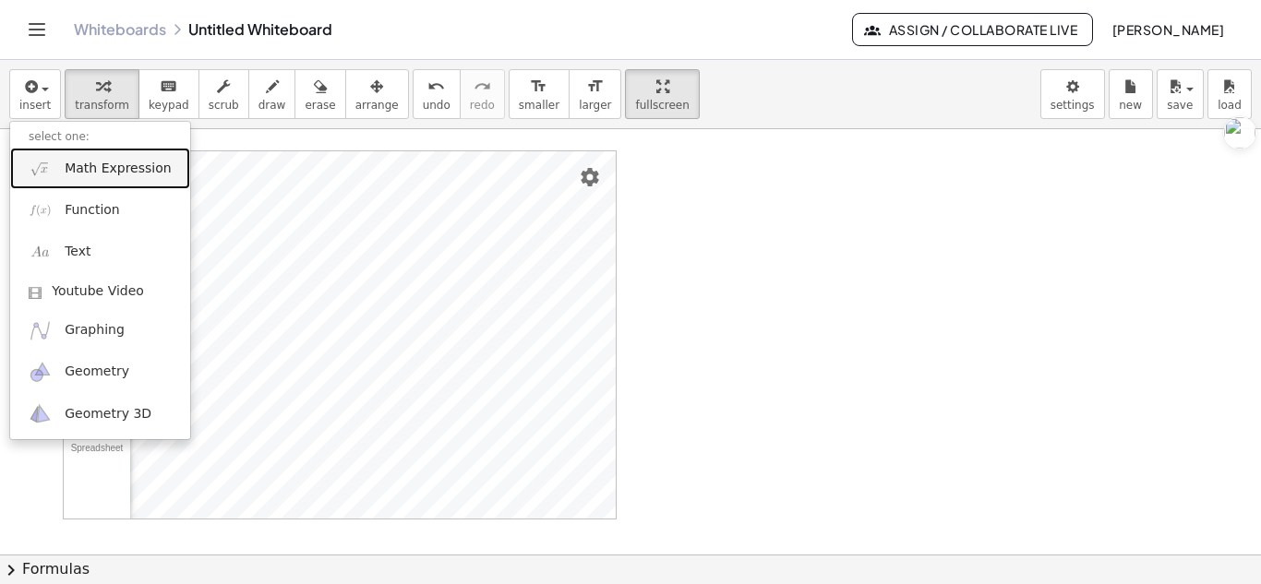
click at [95, 173] on span "Math Expression" at bounding box center [118, 169] width 106 height 18
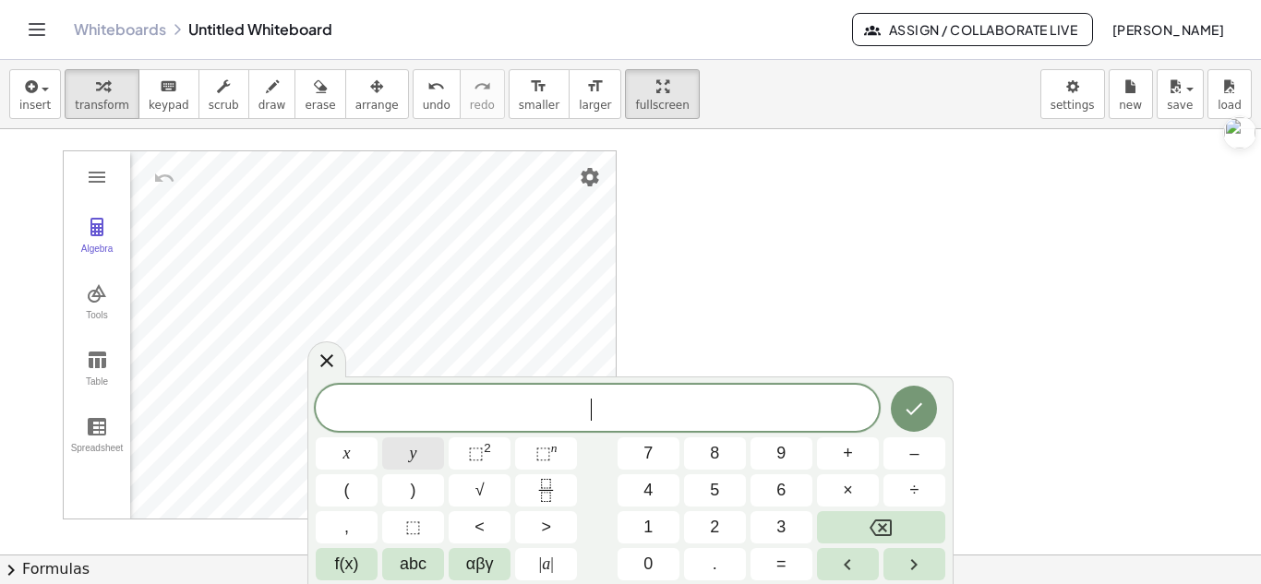
click at [411, 443] on span "y" at bounding box center [413, 453] width 7 height 25
click at [801, 566] on button "=" at bounding box center [782, 564] width 62 height 32
click at [686, 520] on button "2" at bounding box center [715, 527] width 62 height 32
click at [349, 448] on span "x" at bounding box center [346, 453] width 7 height 25
click at [864, 455] on button "+" at bounding box center [848, 454] width 62 height 32
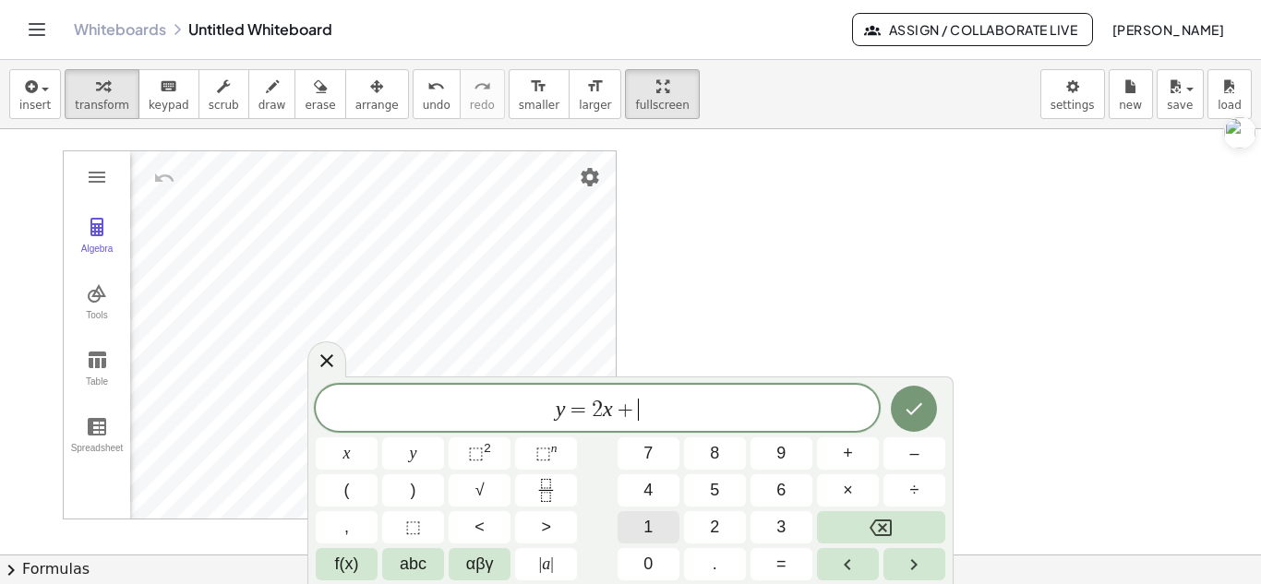
click at [650, 527] on span "1" at bounding box center [647, 527] width 9 height 25
click at [938, 408] on div at bounding box center [914, 409] width 62 height 48
click at [927, 406] on button "Done" at bounding box center [914, 409] width 46 height 46
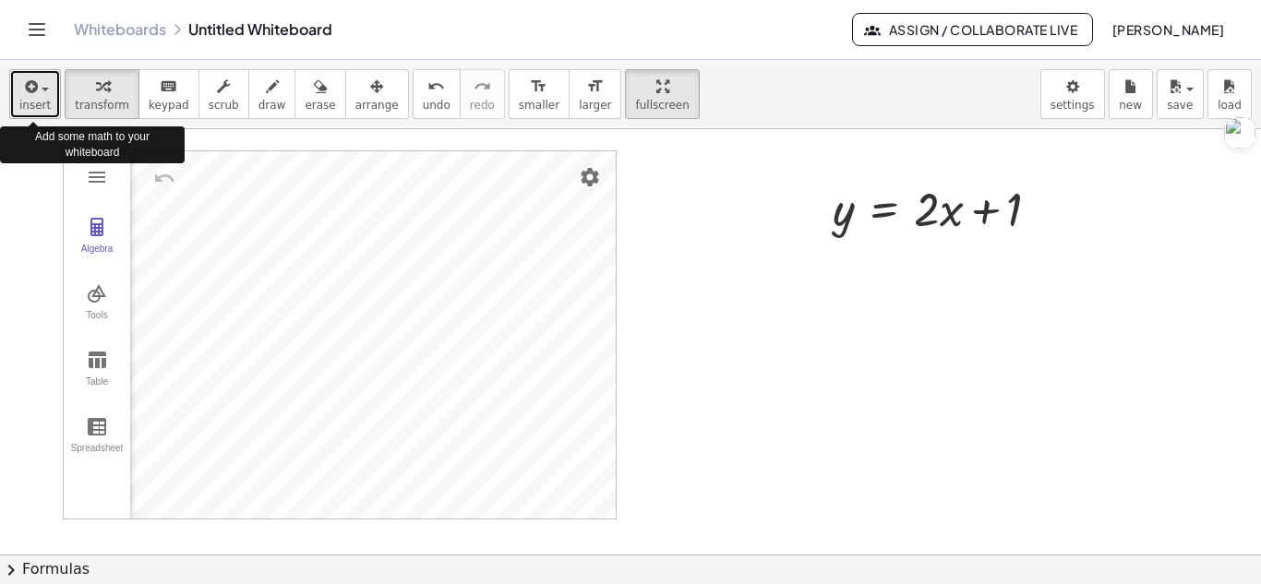
click at [41, 103] on span "insert" at bounding box center [34, 105] width 31 height 13
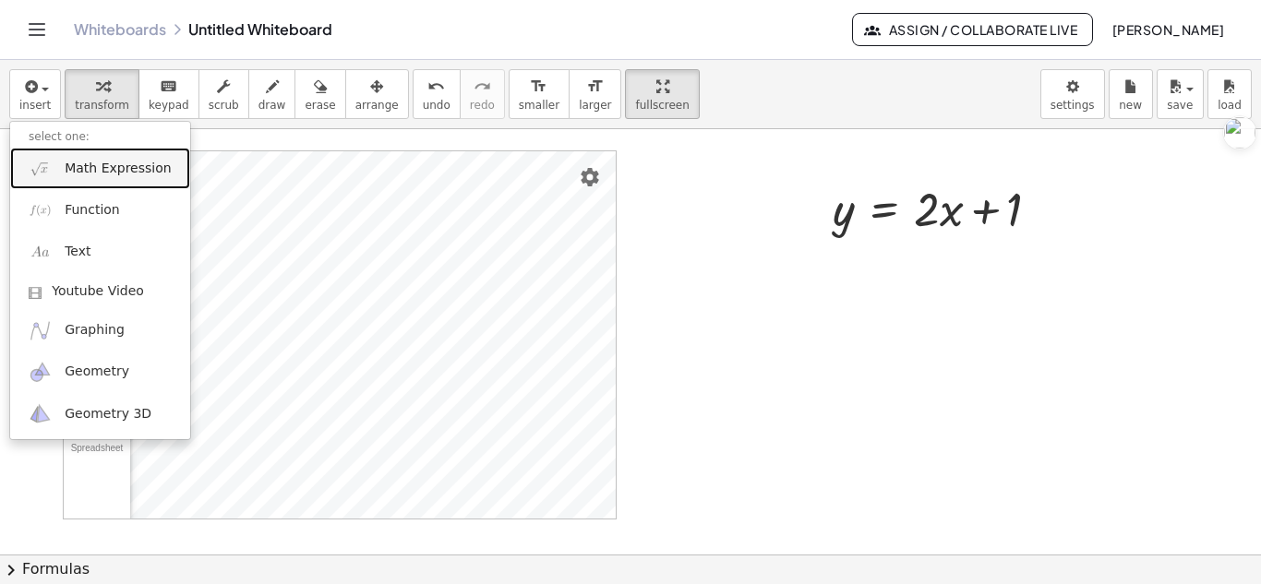
click at [114, 177] on span "Math Expression" at bounding box center [118, 169] width 106 height 18
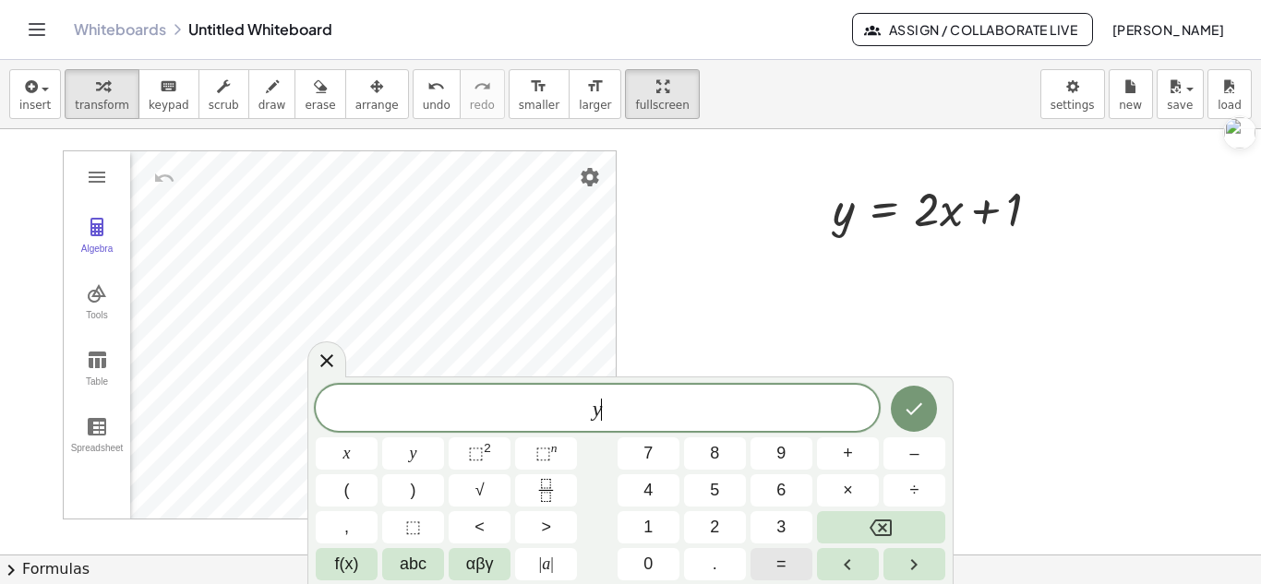
click at [765, 563] on button "=" at bounding box center [782, 564] width 62 height 32
click at [367, 457] on button "x" at bounding box center [347, 454] width 62 height 32
click at [845, 462] on span "+" at bounding box center [848, 453] width 10 height 25
click at [795, 487] on button "6" at bounding box center [782, 491] width 62 height 32
click at [934, 400] on button "Done" at bounding box center [914, 409] width 46 height 46
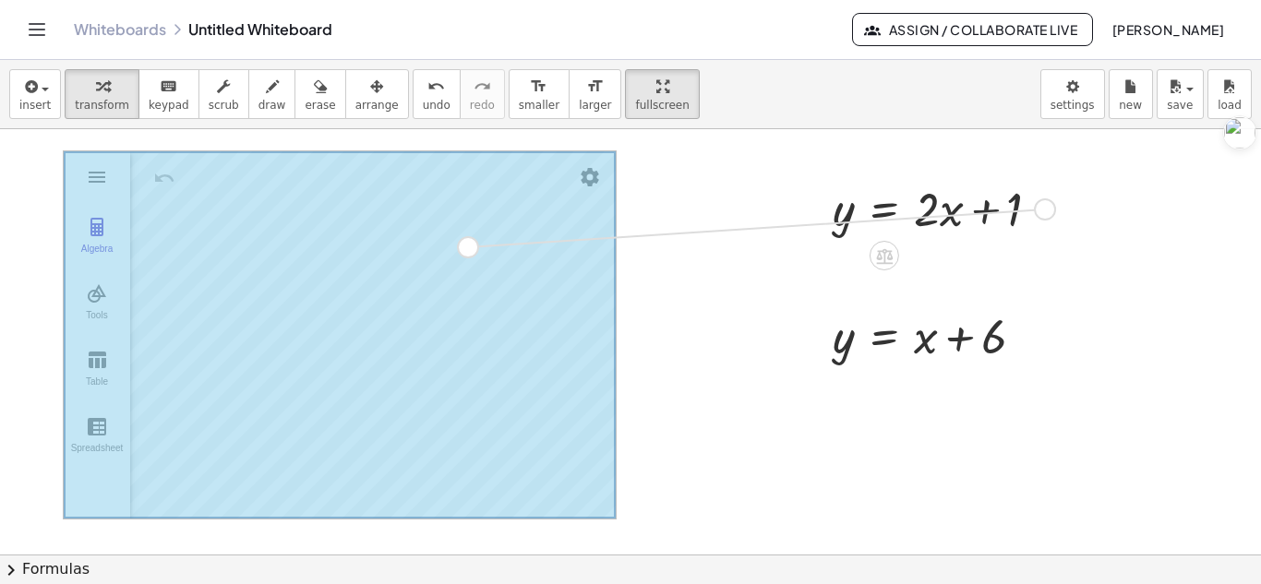
drag, startPoint x: 1040, startPoint y: 204, endPoint x: 619, endPoint y: 240, distance: 423.4
drag, startPoint x: 1028, startPoint y: 329, endPoint x: 429, endPoint y: 222, distance: 608.6
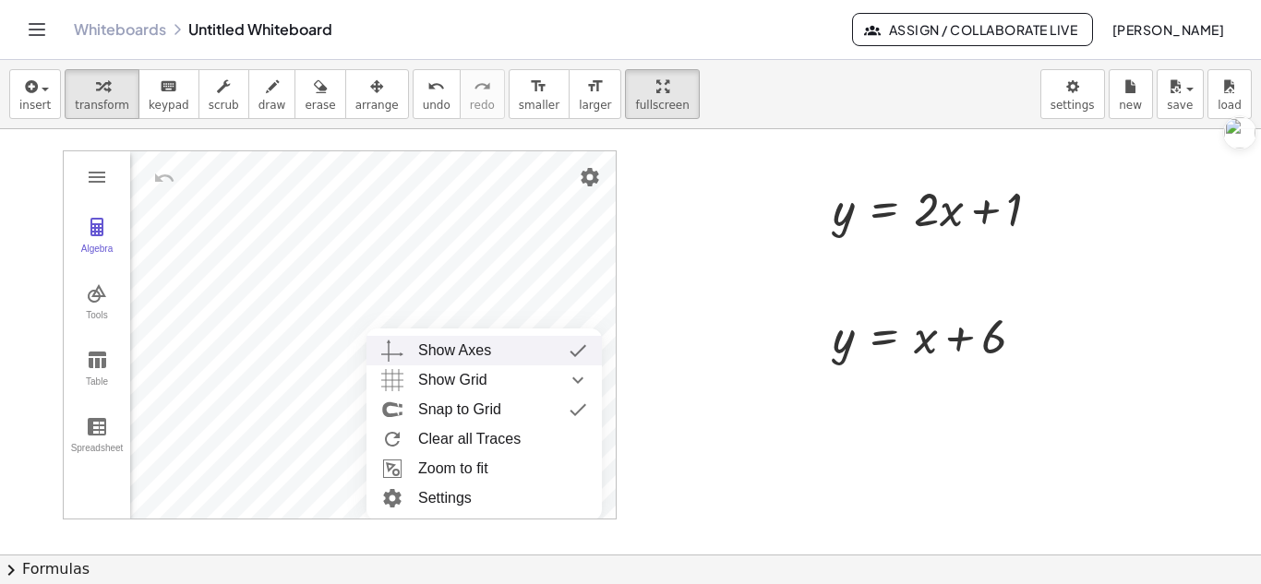
click at [779, 323] on div at bounding box center [630, 554] width 1261 height 851
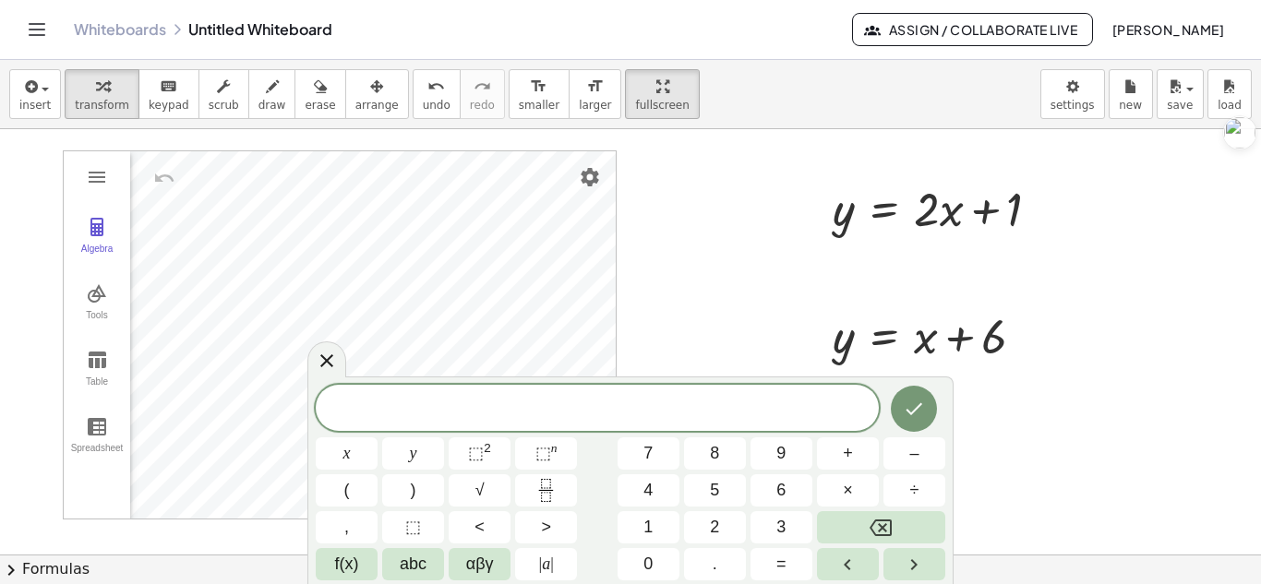
click at [687, 280] on div at bounding box center [630, 554] width 1261 height 851
